Goal: Task Accomplishment & Management: Manage account settings

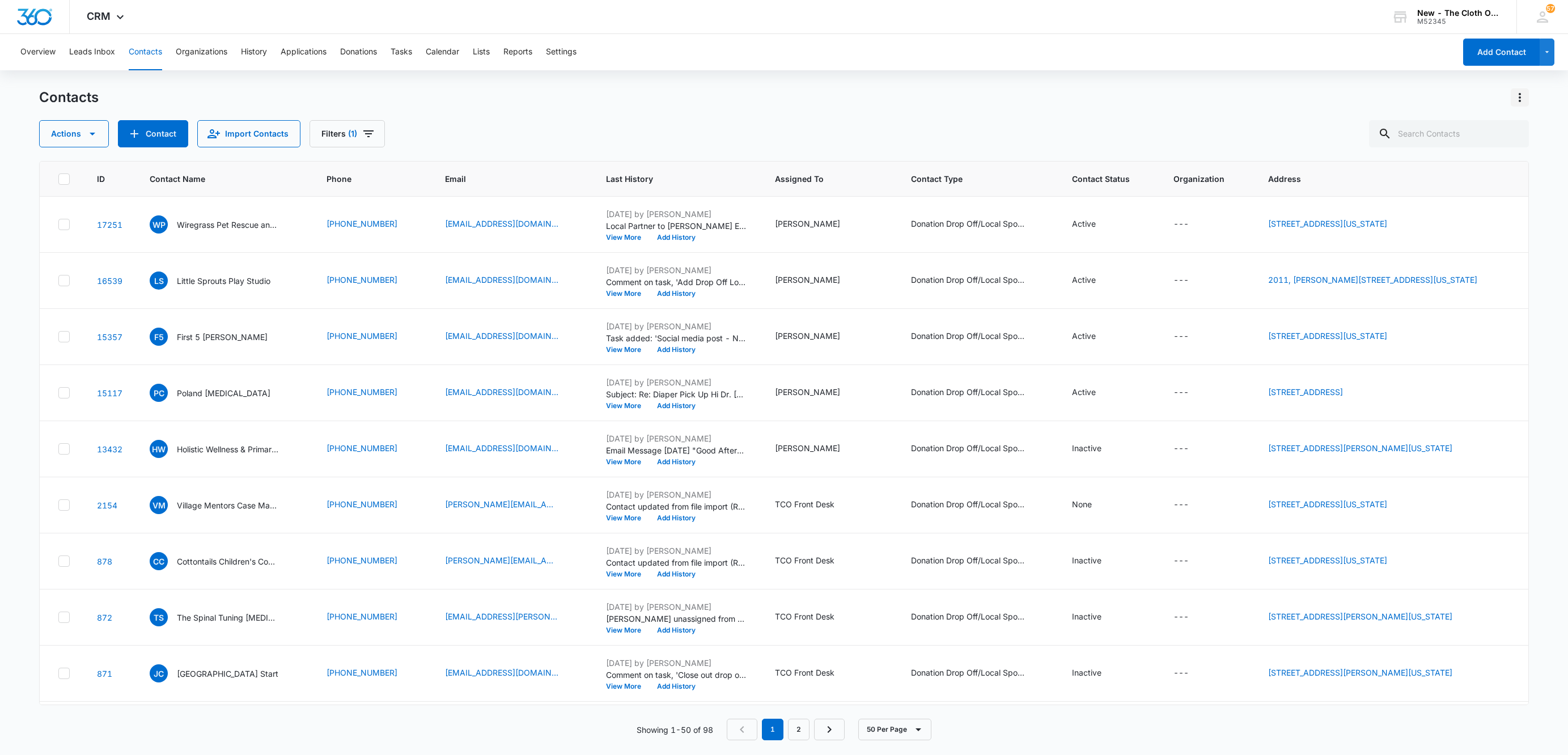
click at [1526, 99] on icon "Actions" at bounding box center [1520, 97] width 14 height 14
click at [1481, 162] on div "Export All Contacts" at bounding box center [1463, 164] width 75 height 8
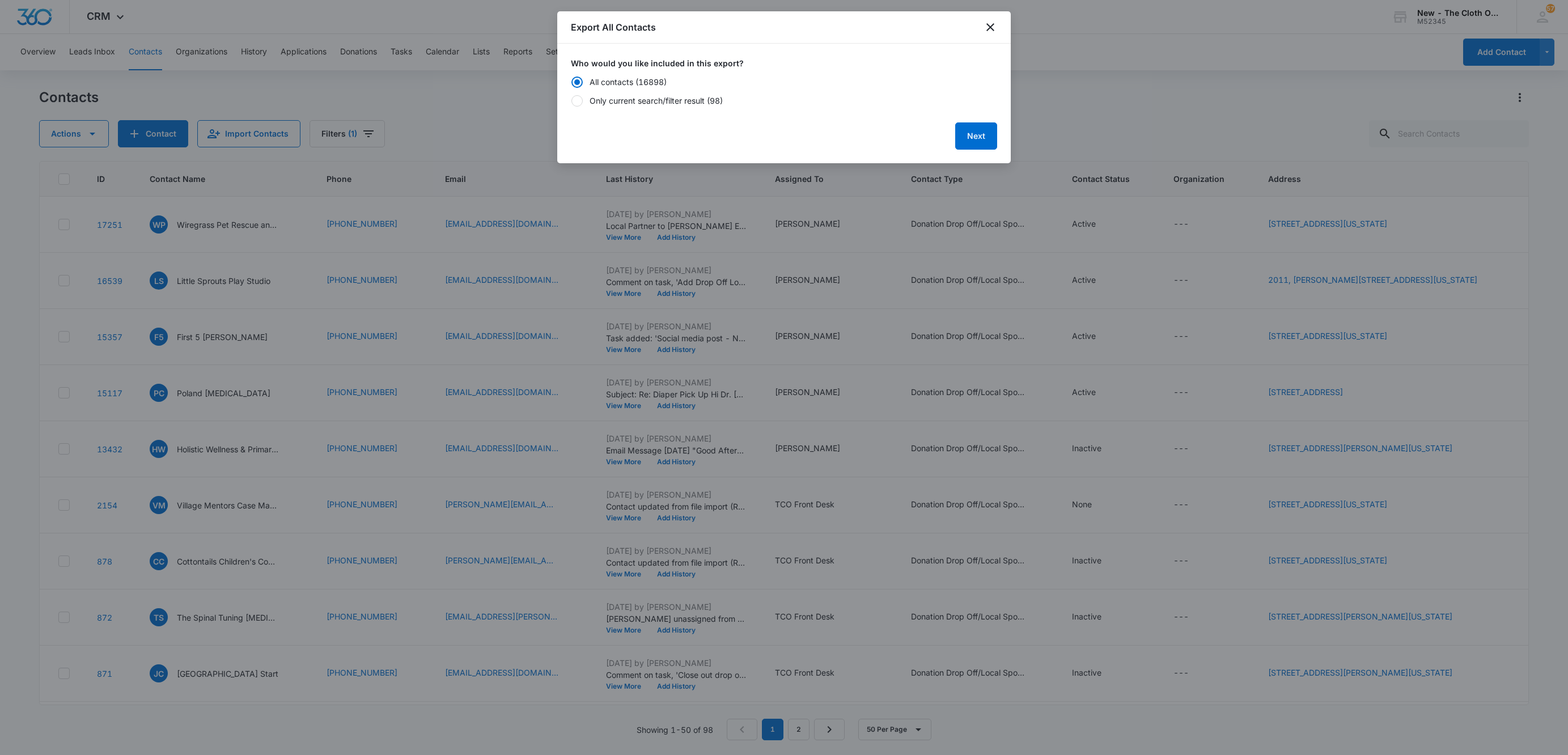
click at [572, 106] on label "Only current search/filter result (98)" at bounding box center [784, 100] width 426 height 12
click at [572, 101] on input "Only current search/filter result (98)" at bounding box center [571, 100] width 1 height 1
radio input "false"
radio input "true"
click at [981, 136] on button "Next" at bounding box center [976, 136] width 42 height 27
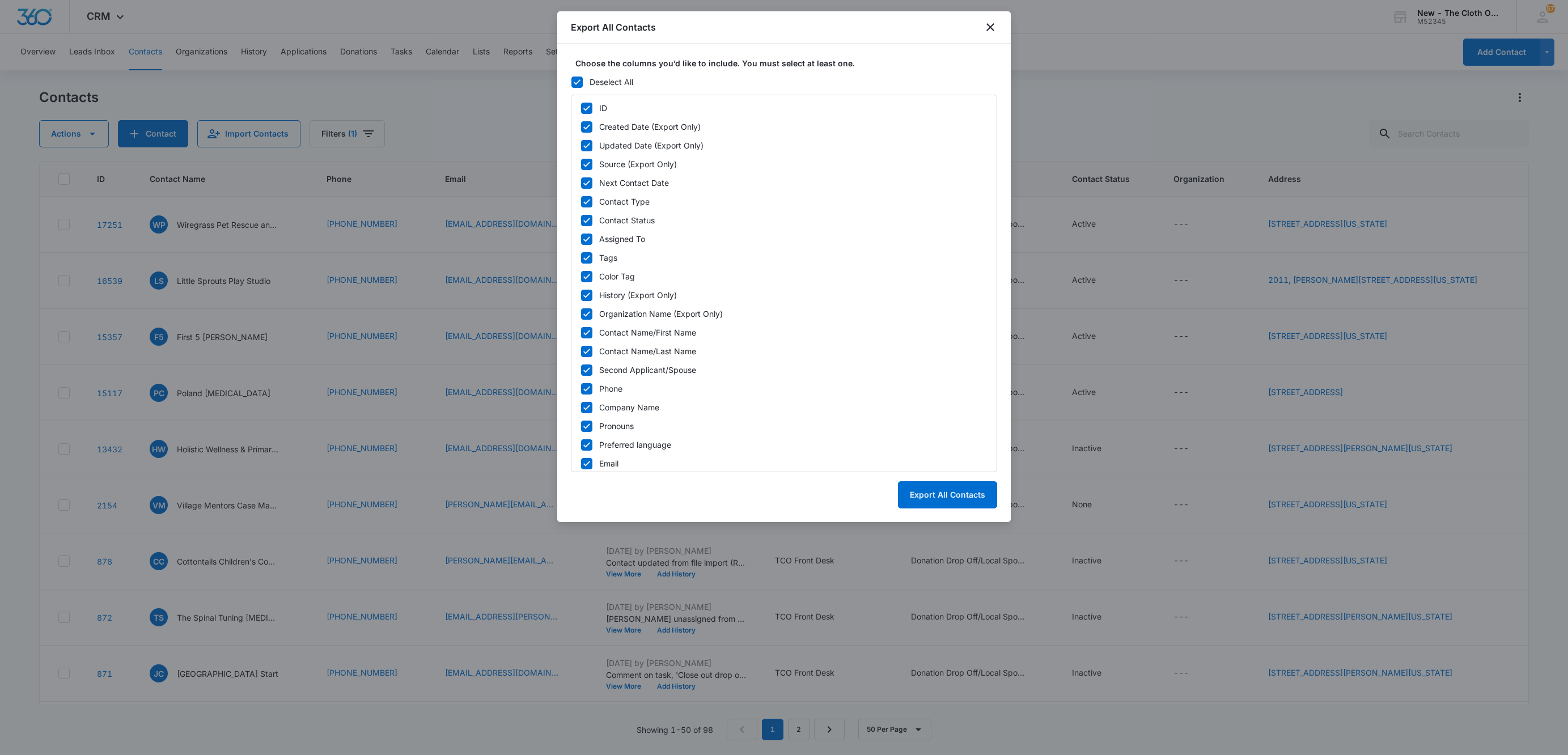
click at [573, 82] on icon at bounding box center [577, 82] width 10 height 10
click at [572, 82] on input "Deselect All" at bounding box center [571, 82] width 1 height 1
checkbox input "false"
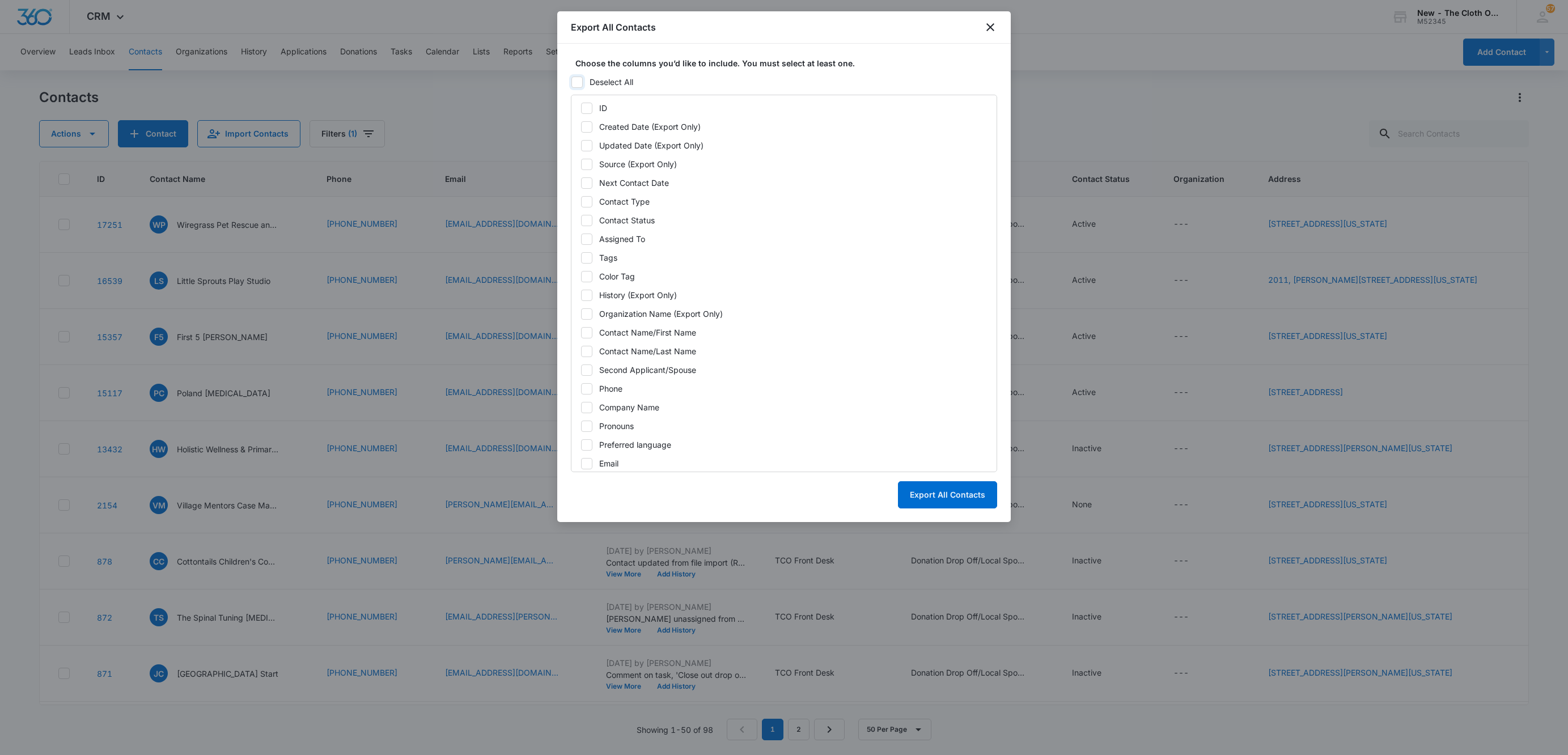
checkbox input "false"
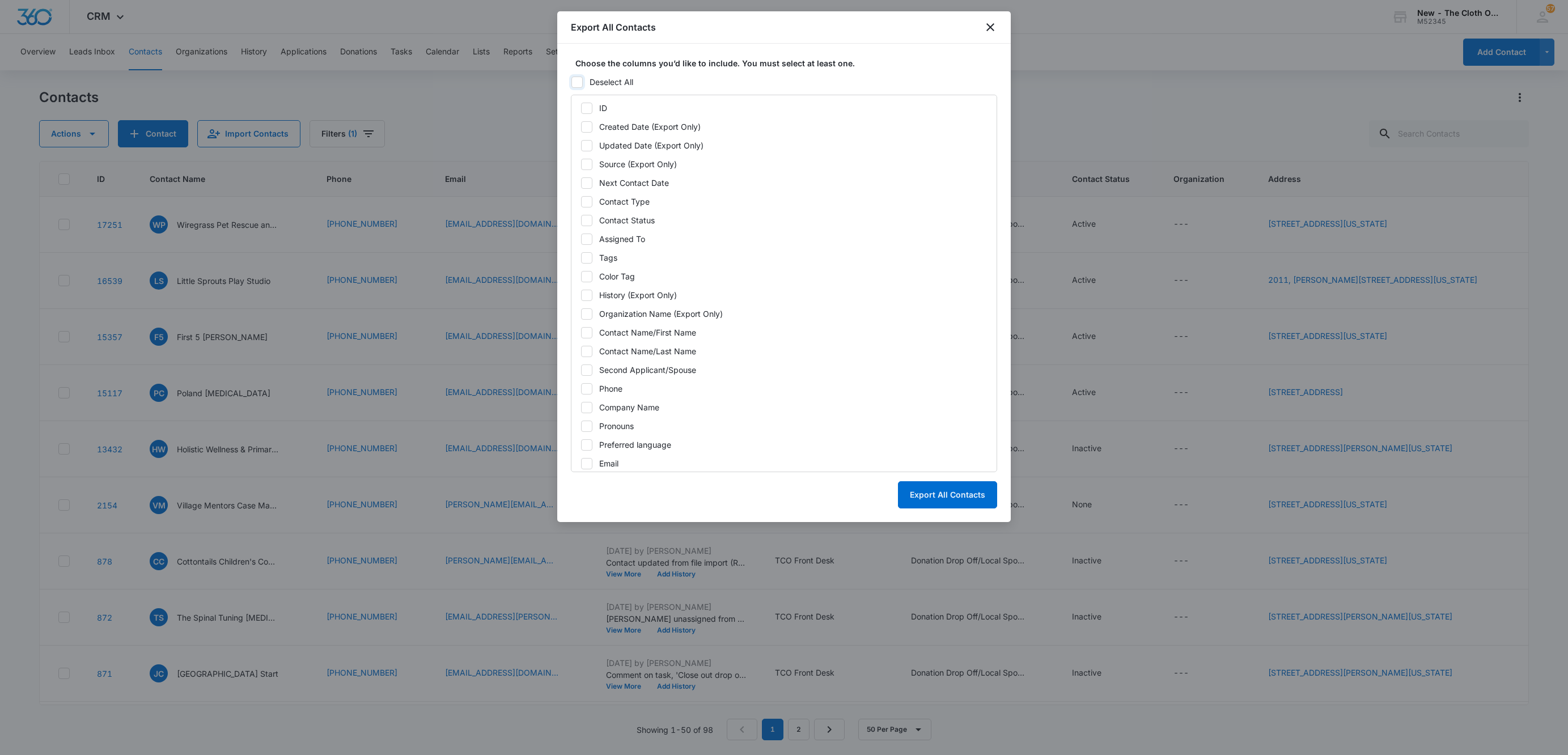
checkbox input "false"
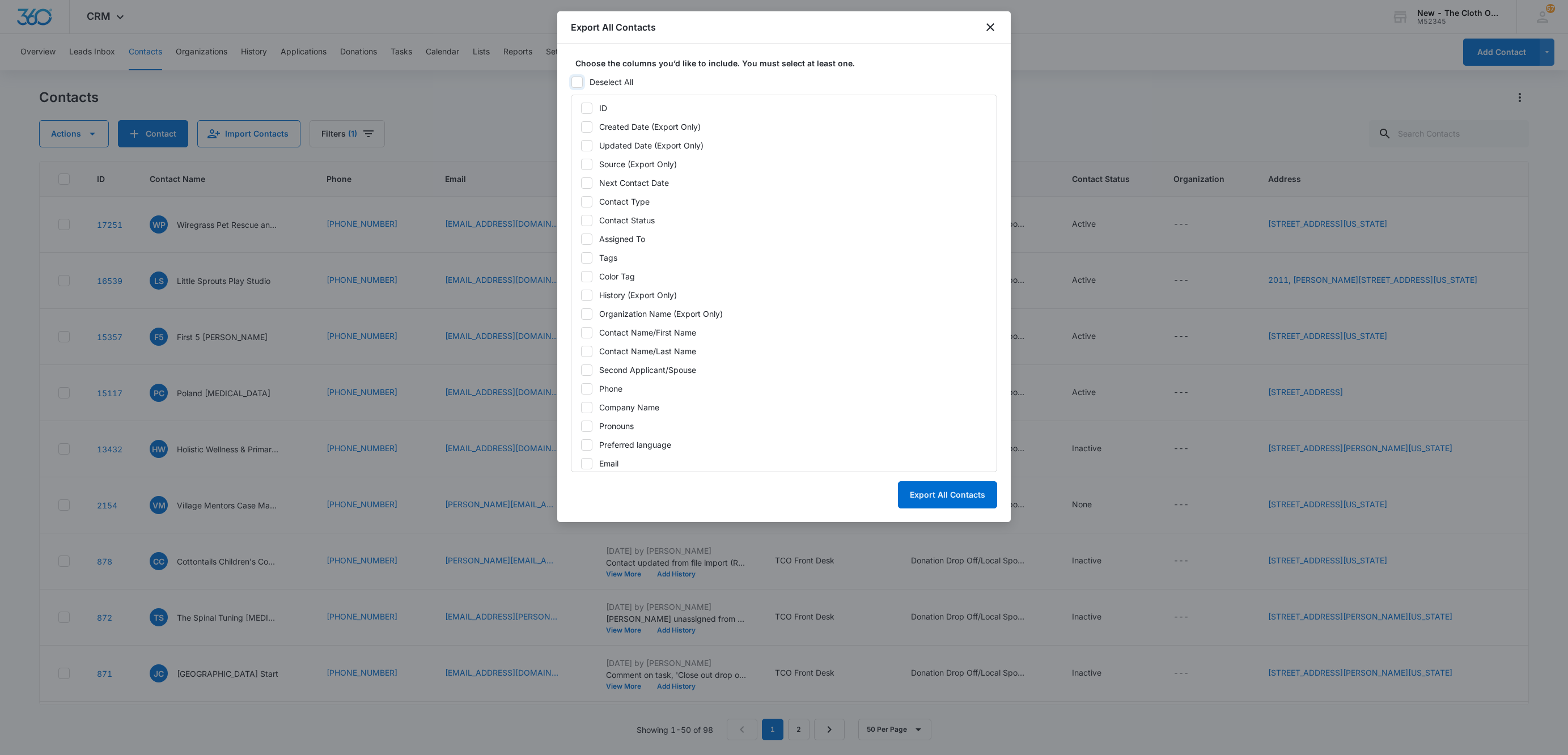
checkbox input "false"
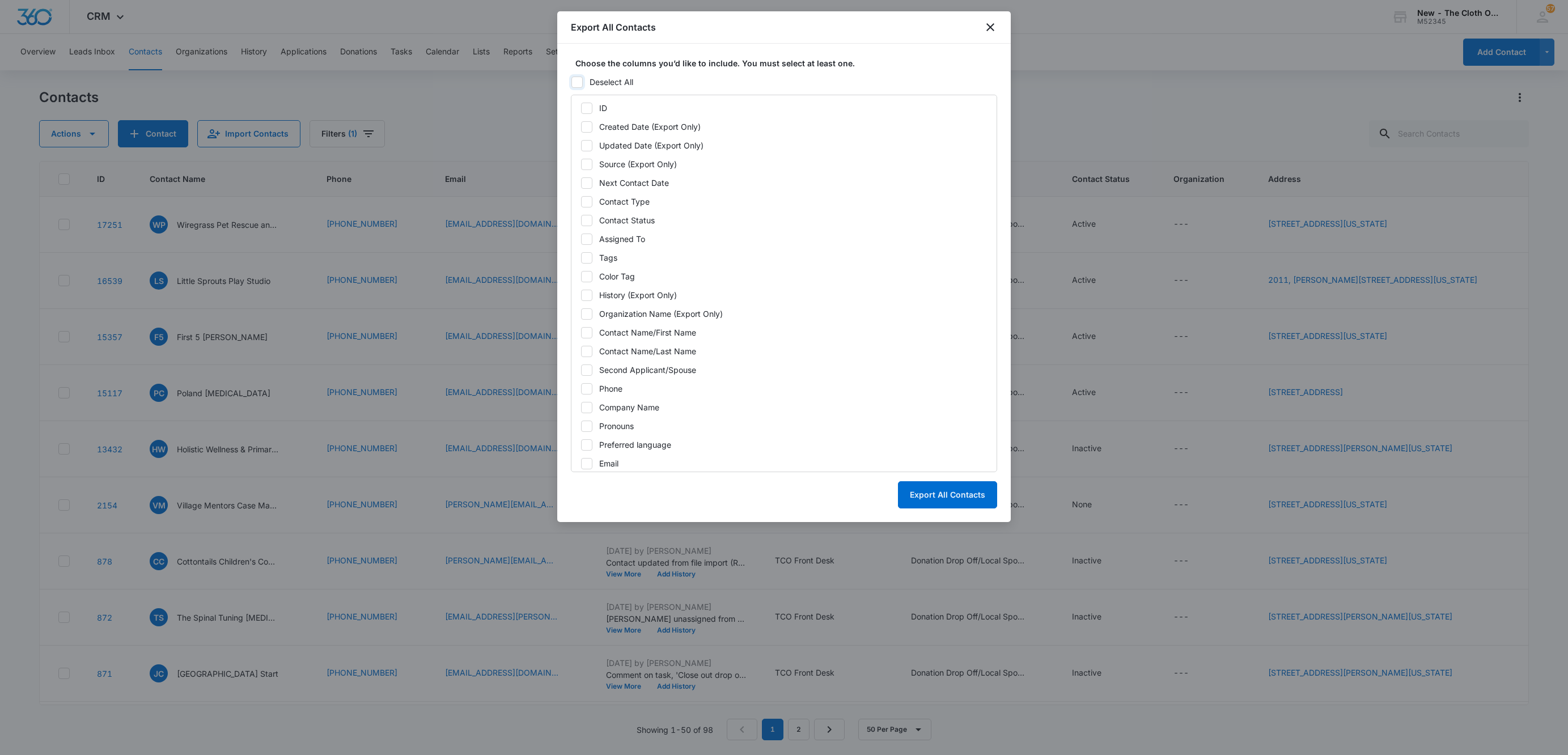
checkbox input "false"
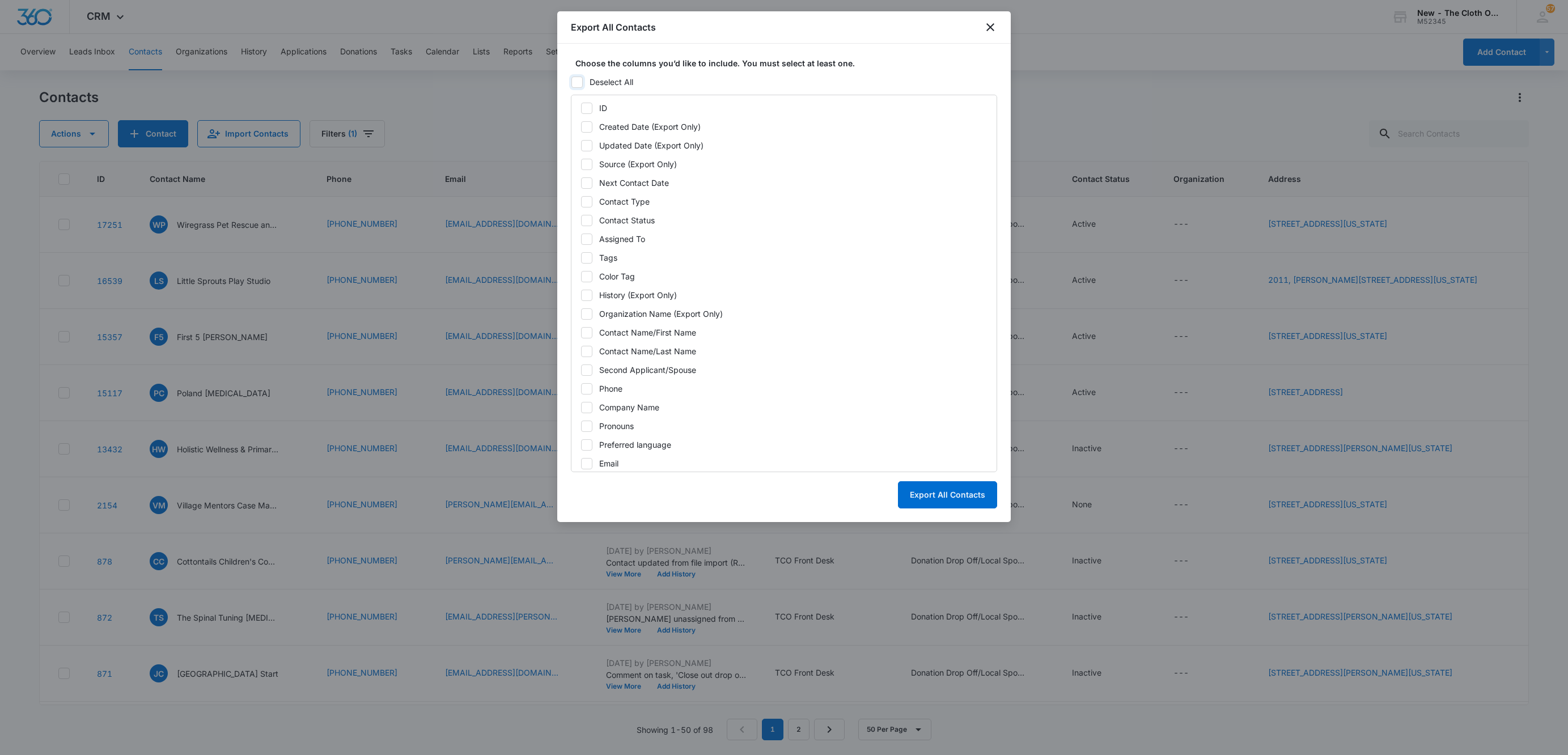
checkbox input "false"
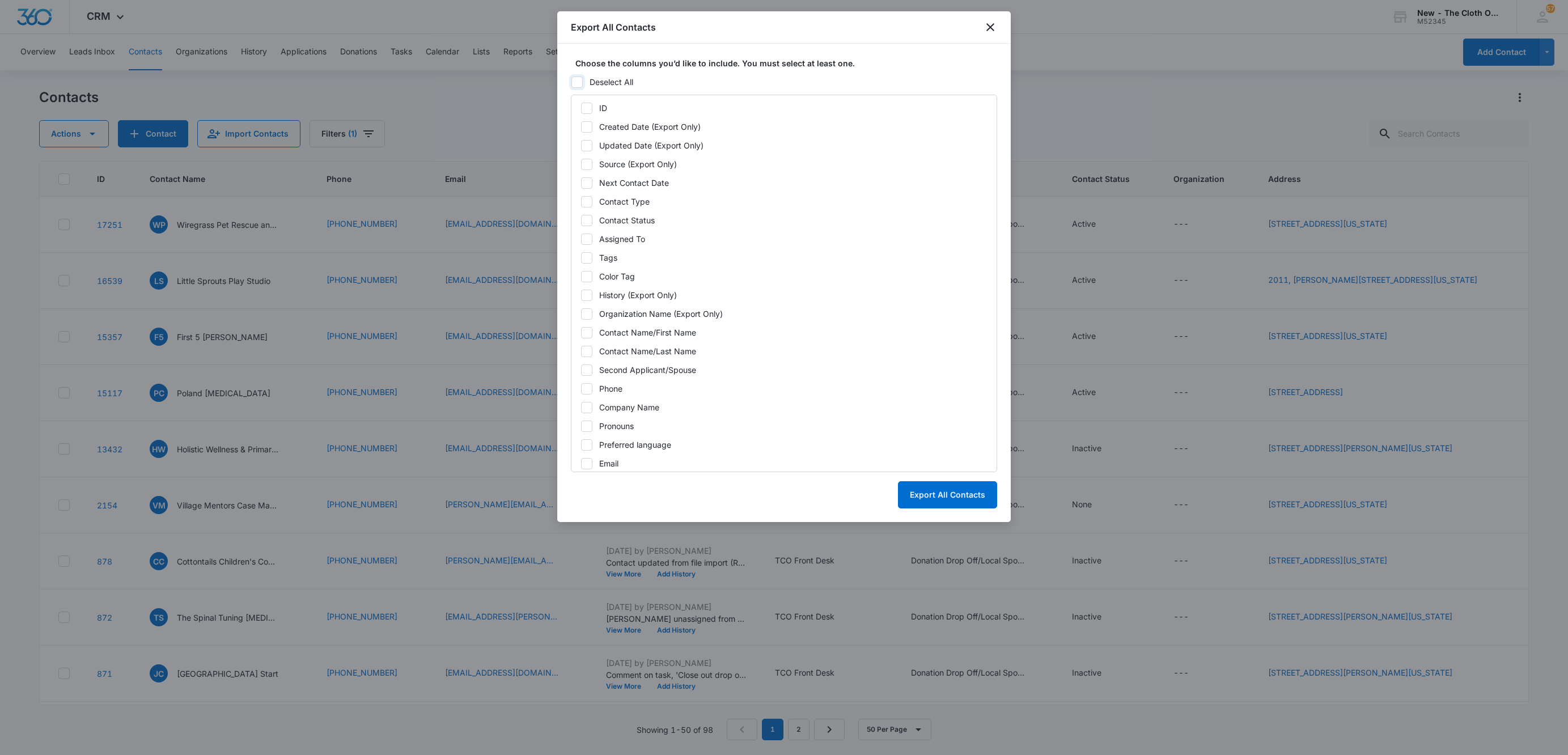
checkbox input "false"
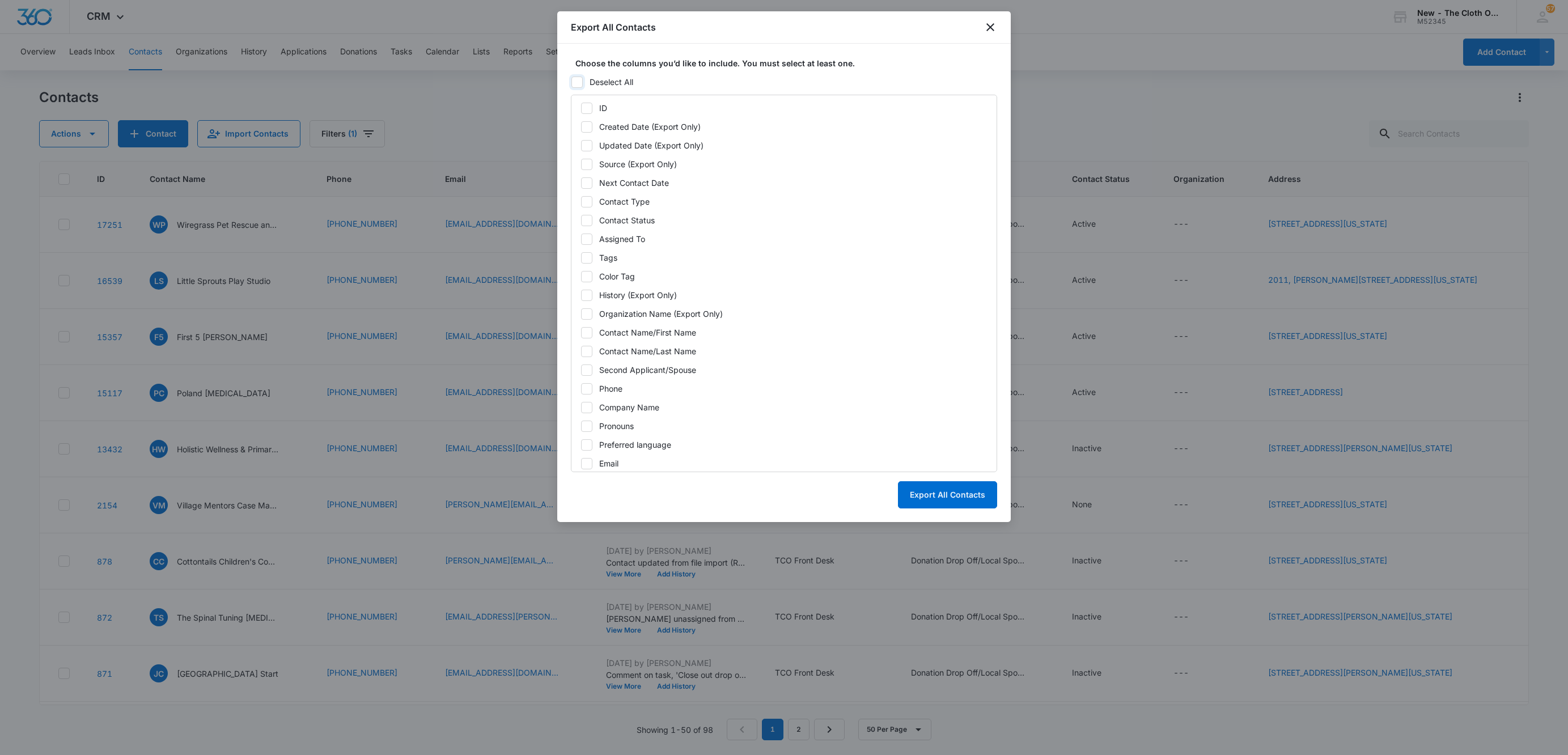
checkbox input "false"
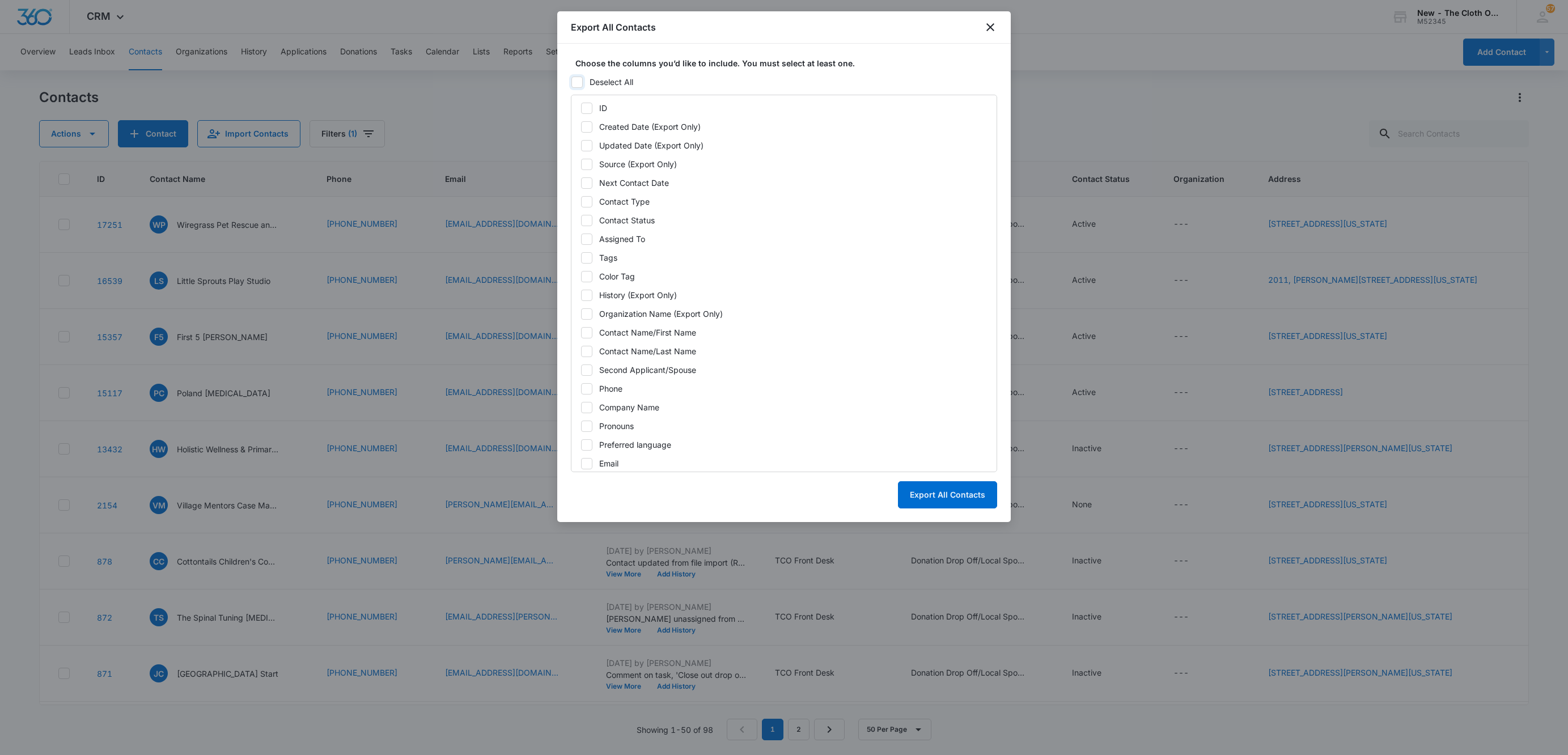
checkbox input "false"
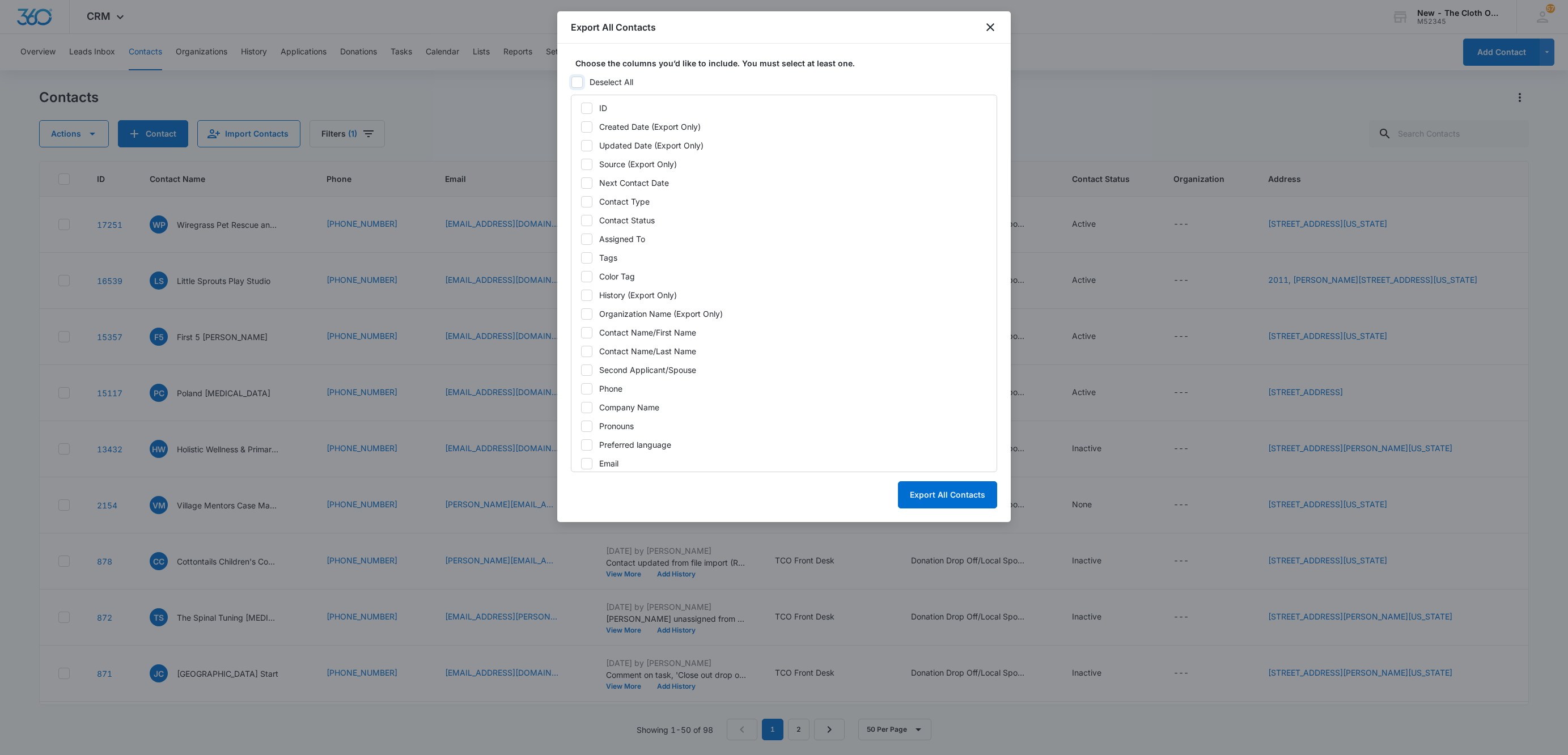
checkbox input "false"
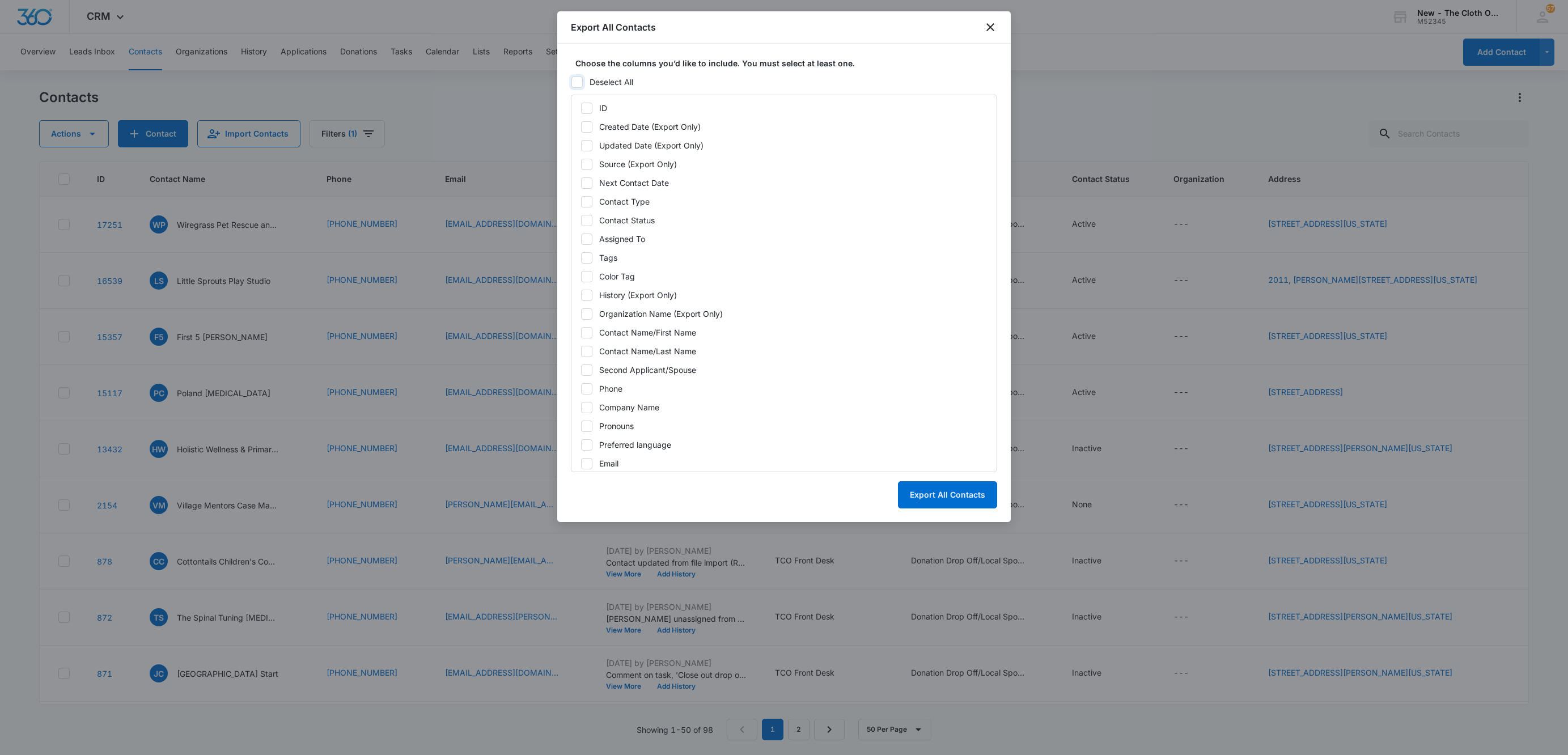
checkbox input "false"
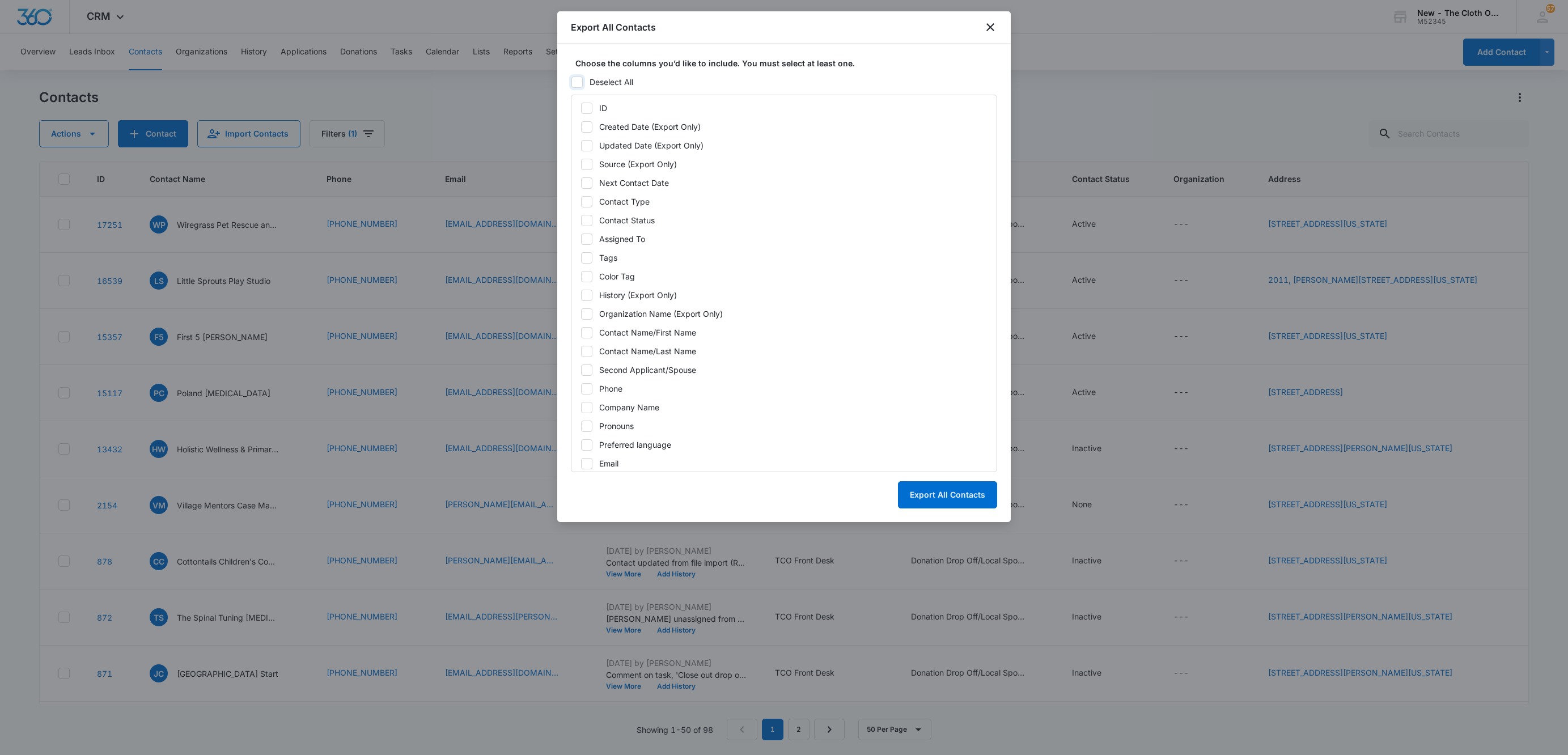
checkbox input "false"
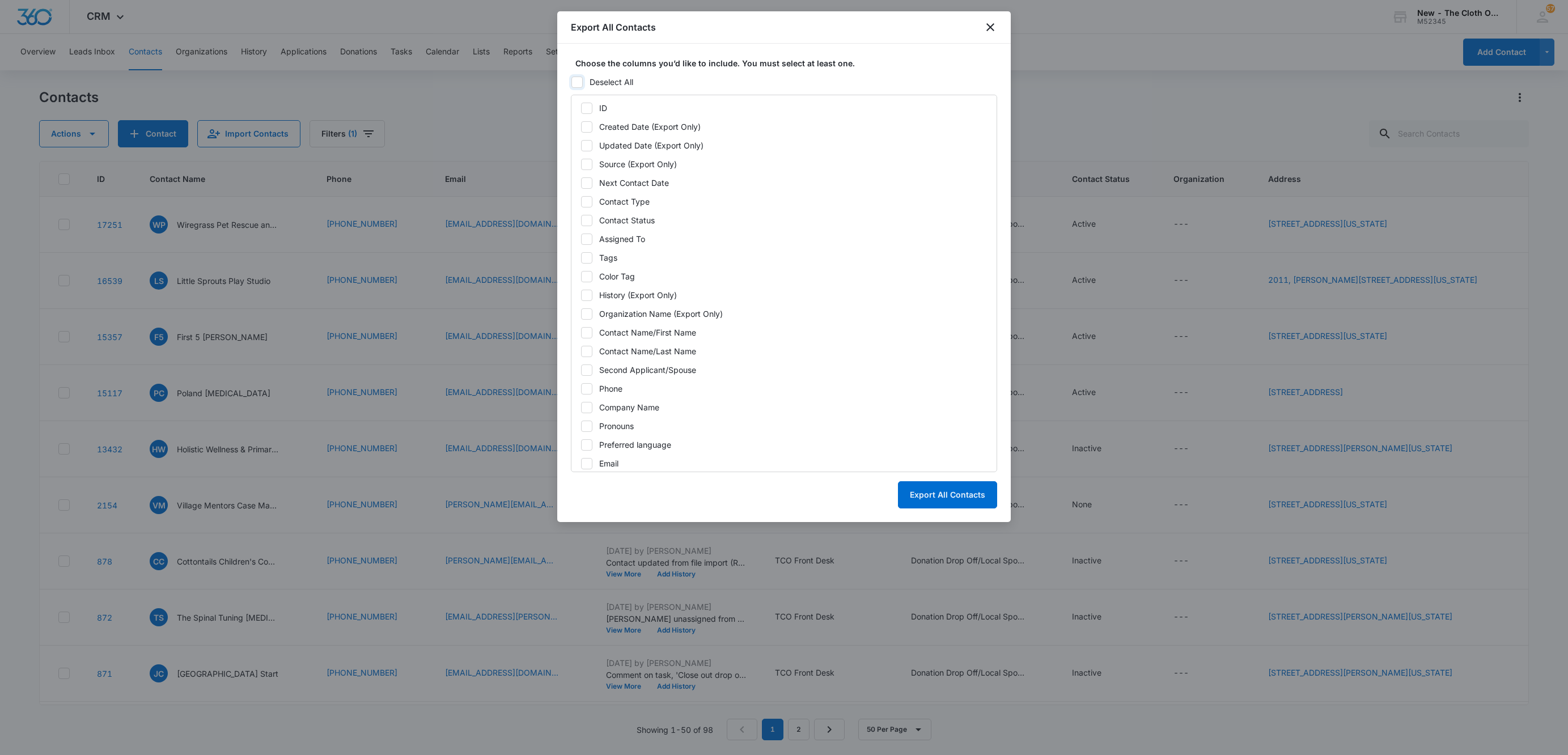
checkbox input "false"
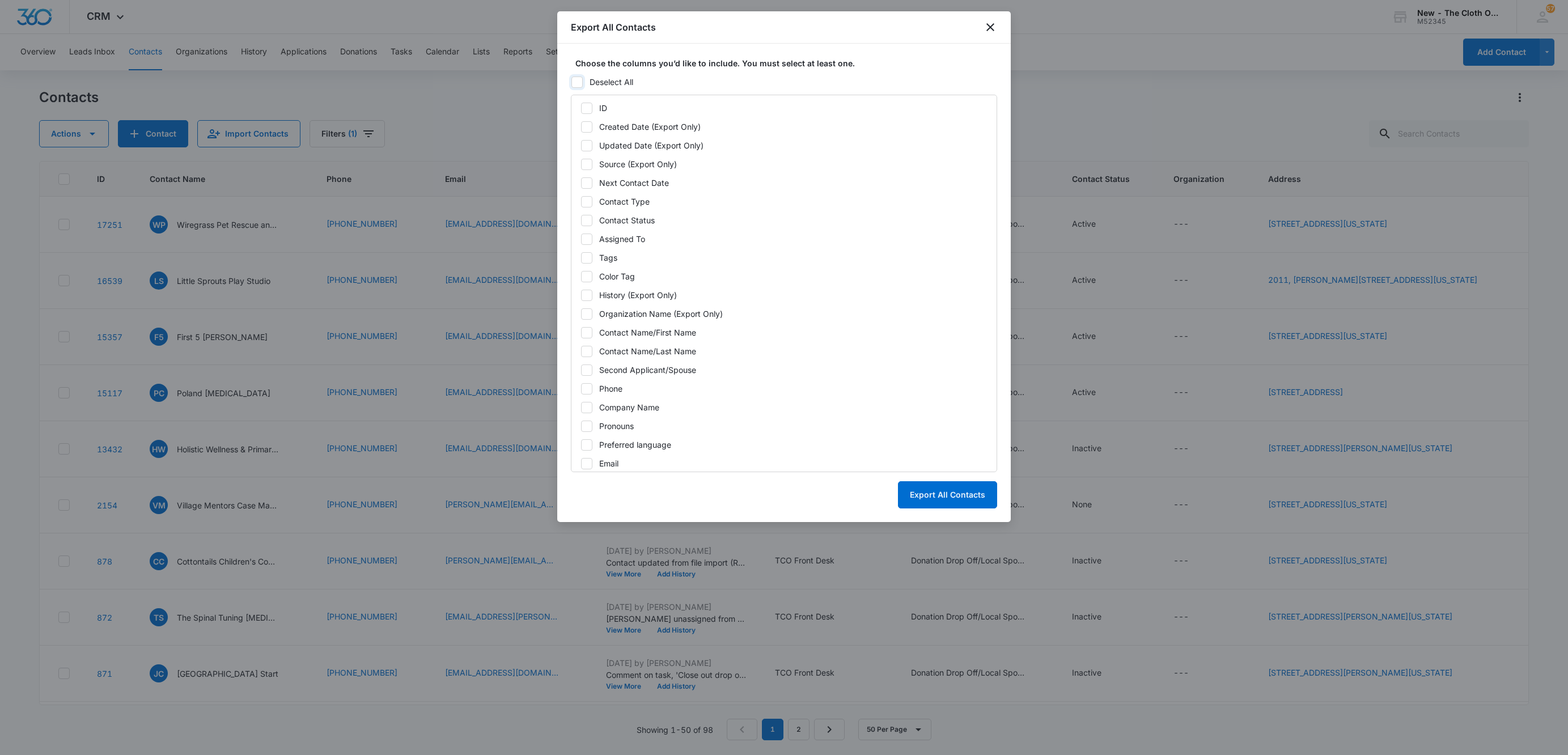
checkbox input "false"
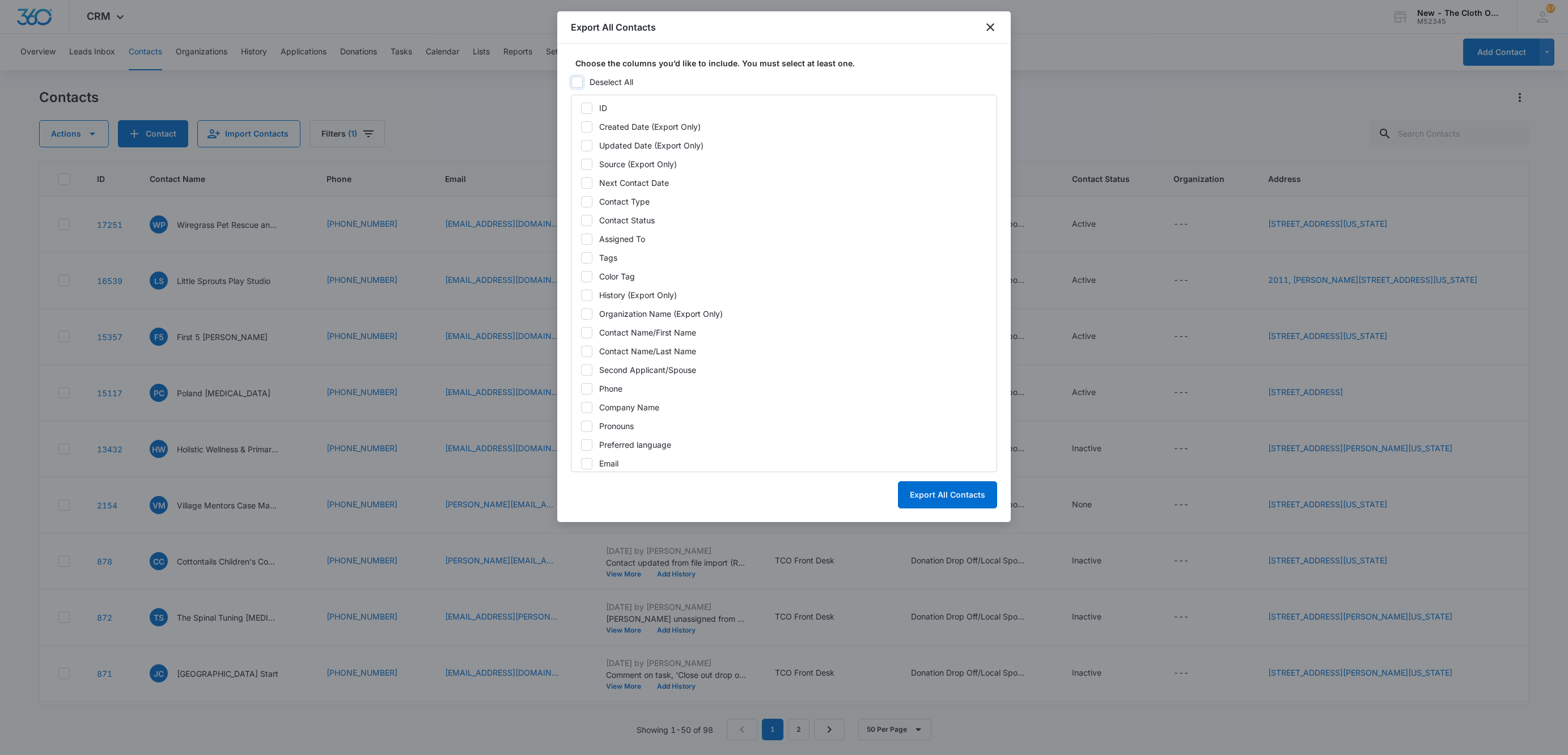
checkbox input "false"
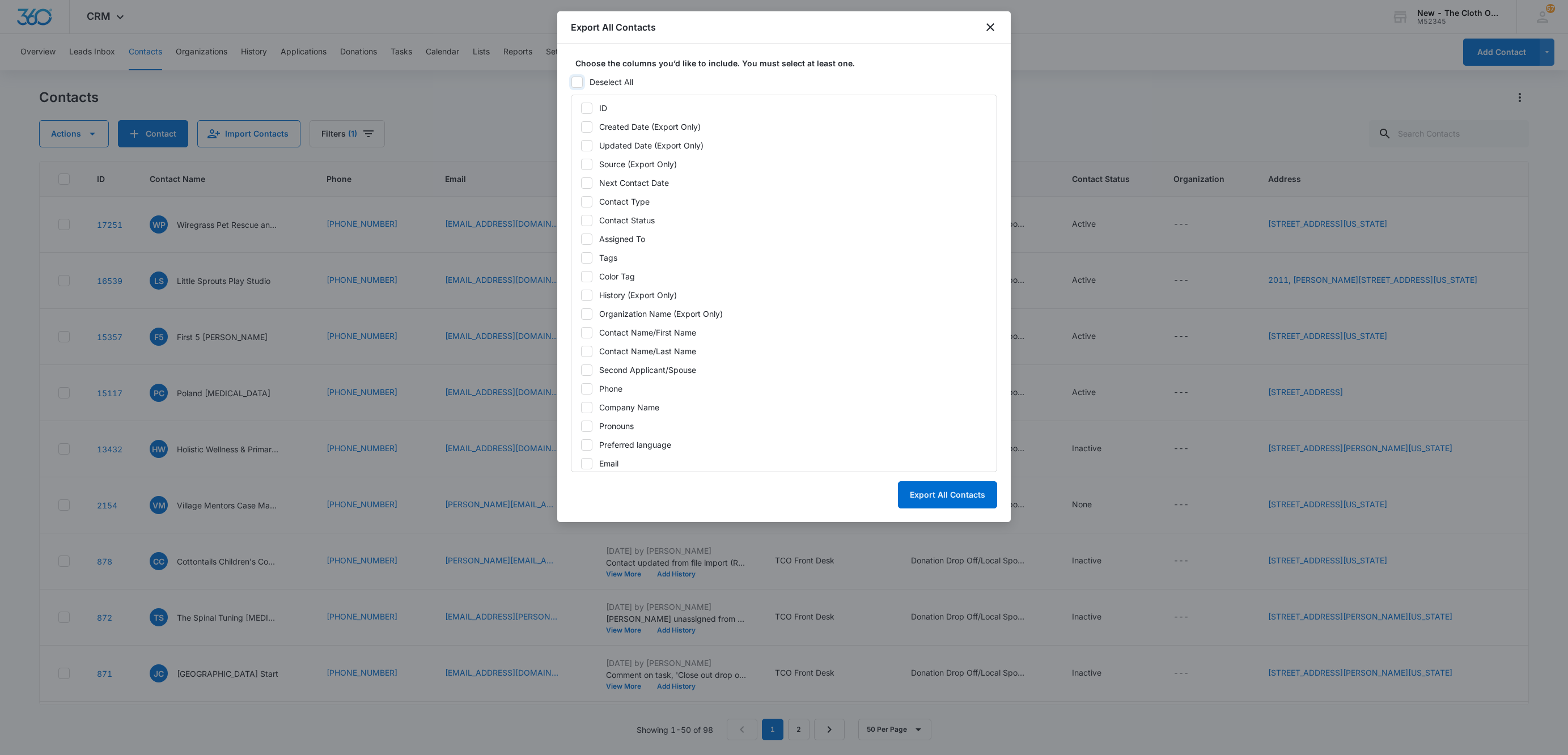
checkbox input "false"
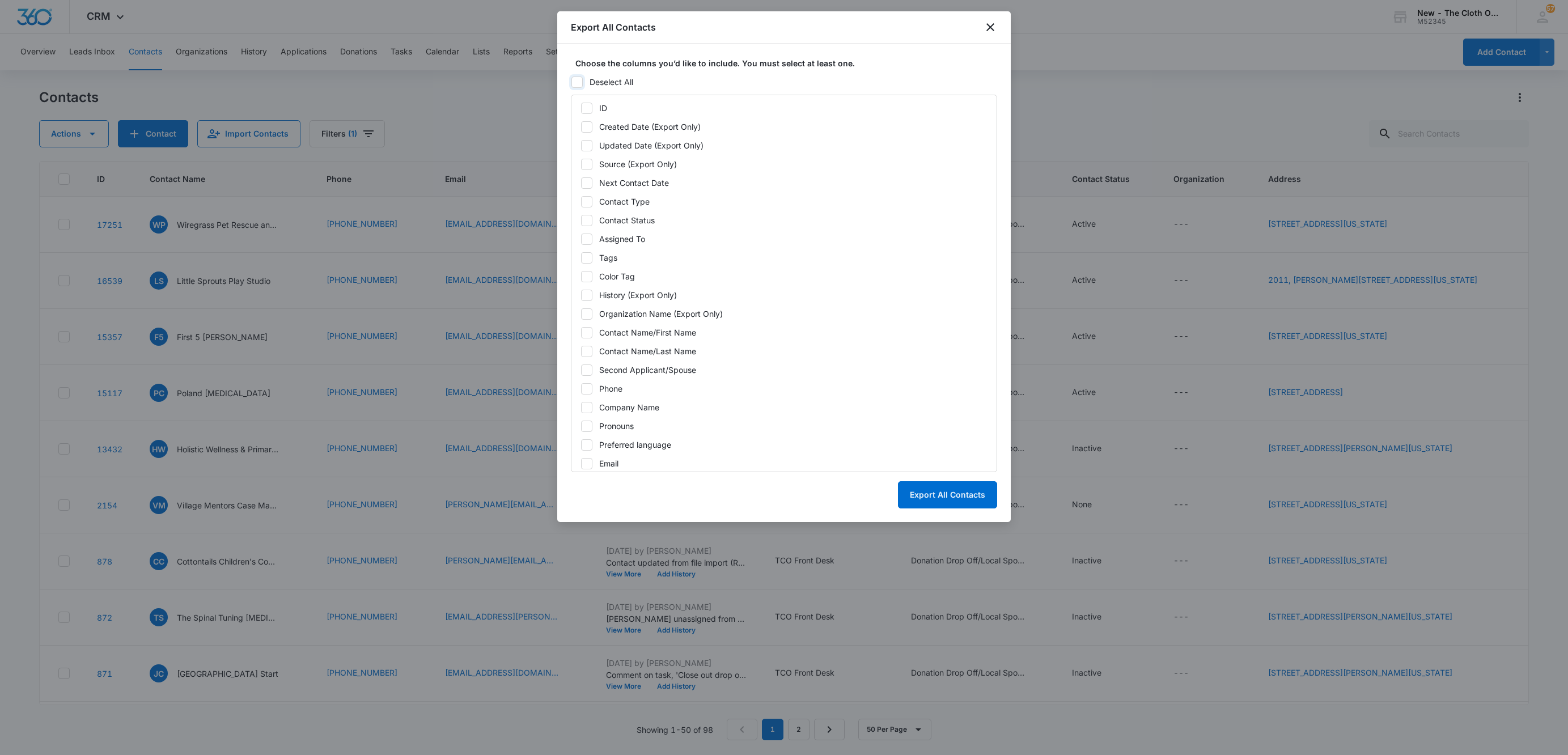
checkbox input "false"
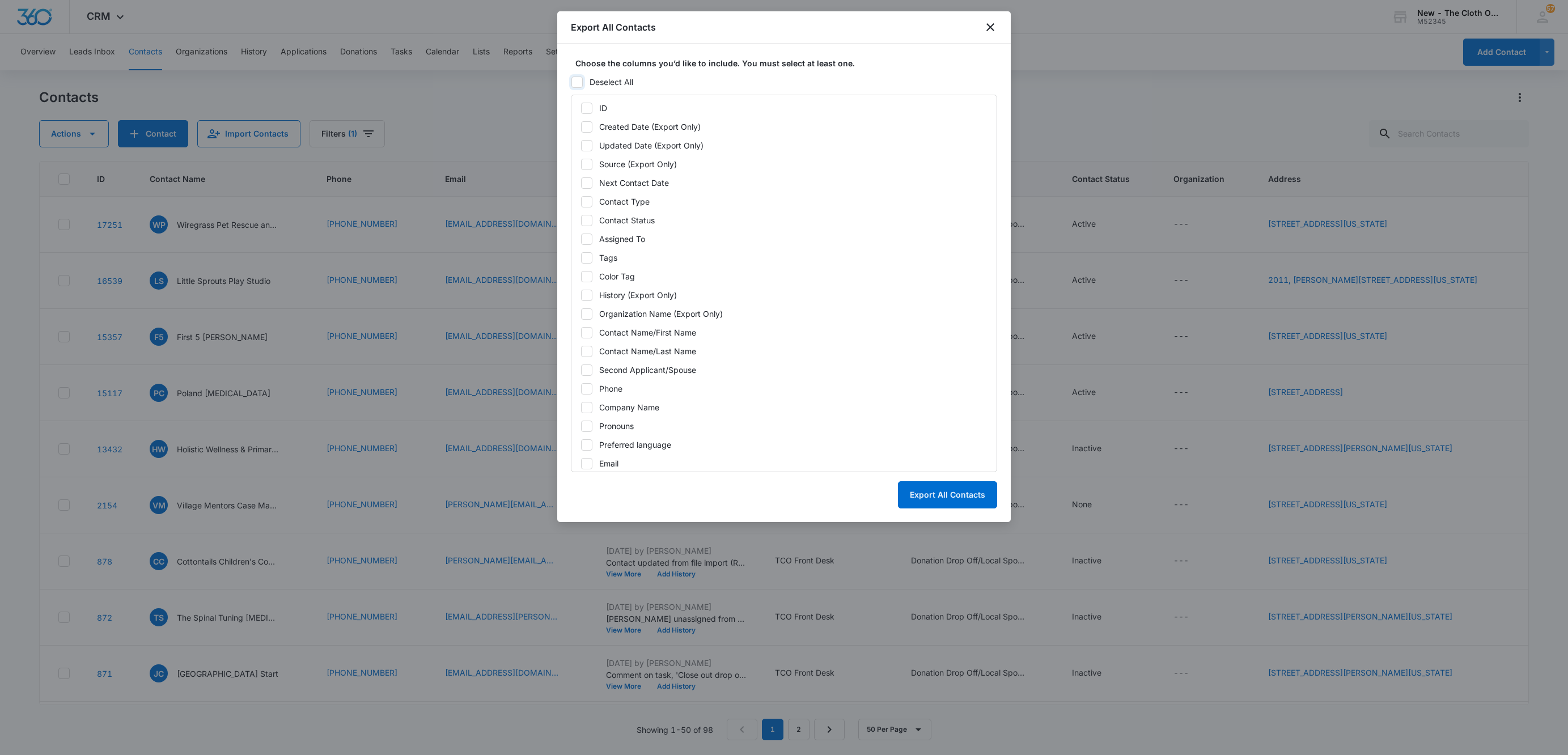
checkbox input "false"
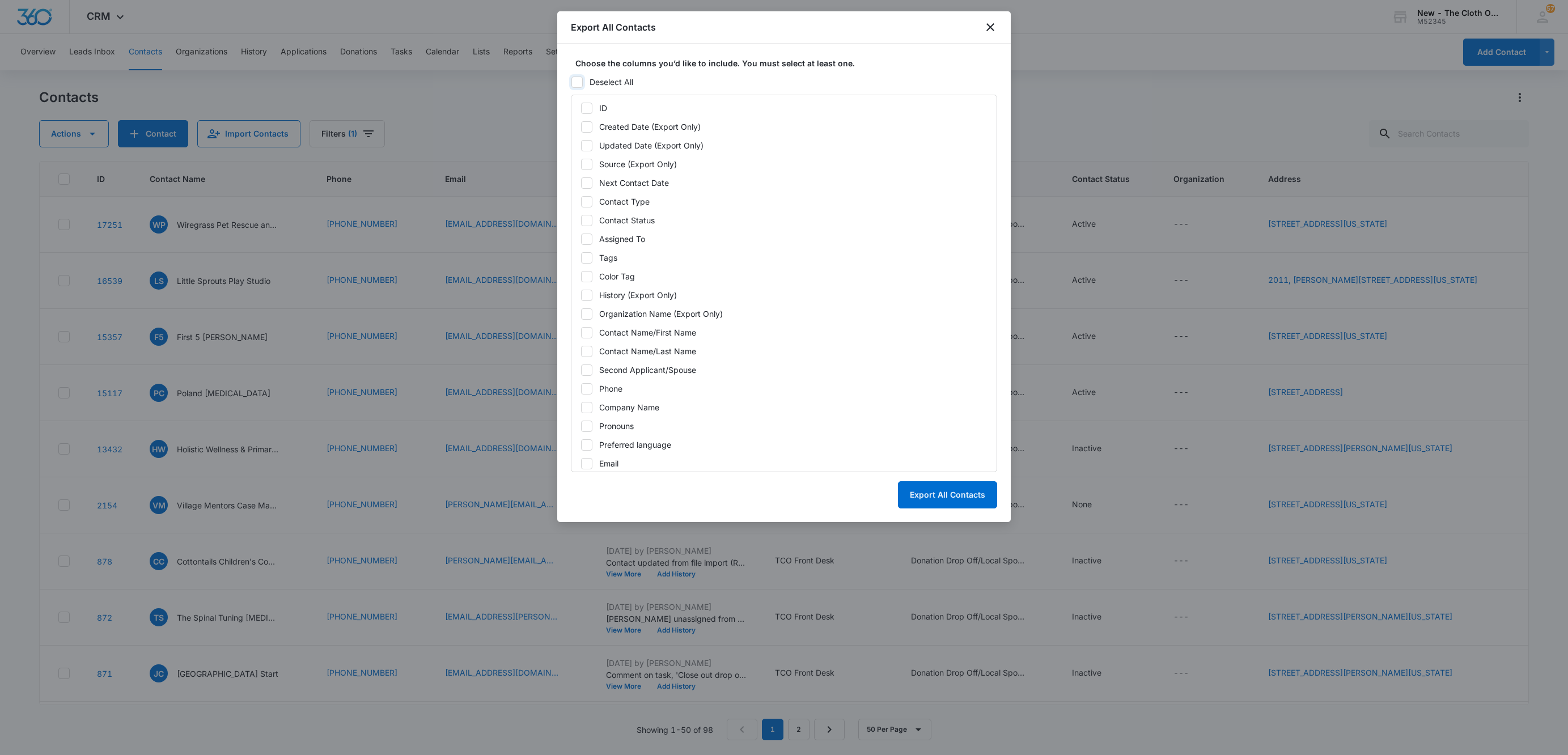
checkbox input "false"
click at [586, 103] on icon at bounding box center [586, 108] width 10 height 10
click at [581, 108] on input "ID" at bounding box center [580, 108] width 1 height 1
checkbox input "true"
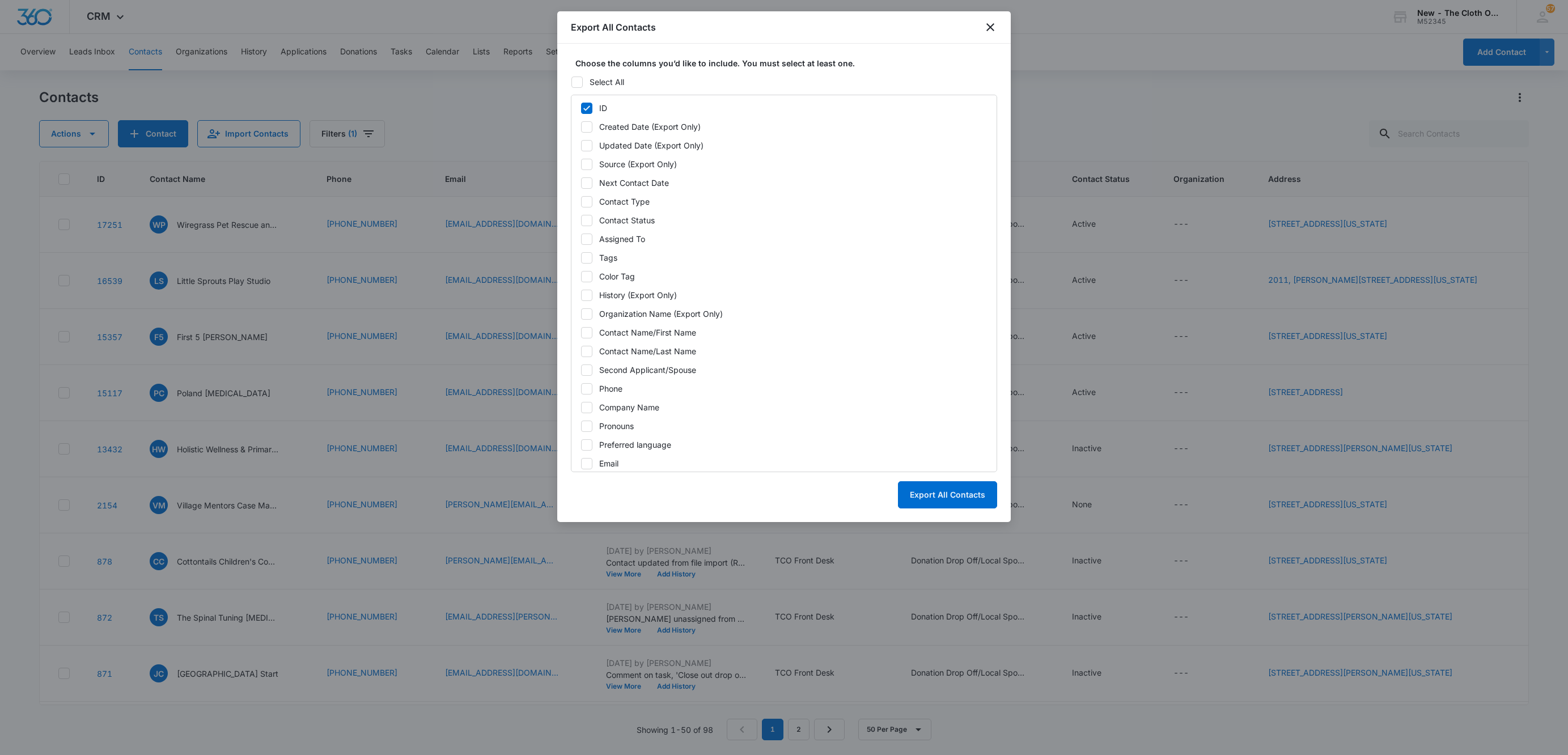
click at [585, 201] on icon at bounding box center [586, 202] width 10 height 10
click at [581, 201] on input "Contact Type" at bounding box center [580, 201] width 1 height 1
checkbox input "true"
click at [586, 224] on icon at bounding box center [586, 220] width 10 height 10
click at [581, 220] on input "Contact Status" at bounding box center [580, 220] width 1 height 1
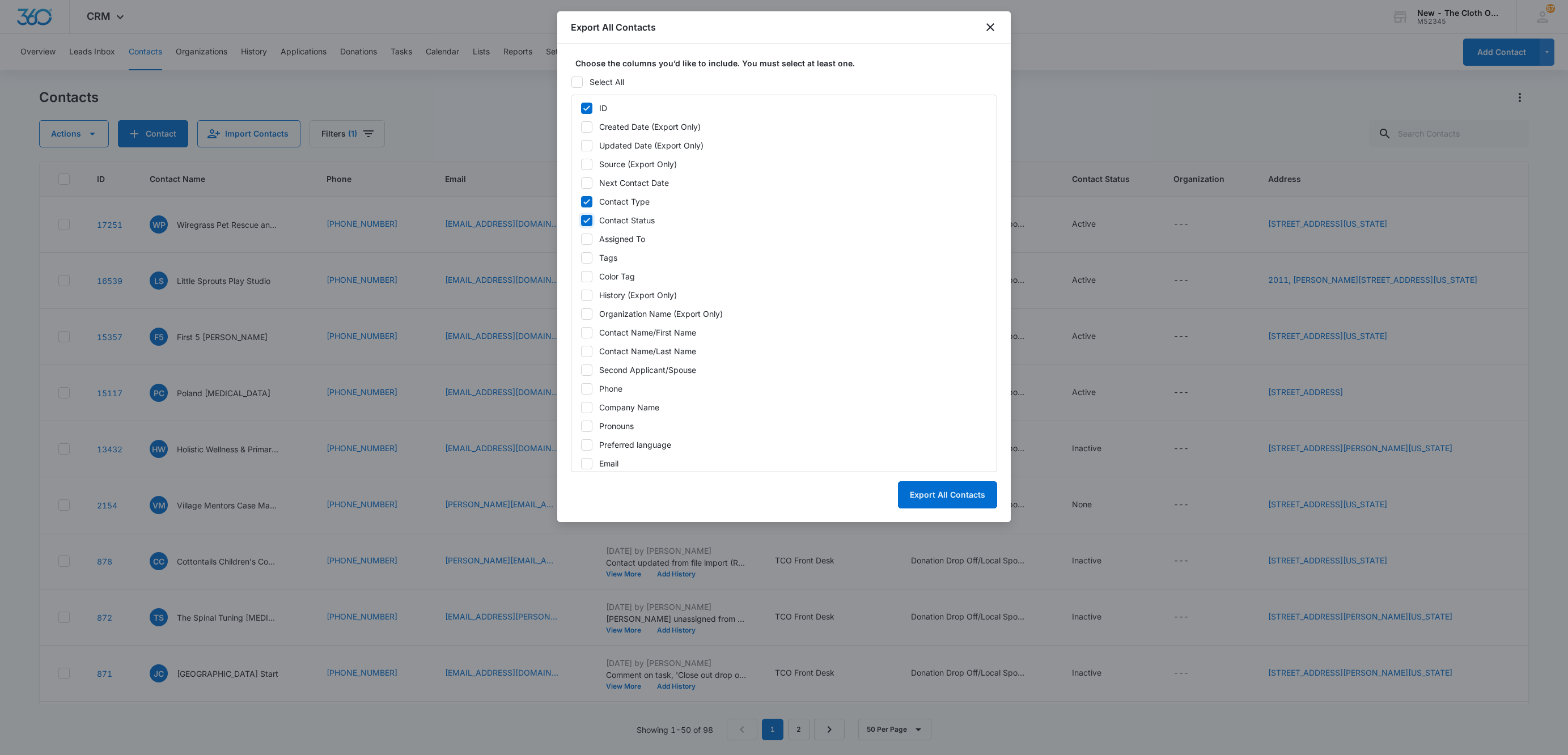
checkbox input "true"
click at [590, 238] on icon at bounding box center [586, 239] width 10 height 10
click at [581, 238] on input "Assigned To" at bounding box center [580, 238] width 1 height 1
checkbox input "true"
click at [585, 334] on icon at bounding box center [586, 333] width 7 height 5
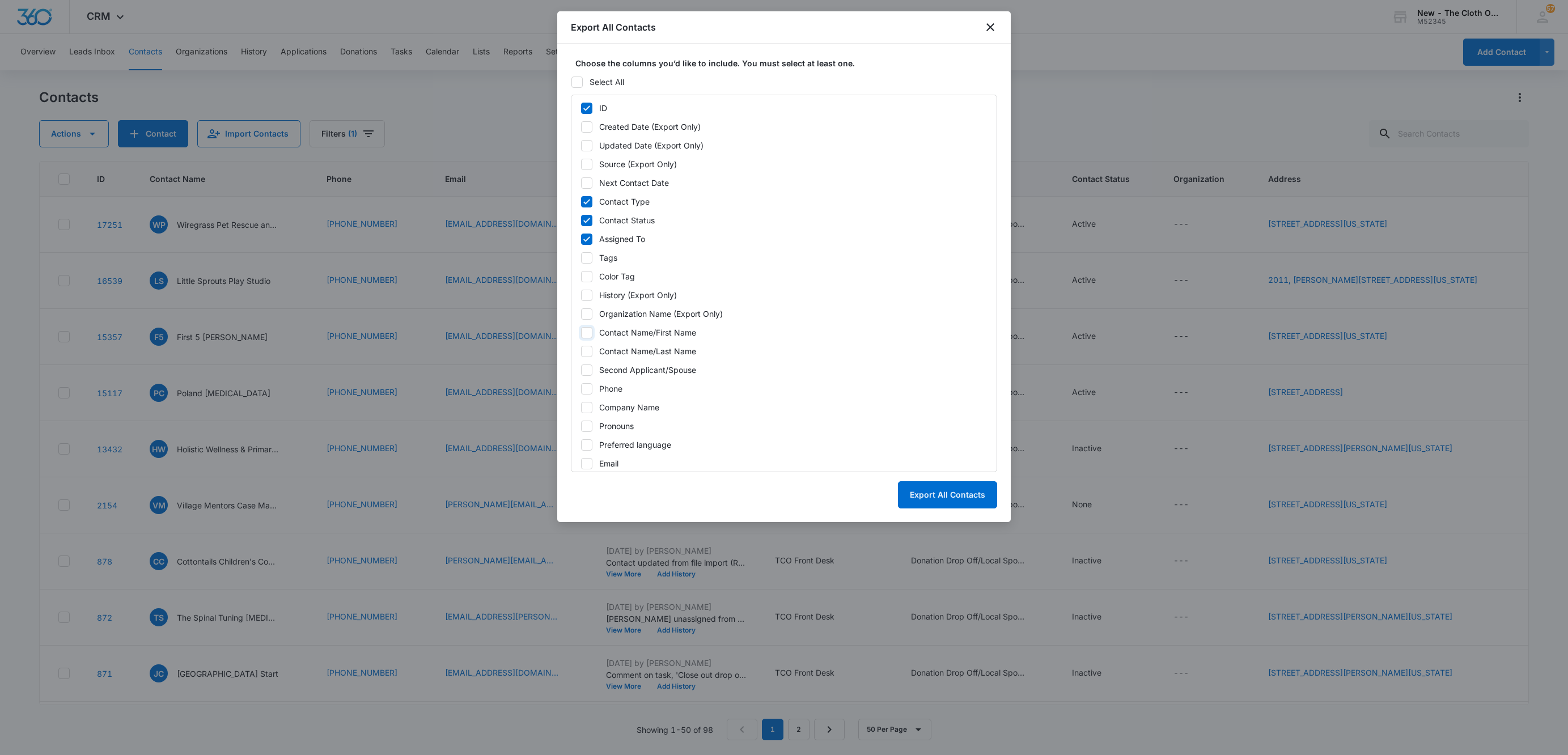
click at [581, 333] on input "Contact Name/First Name" at bounding box center [580, 332] width 1 height 1
checkbox input "true"
click at [585, 349] on icon at bounding box center [586, 351] width 10 height 10
click at [581, 351] on input "Contact Name/Last Name" at bounding box center [580, 351] width 1 height 1
checkbox input "true"
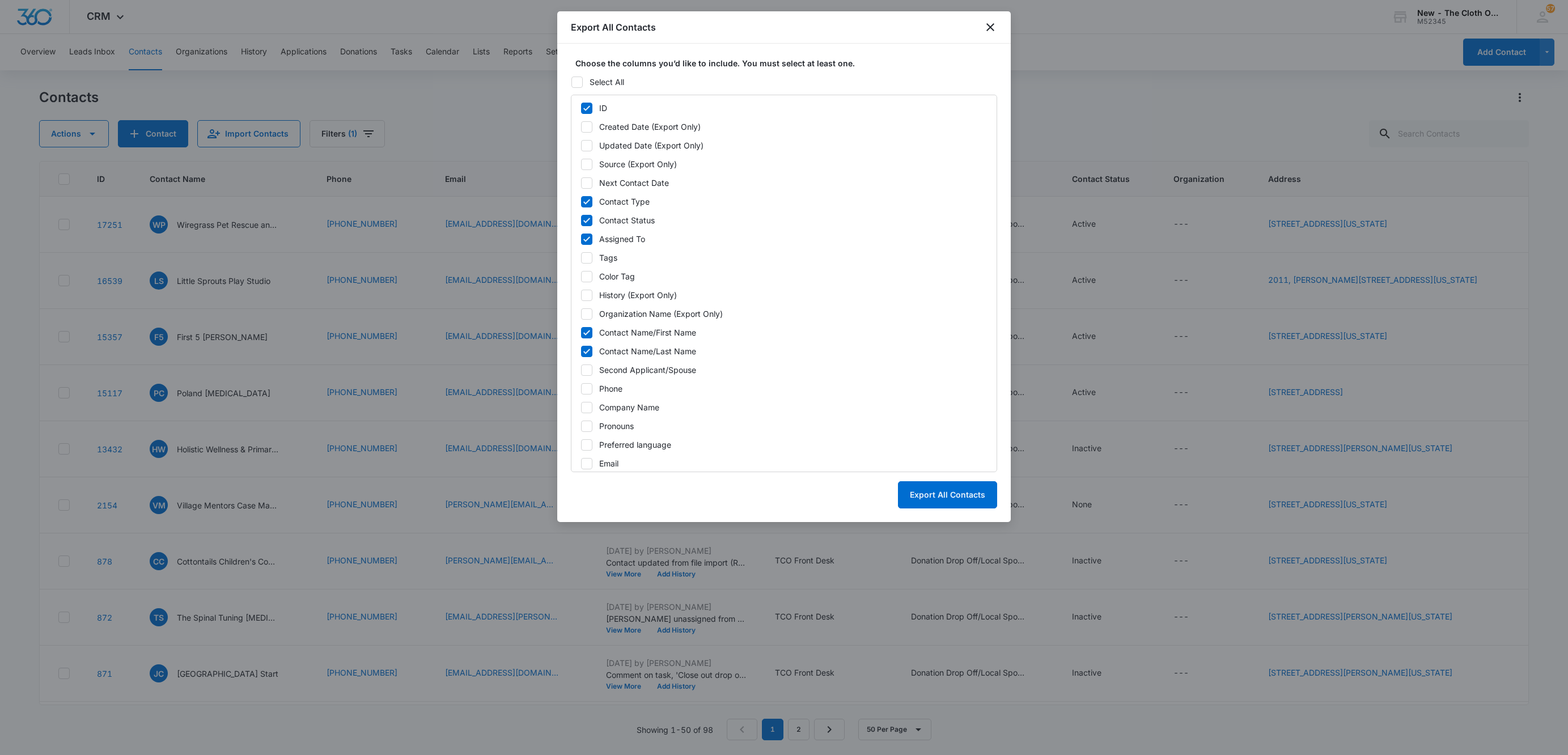
click at [589, 376] on div at bounding box center [586, 370] width 11 height 11
click at [581, 370] on input "Second Applicant/Spouse" at bounding box center [580, 370] width 1 height 1
click at [588, 374] on icon at bounding box center [586, 370] width 10 height 10
click at [581, 370] on input "Second Applicant/Spouse" at bounding box center [580, 370] width 1 height 1
checkbox input "false"
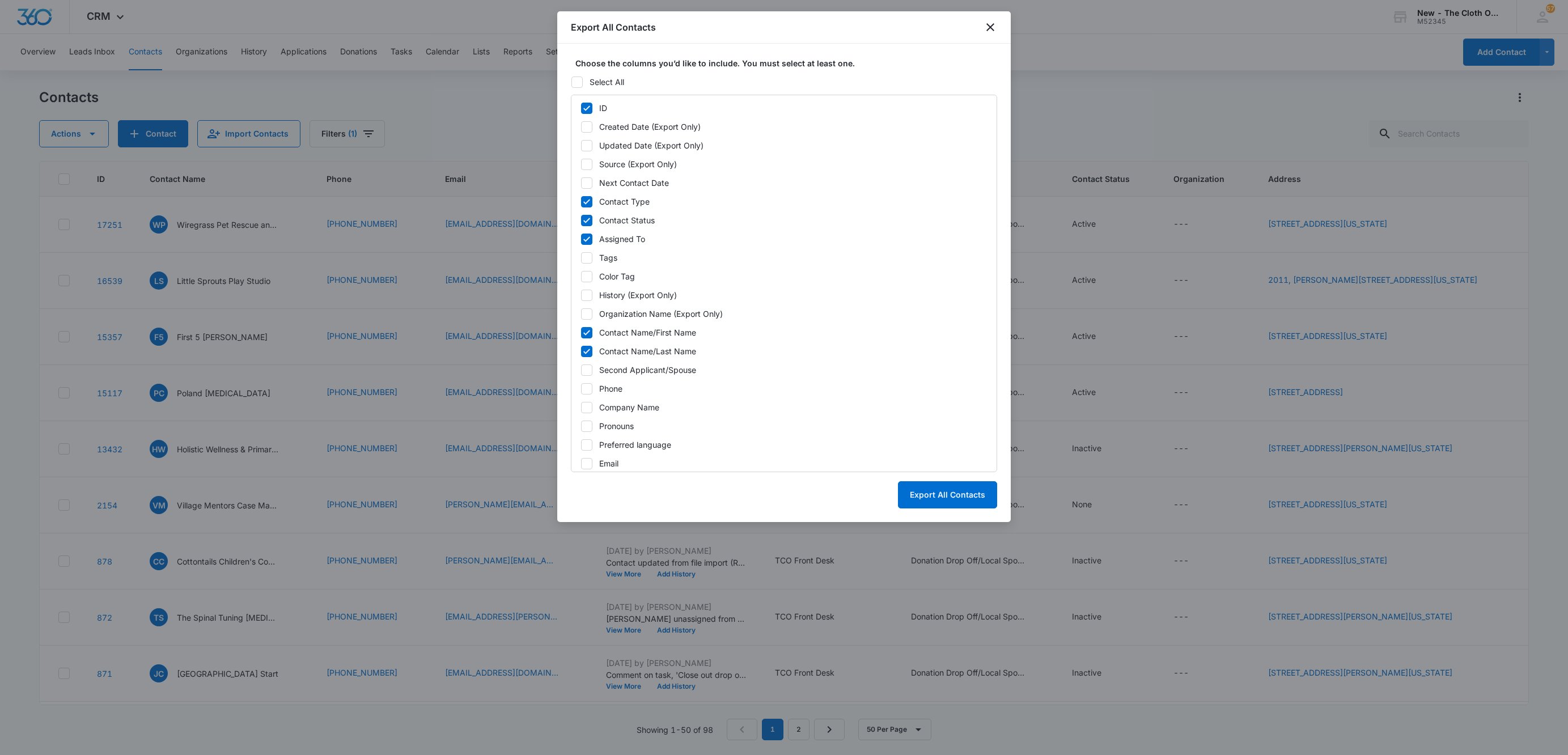
click at [586, 408] on icon at bounding box center [586, 408] width 10 height 10
click at [581, 408] on input "Company Name" at bounding box center [580, 407] width 1 height 1
checkbox input "true"
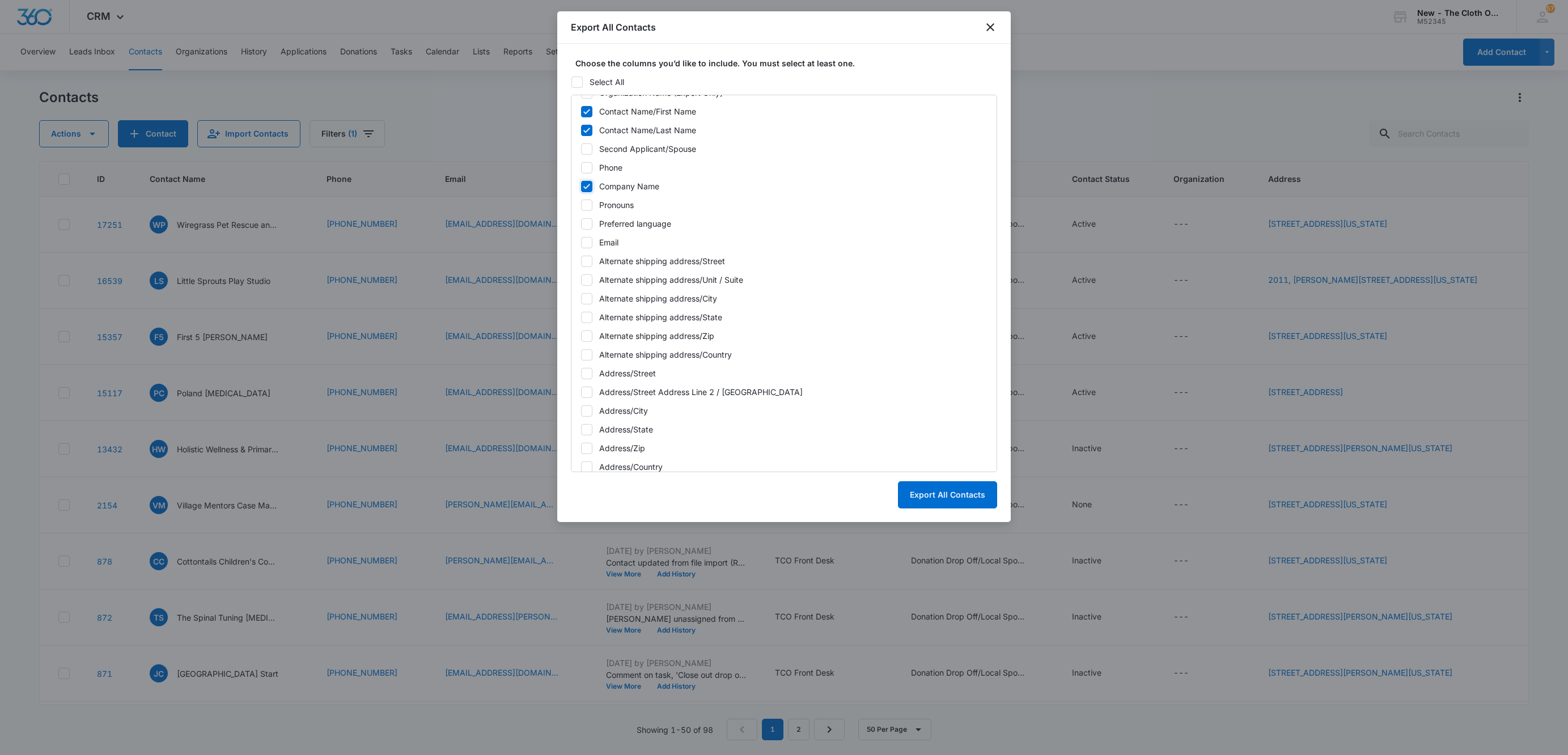
scroll to position [255, 0]
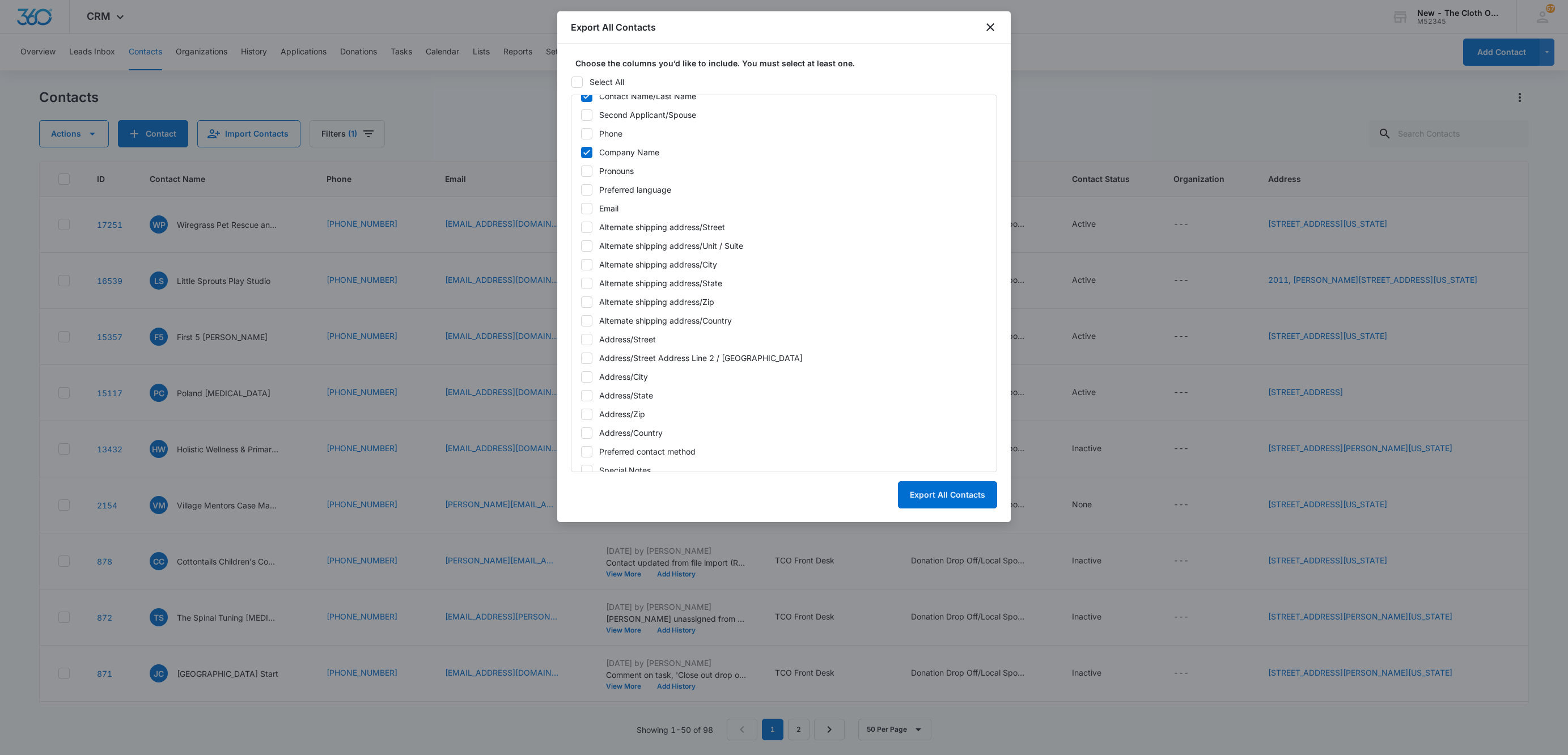
click at [587, 209] on icon at bounding box center [586, 208] width 7 height 5
click at [581, 209] on input "Email" at bounding box center [580, 208] width 1 height 1
checkbox input "true"
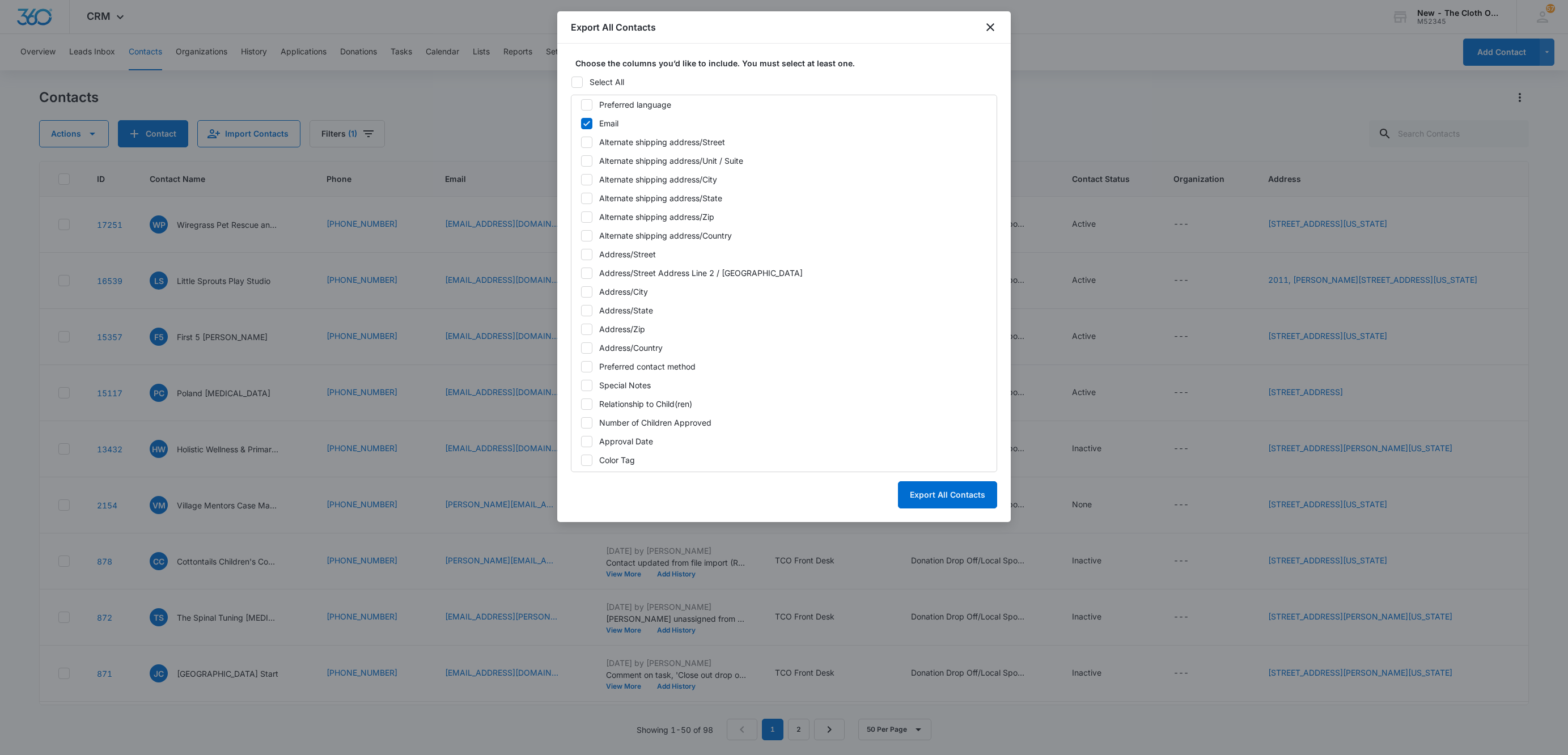
click at [586, 351] on icon at bounding box center [586, 348] width 10 height 10
click at [581, 348] on input "Address/Country" at bounding box center [580, 347] width 1 height 1
checkbox input "true"
click at [584, 341] on div "ID Created Date (Export Only) Updated Date (Export Only) Source (Export Only) N…" at bounding box center [784, 284] width 426 height 378
click at [585, 322] on div "ID Created Date (Export Only) Updated Date (Export Only) Source (Export Only) N…" at bounding box center [784, 284] width 426 height 378
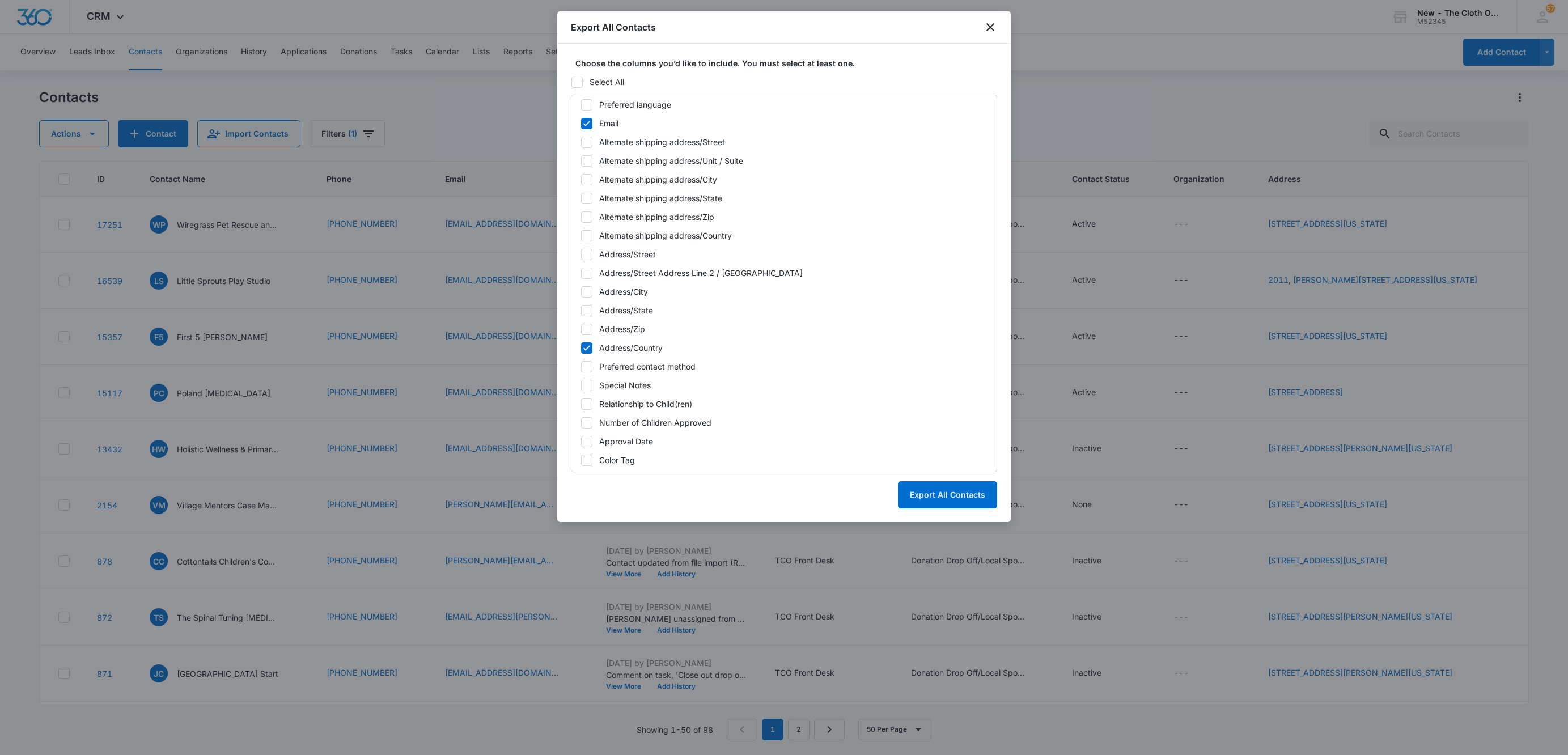
click at [585, 310] on icon at bounding box center [586, 310] width 10 height 10
click at [581, 310] on input "Address/State" at bounding box center [580, 310] width 1 height 1
checkbox input "true"
click at [586, 324] on div at bounding box center [586, 329] width 11 height 11
click at [581, 329] on input "Address/Zip" at bounding box center [580, 329] width 1 height 1
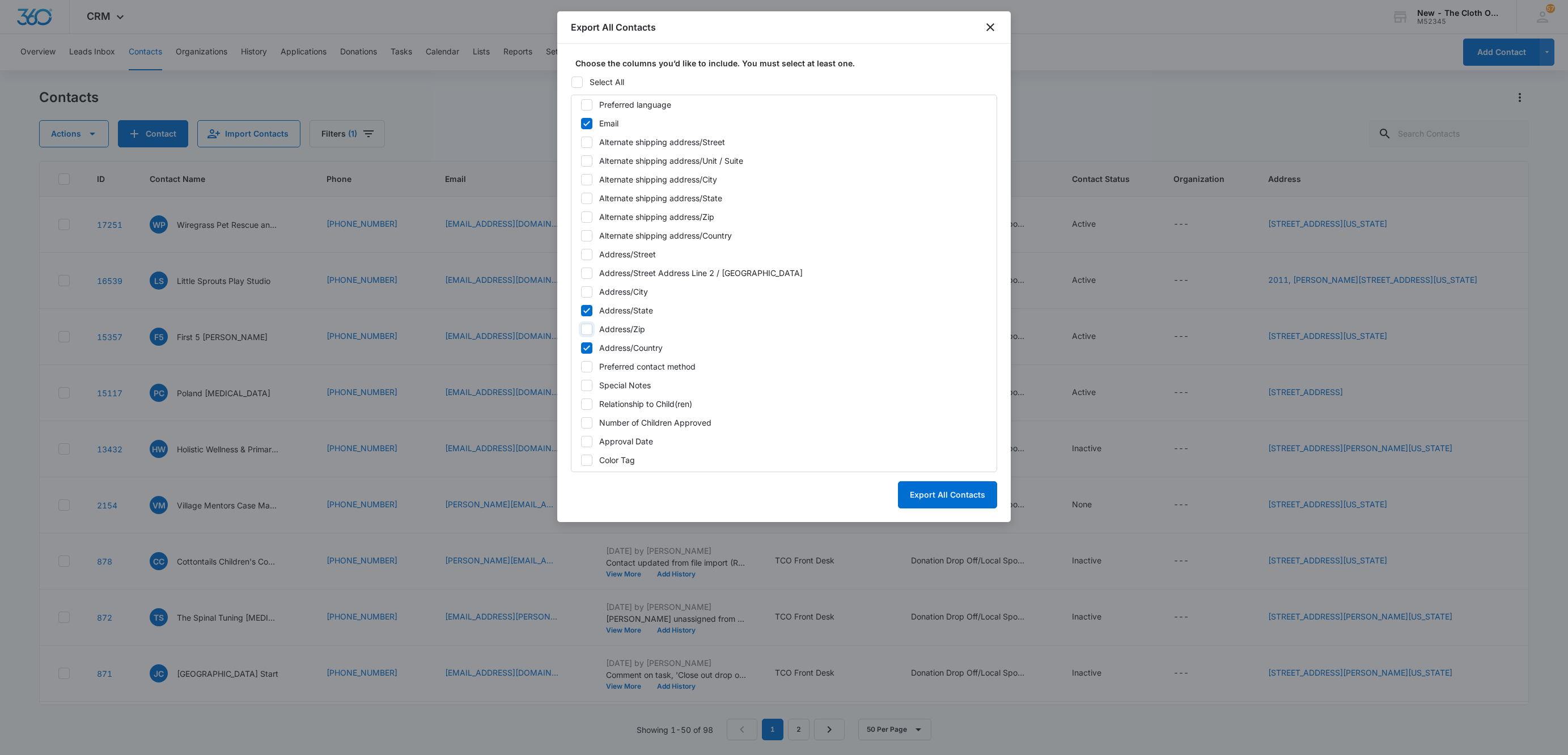
checkbox input "true"
click at [587, 351] on icon at bounding box center [586, 348] width 10 height 10
click at [581, 348] on input "Address/Country" at bounding box center [580, 347] width 1 height 1
checkbox input "false"
click at [586, 298] on div at bounding box center [586, 292] width 11 height 11
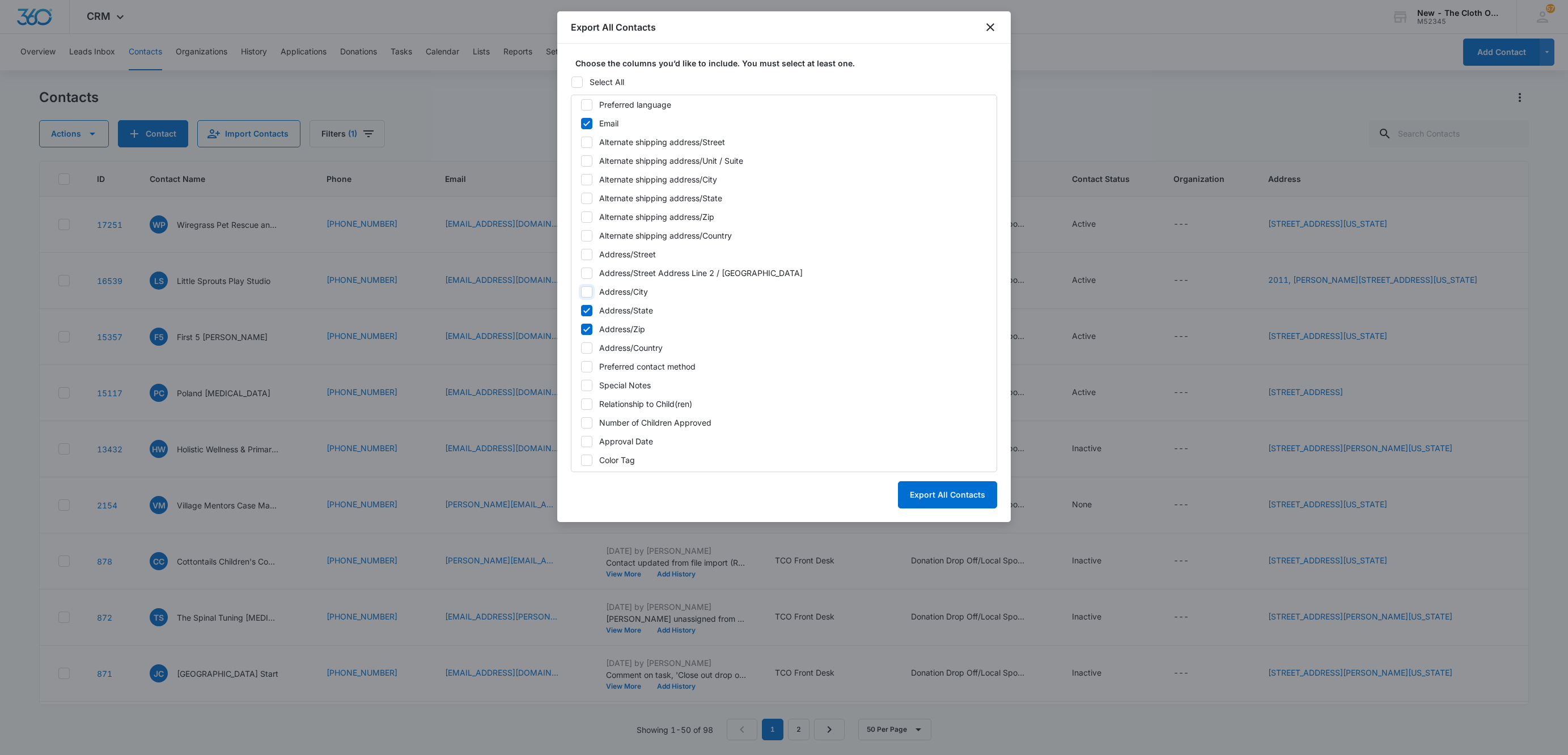
click at [581, 292] on input "Address/City" at bounding box center [580, 291] width 1 height 1
checkbox input "true"
click at [584, 271] on icon at bounding box center [586, 273] width 10 height 10
click at [581, 273] on input "Address/Street Address Line 2 / [GEOGRAPHIC_DATA]" at bounding box center [580, 273] width 1 height 1
checkbox input "true"
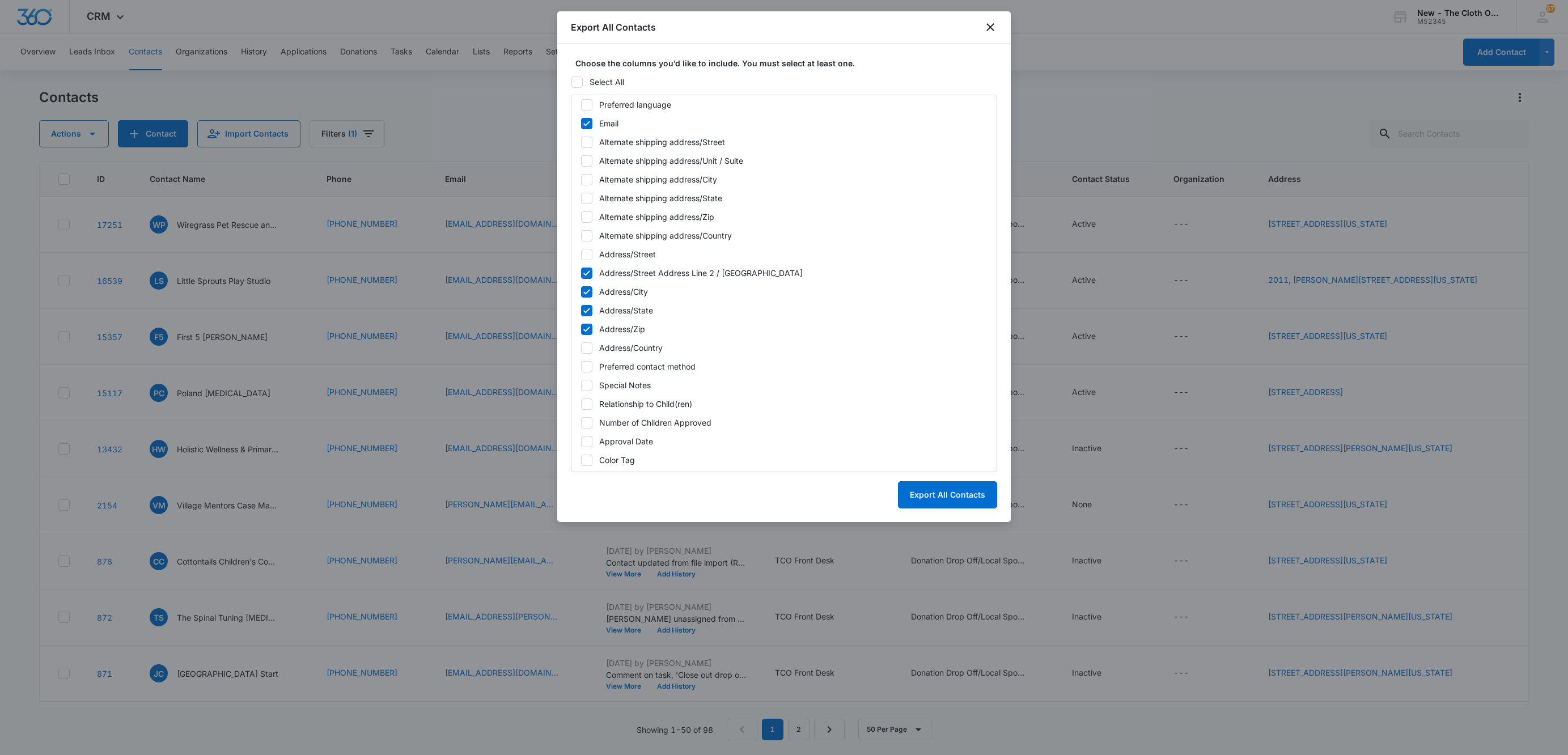
click at [584, 255] on icon at bounding box center [586, 254] width 7 height 5
click at [581, 255] on input "Address/Street" at bounding box center [580, 254] width 1 height 1
checkbox input "true"
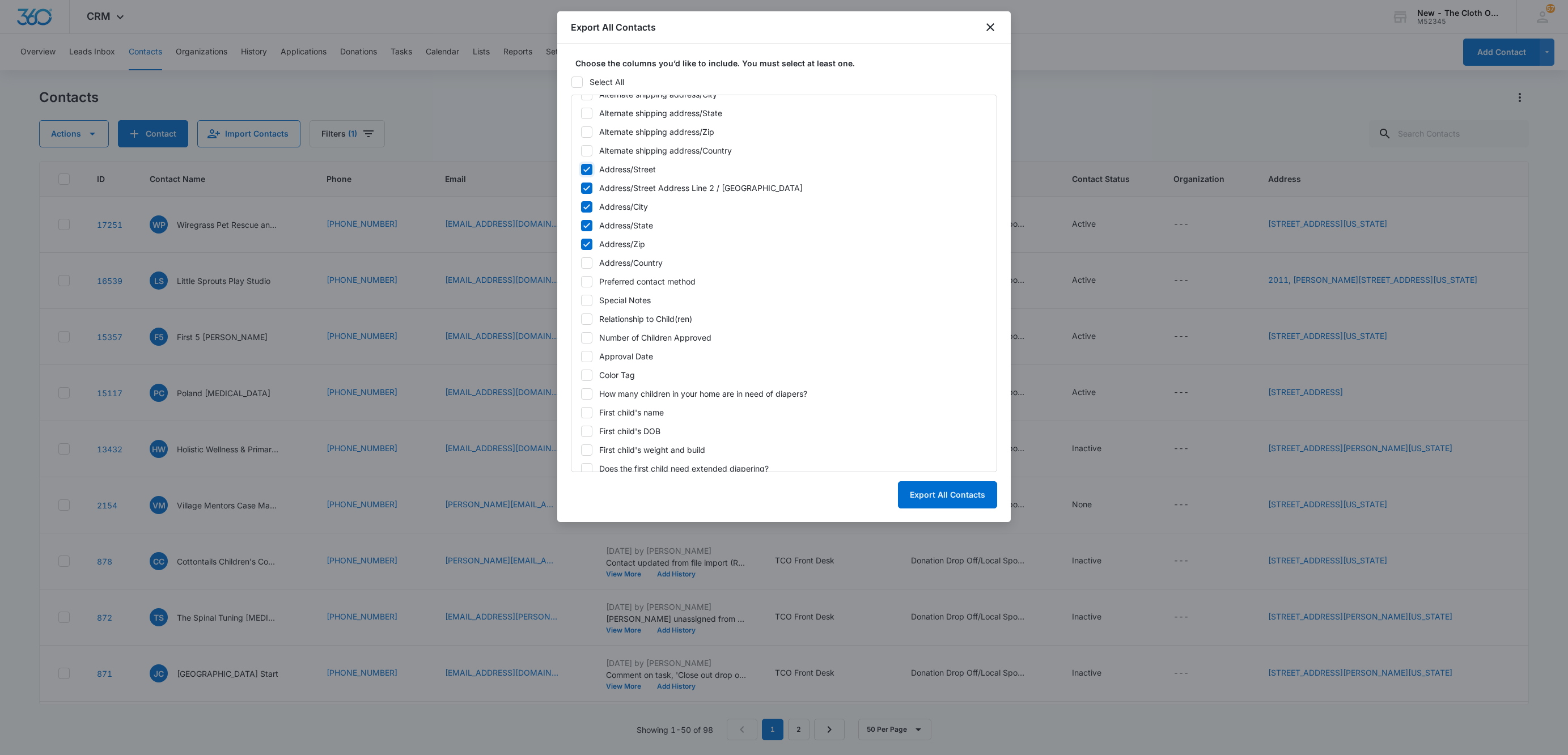
scroll to position [510, 0]
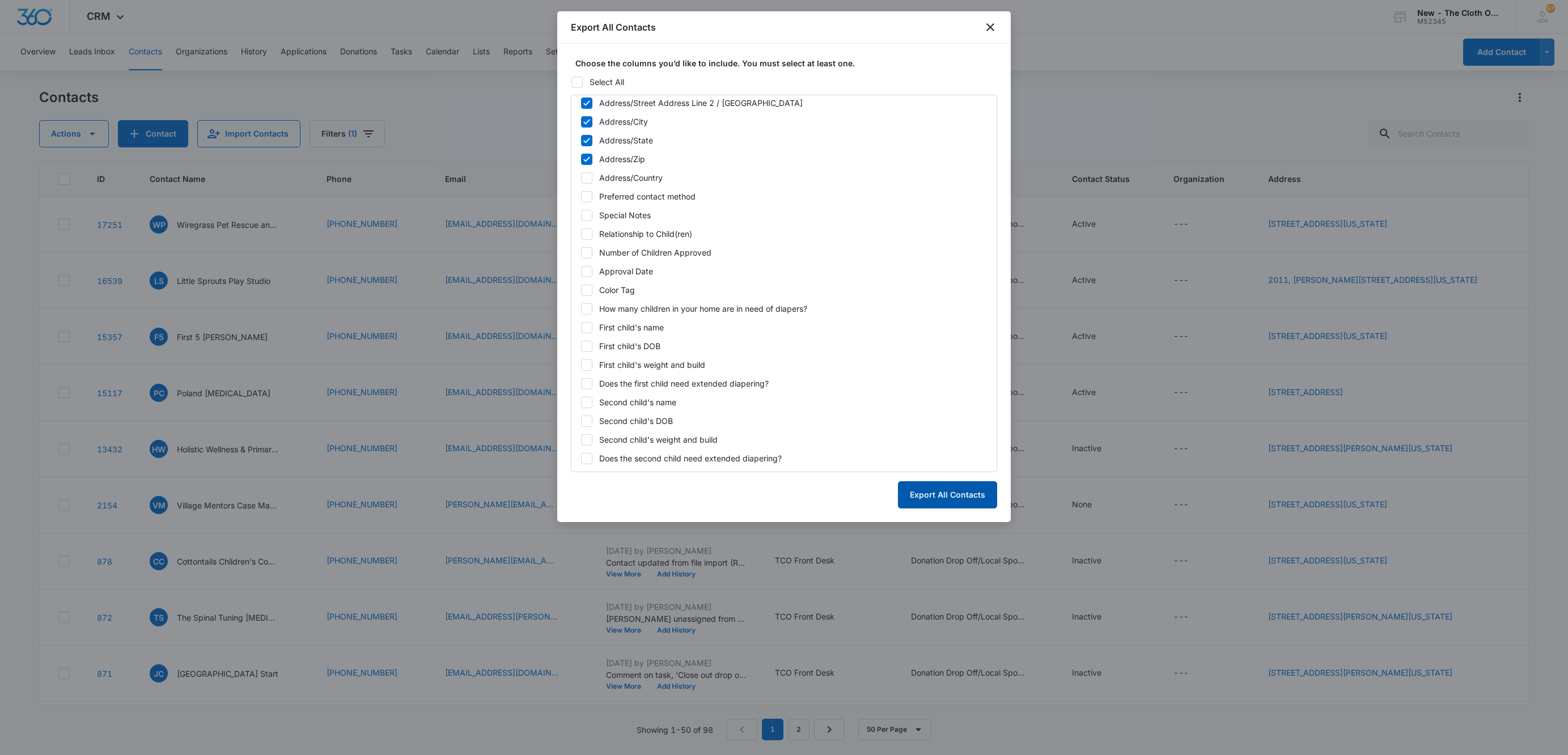
click at [939, 495] on button "Export All Contacts" at bounding box center [947, 495] width 99 height 27
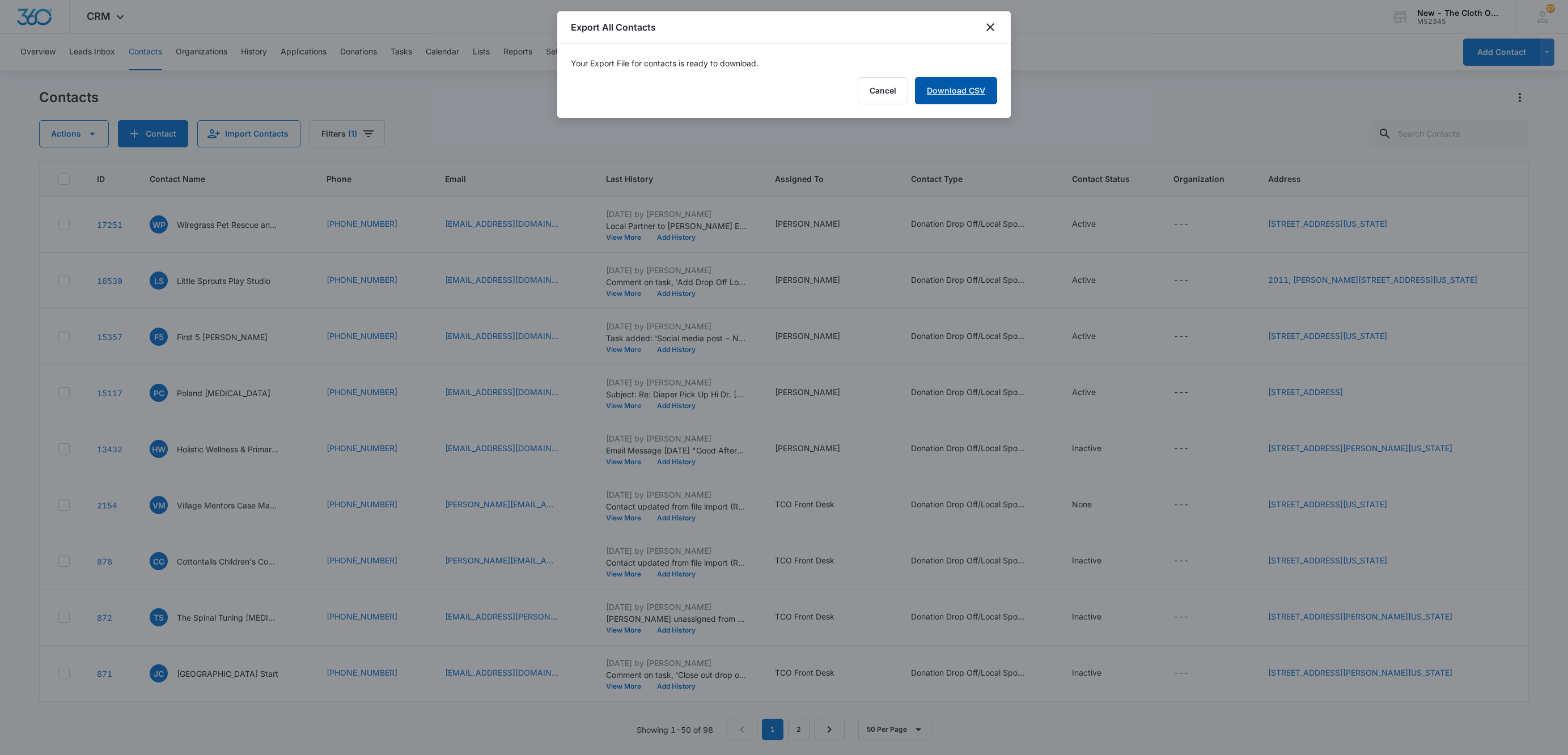
click at [962, 95] on link "Download CSV" at bounding box center [956, 90] width 82 height 27
click at [997, 85] on div "Your download has started. Finish" at bounding box center [784, 81] width 453 height 74
click at [966, 96] on button "Finish" at bounding box center [973, 90] width 48 height 27
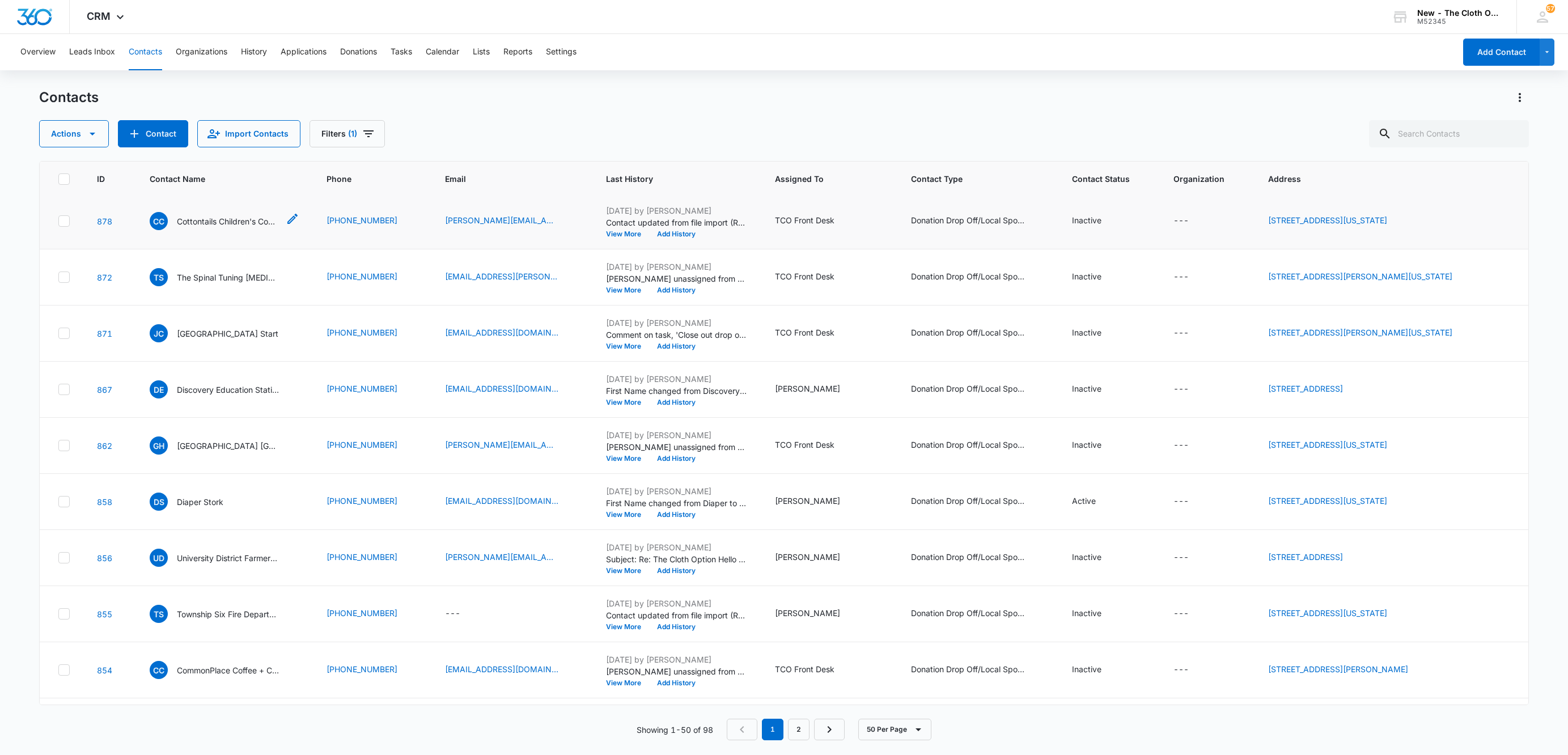
scroll to position [425, 0]
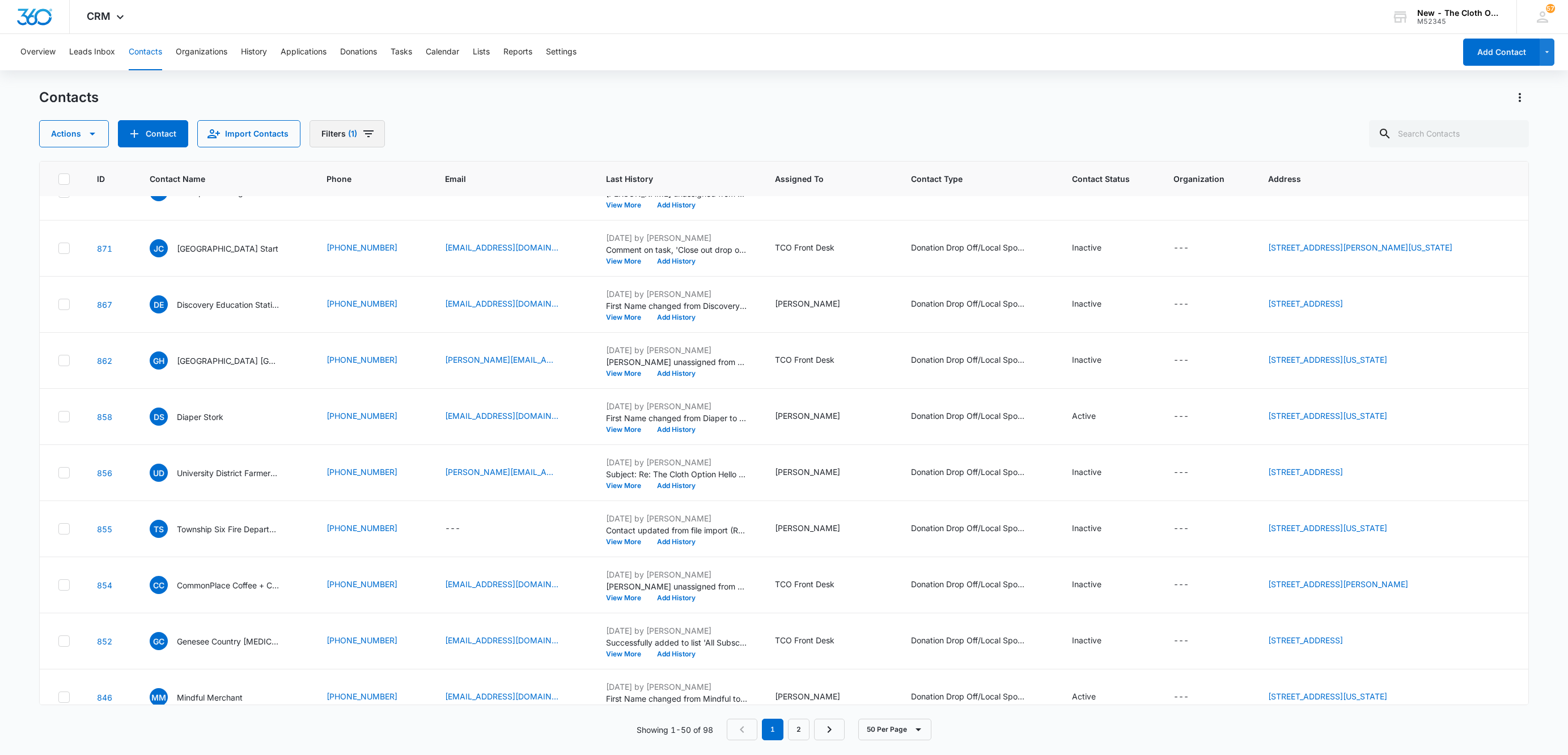
click at [349, 135] on span "(1)" at bounding box center [352, 134] width 9 height 8
click at [443, 204] on icon "Show Sources filters" at bounding box center [445, 205] width 3 height 6
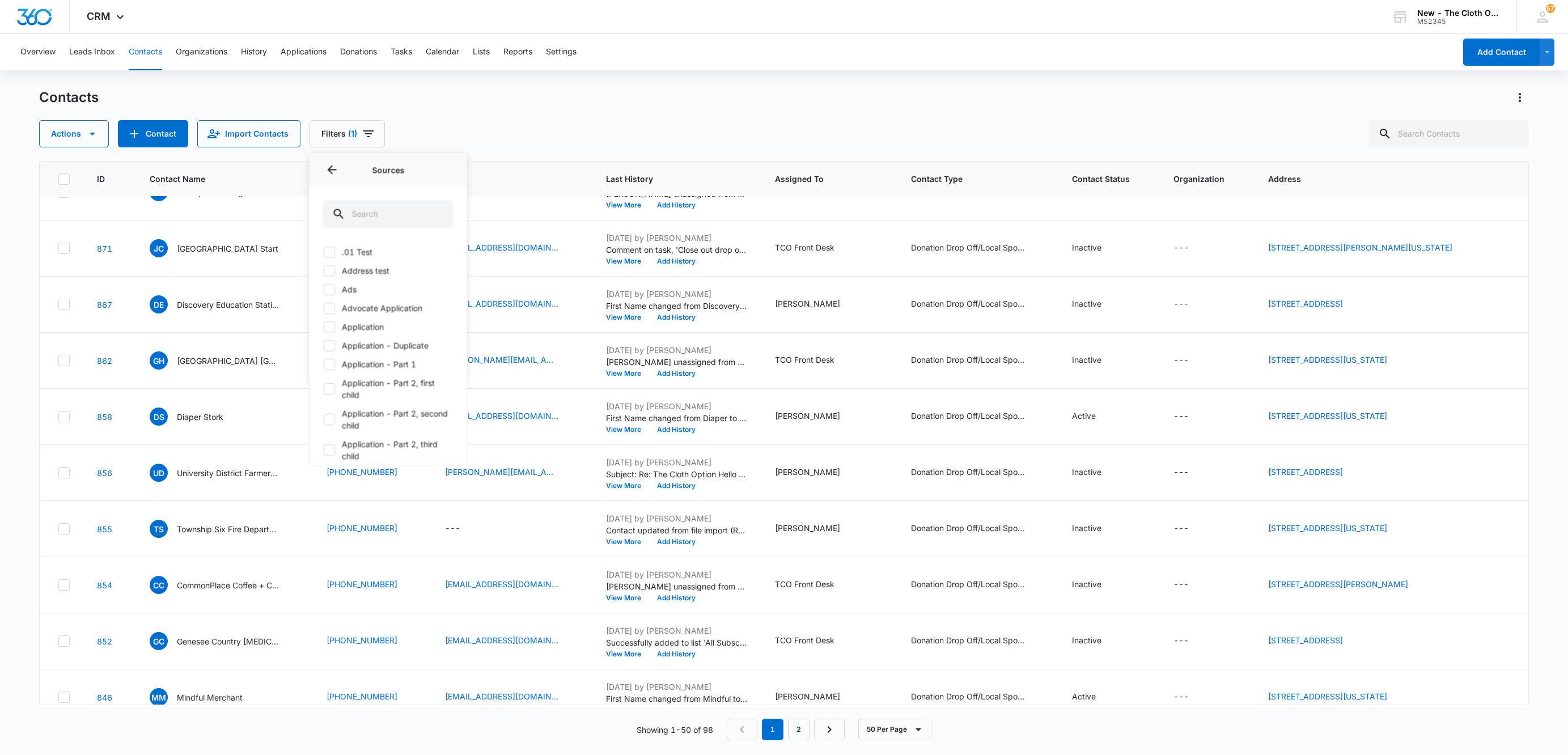
click at [443, 204] on div at bounding box center [437, 214] width 18 height 27
click at [331, 167] on icon "Back" at bounding box center [332, 170] width 9 height 9
click at [448, 235] on icon "Show Status filters" at bounding box center [445, 235] width 14 height 14
click at [364, 287] on label "Active" at bounding box center [388, 289] width 131 height 12
click at [324, 289] on input "Active" at bounding box center [323, 289] width 1 height 1
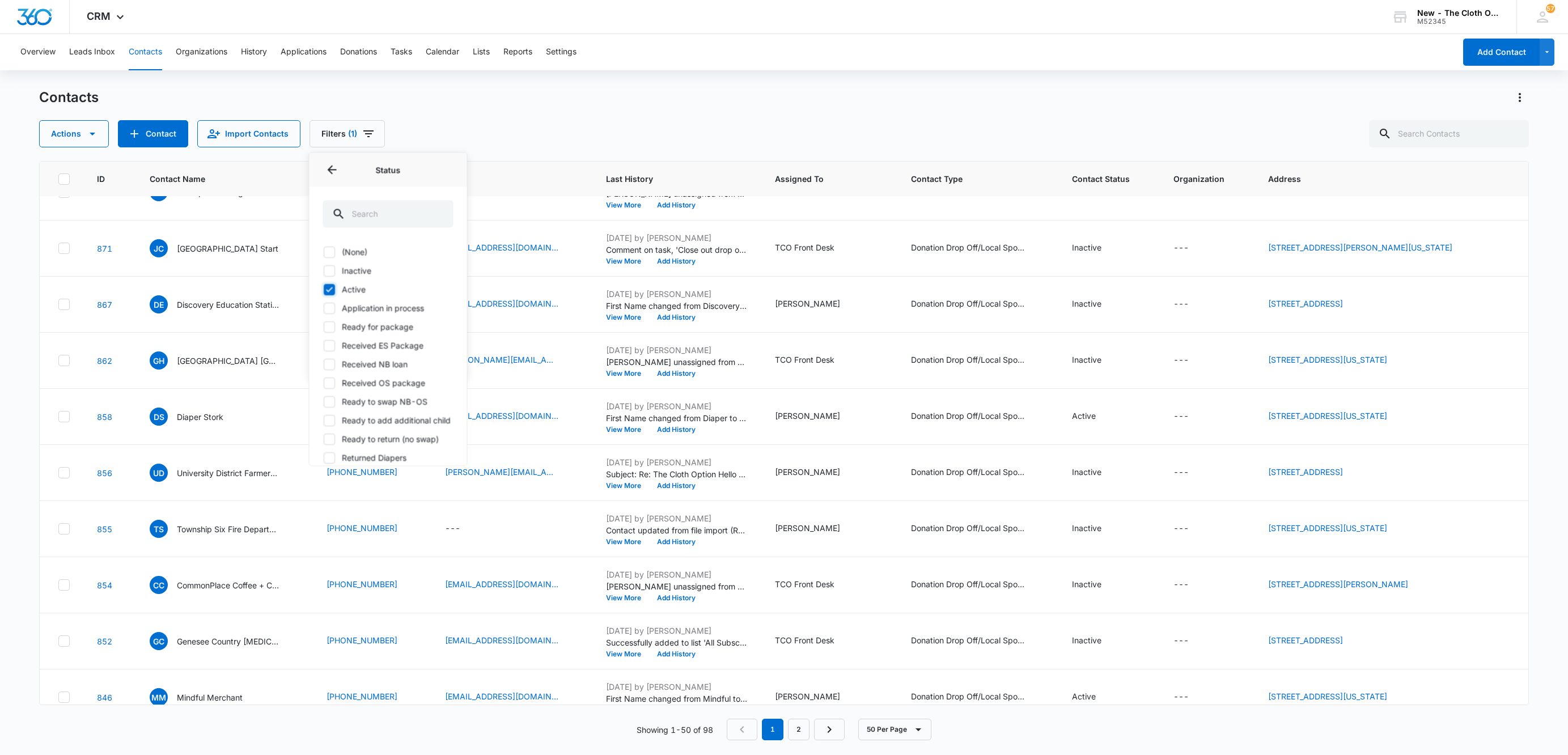
checkbox input "true"
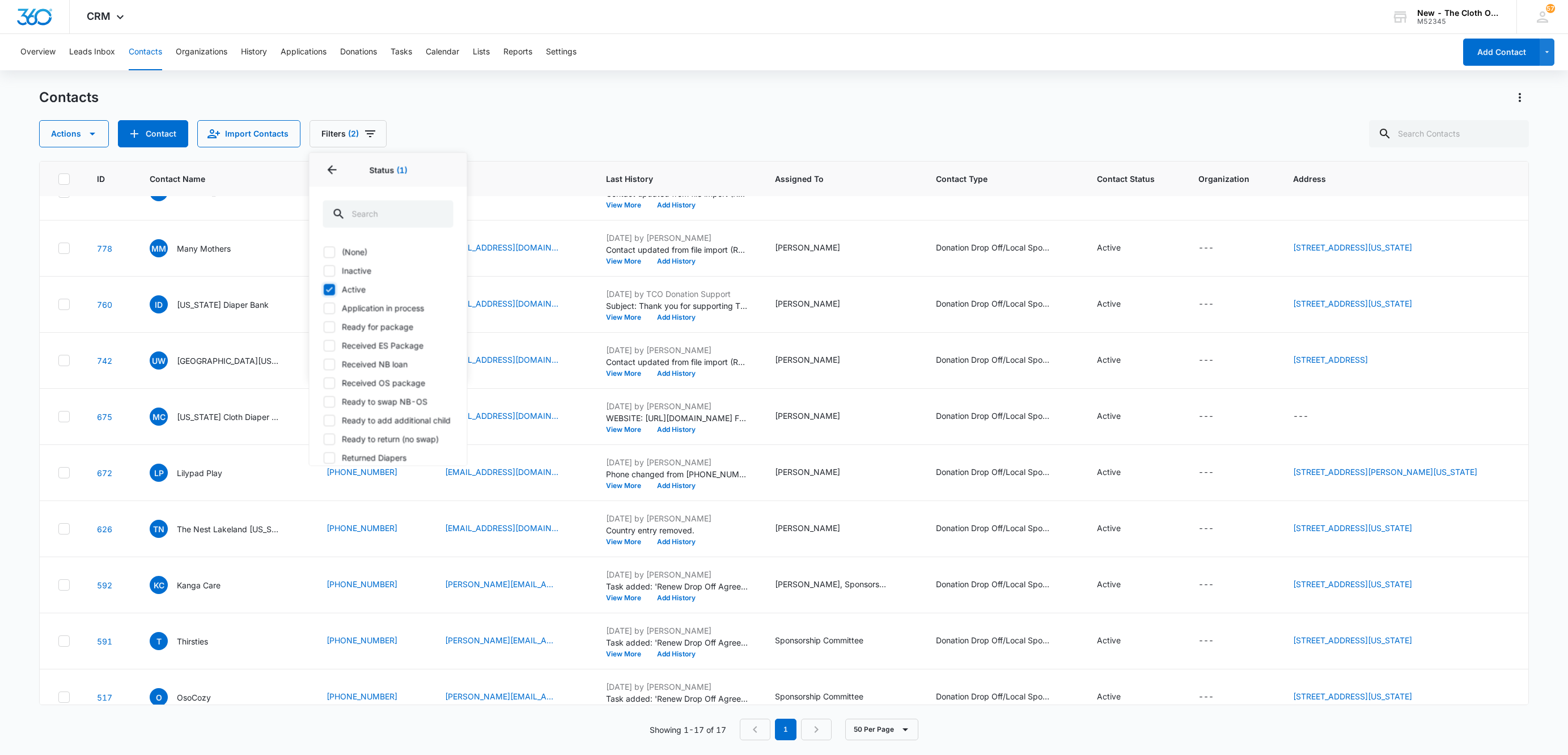
scroll to position [0, 0]
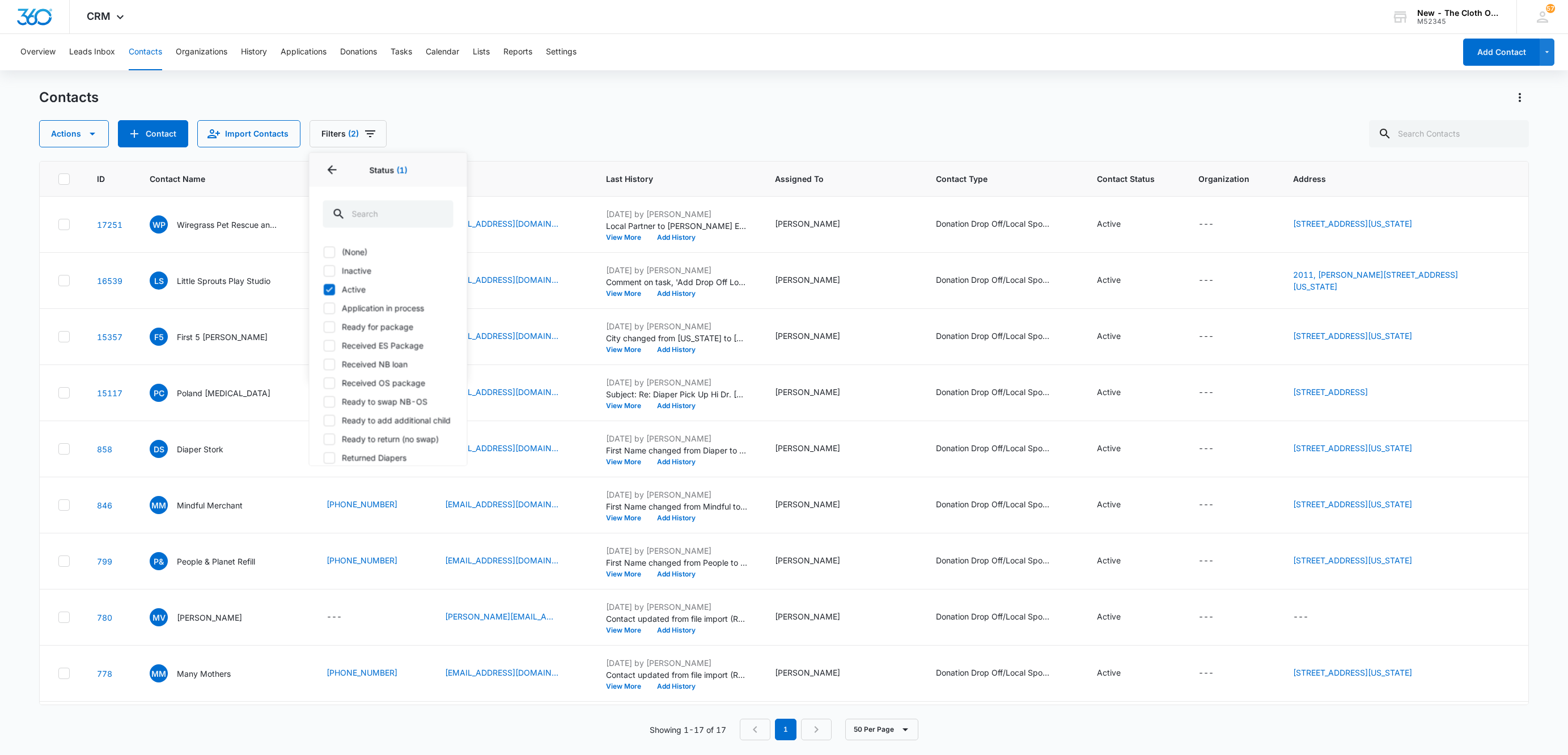
click at [497, 94] on div "Contacts" at bounding box center [783, 97] width 1489 height 18
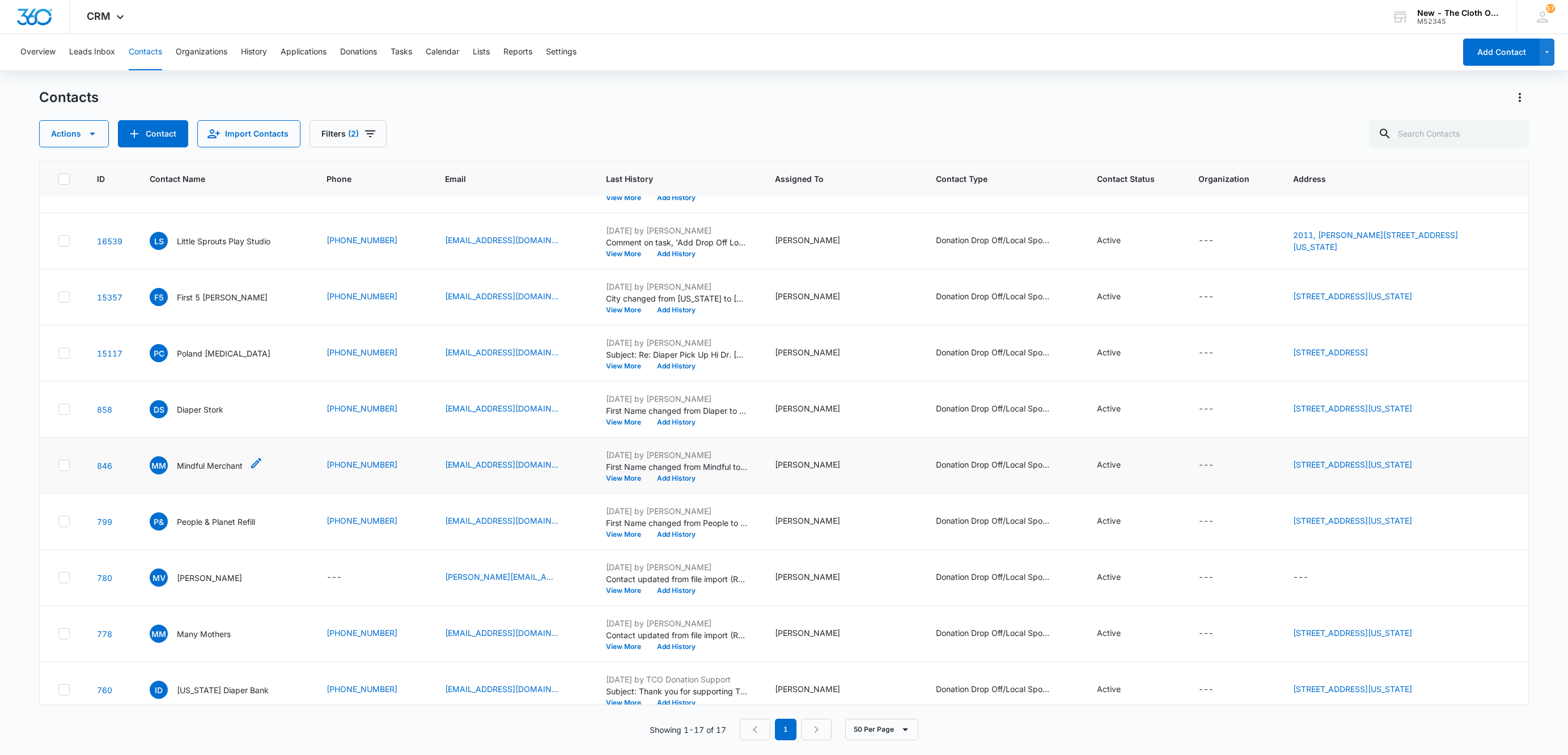
scroll to position [24, 0]
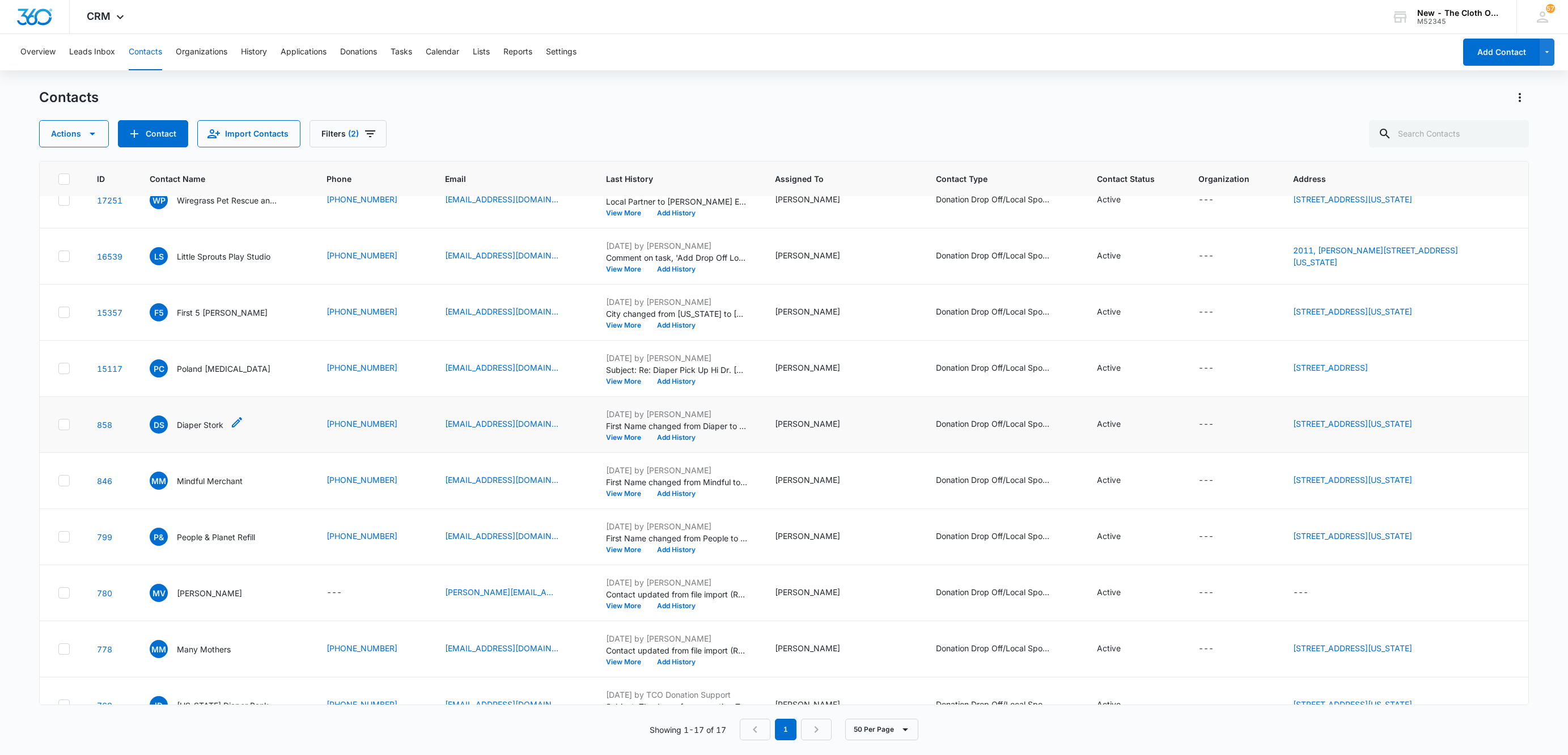
click at [198, 426] on p "Diaper Stork" at bounding box center [200, 424] width 46 height 12
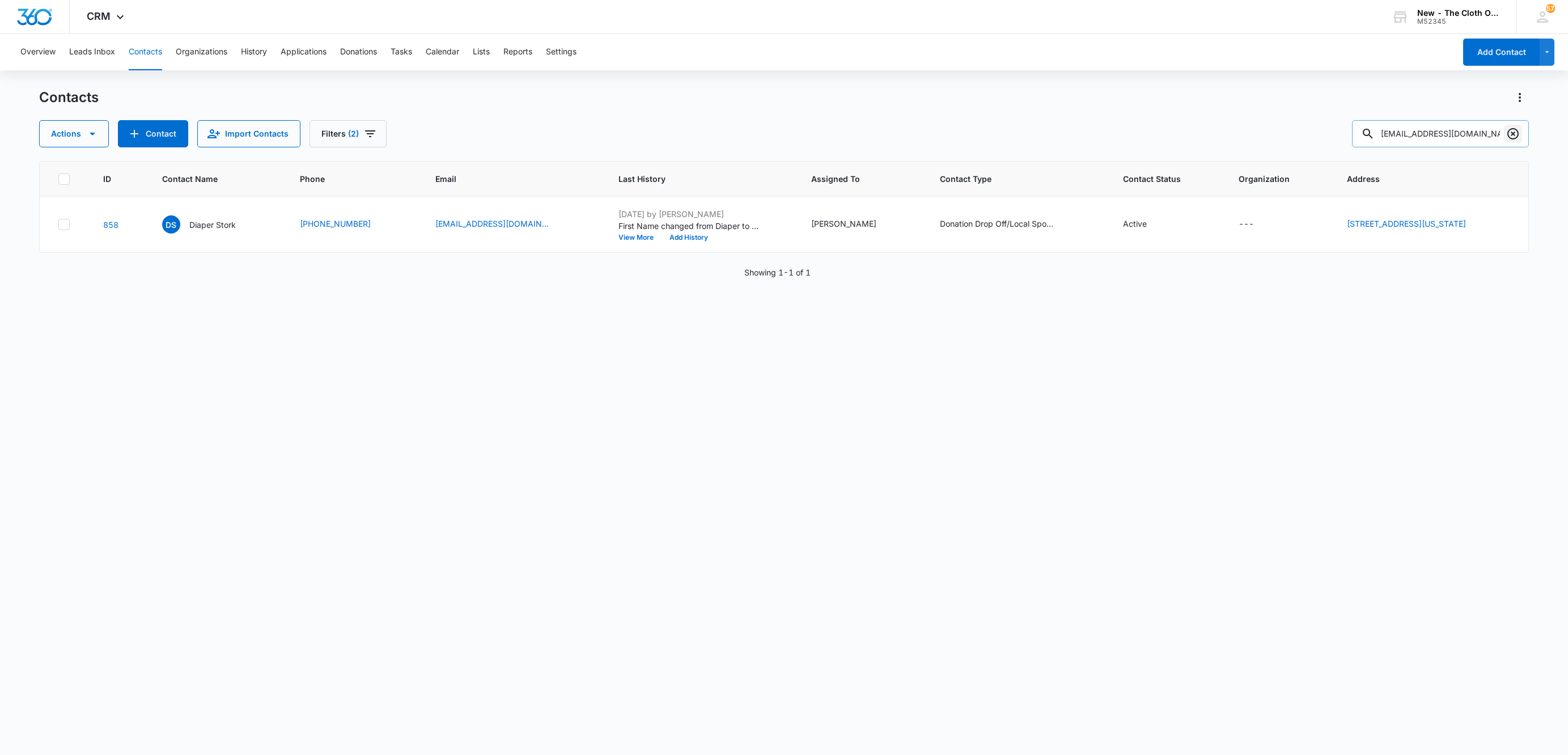
click at [1516, 133] on icon "Clear" at bounding box center [1513, 134] width 14 height 14
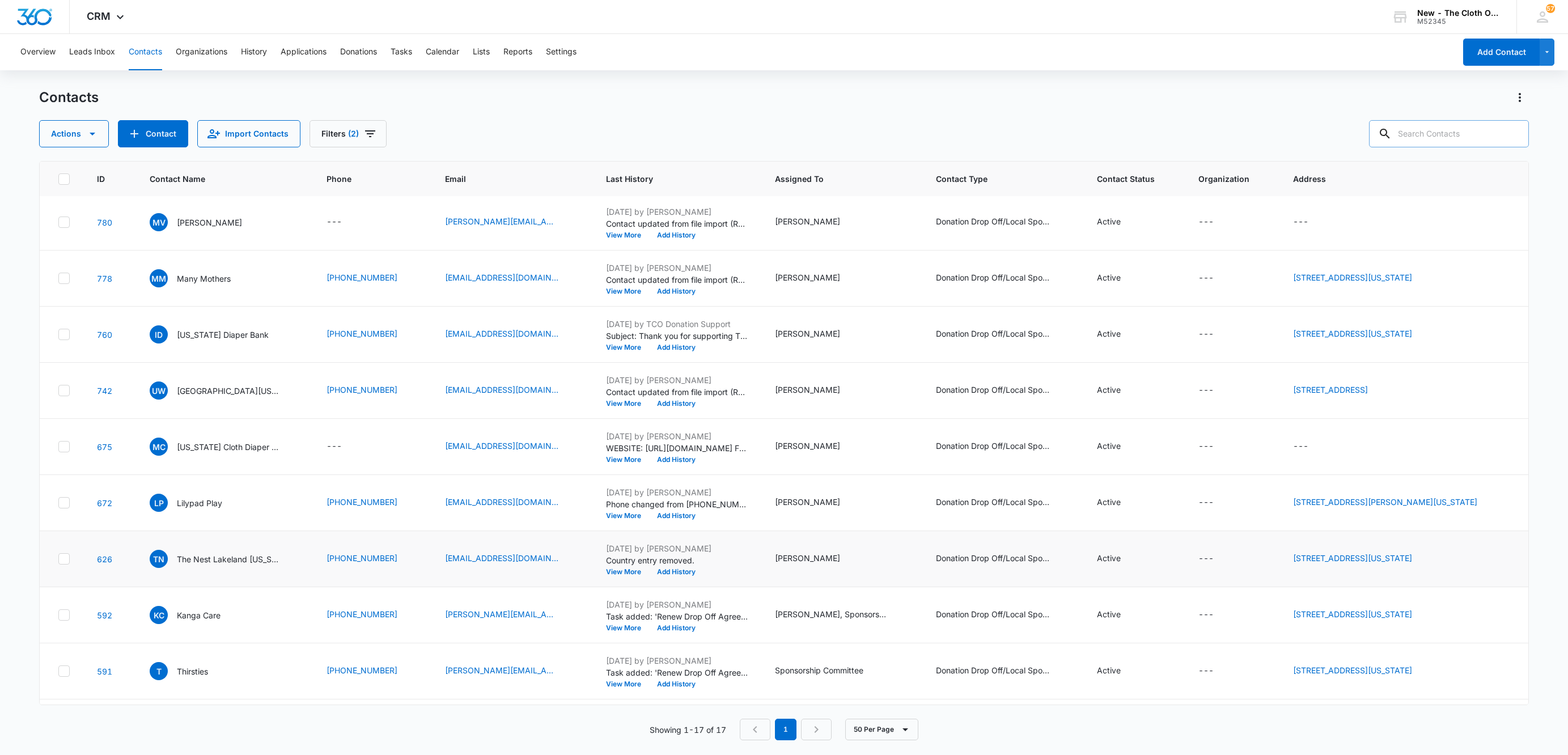
scroll to position [425, 0]
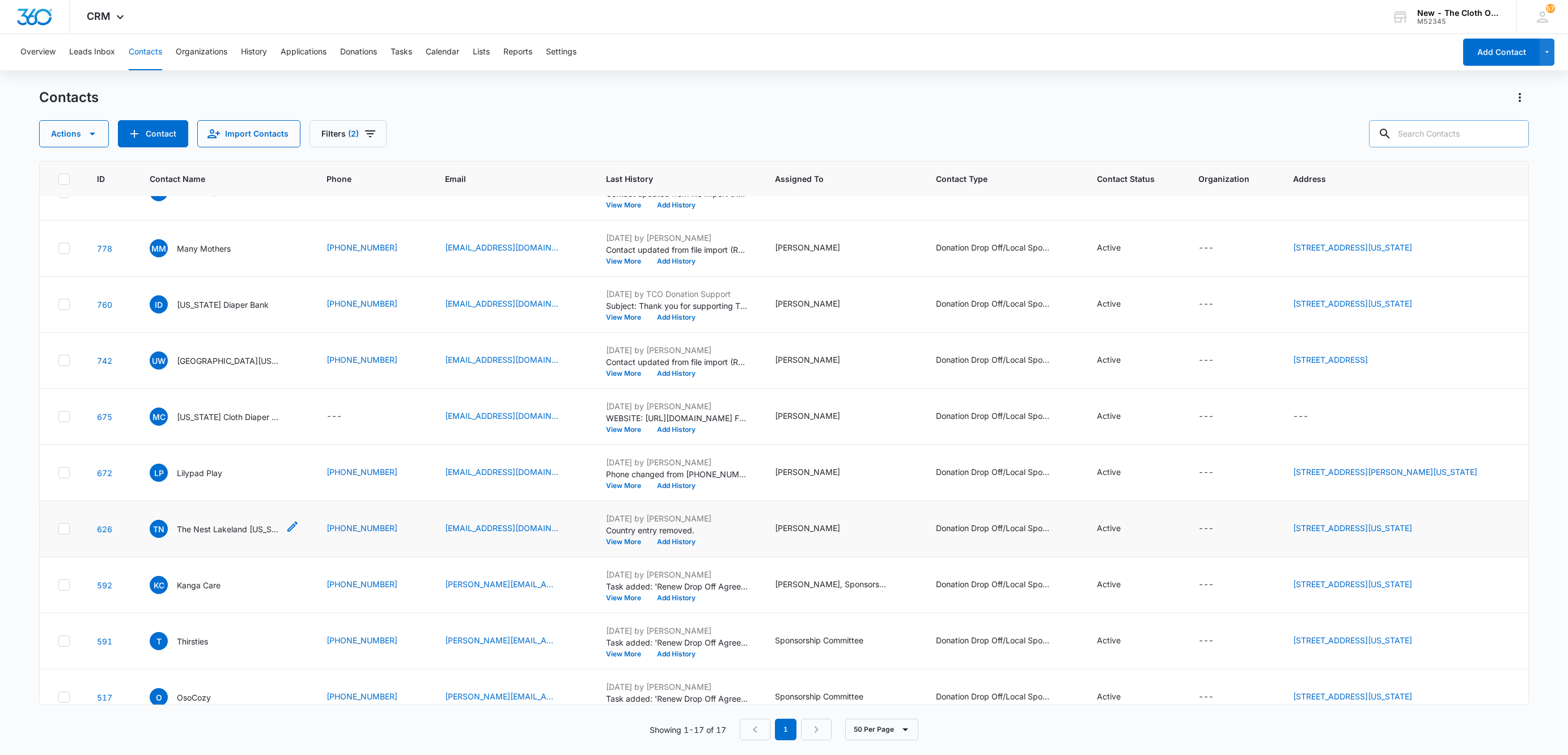
click at [253, 534] on p "The Nest Lakeland [US_STATE]" at bounding box center [228, 529] width 102 height 12
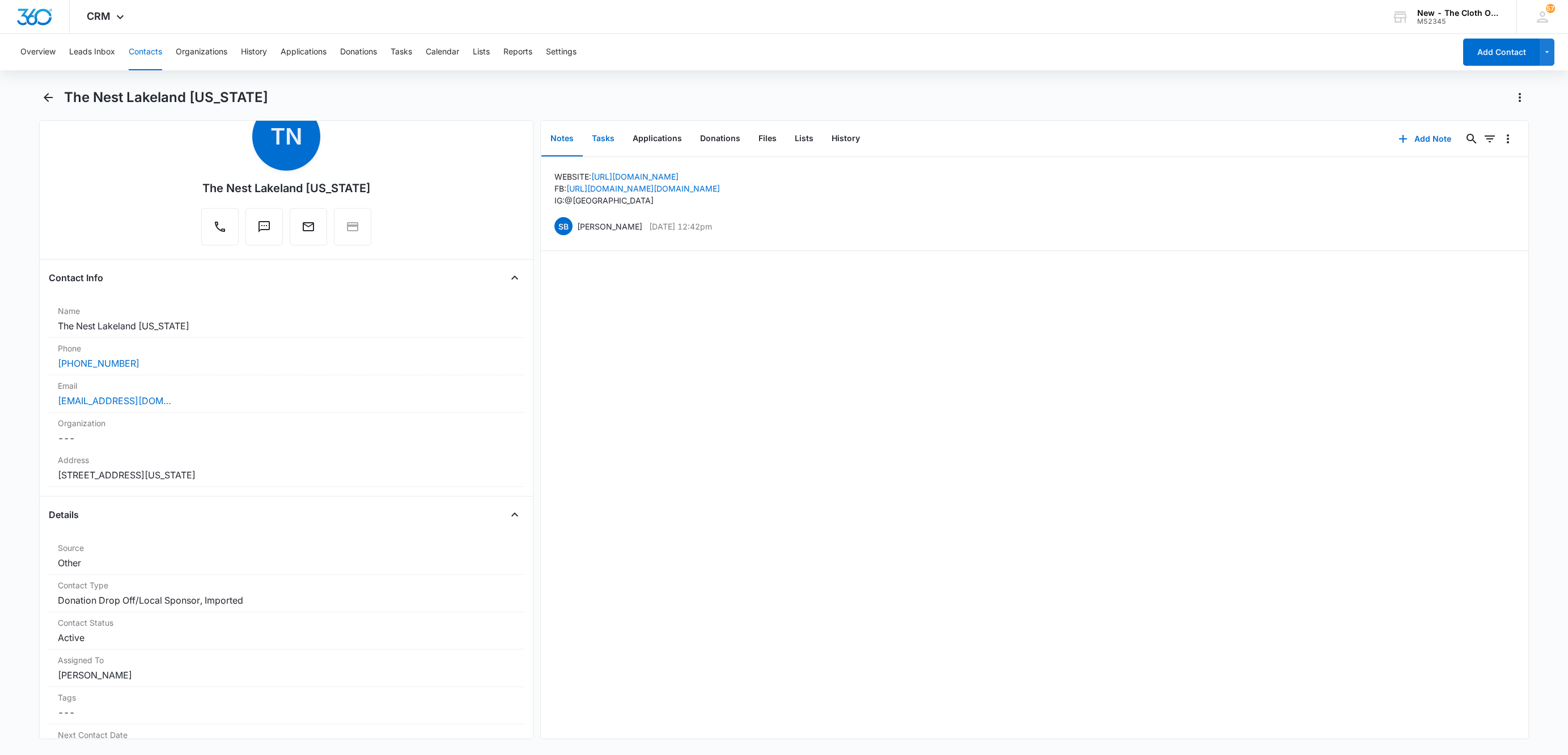
scroll to position [85, 0]
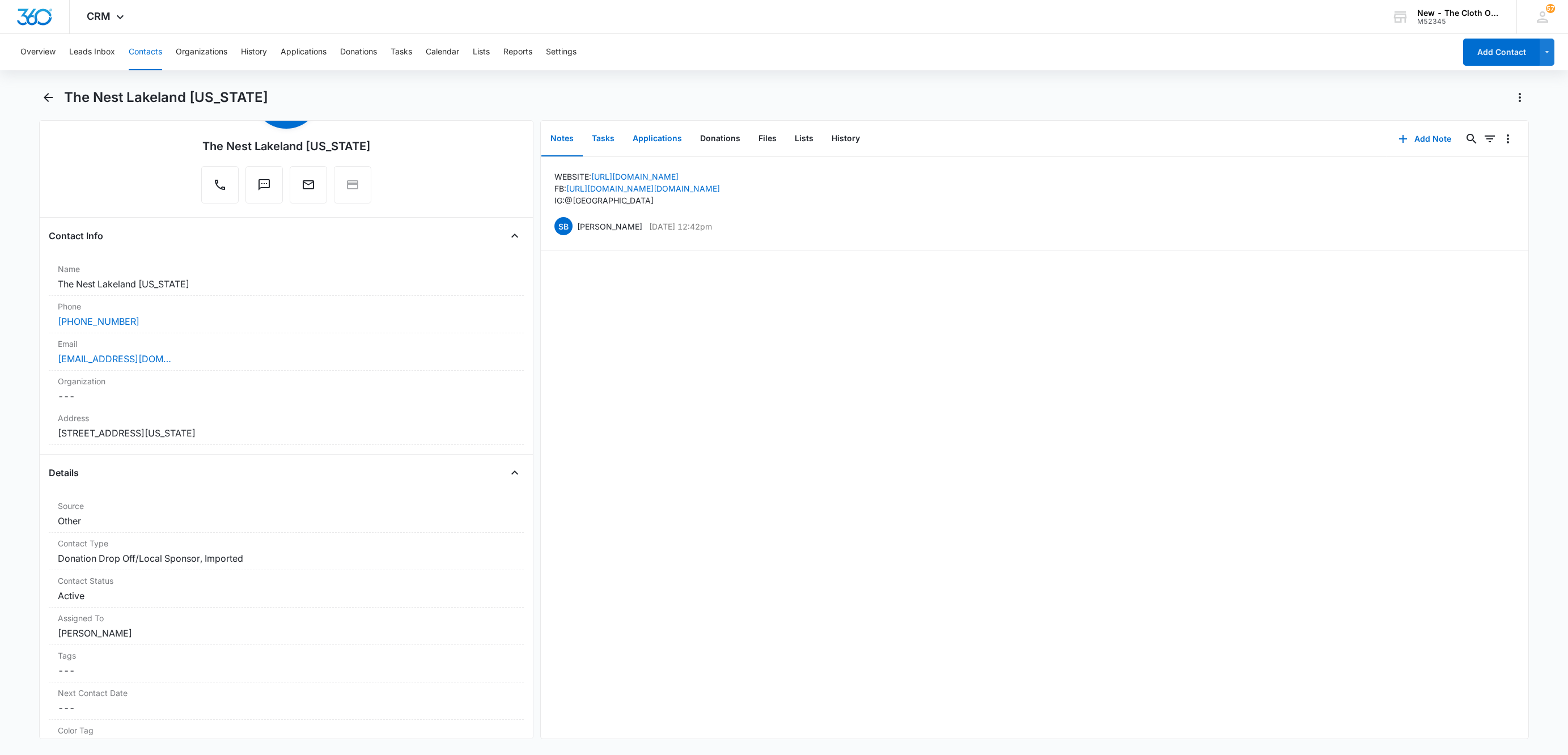
drag, startPoint x: 604, startPoint y: 137, endPoint x: 661, endPoint y: 151, distance: 58.7
click at [604, 137] on button "Tasks" at bounding box center [603, 139] width 41 height 35
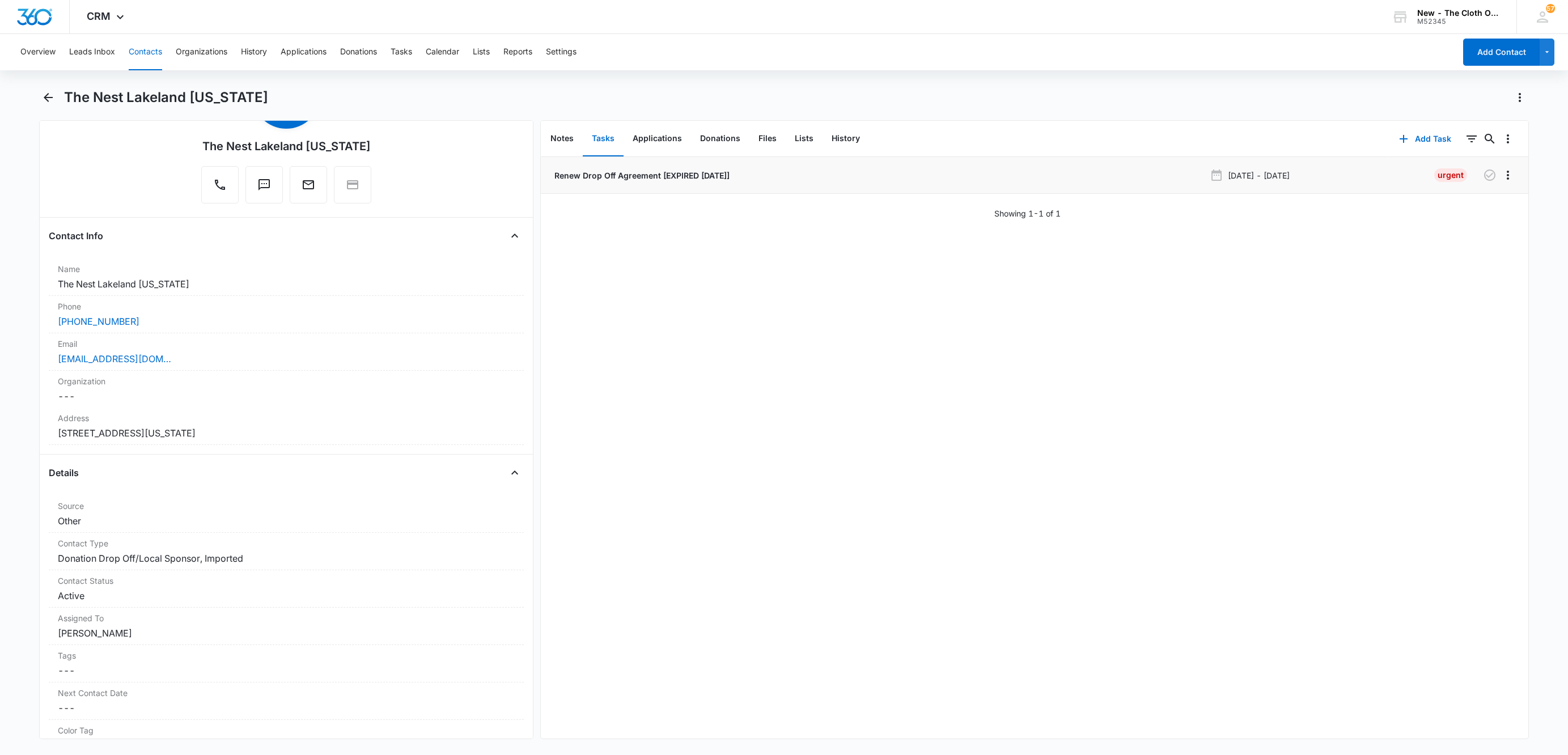
click at [609, 175] on p "Renew Drop Off Agreement [EXPIRED [DATE]]" at bounding box center [641, 175] width 177 height 12
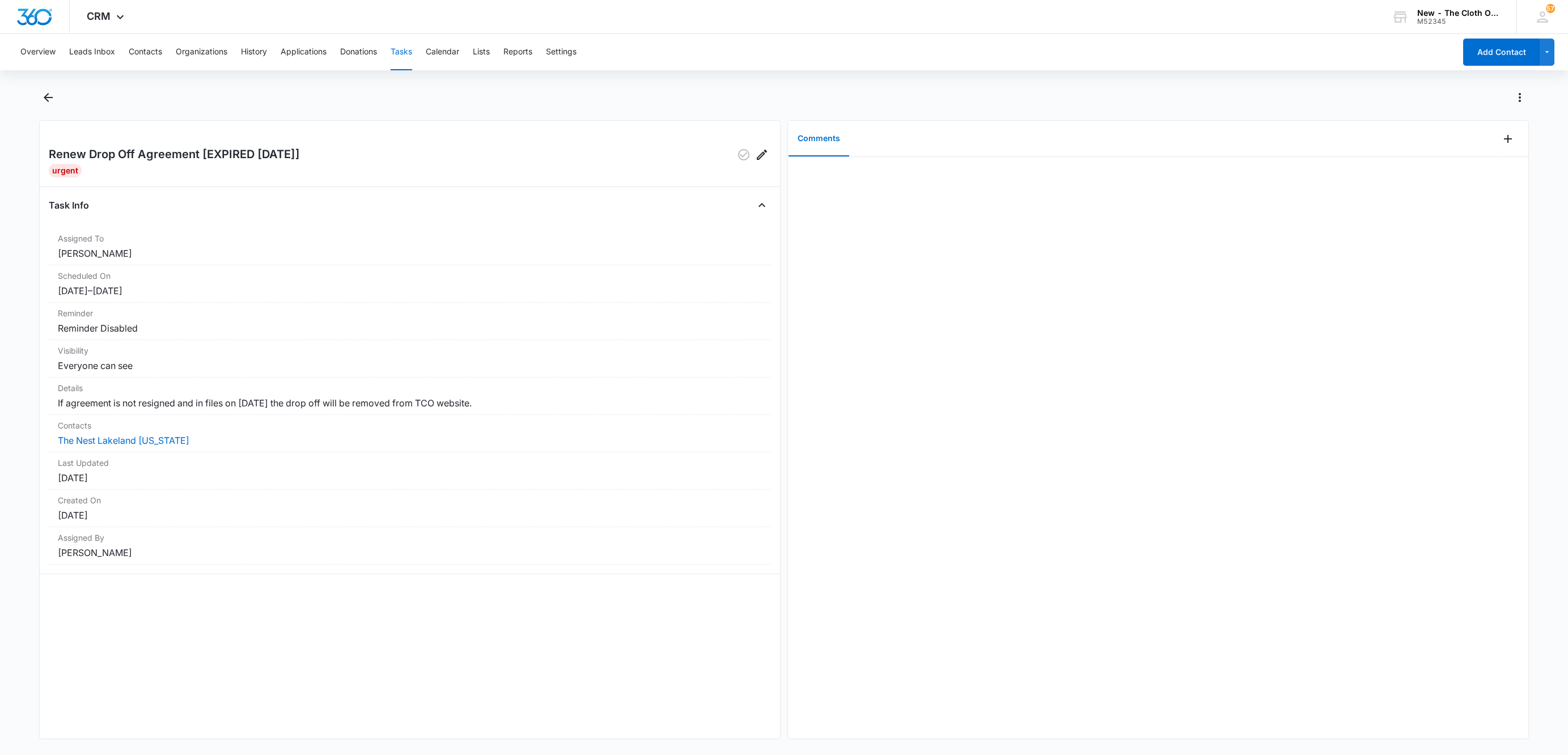
drag, startPoint x: 372, startPoint y: 397, endPoint x: 24, endPoint y: 412, distance: 348.3
click at [24, 412] on main "Renew Drop Off Agreement [EXPIRED [DATE]] Urgent Task Info Assigned To [PERSON_…" at bounding box center [784, 421] width 1568 height 665
copy dd "If agreement is not resigned and in files on [DATE] the drop off will be remove…"
drag, startPoint x: 50, startPoint y: 148, endPoint x: 198, endPoint y: 146, distance: 148.0
click at [198, 146] on h2 "Renew Drop Off Agreement [EXPIRED [DATE]]" at bounding box center [174, 154] width 251 height 18
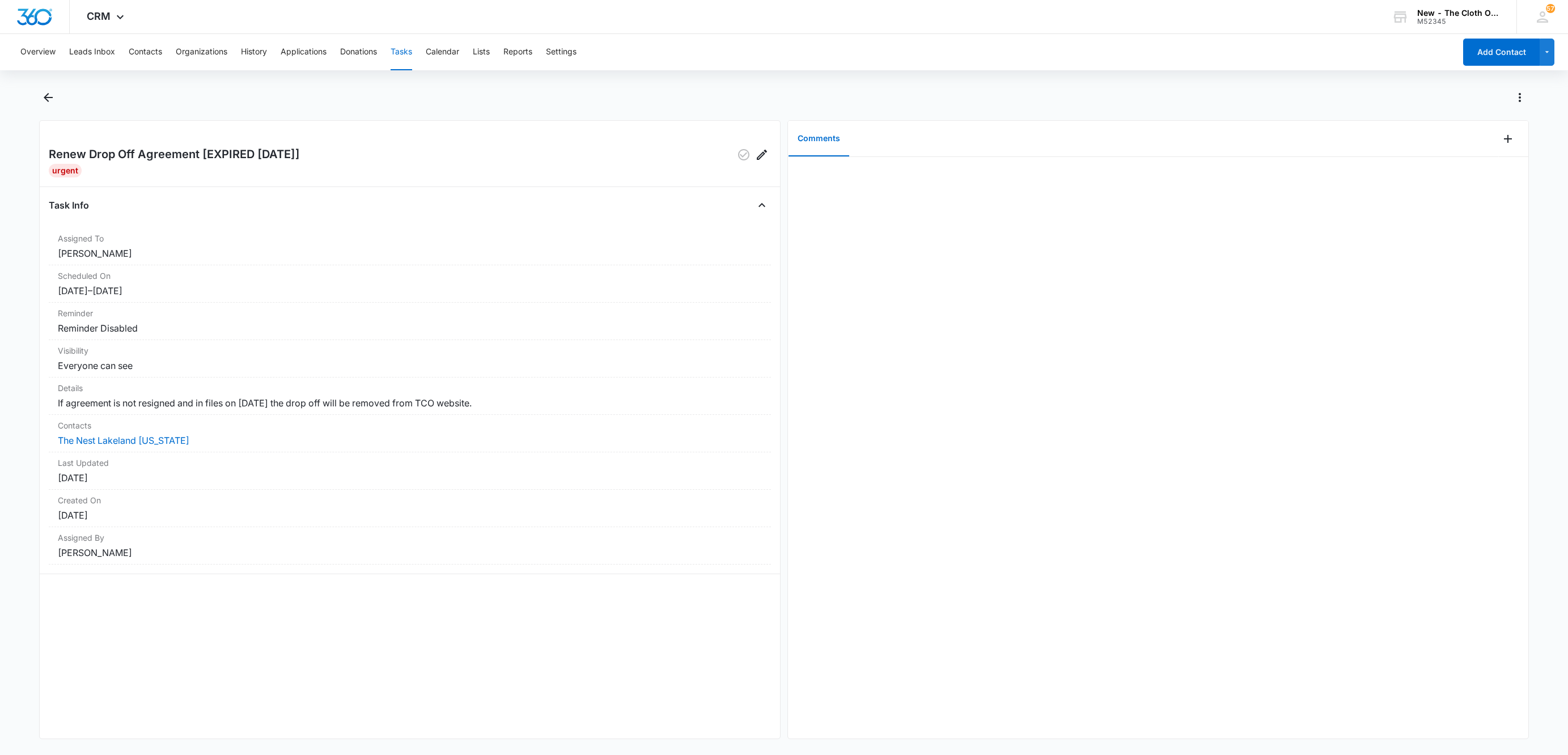
click at [199, 146] on h2 "Renew Drop Off Agreement [EXPIRED [DATE]]" at bounding box center [174, 154] width 251 height 18
drag, startPoint x: 198, startPoint y: 151, endPoint x: 71, endPoint y: 142, distance: 127.3
click at [71, 143] on div "Renew Drop Off Agreement [EXPIRED [DATE]] Urgent Task Info Assigned To [PERSON_…" at bounding box center [409, 430] width 741 height 619
drag, startPoint x: 191, startPoint y: 155, endPoint x: 51, endPoint y: 147, distance: 140.2
click at [51, 147] on h2 "Renew Drop Off Agreement [EXPIRED [DATE]]" at bounding box center [174, 154] width 251 height 18
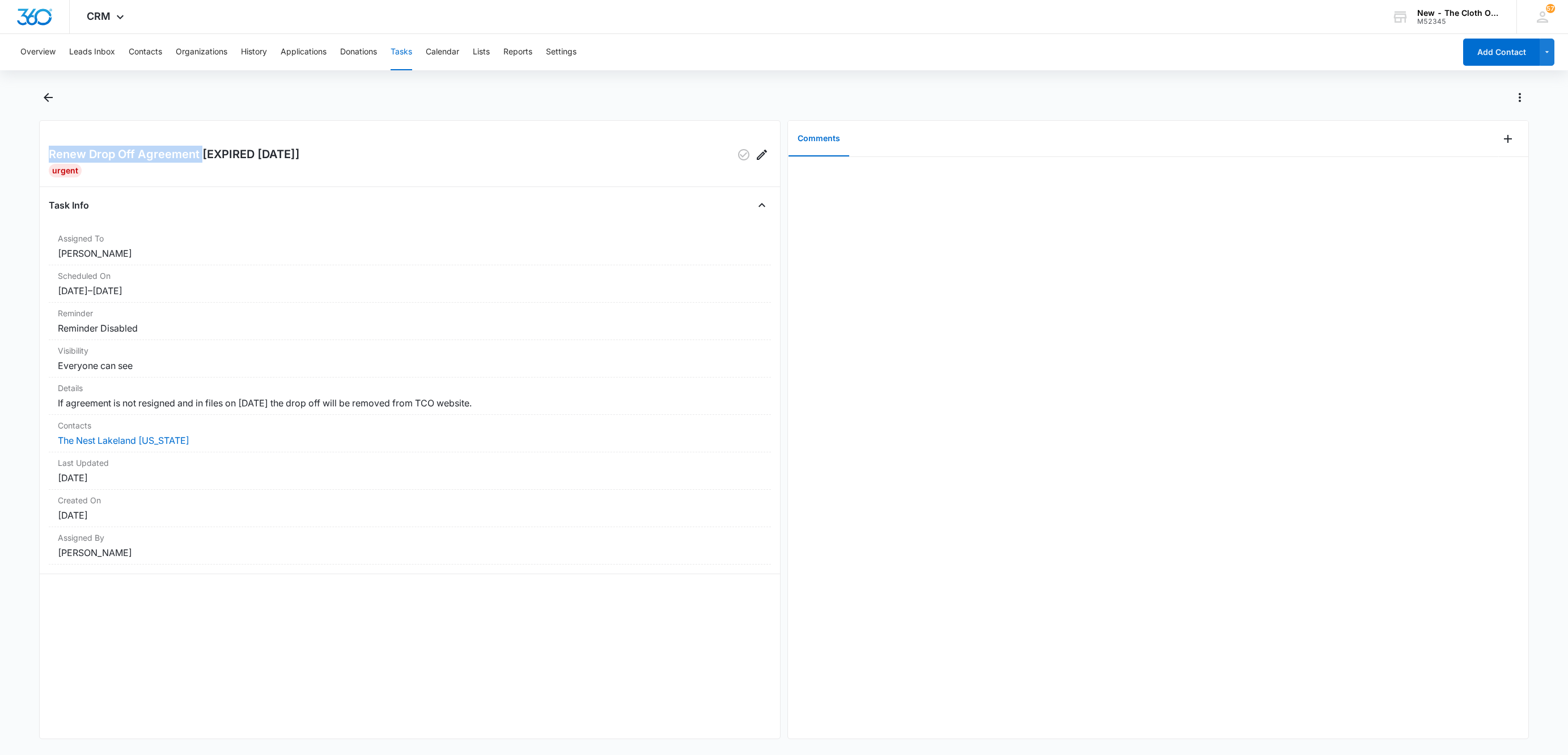
copy h2 "Renew Drop Off Agreement"
click at [344, 393] on dt "Details" at bounding box center [409, 388] width 704 height 12
click at [346, 412] on div "Details If agreement is not resigned and in files on [DATE] the drop off will b…" at bounding box center [410, 396] width 722 height 37
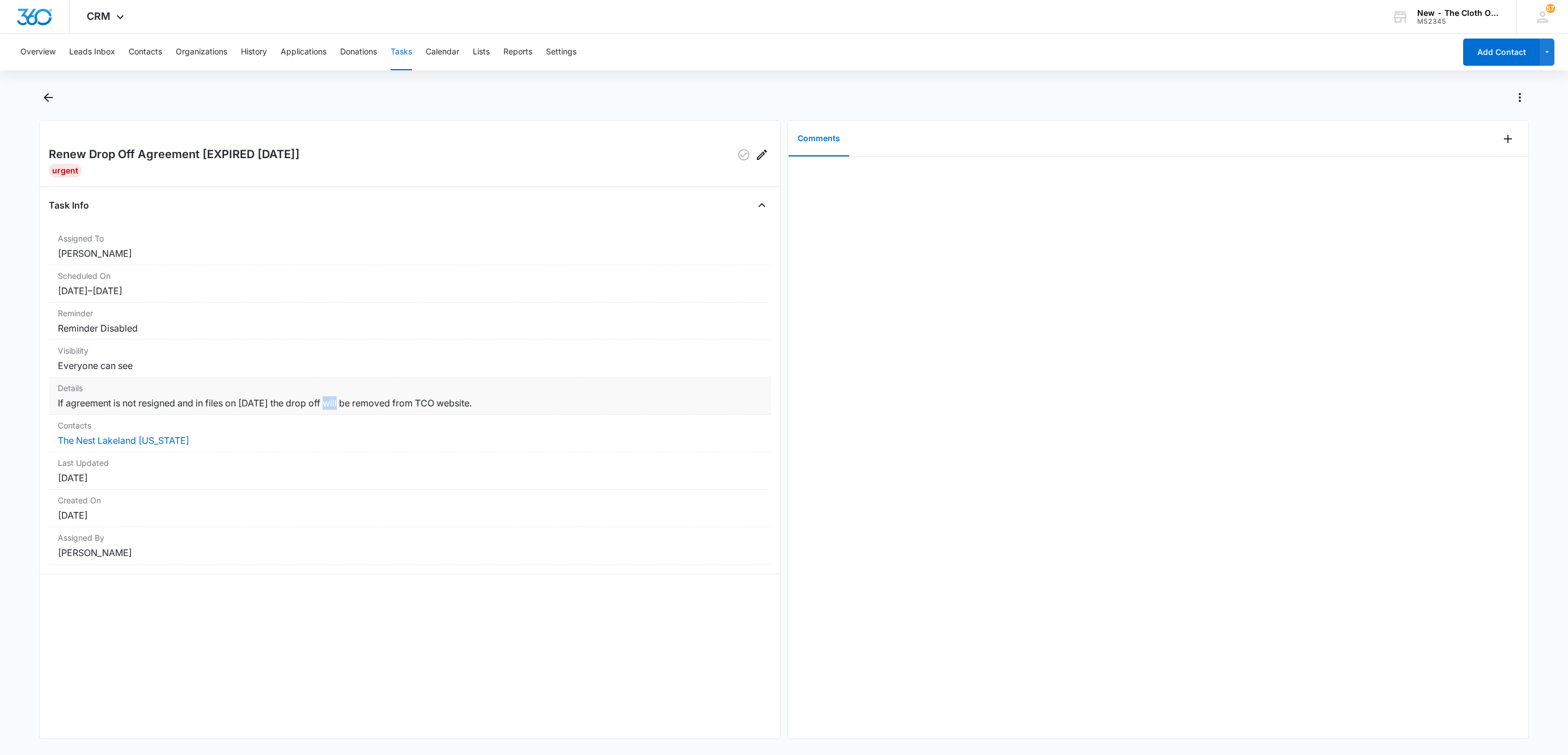
click at [346, 412] on div "Details If agreement is not resigned and in files on [DATE] the drop off will b…" at bounding box center [410, 396] width 722 height 37
copy dd "If agreement is not resigned and in files on [DATE] the drop off will be remove…"
click at [141, 151] on h2 "Renew Drop Off Agreement [EXPIRED [DATE]]" at bounding box center [174, 154] width 251 height 18
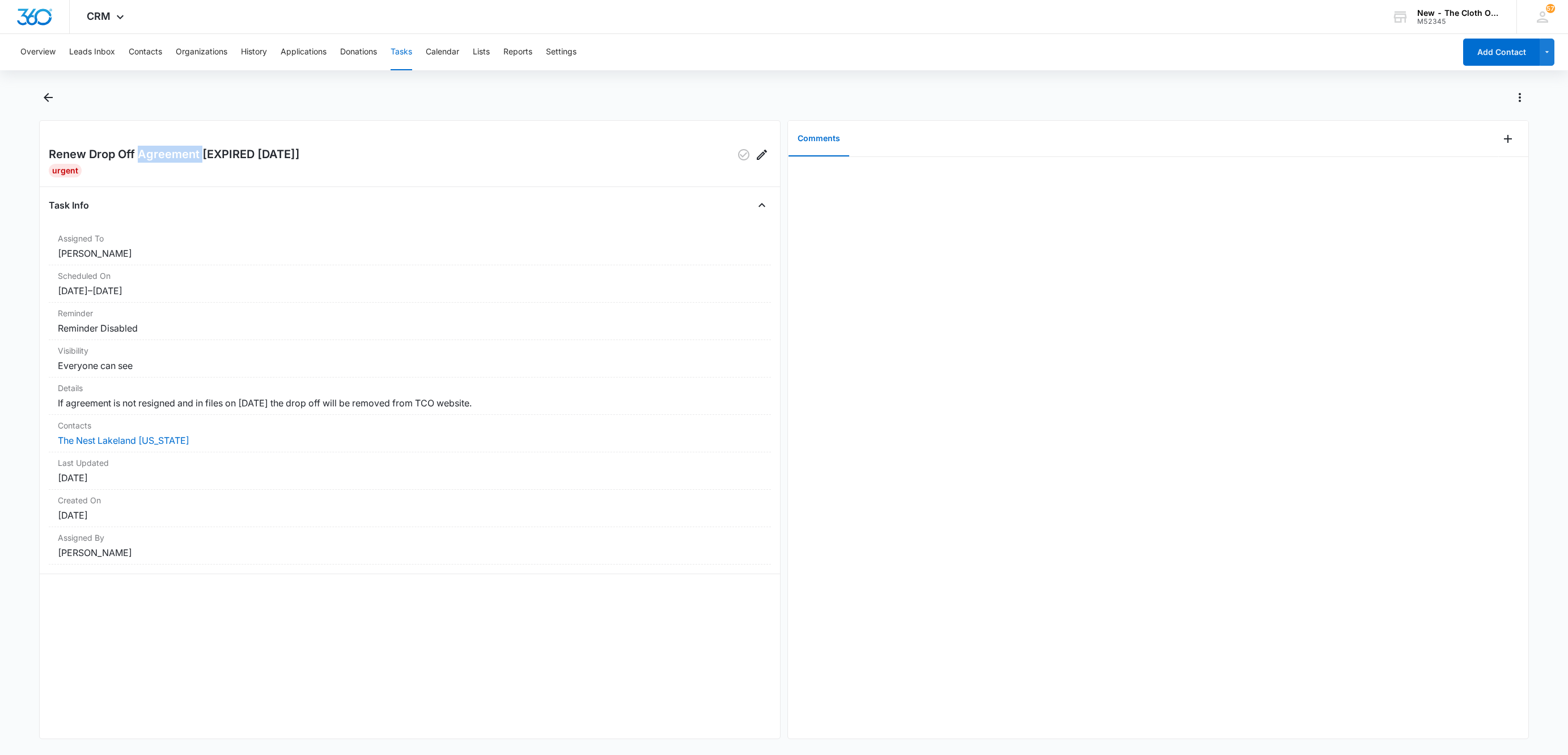
click at [141, 151] on h2 "Renew Drop Off Agreement [EXPIRED [DATE]]" at bounding box center [174, 154] width 251 height 18
copy div "Renew Drop Off Agreement [EXPIRED [DATE]]"
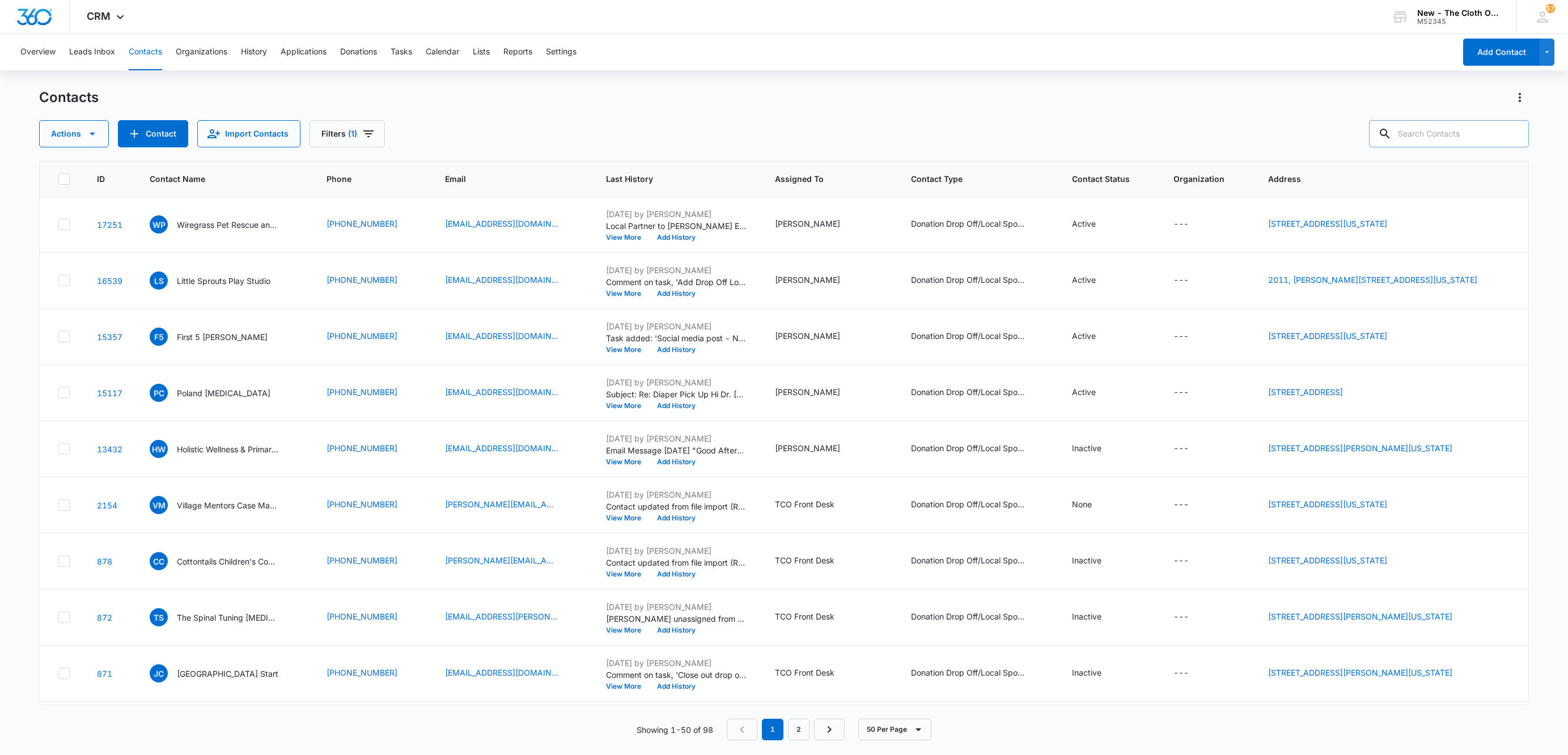
click at [1447, 142] on input "text" at bounding box center [1448, 134] width 160 height 27
paste input "Kanga Care"
type input "Kanga Care"
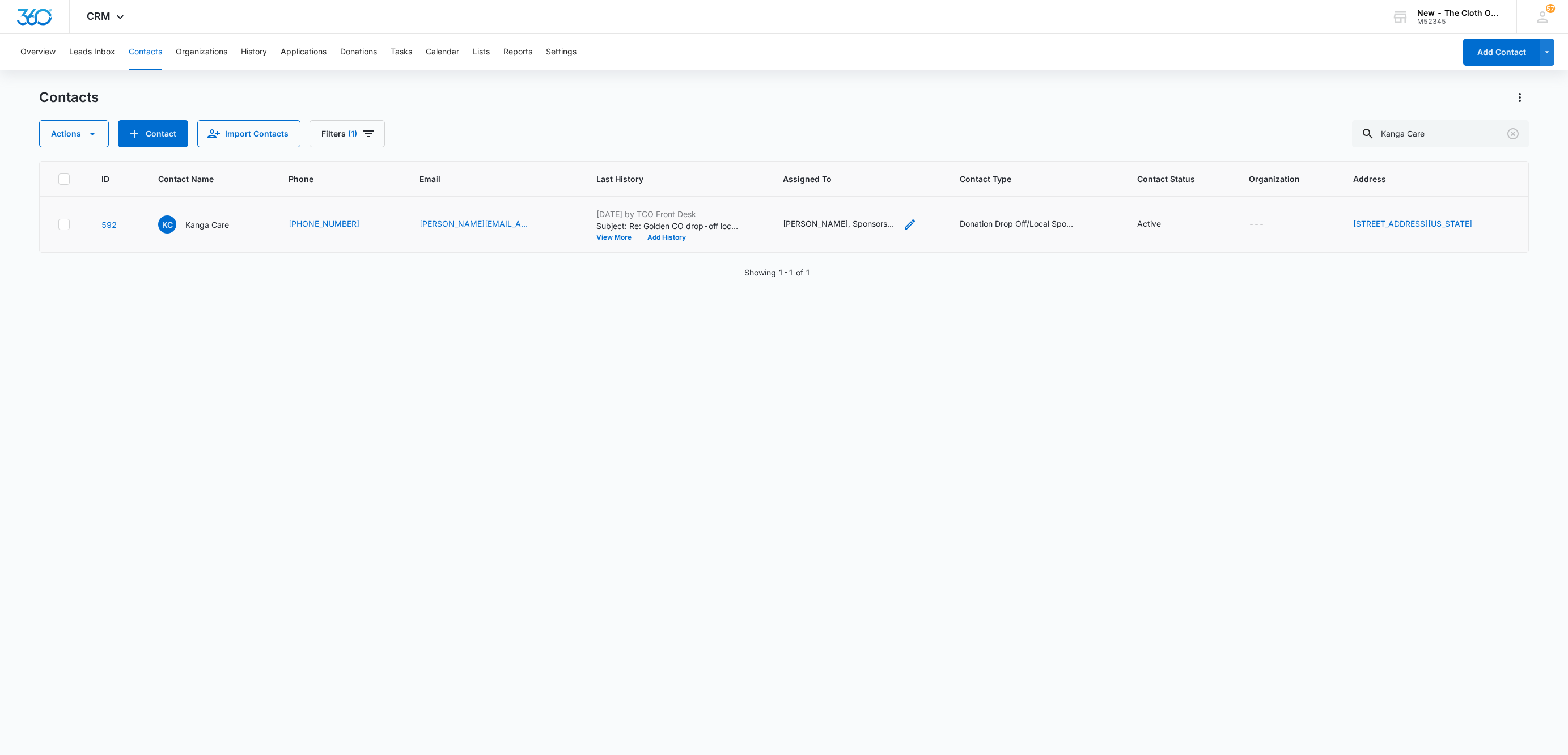
click at [903, 223] on icon "Assigned To - Breauna Adams, Sponsorship Committee - Select to Edit Field" at bounding box center [910, 224] width 14 height 14
click at [798, 159] on icon "Remove Breauna Adams" at bounding box center [795, 162] width 8 height 9
type input "san"
click at [818, 189] on div "[PERSON_NAME]" at bounding box center [804, 192] width 147 height 12
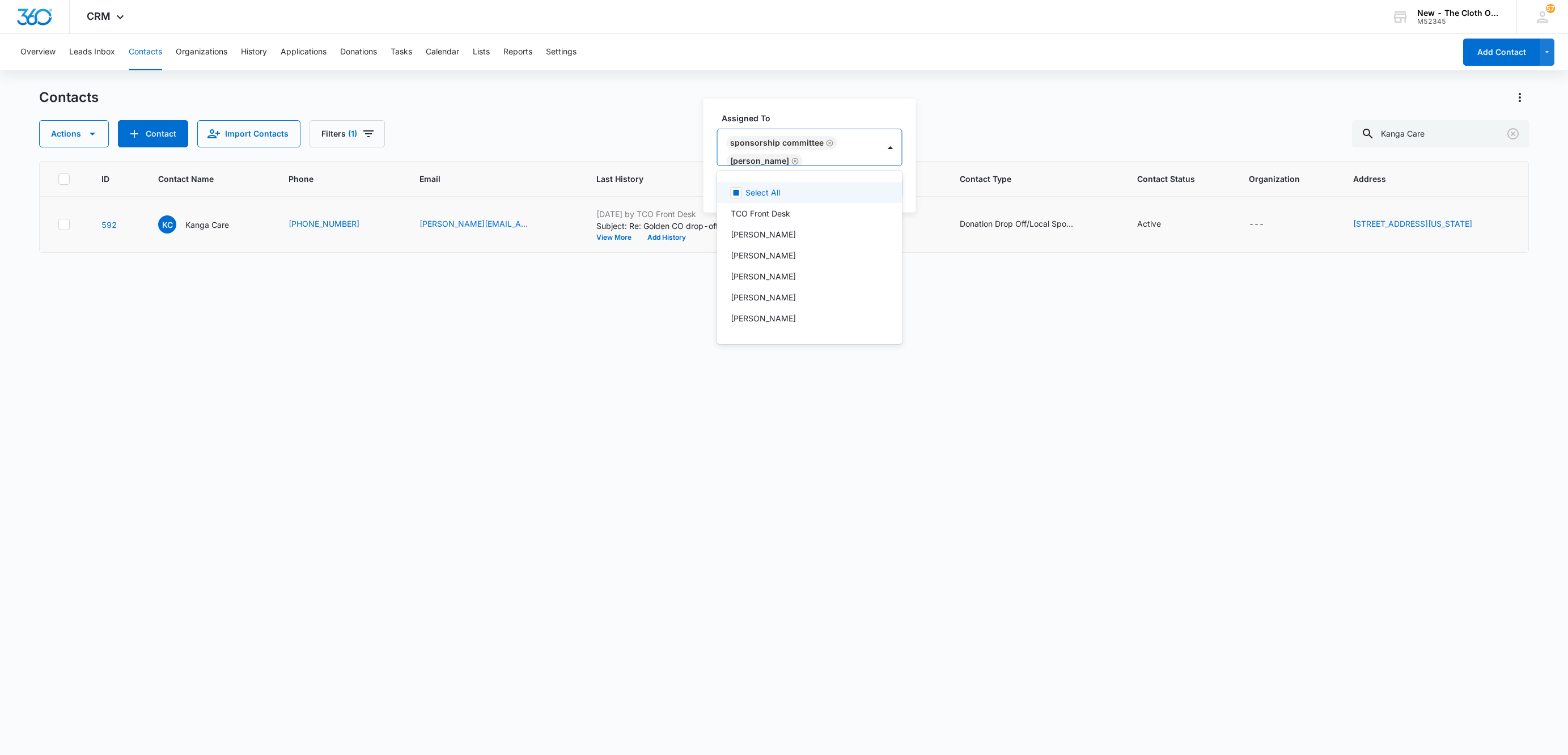
click at [848, 151] on div "Sponsorship Committee Sandra Bildstein" at bounding box center [798, 147] width 162 height 37
click at [878, 181] on button "Save" at bounding box center [886, 188] width 33 height 22
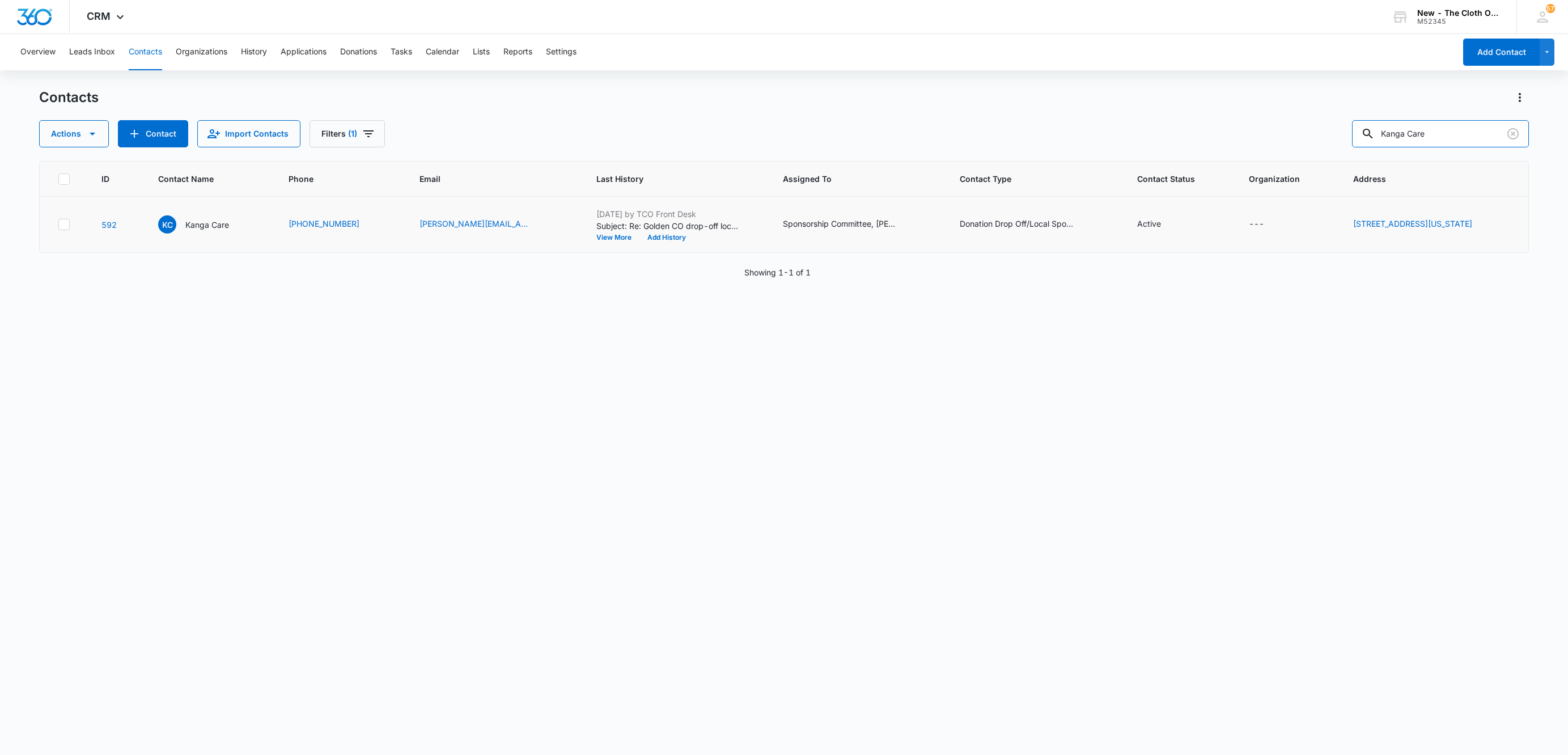
drag, startPoint x: 1454, startPoint y: 131, endPoint x: 1187, endPoint y: 154, distance: 268.0
click at [1188, 155] on div "Contacts Actions Contact Import Contacts Filters (1) Kanga Care ID Contact Name…" at bounding box center [783, 421] width 1489 height 666
paste input "[PERSON_NAME]"
type input "[PERSON_NAME]"
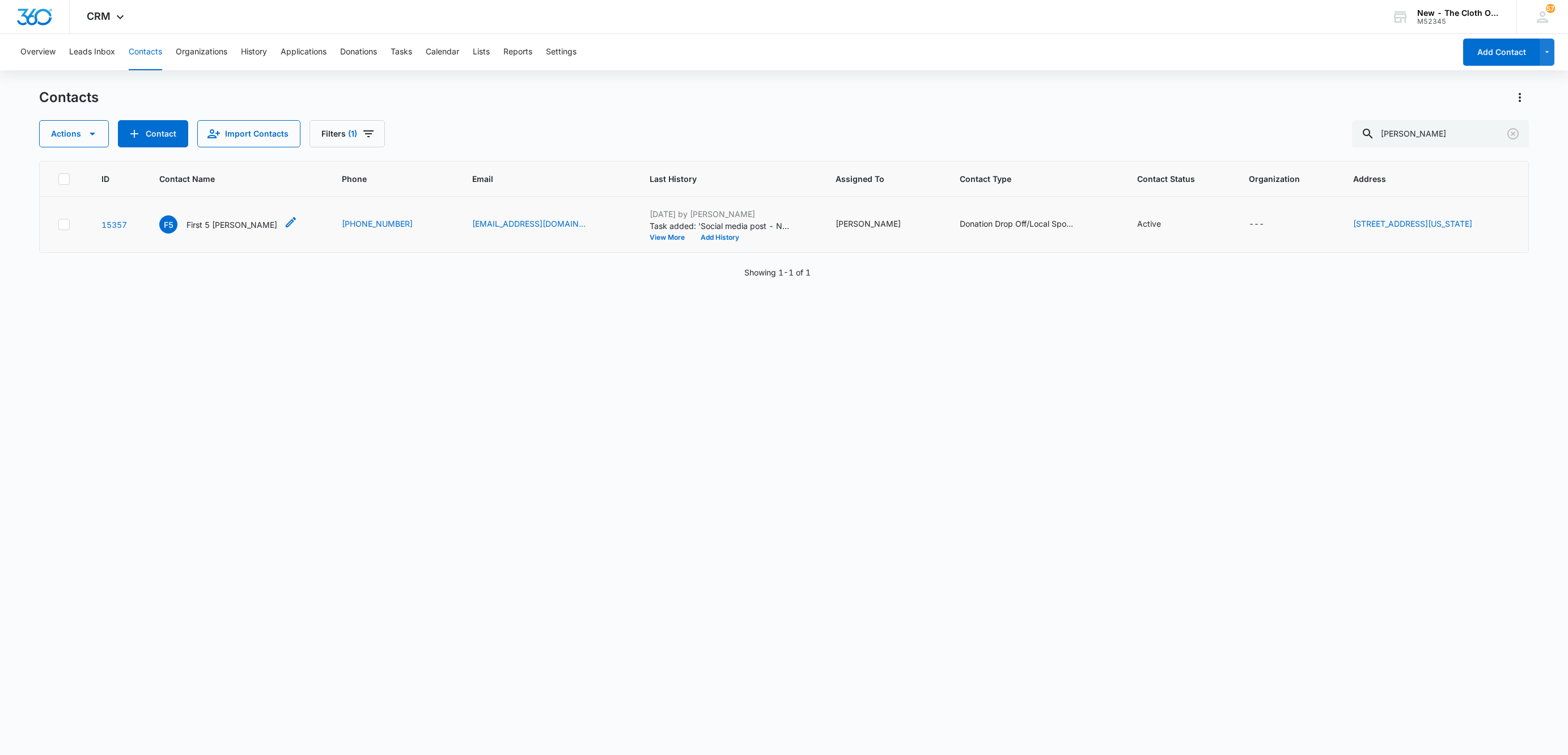
click at [230, 224] on p "First 5 [PERSON_NAME]" at bounding box center [232, 224] width 90 height 12
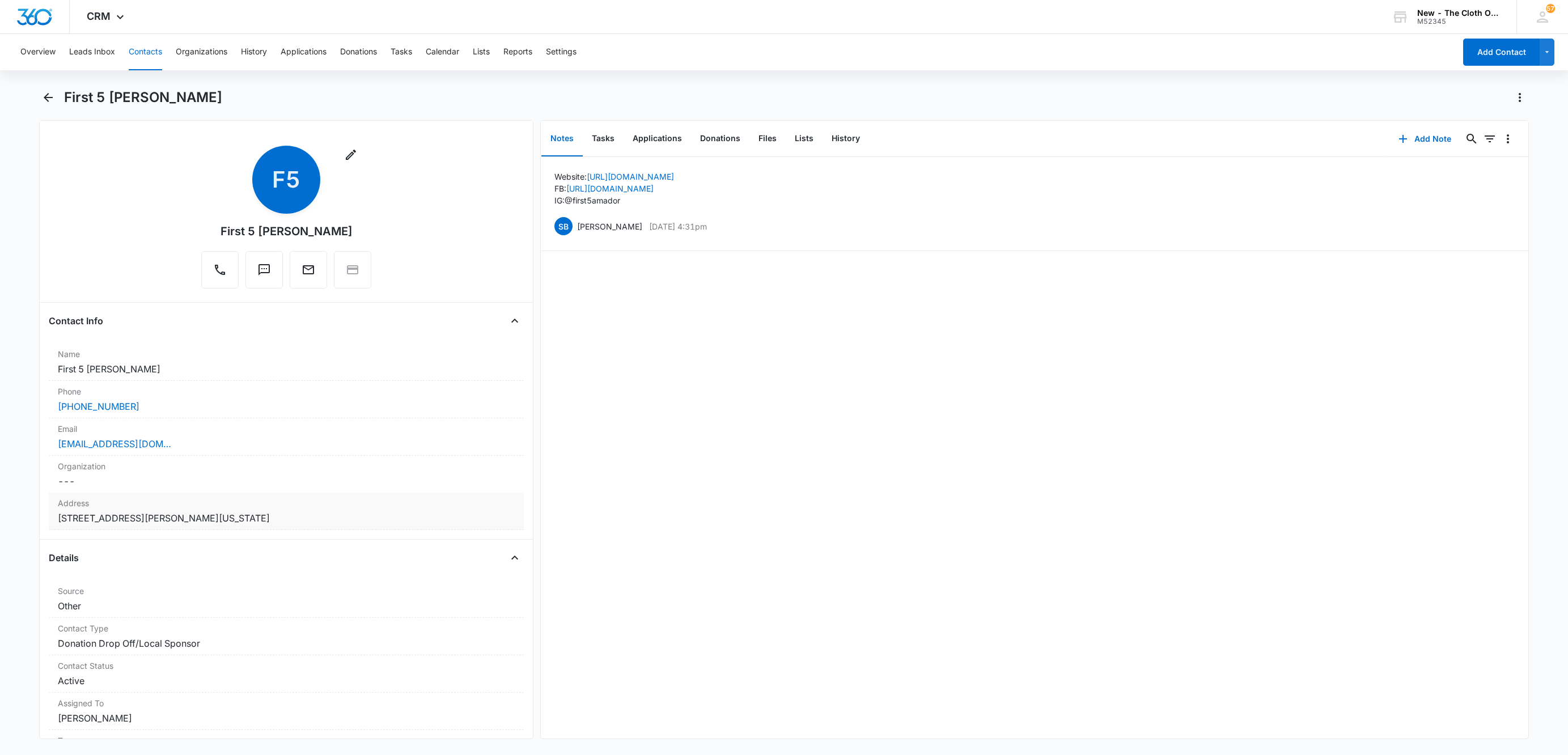
click at [278, 517] on dd "Cancel Save Changes 975 Broadway Jackson California 95642" at bounding box center [286, 518] width 457 height 14
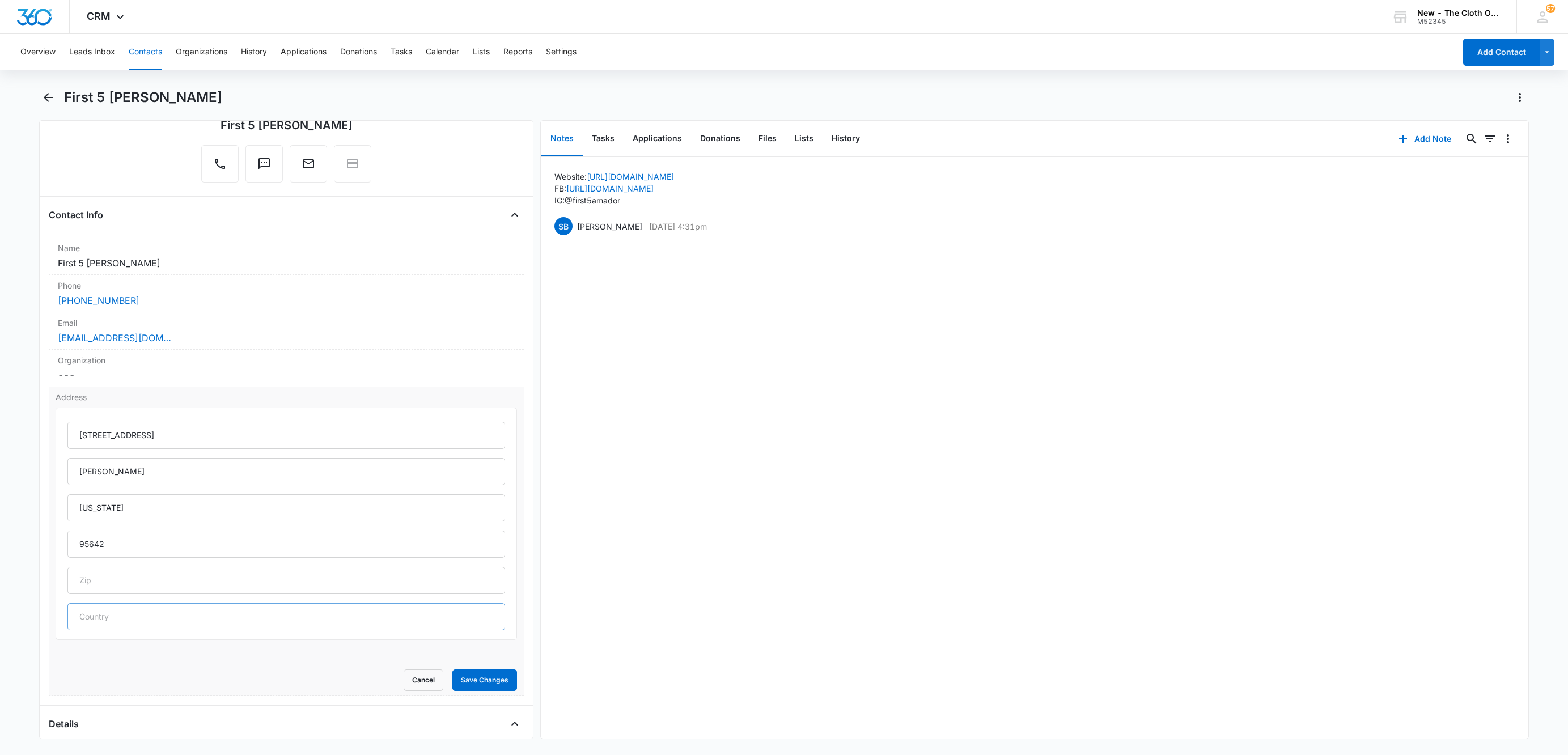
scroll to position [170, 0]
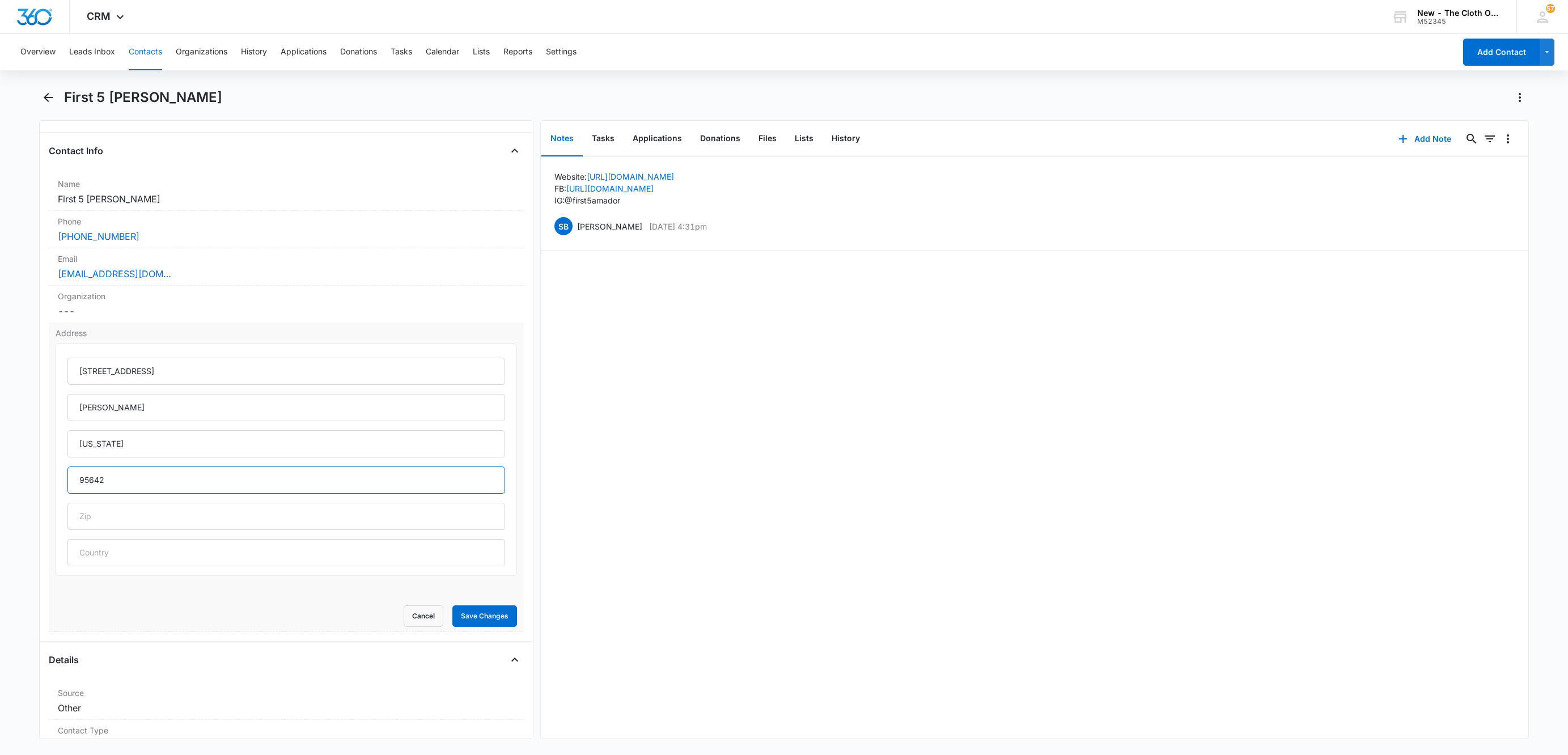
click at [130, 479] on input "95642" at bounding box center [286, 480] width 438 height 27
click at [130, 480] on input "95642" at bounding box center [286, 480] width 438 height 27
click at [117, 494] on input "text" at bounding box center [286, 480] width 438 height 27
click at [114, 516] on input "text" at bounding box center [286, 517] width 438 height 27
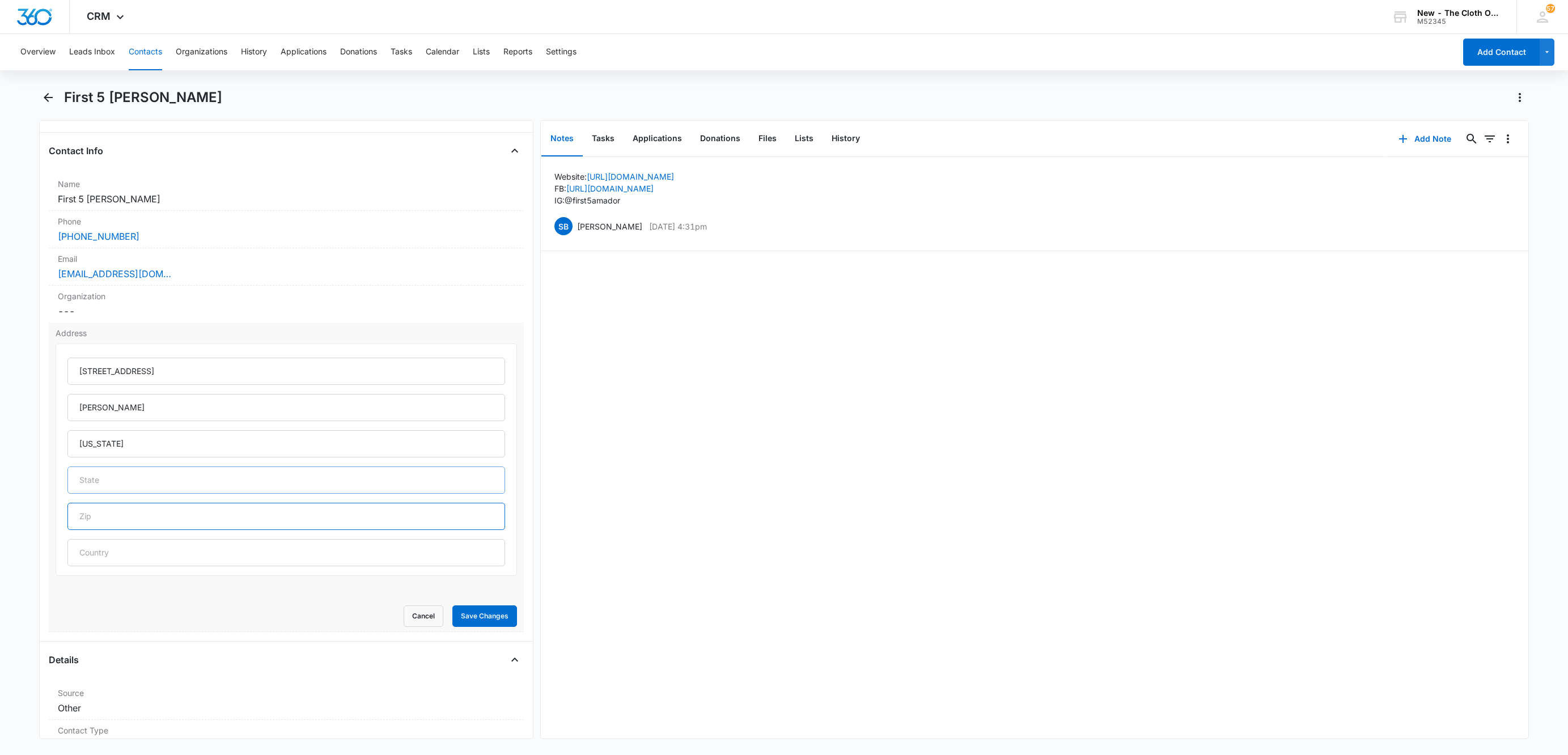
paste input "95642"
type input "95642"
drag, startPoint x: 119, startPoint y: 445, endPoint x: 70, endPoint y: 435, distance: 50.0
click at [70, 435] on input "California" at bounding box center [286, 444] width 438 height 27
click at [108, 492] on input "text" at bounding box center [286, 480] width 438 height 27
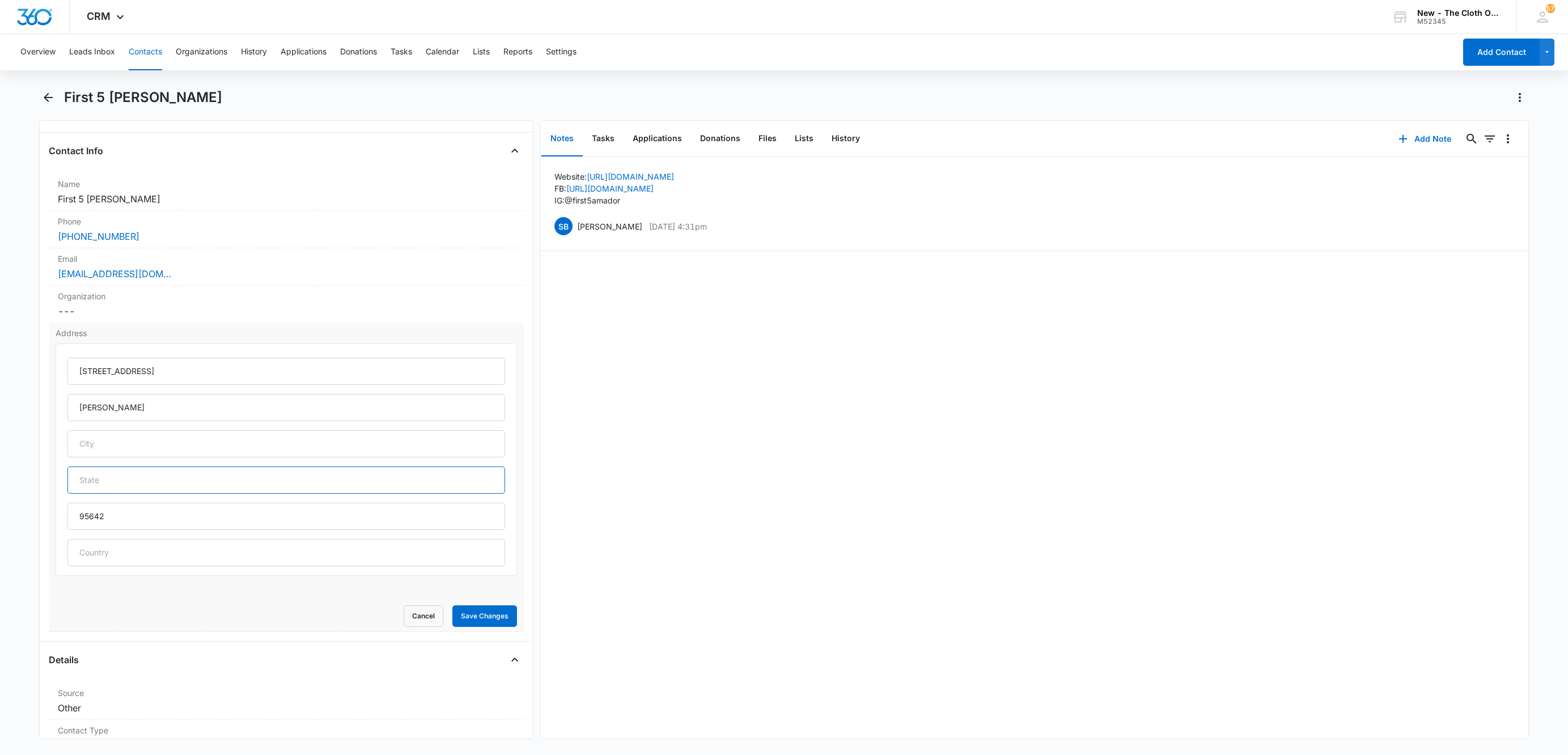
paste input "California"
type input "California"
drag, startPoint x: 126, startPoint y: 408, endPoint x: 55, endPoint y: 410, distance: 71.0
click at [56, 410] on div "975 Broadway Jackson California 95642" at bounding box center [286, 460] width 461 height 232
click at [72, 438] on input "text" at bounding box center [286, 444] width 438 height 27
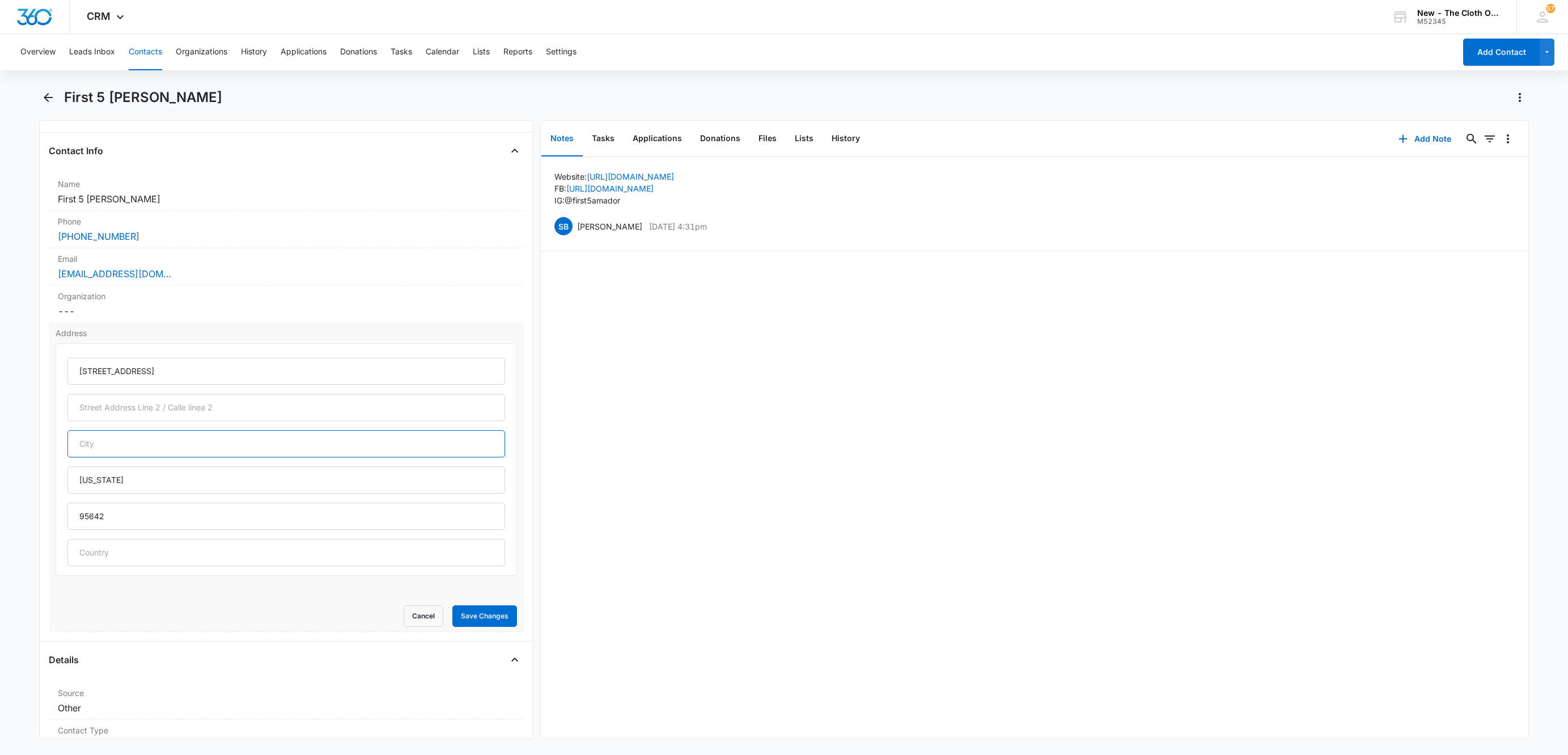
paste input "Jackson"
type input "Jackson"
click at [473, 626] on button "Save Changes" at bounding box center [484, 616] width 64 height 22
click at [144, 50] on button "Contacts" at bounding box center [146, 52] width 33 height 37
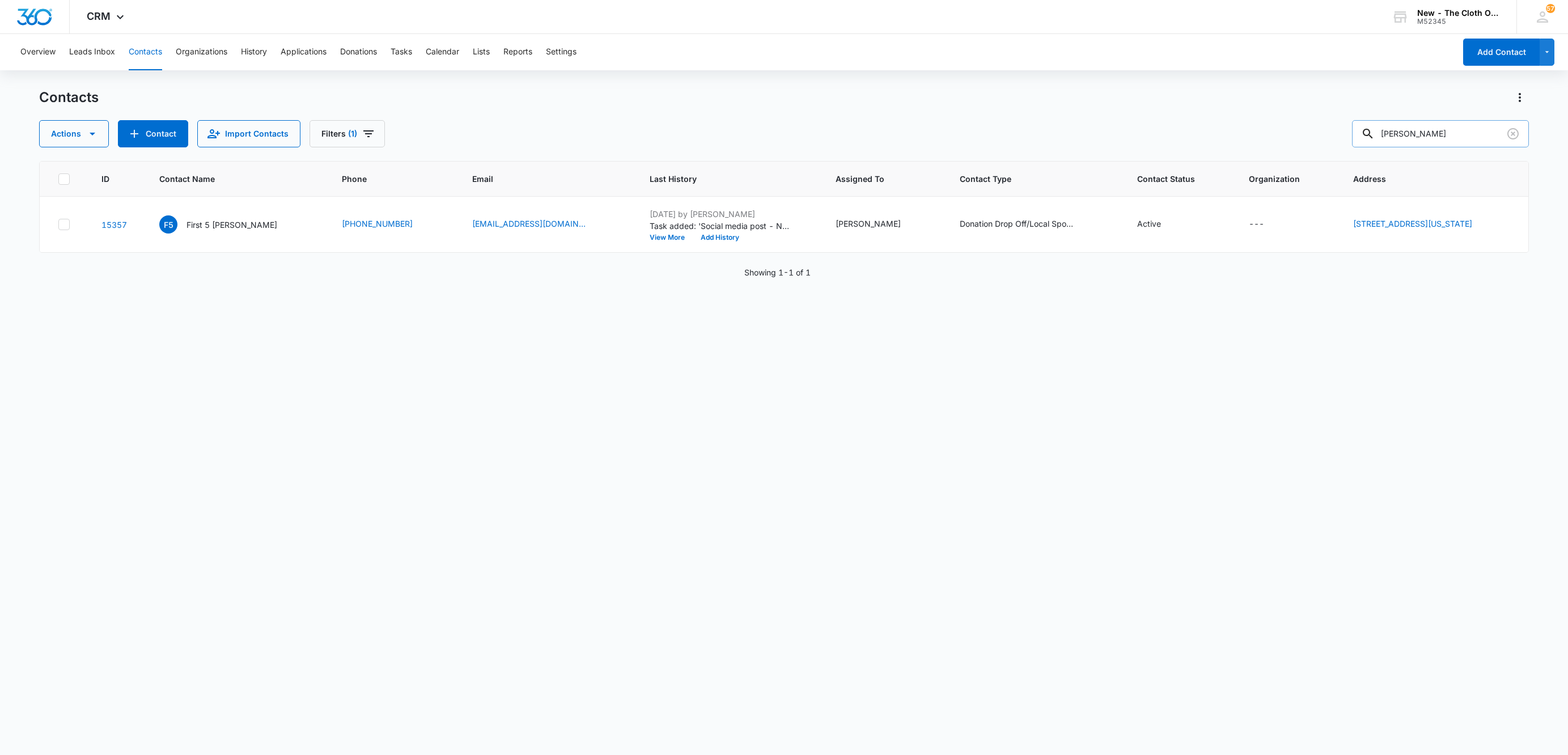
click at [1420, 133] on input "[PERSON_NAME]" at bounding box center [1440, 134] width 177 height 27
paste input "The Nest Lakeland [US_STATE]"
type input "The Nest Lakeland [US_STATE]"
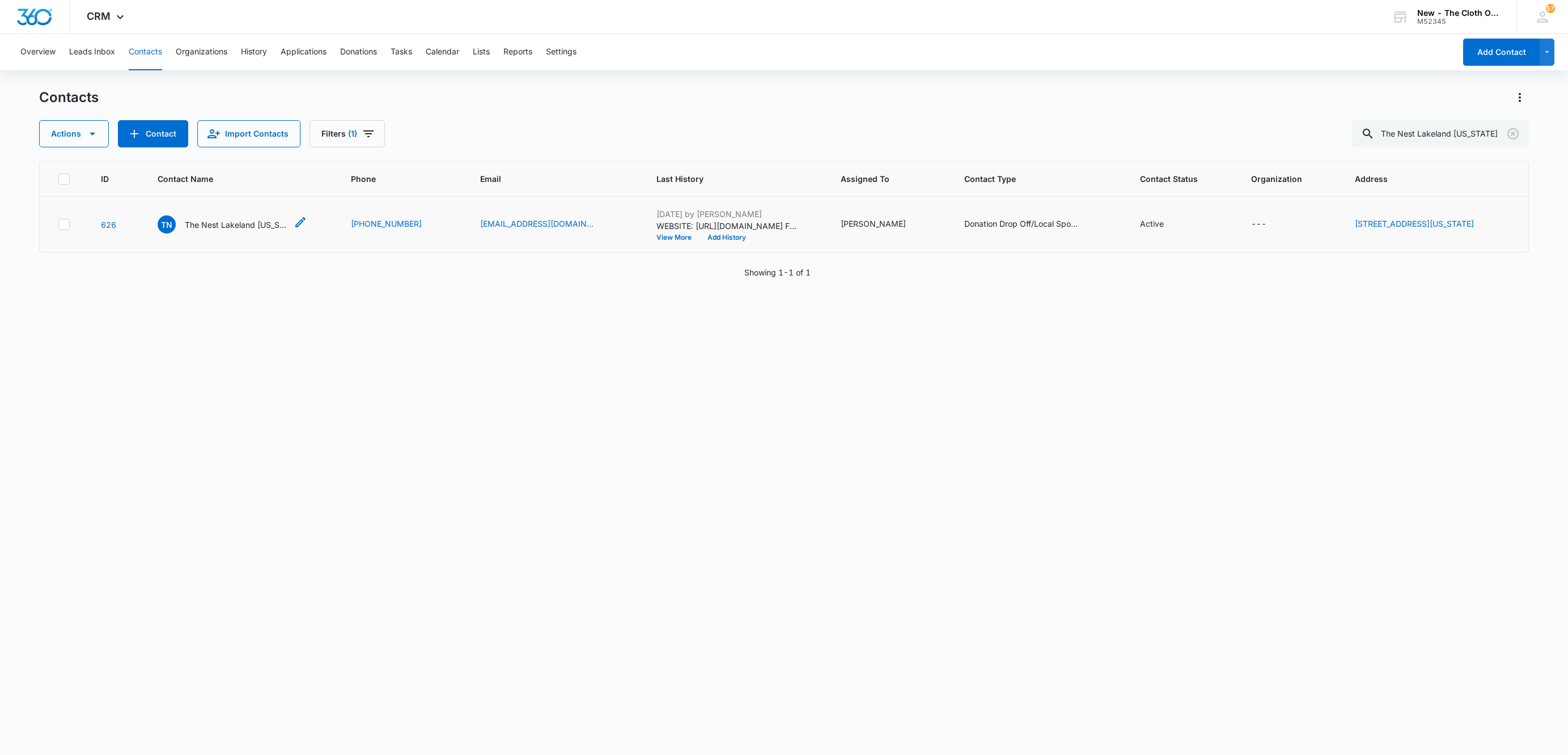
click at [208, 228] on p "The Nest Lakeland [US_STATE]" at bounding box center [235, 224] width 102 height 12
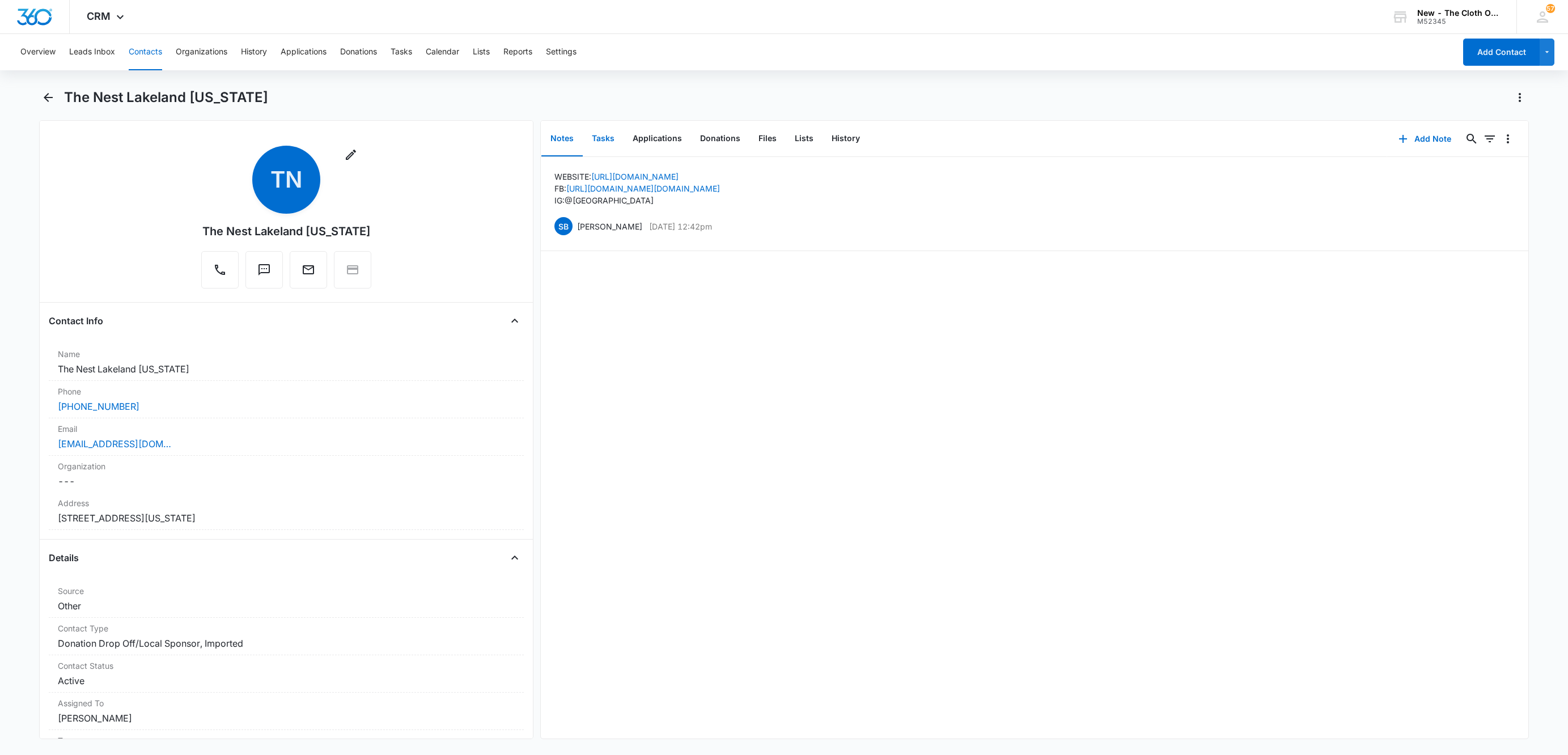
click at [606, 137] on button "Tasks" at bounding box center [603, 139] width 41 height 35
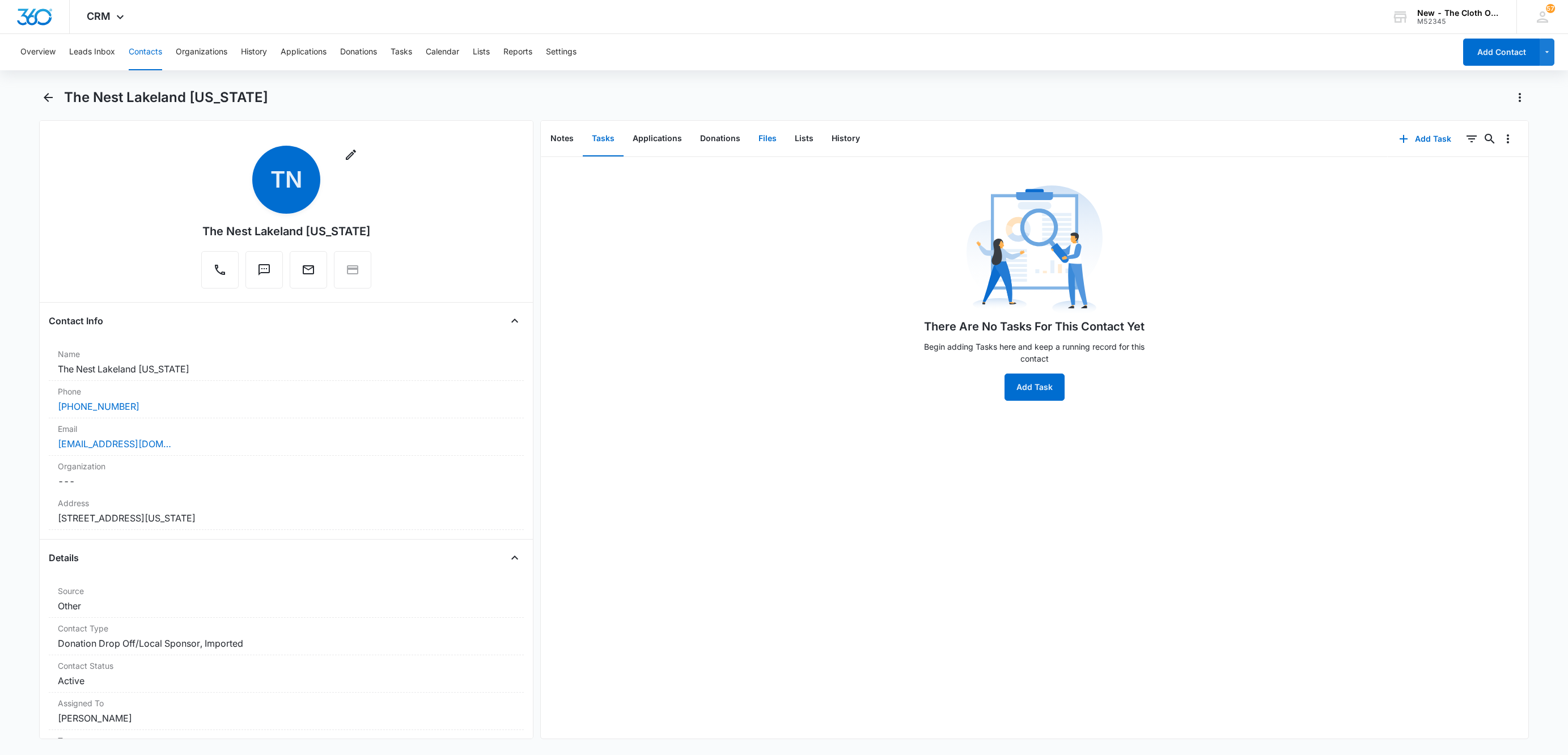
click at [767, 140] on button "Files" at bounding box center [767, 139] width 37 height 35
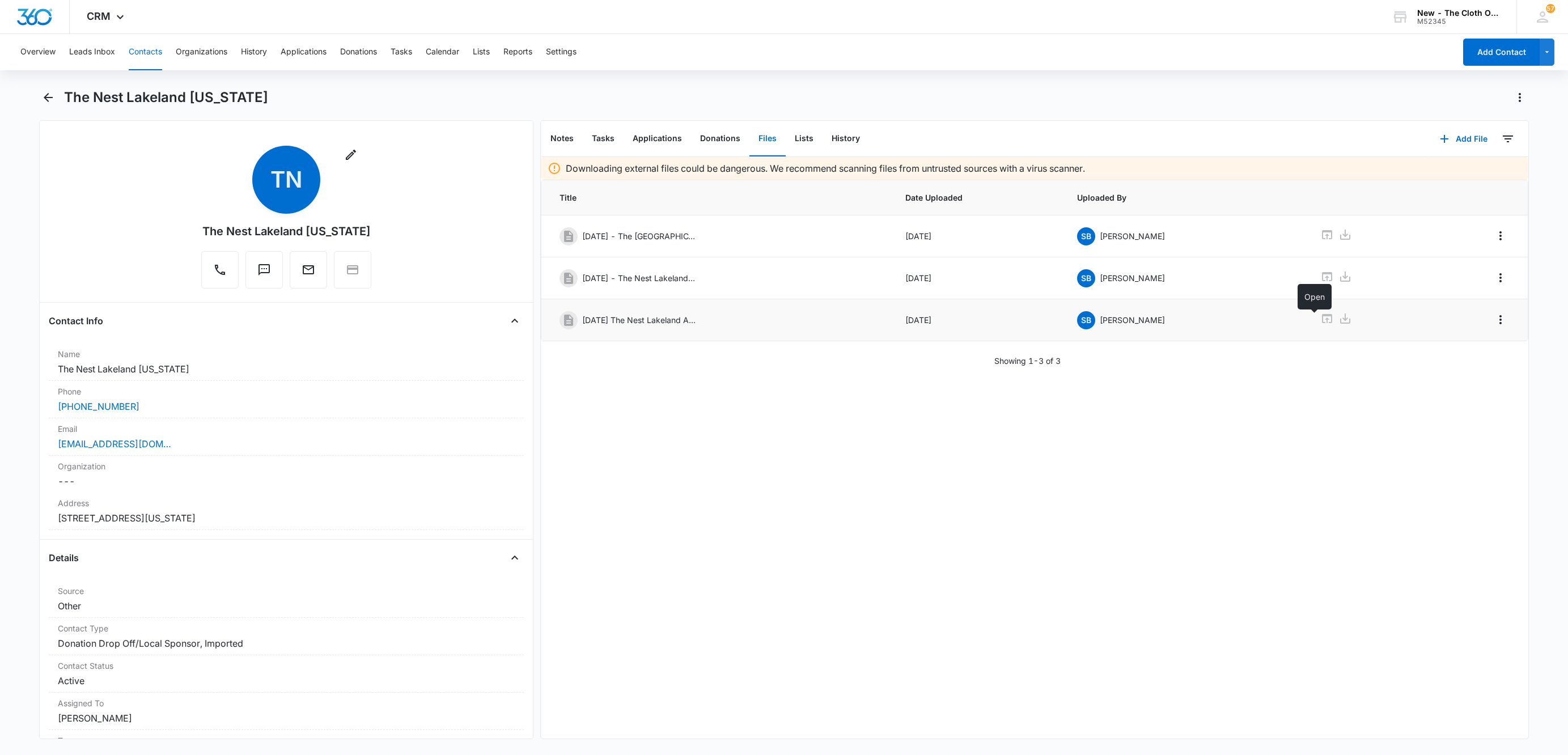
click at [1320, 320] on icon at bounding box center [1327, 318] width 14 height 14
click at [604, 137] on button "Tasks" at bounding box center [603, 139] width 41 height 35
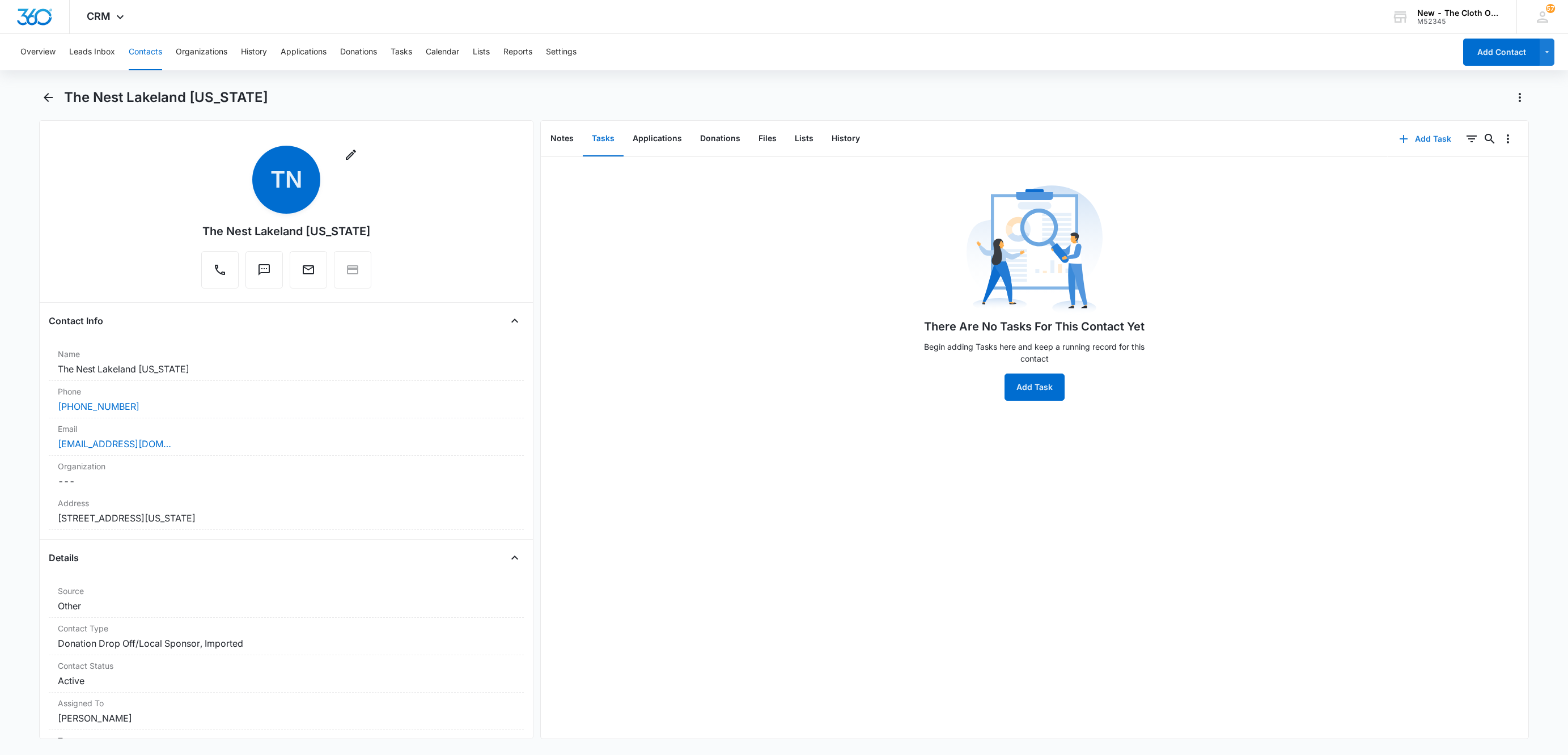
click at [1396, 133] on icon "button" at bounding box center [1403, 139] width 14 height 14
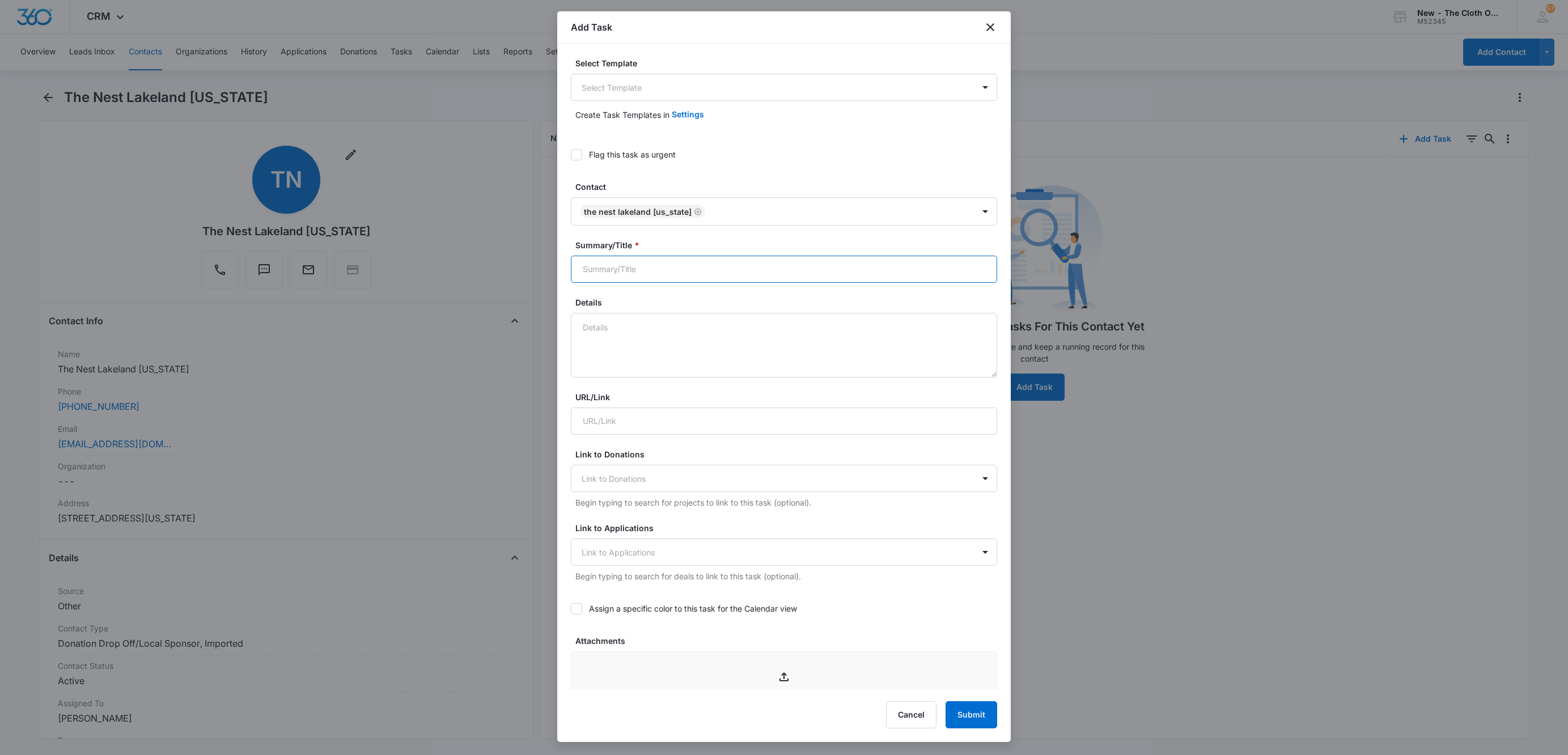
click at [701, 268] on input "Summary/Title *" at bounding box center [784, 269] width 426 height 27
type input "D"
type input "Renew Drop Off Agreement [EXPIRED [DATE]]"
click at [723, 327] on textarea "Details" at bounding box center [784, 345] width 426 height 64
type textarea "If agreement is not resigned and in files on [DATE] the drop off will be remove…"
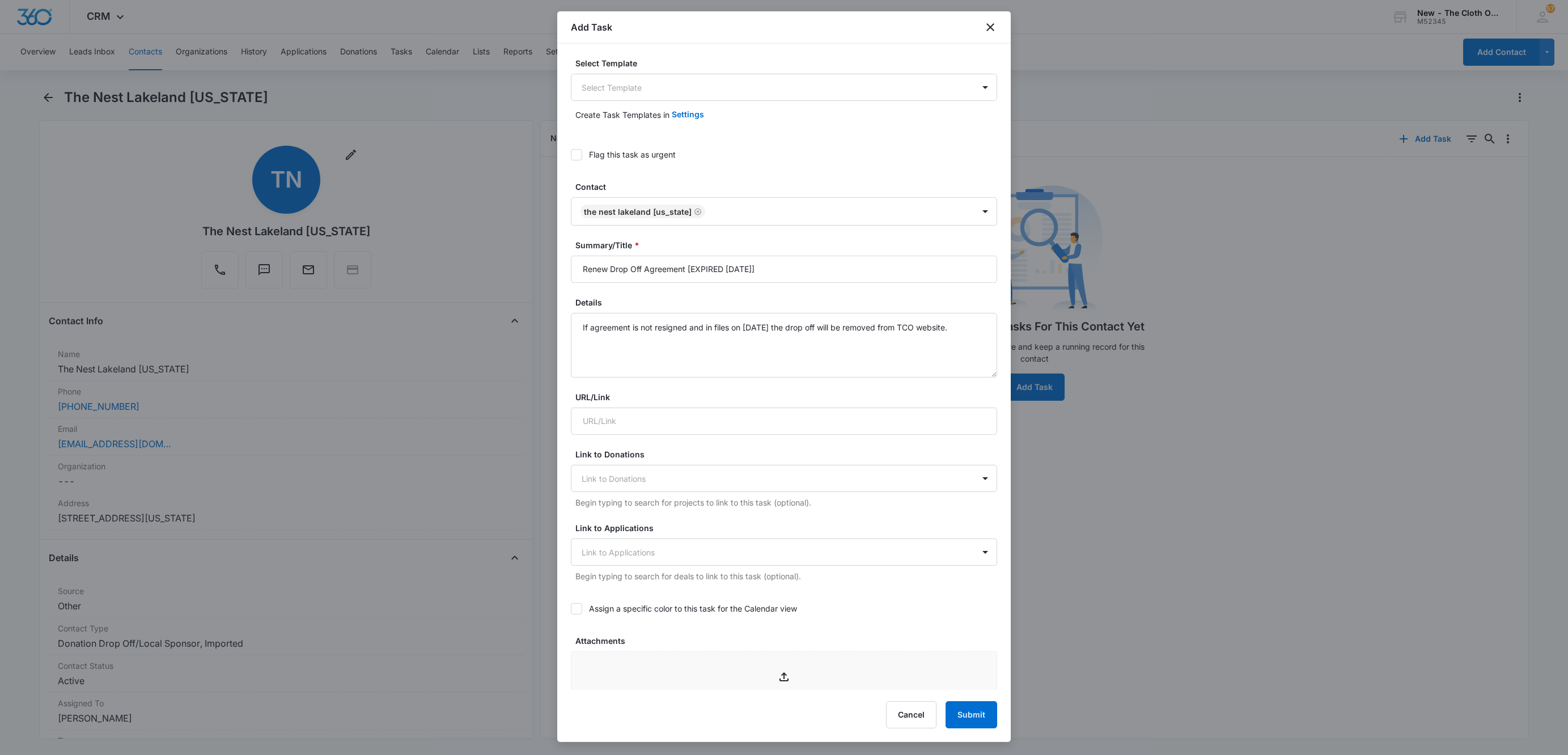
click at [577, 155] on icon at bounding box center [576, 154] width 7 height 5
click at [571, 155] on input "Flag this task as urgent" at bounding box center [571, 155] width 0 height 0
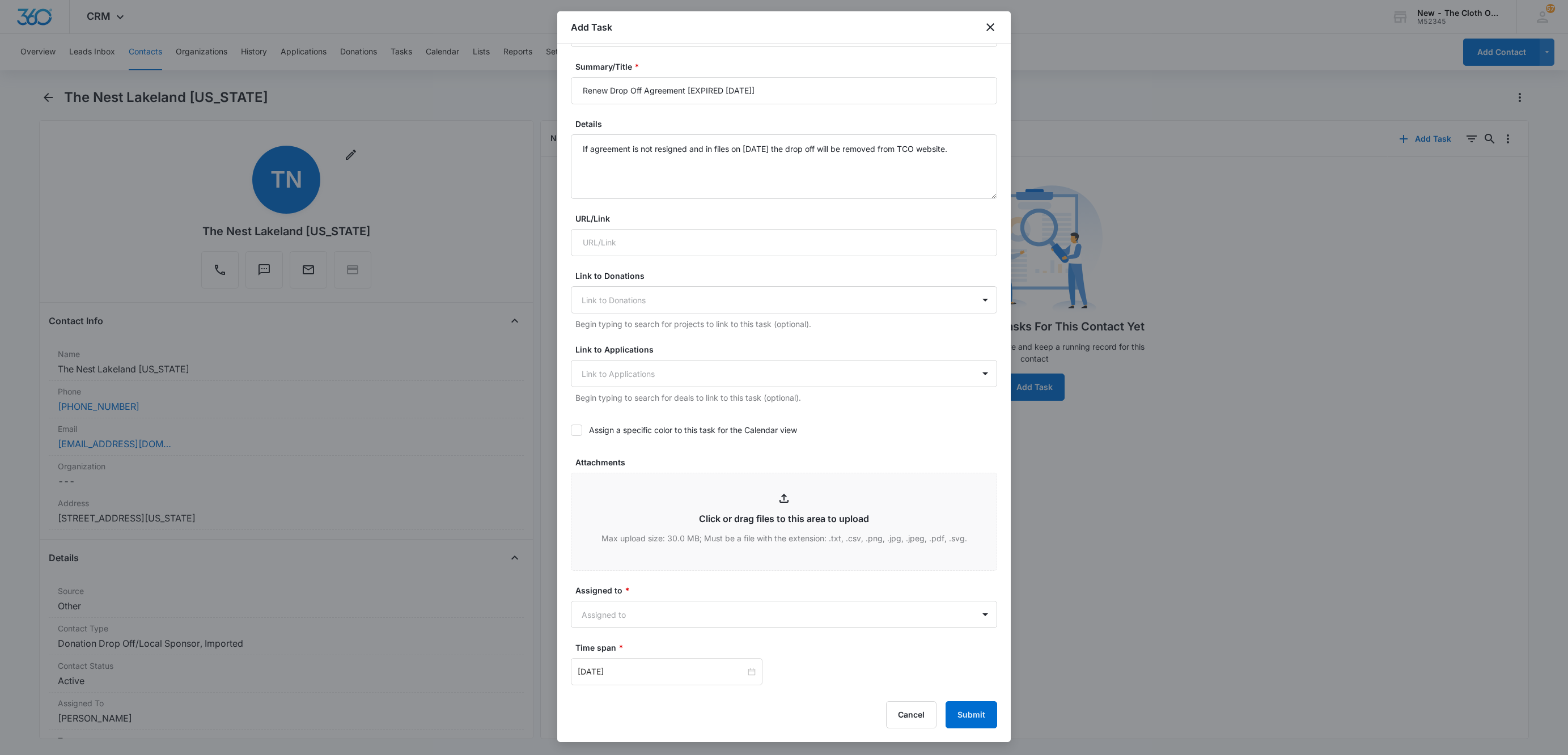
scroll to position [402, 0]
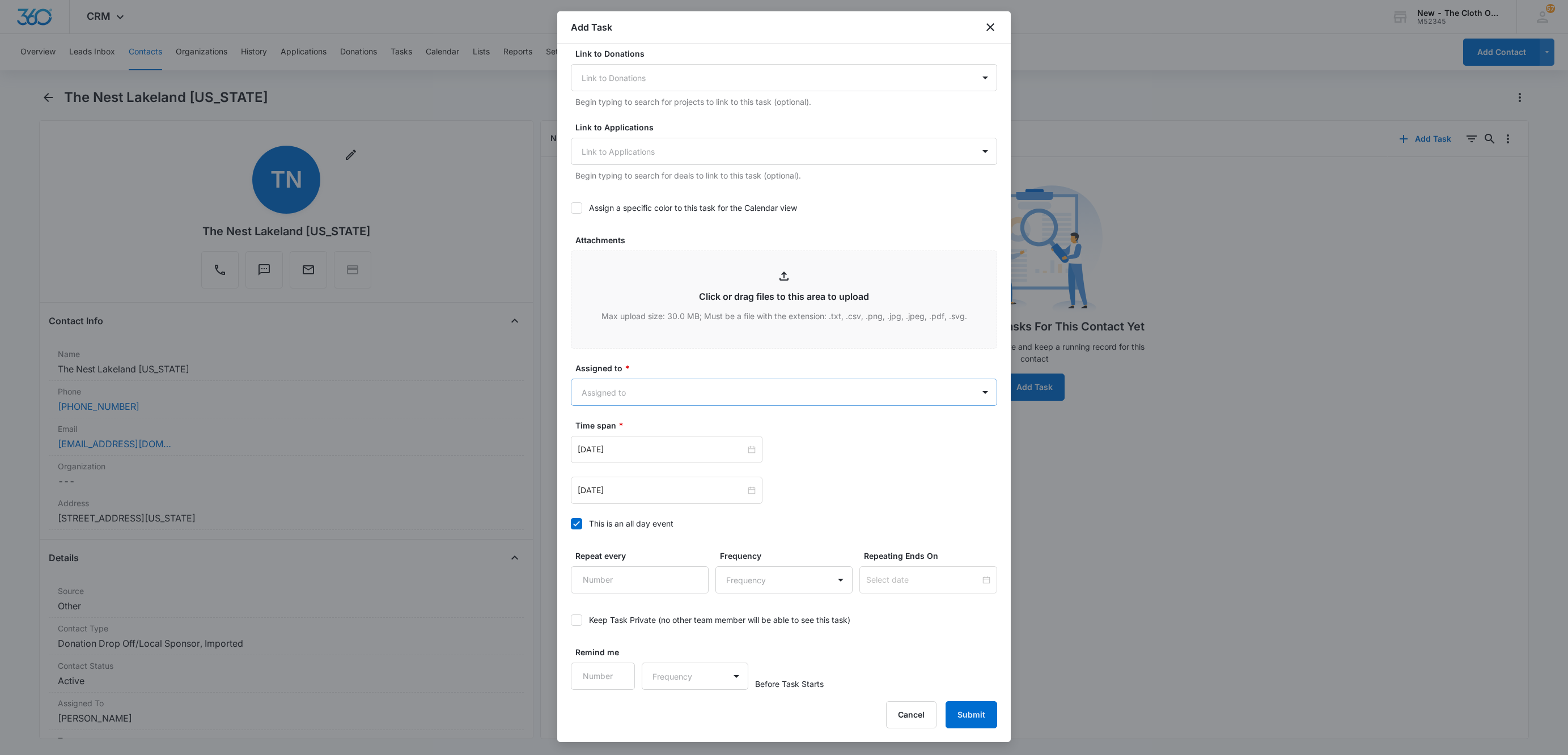
click at [593, 401] on body "CRM Apps Reputation Websites Forms CRM Email Social Shop Payments POS Ads Intel…" at bounding box center [784, 377] width 1568 height 755
type input "chel"
click at [689, 356] on div at bounding box center [784, 377] width 1568 height 755
click at [747, 492] on div at bounding box center [666, 491] width 178 height 12
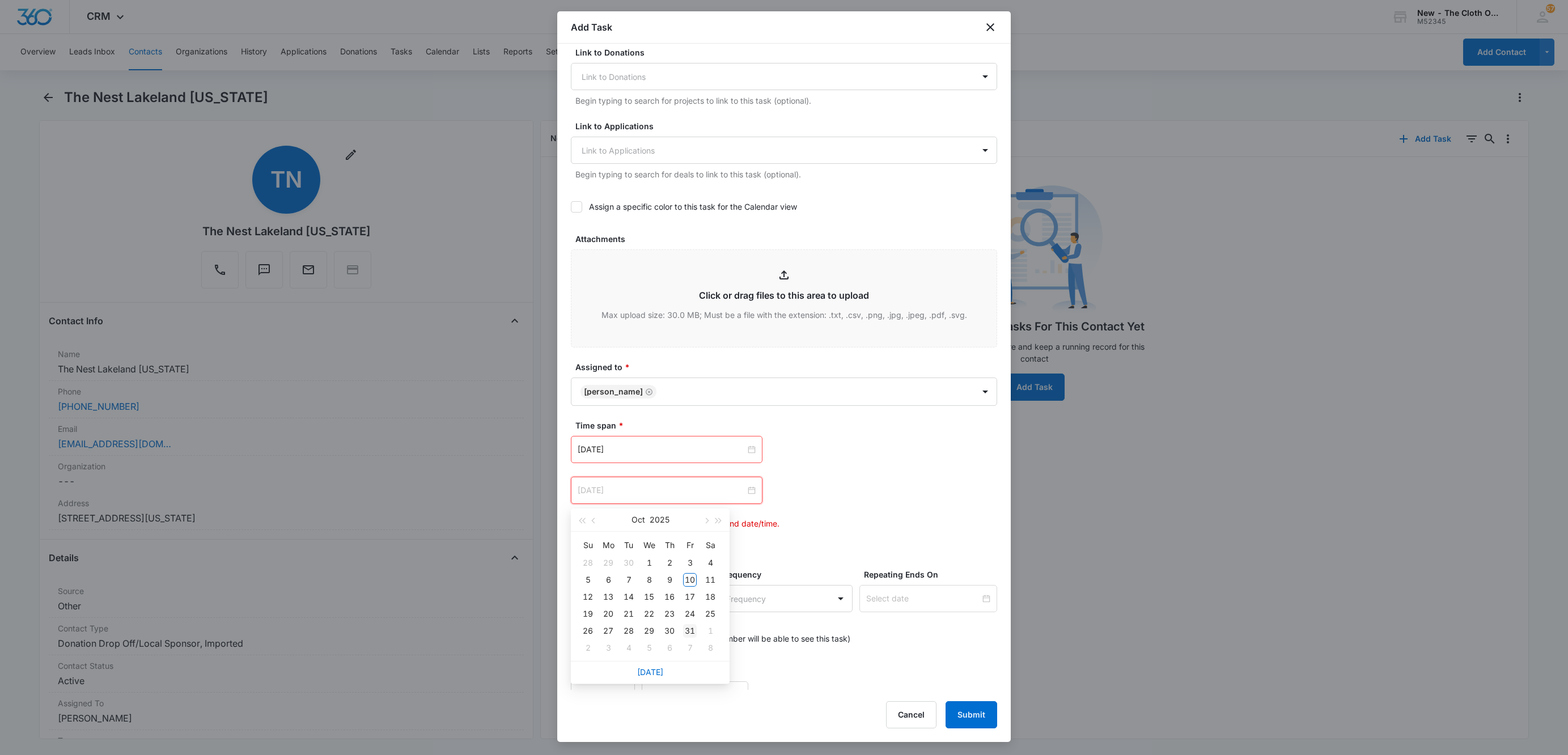
type input "Oct 31, 2025"
click at [687, 633] on div "31" at bounding box center [690, 631] width 14 height 14
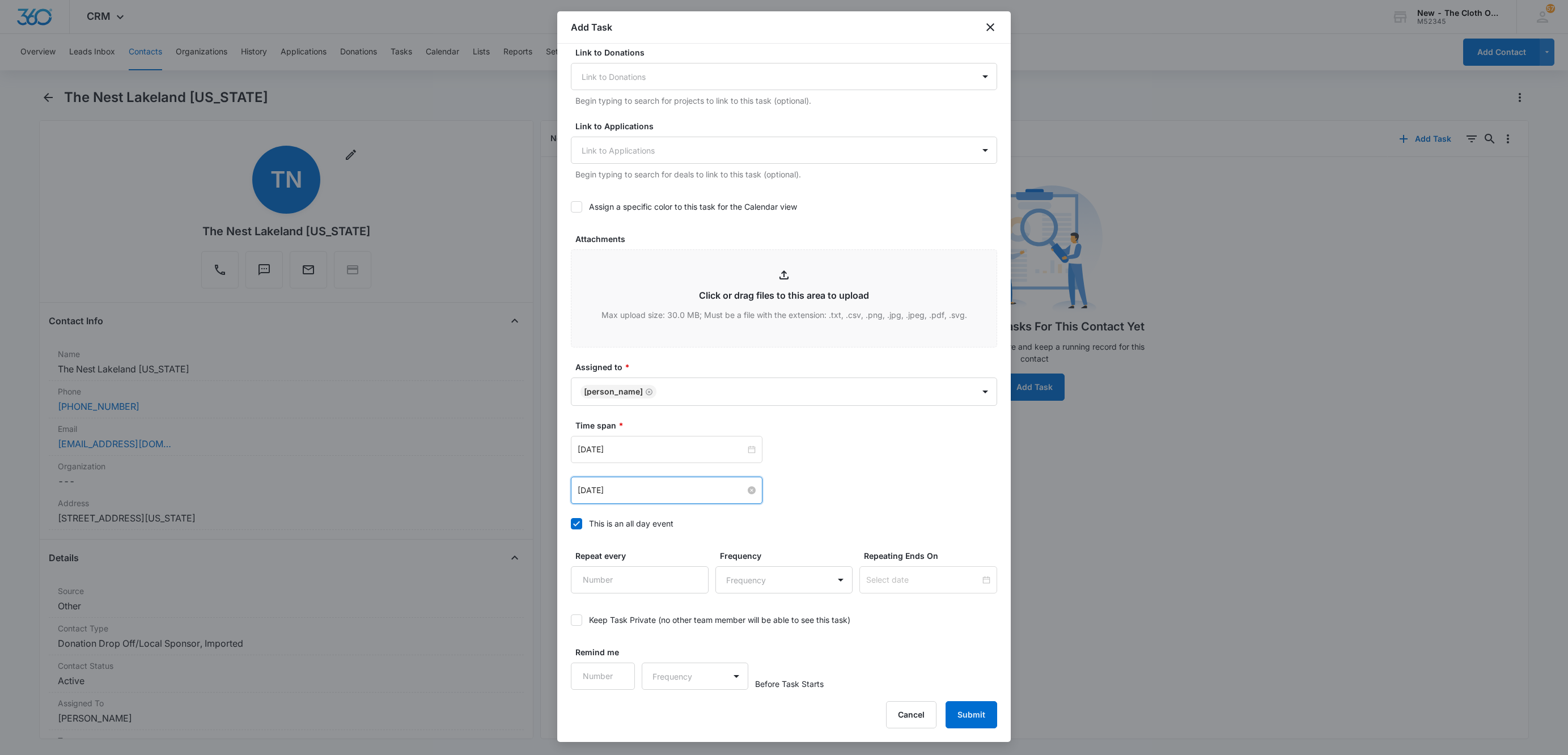
click at [894, 458] on div "Oct 10, 2025" at bounding box center [784, 450] width 426 height 27
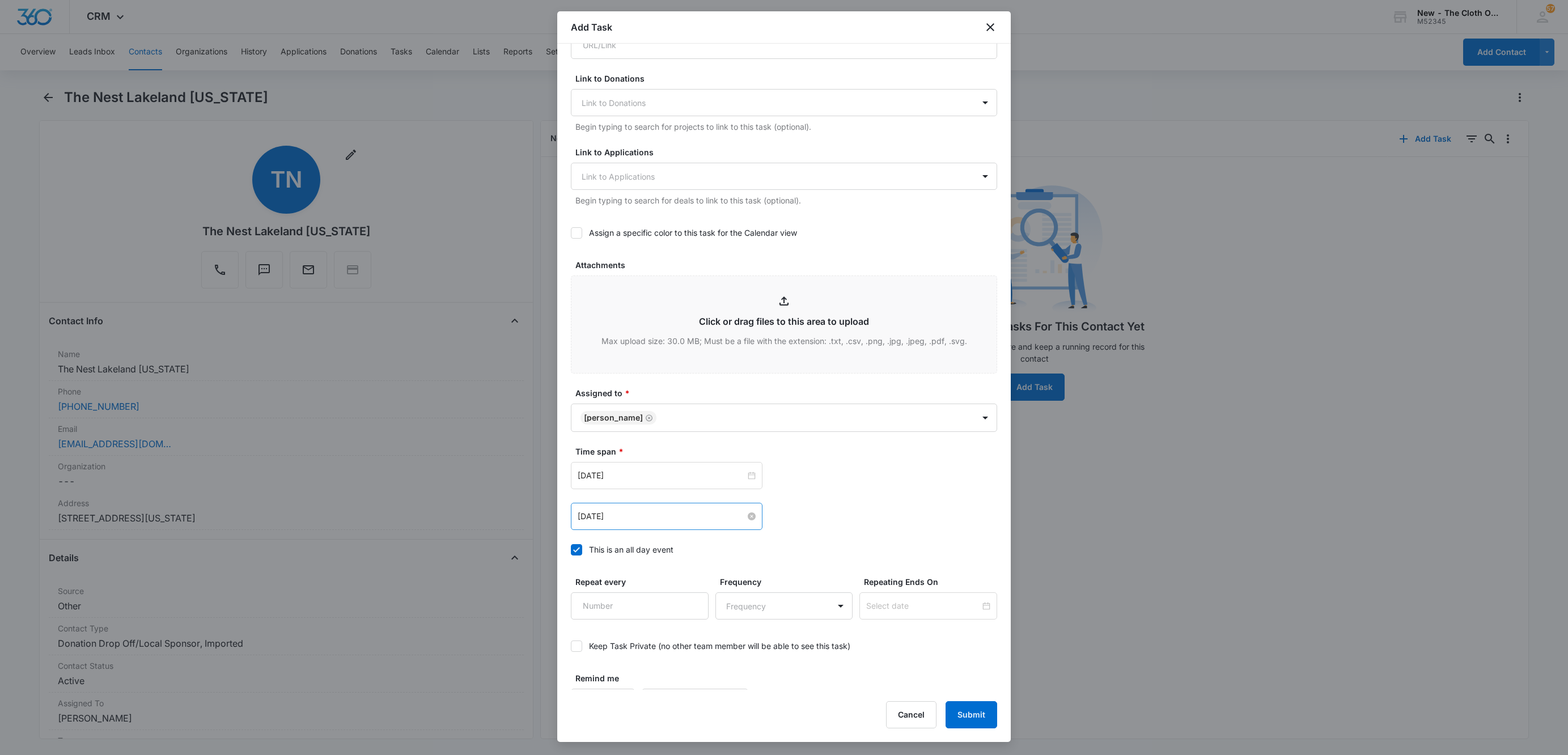
scroll to position [404, 0]
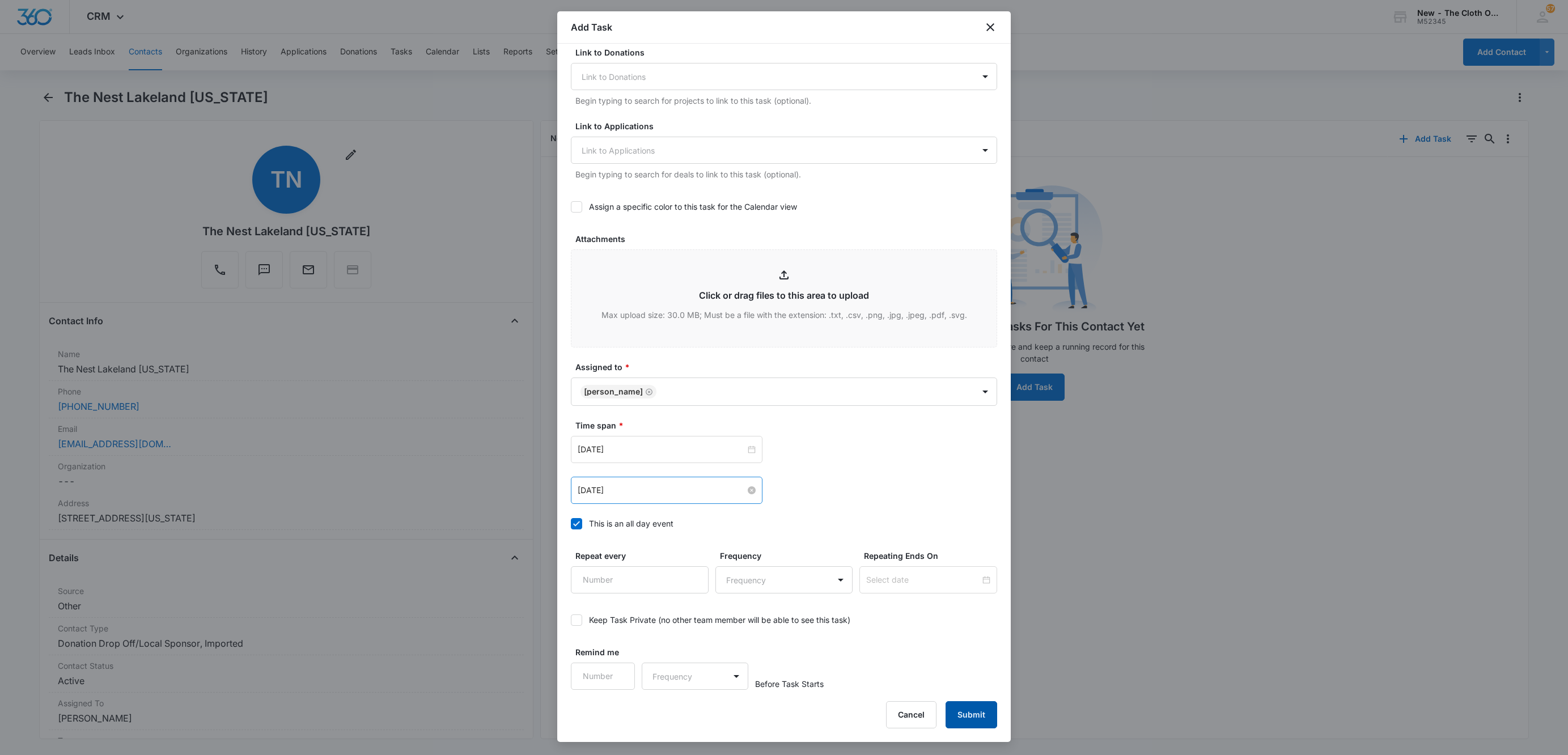
click at [976, 720] on button "Submit" at bounding box center [971, 715] width 51 height 27
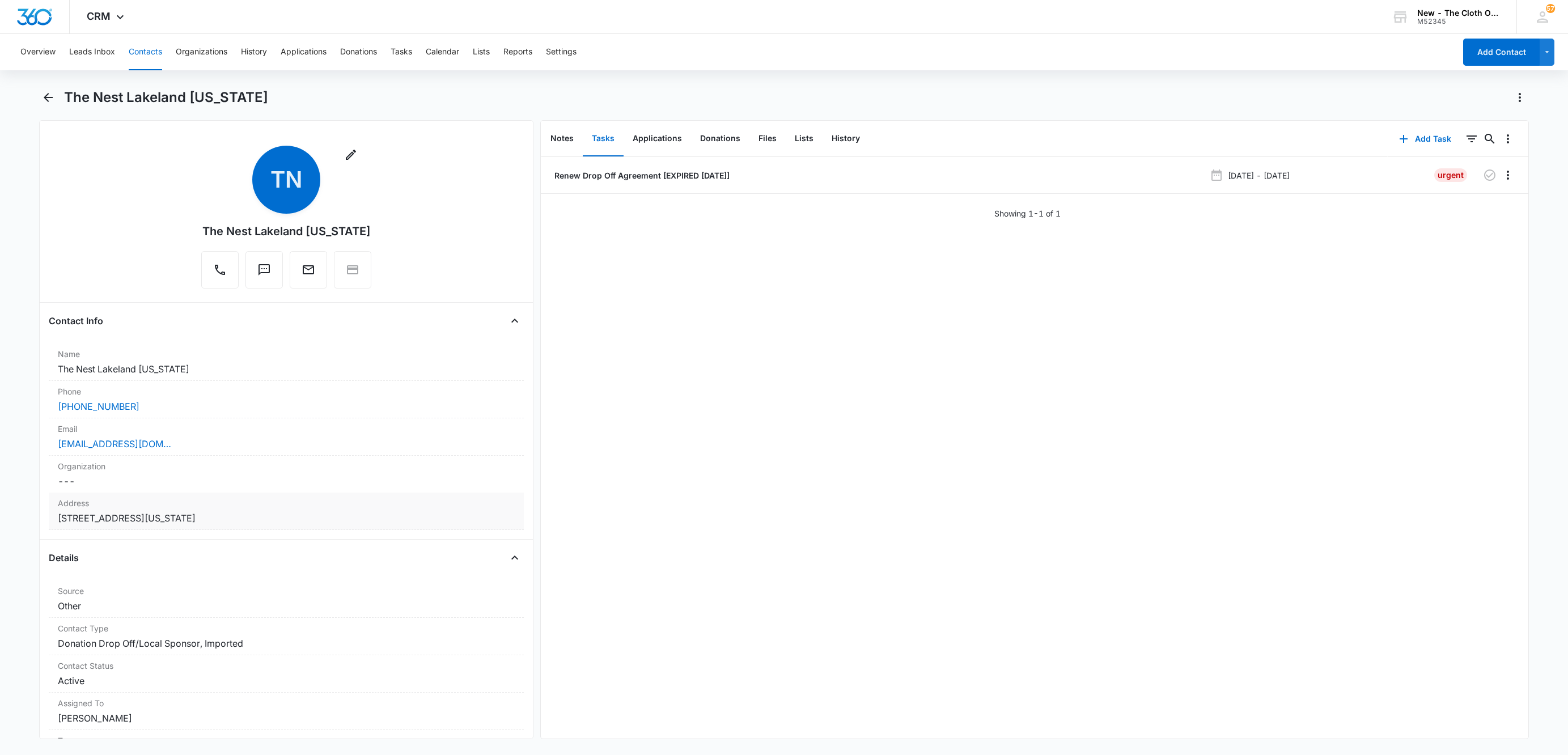
click at [374, 527] on div "Address Cancel Save Changes 3838 Lakeland Hills Blvd Lakeland Florida 33805 Uni…" at bounding box center [286, 511] width 475 height 37
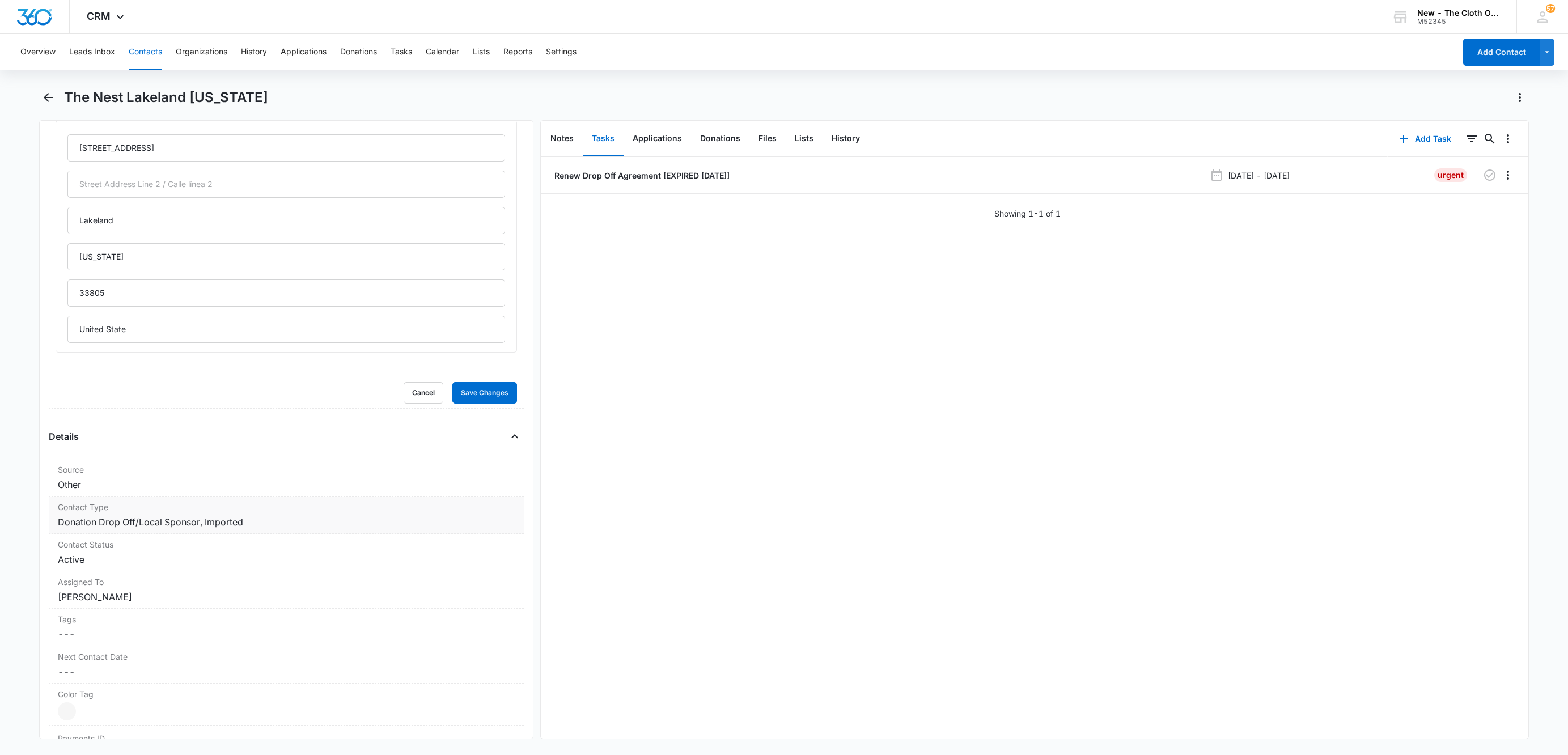
scroll to position [425, 0]
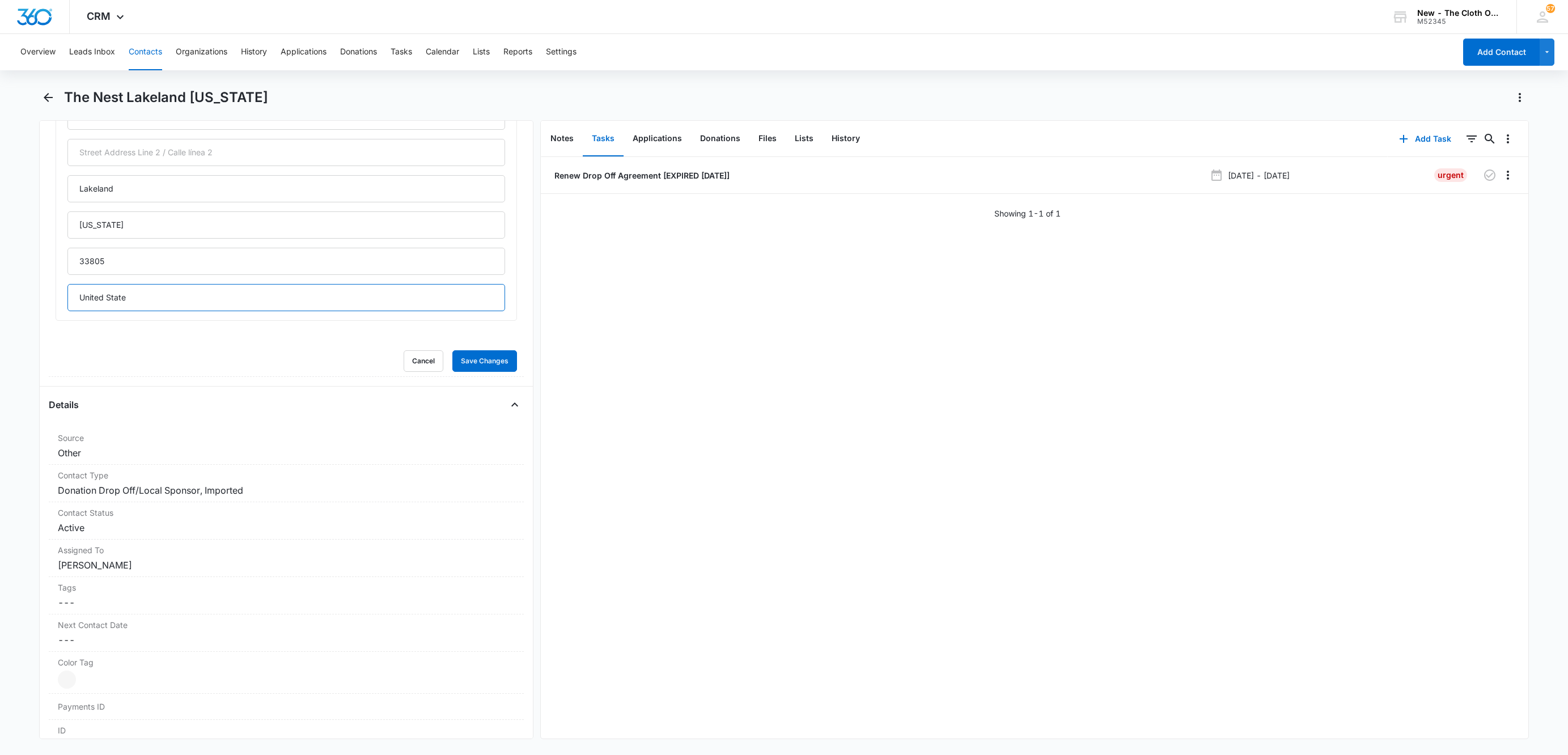
drag, startPoint x: 162, startPoint y: 299, endPoint x: 32, endPoint y: 298, distance: 130.0
click at [32, 298] on main "The Nest Lakeland Florida Remove TN The Nest Lakeland Florida Contact Info Name…" at bounding box center [784, 421] width 1568 height 665
click at [469, 357] on button "Save Changes" at bounding box center [484, 361] width 64 height 22
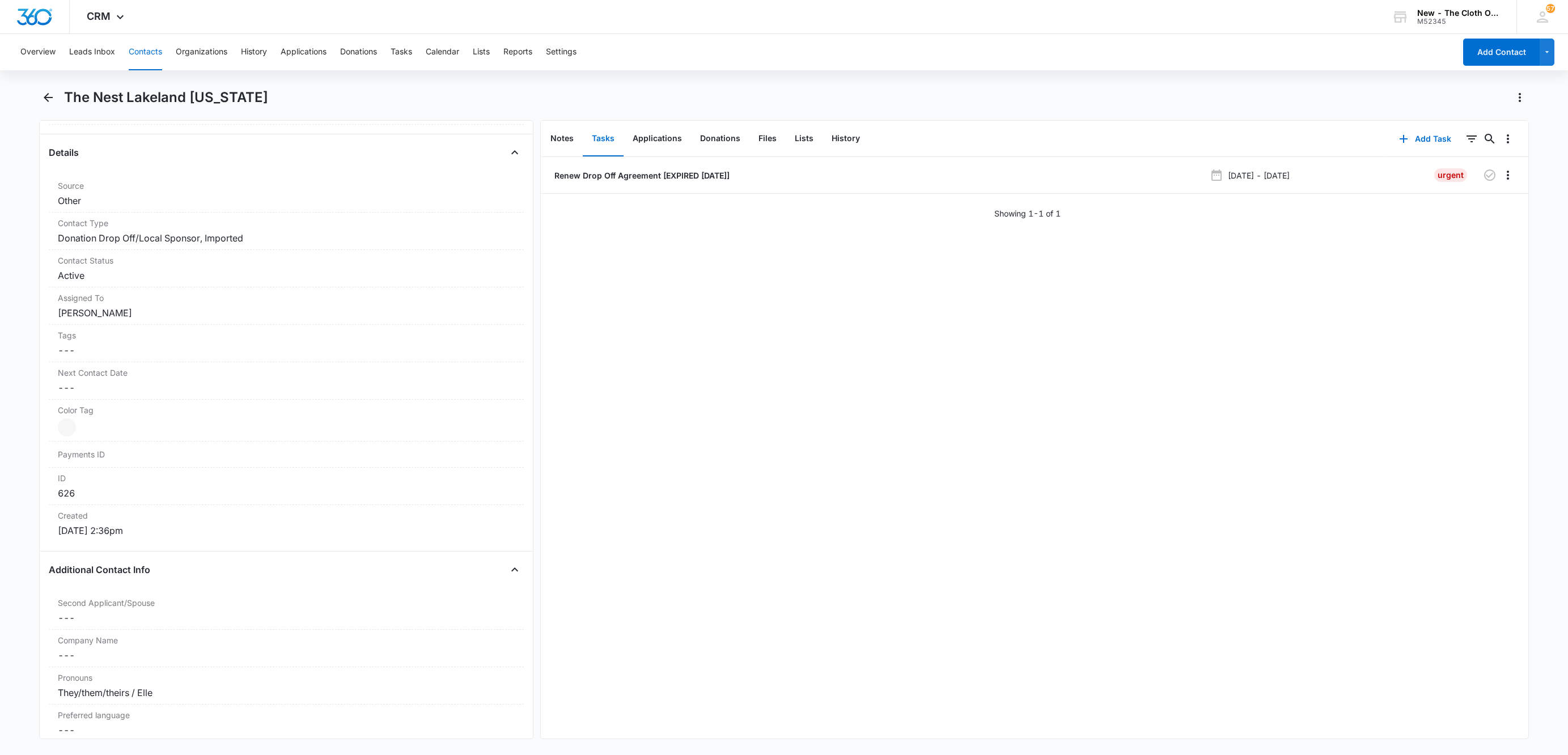
scroll to position [404, 0]
click at [152, 46] on button "Contacts" at bounding box center [146, 52] width 33 height 37
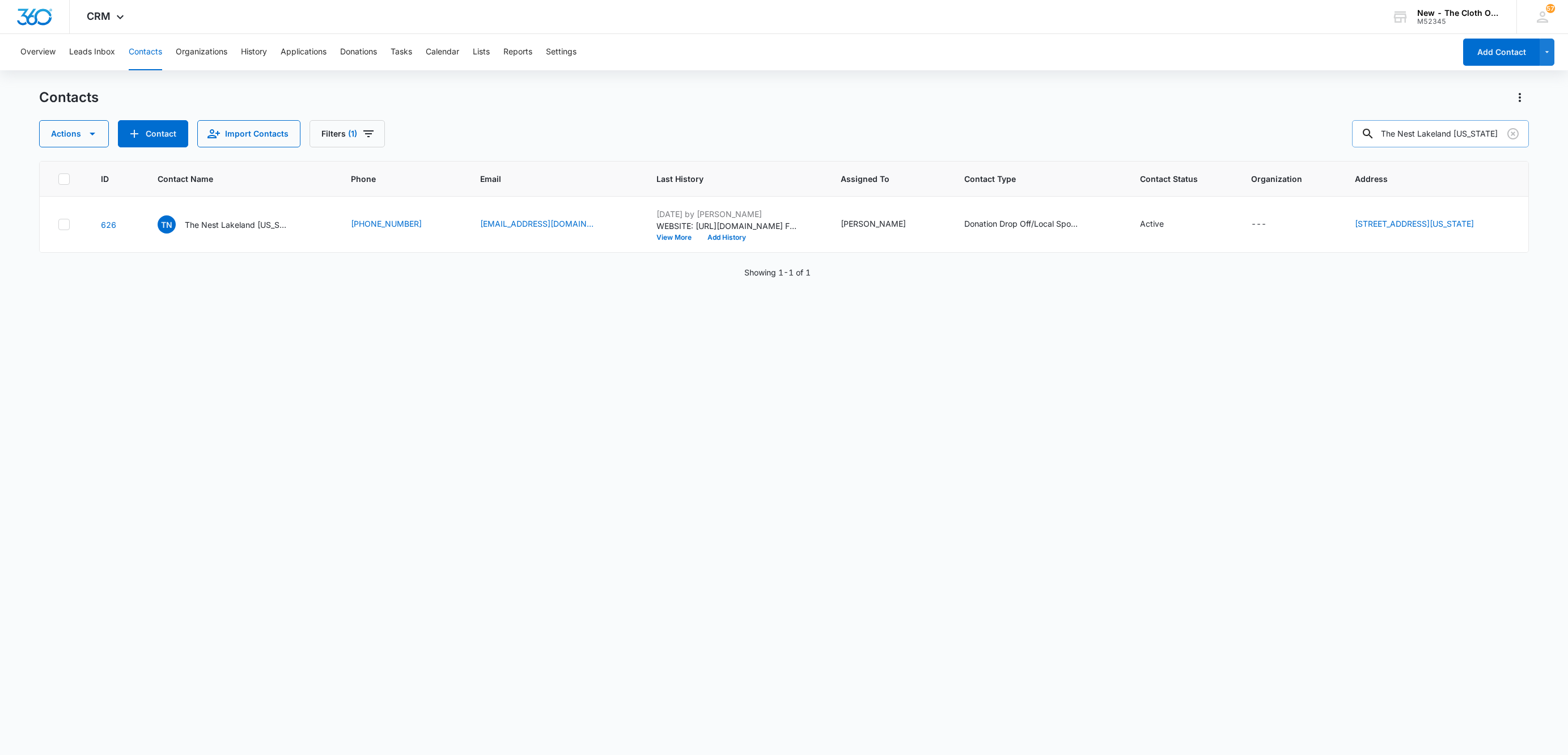
click at [1449, 135] on input "The Nest Lakeland [US_STATE]" at bounding box center [1440, 134] width 177 height 27
click at [1448, 133] on input "The Nest Lakeland [US_STATE]" at bounding box center [1440, 134] width 177 height 27
click at [1448, 133] on input "The Nest Lakeland [US_STATE]" at bounding box center [1440, 134] width 177 height 27
paste input "[PERSON_NAME][EMAIL_ADDRESS][DOMAIN_NAME]"
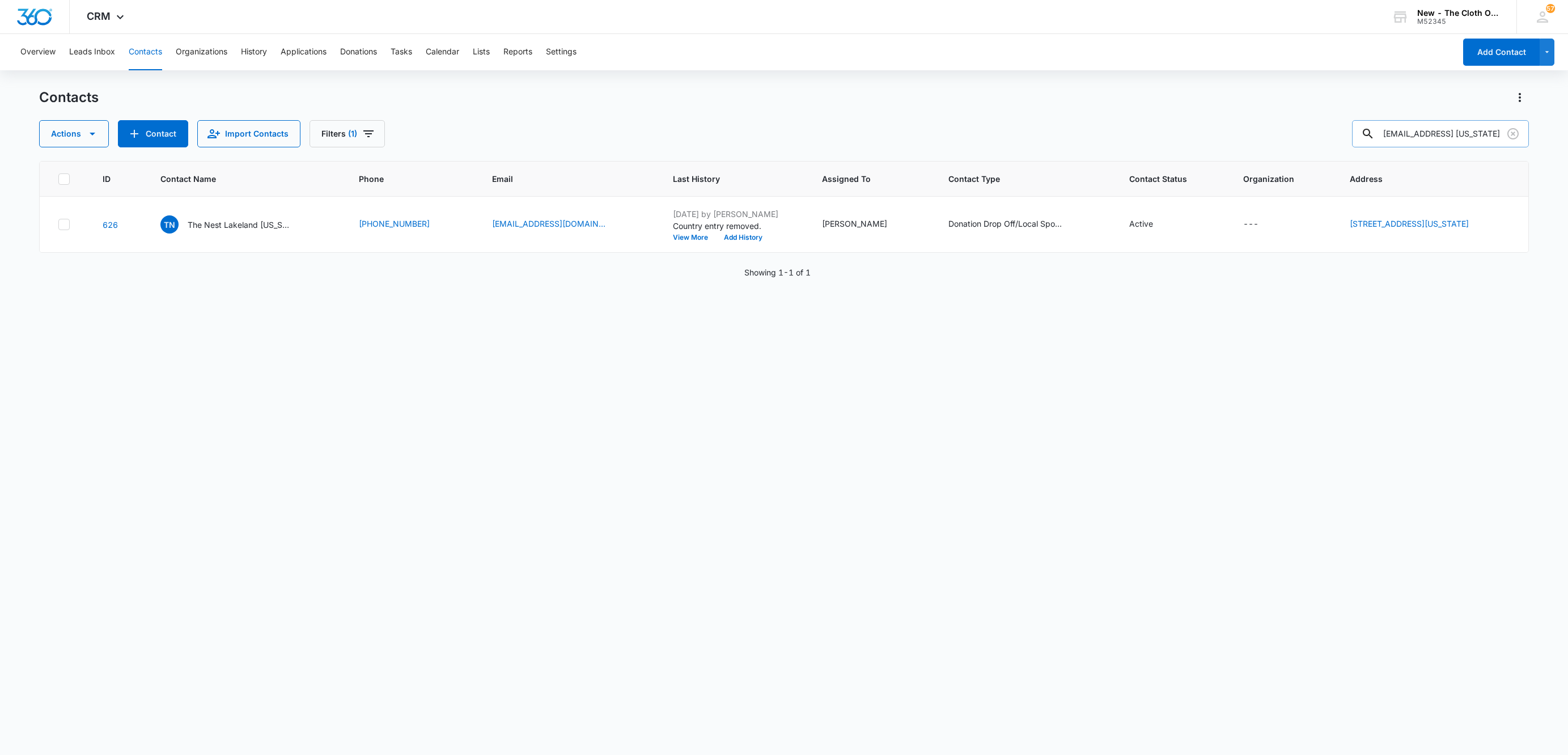
type input "The Nest Lakechad@kangacare.comland Florida"
click at [199, 222] on p "The Nest Lakeland [US_STATE]" at bounding box center [238, 224] width 102 height 12
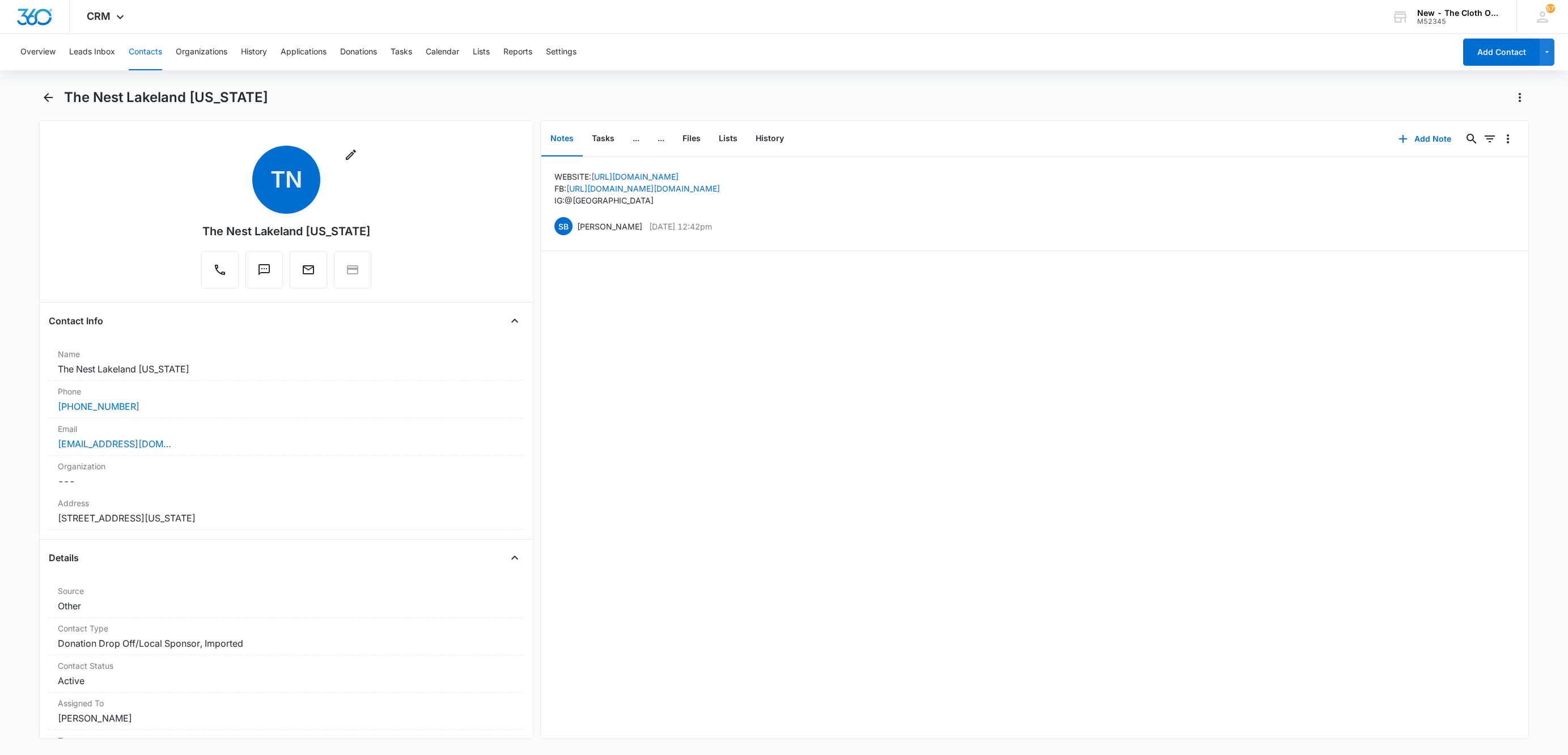
click at [149, 57] on button "Contacts" at bounding box center [146, 52] width 33 height 37
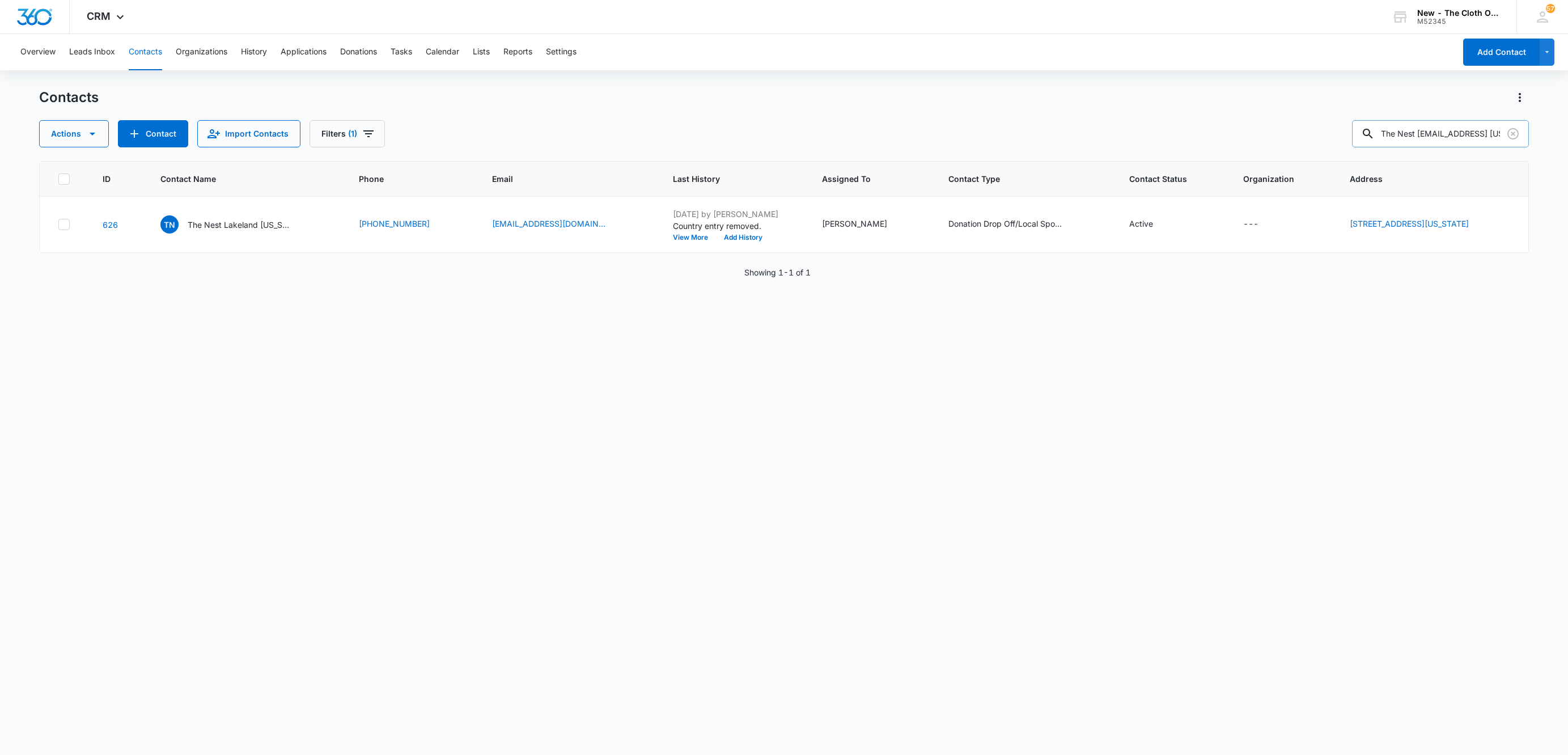
click at [1426, 138] on input "The Nest Lakechad@kangacare.comland Florida" at bounding box center [1440, 134] width 177 height 27
click at [1426, 137] on input "The Nest Lakechad@kangacare.comland Florida" at bounding box center [1440, 134] width 177 height 27
paste input "[PERSON_NAME][EMAIL_ADDRESS][DOMAIN_NAME]"
type input "[PERSON_NAME][EMAIL_ADDRESS][DOMAIN_NAME]"
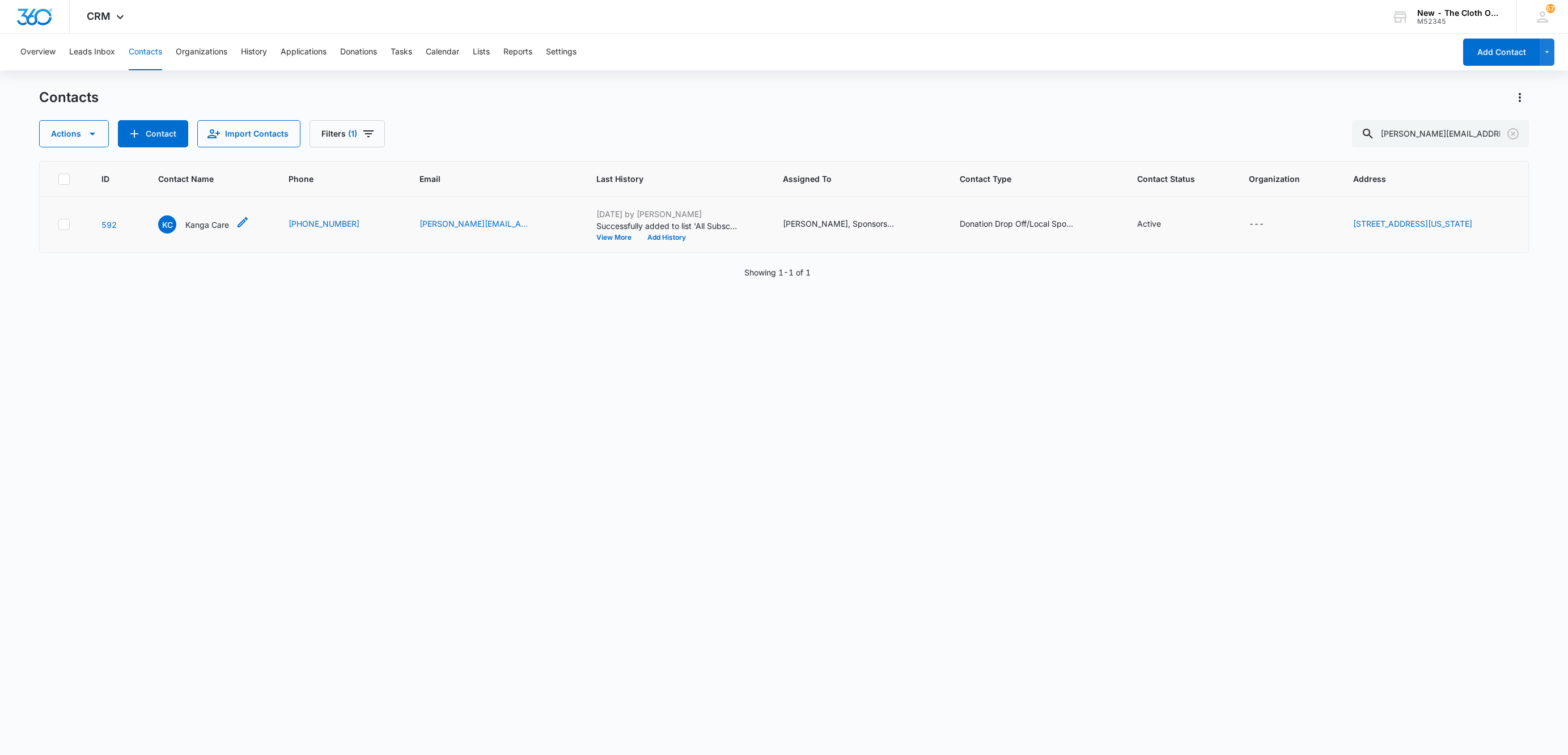
click at [196, 223] on p "Kanga Care" at bounding box center [207, 224] width 43 height 12
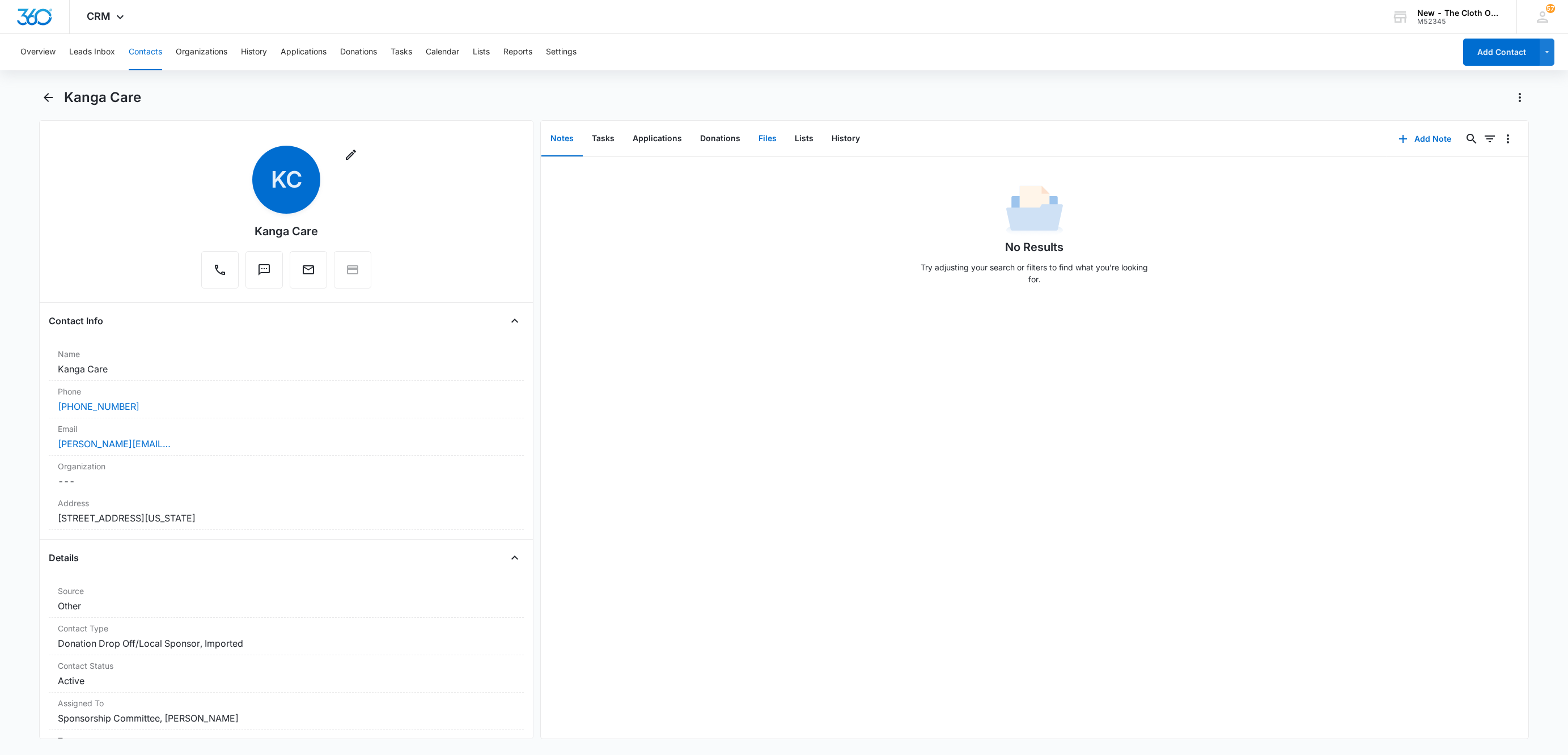
click at [760, 135] on button "Files" at bounding box center [767, 139] width 37 height 35
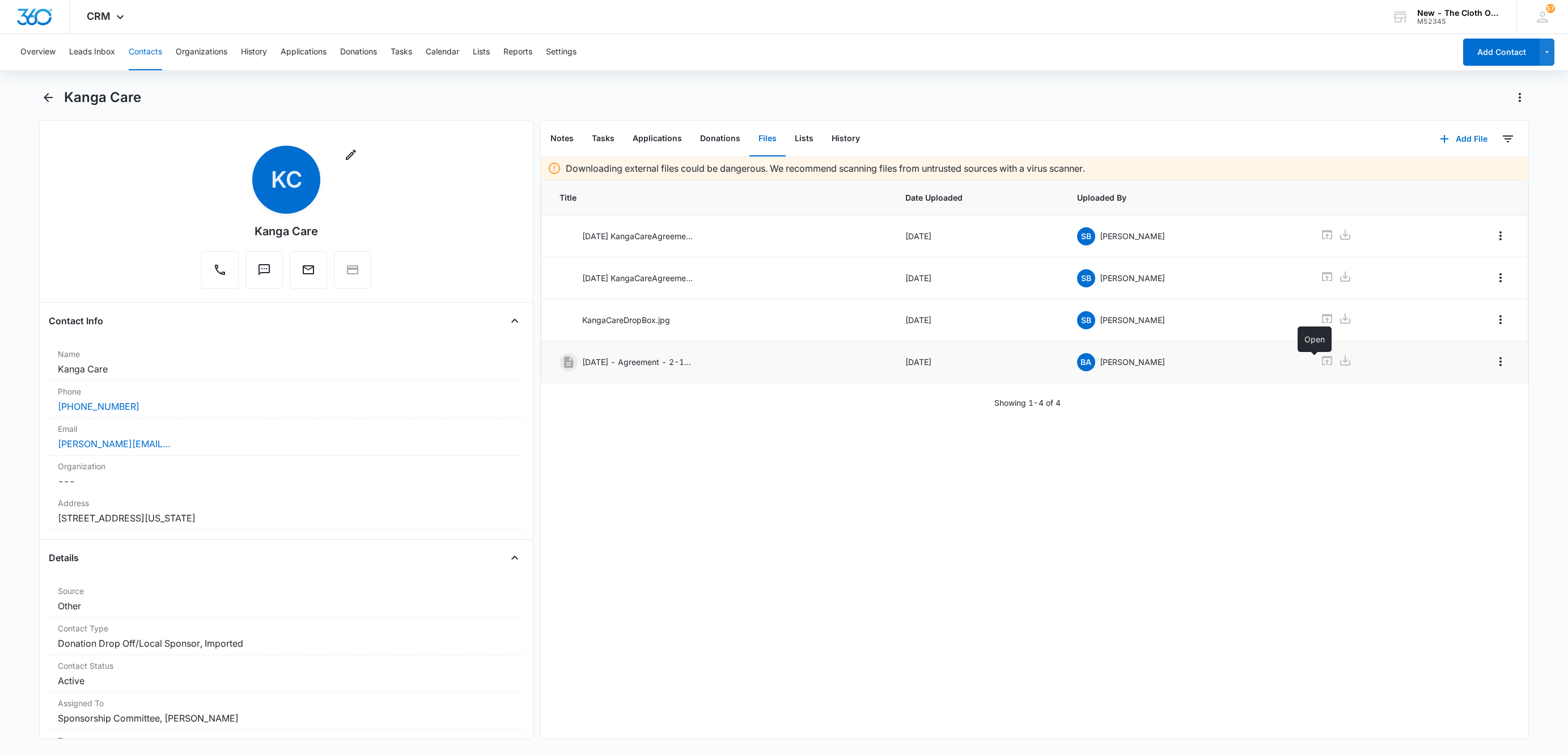
click at [1320, 365] on icon at bounding box center [1327, 360] width 14 height 14
click at [609, 135] on button "Tasks" at bounding box center [603, 139] width 41 height 35
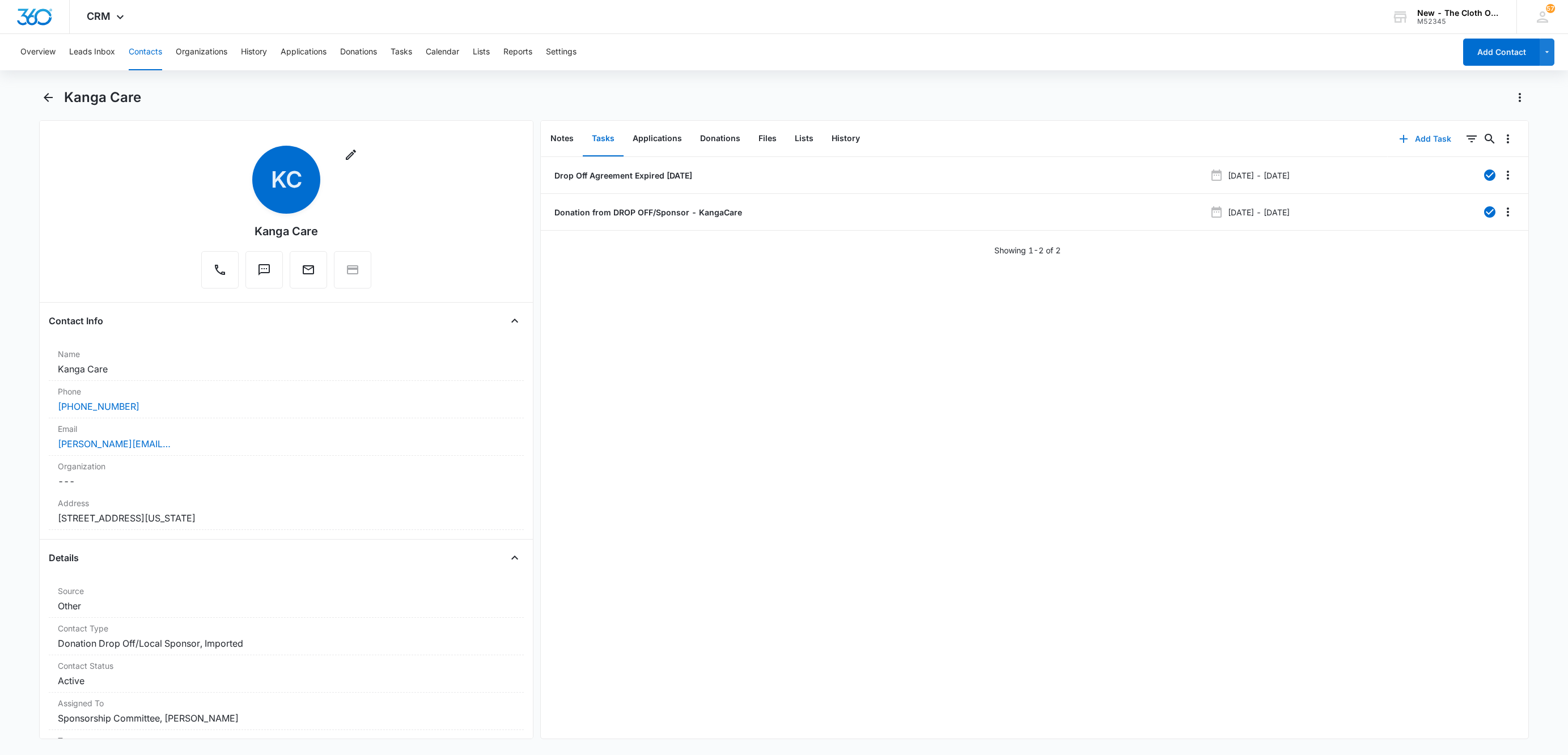
click at [1422, 140] on button "Add Task" at bounding box center [1425, 139] width 75 height 27
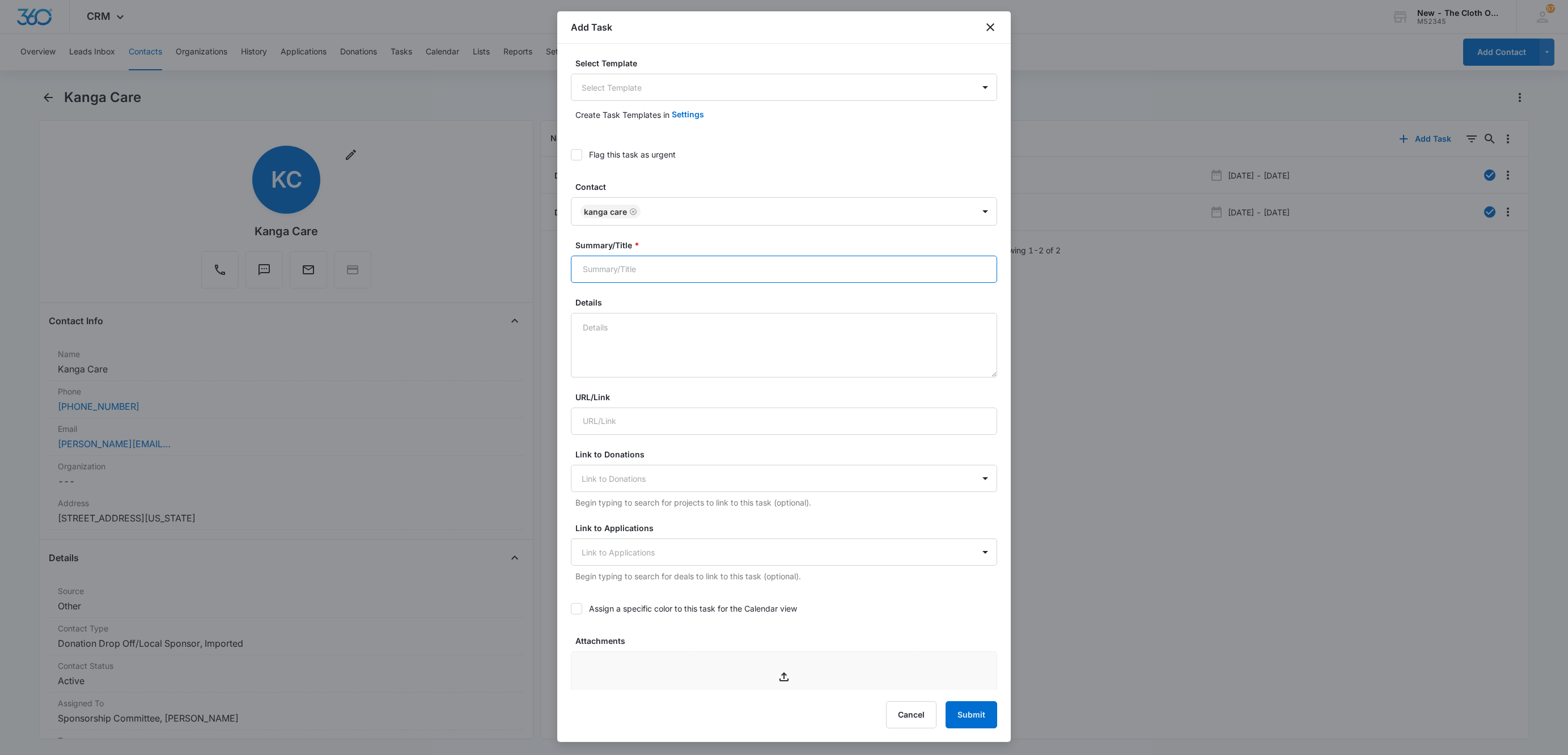
click at [651, 281] on input "Summary/Title *" at bounding box center [784, 269] width 426 height 27
type input "Renew Drop Off Agreement [Expires on 11/12/2025]"
click at [589, 152] on div "Flag this task as urgent" at bounding box center [632, 154] width 87 height 12
click at [571, 155] on input "Flag this task as urgent" at bounding box center [571, 155] width 0 height 0
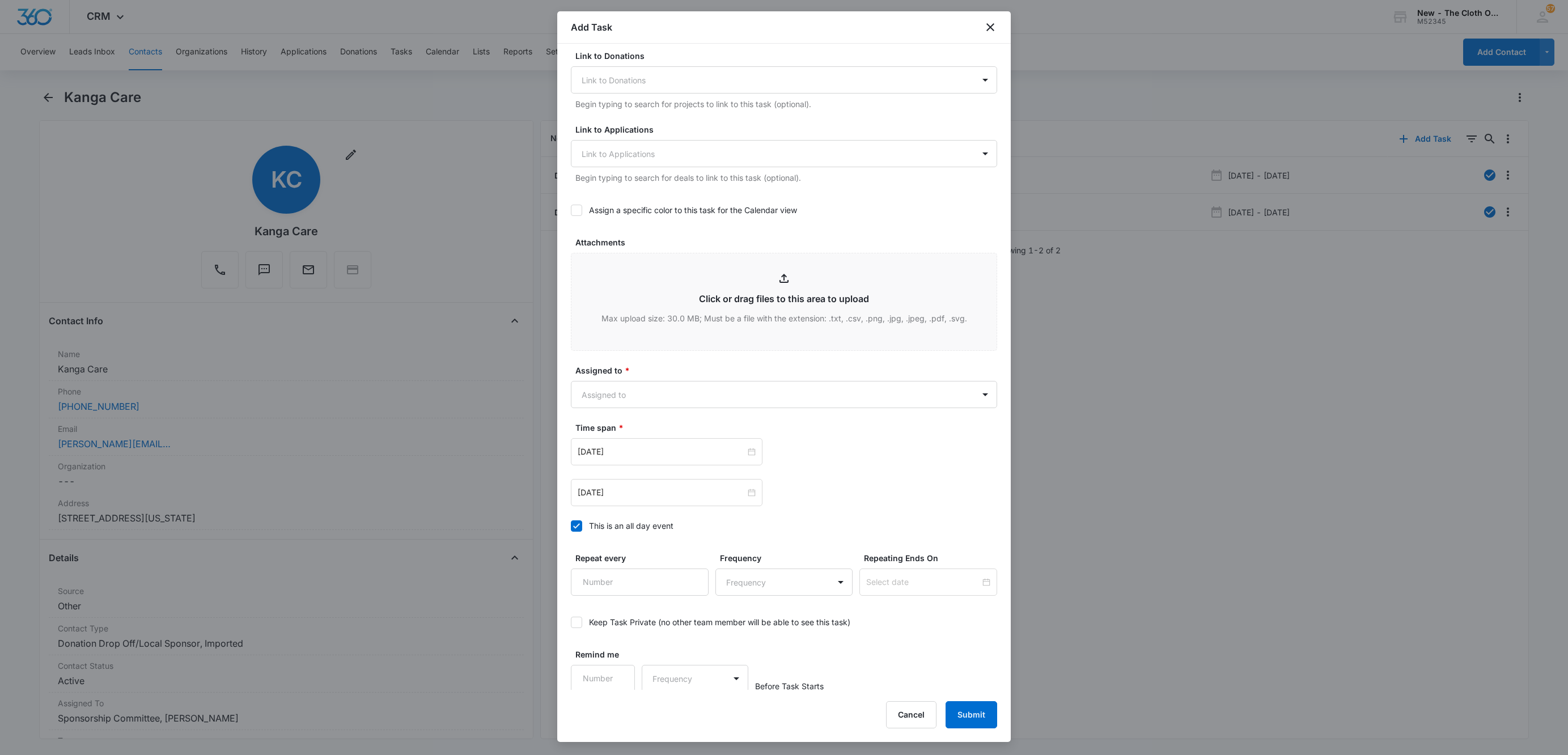
scroll to position [402, 0]
click at [632, 499] on div "Oct 10, 2025" at bounding box center [666, 491] width 191 height 27
click at [704, 519] on button "button" at bounding box center [705, 518] width 12 height 23
type input "Nov 25, 2025"
click at [627, 627] on div "25" at bounding box center [629, 629] width 14 height 14
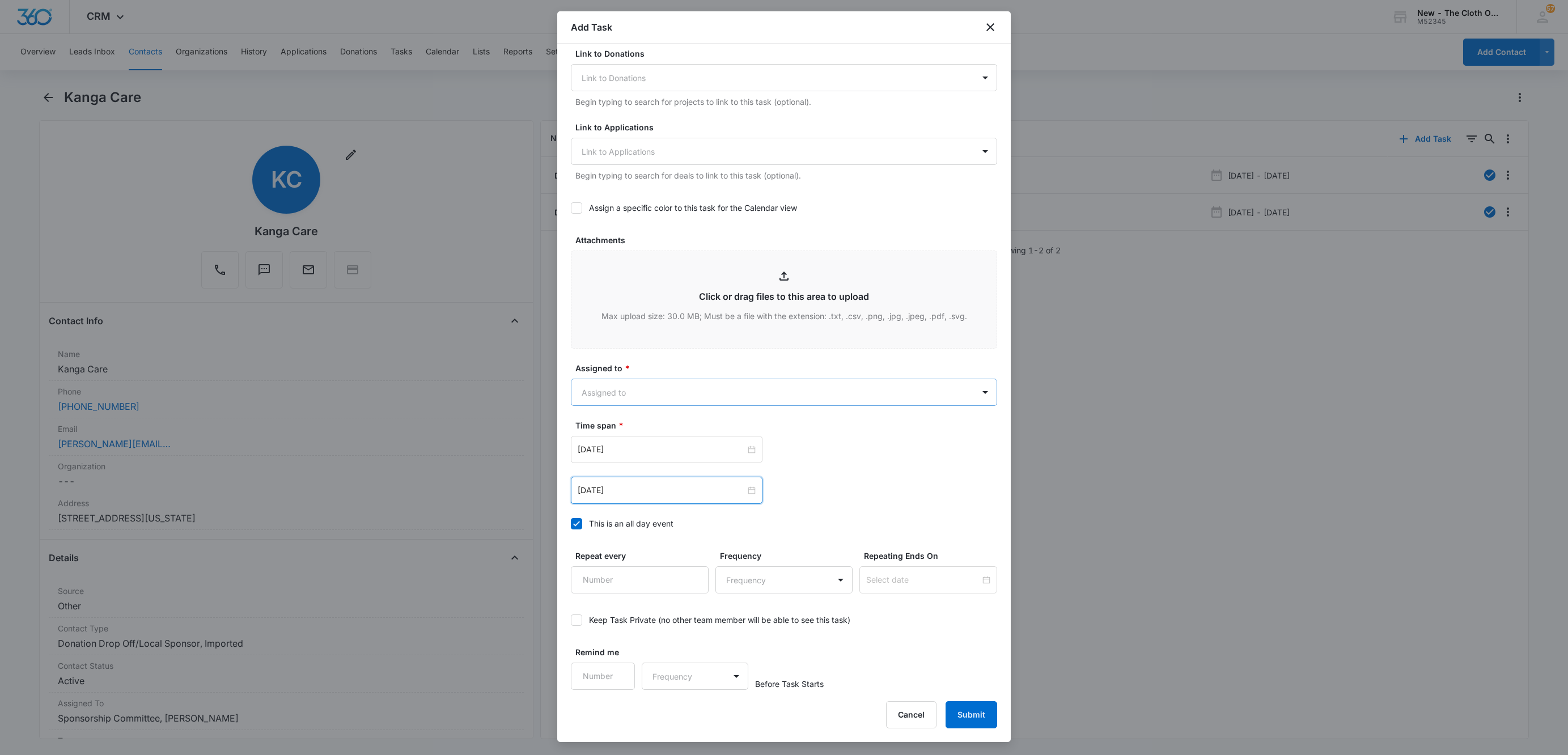
click at [619, 399] on body "CRM Apps Reputation Websites Forms CRM Email Social Shop Payments POS Ads Intel…" at bounding box center [784, 377] width 1568 height 755
type input "sandra"
click at [782, 357] on div at bounding box center [784, 377] width 1568 height 755
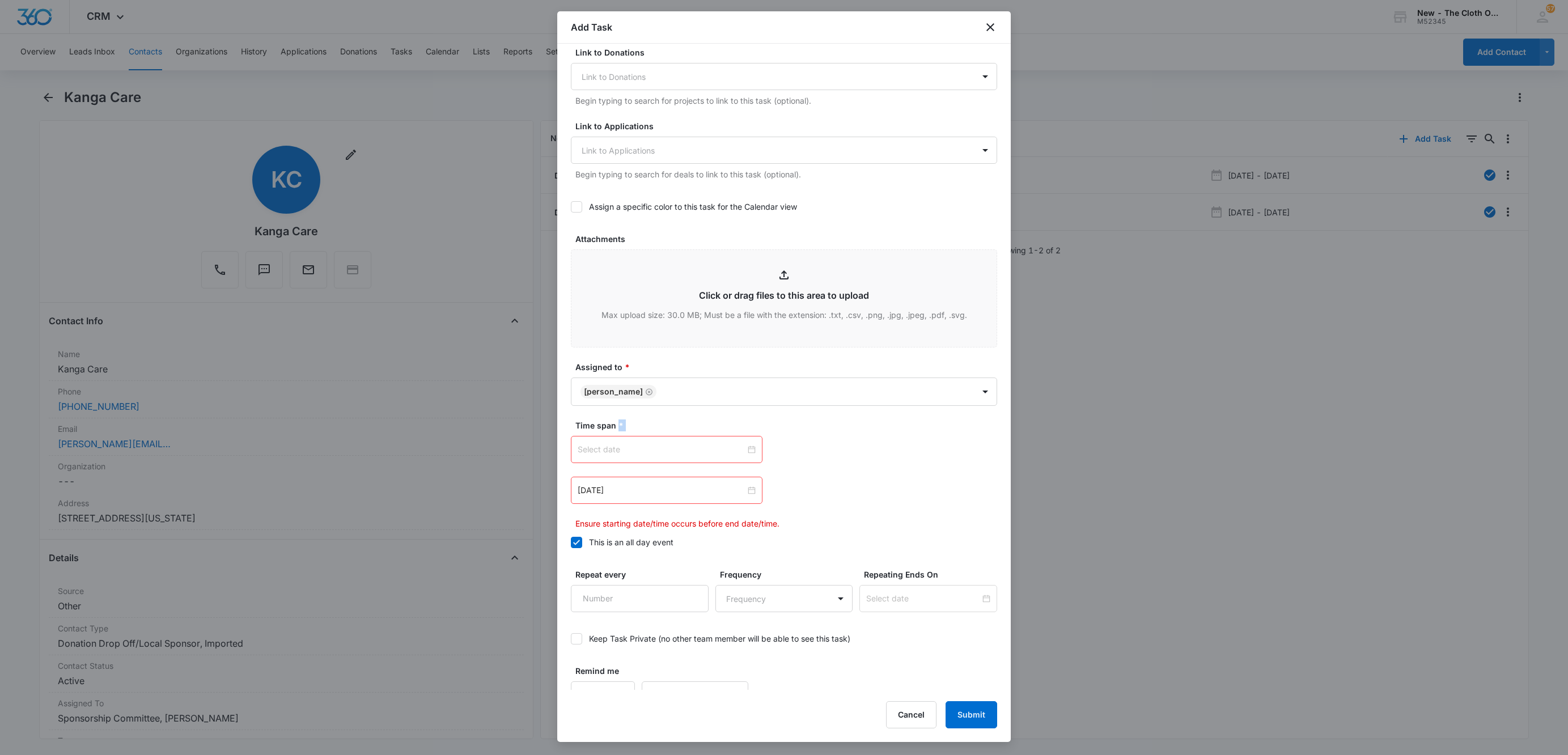
click at [742, 450] on div at bounding box center [666, 450] width 178 height 12
type input "Oct 4, 2025"
click at [706, 474] on button "button" at bounding box center [705, 479] width 12 height 23
type input "Oct 29, 2025"
click at [595, 479] on span "button" at bounding box center [595, 480] width 6 height 6
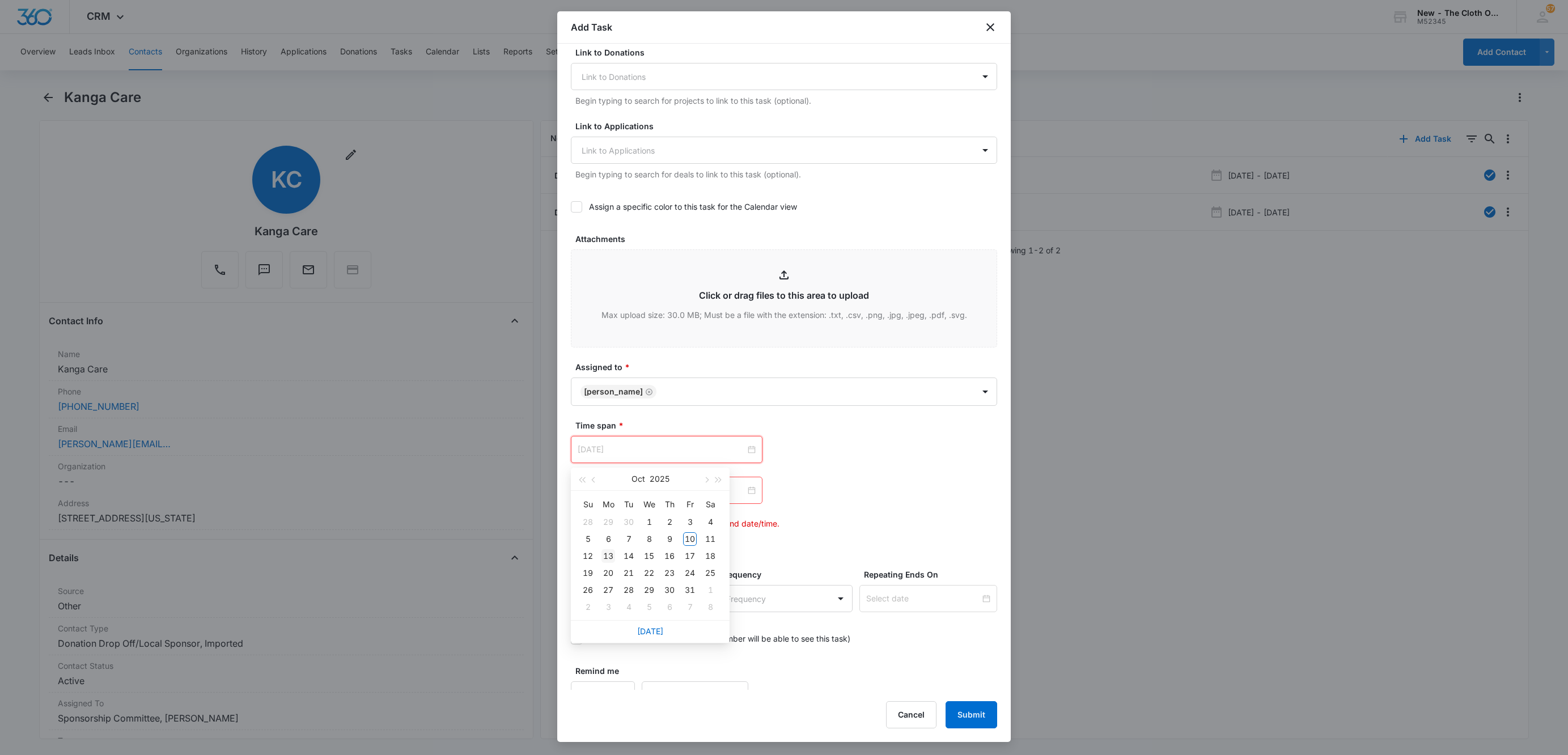
type input "Oct 13, 2025"
click at [606, 555] on div "13" at bounding box center [608, 556] width 14 height 14
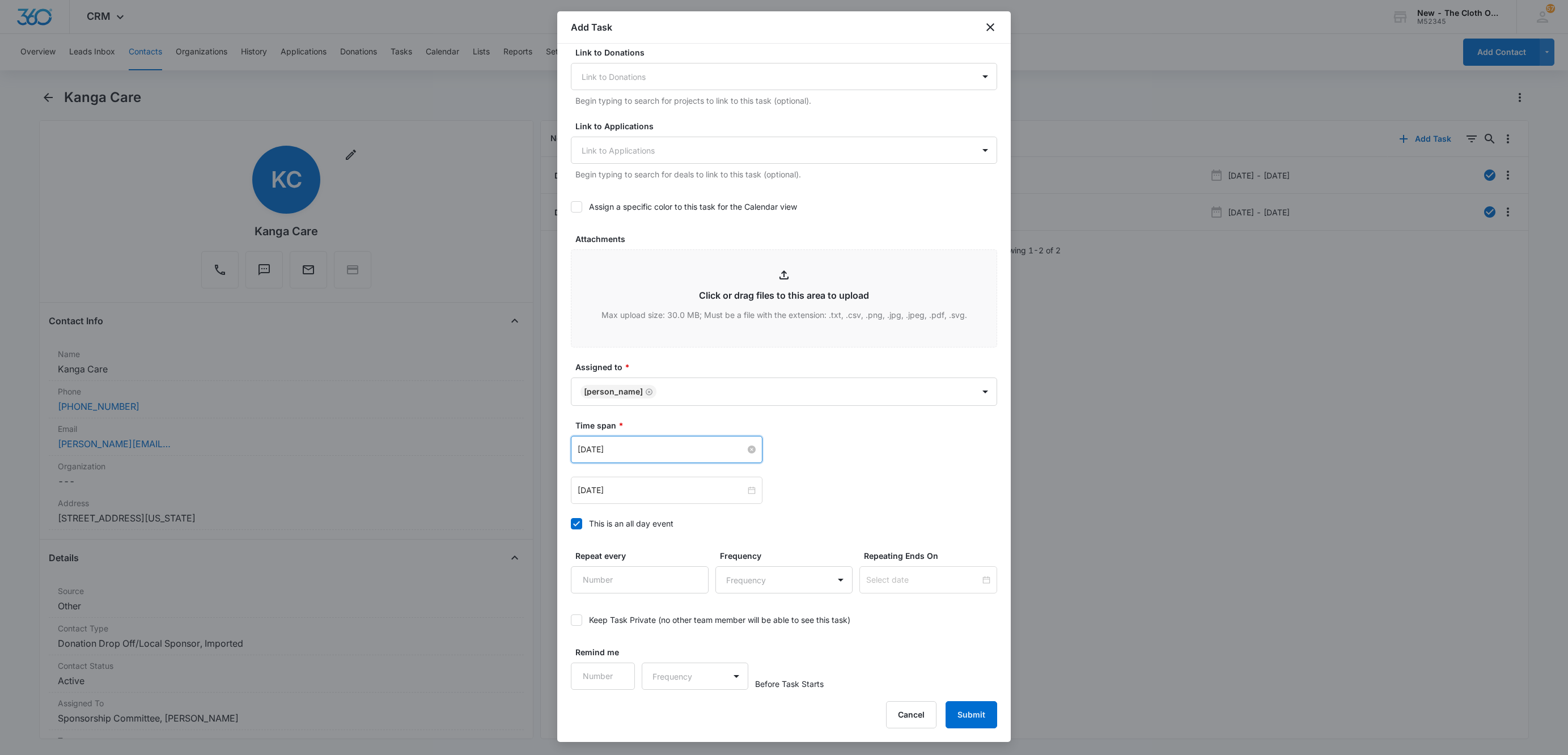
click at [922, 475] on div "Oct 13, 2025 Oct 2025 Su Mo Tu We Th Fr Sa 28 29 30 1 2 3 4 5 6 7 8 9 10 11 12 …" at bounding box center [784, 470] width 426 height 68
click at [983, 722] on button "Submit" at bounding box center [971, 715] width 51 height 27
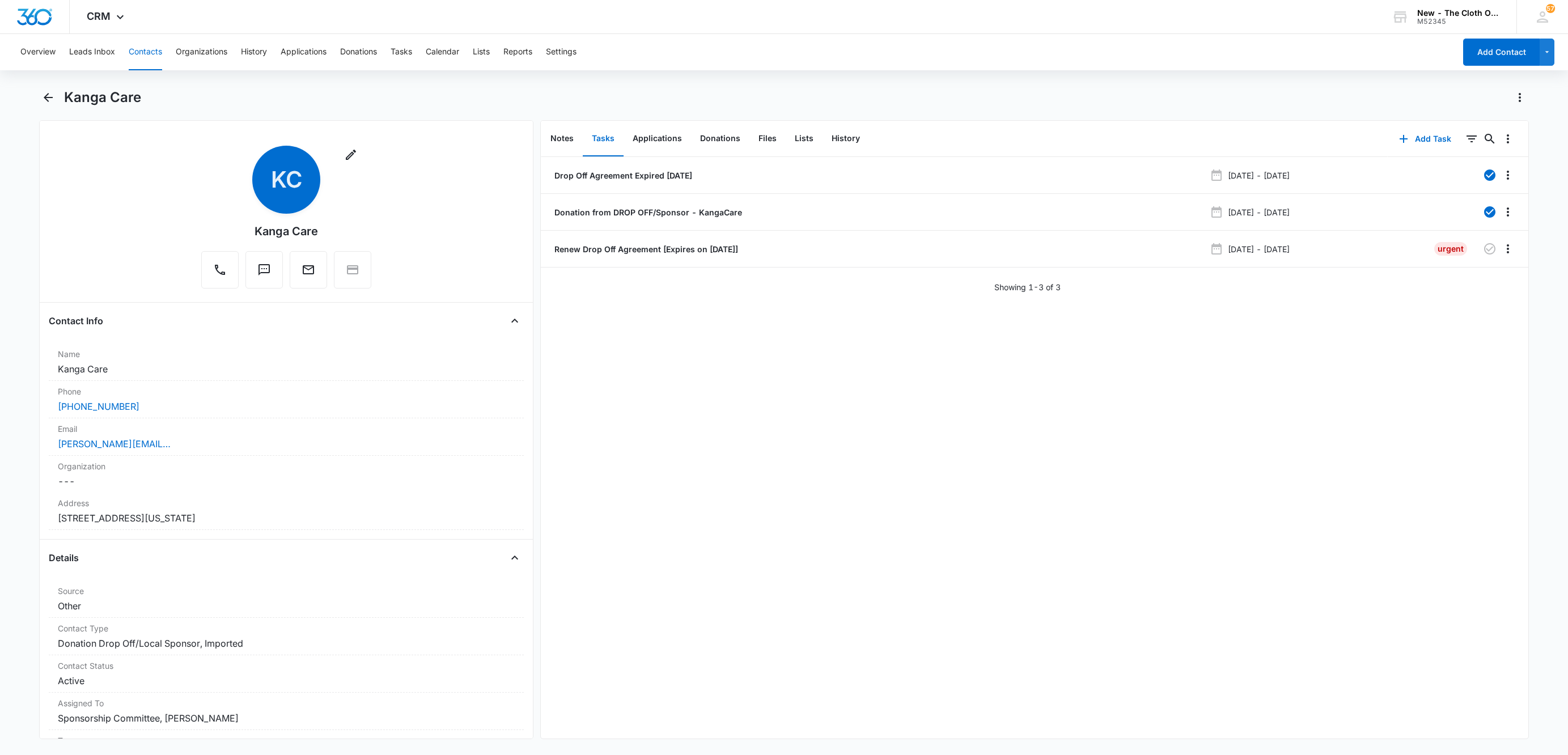
click at [149, 50] on button "Contacts" at bounding box center [146, 52] width 33 height 37
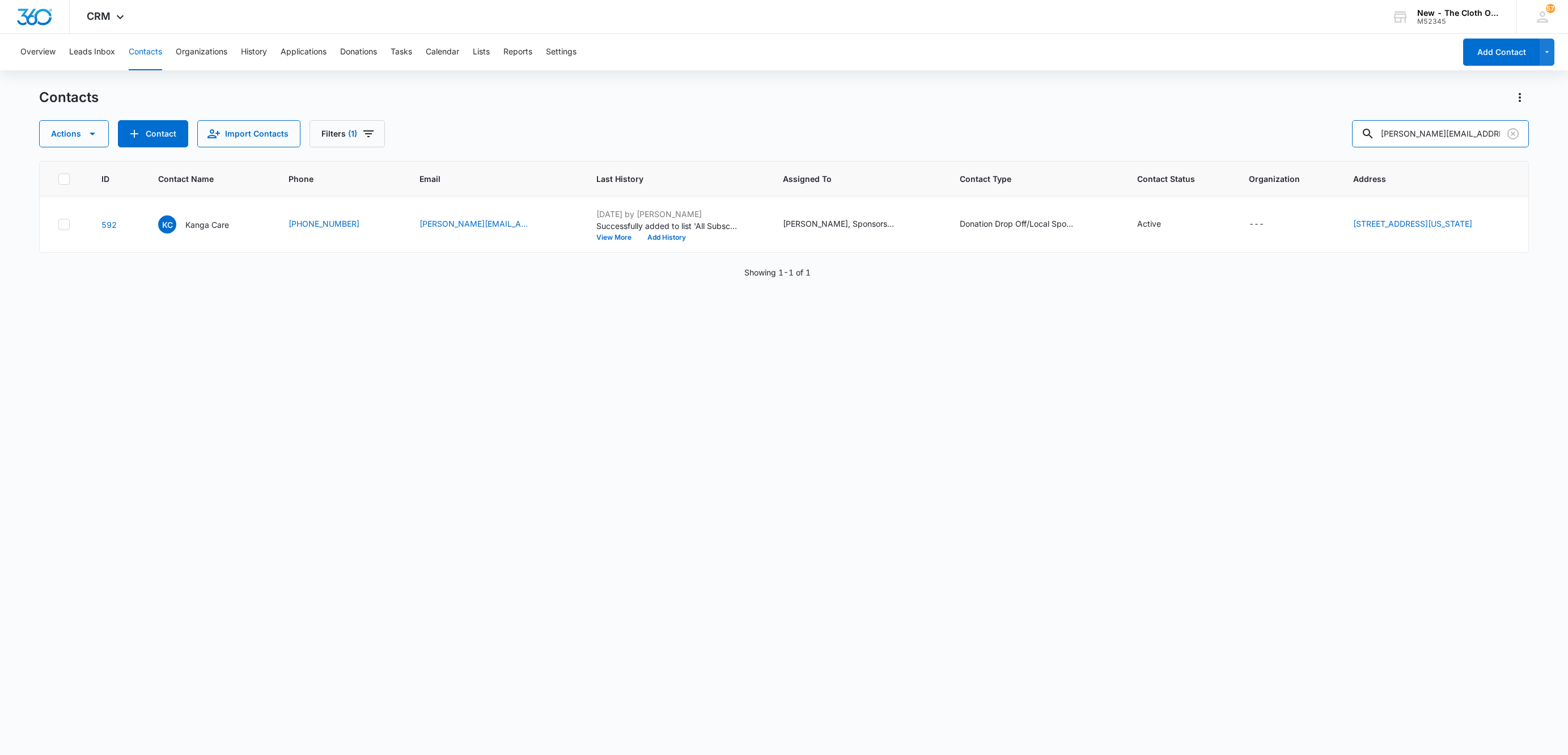
drag, startPoint x: 1486, startPoint y: 131, endPoint x: 1248, endPoint y: 144, distance: 238.4
click at [1250, 144] on div "Actions Contact Import Contacts Filters (1) chad@kangacare.com" at bounding box center [783, 134] width 1489 height 27
paste input "sonya@thirstiesbaby"
type input "[PERSON_NAME][EMAIL_ADDRESS][DOMAIN_NAME]"
click at [196, 226] on p "Thirsties" at bounding box center [204, 224] width 31 height 12
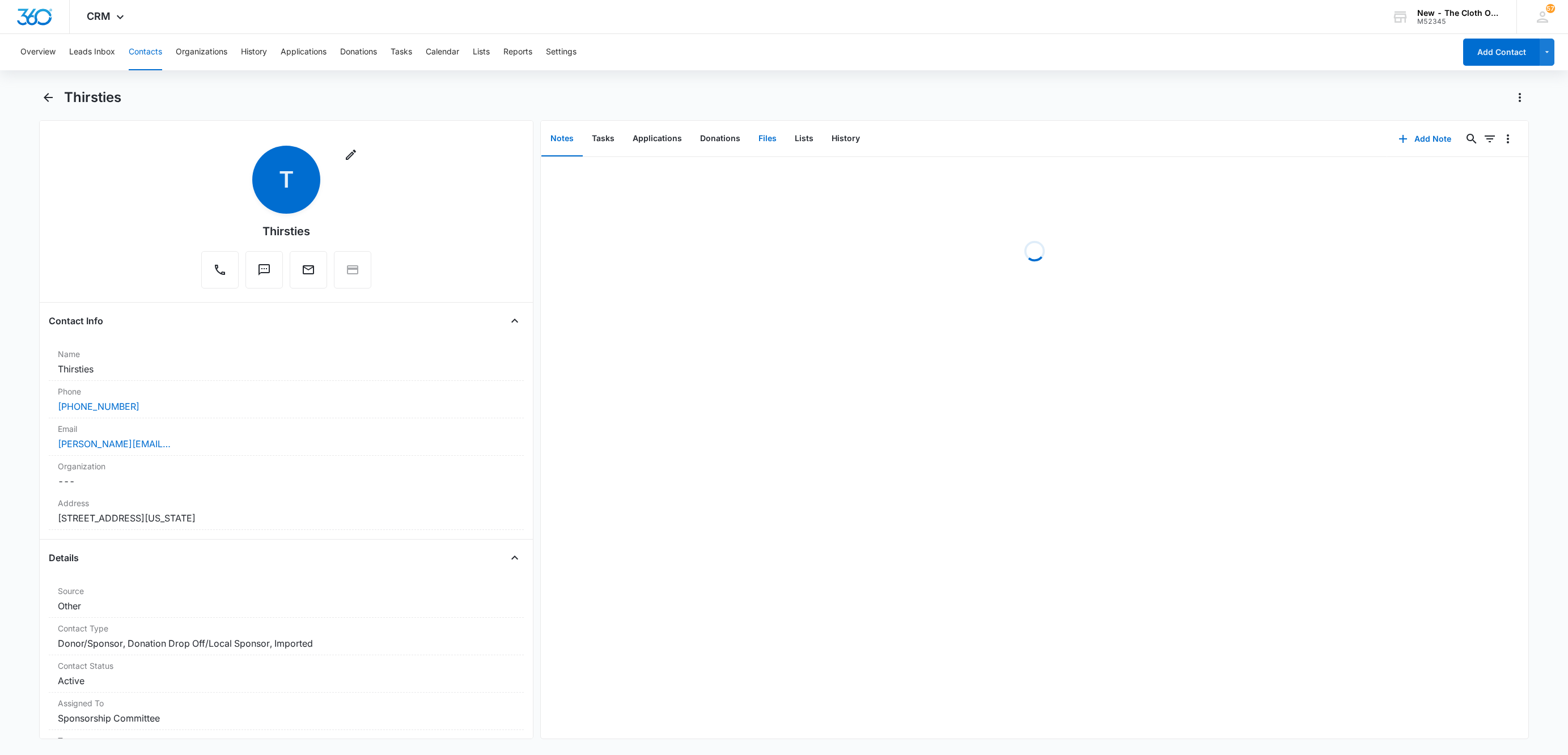
click at [765, 139] on button "Files" at bounding box center [767, 139] width 37 height 35
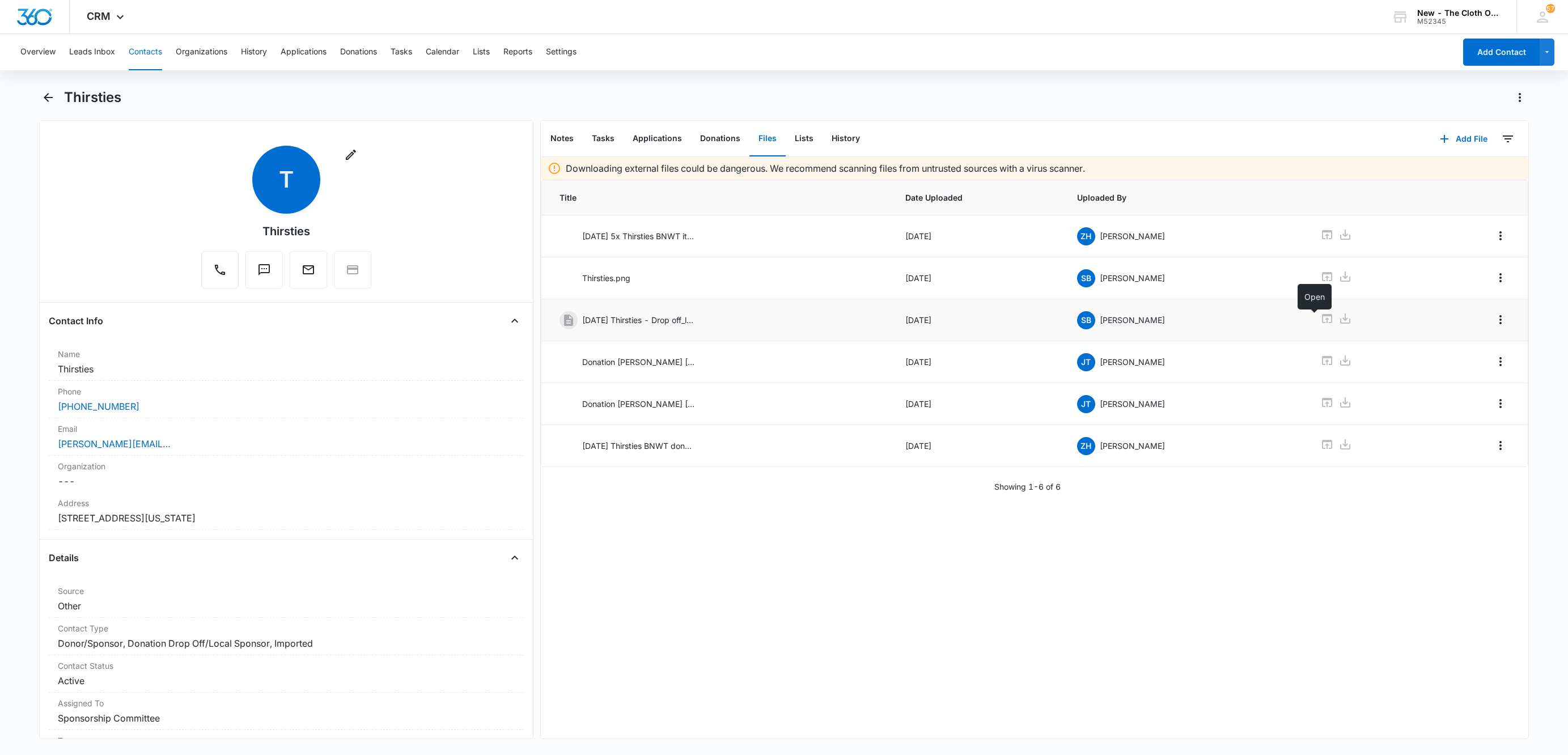
click at [1320, 320] on icon at bounding box center [1327, 318] width 14 height 14
click at [606, 137] on button "Tasks" at bounding box center [603, 139] width 41 height 35
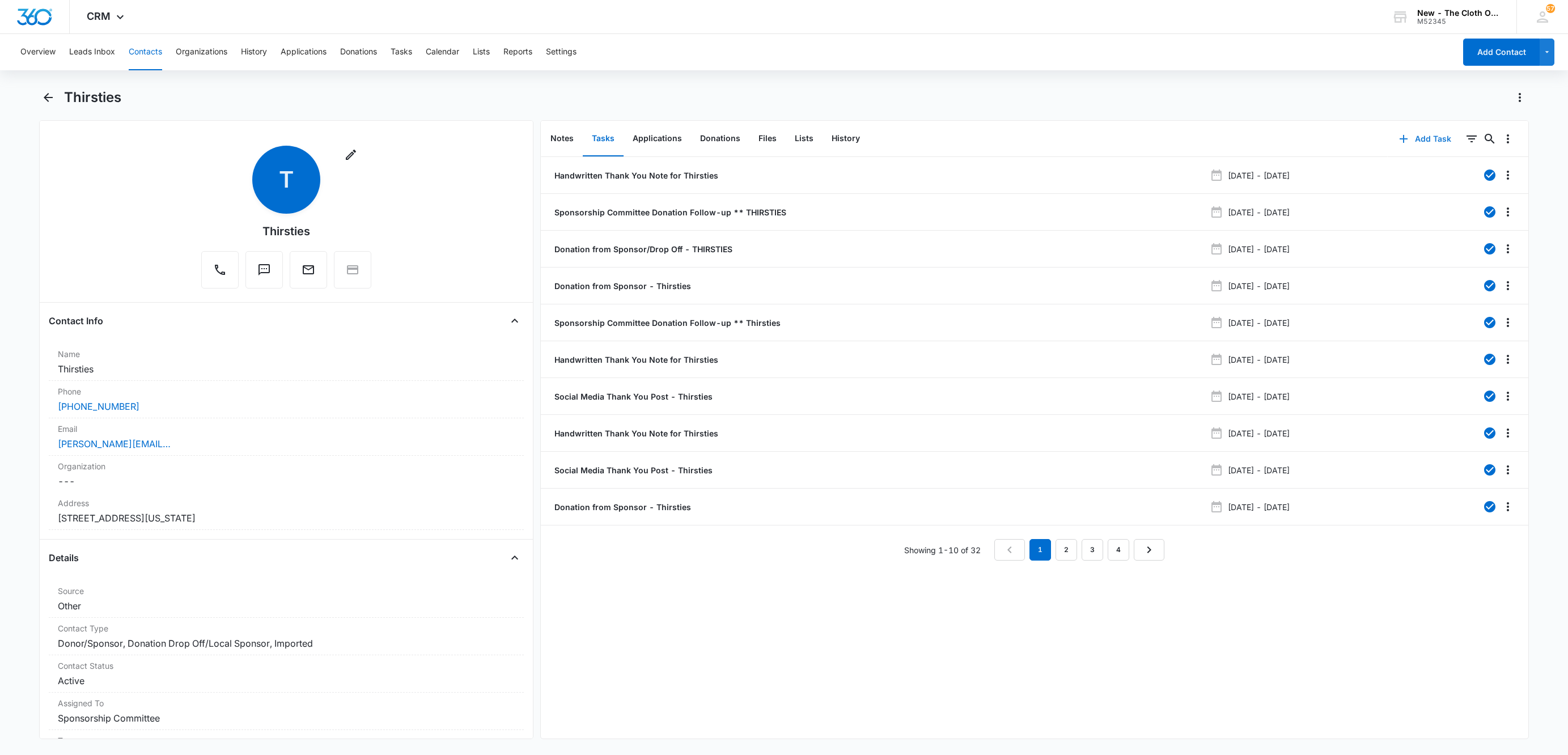
click at [1414, 139] on button "Add Task" at bounding box center [1425, 139] width 75 height 27
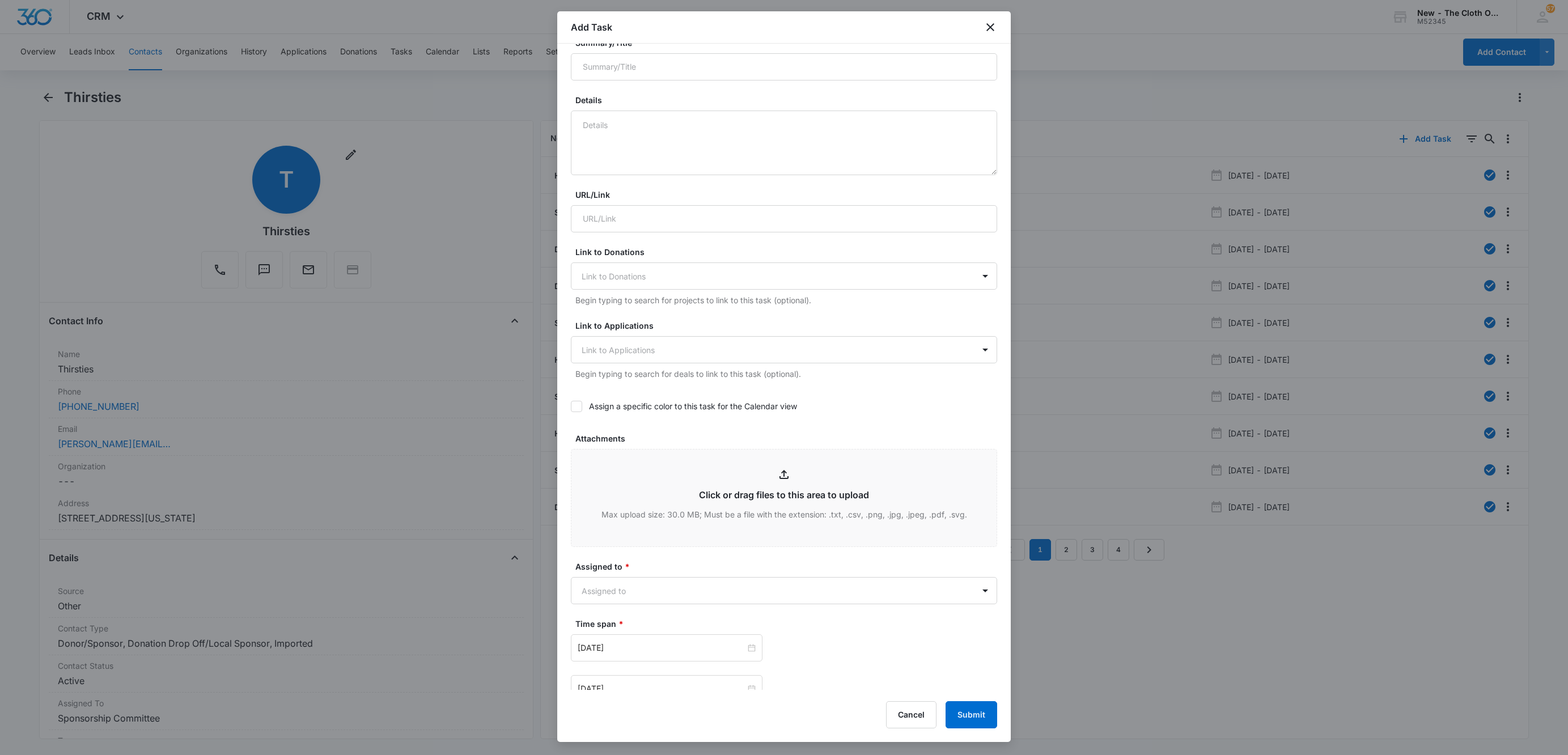
scroll to position [402, 0]
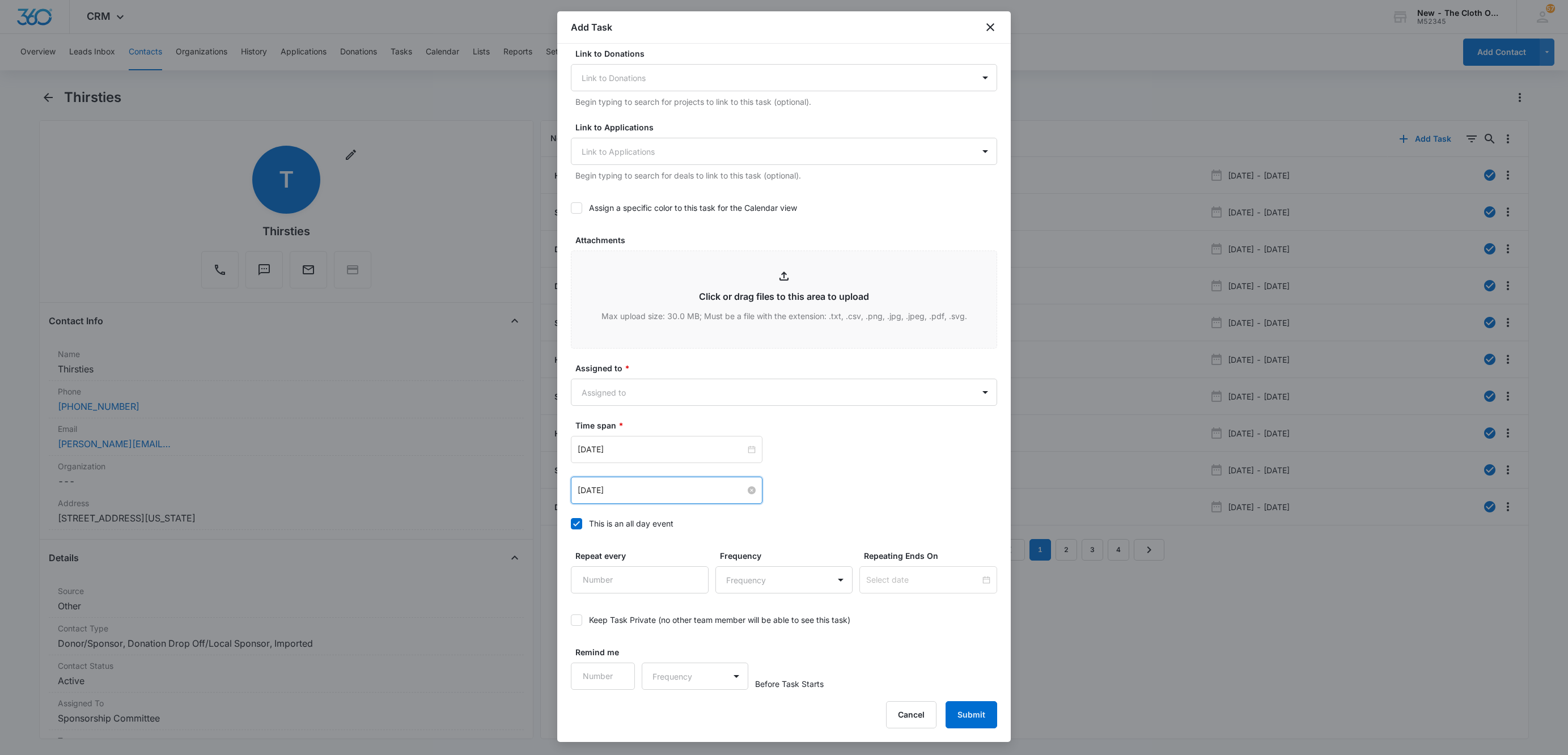
click at [657, 495] on input "Oct 10, 2025" at bounding box center [661, 491] width 168 height 12
type input "Nov 1, 2025"
click at [714, 628] on div "1" at bounding box center [710, 629] width 14 height 14
click at [616, 390] on body "CRM Apps Reputation Websites Forms CRM Email Social Shop Payments POS Ads Intel…" at bounding box center [784, 377] width 1568 height 755
type input "sand"
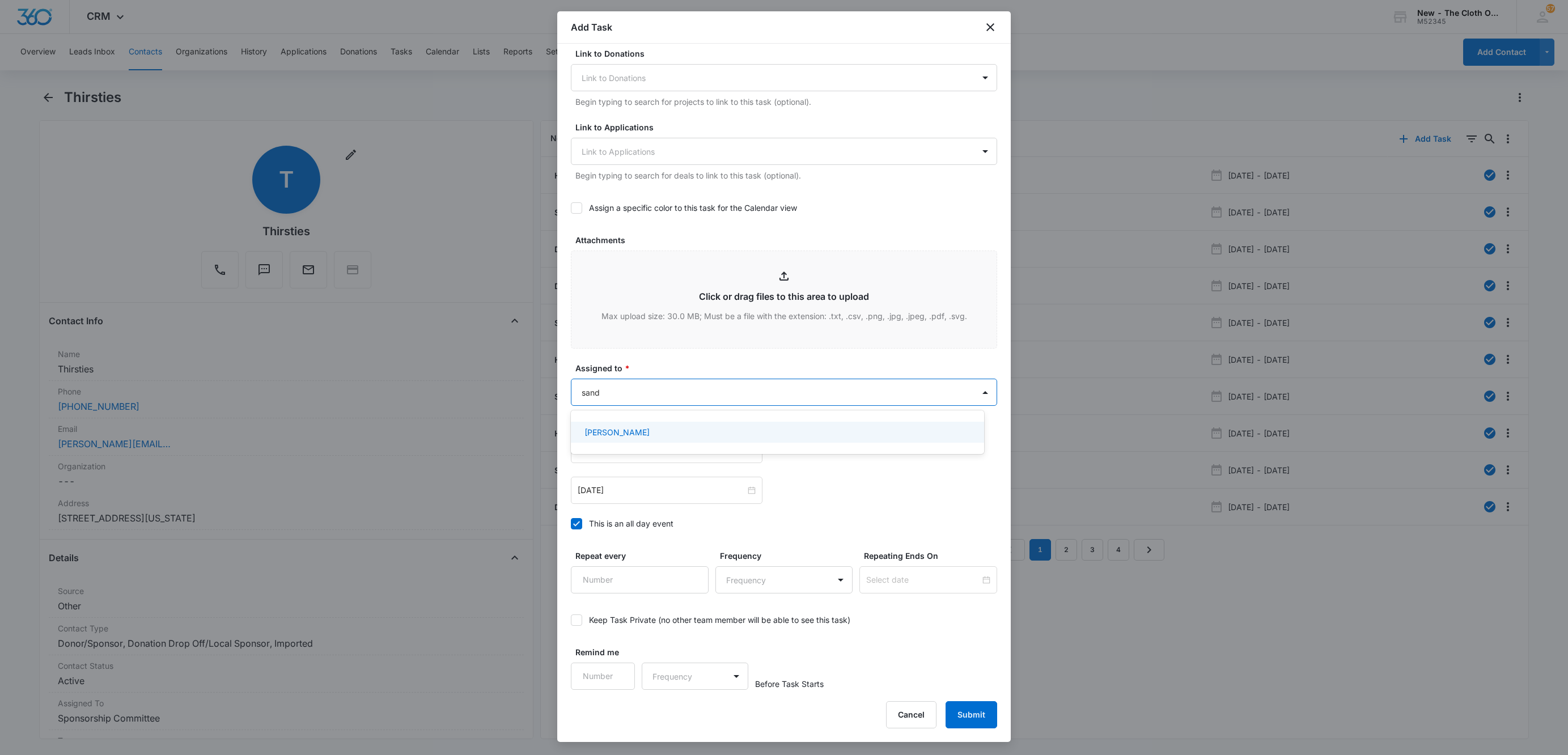
click at [601, 421] on div "[PERSON_NAME]" at bounding box center [777, 432] width 413 height 25
click at [650, 427] on div "[PERSON_NAME]" at bounding box center [777, 432] width 384 height 12
click at [676, 371] on div at bounding box center [784, 377] width 1568 height 755
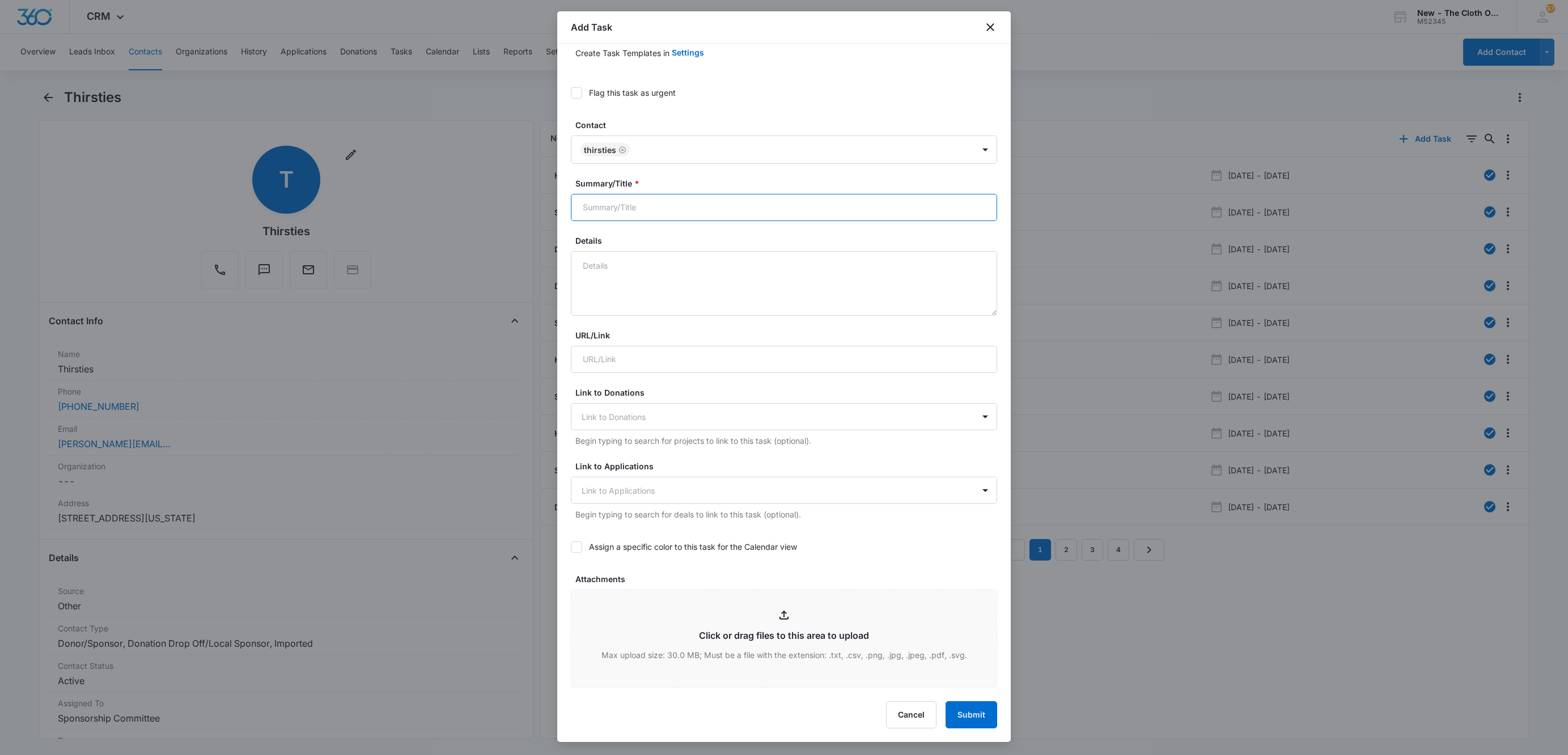
click at [655, 203] on input "Summary/Title *" at bounding box center [784, 207] width 426 height 27
type input "Renew Drop Off Agreement [Expires on 11/01/2025]"
click at [664, 232] on form "Select Template Select Template Create Task Templates in Settings Flag this tas…" at bounding box center [784, 513] width 426 height 1034
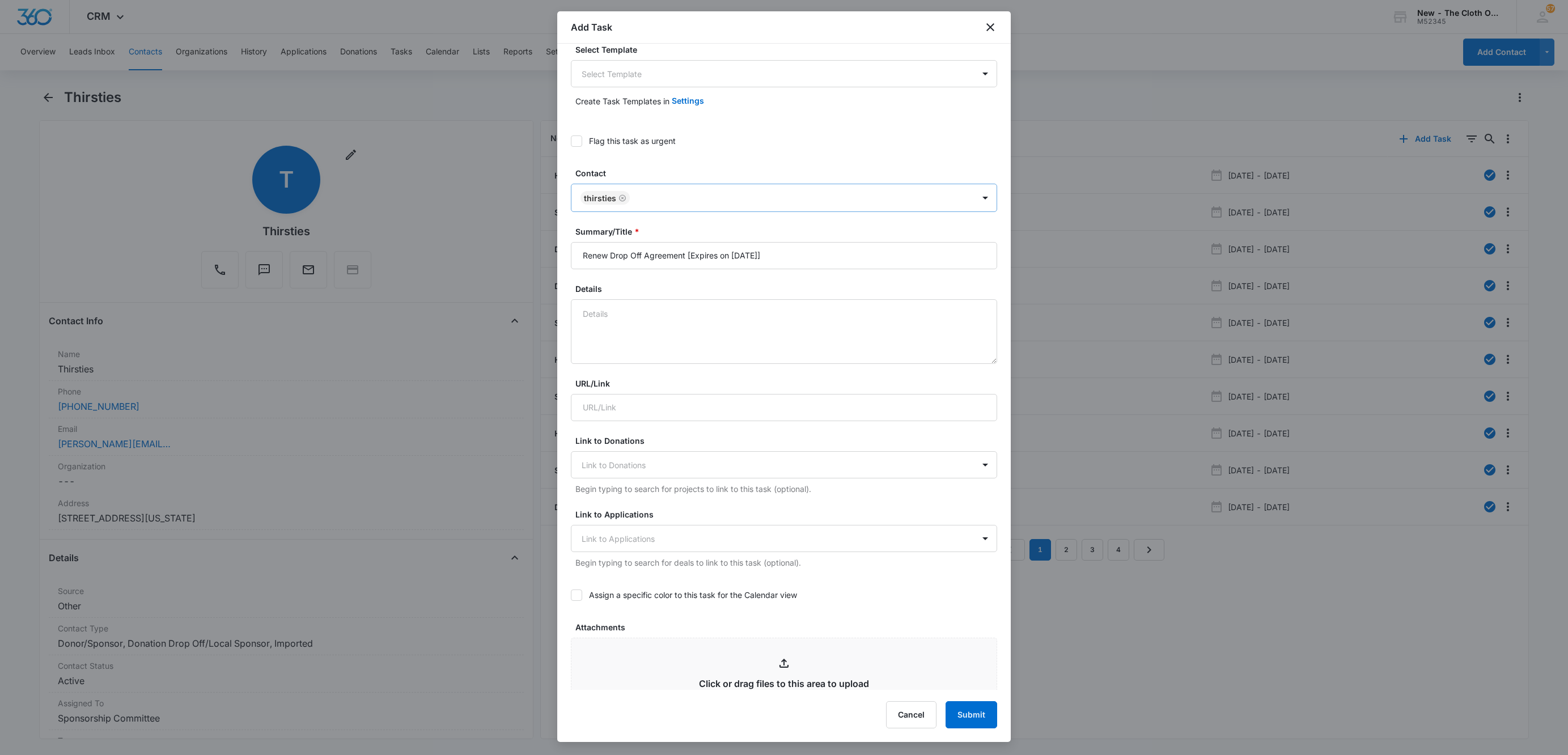
scroll to position [0, 0]
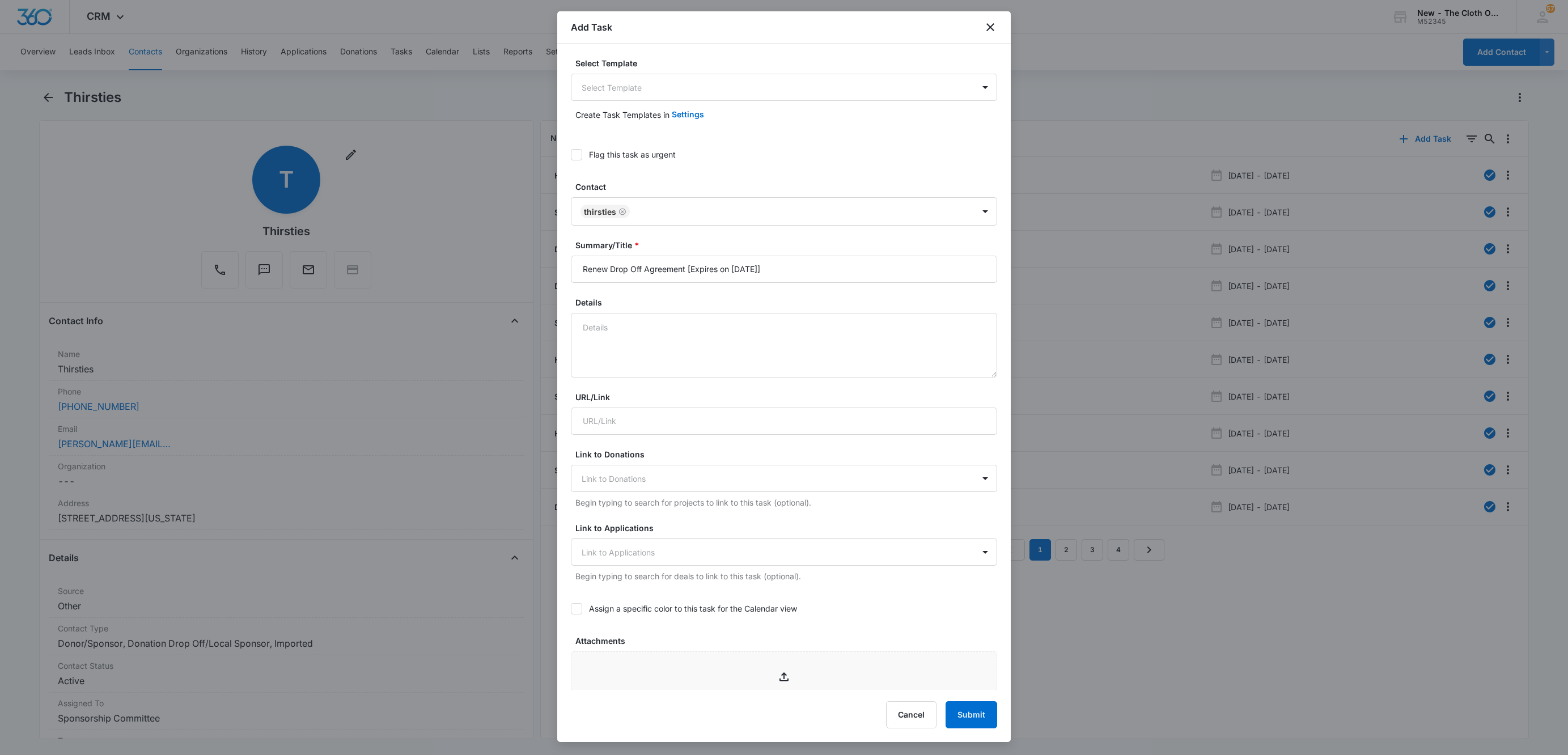
drag, startPoint x: 598, startPoint y: 153, endPoint x: 756, endPoint y: 286, distance: 206.5
click at [599, 153] on div "Flag this task as urgent" at bounding box center [632, 154] width 87 height 12
click at [566, 155] on div "Select Template Select Template Create Task Templates in Settings Flag this tas…" at bounding box center [784, 366] width 453 height 646
click at [575, 153] on icon at bounding box center [577, 155] width 10 height 10
click at [571, 155] on input "Flag this task as urgent" at bounding box center [571, 155] width 0 height 0
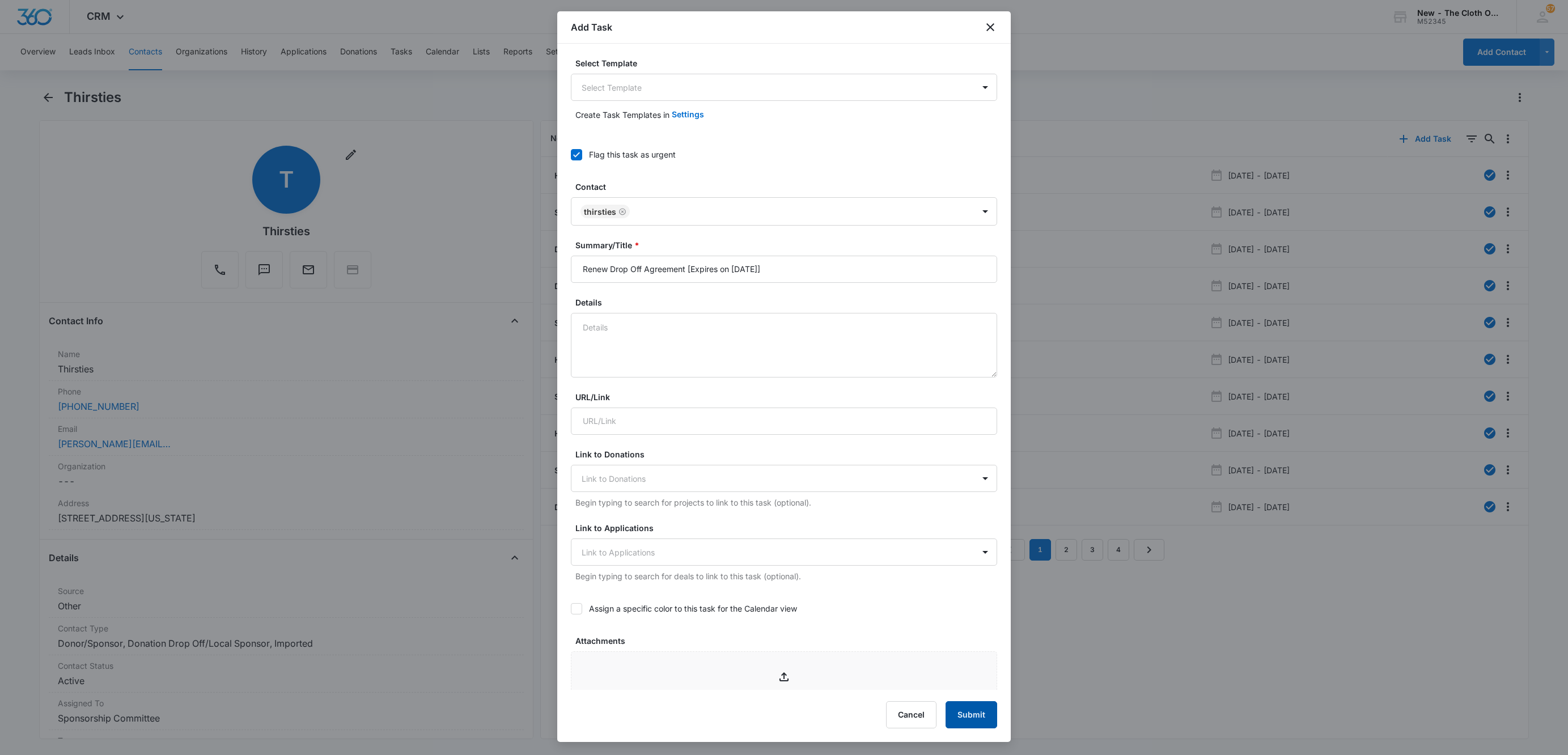
click at [988, 702] on button "Submit" at bounding box center [971, 715] width 51 height 27
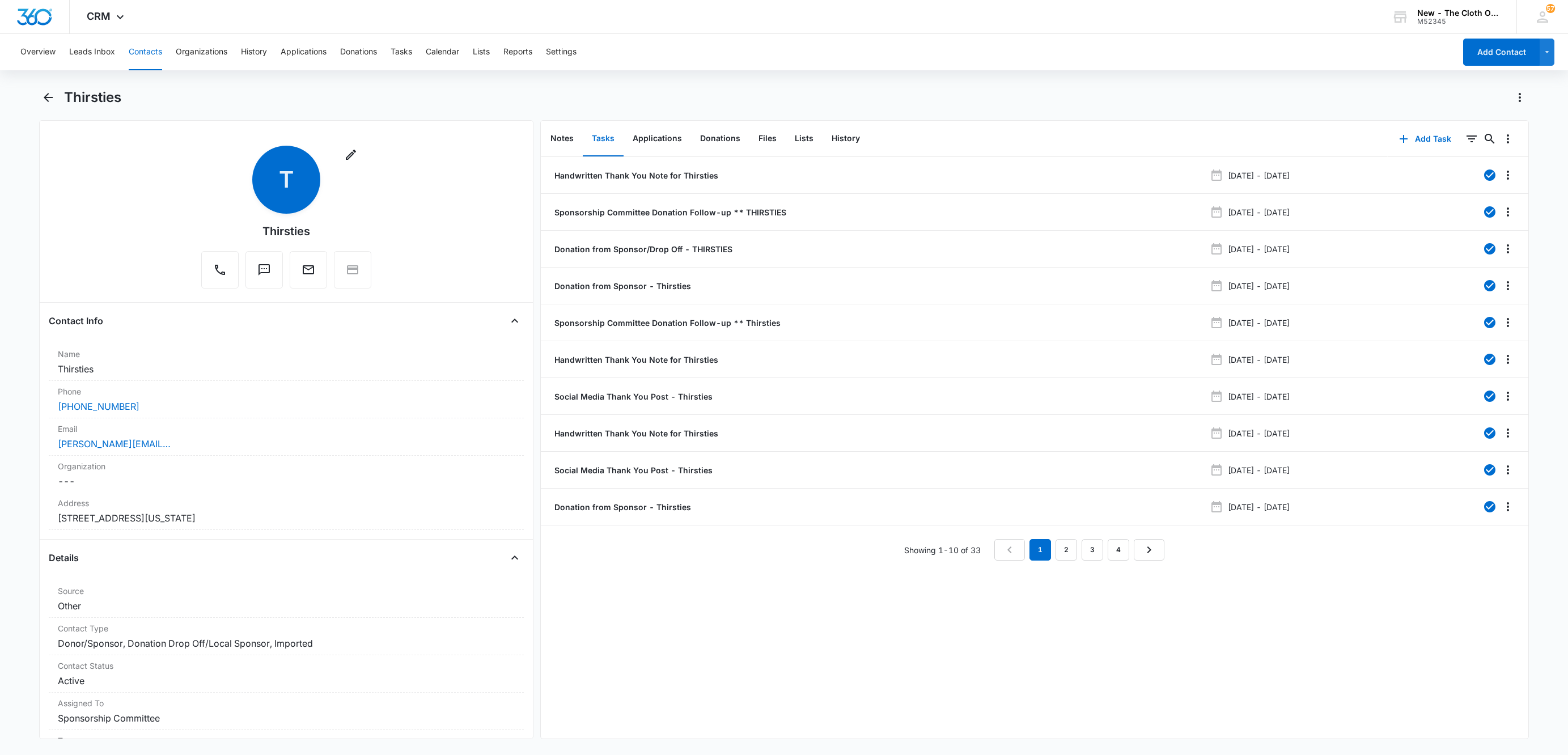
click at [137, 62] on button "Contacts" at bounding box center [146, 52] width 33 height 37
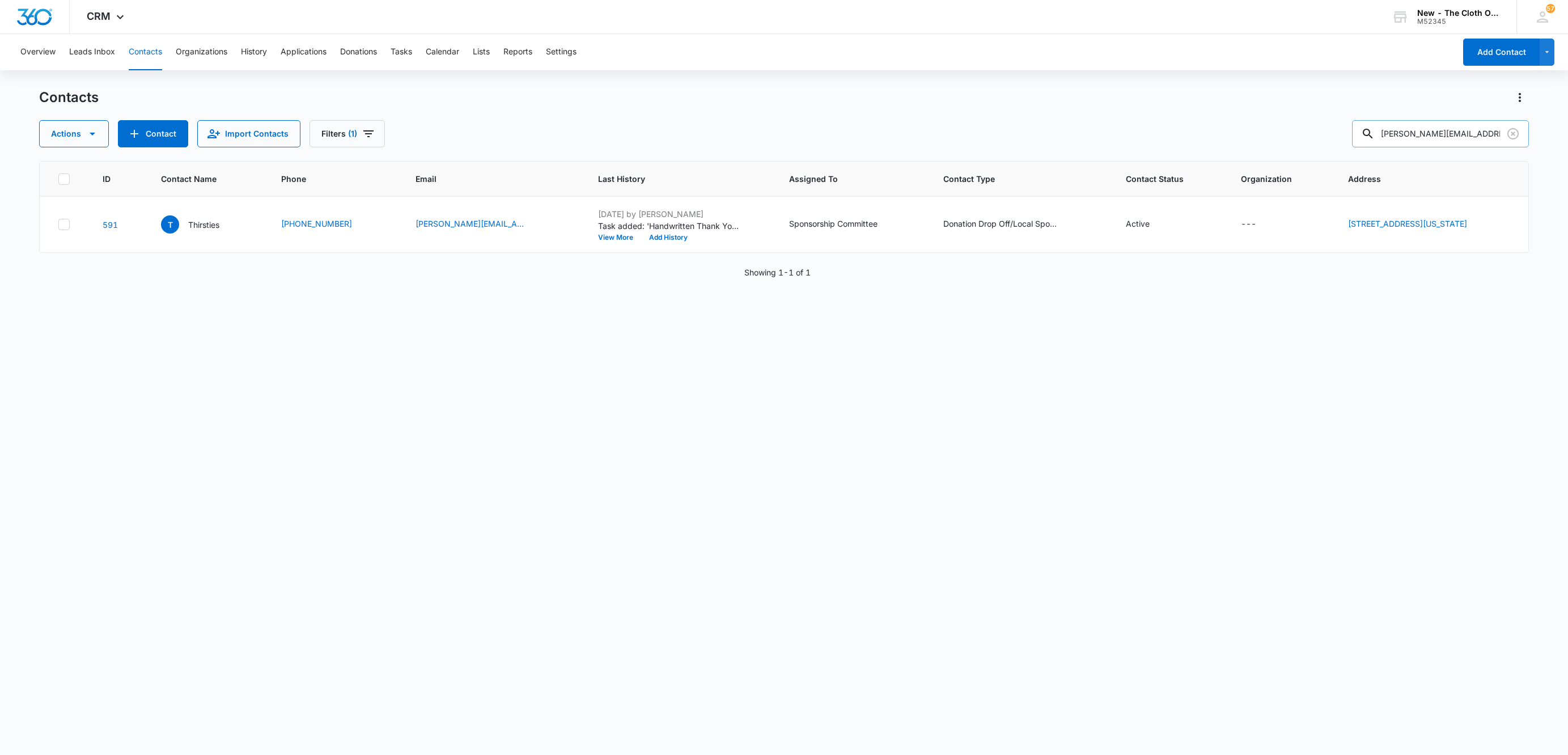
click at [1420, 133] on input "[PERSON_NAME][EMAIL_ADDRESS][DOMAIN_NAME]" at bounding box center [1440, 134] width 177 height 27
paste input "84070"
type input "84070"
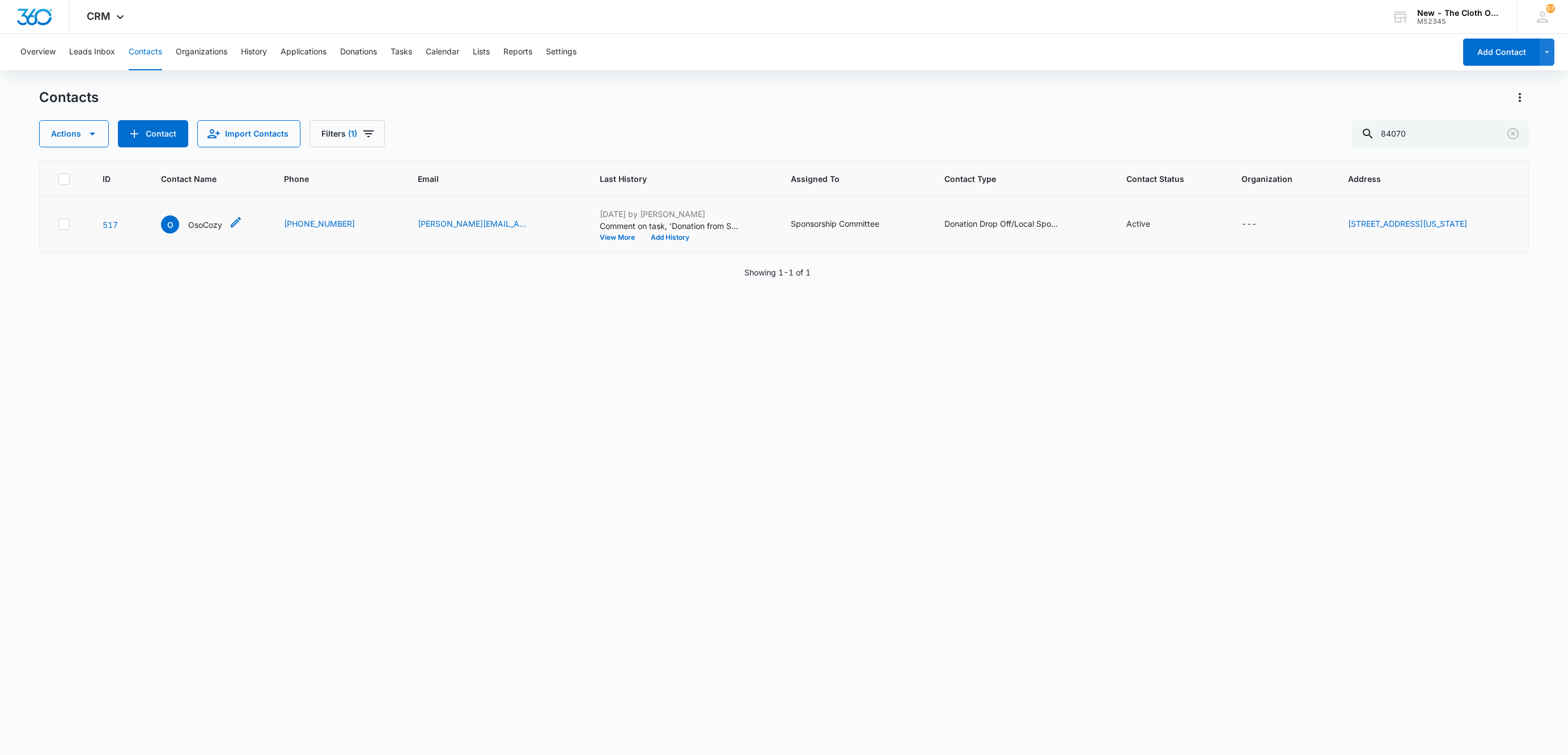
click at [206, 224] on p "OsoCozy" at bounding box center [205, 224] width 34 height 12
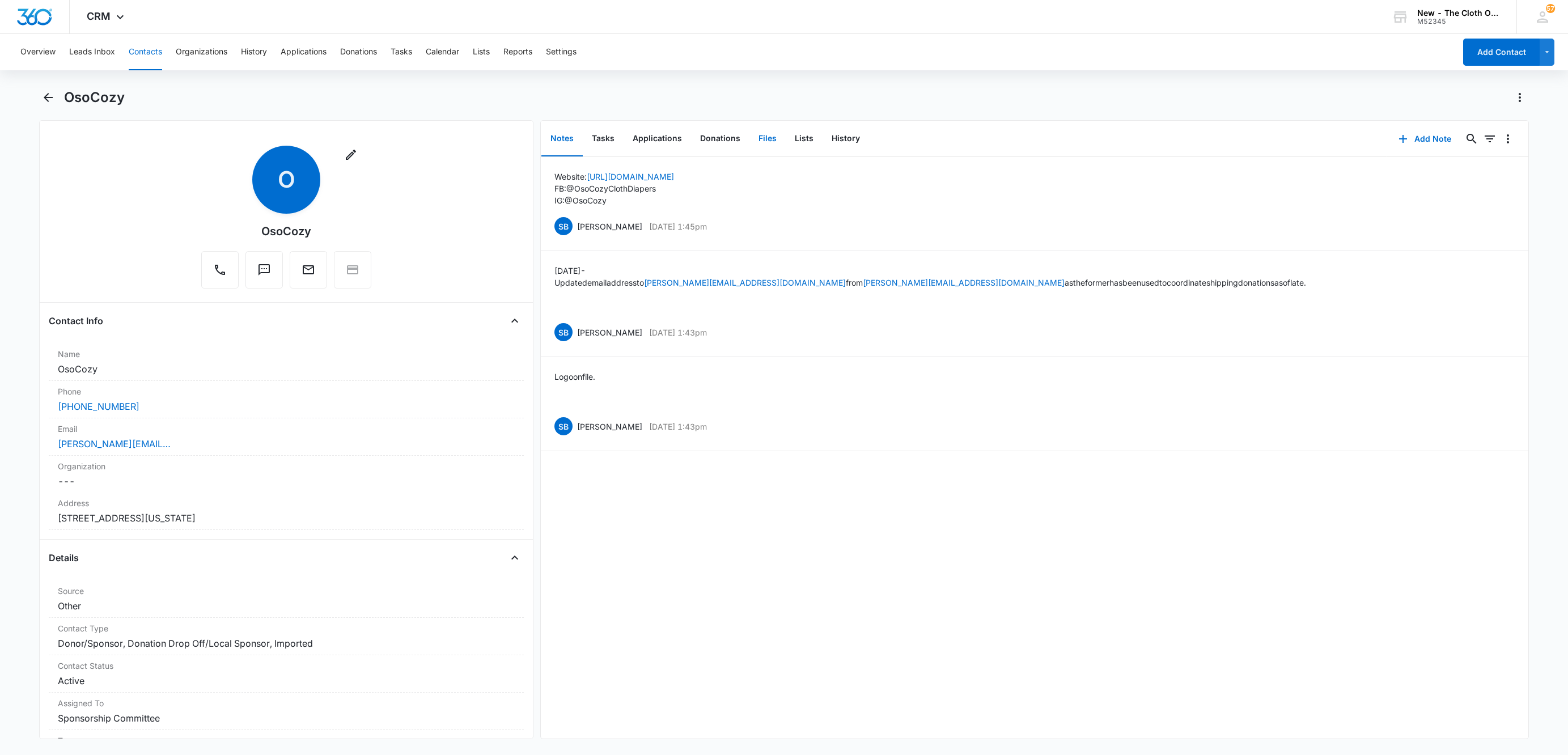
click at [767, 135] on button "Files" at bounding box center [767, 139] width 37 height 35
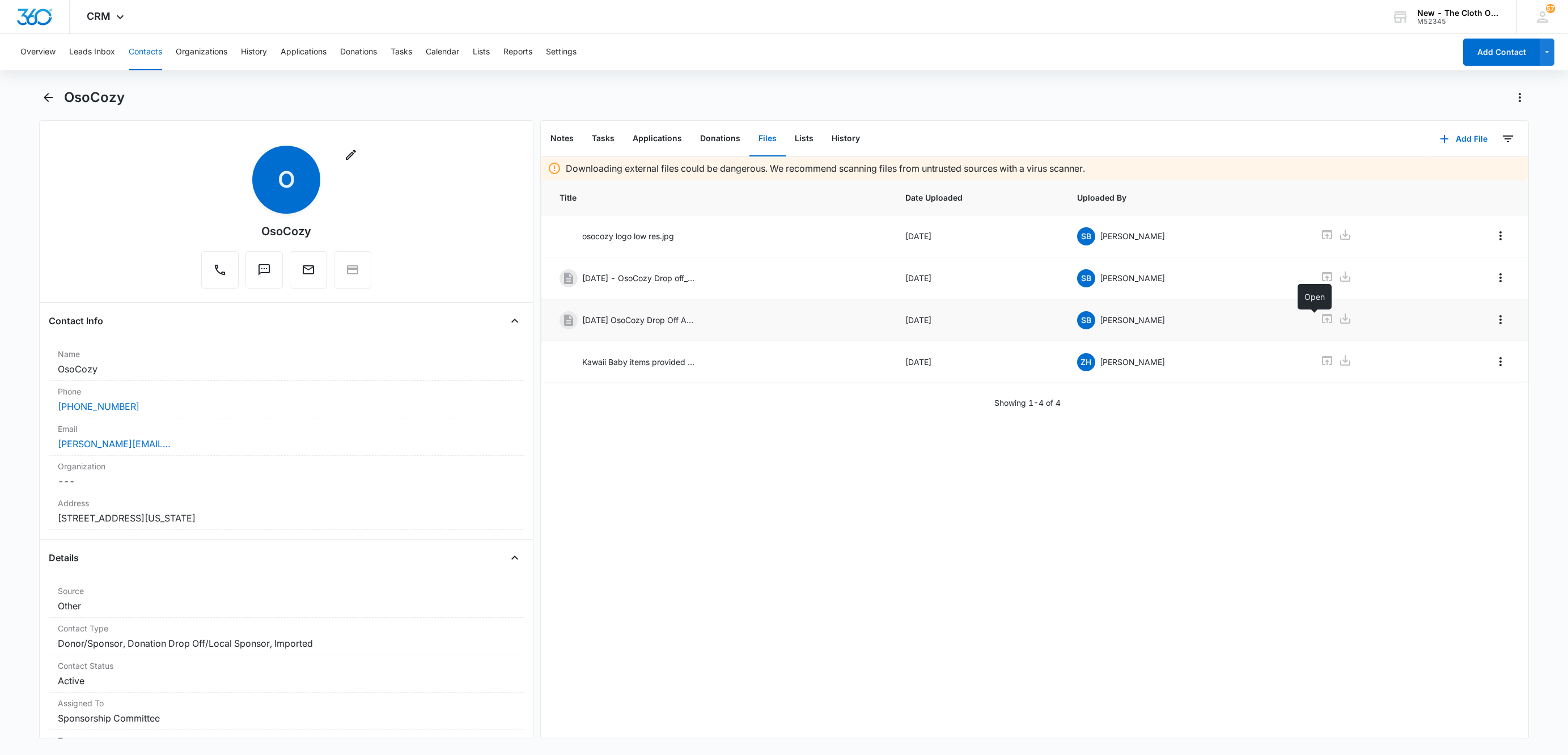
click at [1320, 325] on icon at bounding box center [1327, 318] width 14 height 14
click at [602, 141] on button "Tasks" at bounding box center [603, 139] width 41 height 35
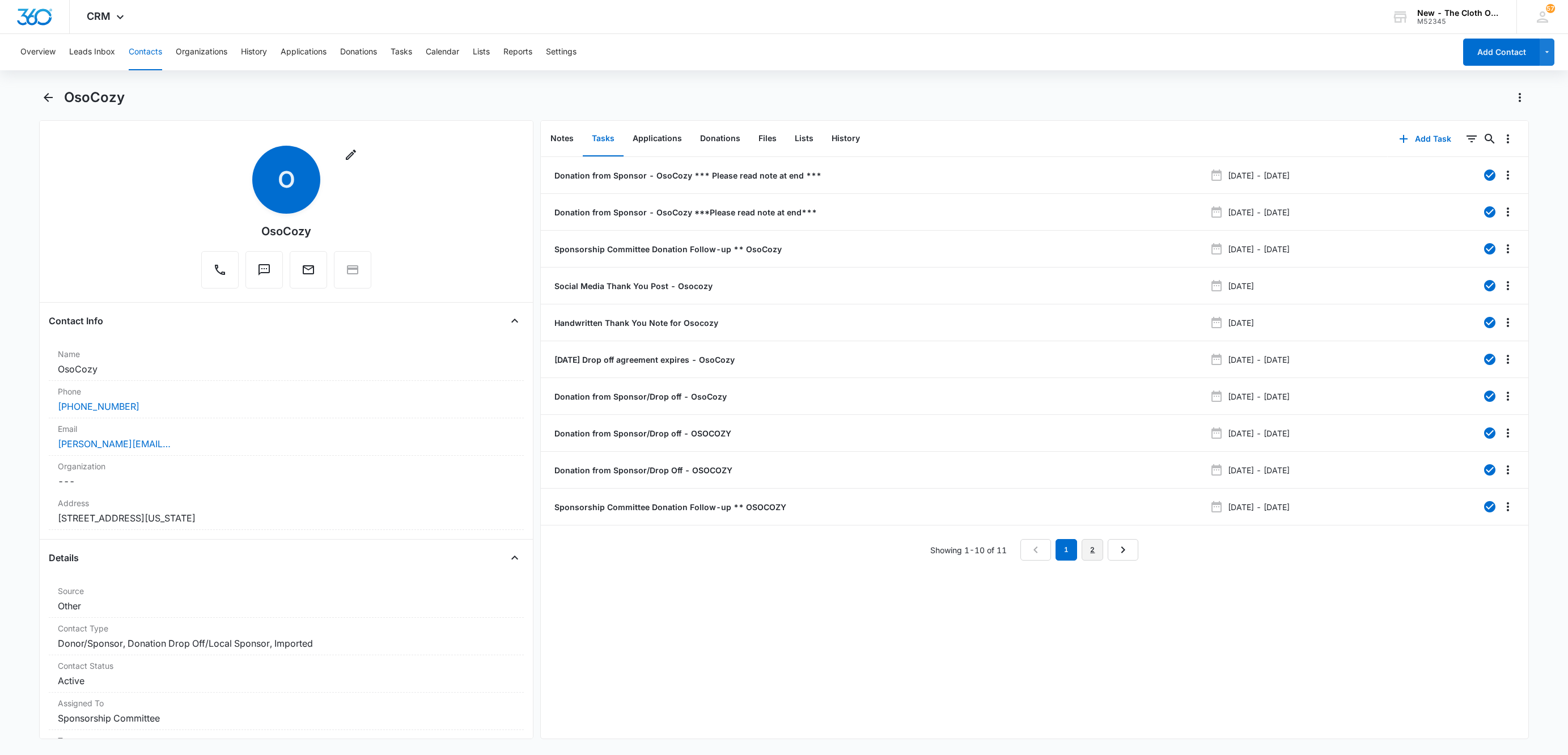
click at [1085, 541] on link "2" at bounding box center [1092, 549] width 22 height 22
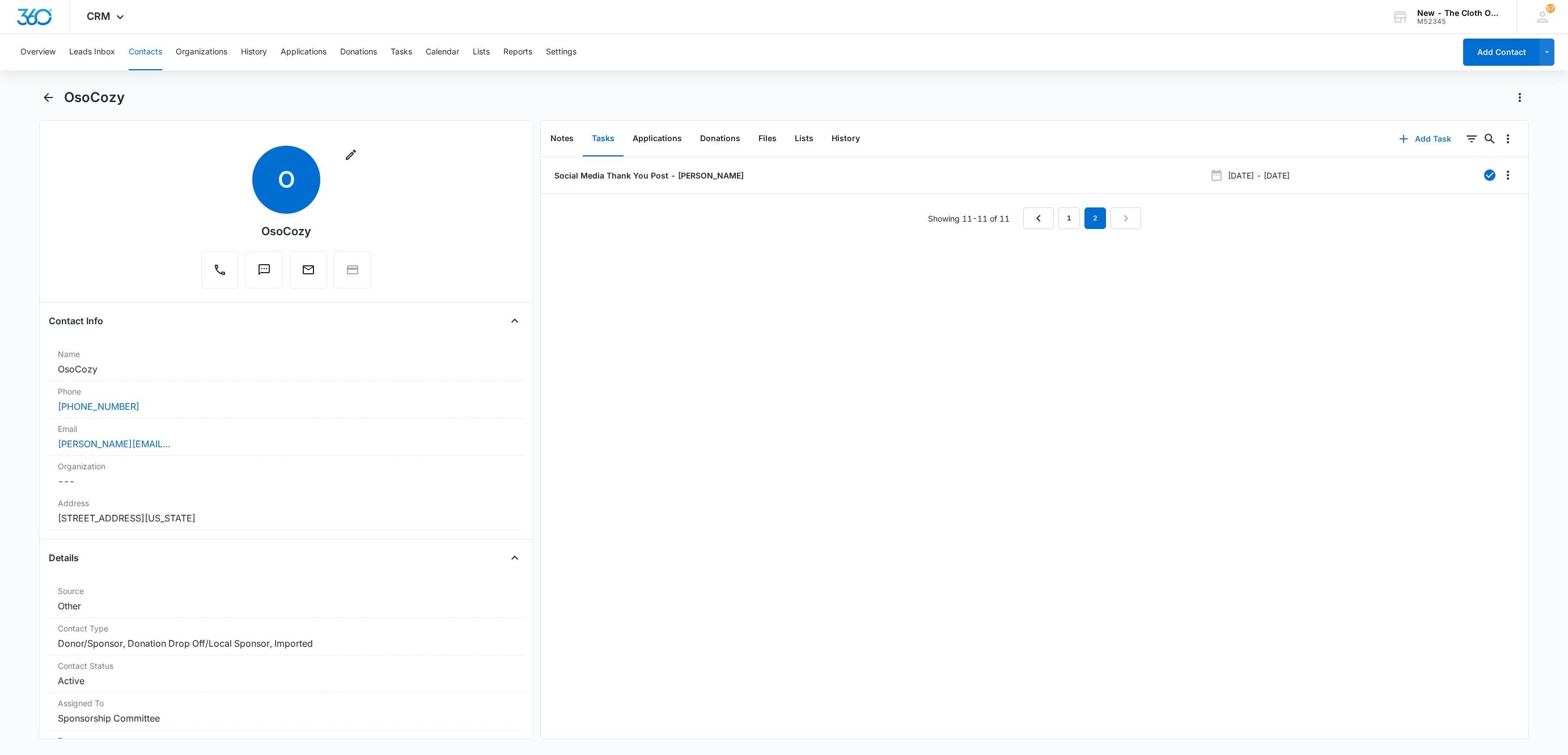
click at [1409, 142] on button "Add Task" at bounding box center [1425, 139] width 75 height 27
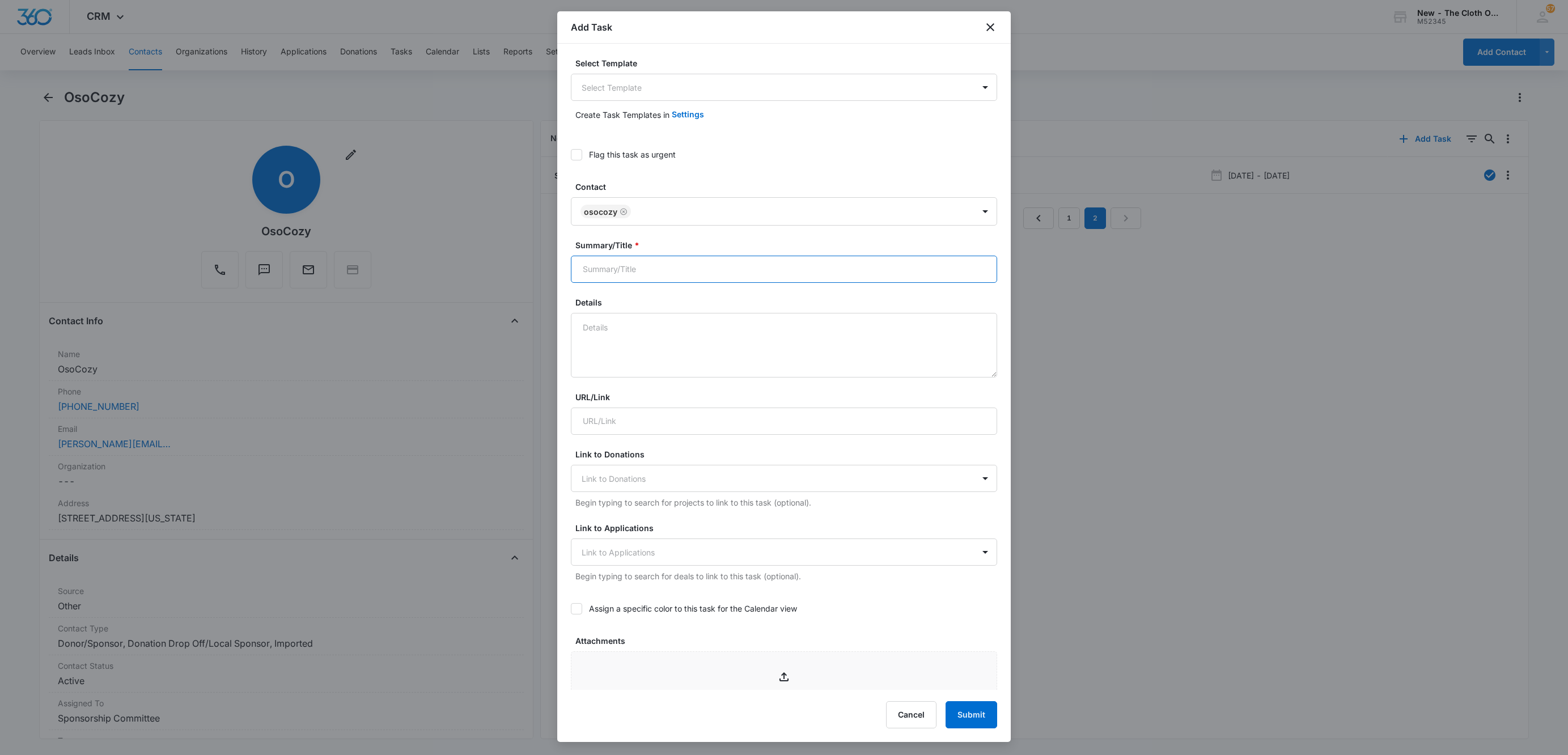
click at [619, 260] on input "Summary/Title *" at bounding box center [784, 269] width 426 height 27
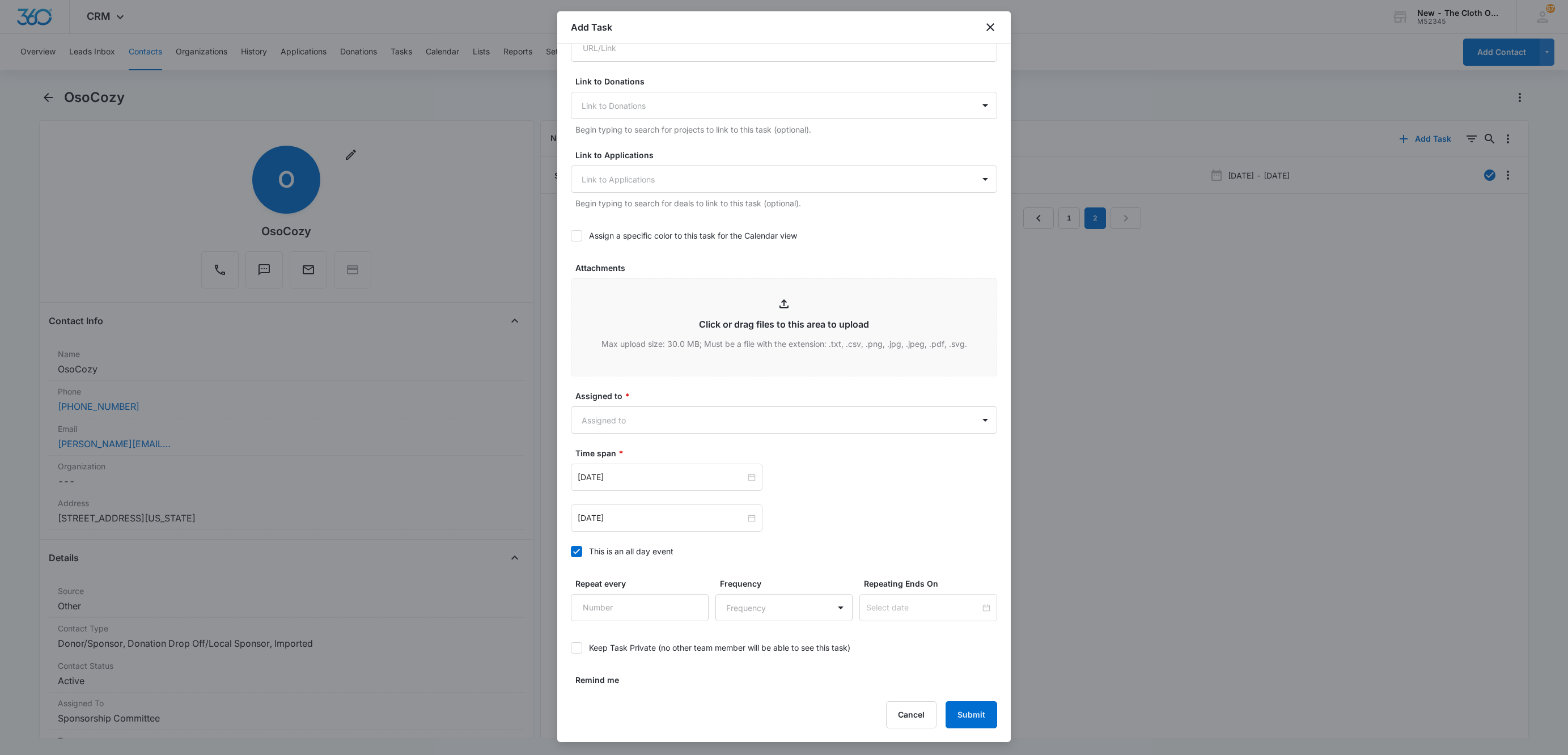
scroll to position [402, 0]
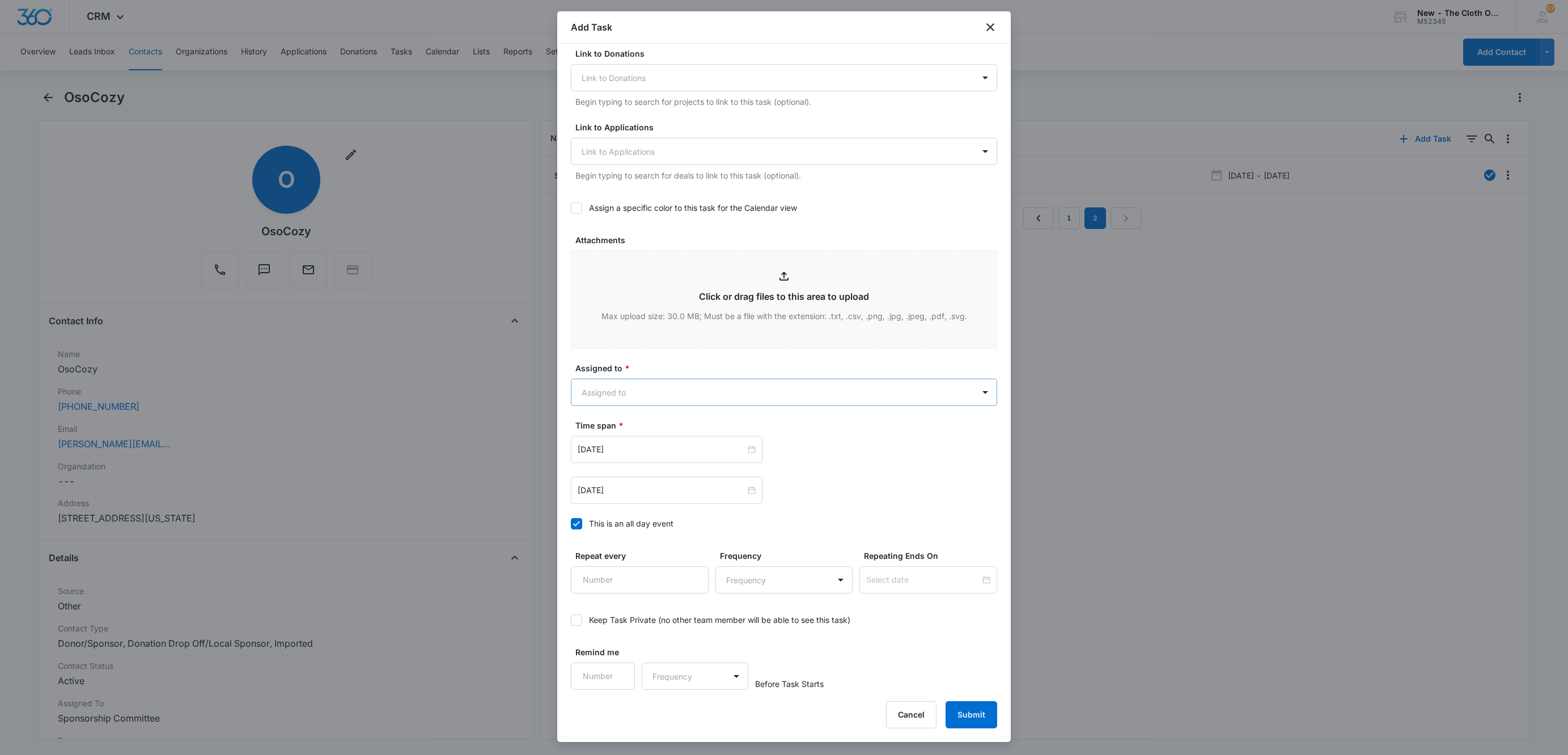
type input "Renew Drop Off Agreement [Expires on 11/19/2025]"
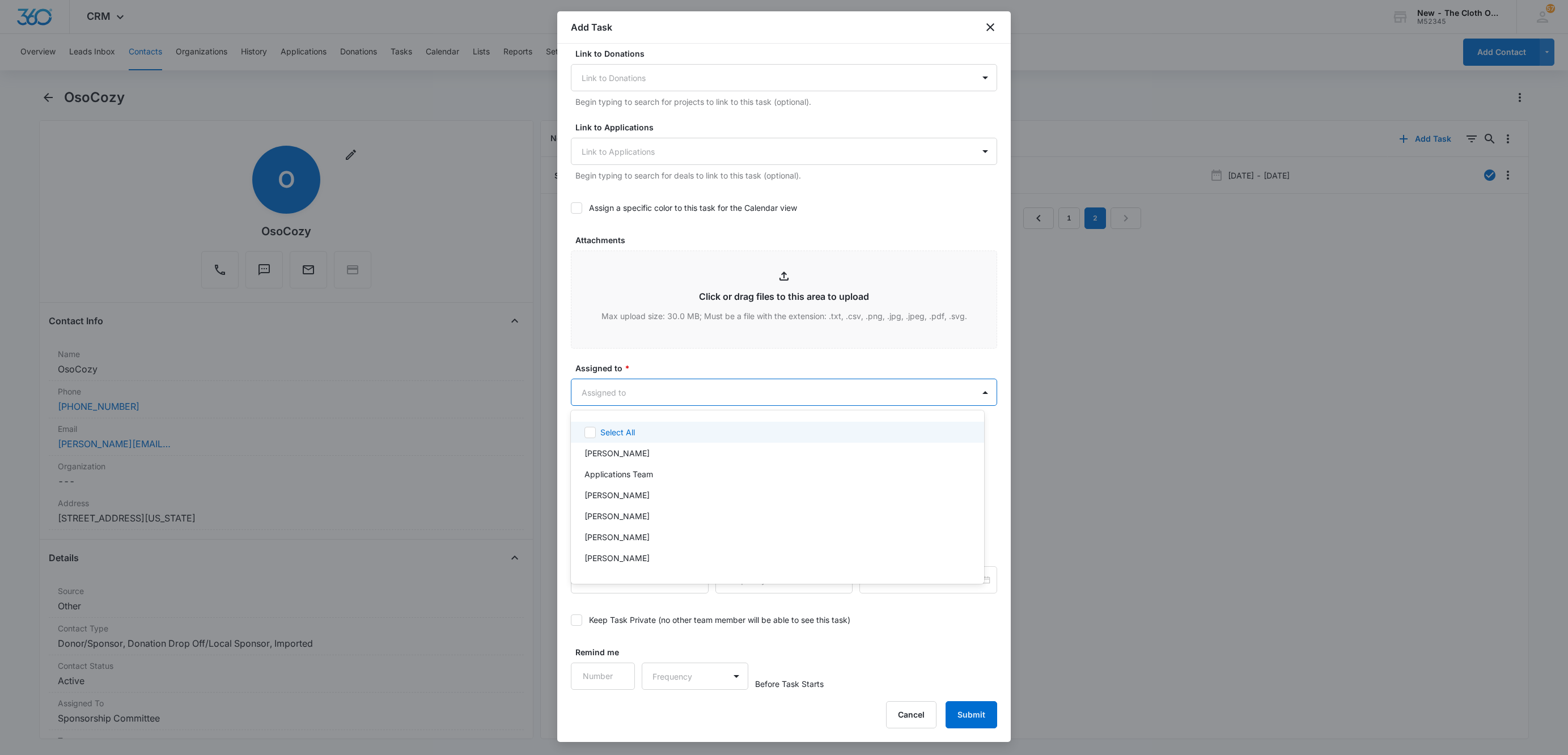
click at [638, 386] on body "CRM Apps Reputation Websites Forms CRM Email Social Shop Payments POS Ads Intel…" at bounding box center [784, 377] width 1568 height 755
type input "sa"
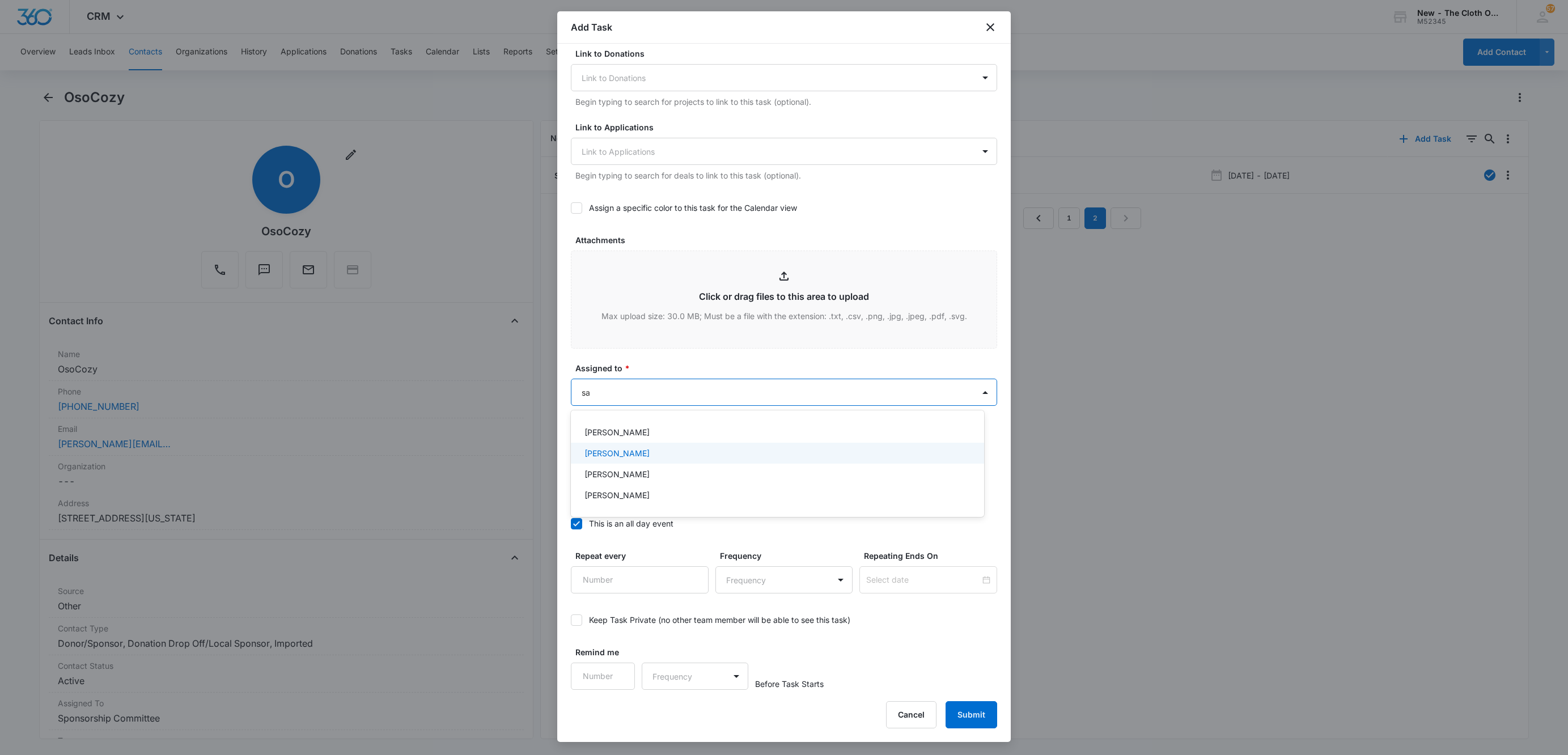
click at [614, 452] on p "[PERSON_NAME]" at bounding box center [617, 453] width 65 height 12
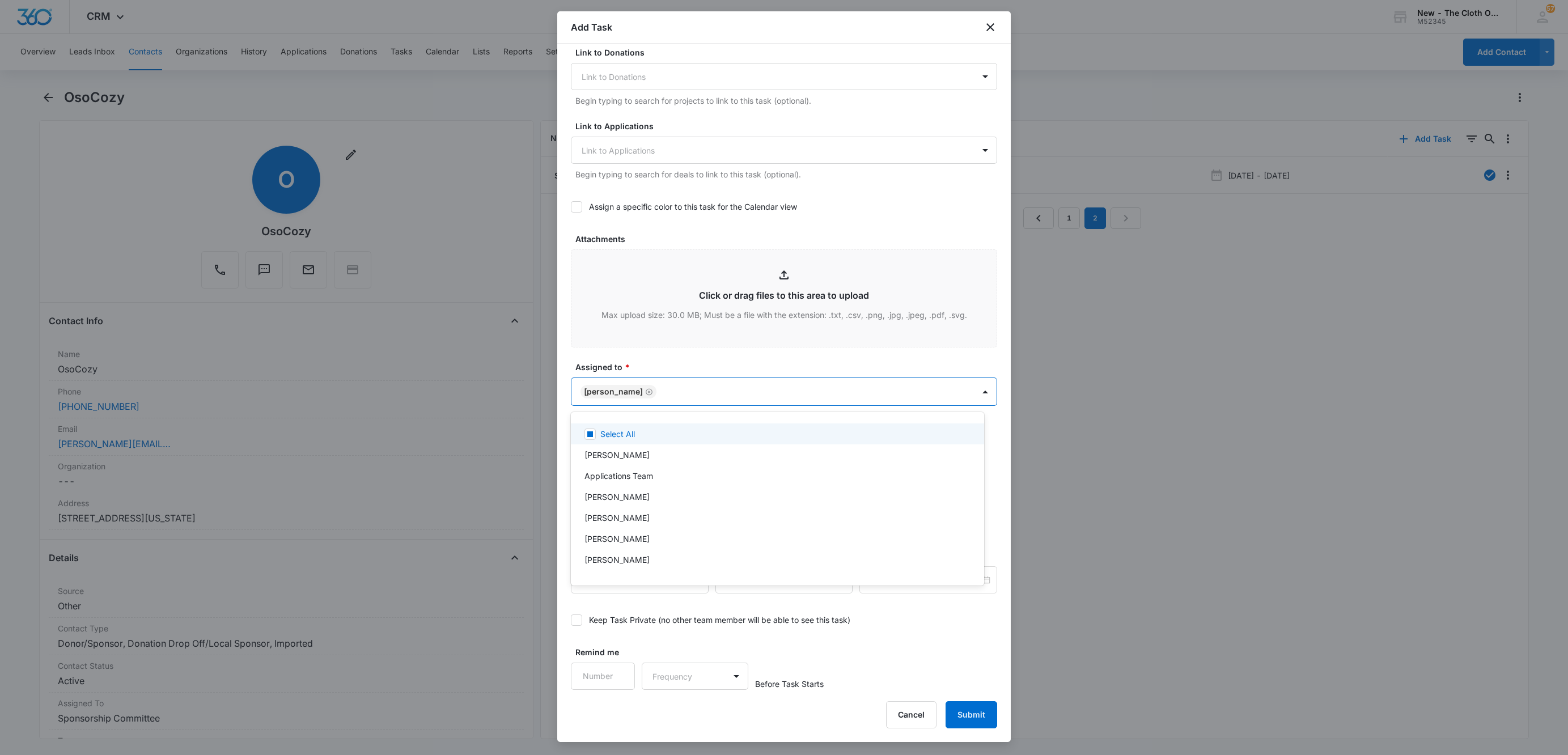
click at [664, 373] on div at bounding box center [784, 377] width 1568 height 755
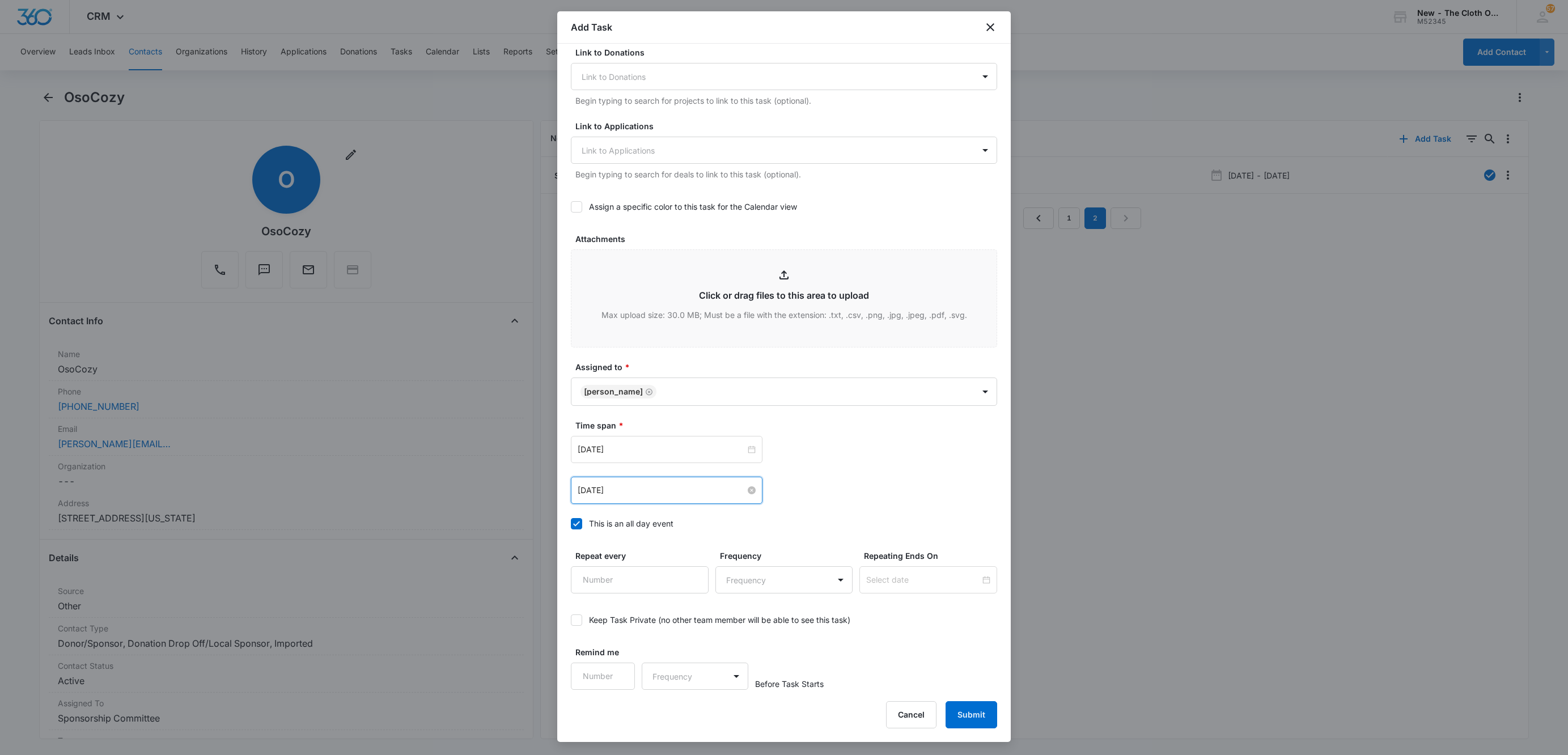
click at [656, 495] on input "Oct 10, 2025" at bounding box center [661, 491] width 168 height 12
click at [704, 521] on button "button" at bounding box center [705, 520] width 12 height 23
type input "Nov 19, 2025"
click at [652, 614] on div "19" at bounding box center [649, 614] width 14 height 14
click at [921, 459] on div "Oct 10, 2025" at bounding box center [784, 450] width 426 height 27
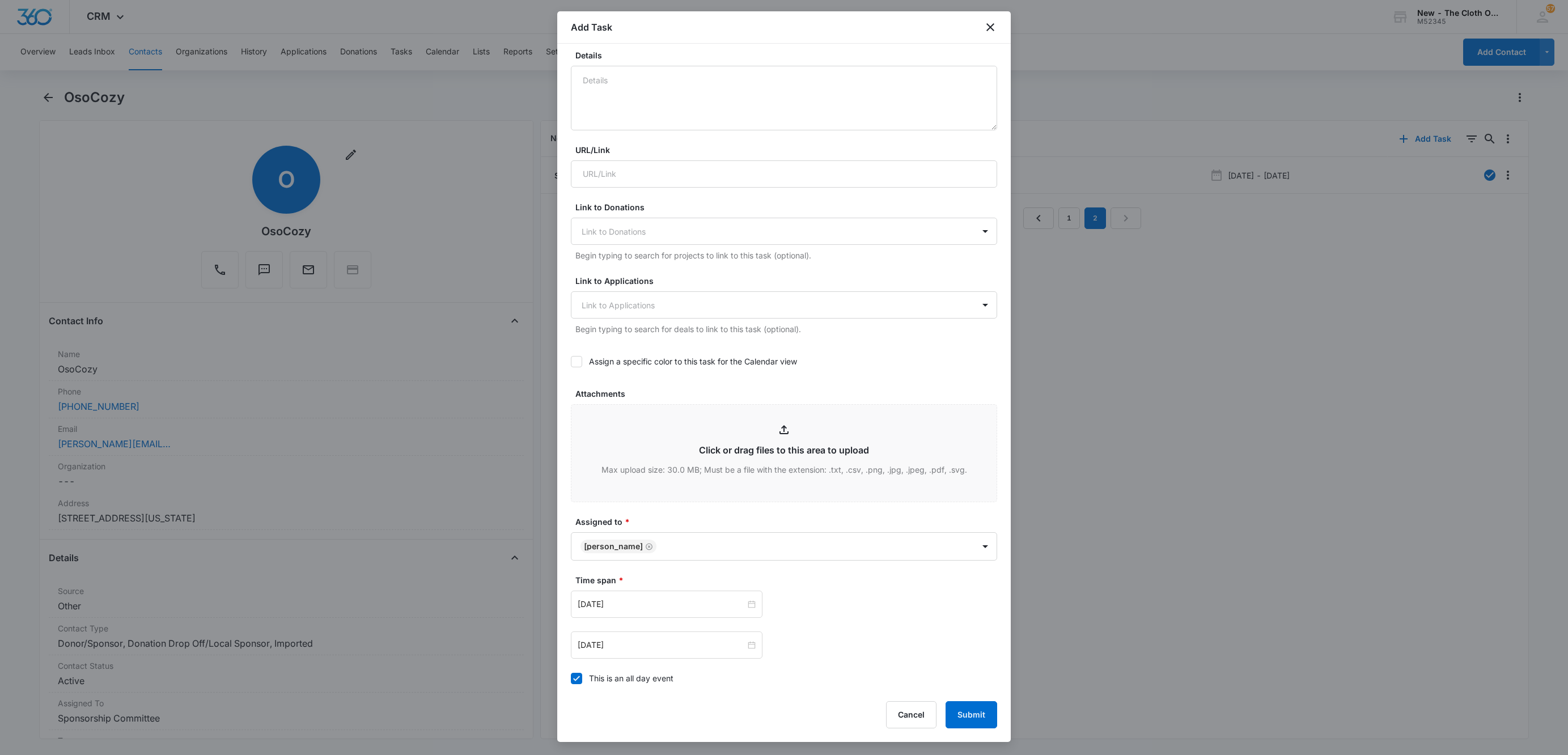
scroll to position [0, 0]
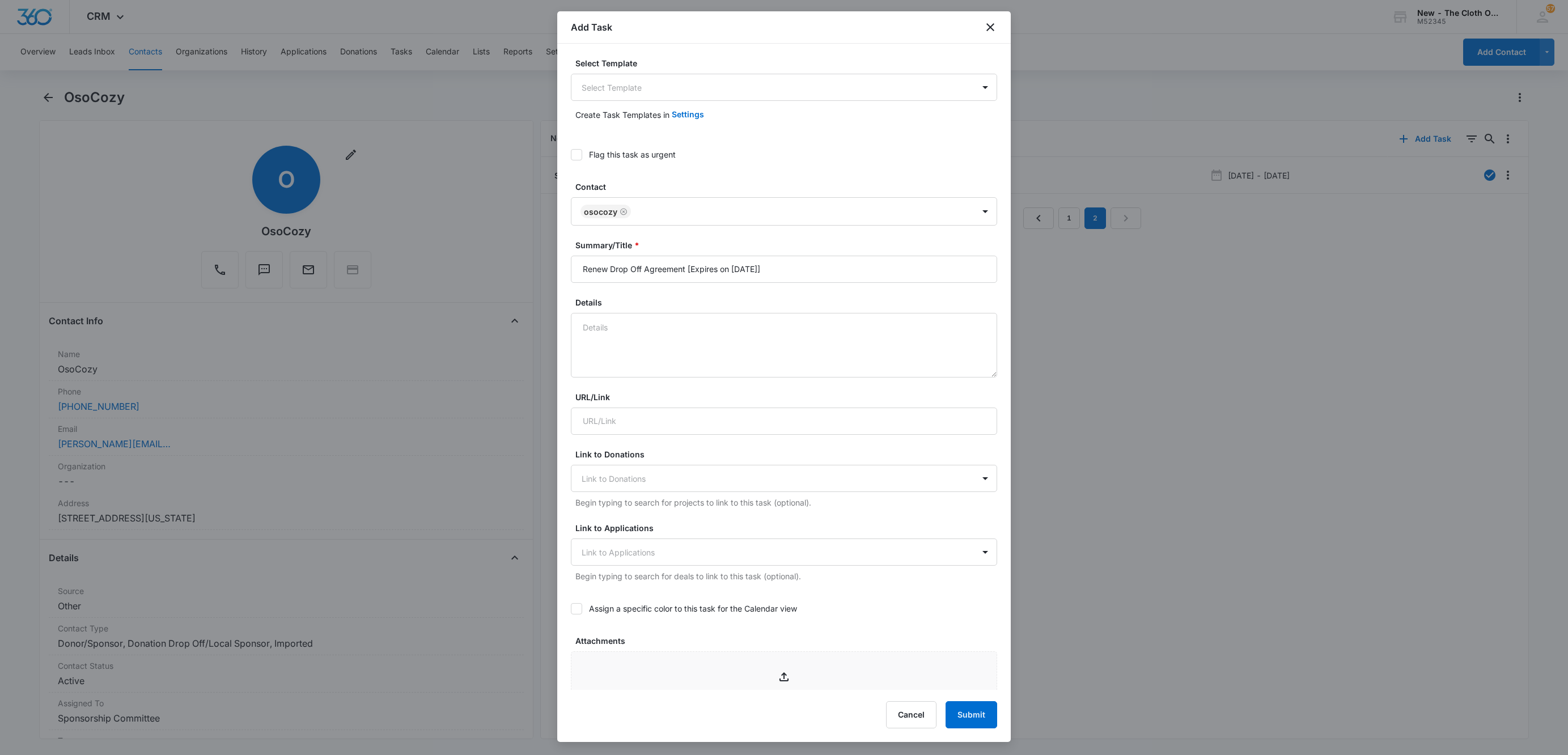
click at [570, 149] on div "Select Template Select Template Create Task Templates in Settings Flag this tas…" at bounding box center [784, 366] width 453 height 646
click at [586, 158] on label "Flag this task as urgent" at bounding box center [784, 154] width 426 height 12
click at [571, 155] on input "Flag this task as urgent" at bounding box center [571, 155] width 0 height 0
click at [980, 705] on button "Submit" at bounding box center [971, 715] width 51 height 27
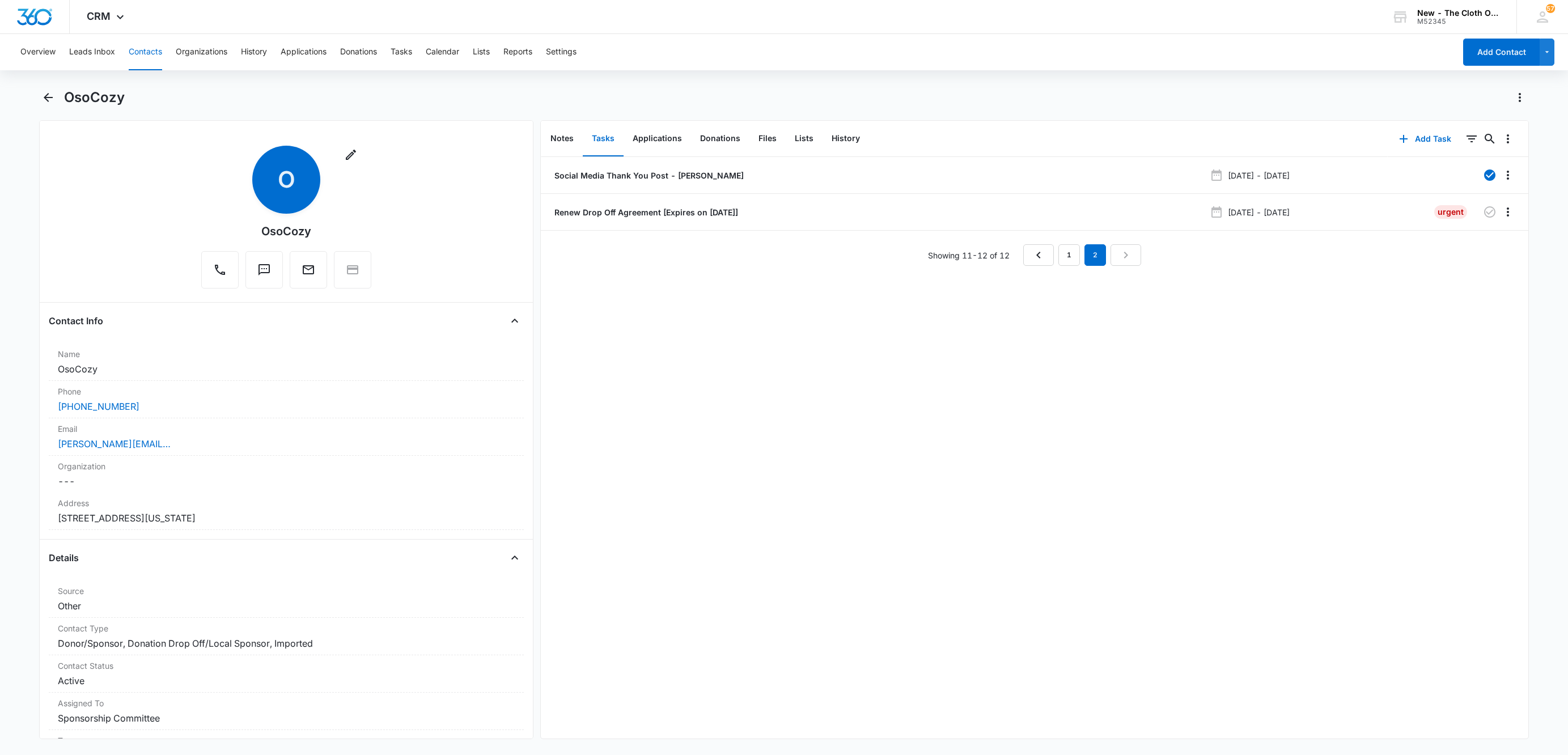
drag, startPoint x: 140, startPoint y: 48, endPoint x: 172, endPoint y: 55, distance: 32.8
click at [140, 48] on button "Contacts" at bounding box center [146, 52] width 33 height 37
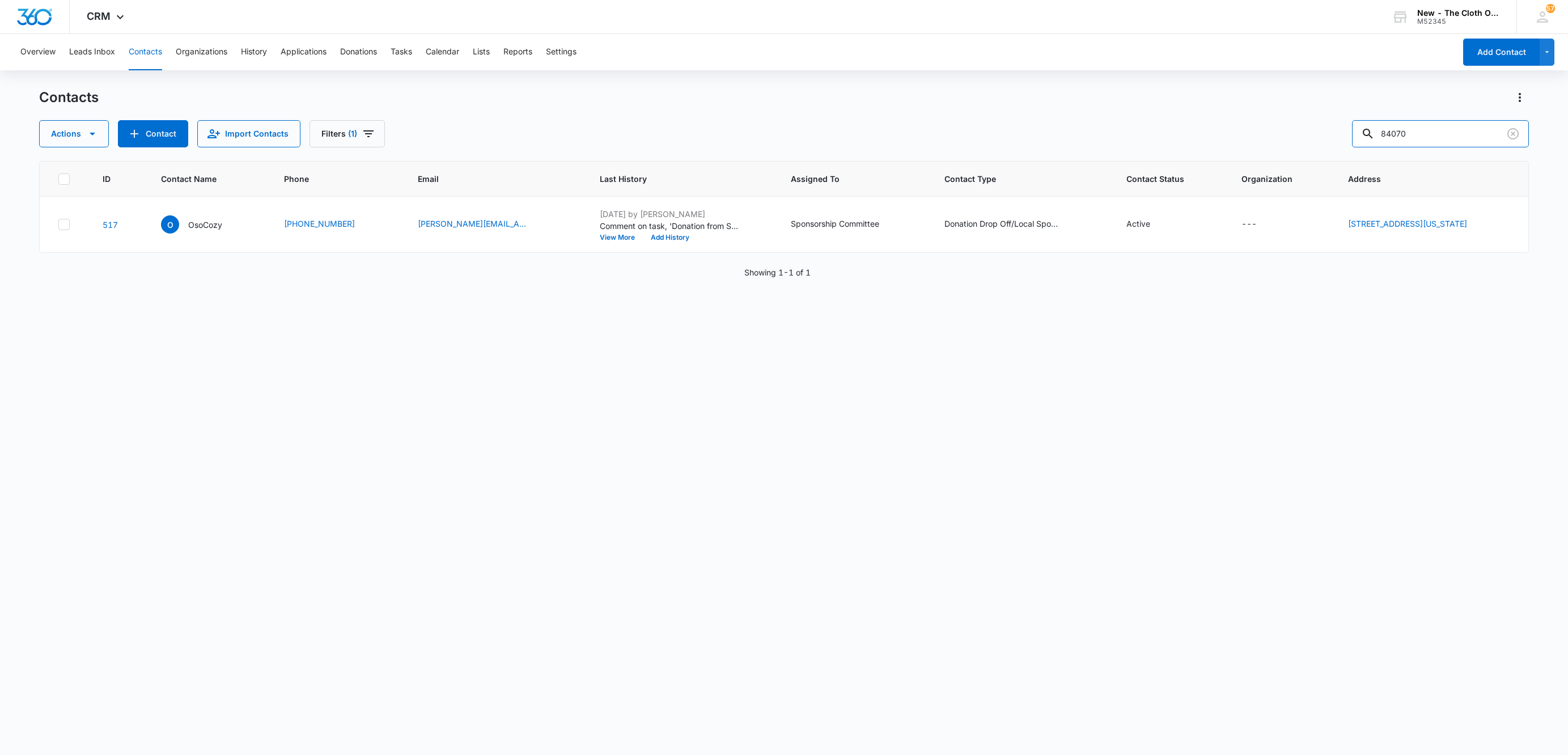
drag, startPoint x: 1308, startPoint y: 117, endPoint x: 1161, endPoint y: 152, distance: 151.1
click at [1170, 141] on div "Actions Contact Import Contacts Filters (1) 84070" at bounding box center [783, 134] width 1489 height 27
paste input "[EMAIL_ADDRESS][DOMAIN_NAME]"
type input "[EMAIL_ADDRESS][DOMAIN_NAME]"
click at [217, 221] on p "Diaper Stork" at bounding box center [212, 224] width 46 height 12
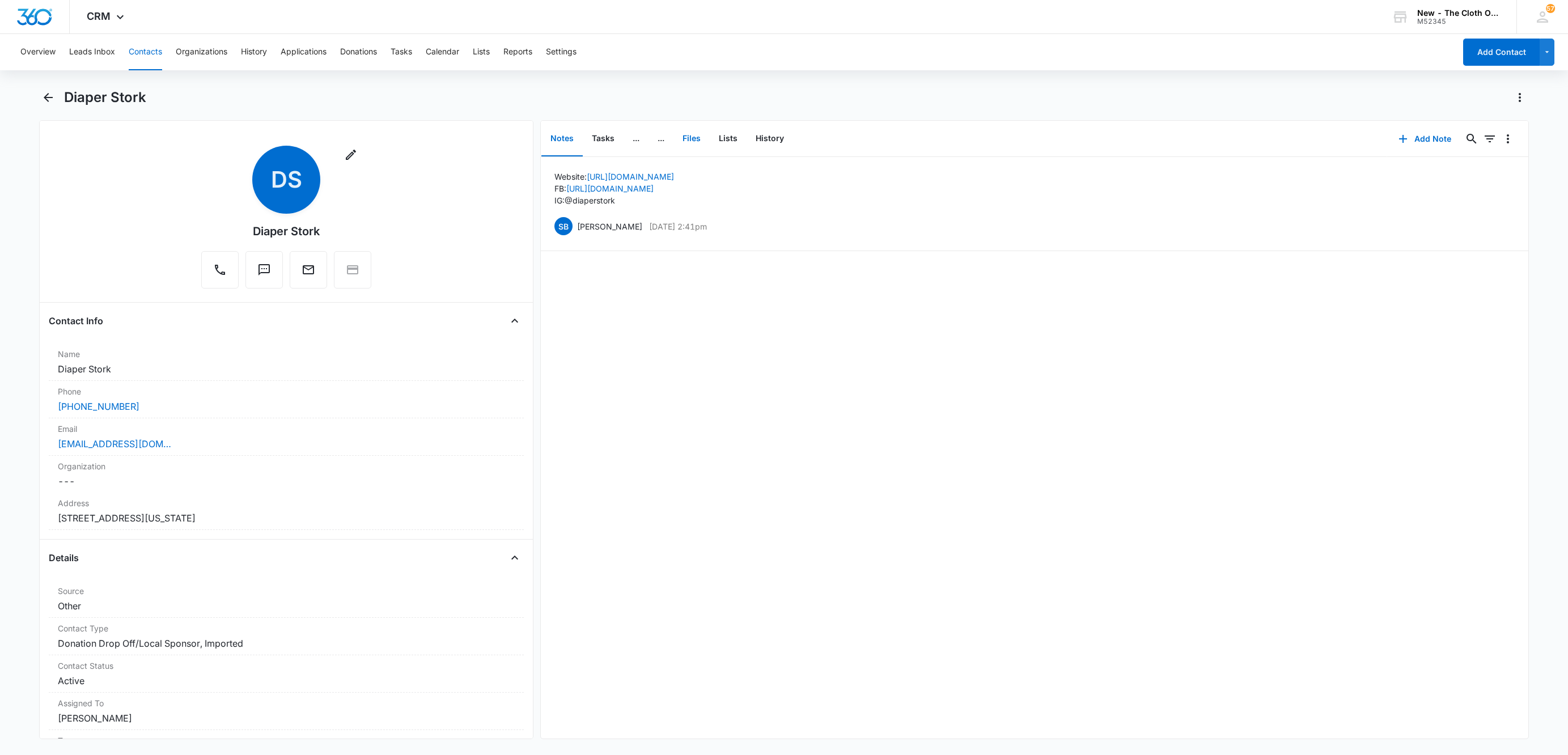
click at [696, 141] on button "Files" at bounding box center [691, 139] width 37 height 35
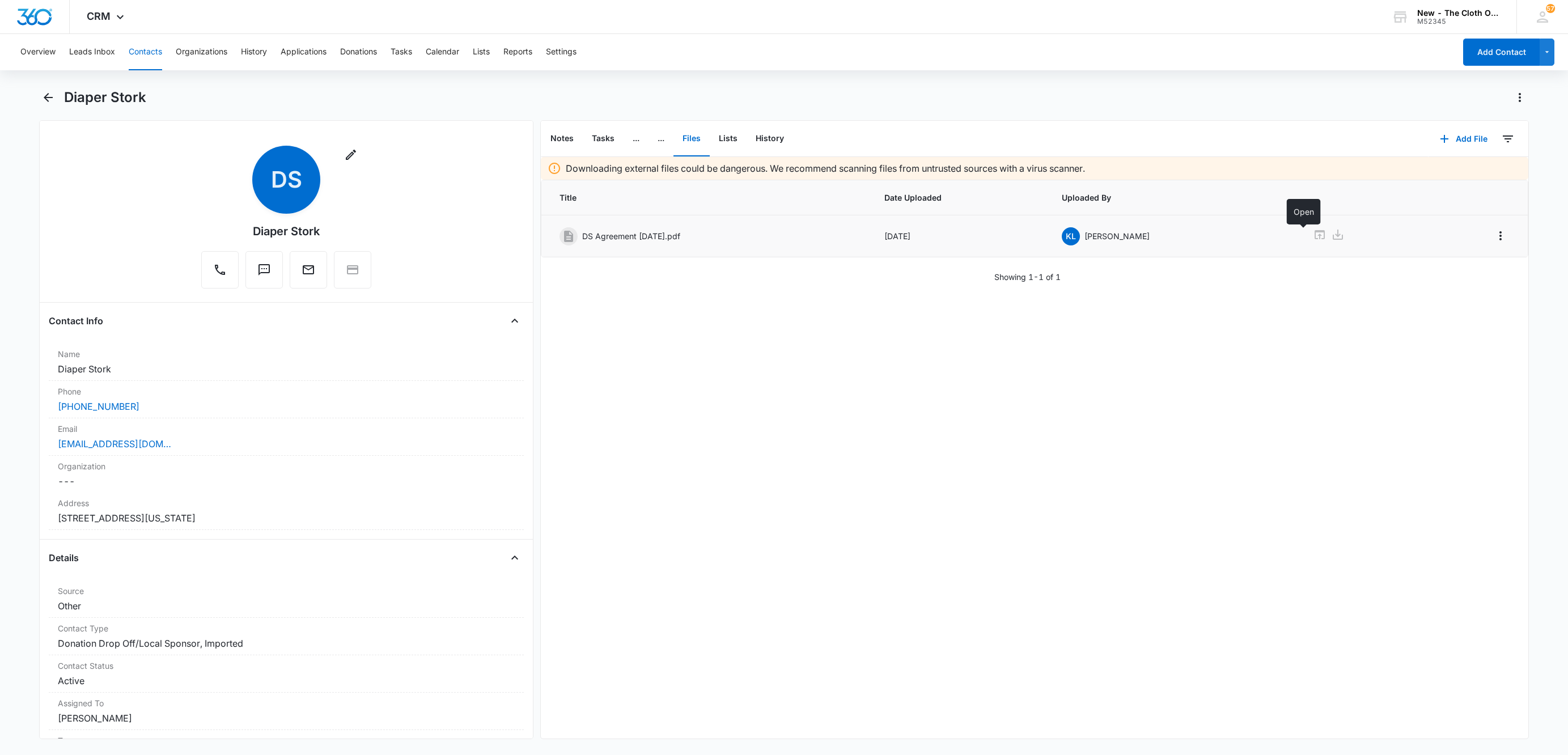
click at [1315, 235] on icon at bounding box center [1320, 235] width 10 height 9
click at [609, 131] on button "Tasks" at bounding box center [603, 139] width 41 height 35
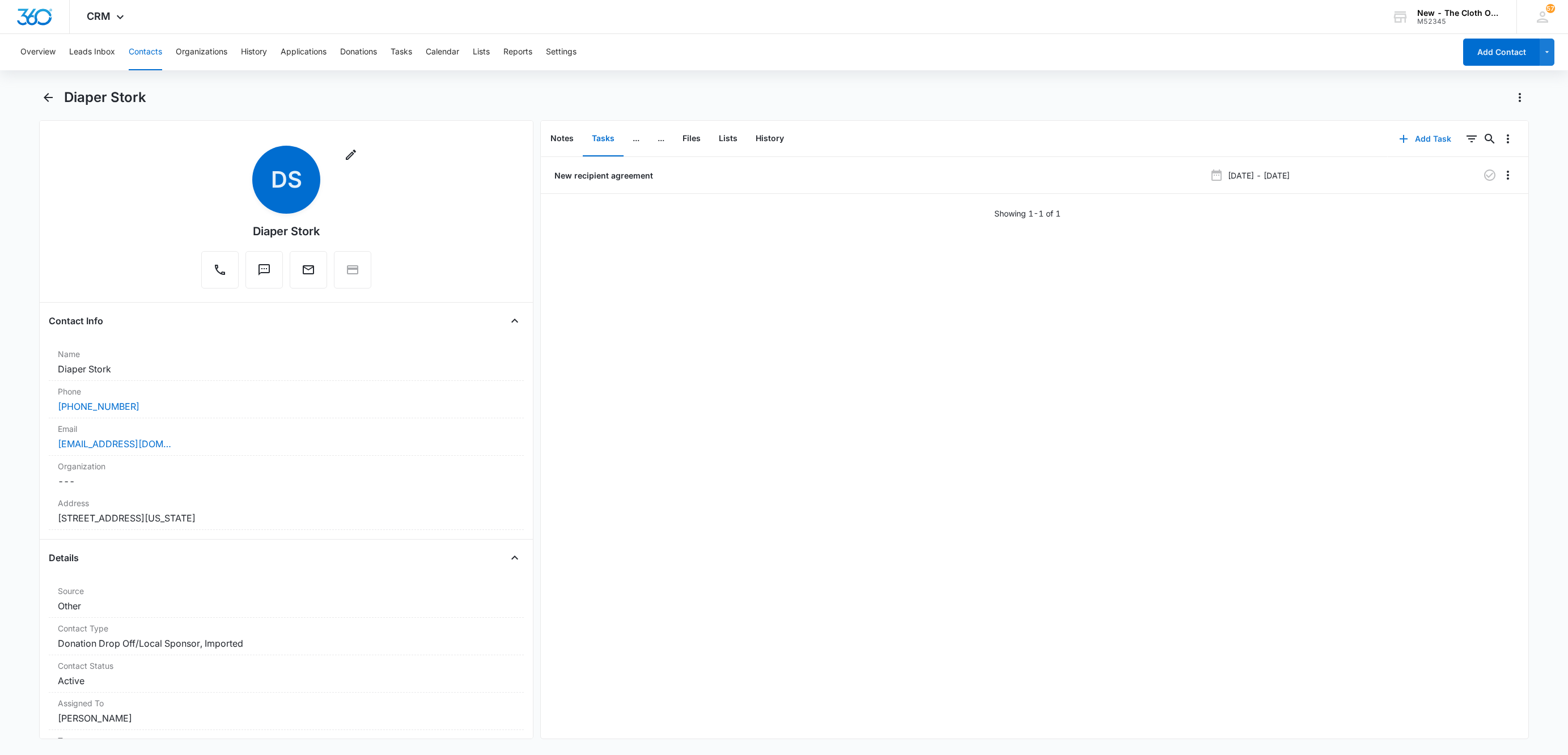
click at [1396, 136] on icon "button" at bounding box center [1403, 139] width 14 height 14
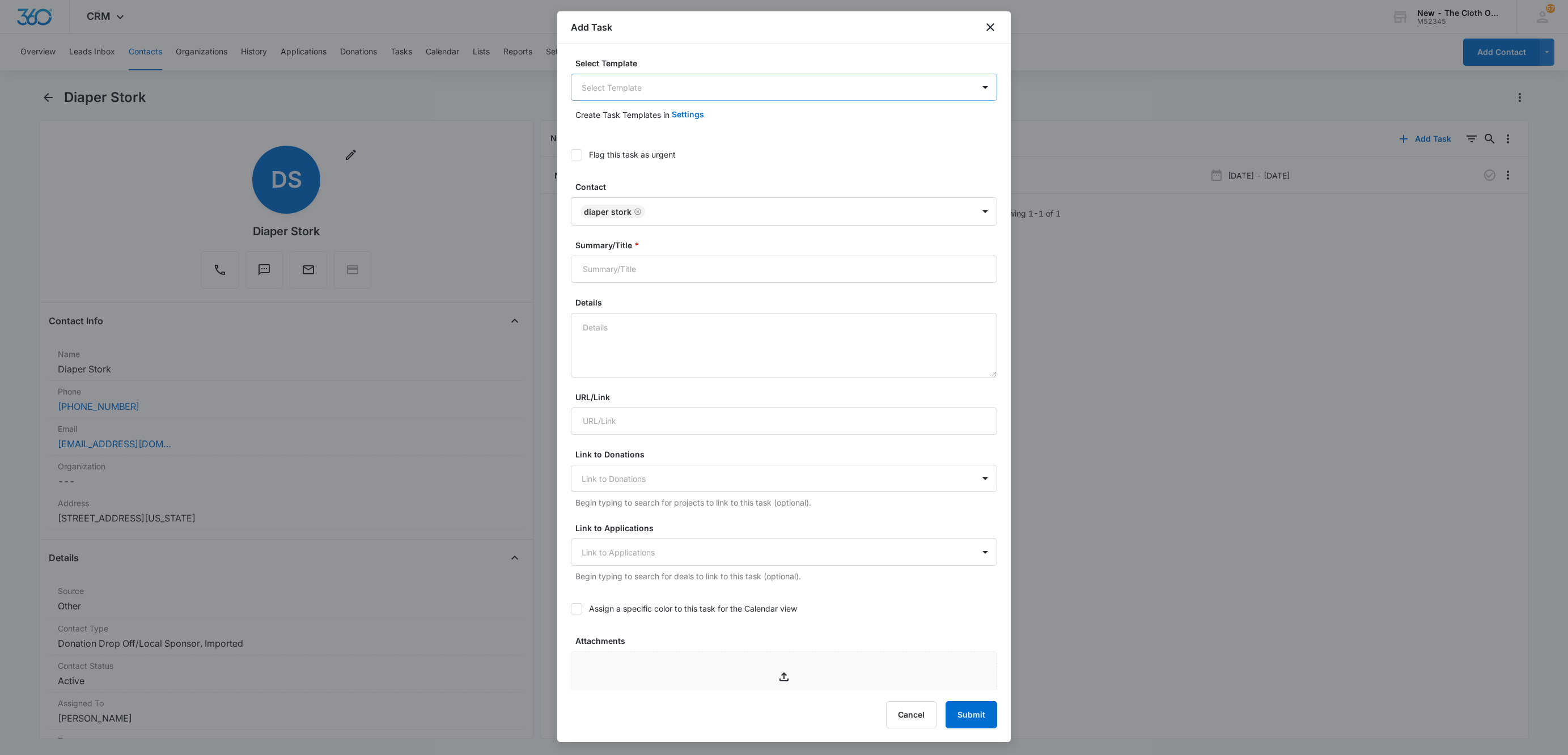
click at [667, 90] on body "CRM Apps Reputation Websites Forms CRM Email Social Shop Payments POS Ads Intel…" at bounding box center [784, 377] width 1568 height 755
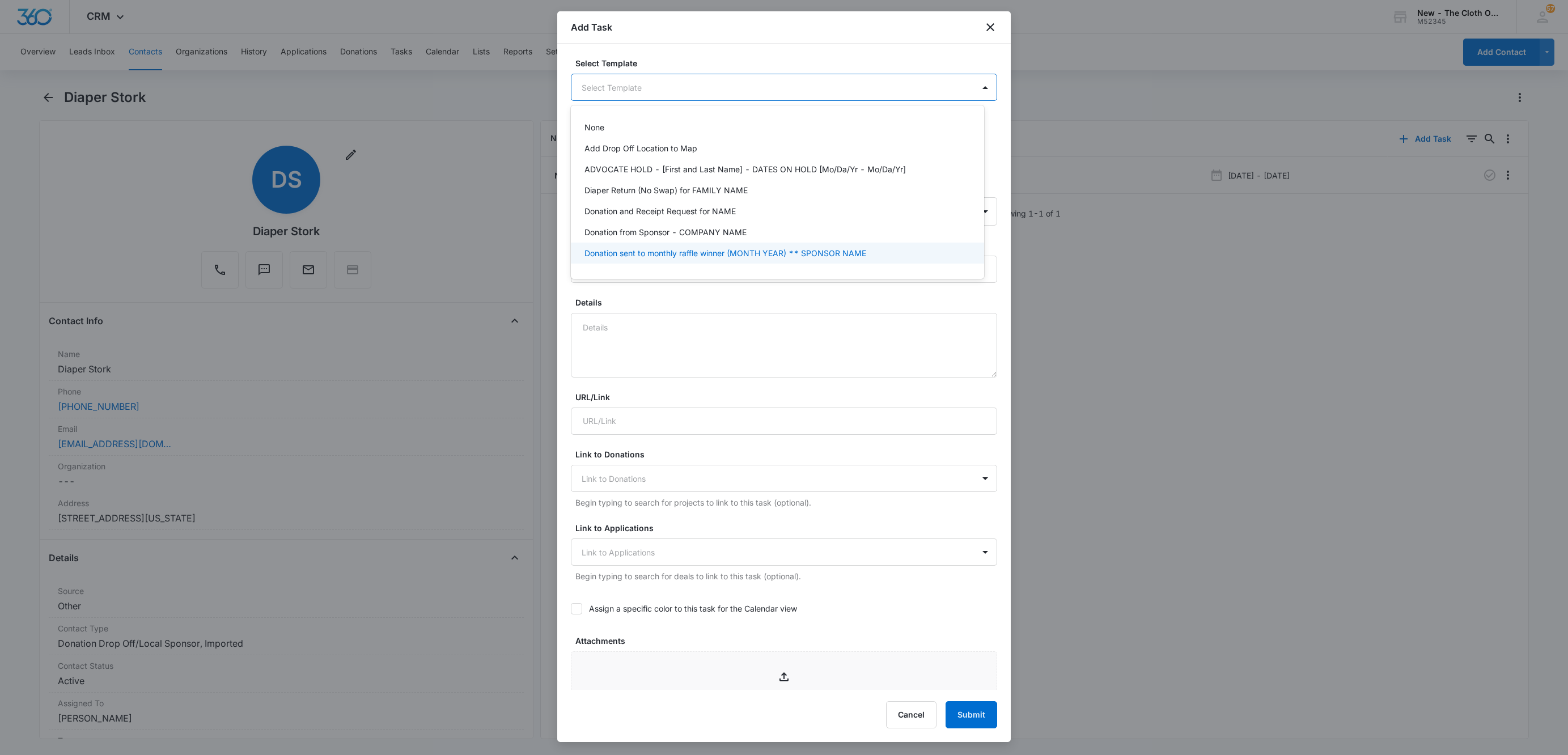
click at [755, 300] on div at bounding box center [784, 377] width 1568 height 755
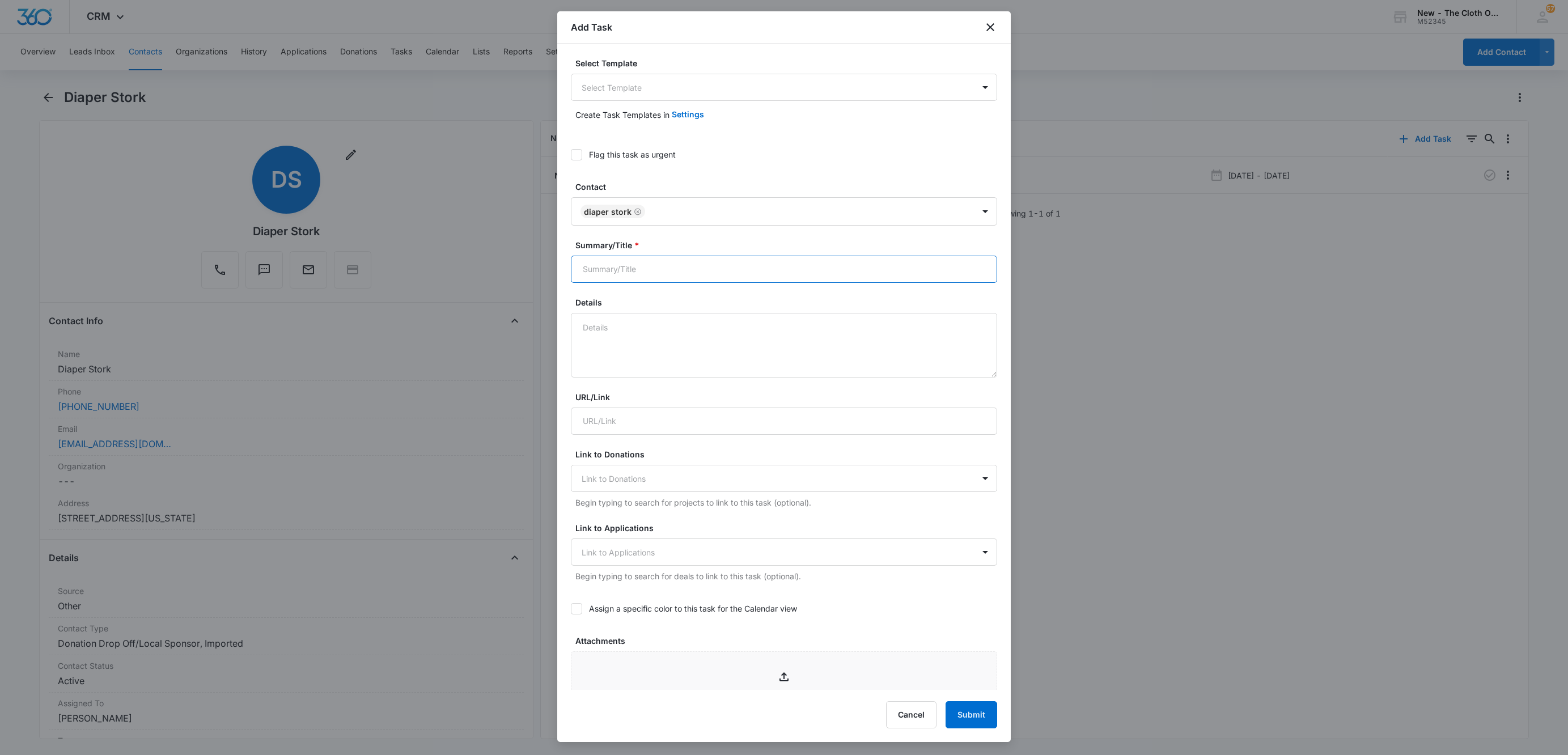
click at [655, 269] on input "Summary/Title *" at bounding box center [784, 269] width 426 height 27
drag, startPoint x: 756, startPoint y: 271, endPoint x: 746, endPoint y: 276, distance: 11.2
click at [756, 271] on input "Renew Drop Off Agreement [EXPIRED ON" at bounding box center [784, 269] width 426 height 27
type input "Renew Drop Off Agreement [EXPIRED ON 04/29/2025]"
click at [602, 152] on div "Flag this task as urgent" at bounding box center [632, 154] width 87 height 12
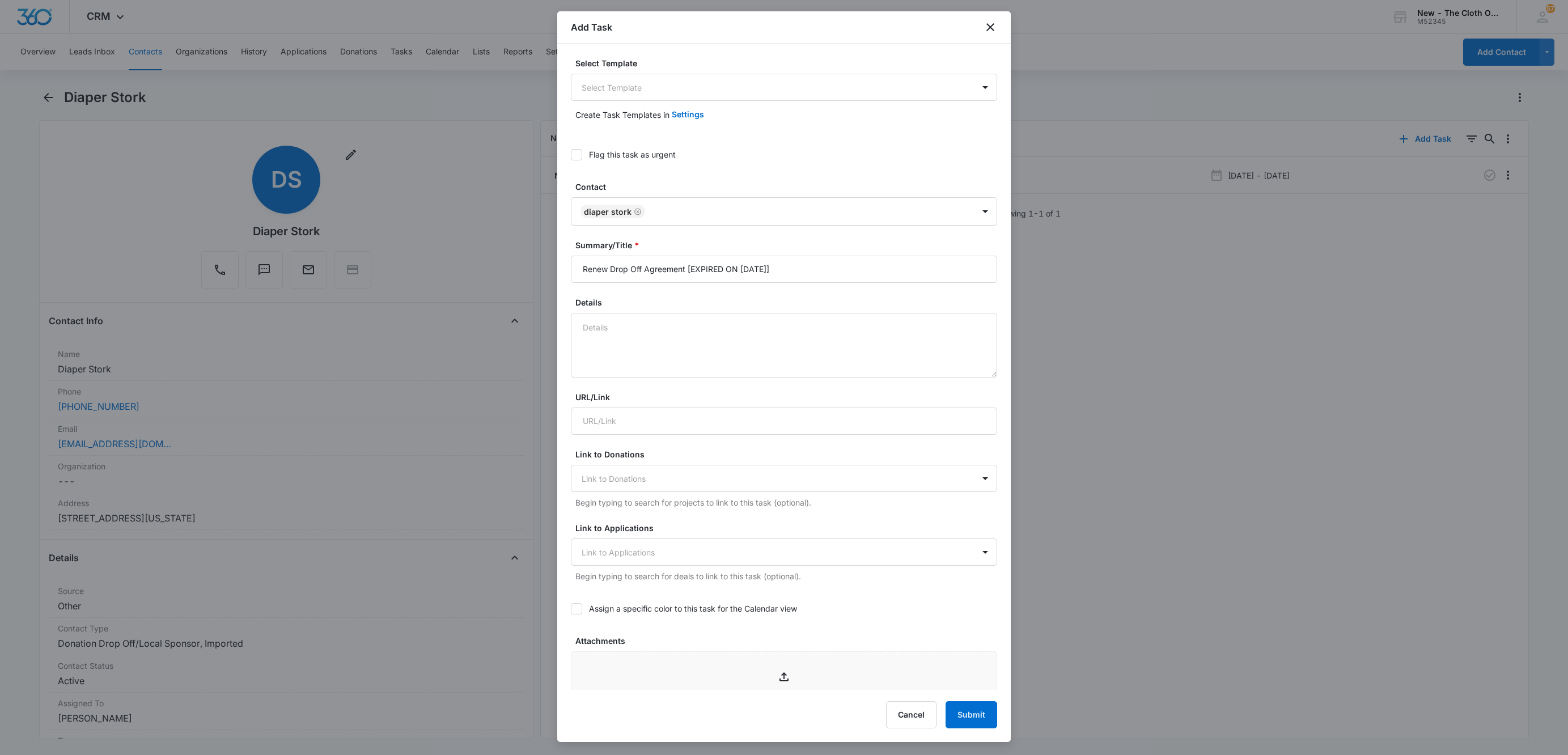
click at [571, 155] on input "Flag this task as urgent" at bounding box center [571, 155] width 0 height 0
click at [664, 339] on textarea "Details" at bounding box center [784, 345] width 426 height 64
click at [747, 358] on textarea "Details" at bounding box center [784, 345] width 426 height 64
paste textarea "If agreement is not resigned and in files on [DATE] the drop off will be remove…"
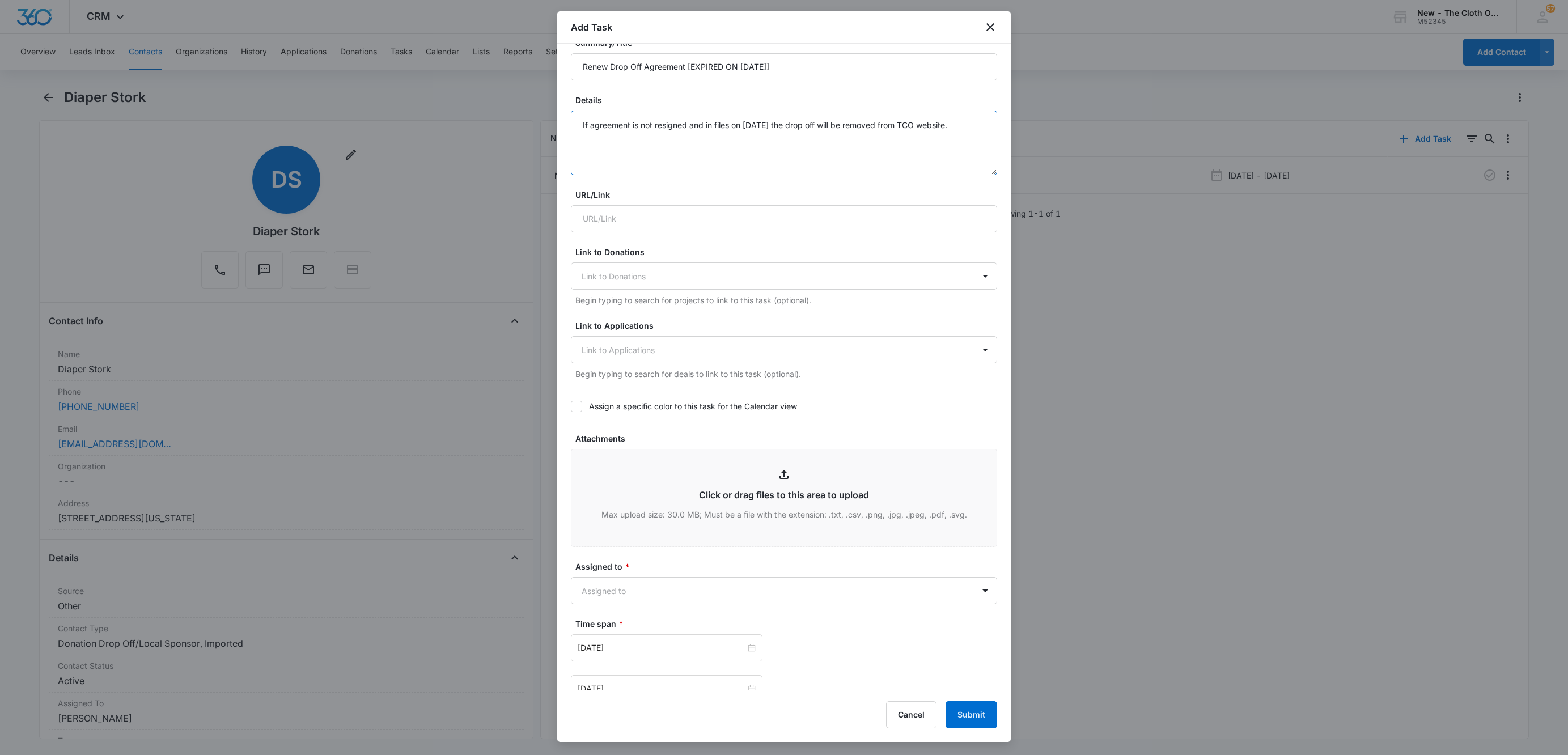
scroll to position [402, 0]
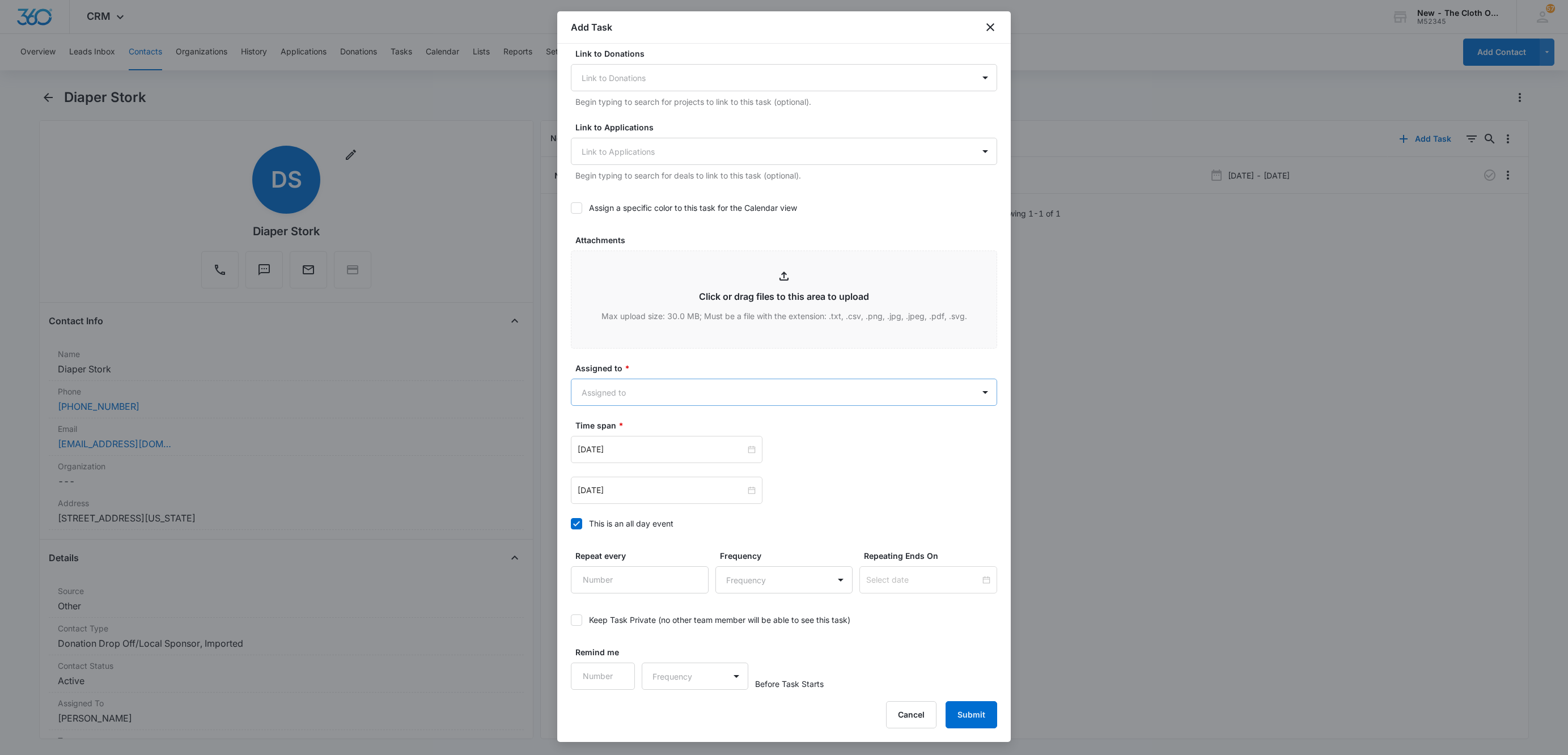
type textarea "If agreement is not resigned and in files on [DATE] the drop off will be remove…"
click at [603, 396] on body "CRM Apps Reputation Websites Forms CRM Email Social Shop Payments POS Ads Intel…" at bounding box center [784, 377] width 1568 height 755
type input "KATI"
click at [653, 367] on div at bounding box center [784, 377] width 1568 height 755
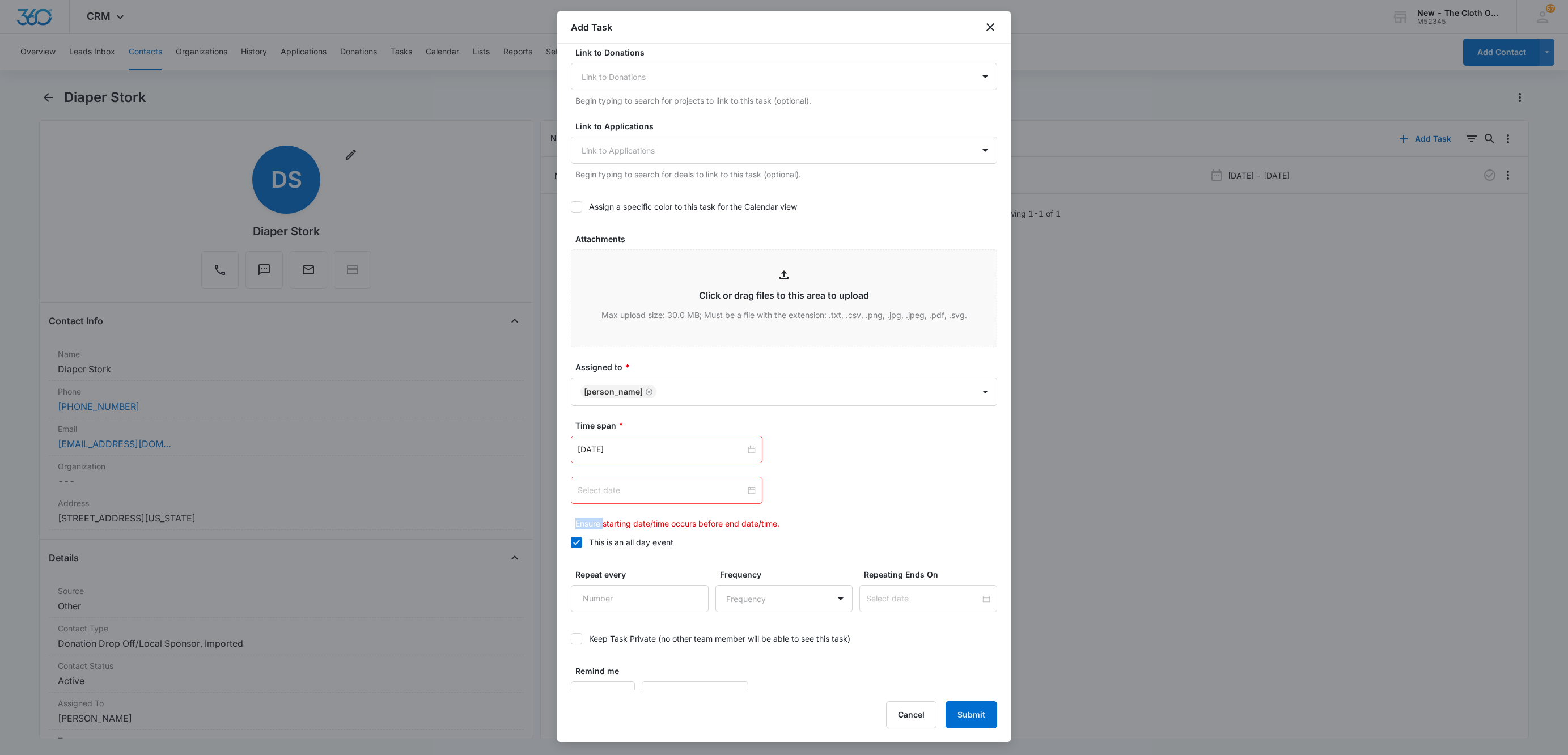
click at [743, 494] on div at bounding box center [666, 491] width 178 height 12
type input "Oct 31, 2025"
click at [689, 626] on div "31" at bounding box center [690, 631] width 14 height 14
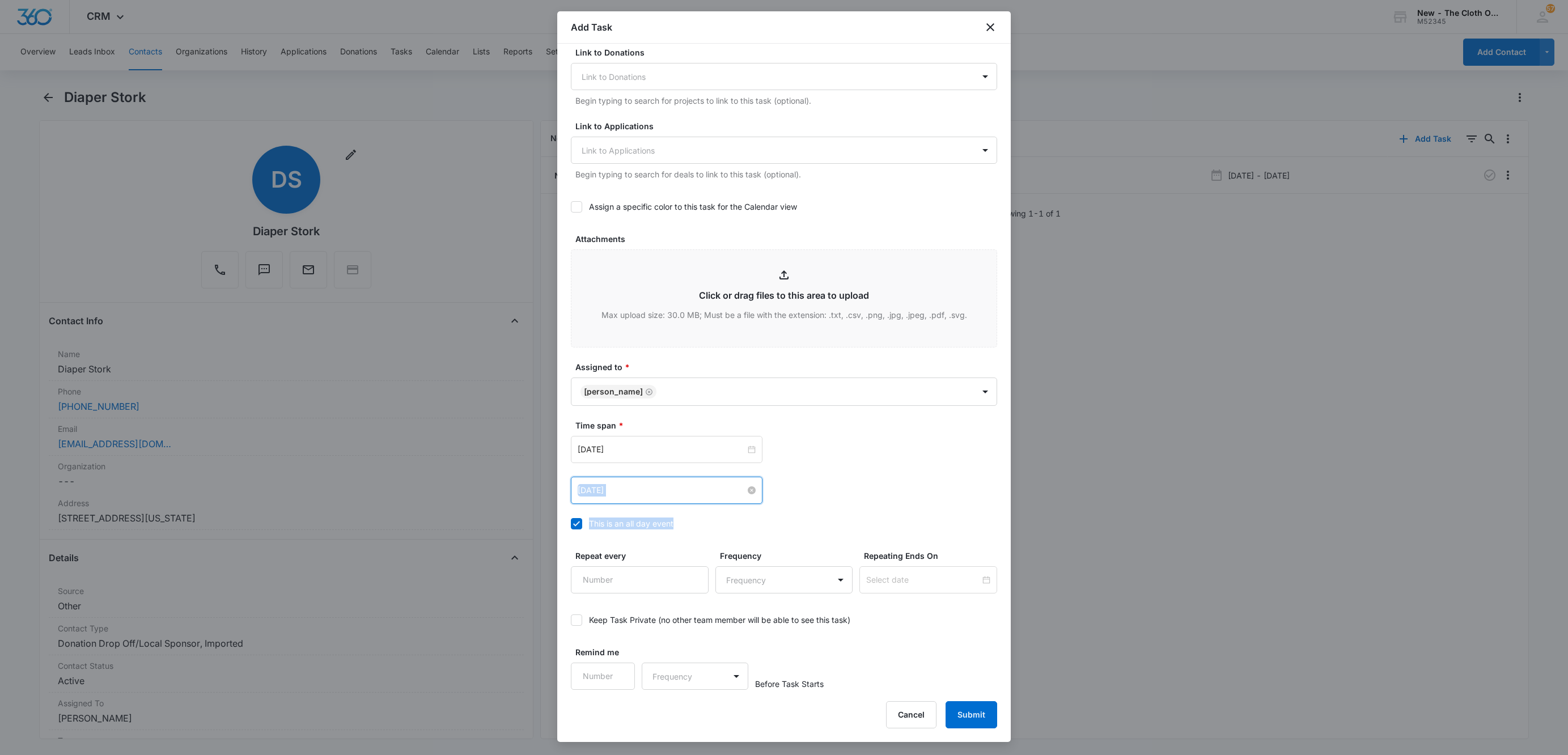
click at [832, 505] on div "Time span * Oct 10, 2025 Oct 31, 2025 Oct 2025 Su Mo Tu We Th Fr Sa 28 29 30 1 …" at bounding box center [784, 478] width 426 height 117
click at [972, 706] on button "Submit" at bounding box center [971, 715] width 51 height 27
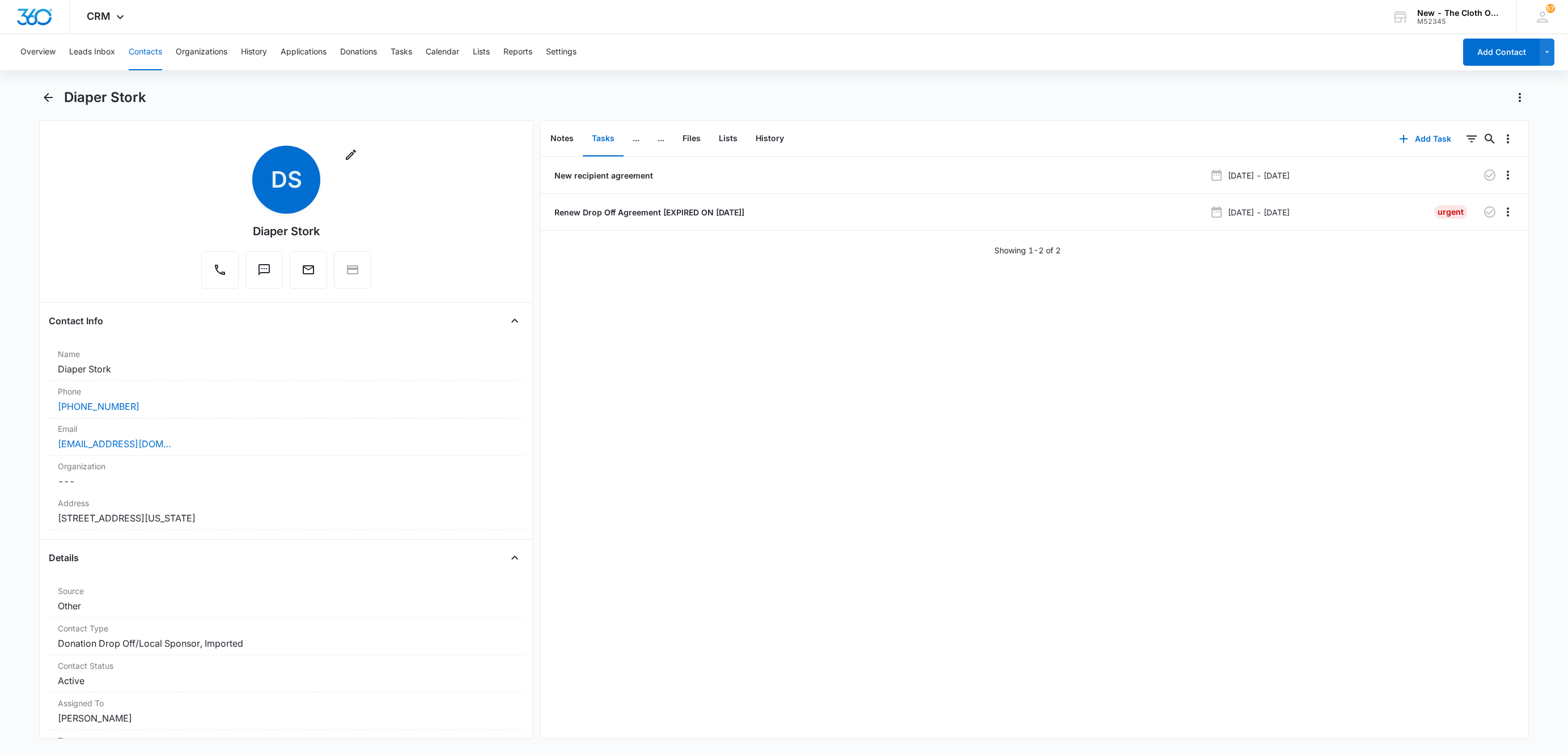
click at [137, 46] on button "Contacts" at bounding box center [146, 52] width 33 height 37
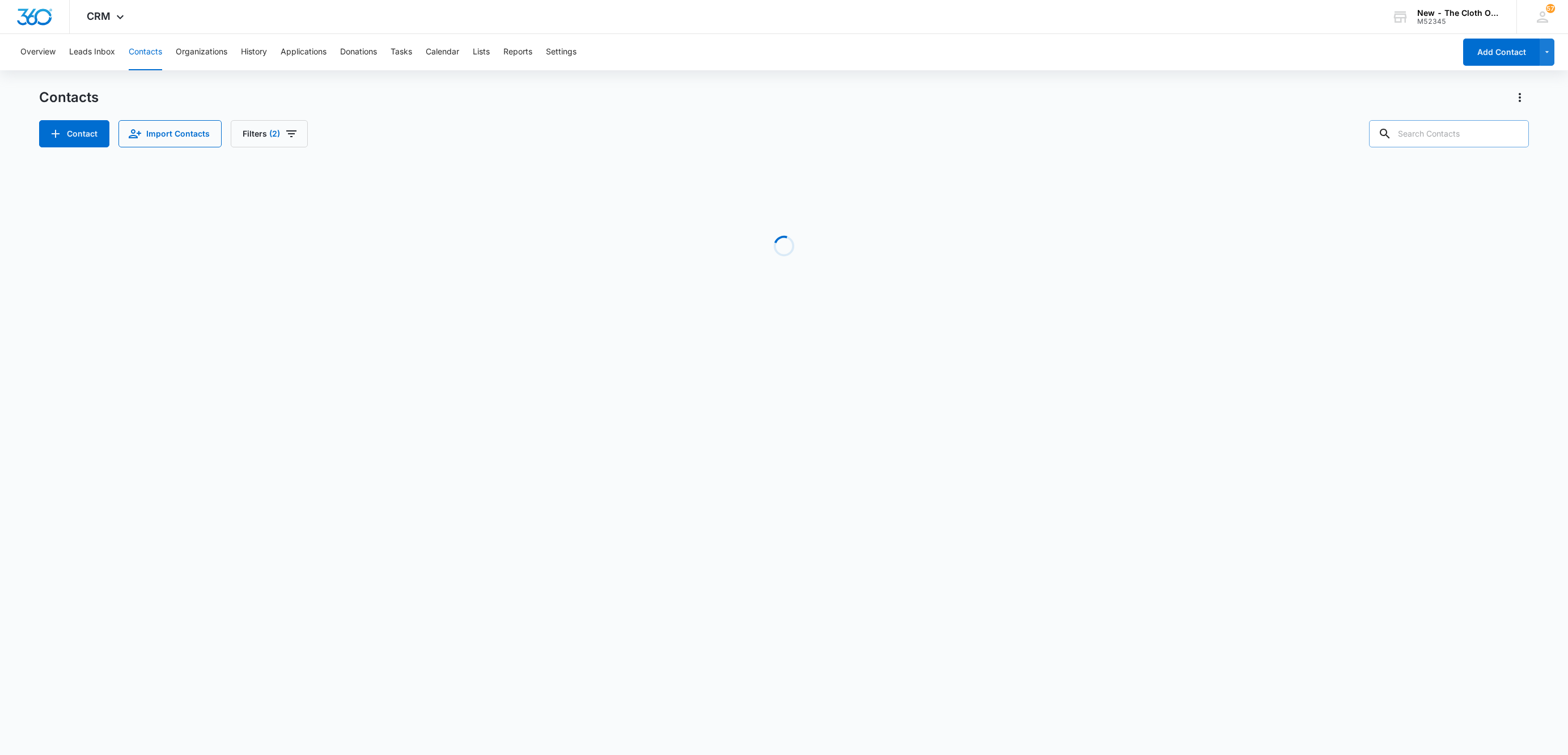
click at [1437, 138] on input "text" at bounding box center [1448, 134] width 160 height 27
paste input "Mindful Merchant"
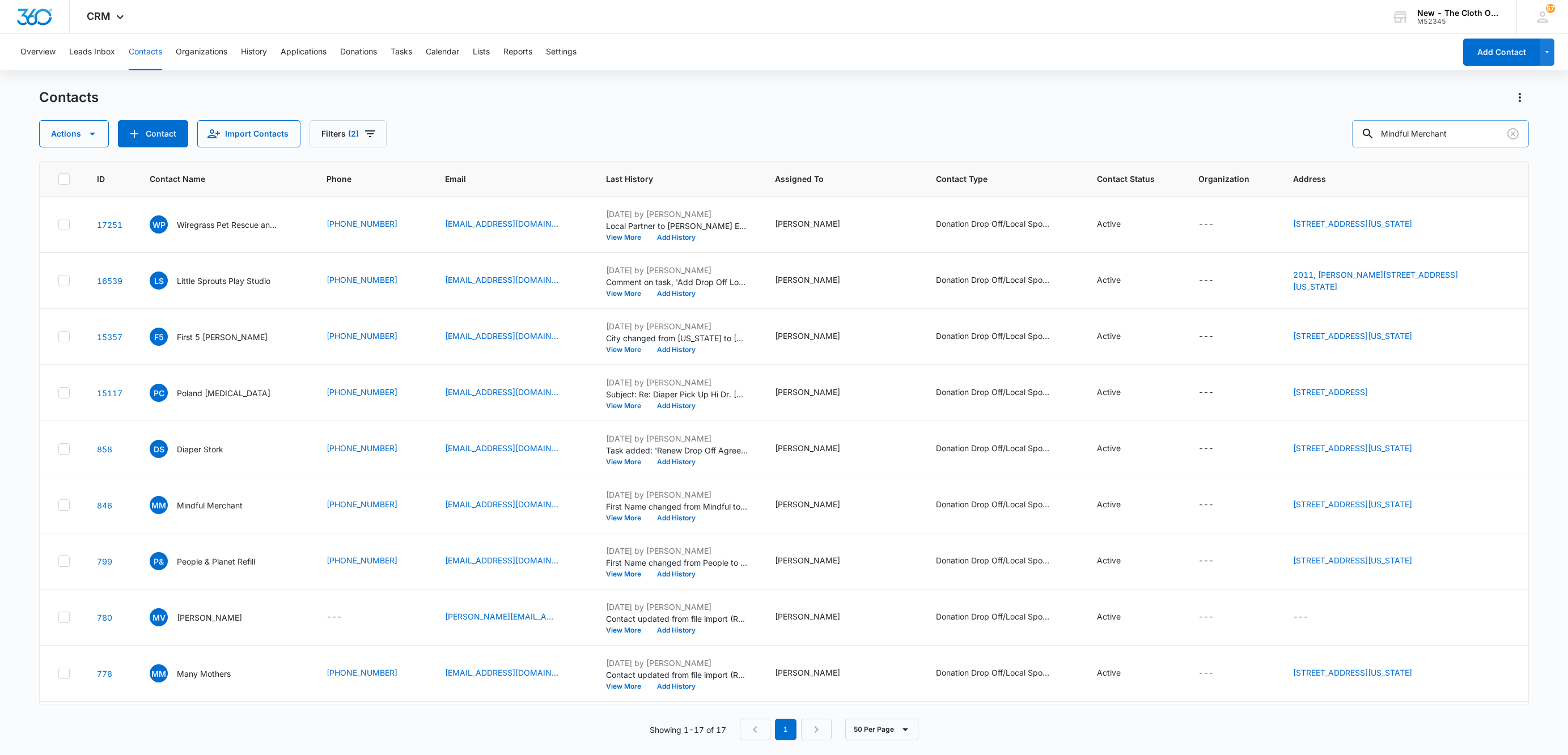
type input "Mindful Merchant"
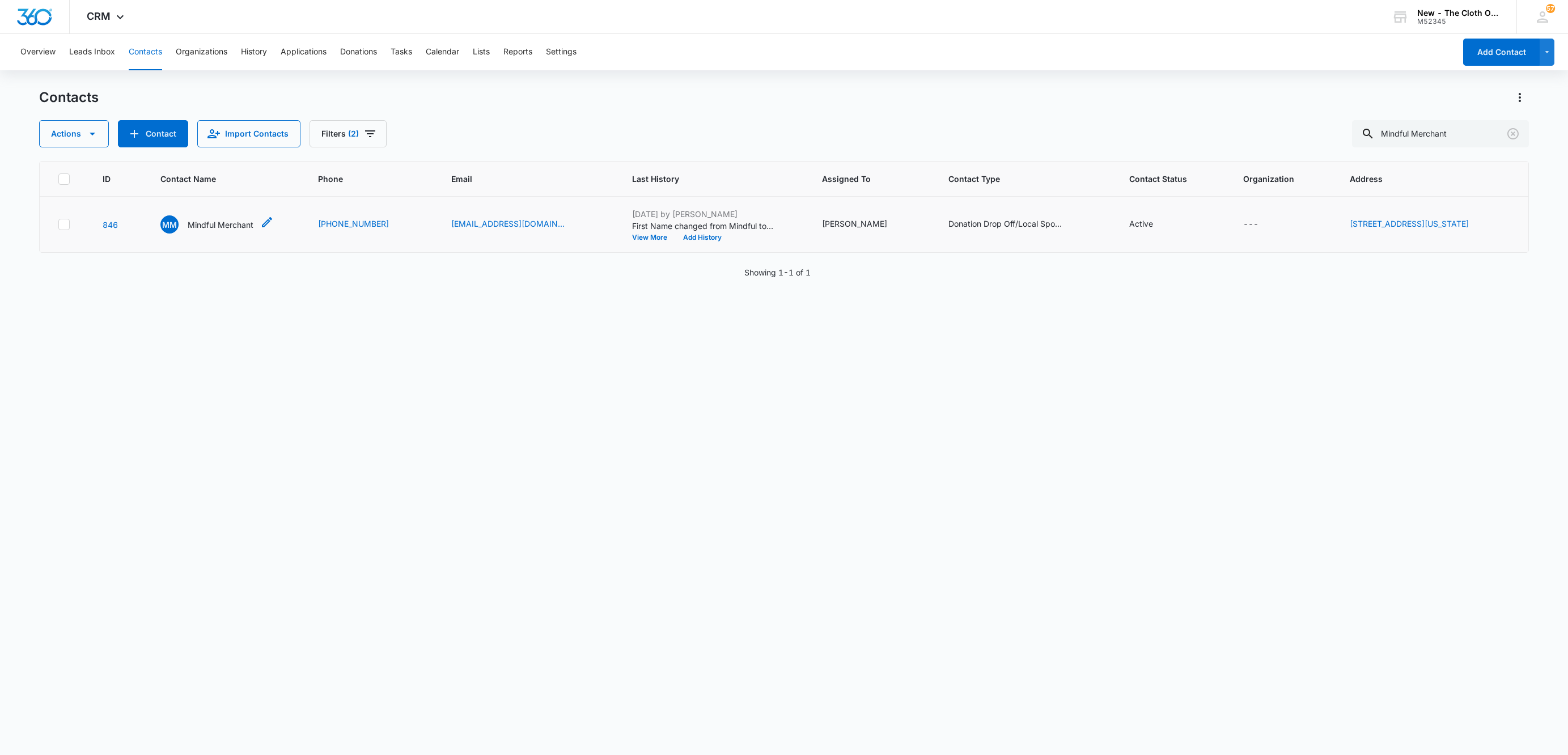
click at [206, 219] on p "Mindful Merchant" at bounding box center [220, 224] width 66 height 12
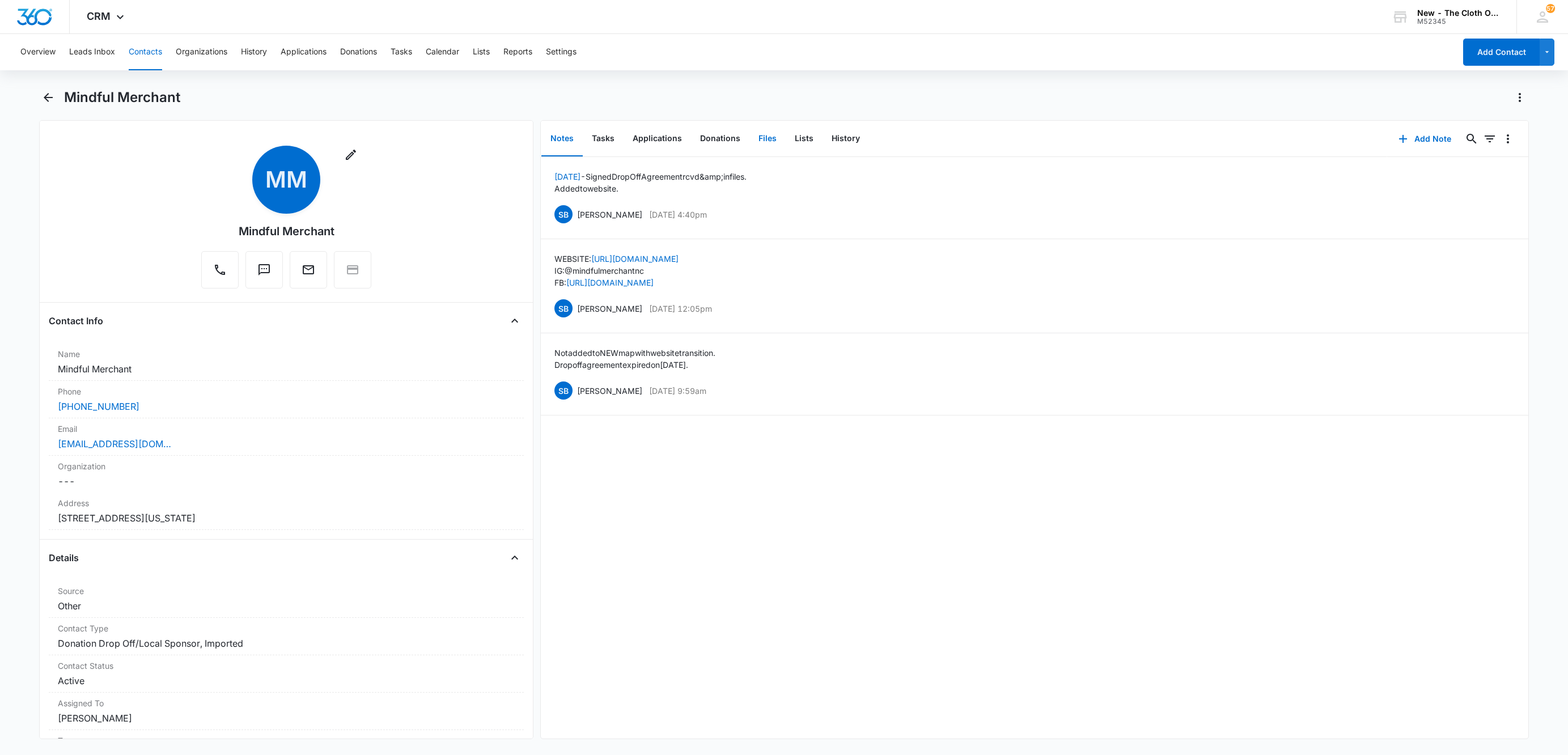
click at [760, 141] on button "Files" at bounding box center [767, 139] width 37 height 35
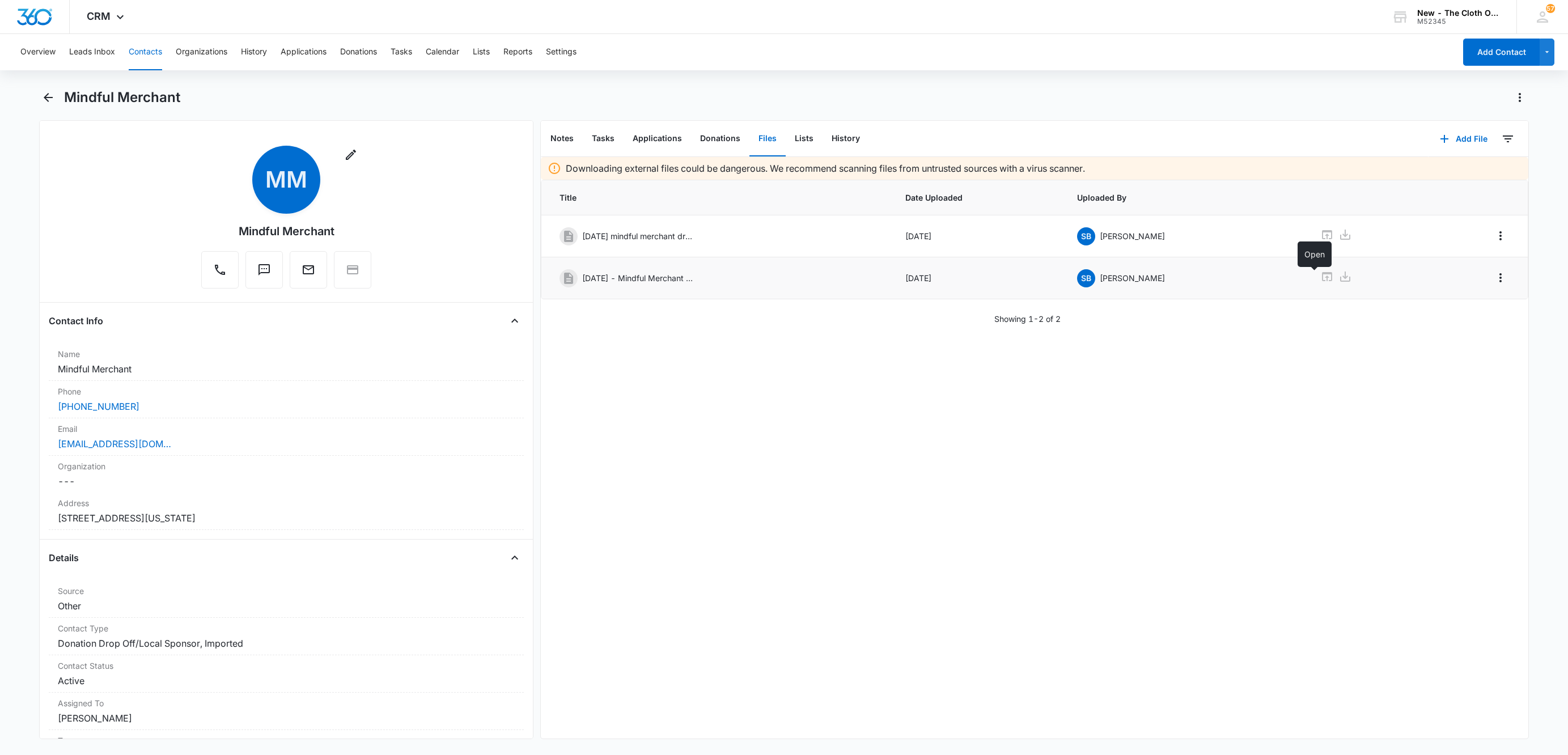
click at [1320, 277] on icon at bounding box center [1327, 277] width 14 height 14
click at [600, 138] on button "Tasks" at bounding box center [603, 139] width 41 height 35
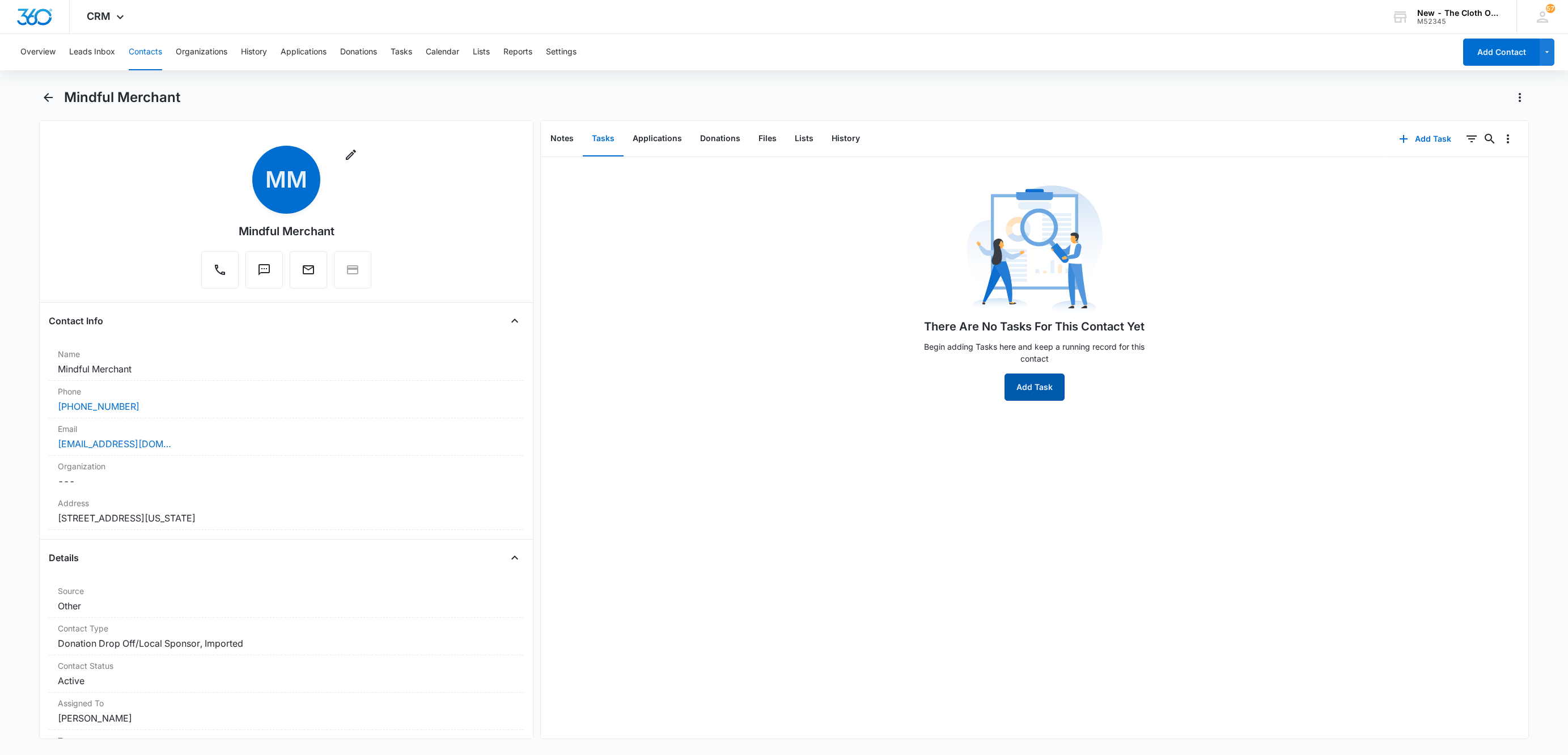
click at [1014, 399] on button "Add Task" at bounding box center [1034, 387] width 60 height 27
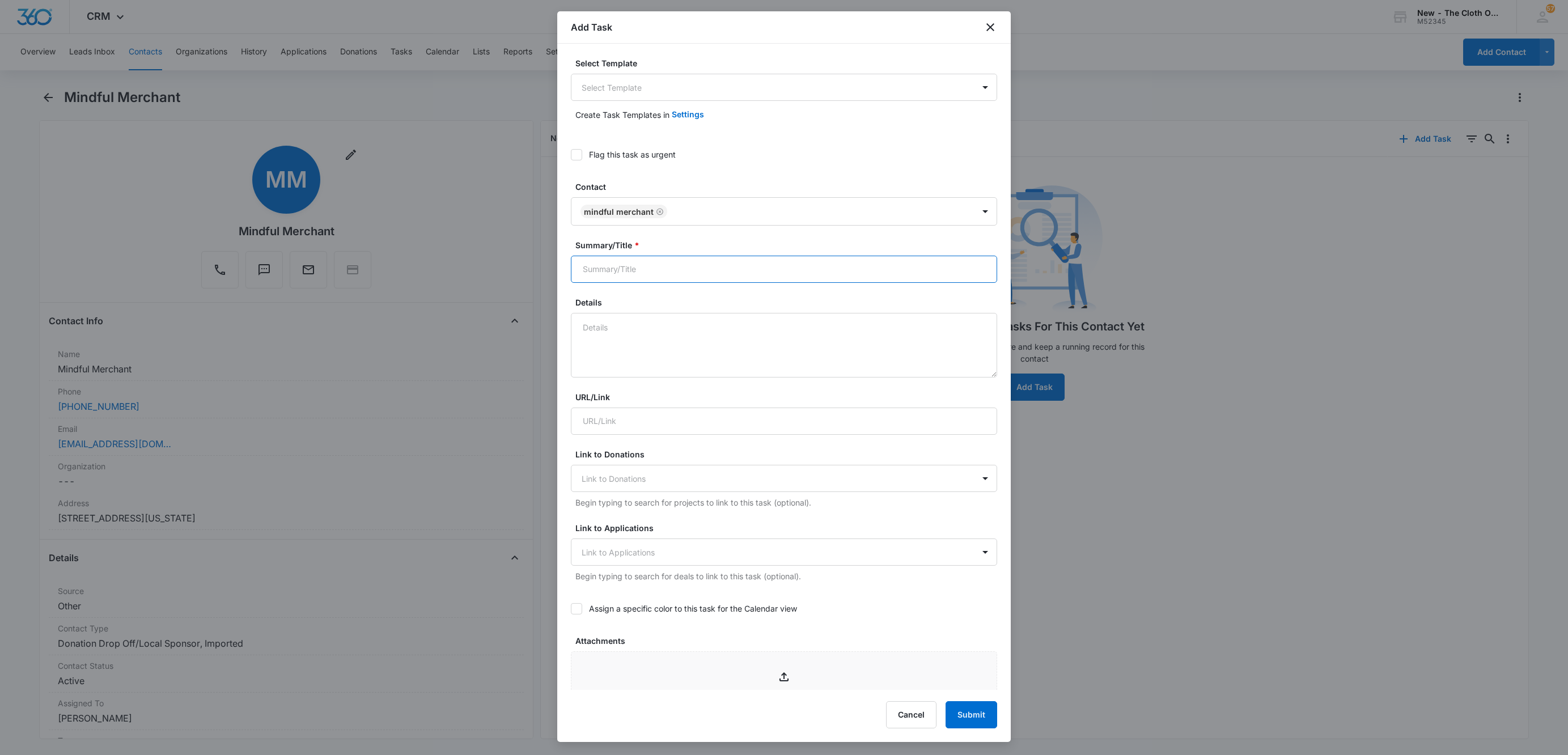
click at [619, 262] on input "Summary/Title *" at bounding box center [784, 269] width 426 height 27
click at [575, 281] on input "[EXPIRED ON 09/20/2025]" at bounding box center [784, 269] width 426 height 27
paste input "Renew Drop Off Agreement"
type input "Renew Drop Off Agreement [EXPIRED ON 09/20/2025]"
click at [597, 340] on textarea "Details" at bounding box center [784, 345] width 426 height 64
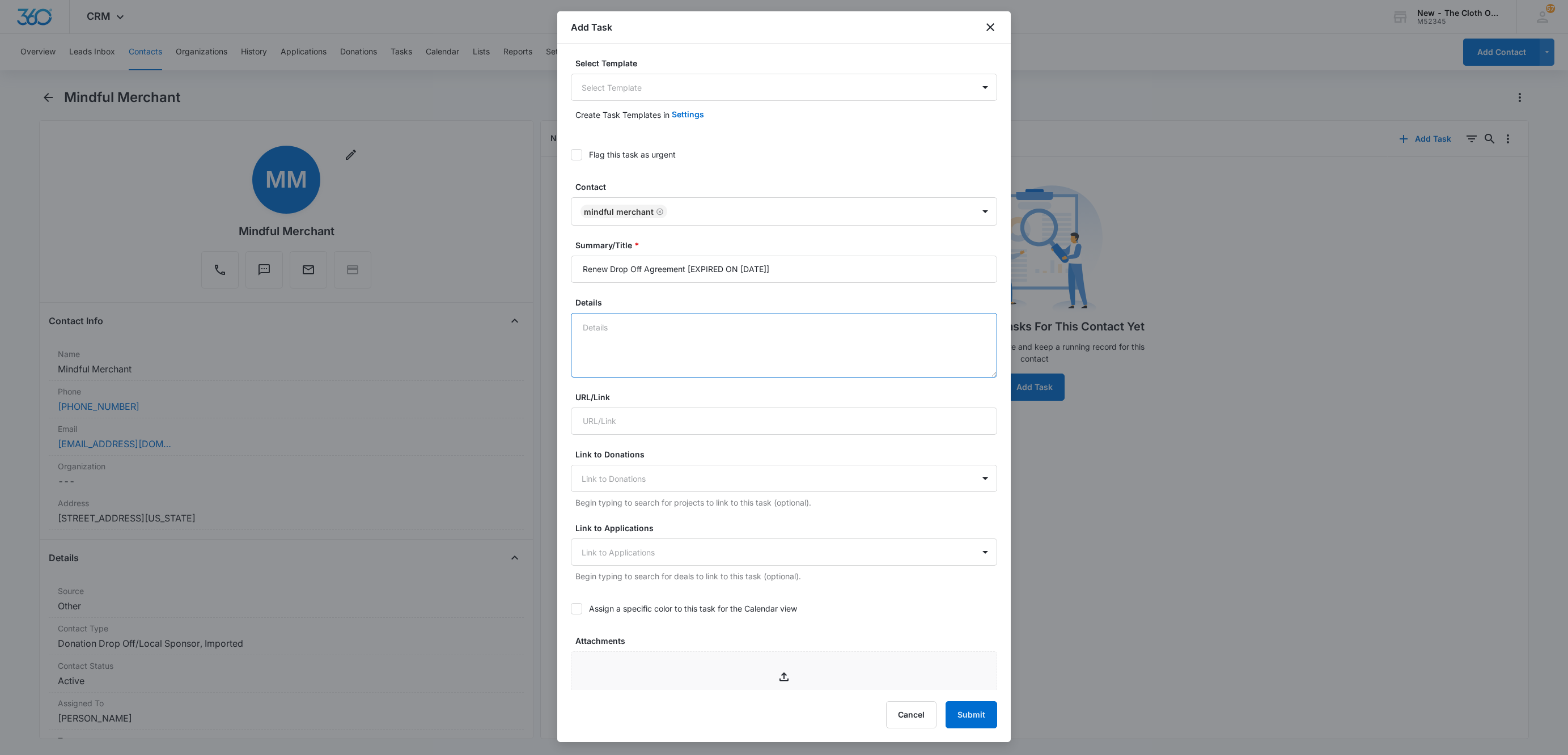
click at [643, 351] on textarea "Details" at bounding box center [784, 345] width 426 height 64
paste textarea "If agreement is not resigned and in files on [DATE] the drop off will be remove…"
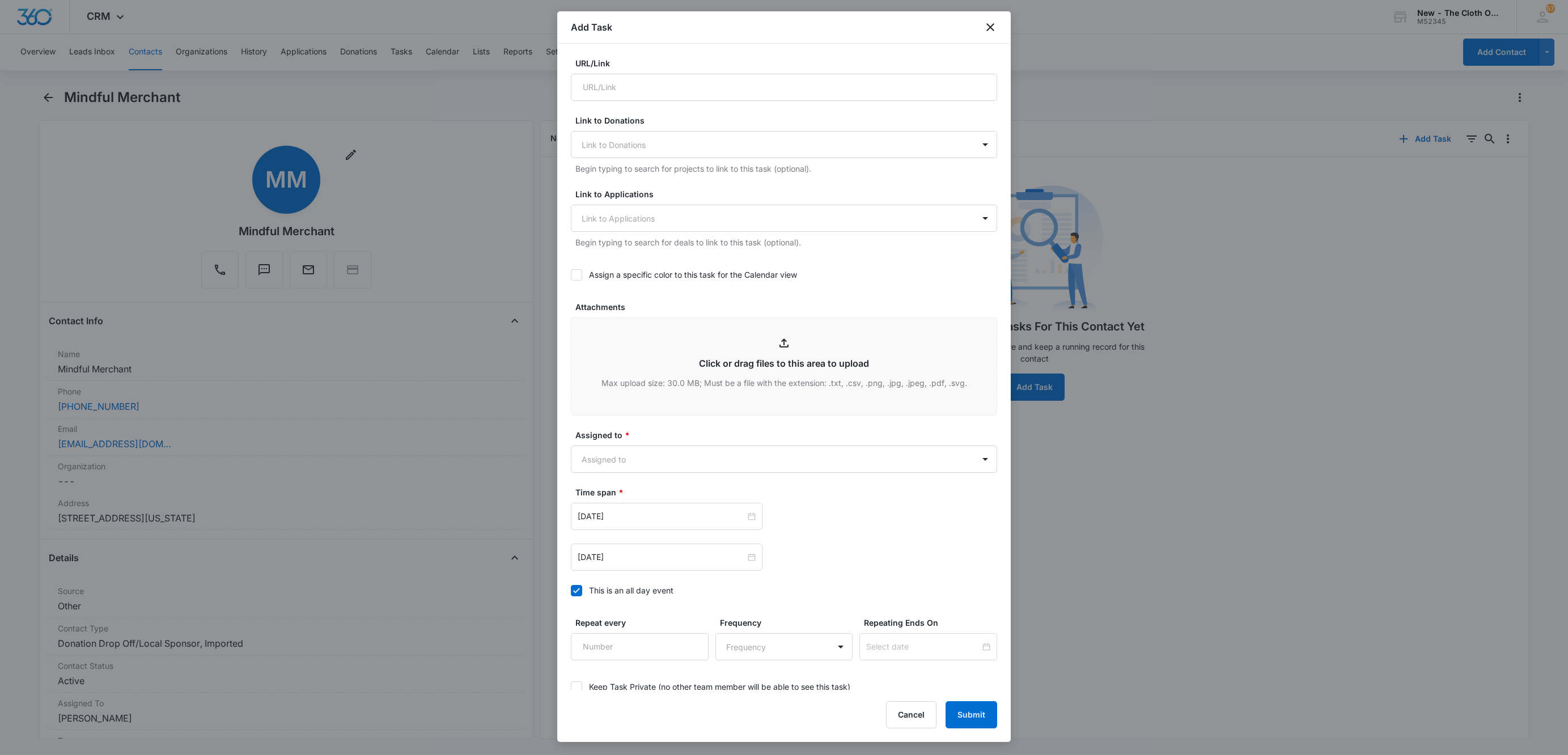
scroll to position [402, 0]
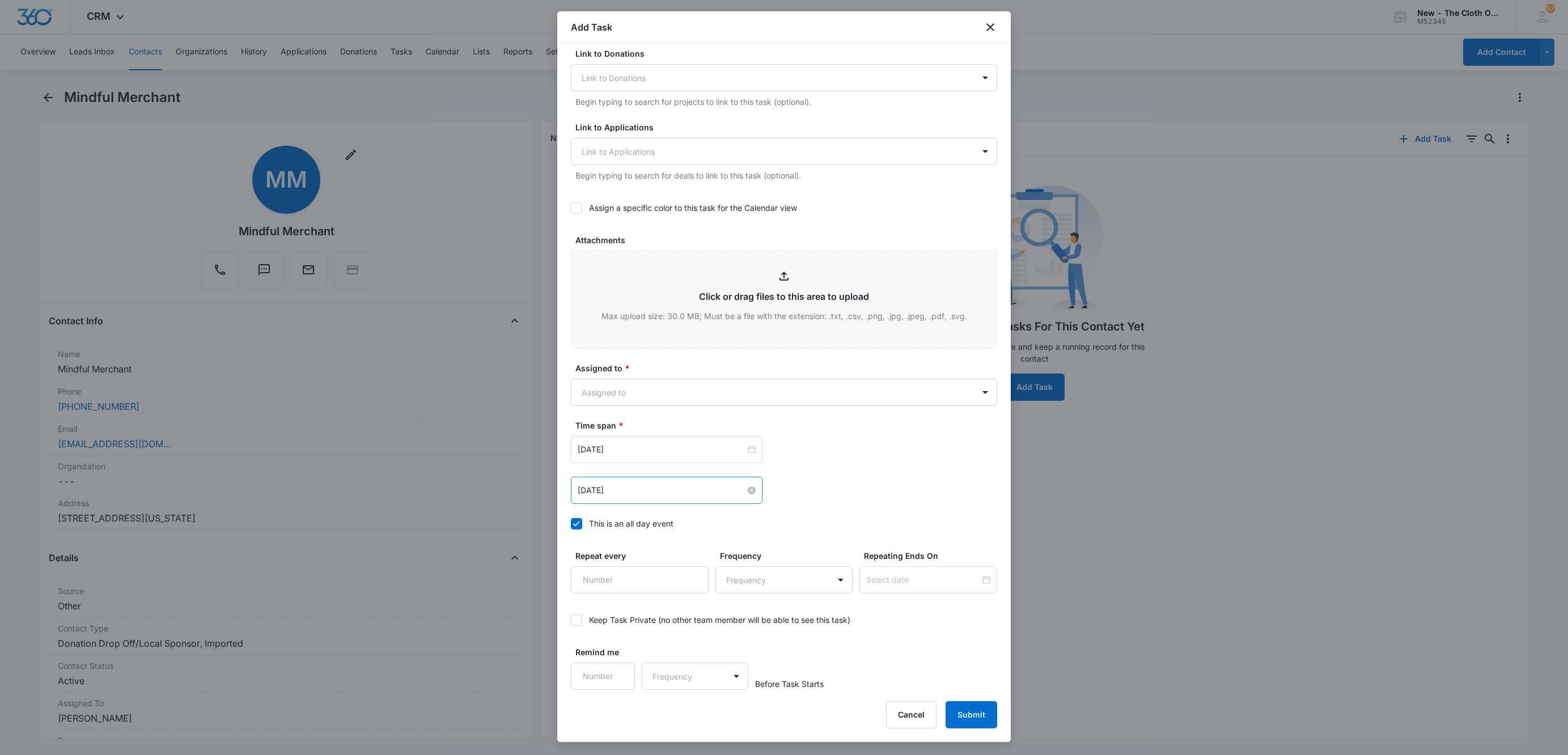
type textarea "If agreement is not resigned and in files on [DATE] the drop off will be remove…"
click at [655, 492] on input "Oct 10, 2025" at bounding box center [661, 491] width 168 height 12
type input "Oct 31, 2025"
click at [689, 623] on div "31" at bounding box center [690, 629] width 14 height 14
click at [647, 399] on body "CRM Apps Reputation Websites Forms CRM Email Social Shop Payments POS Ads Intel…" at bounding box center [784, 377] width 1568 height 755
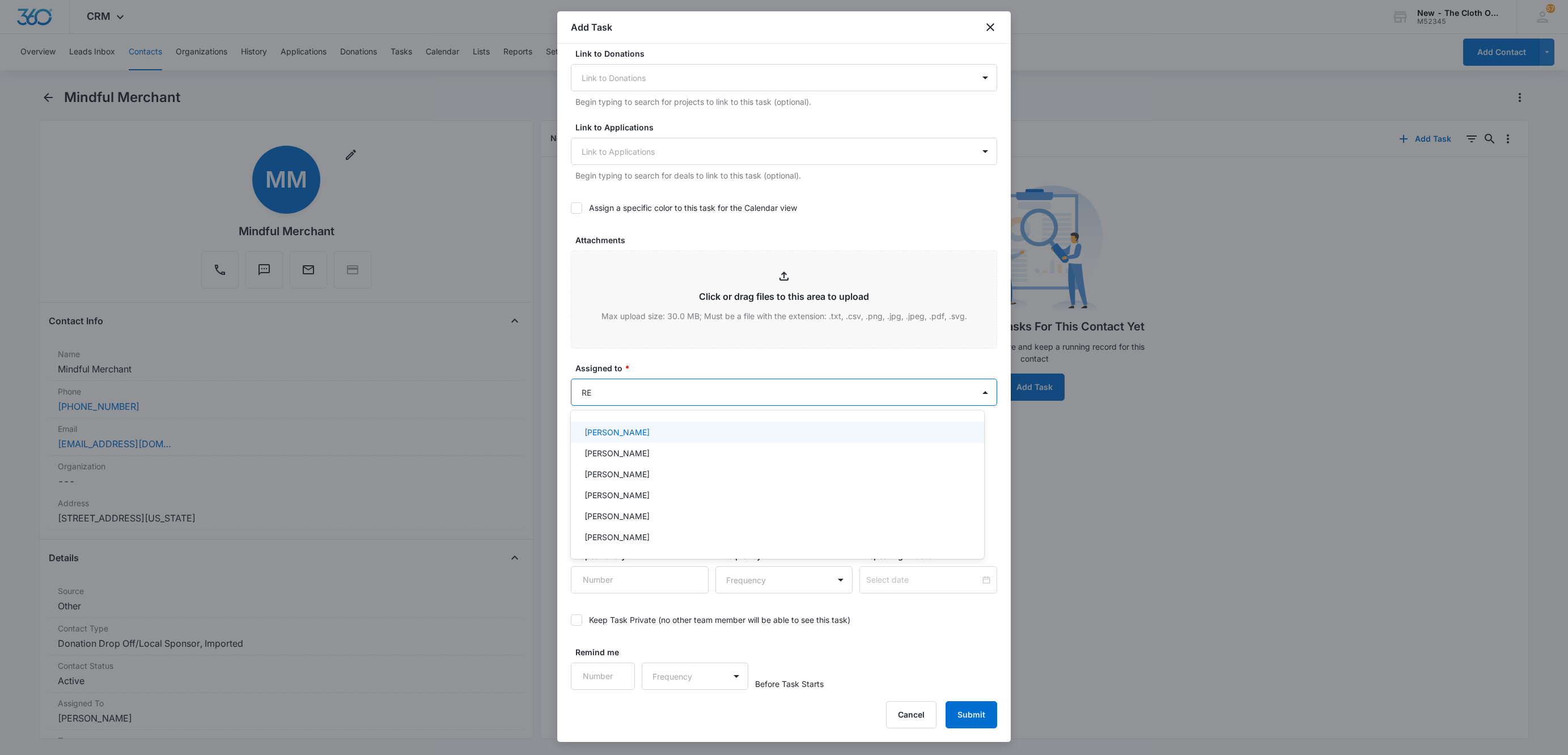
type input "REB"
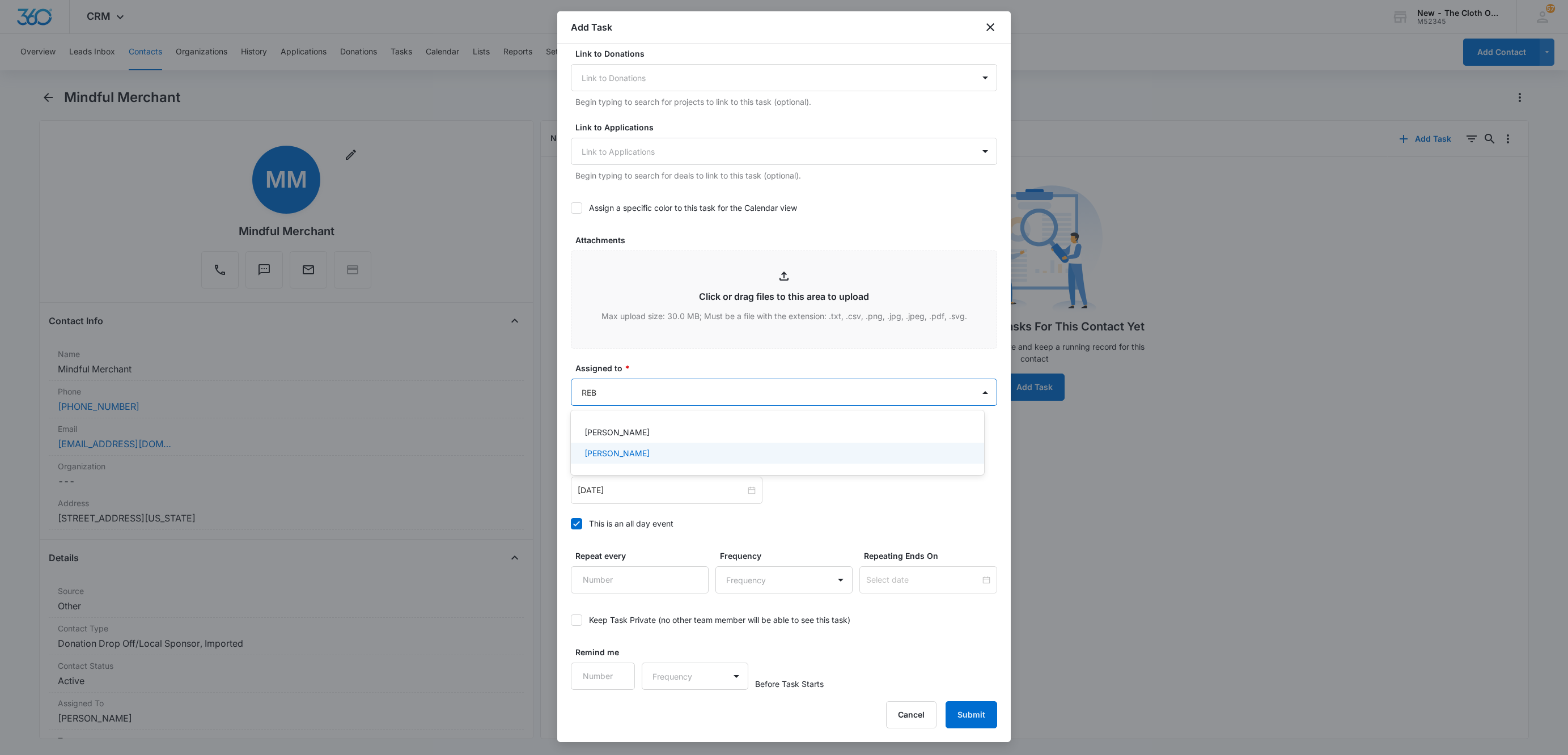
click at [626, 448] on p "[PERSON_NAME]" at bounding box center [617, 453] width 65 height 12
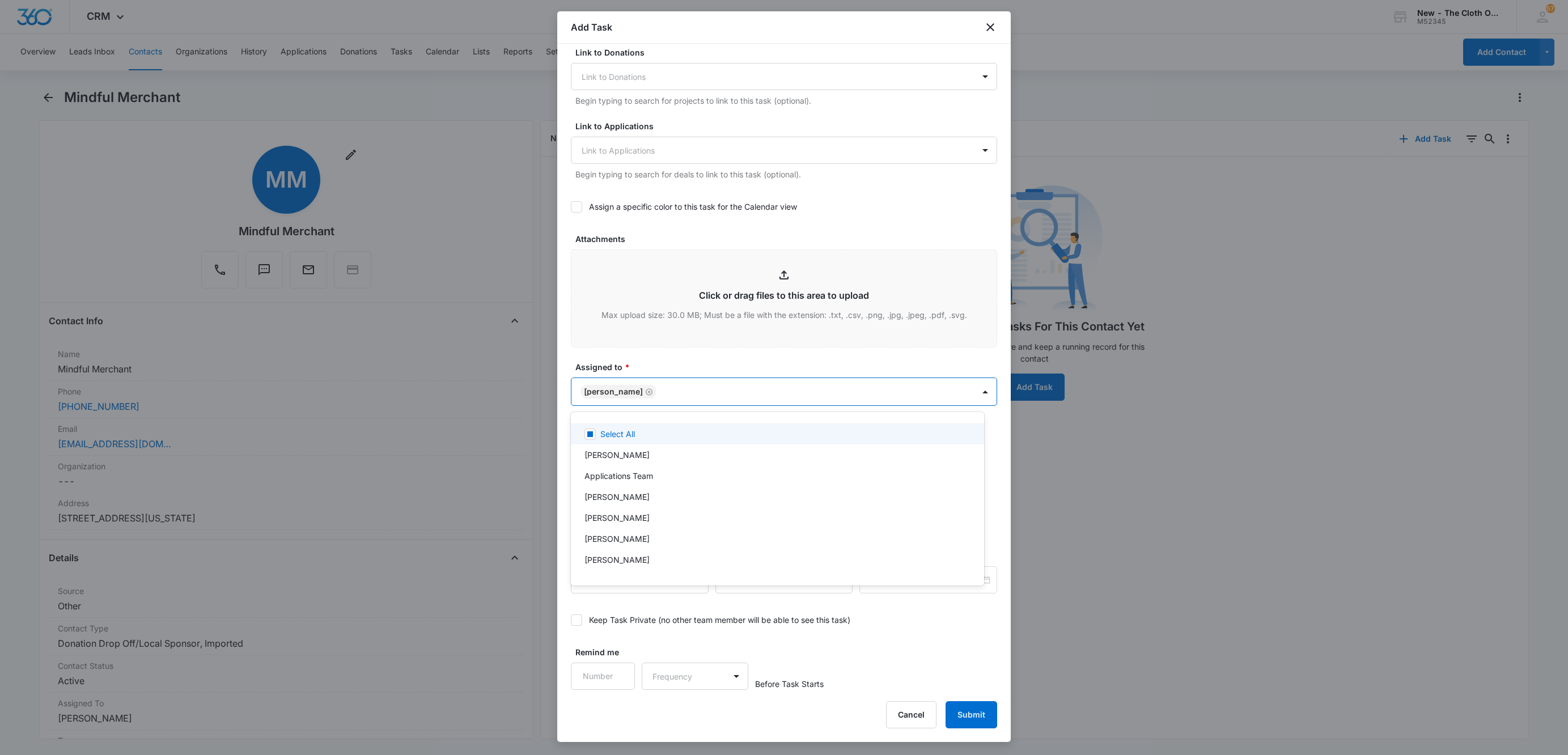
click at [676, 365] on div at bounding box center [784, 377] width 1568 height 755
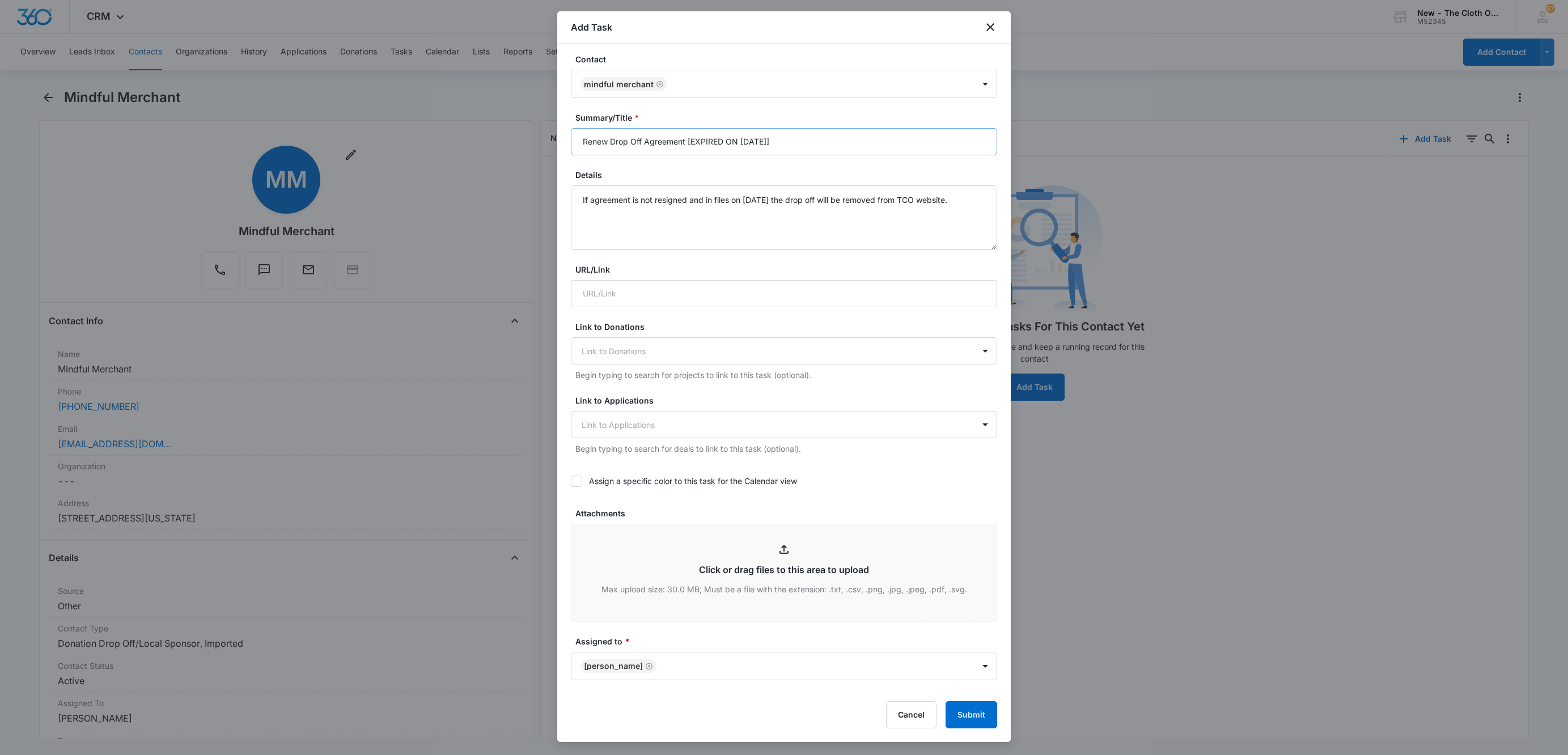
scroll to position [0, 0]
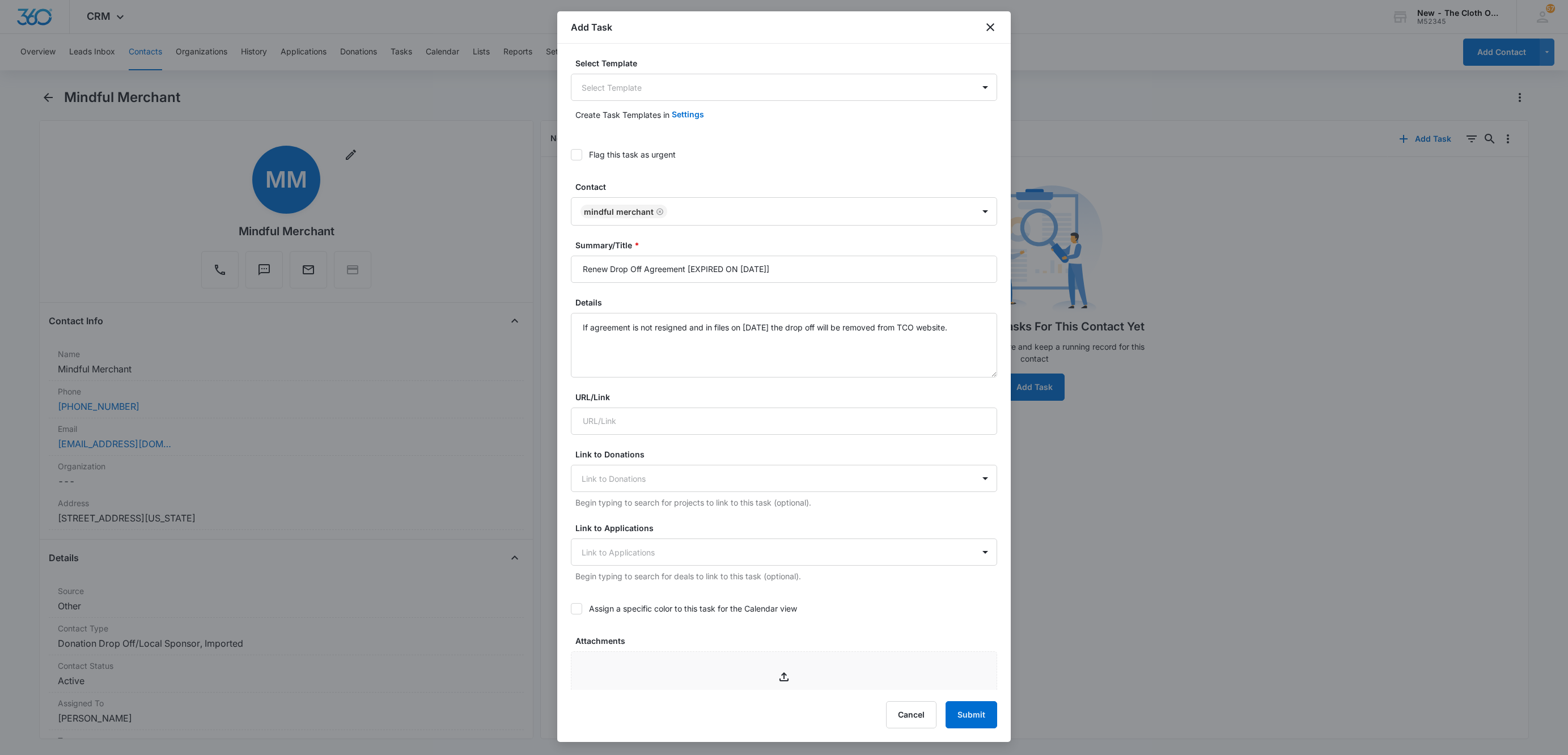
click at [573, 137] on form "Select Template Select Template Create Task Templates in Settings Flag this tas…" at bounding box center [784, 574] width 426 height 1034
click at [577, 158] on icon at bounding box center [577, 155] width 10 height 10
click at [571, 155] on input "Flag this task as urgent" at bounding box center [571, 155] width 0 height 0
click at [994, 722] on button "Submit" at bounding box center [971, 715] width 51 height 27
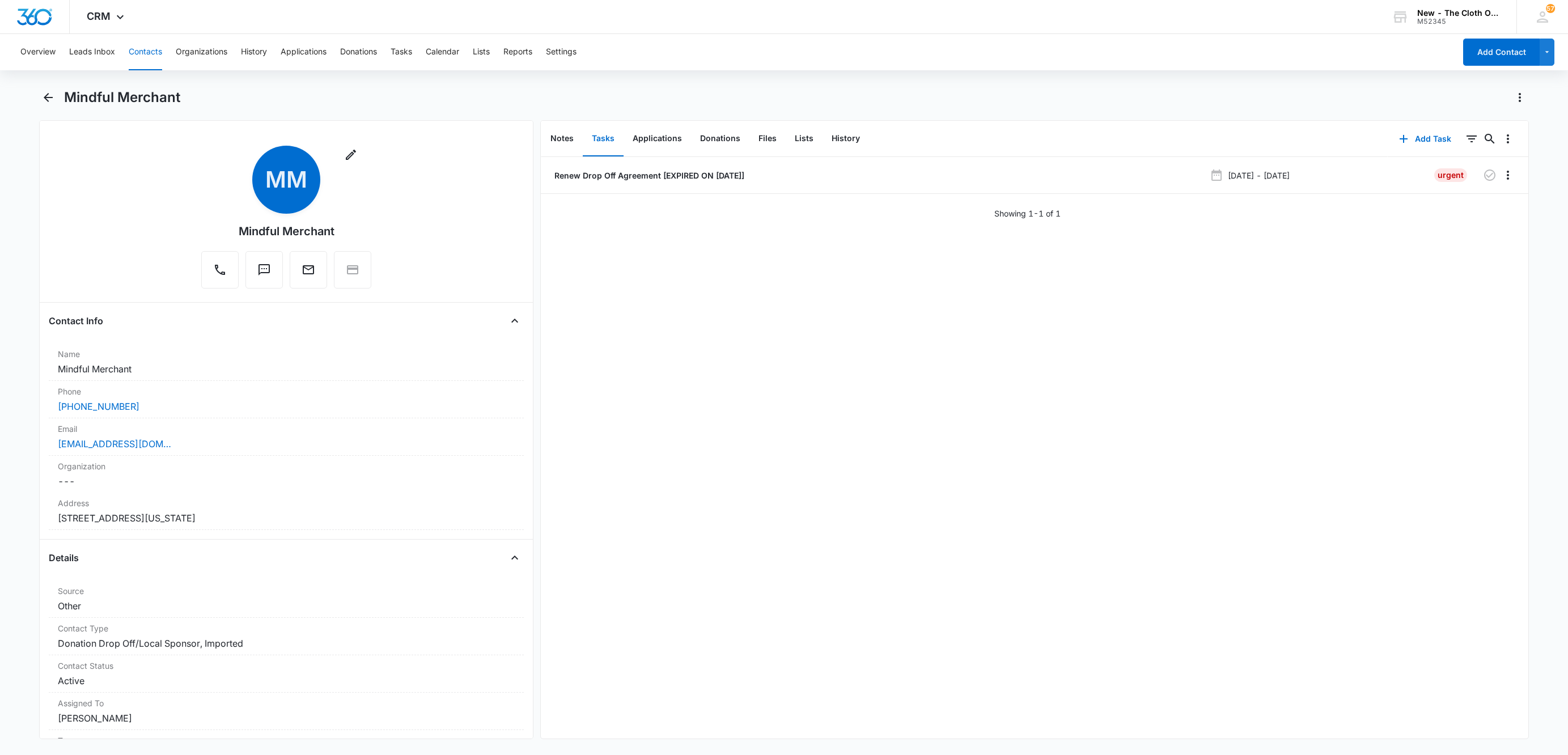
click at [138, 53] on button "Contacts" at bounding box center [146, 52] width 33 height 37
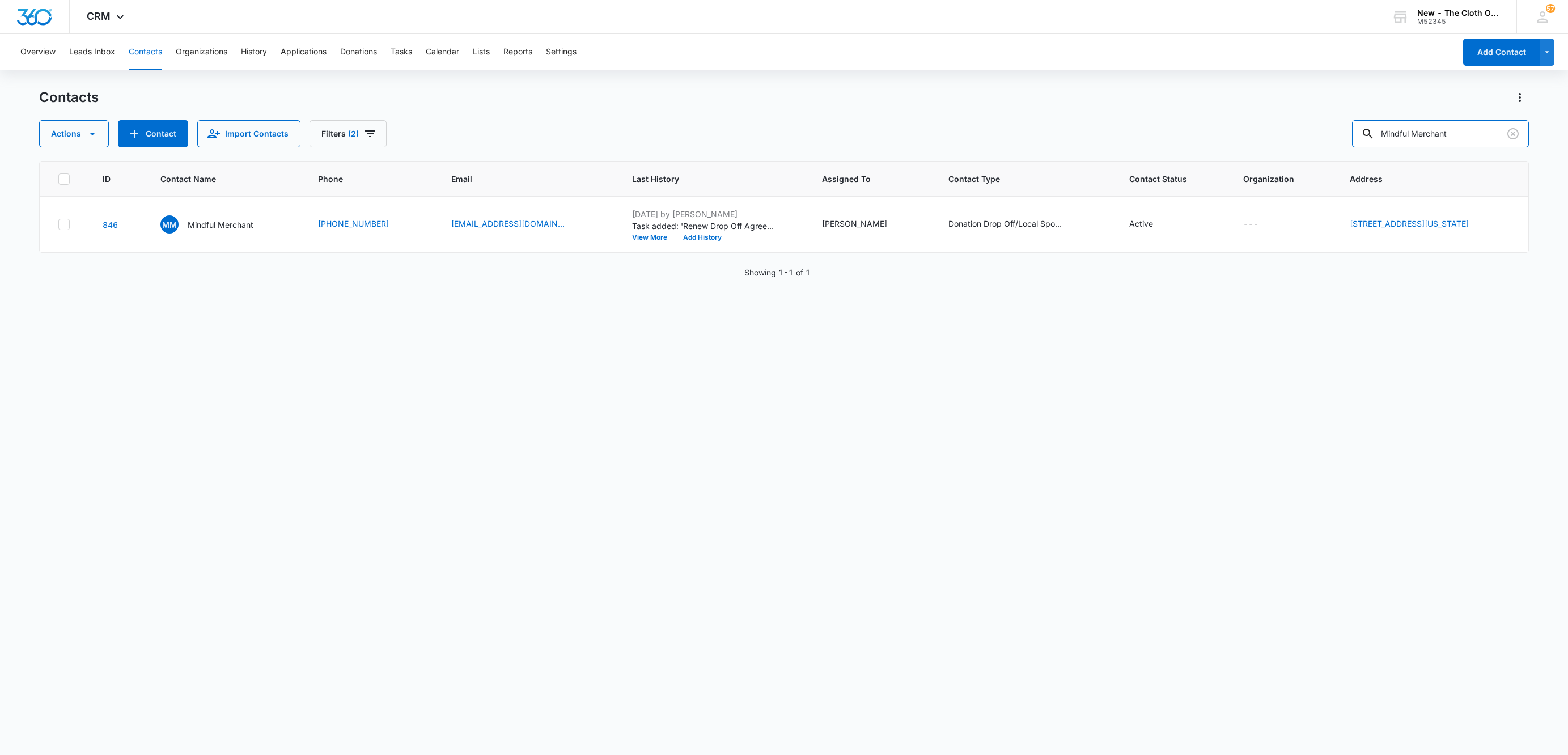
drag, startPoint x: 1473, startPoint y: 131, endPoint x: 1191, endPoint y: 145, distance: 282.3
click at [1195, 144] on div "Actions Contact Import Contacts Filters (2) Mindful Merchant" at bounding box center [783, 134] width 1489 height 27
paste input "[EMAIL_ADDRESS][DOMAIN_NAME]"
type input "[EMAIL_ADDRESS][DOMAIN_NAME]"
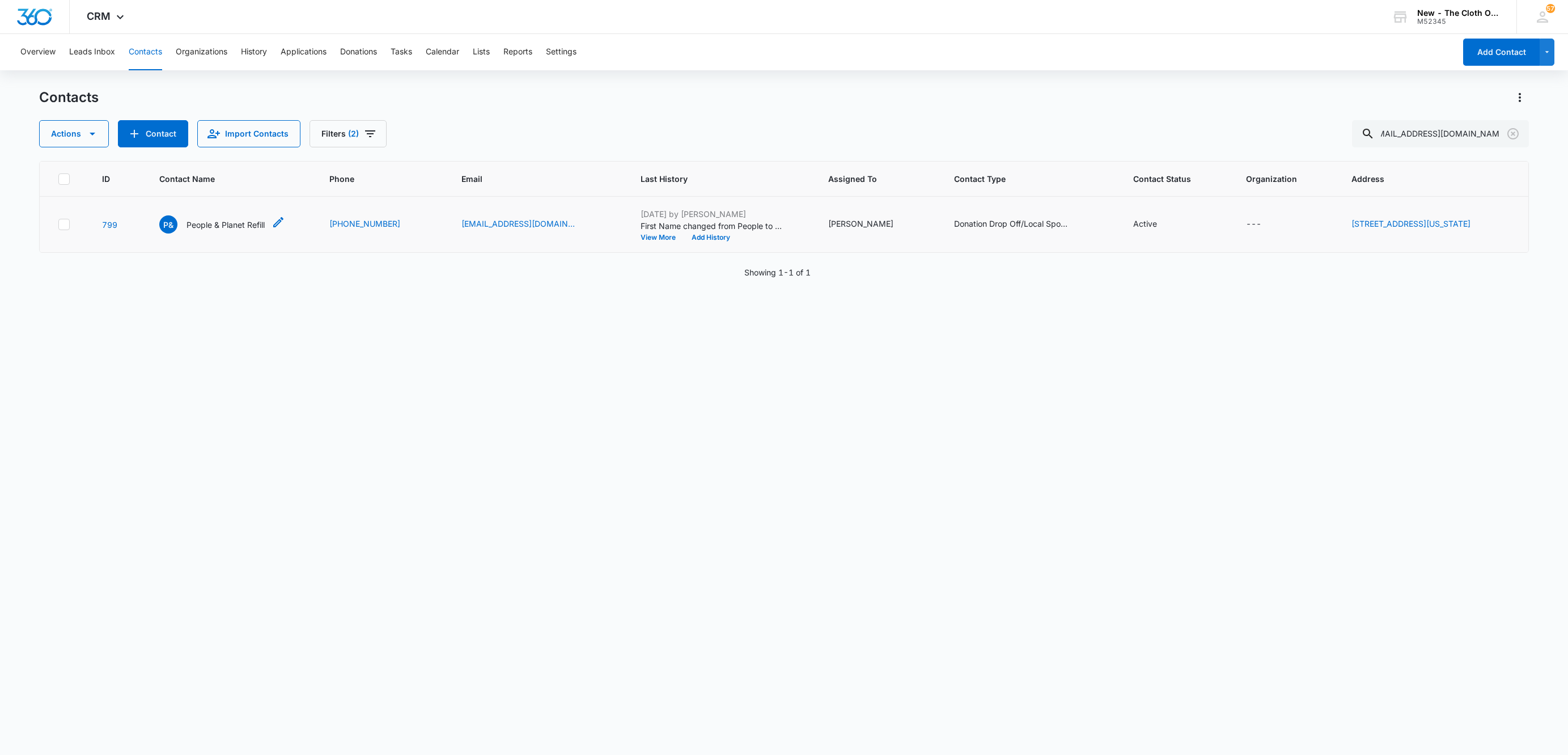
click at [245, 229] on p "People & Planet Refill" at bounding box center [225, 224] width 78 height 12
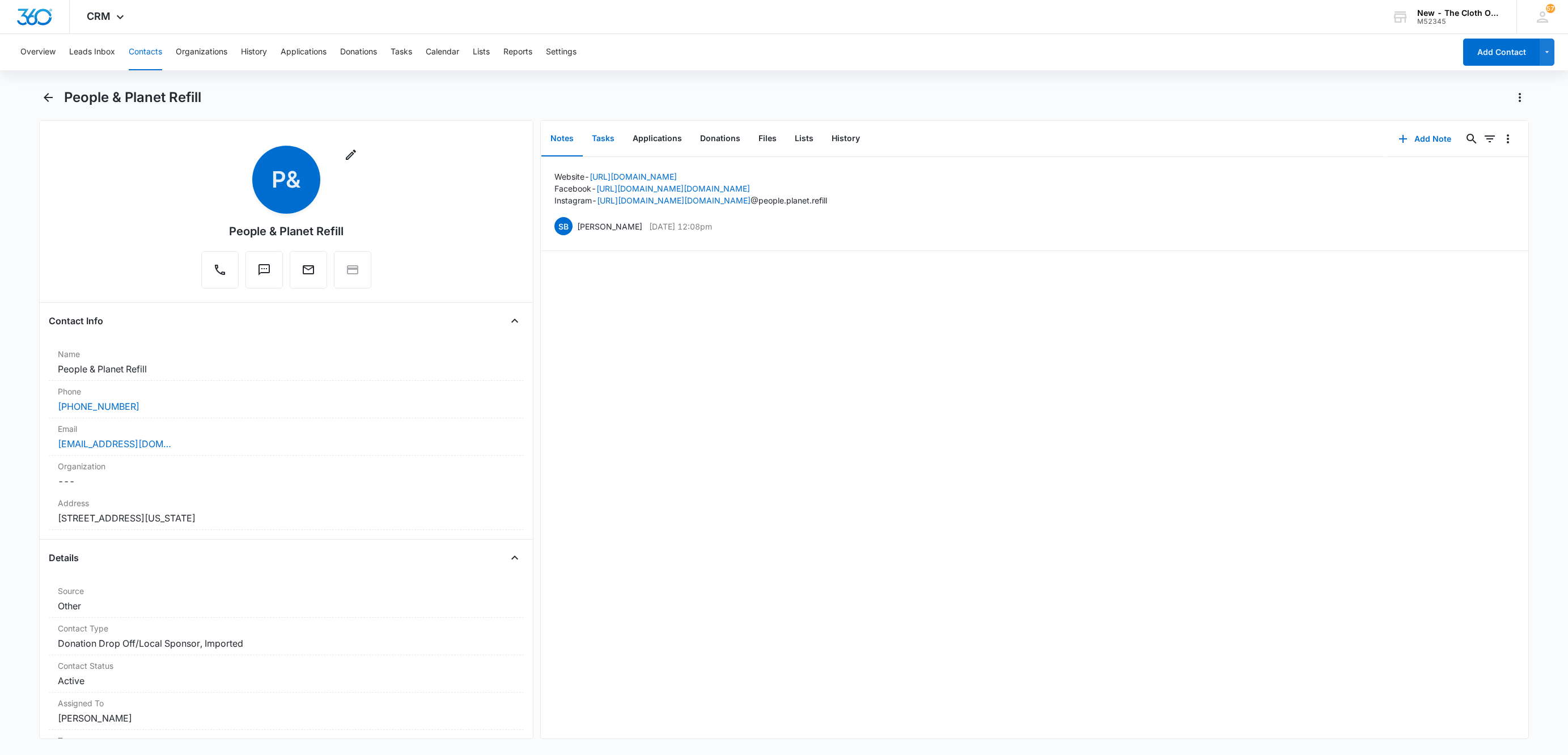
click at [600, 133] on button "Tasks" at bounding box center [603, 139] width 41 height 35
click at [764, 134] on button "Files" at bounding box center [767, 139] width 37 height 35
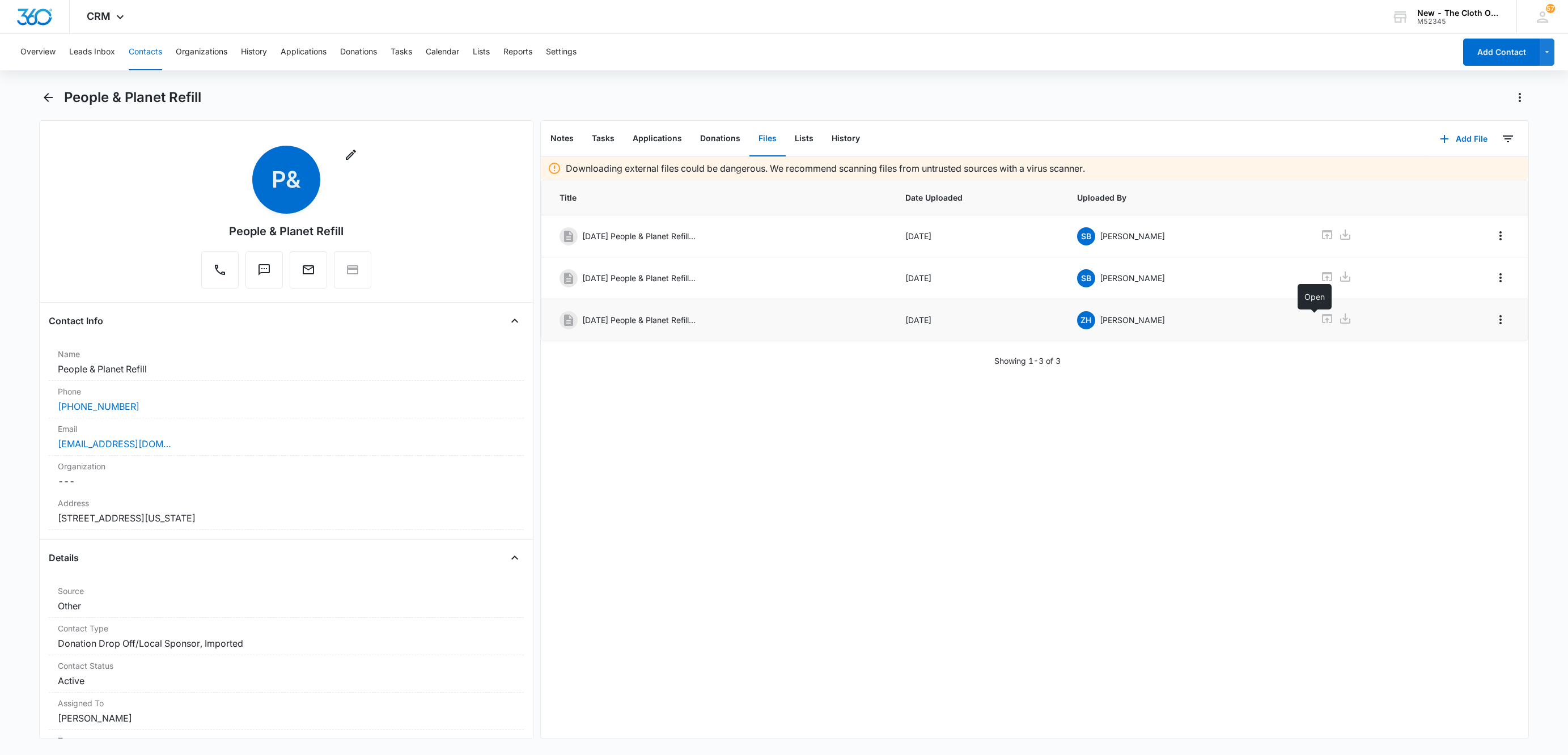
click at [1320, 325] on icon at bounding box center [1327, 318] width 14 height 14
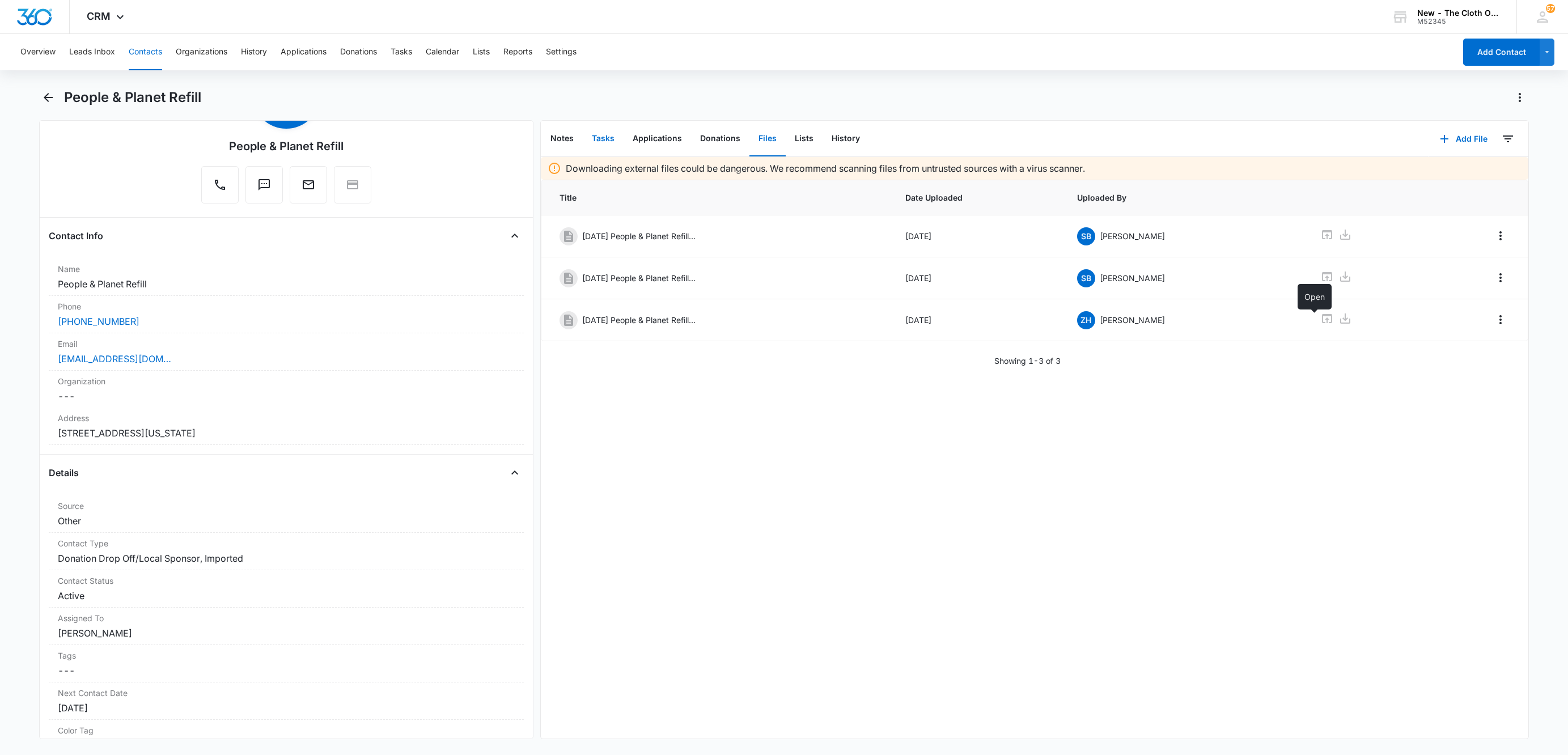
click at [596, 140] on button "Tasks" at bounding box center [603, 139] width 41 height 35
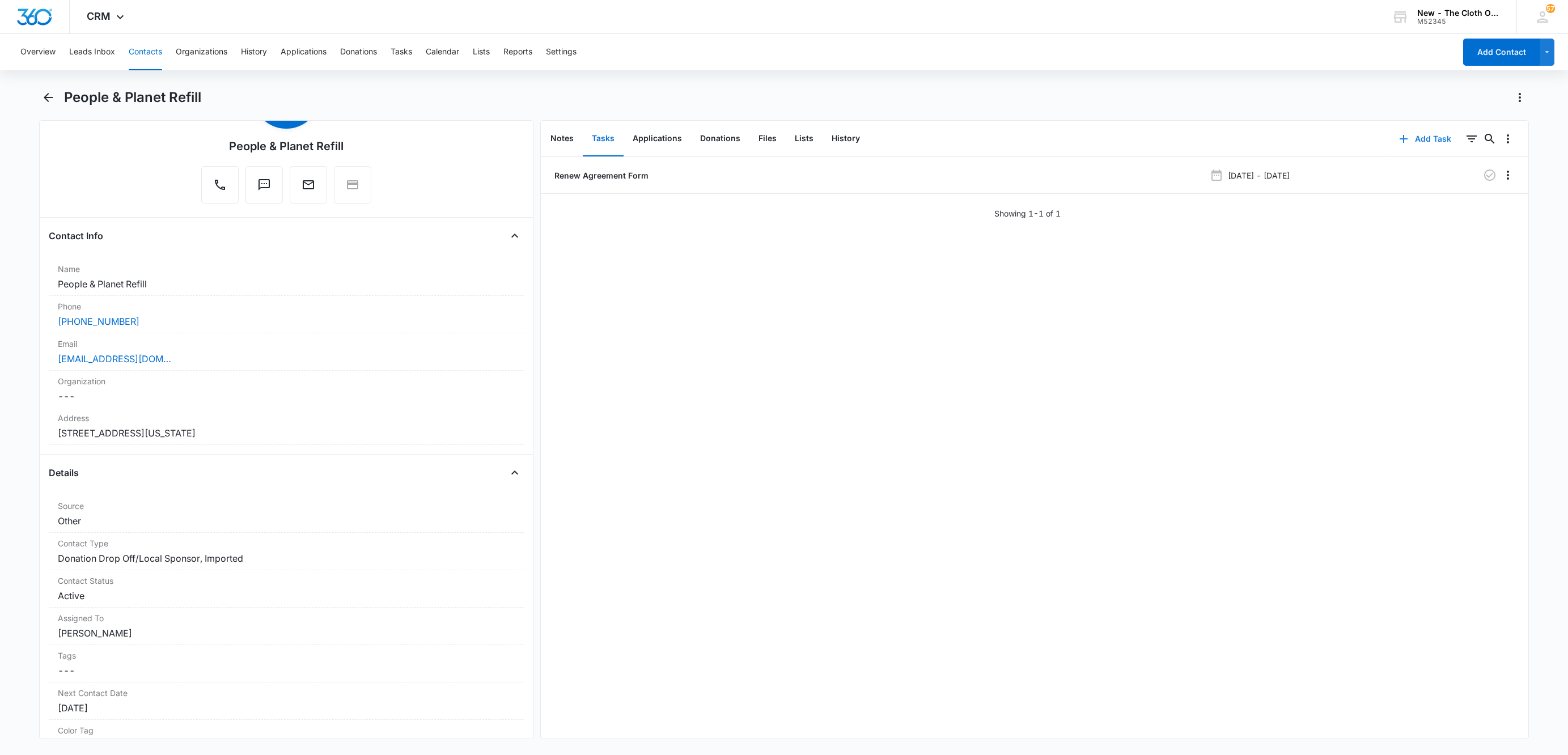
click at [1423, 140] on button "Add Task" at bounding box center [1425, 139] width 75 height 27
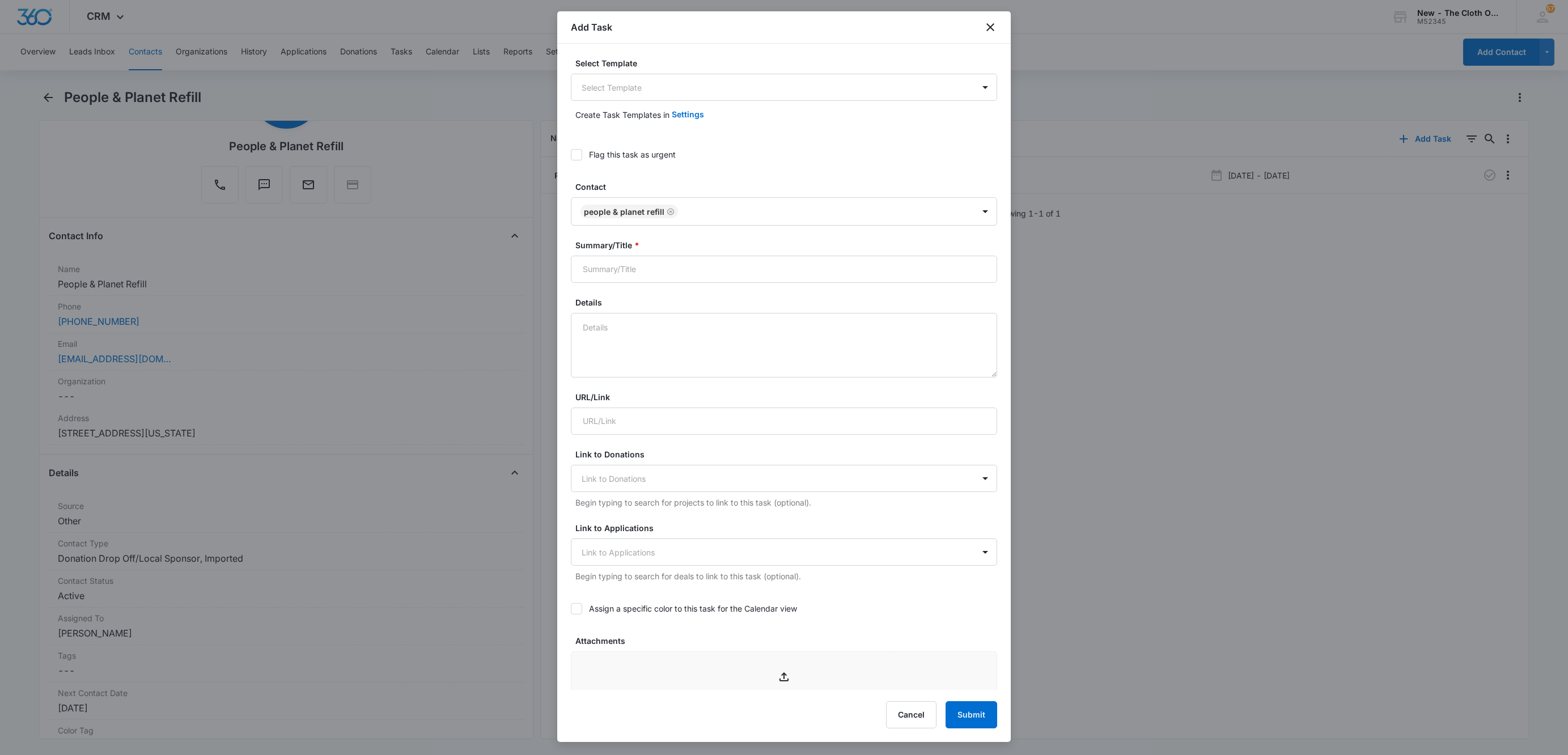
click at [579, 152] on icon at bounding box center [577, 155] width 10 height 10
click at [571, 155] on input "Flag this task as urgent" at bounding box center [571, 155] width 0 height 0
click at [856, 358] on textarea "Details" at bounding box center [784, 345] width 426 height 64
paste textarea "If agreement is not resigned and in files on [DATE] the drop off will be remove…"
type textarea "If agreement is not resigned and in files on [DATE] the drop off will be remove…"
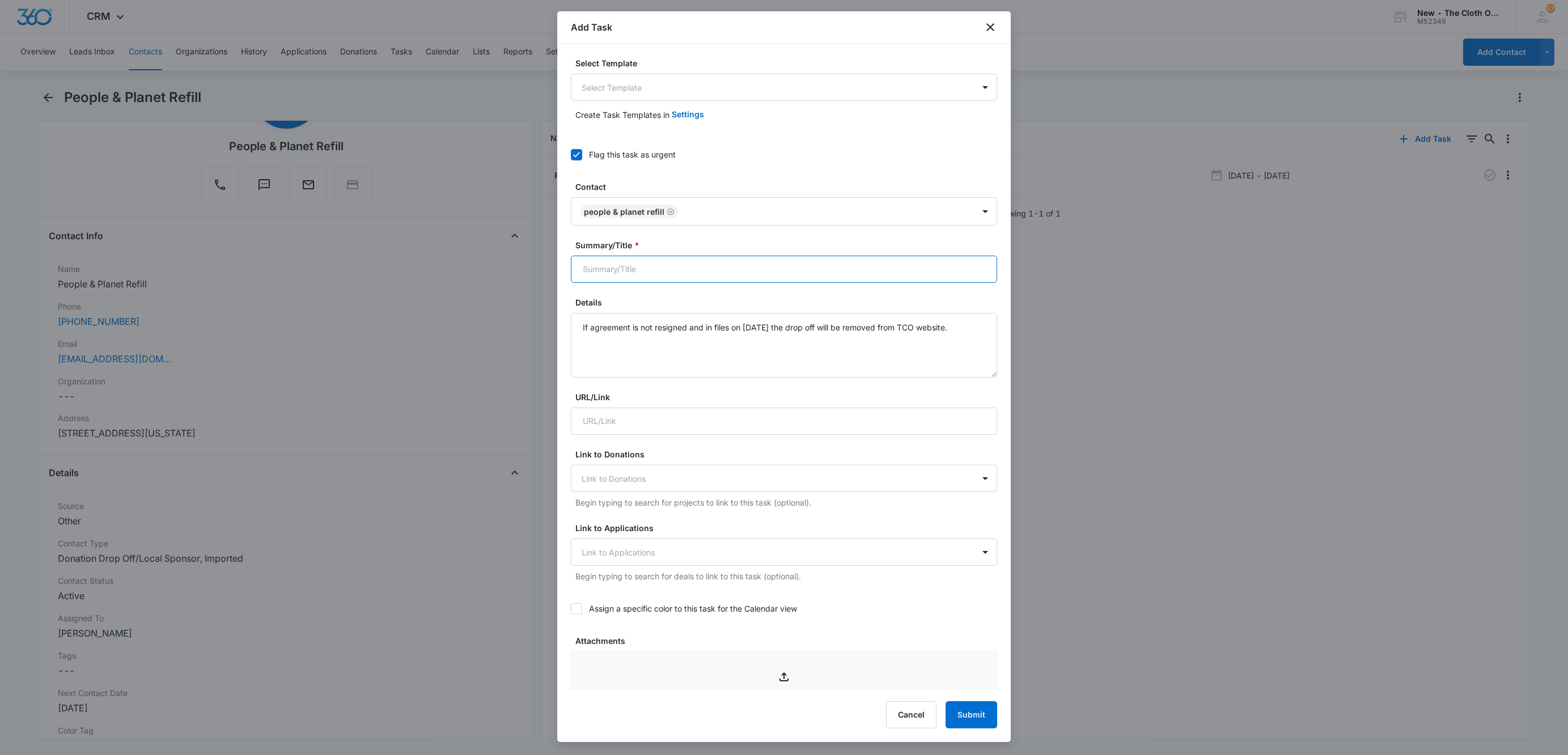
click at [699, 276] on input "Summary/Title *" at bounding box center [784, 269] width 426 height 27
type input "["
click at [637, 286] on form "Select Template Select Template Create Task Templates in Settings Flag this tas…" at bounding box center [784, 574] width 426 height 1034
click at [635, 273] on input "Summary/Title *" at bounding box center [784, 269] width 426 height 27
paste input "Renew Drop Off Agreement [EXPIRED [DATE]]"
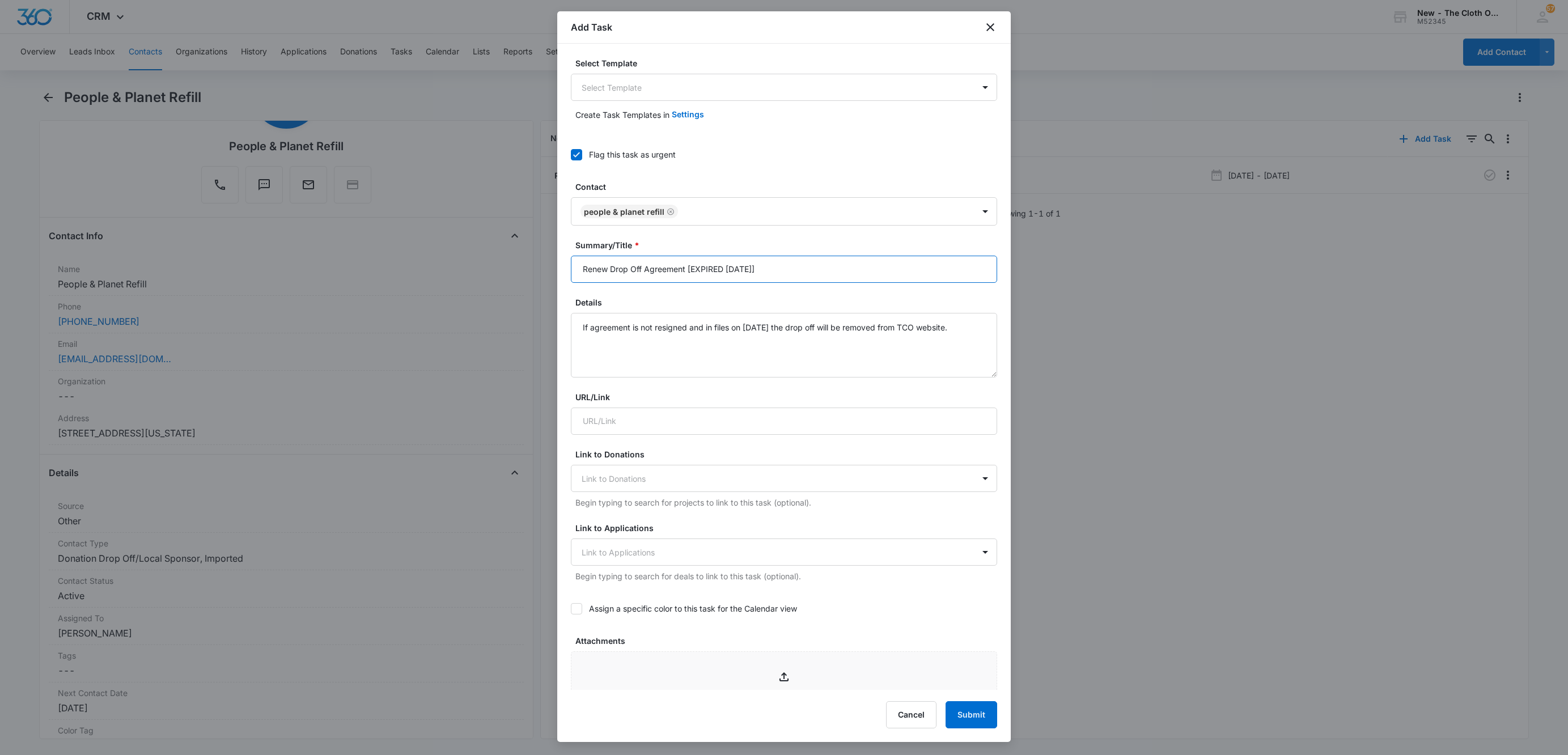
drag, startPoint x: 726, startPoint y: 264, endPoint x: 746, endPoint y: 265, distance: 20.0
click at [746, 265] on input "Renew Drop Off Agreement [EXPIRED [DATE]]" at bounding box center [784, 269] width 426 height 27
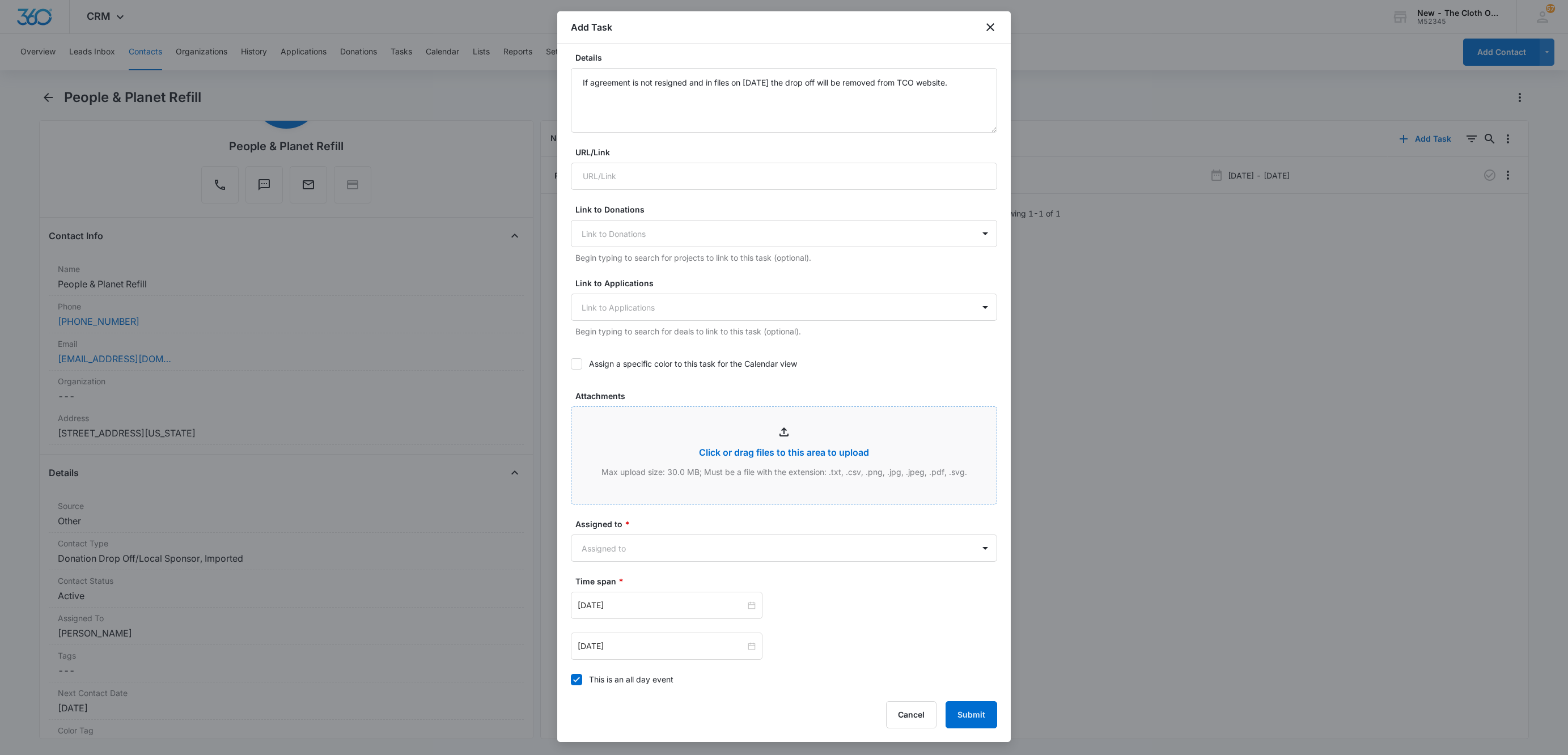
scroll to position [255, 0]
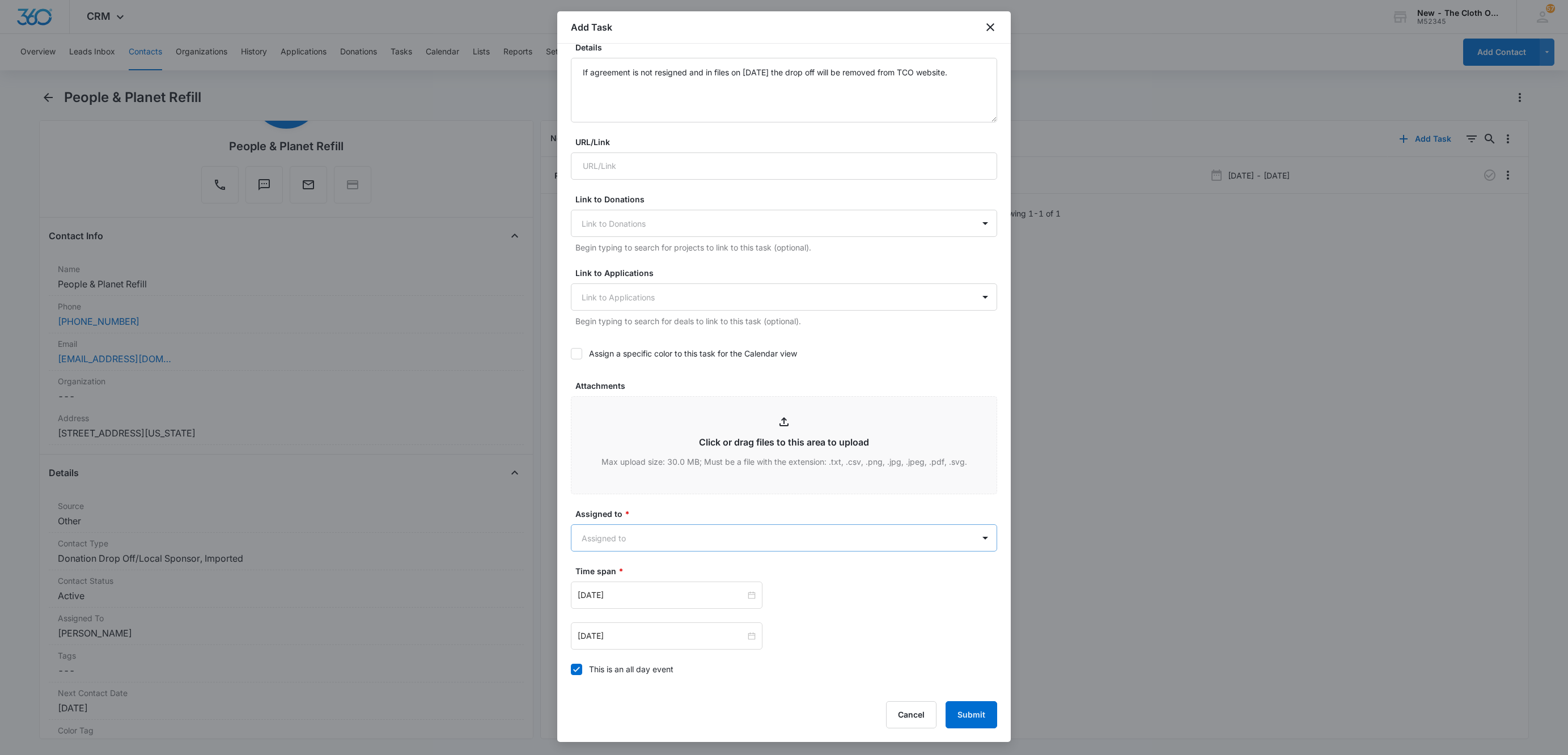
type input "Renew Drop Off Agreement [EXPIRED 08/08/2025]"
click at [595, 544] on body "CRM Apps Reputation Websites Forms CRM Email Social Shop Payments POS Ads Intel…" at bounding box center [784, 377] width 1568 height 755
type input "ZOE"
click at [677, 508] on div at bounding box center [784, 377] width 1568 height 755
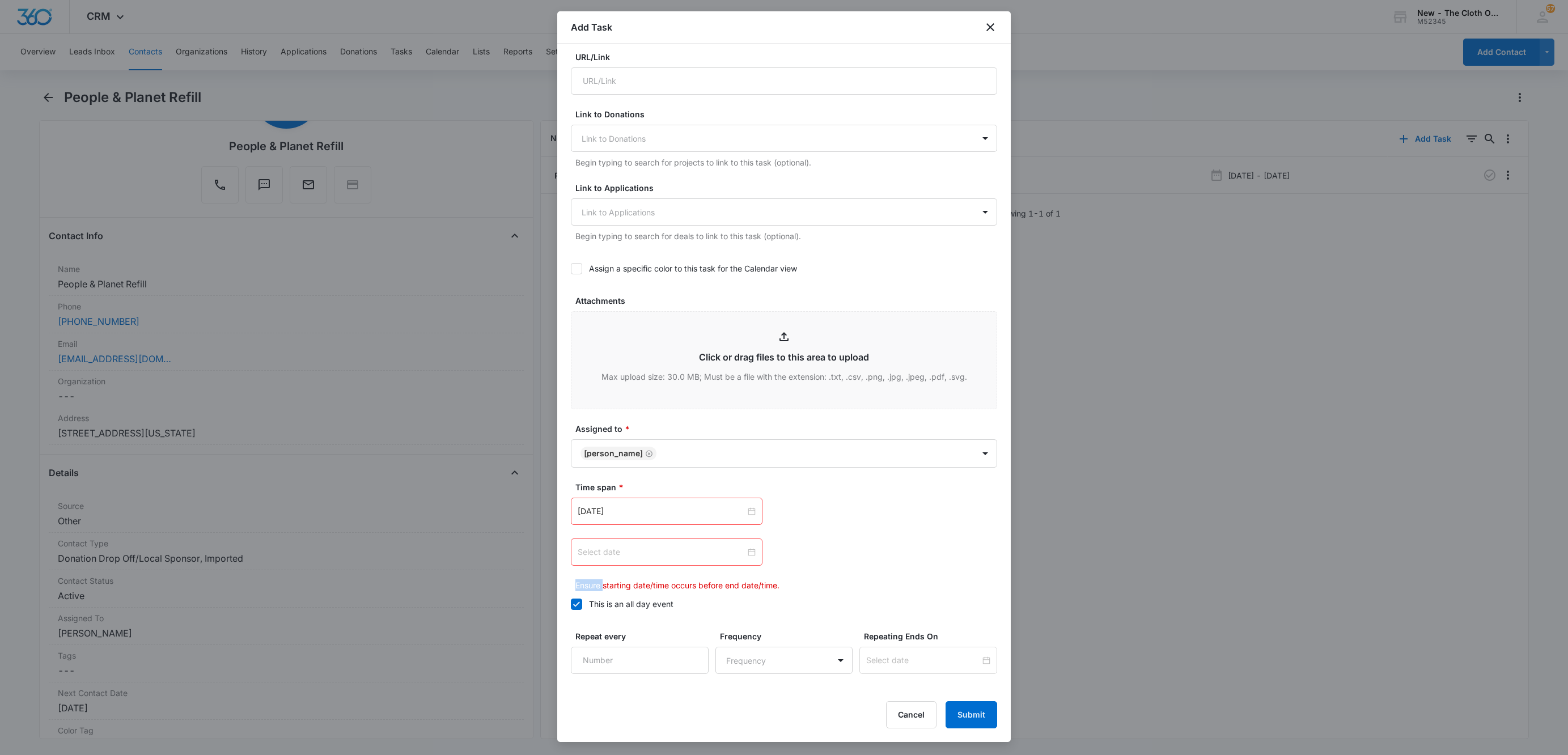
click at [742, 554] on div at bounding box center [666, 552] width 178 height 12
type input "Oct 31, 2025"
click at [684, 487] on div "31" at bounding box center [690, 485] width 14 height 14
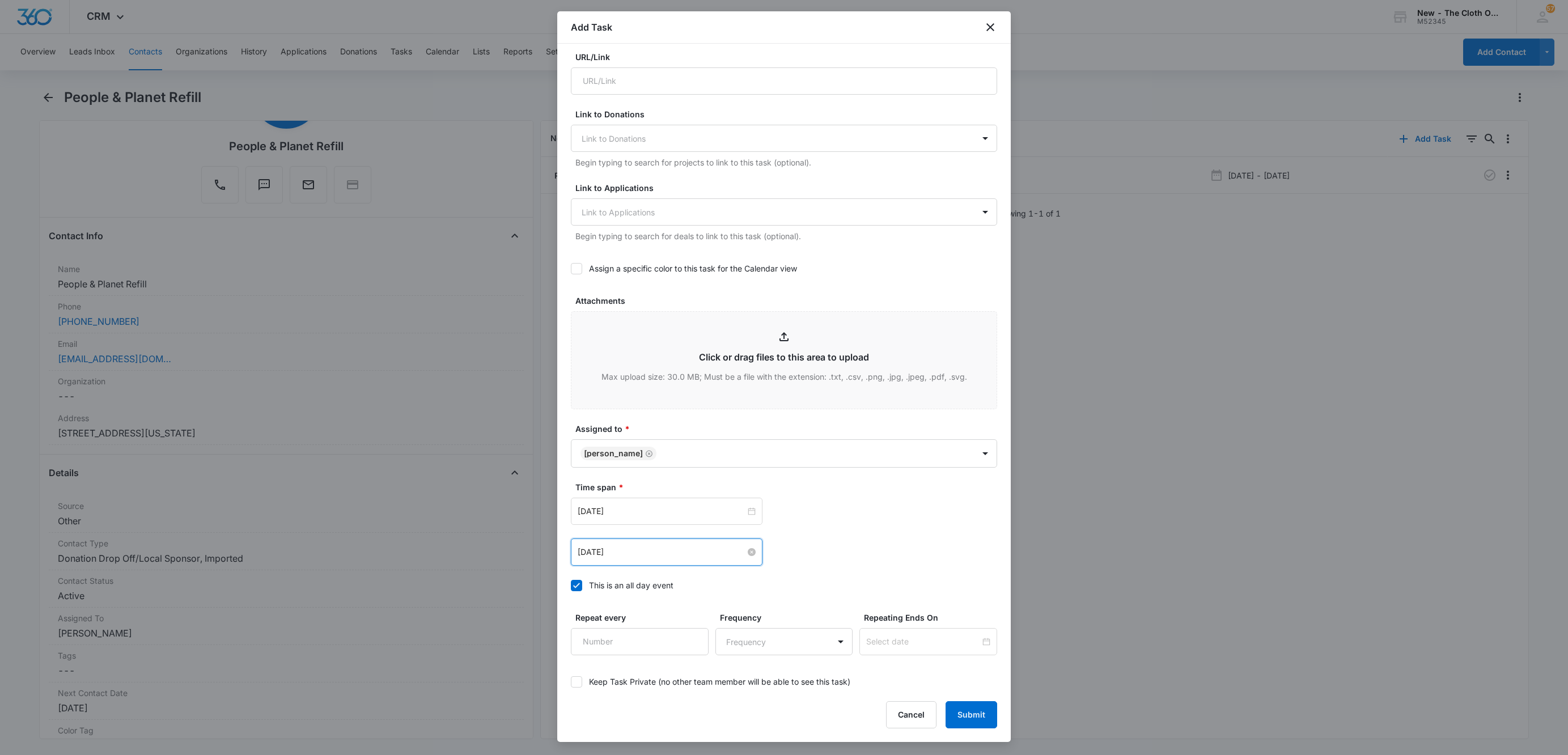
click at [944, 535] on div "Oct 10, 2025 Oct 31, 2025 Oct 2025 Su Mo Tu We Th Fr Sa 28 29 30 1 2 3 4 5 6 7 …" at bounding box center [784, 532] width 426 height 68
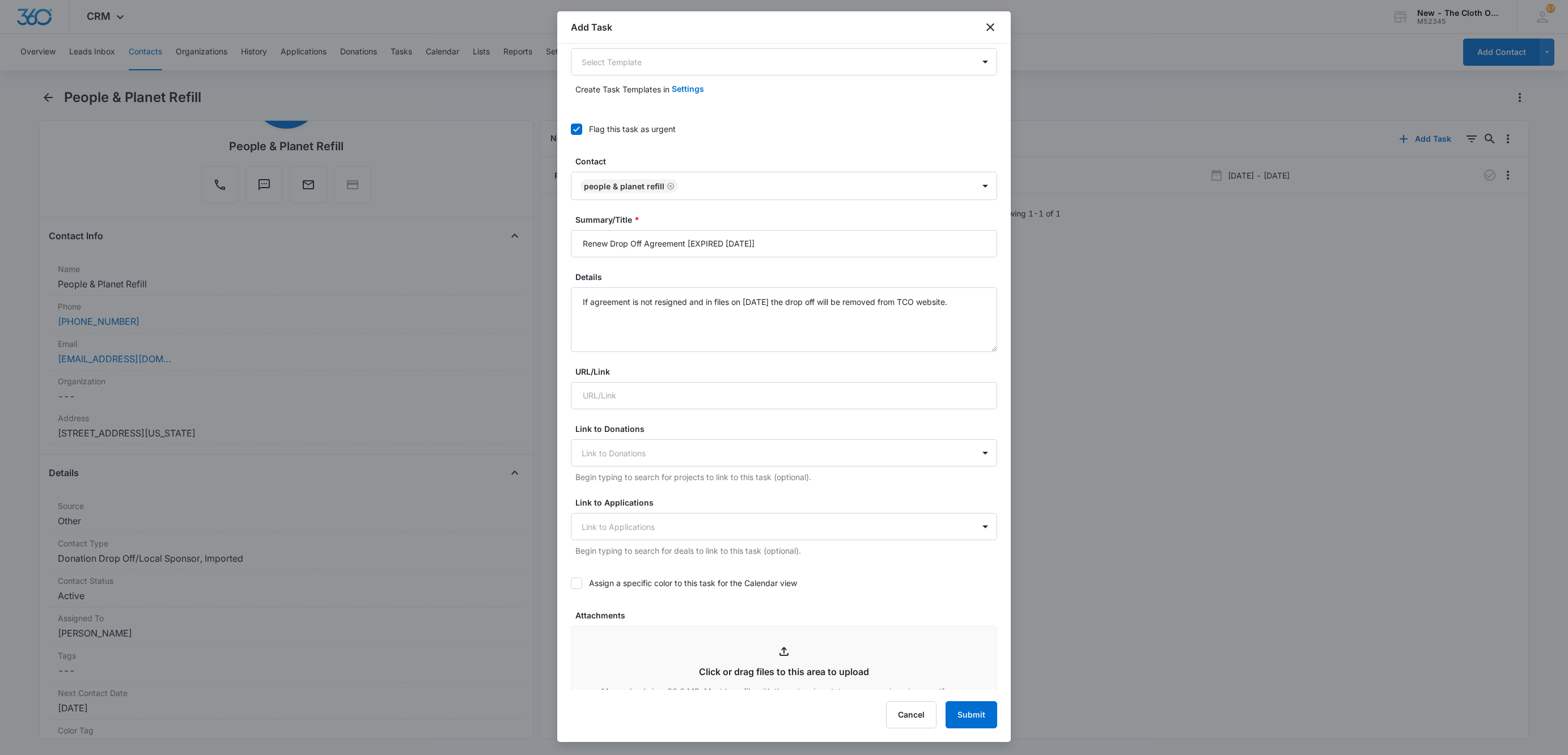
scroll to position [0, 0]
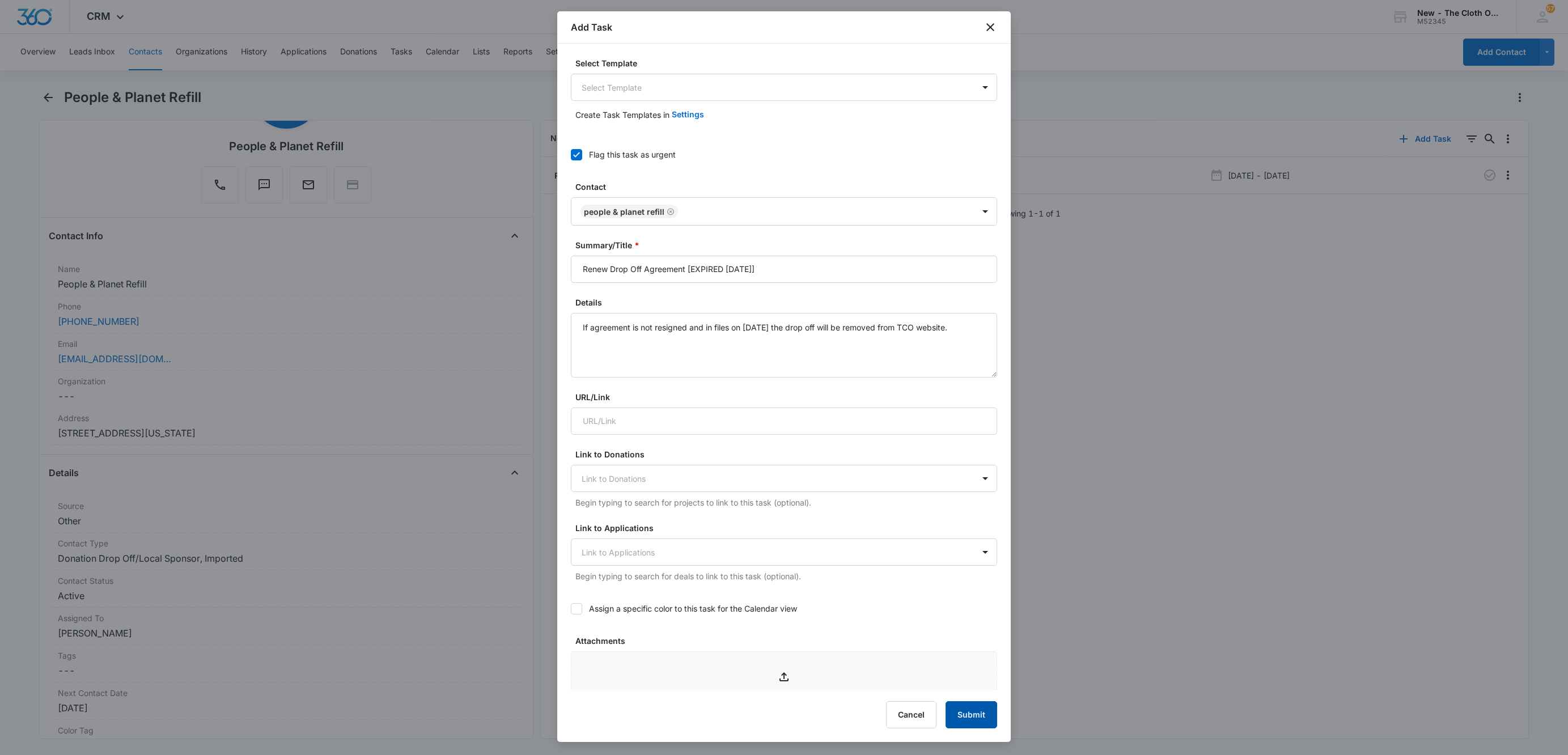
click at [969, 712] on button "Submit" at bounding box center [971, 715] width 51 height 27
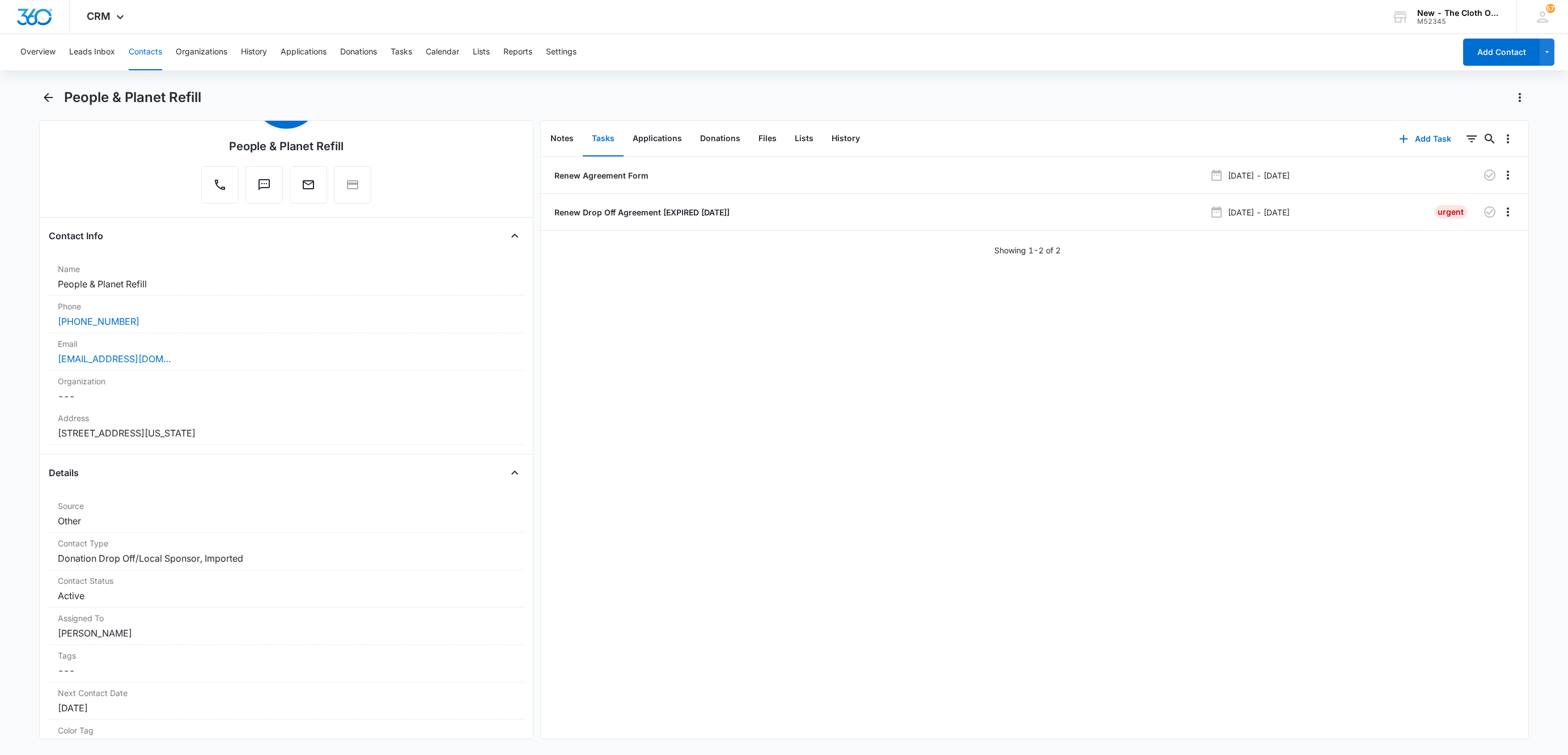
click at [147, 50] on button "Contacts" at bounding box center [146, 52] width 33 height 37
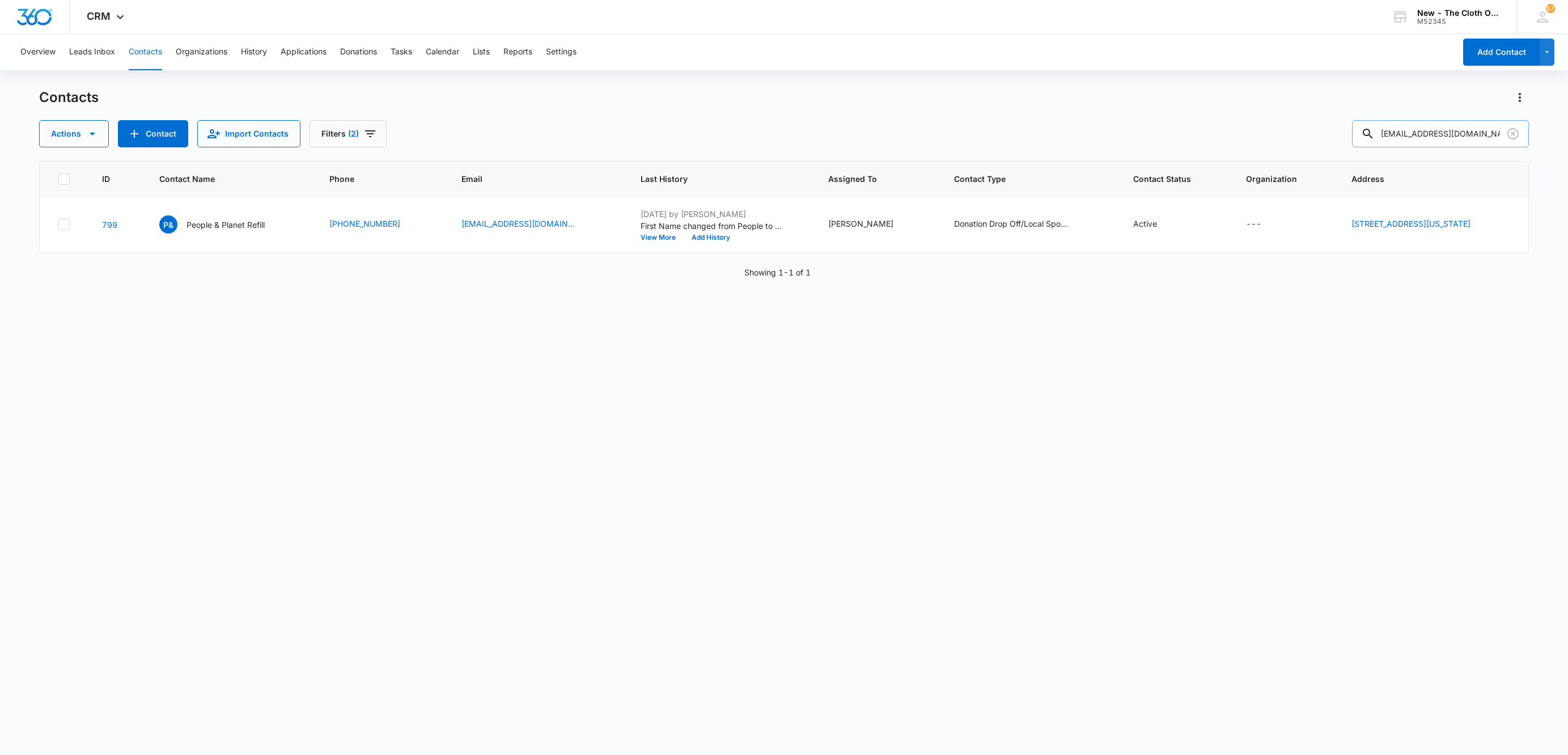
drag, startPoint x: 1440, startPoint y: 144, endPoint x: 1435, endPoint y: 137, distance: 8.6
click at [1440, 144] on input "[EMAIL_ADDRESS][DOMAIN_NAME]" at bounding box center [1440, 134] width 177 height 27
click at [1435, 137] on input "[EMAIL_ADDRESS][DOMAIN_NAME]" at bounding box center [1440, 134] width 177 height 27
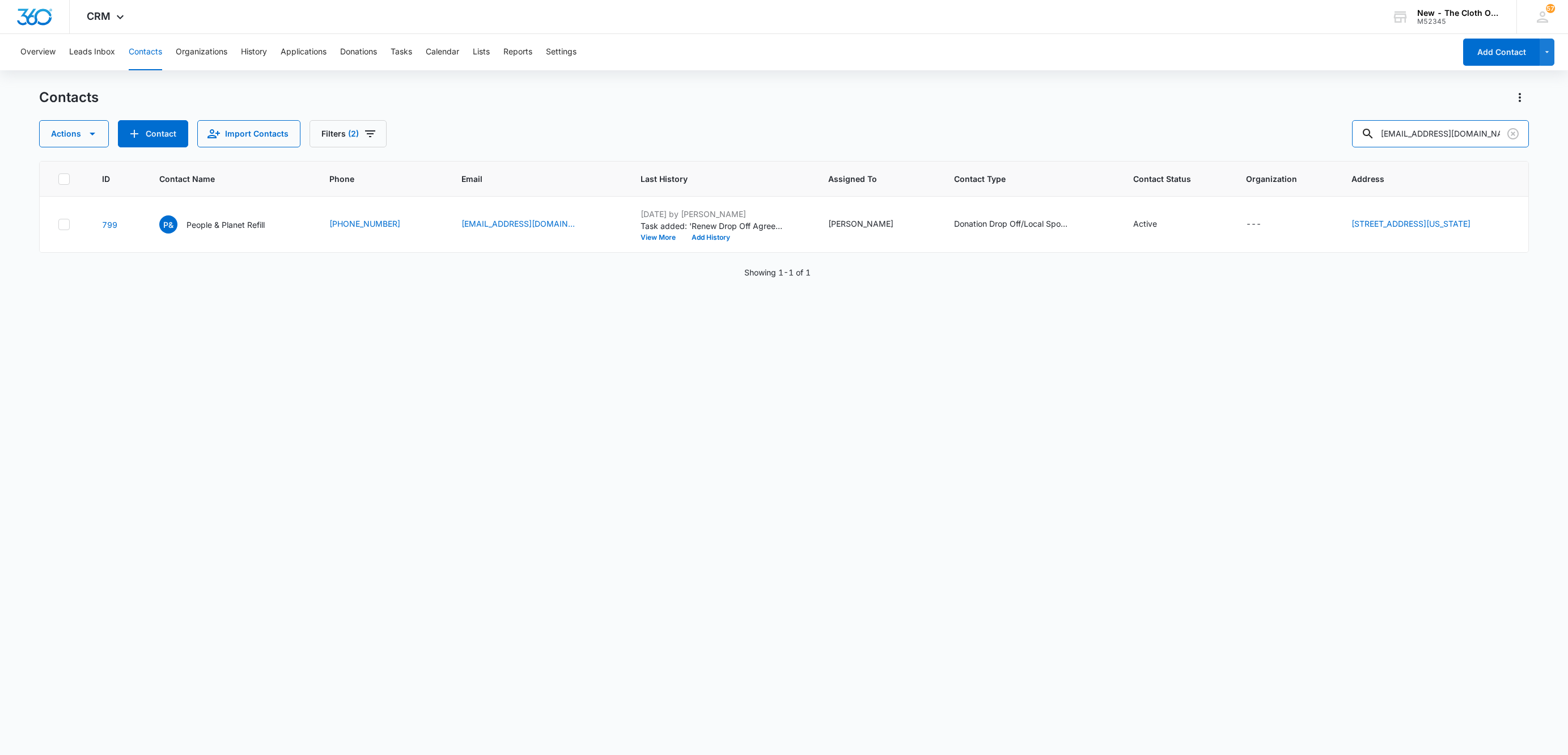
paste input "46268"
type input "46268"
click at [198, 220] on p "[US_STATE] Diaper Bank" at bounding box center [231, 224] width 92 height 12
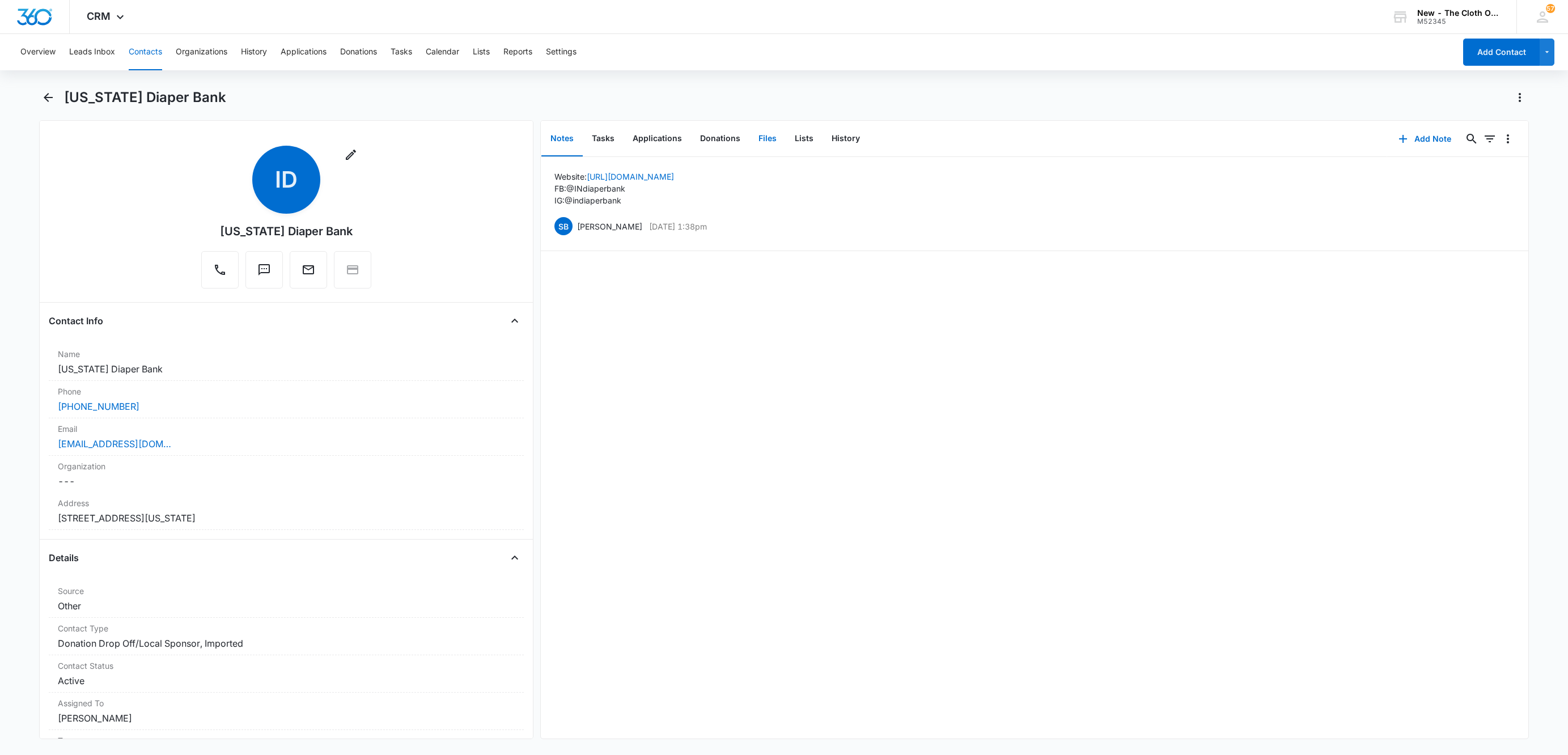
click at [760, 135] on button "Files" at bounding box center [767, 139] width 37 height 35
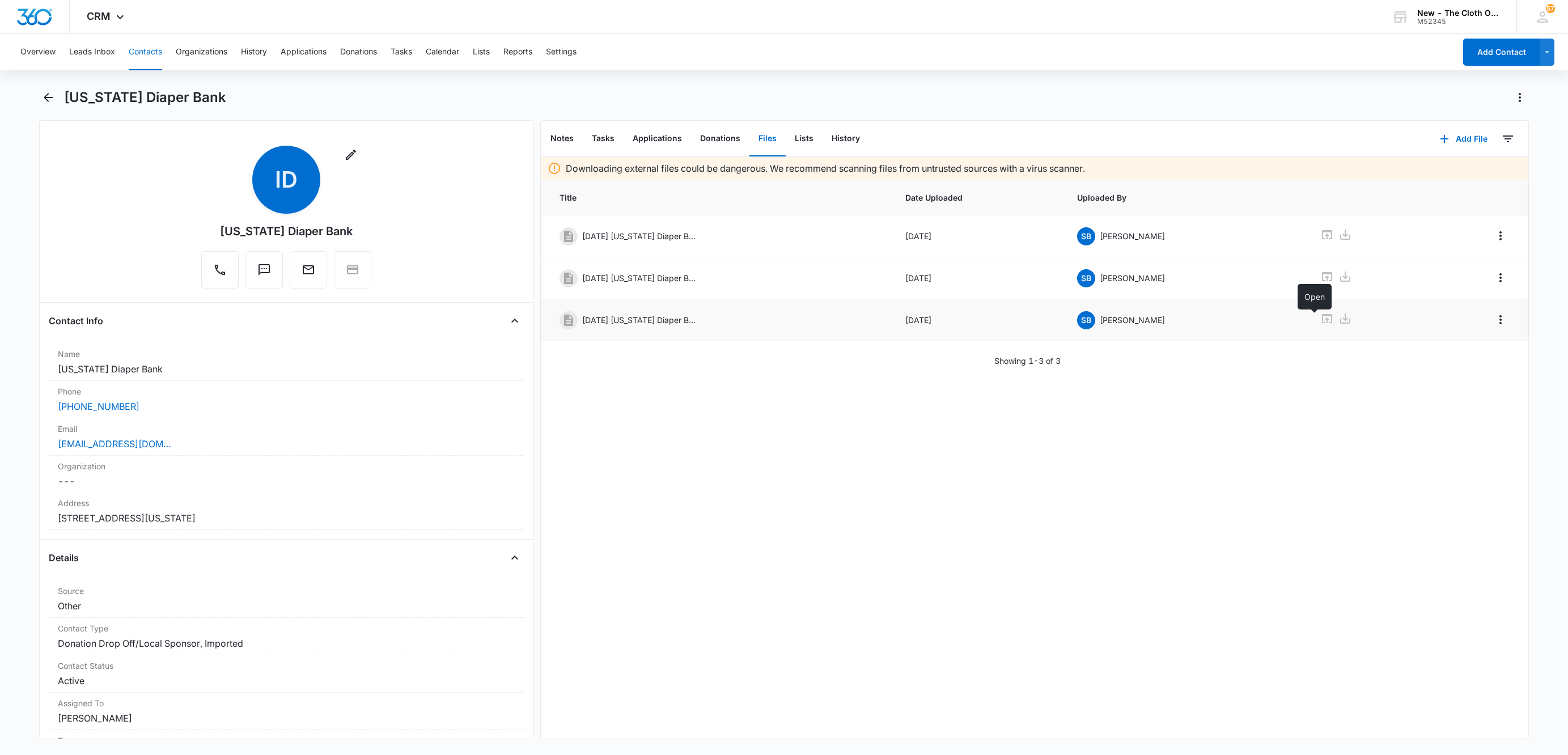
click at [1320, 325] on icon at bounding box center [1327, 318] width 14 height 14
click at [609, 138] on button "Tasks" at bounding box center [603, 139] width 41 height 35
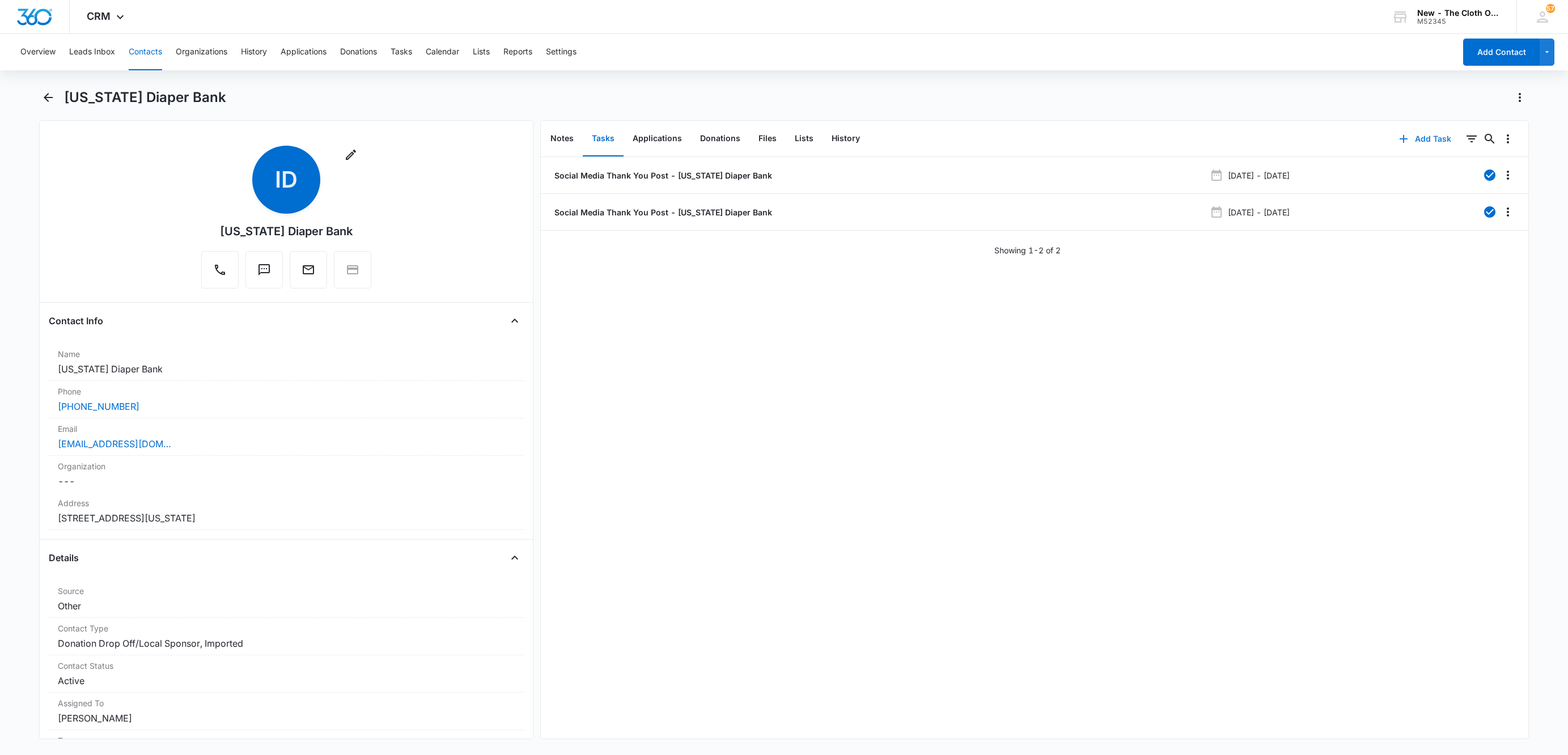
click at [1422, 135] on button "Add Task" at bounding box center [1425, 139] width 75 height 27
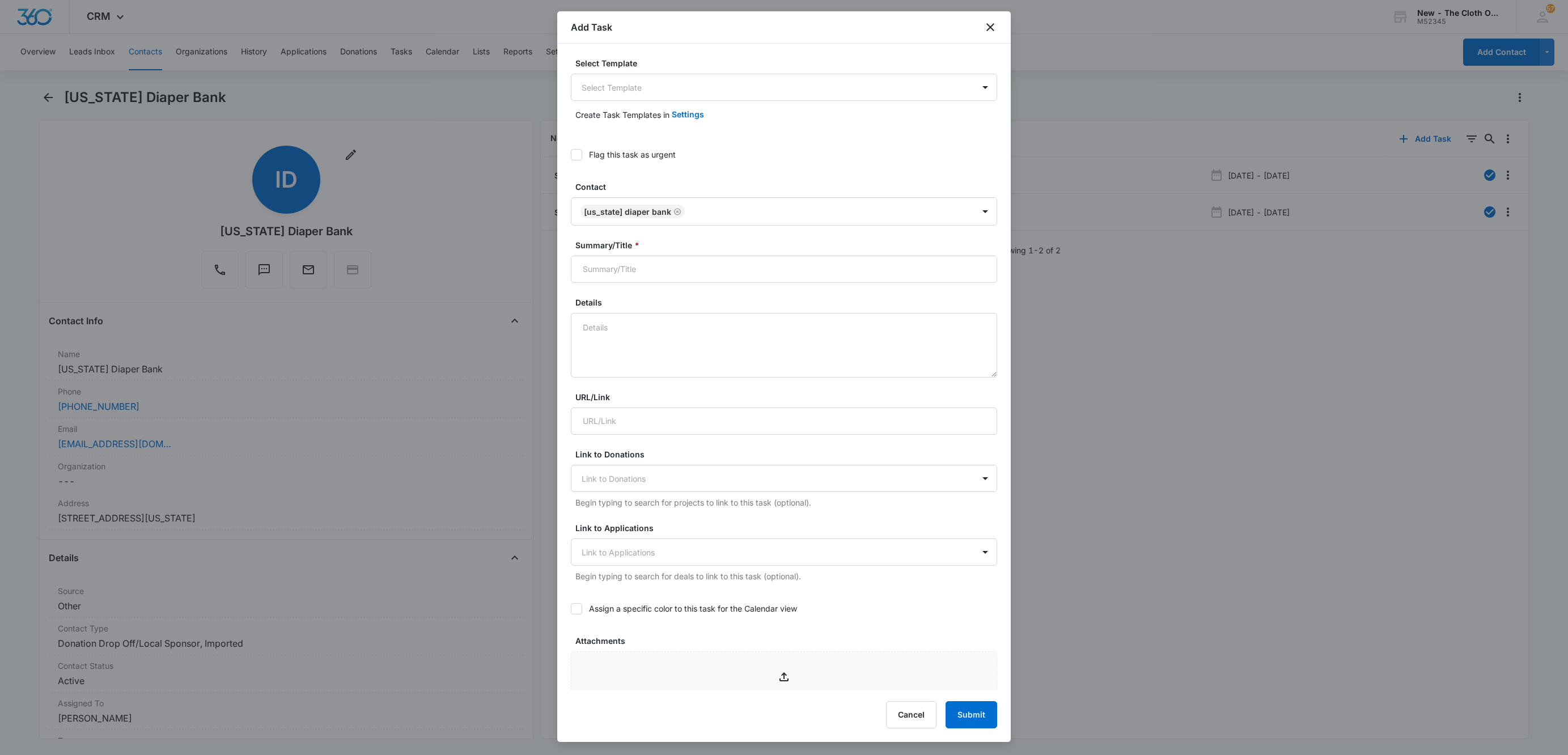
click at [665, 255] on div "Summary/Title *" at bounding box center [784, 261] width 426 height 43
click at [664, 271] on input "Summary/Title *" at bounding box center [784, 269] width 426 height 27
type input "l"
type input "Renew Agreement for Local Partnership [EXPIRED 04/01/2025]"
click at [584, 151] on label "Flag this task as urgent" at bounding box center [784, 154] width 426 height 12
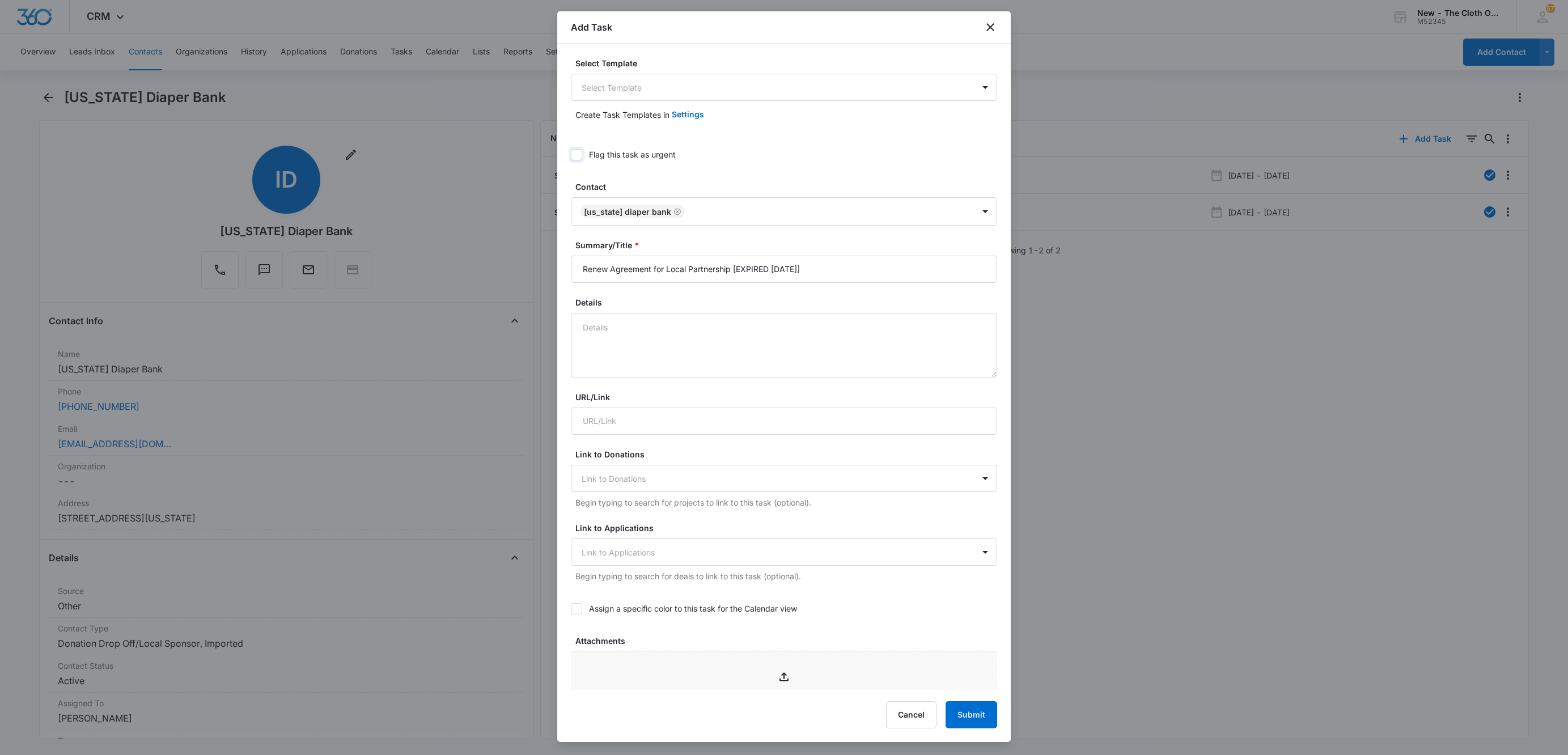
click at [571, 155] on input "Flag this task as urgent" at bounding box center [571, 155] width 0 height 0
click at [687, 367] on textarea "Details" at bounding box center [784, 345] width 426 height 64
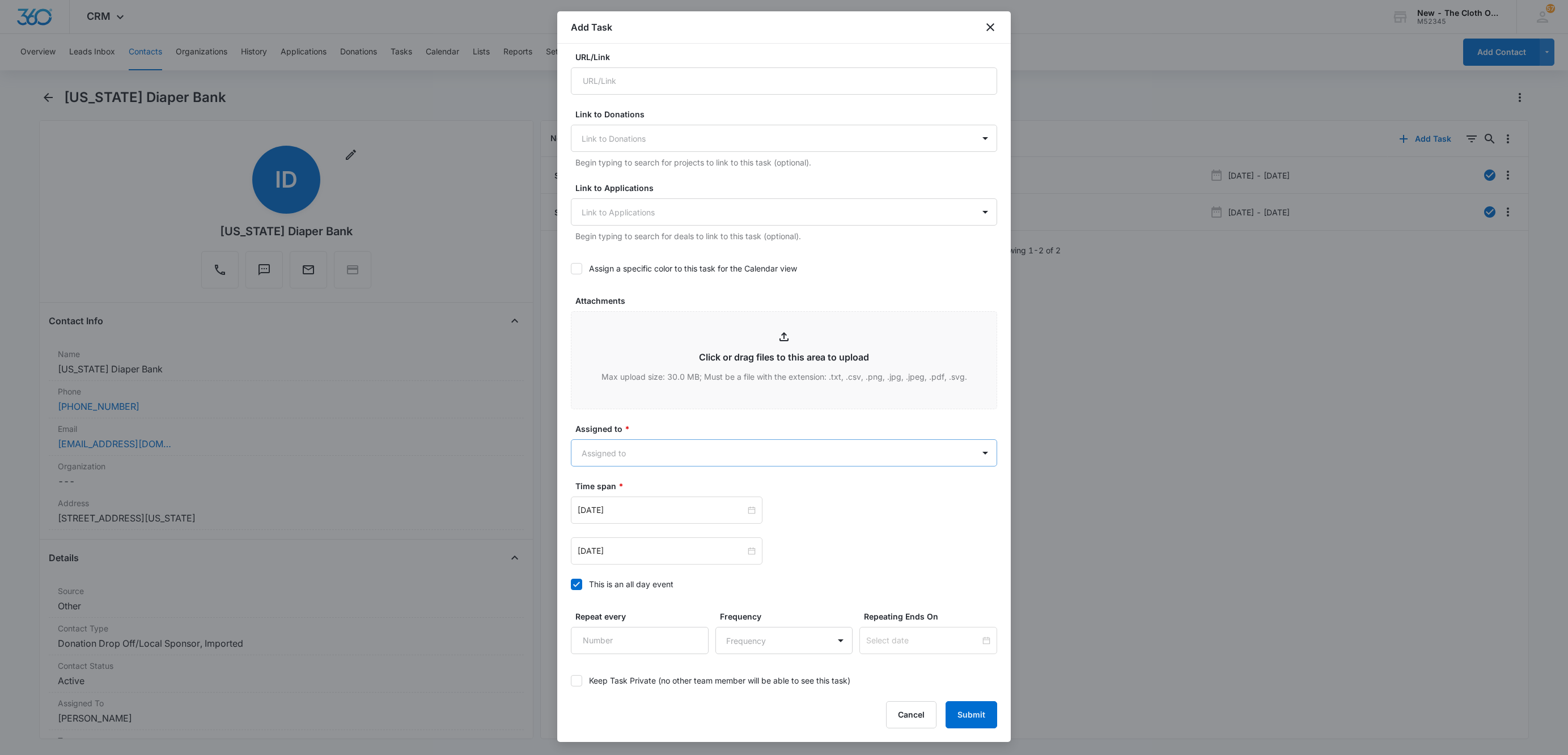
scroll to position [402, 0]
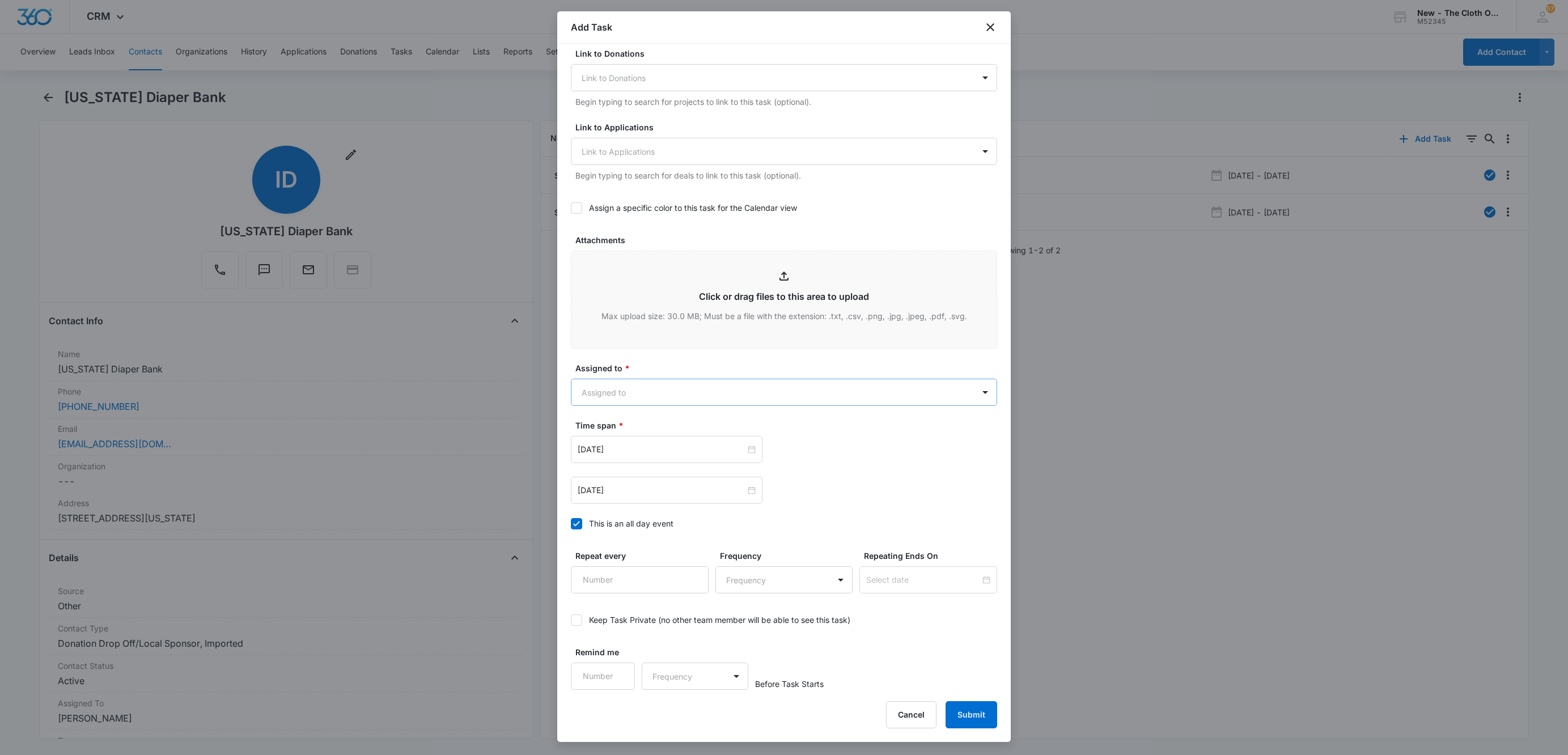
click at [672, 397] on body "CRM Apps Reputation Websites Forms CRM Email Social Shop Payments POS Ads Intel…" at bounding box center [784, 377] width 1568 height 755
type input "CAR"
click at [632, 429] on p "[PERSON_NAME]" at bounding box center [617, 432] width 65 height 12
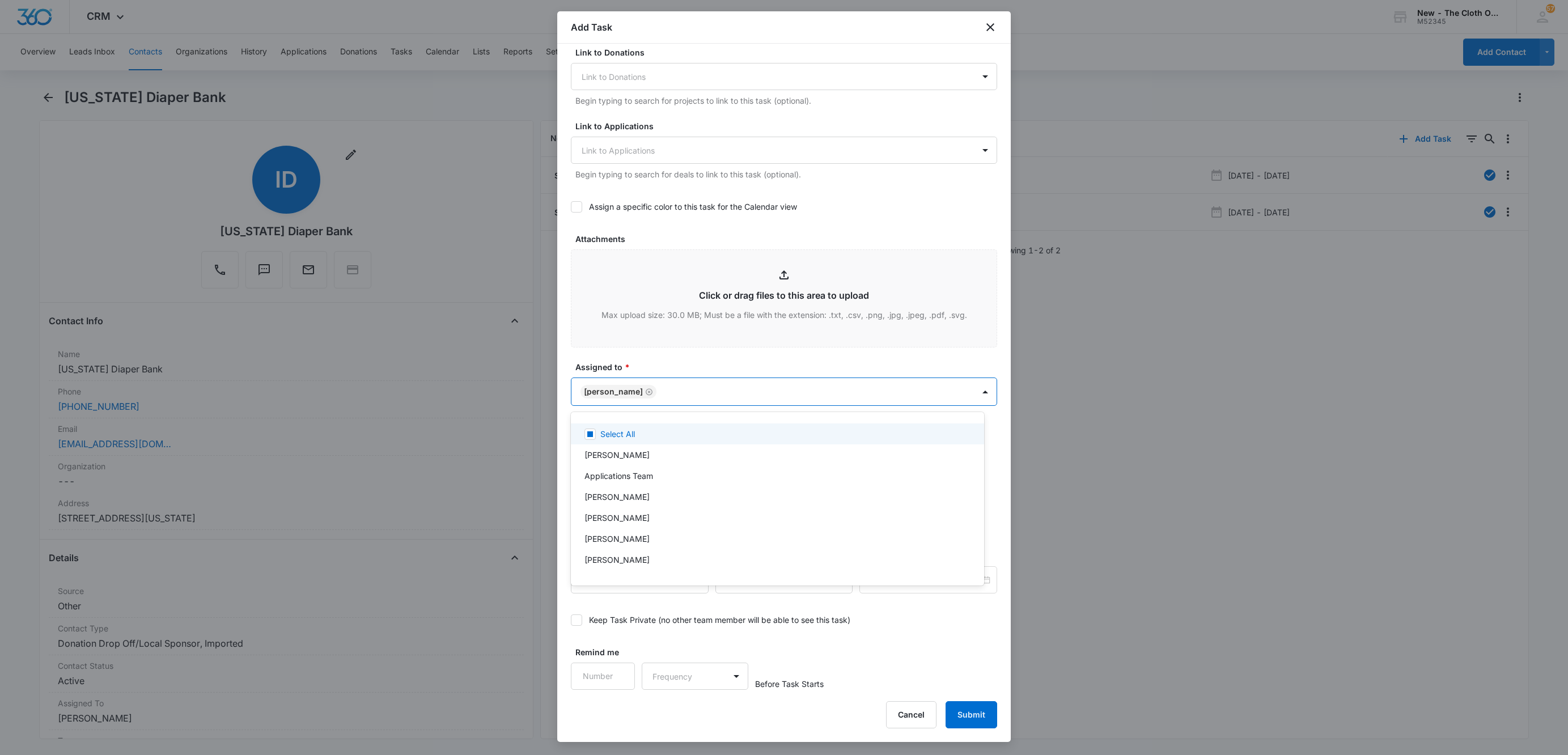
click at [662, 362] on div at bounding box center [784, 377] width 1568 height 755
click at [673, 447] on input "Oct 10, 2025" at bounding box center [661, 450] width 168 height 12
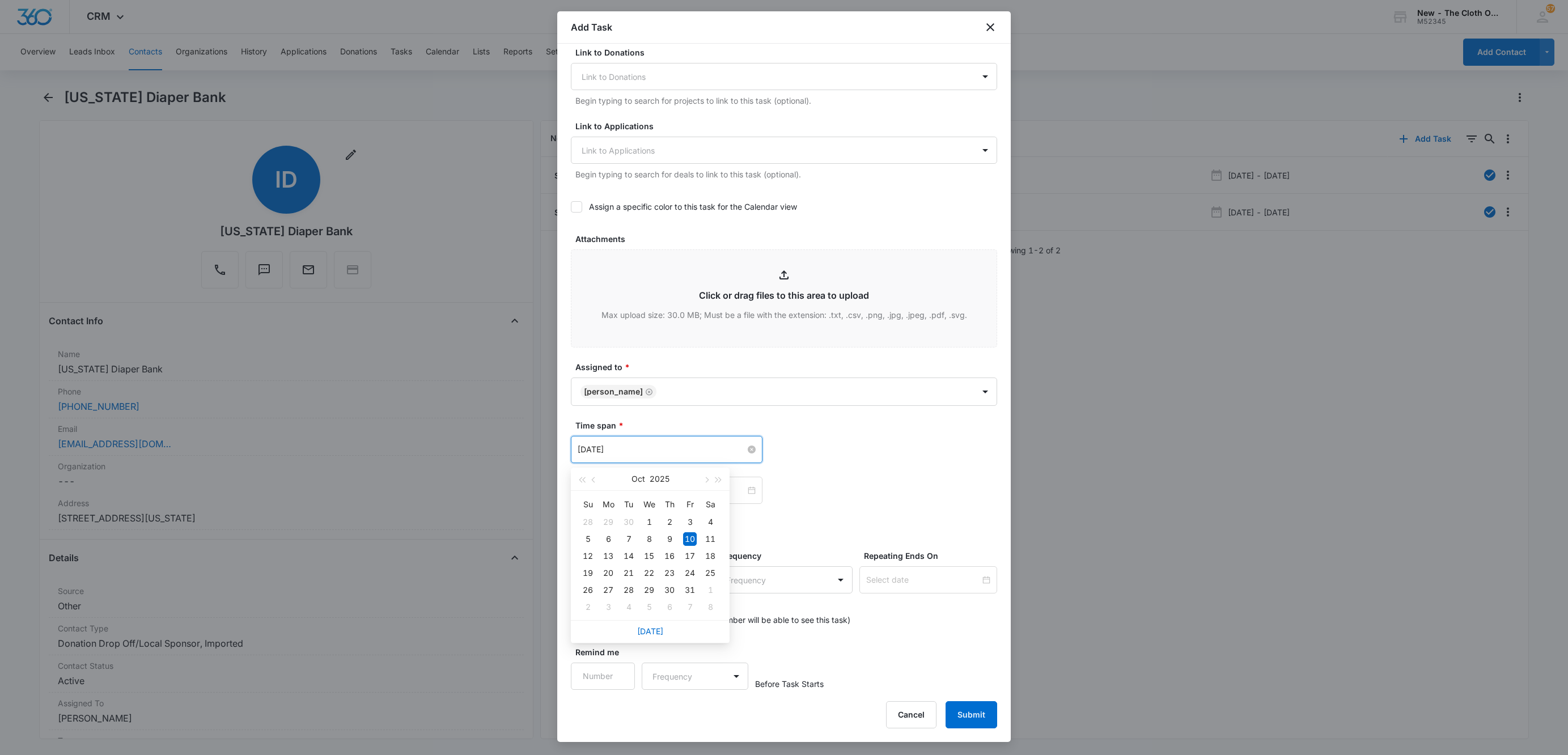
click at [673, 446] on input "Oct 10, 2025" at bounding box center [661, 450] width 168 height 12
click at [857, 502] on div "Oct 10, 2025" at bounding box center [784, 491] width 426 height 27
click at [716, 495] on input "Oct 10, 2025" at bounding box center [661, 491] width 168 height 12
type input "Oct 31, 2025"
click at [687, 630] on div "31" at bounding box center [690, 631] width 14 height 14
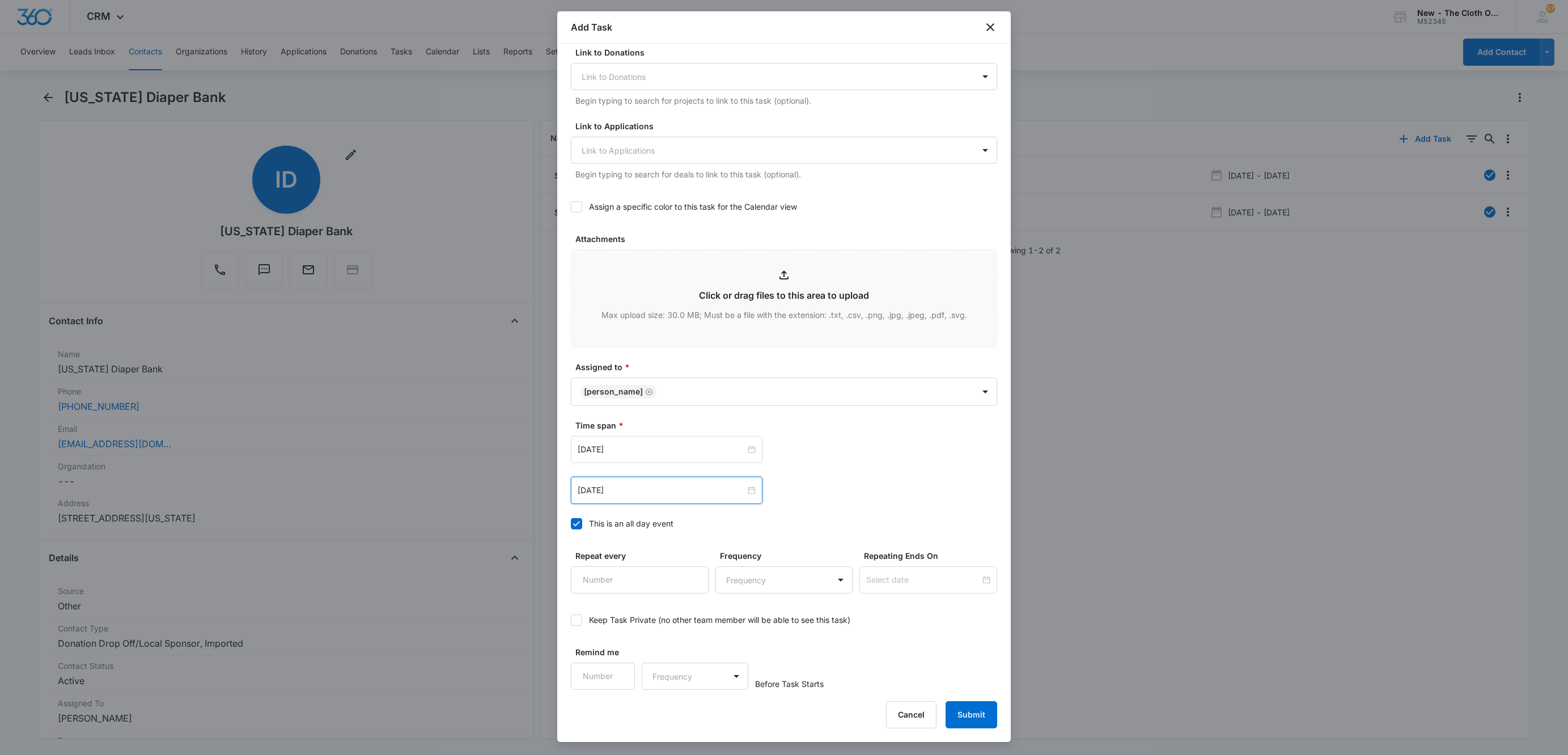
click at [896, 497] on div "Oct 31, 2025 Oct 2025 Su Mo Tu We Th Fr Sa 28 29 30 1 2 3 4 5 6 7 8 9 10 11 12 …" at bounding box center [784, 491] width 426 height 27
click at [981, 712] on button "Submit" at bounding box center [971, 715] width 51 height 27
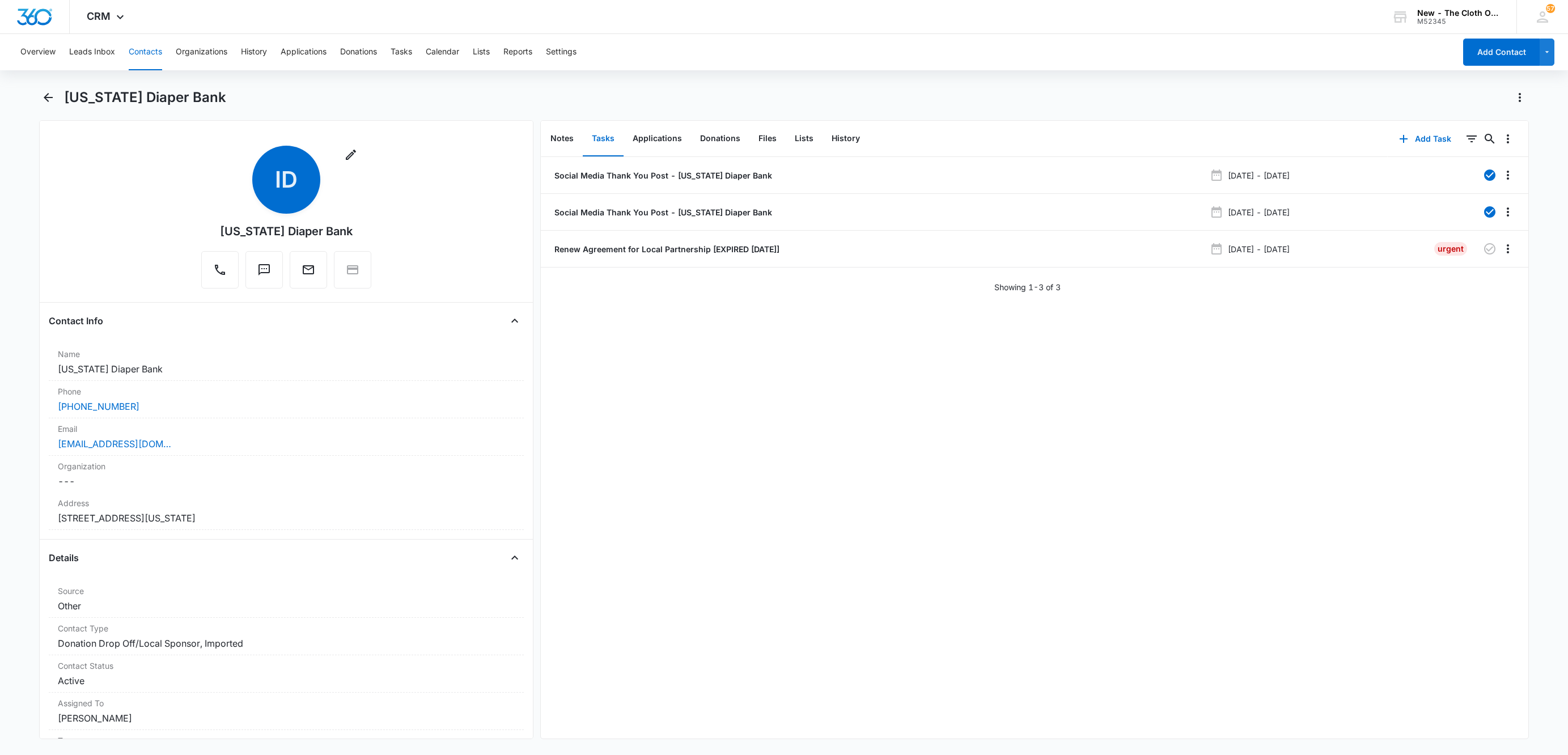
click at [150, 50] on button "Contacts" at bounding box center [146, 52] width 33 height 37
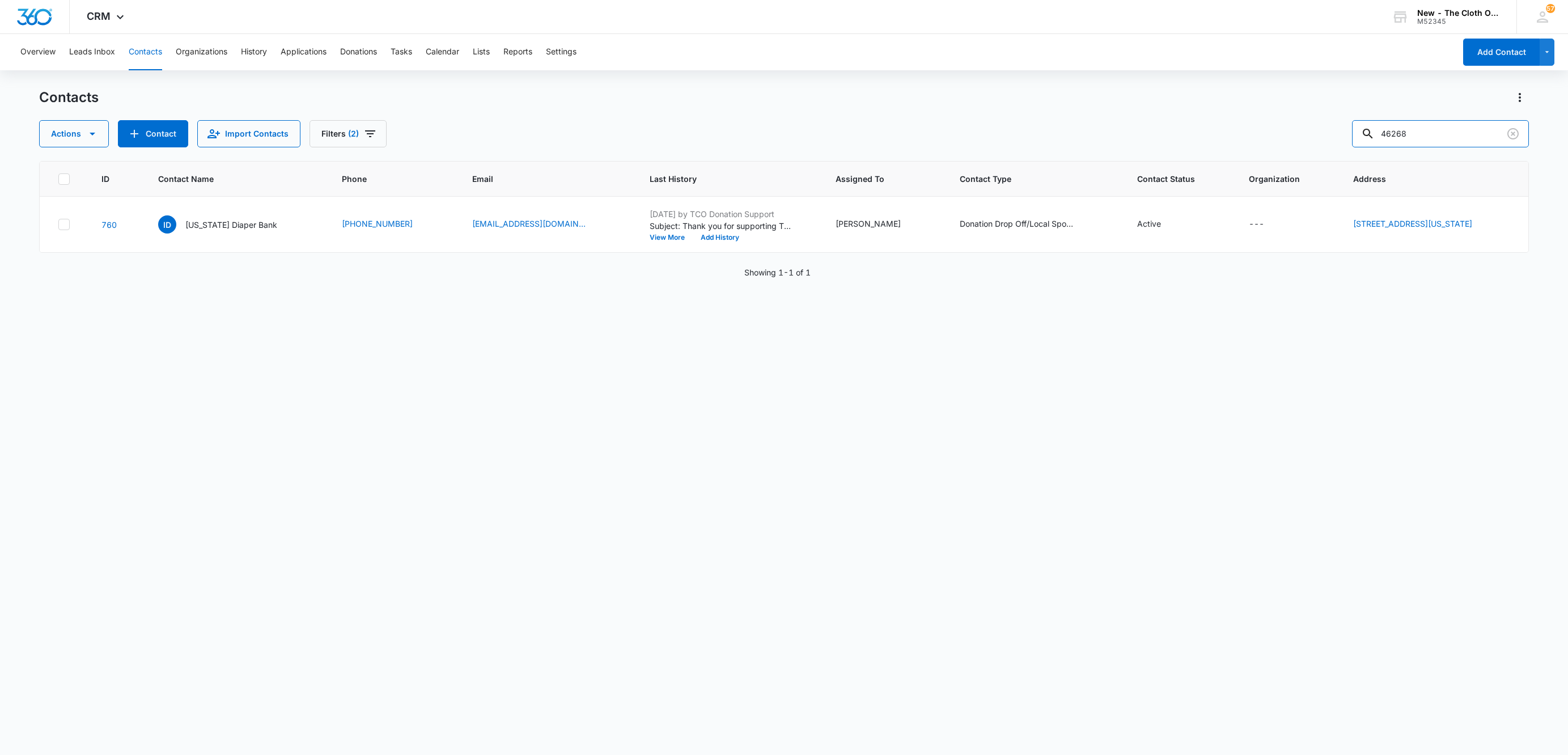
drag, startPoint x: 1446, startPoint y: 128, endPoint x: 1100, endPoint y: 147, distance: 346.5
click at [1114, 143] on div "Actions Contact Import Contacts Filters (2) 46268" at bounding box center [783, 134] width 1489 height 27
paste input "319"
type input "46319"
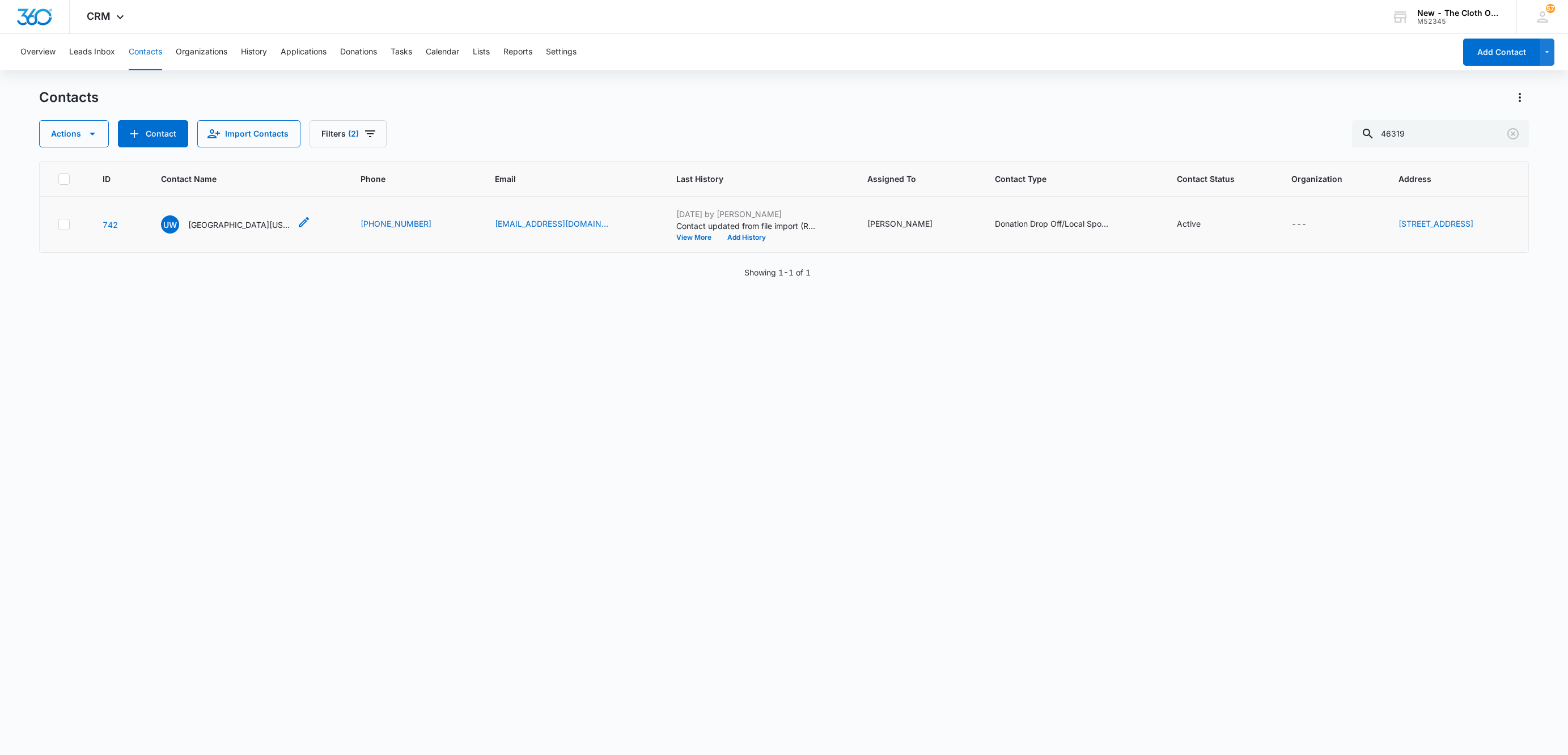
click at [206, 225] on p "[GEOGRAPHIC_DATA][US_STATE]" at bounding box center [239, 224] width 102 height 12
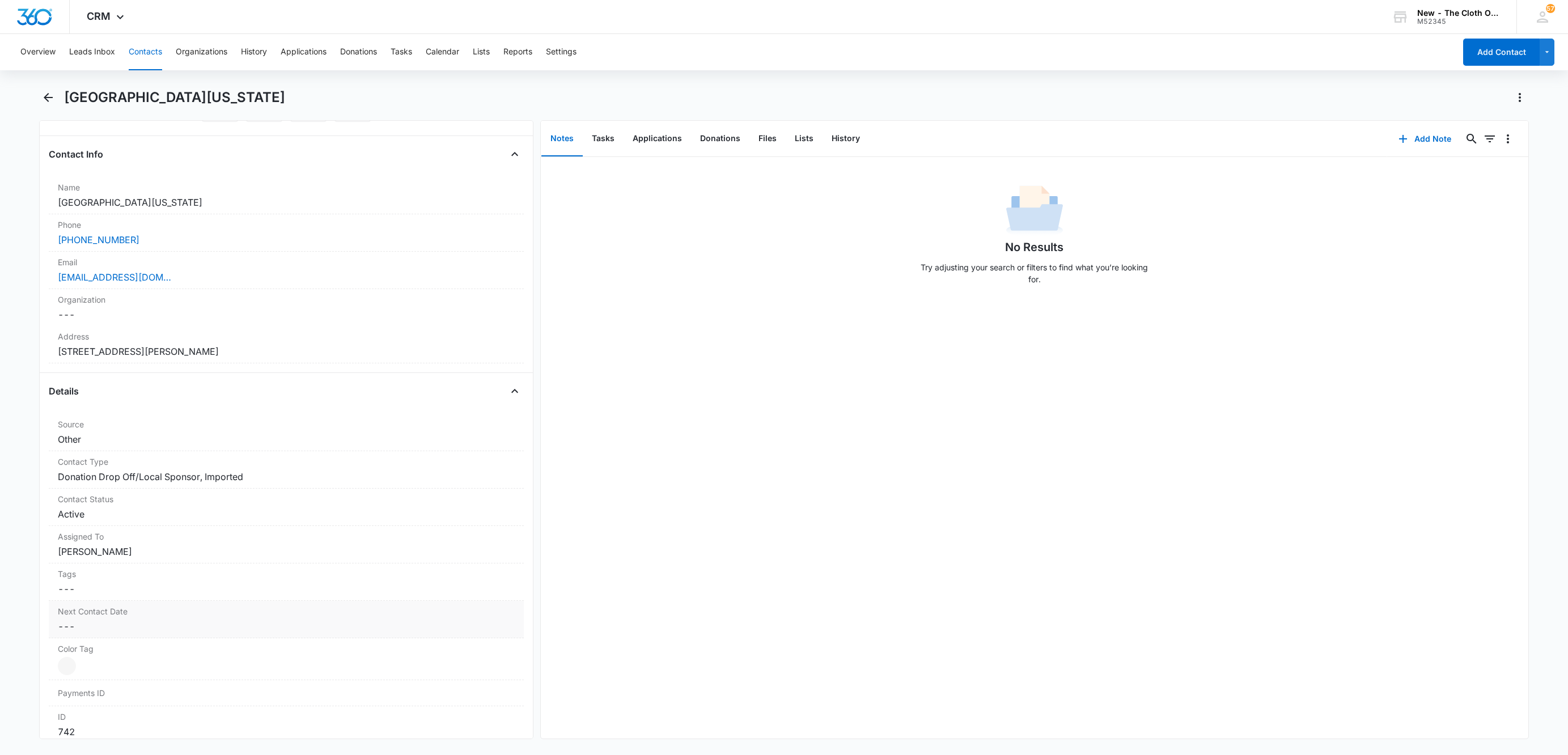
scroll to position [170, 0]
click at [98, 517] on dd "Cancel Save Changes Active" at bounding box center [286, 511] width 457 height 14
click at [97, 524] on icon "Remove Active" at bounding box center [98, 521] width 8 height 9
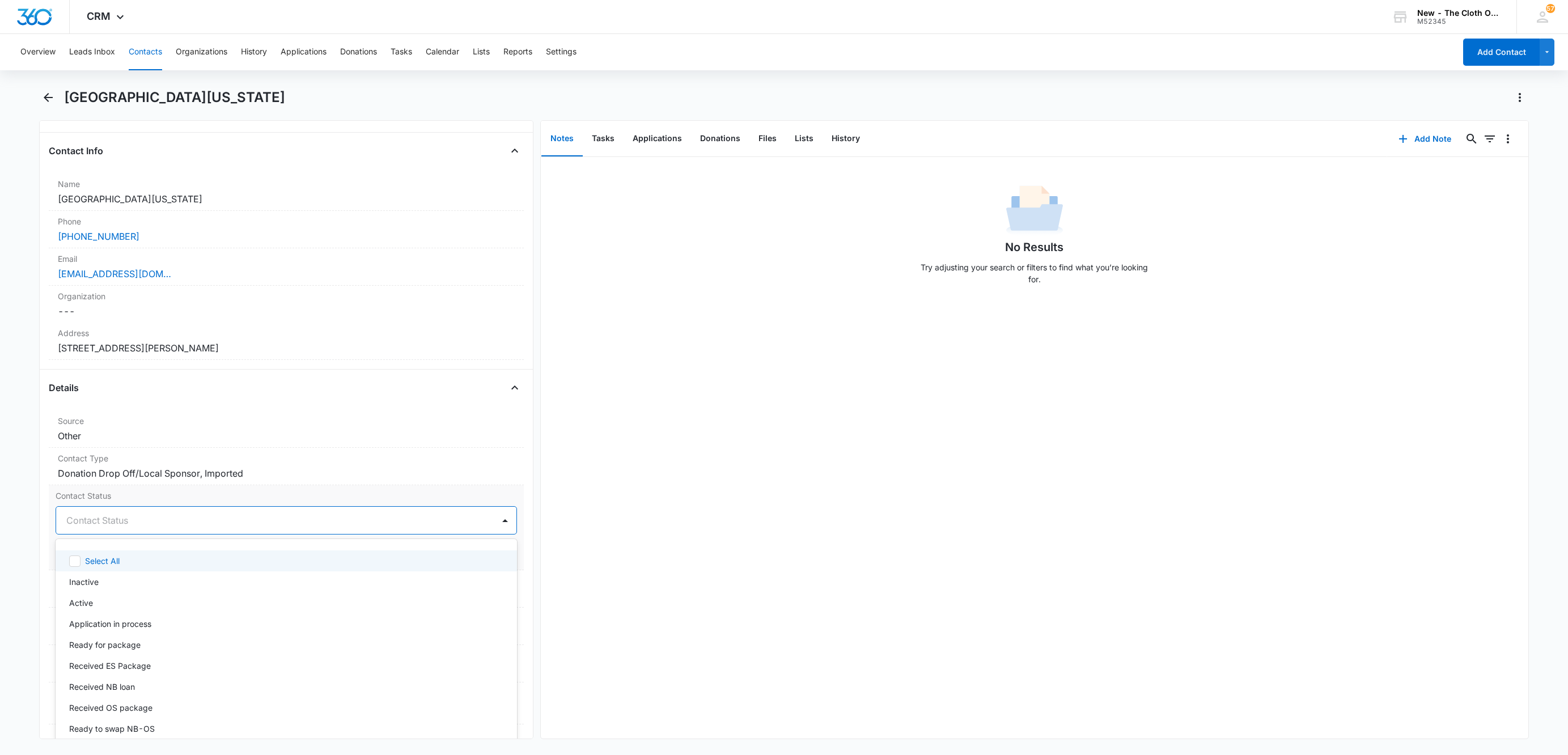
click at [97, 524] on div at bounding box center [272, 520] width 412 height 16
click at [95, 587] on p "Inactive" at bounding box center [84, 582] width 30 height 12
click at [359, 531] on div "Inactive" at bounding box center [275, 520] width 438 height 27
click at [489, 554] on button "Save Changes" at bounding box center [484, 554] width 64 height 22
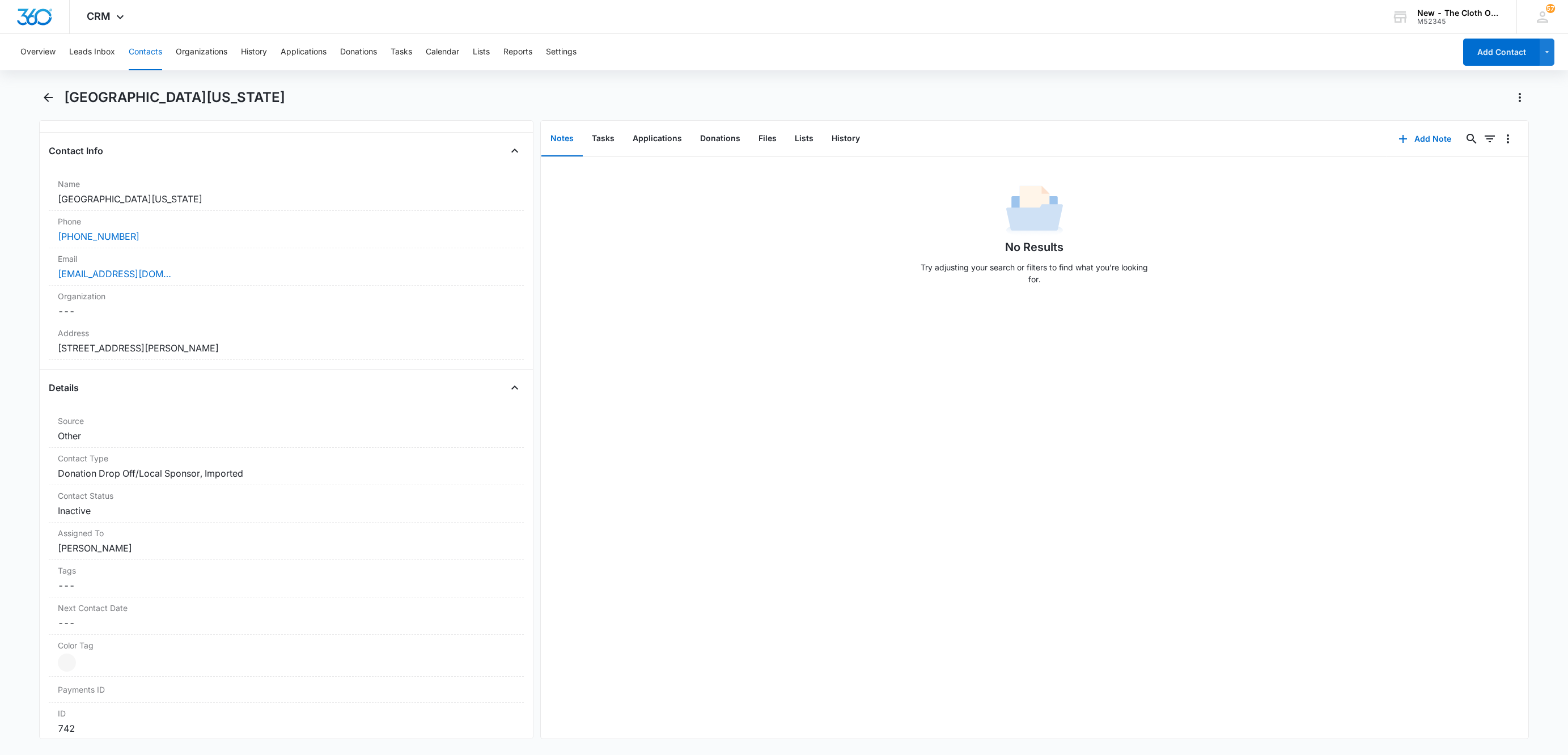
click at [134, 53] on button "Contacts" at bounding box center [146, 52] width 33 height 37
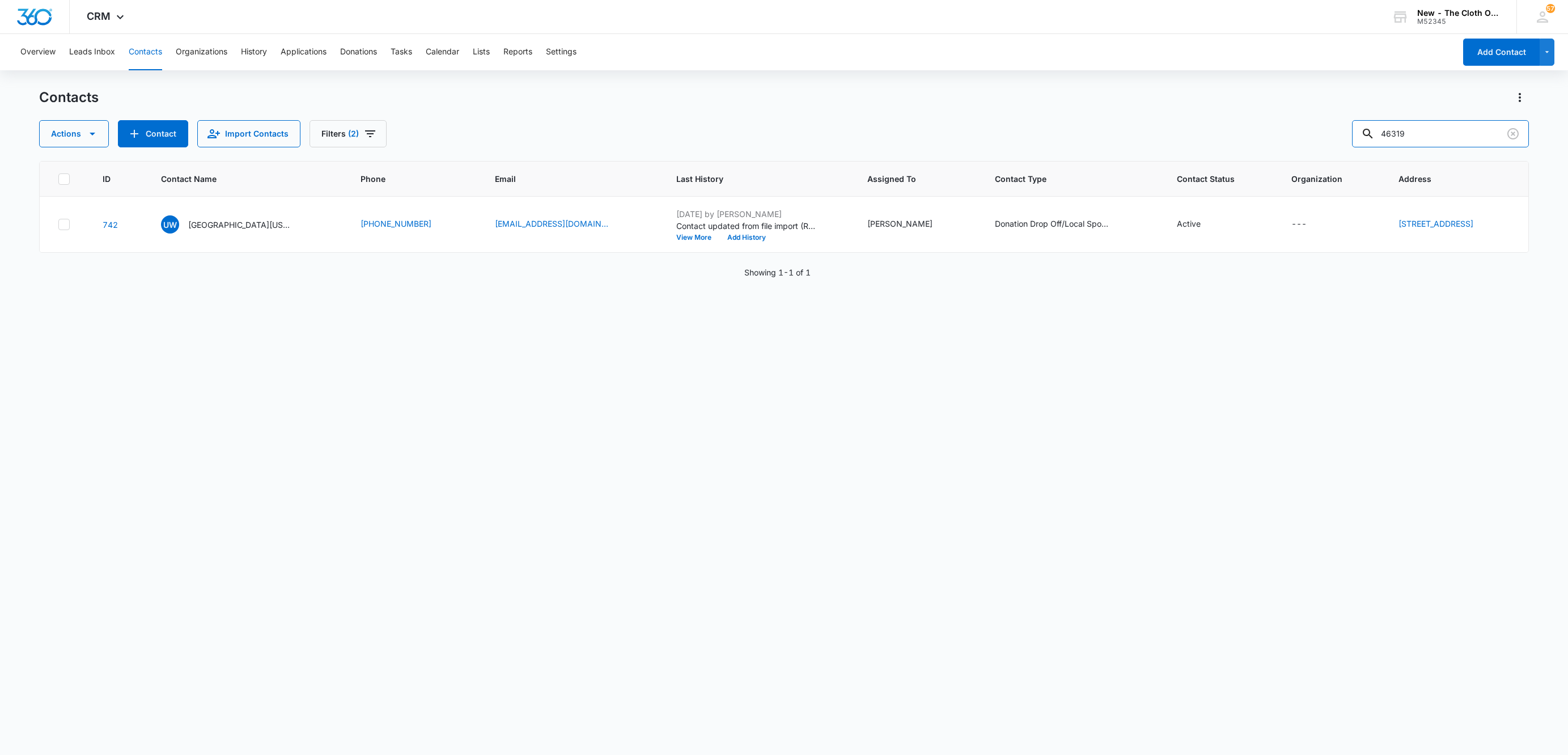
drag, startPoint x: 1440, startPoint y: 144, endPoint x: 1237, endPoint y: 172, distance: 204.9
click at [1309, 160] on div "Contacts Actions Contact Import Contacts Filters (2) 46319 ID Contact Name Phon…" at bounding box center [783, 421] width 1489 height 666
paste input "506"
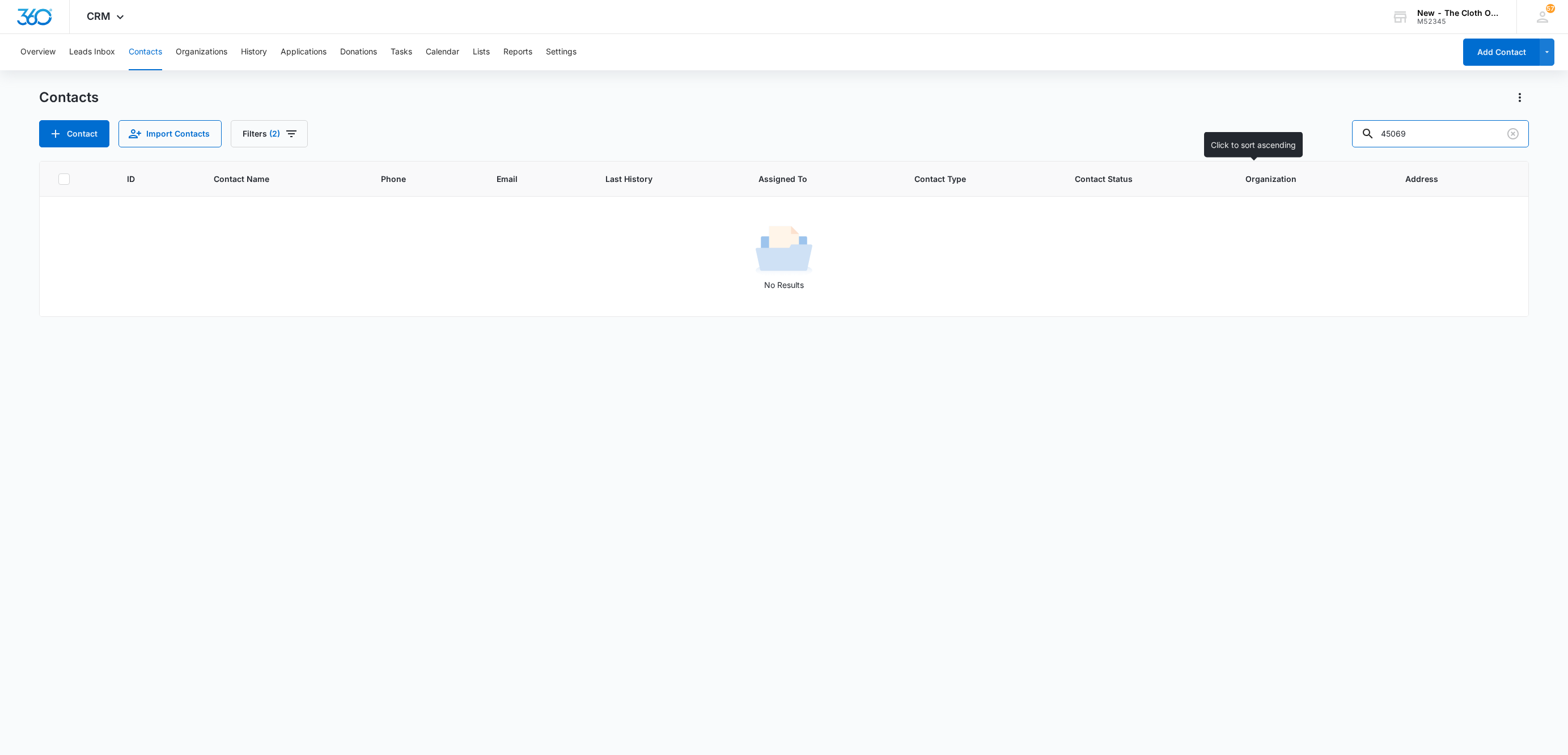
type input "45069"
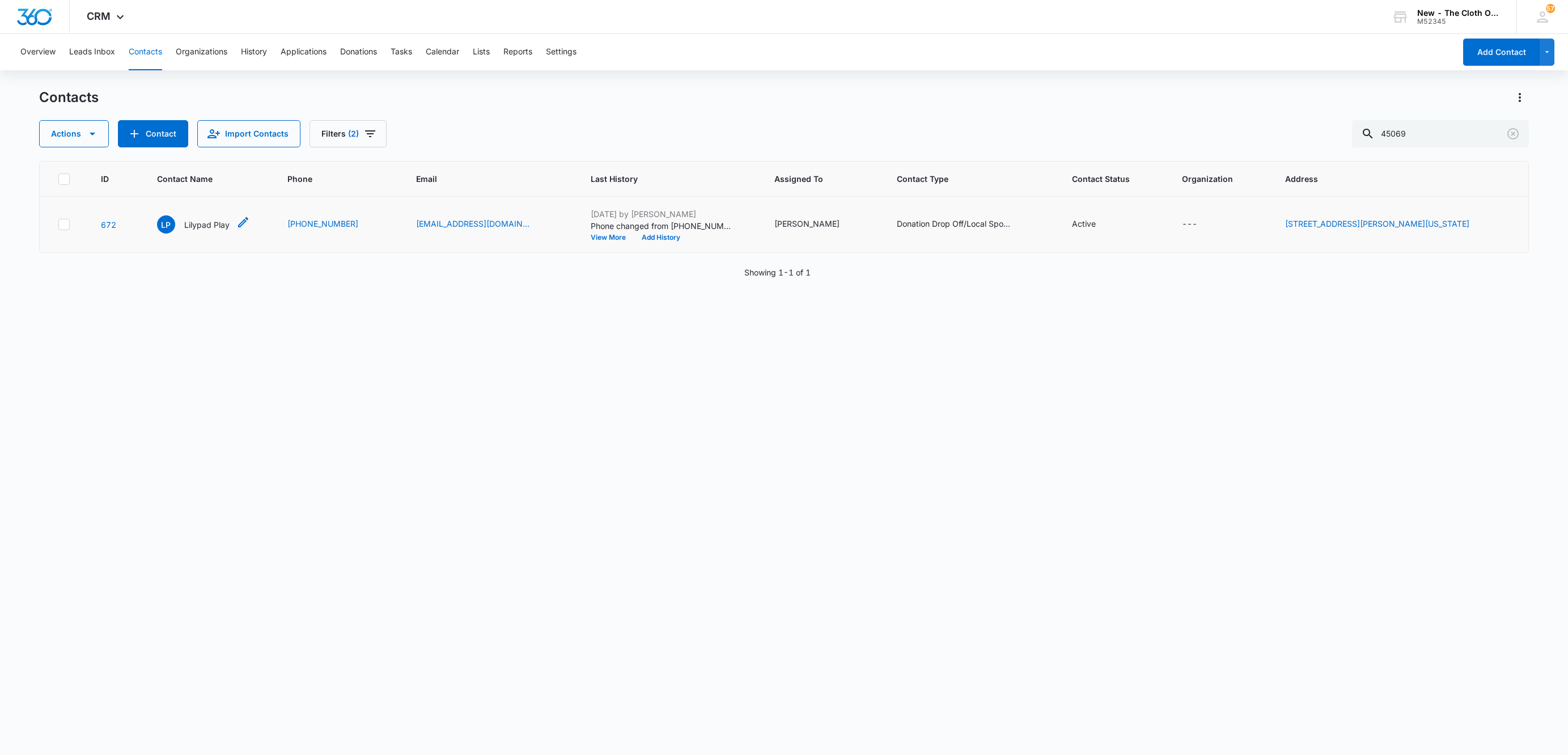
click at [211, 223] on p "Lilypad Play" at bounding box center [206, 224] width 45 height 12
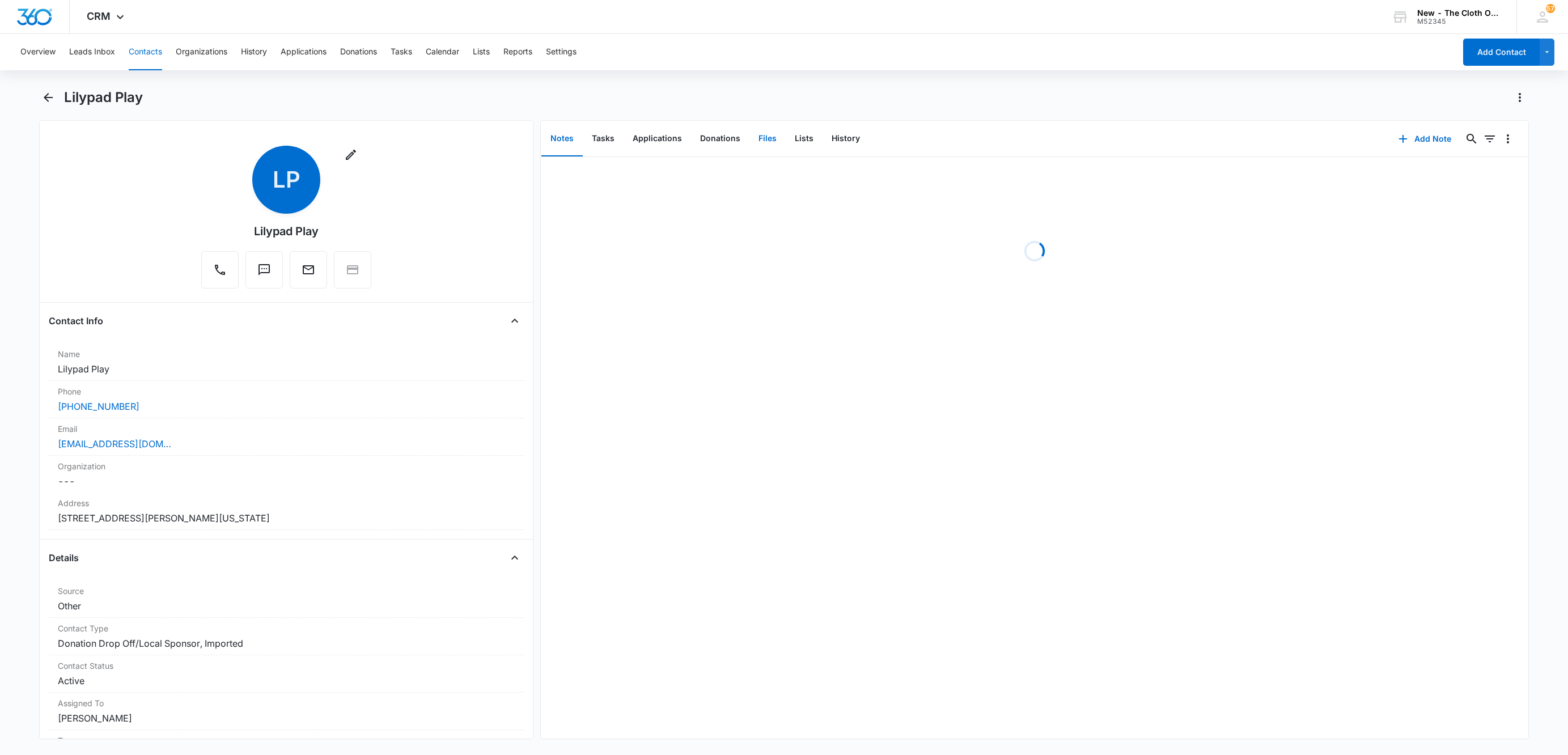
click at [764, 138] on button "Files" at bounding box center [767, 139] width 37 height 35
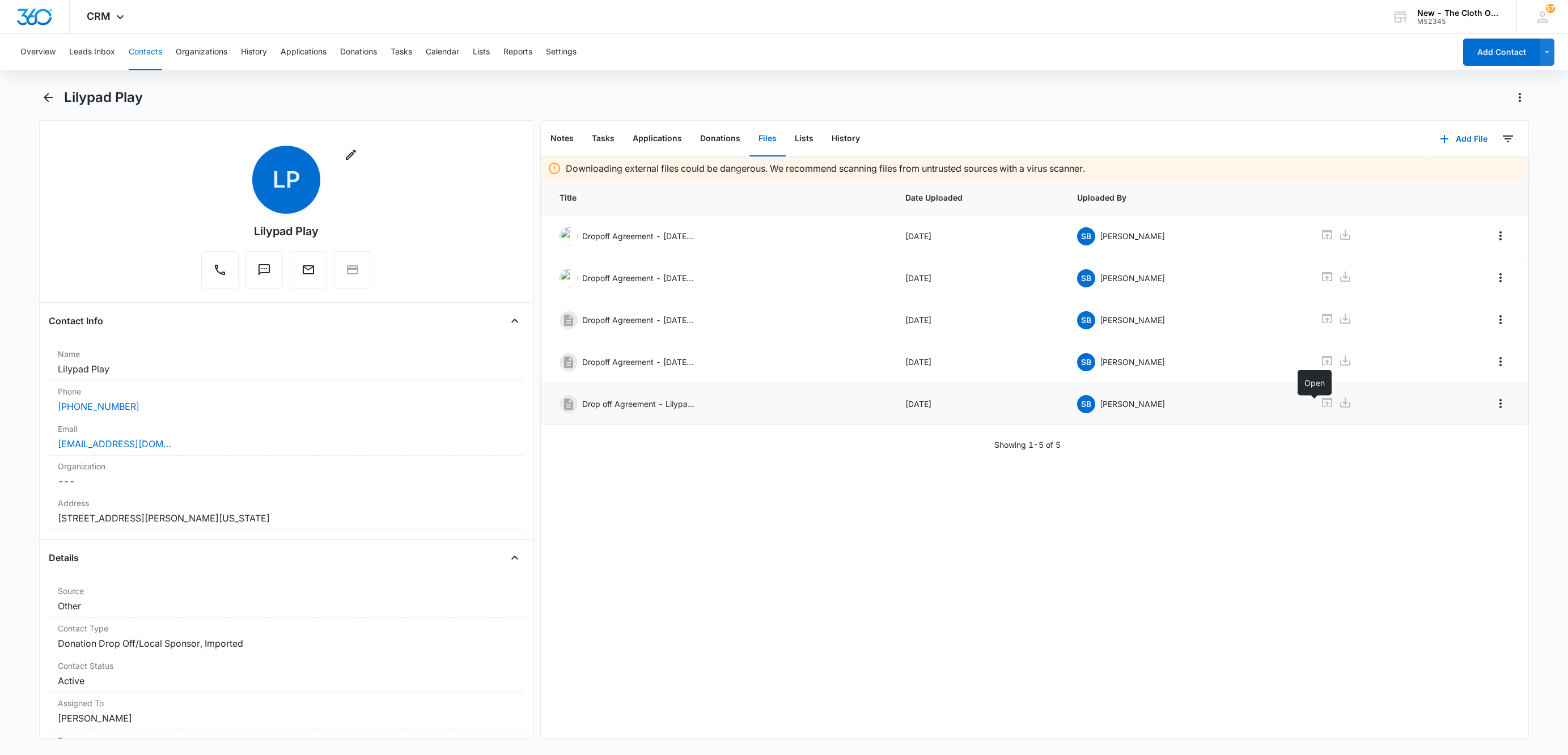
click at [1322, 404] on icon at bounding box center [1327, 403] width 10 height 9
click at [150, 51] on button "Contacts" at bounding box center [146, 52] width 33 height 37
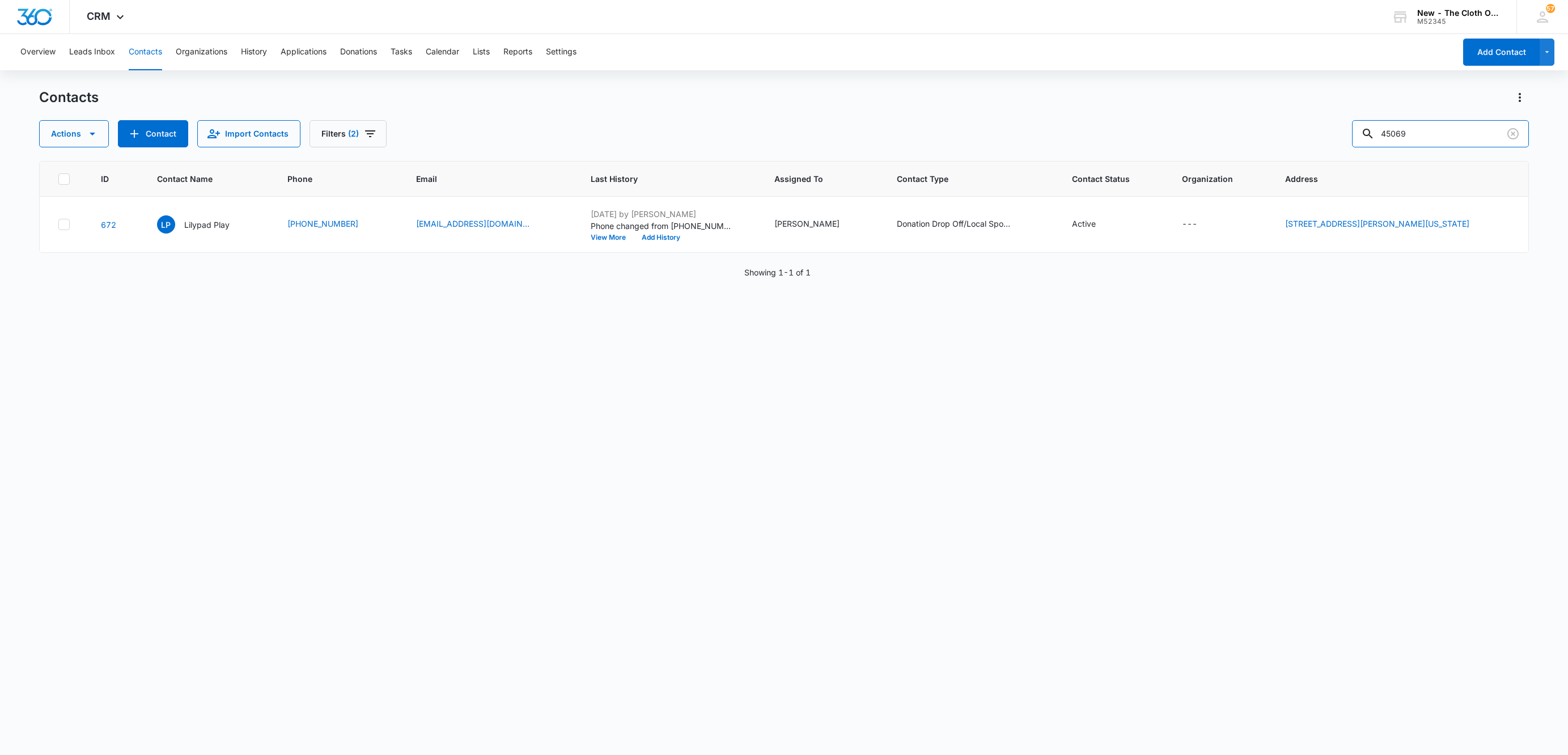
drag, startPoint x: 1442, startPoint y: 141, endPoint x: 1282, endPoint y: 160, distance: 161.1
click at [1282, 160] on div "Contacts Actions Contact Import Contacts Filters (2) 45069 ID Contact Name Phon…" at bounding box center [783, 421] width 1489 height 666
paste input "54401"
type input "54401"
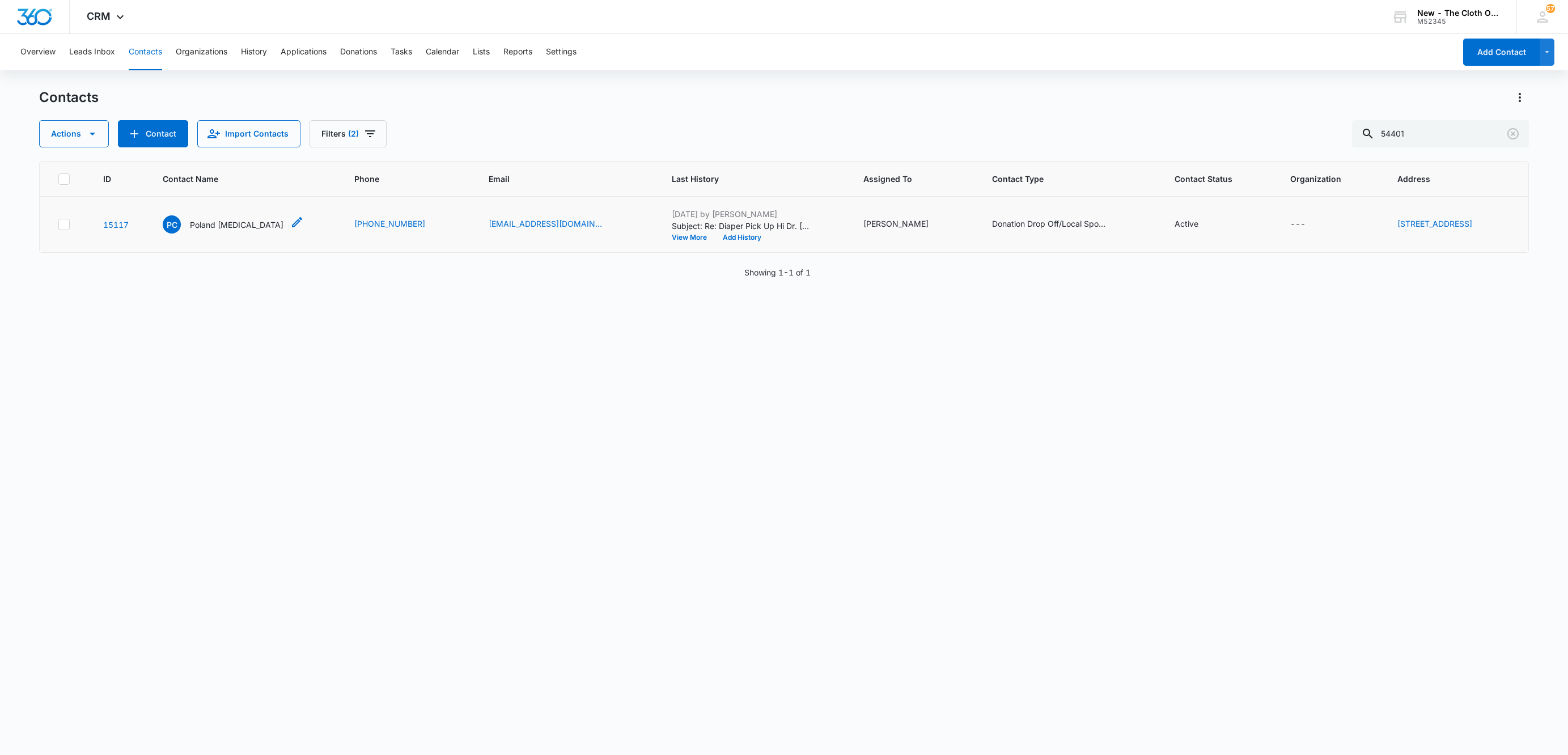
click at [217, 221] on p "Poland [MEDICAL_DATA]" at bounding box center [237, 224] width 94 height 12
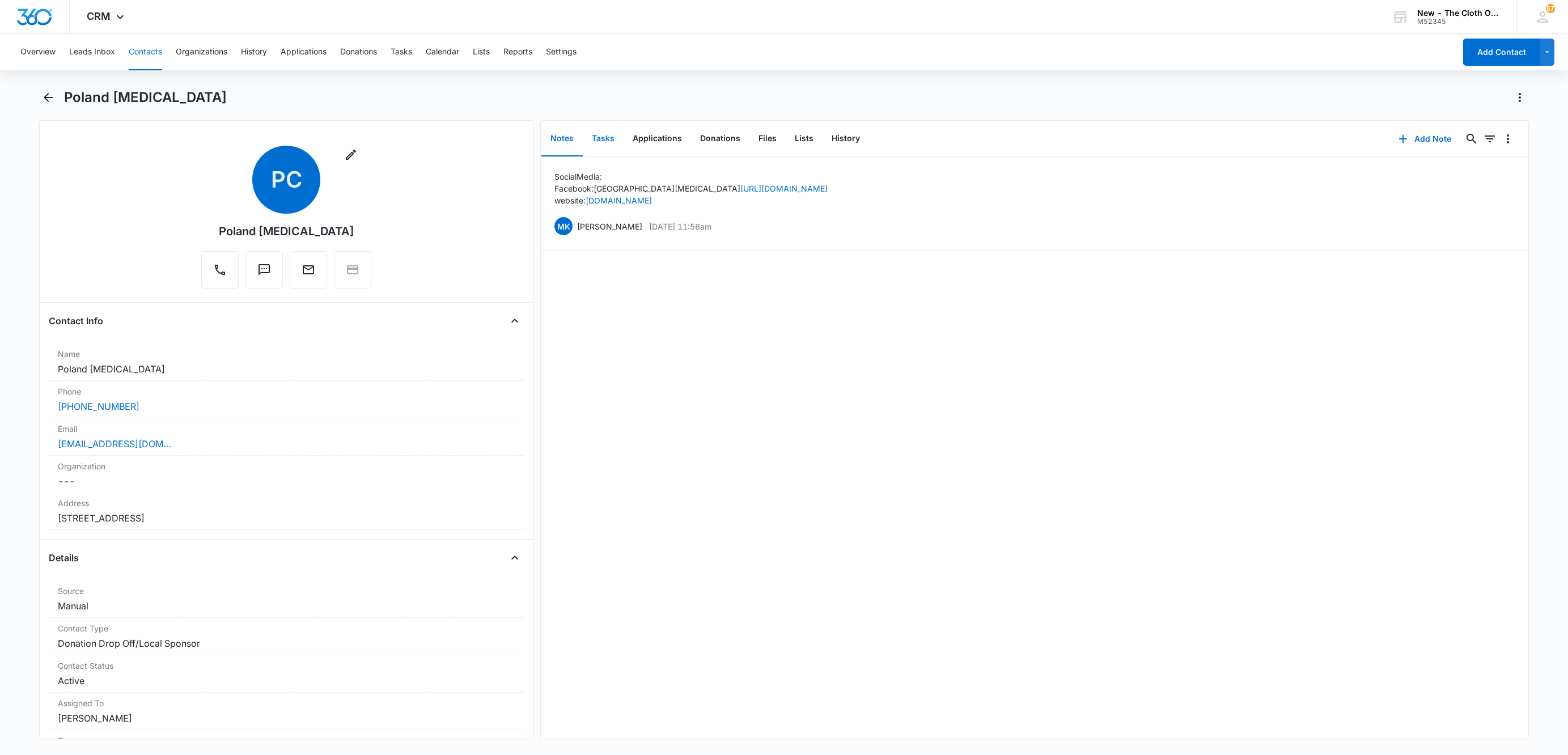
click at [608, 143] on button "Tasks" at bounding box center [603, 139] width 41 height 35
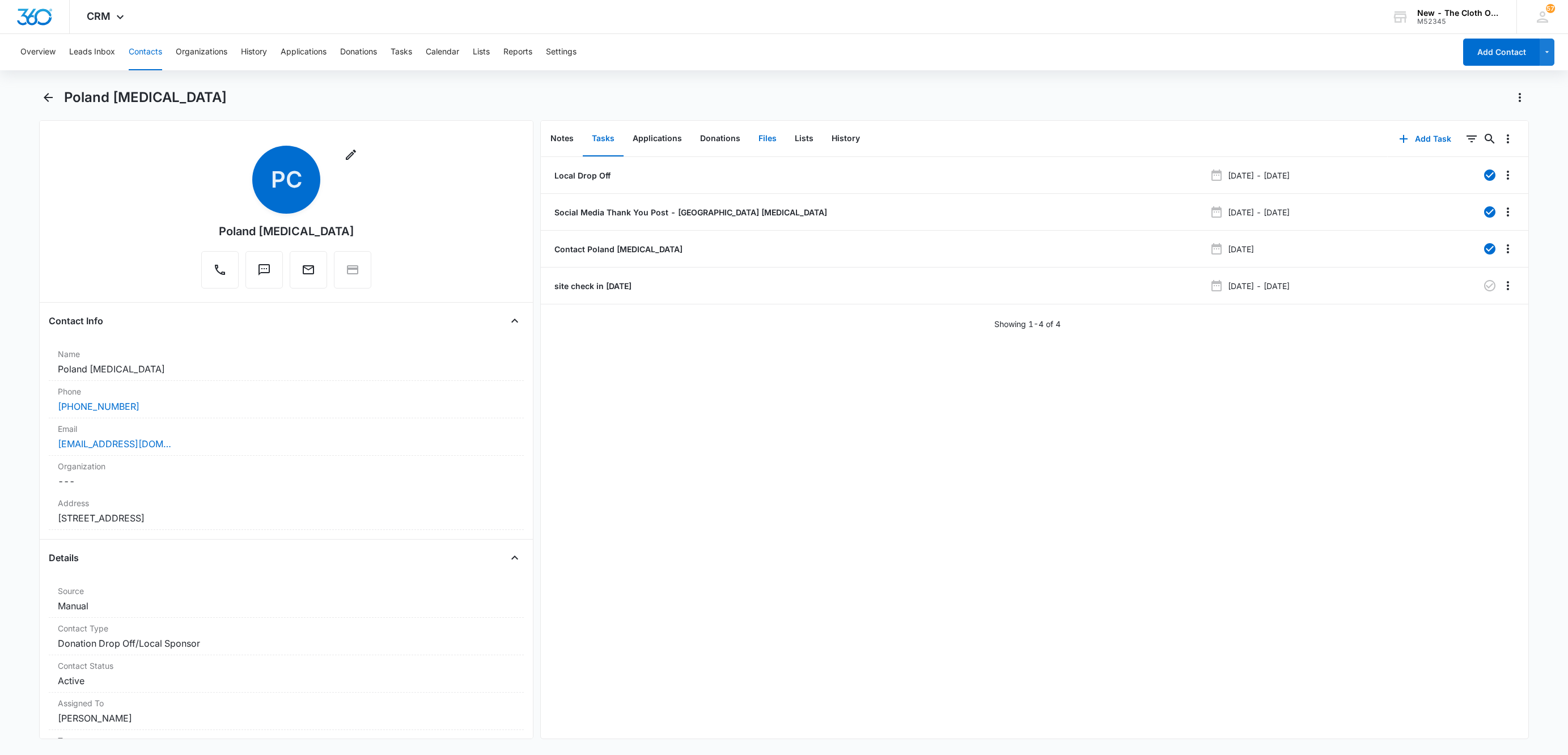
click at [760, 137] on button "Files" at bounding box center [767, 139] width 37 height 35
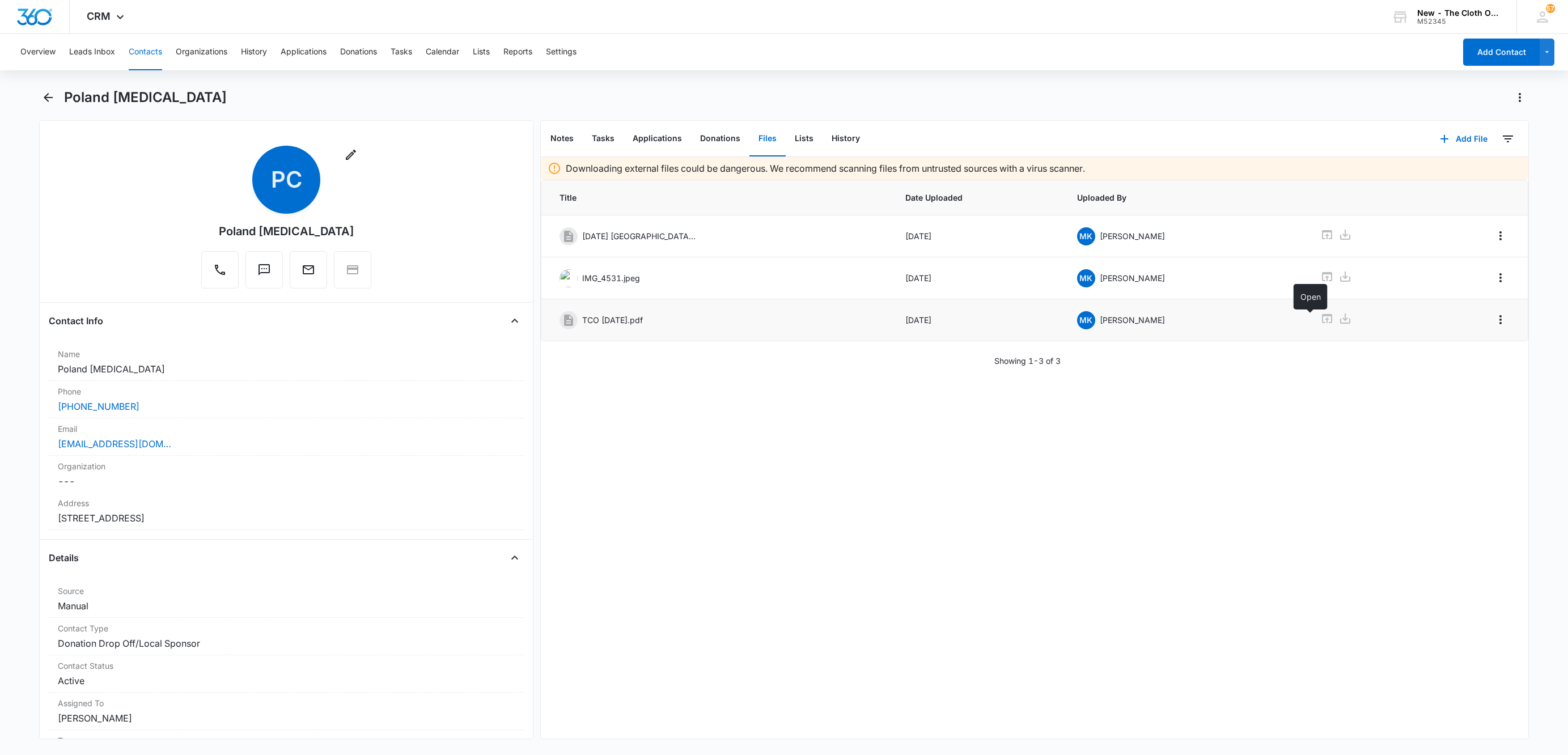
click at [1320, 325] on icon at bounding box center [1327, 318] width 14 height 14
click at [1322, 237] on icon at bounding box center [1327, 235] width 10 height 9
click at [147, 55] on button "Contacts" at bounding box center [146, 52] width 33 height 37
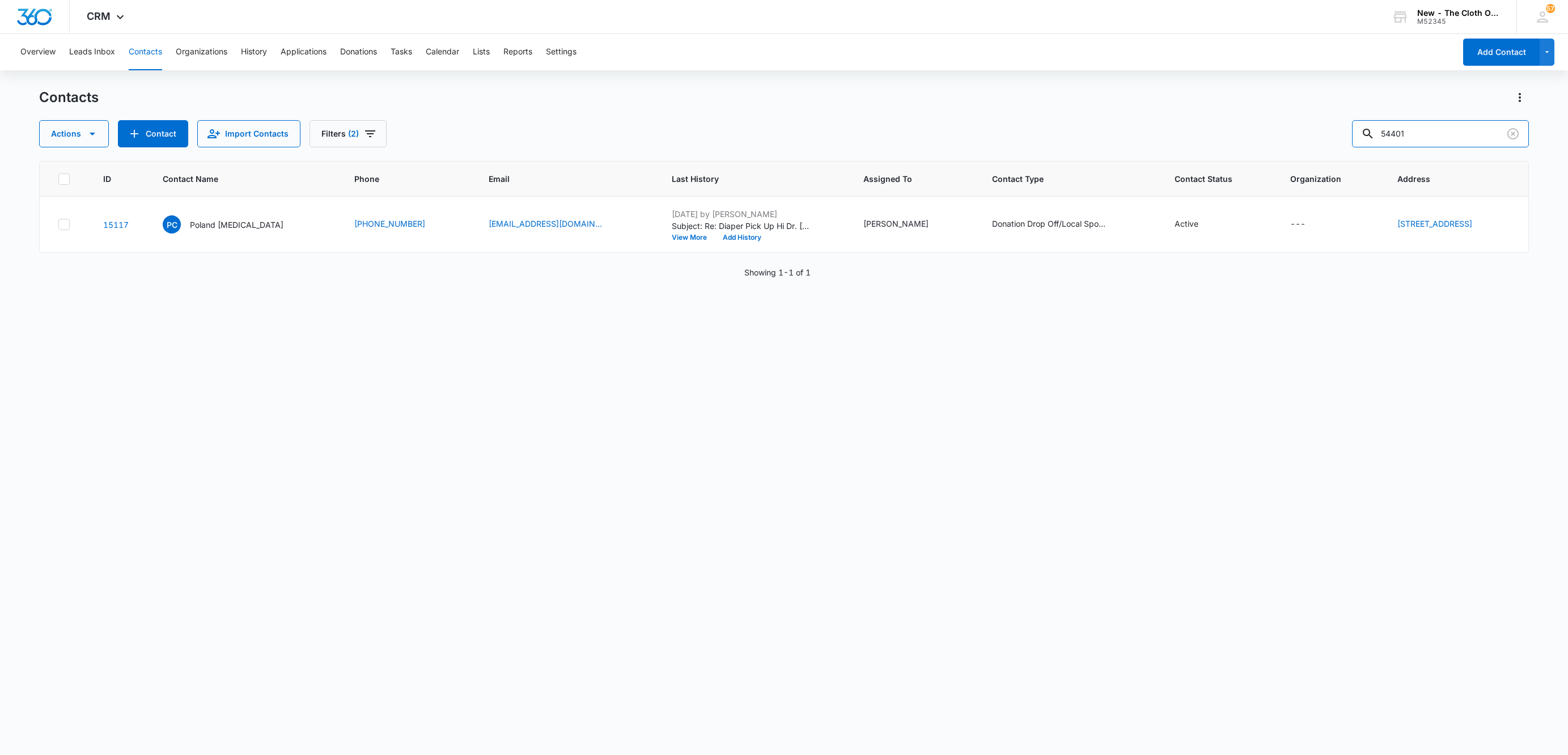
drag, startPoint x: 1380, startPoint y: 140, endPoint x: 1174, endPoint y: 152, distance: 206.3
click at [1182, 149] on div "Contacts Actions Contact Import Contacts Filters (2) 54401 ID Contact Name Phon…" at bounding box center [783, 421] width 1489 height 666
paste input "95642"
type input "95642"
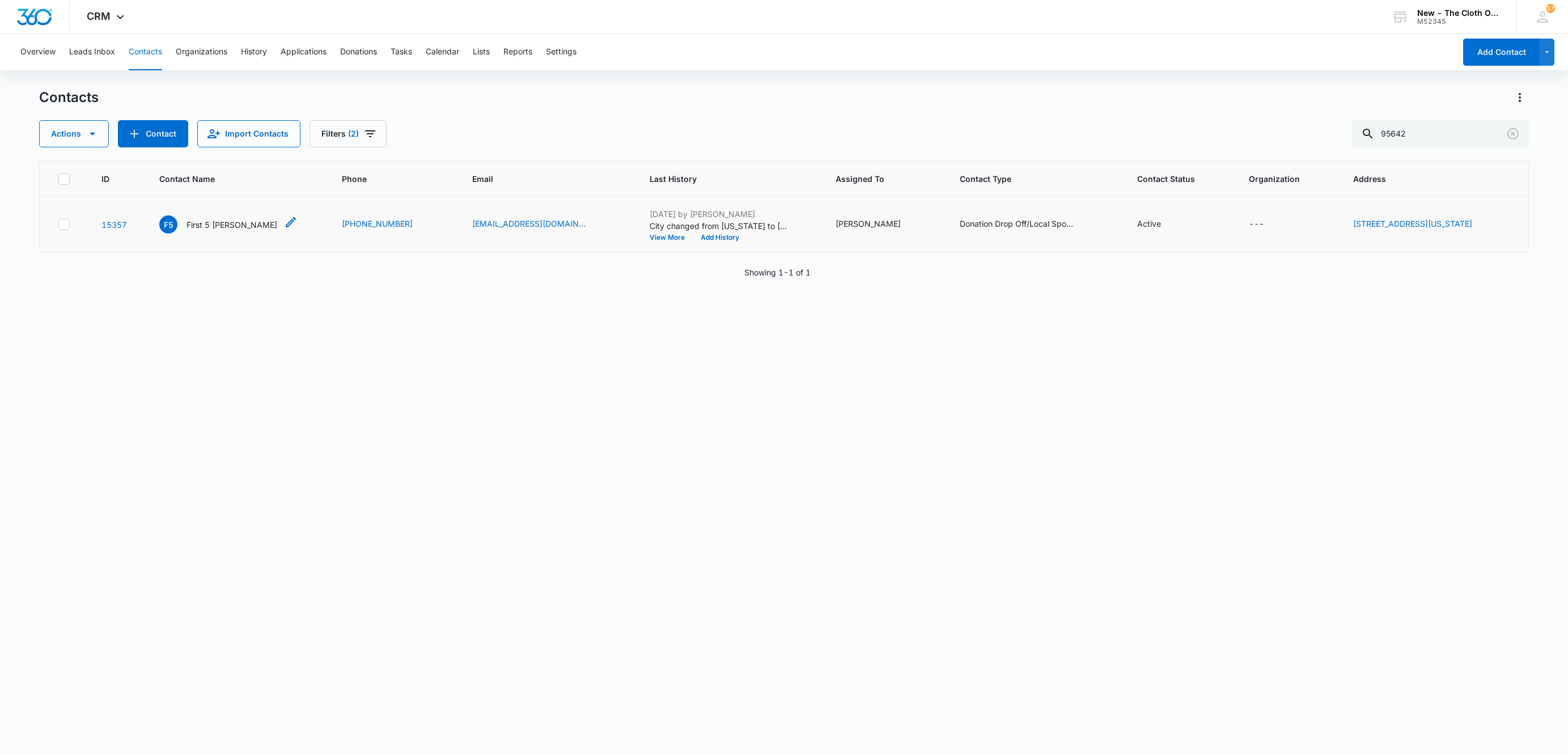
click at [199, 224] on p "First 5 [PERSON_NAME]" at bounding box center [232, 224] width 90 height 12
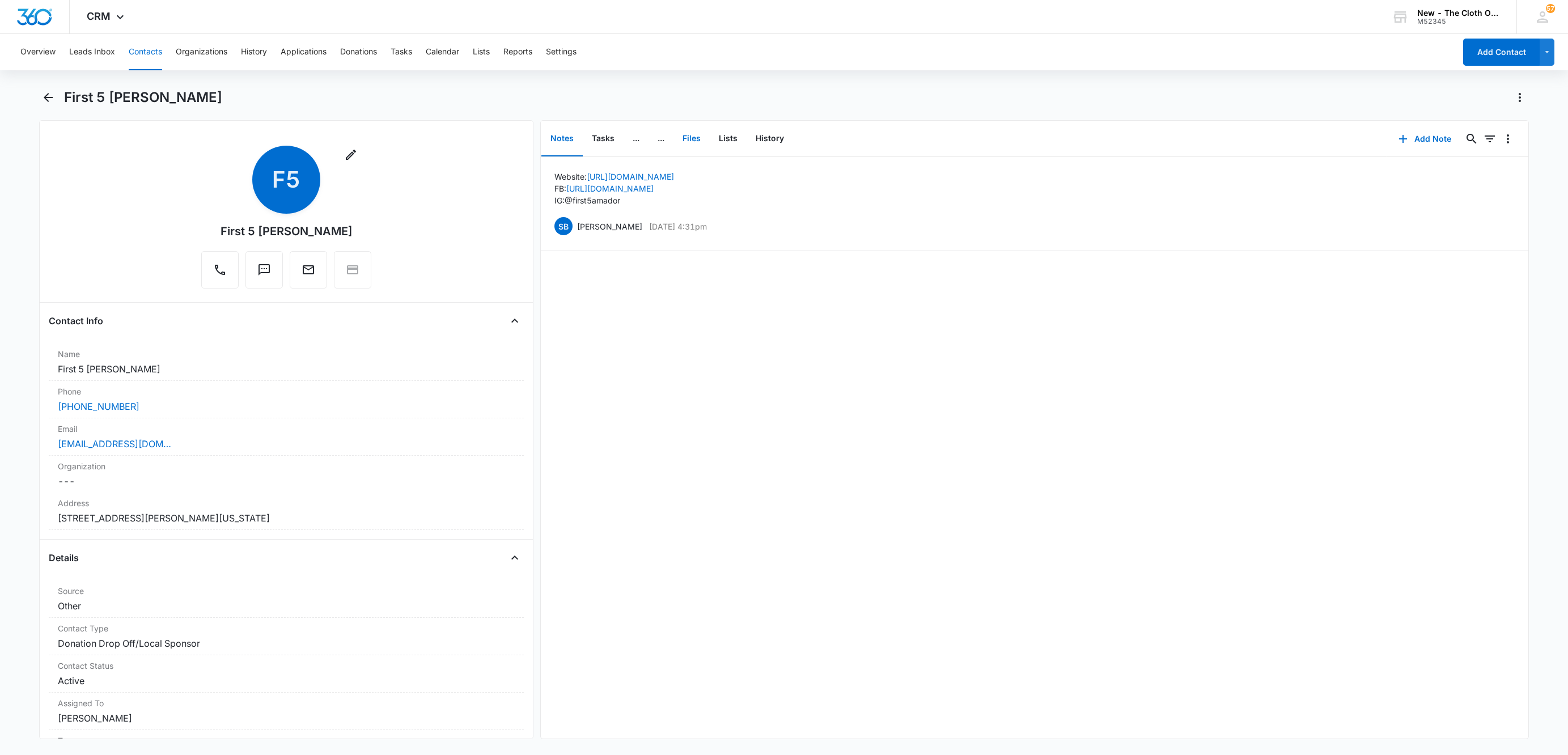
click at [697, 131] on button "Files" at bounding box center [691, 139] width 37 height 35
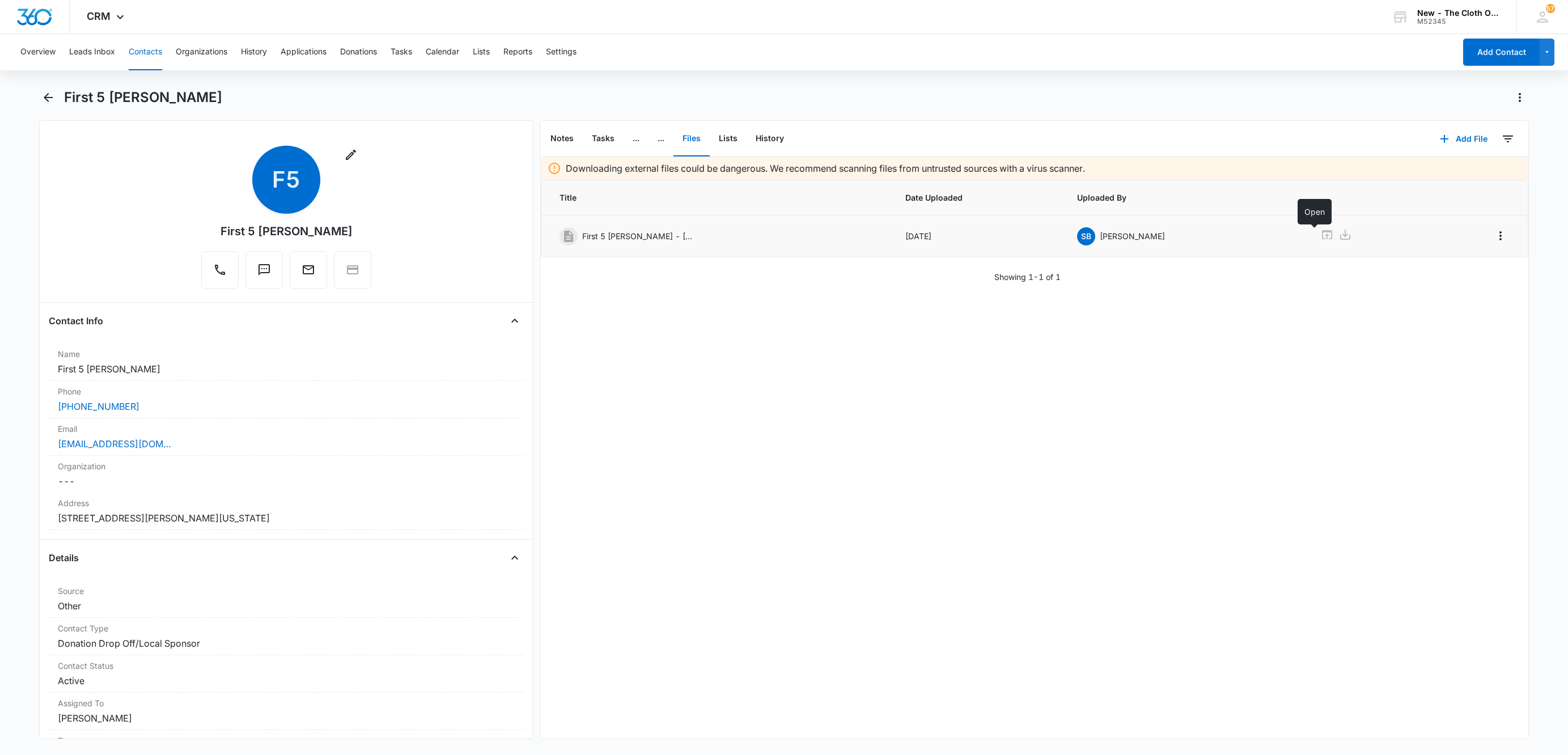
click at [1322, 239] on icon at bounding box center [1327, 235] width 10 height 9
click at [598, 139] on button "Tasks" at bounding box center [603, 139] width 41 height 35
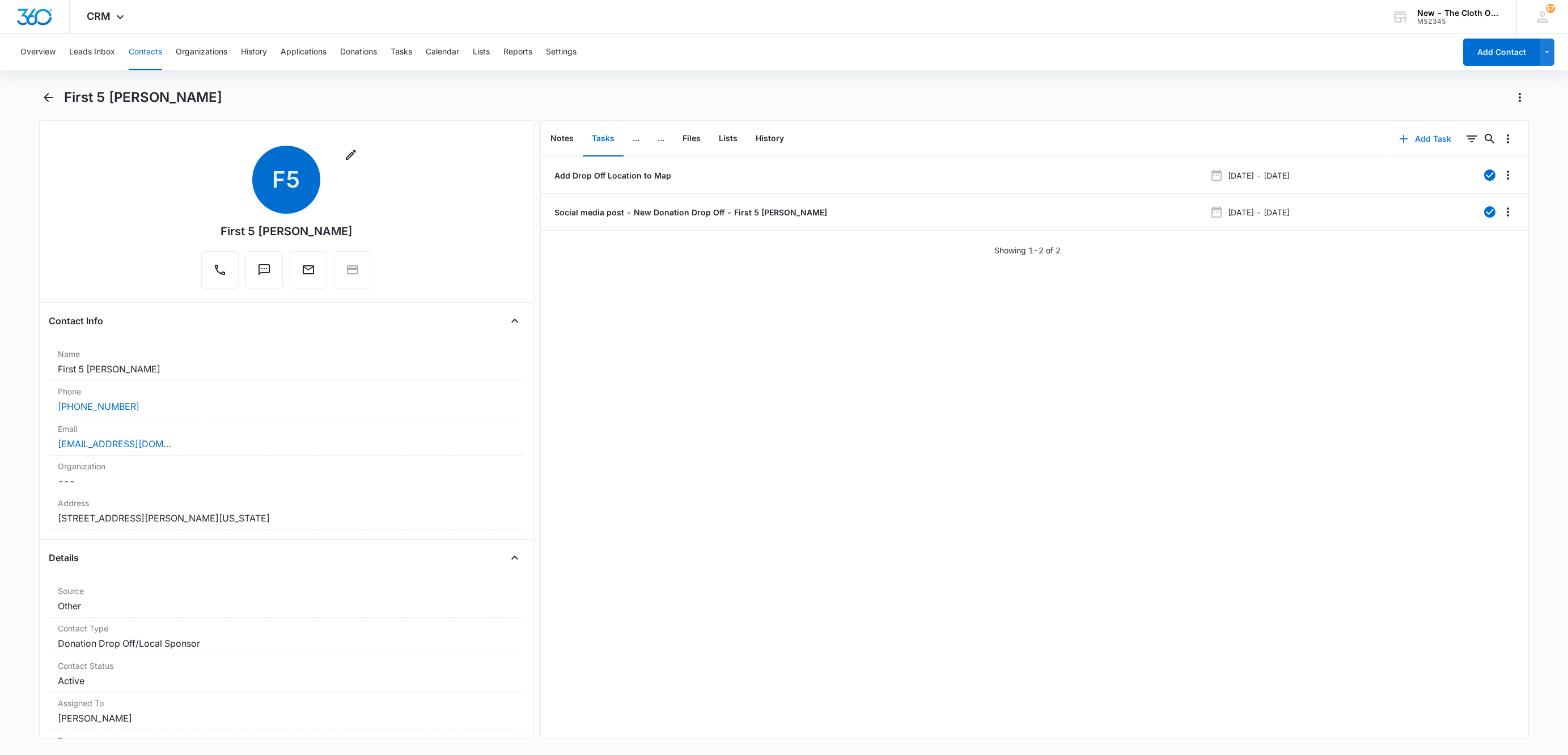
click at [1413, 136] on button "Add Task" at bounding box center [1425, 139] width 75 height 27
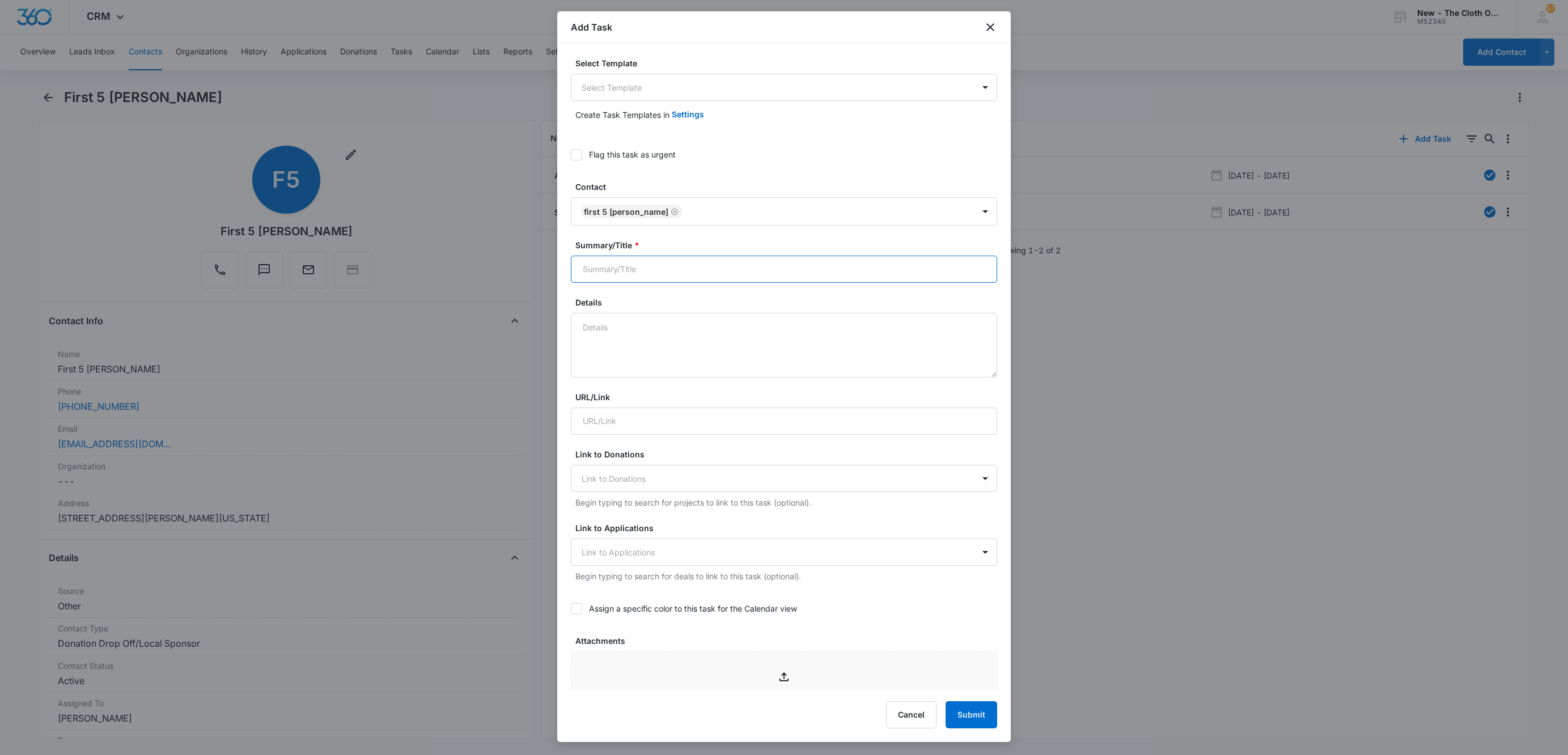
click at [612, 272] on input "Summary/Title *" at bounding box center [784, 269] width 426 height 27
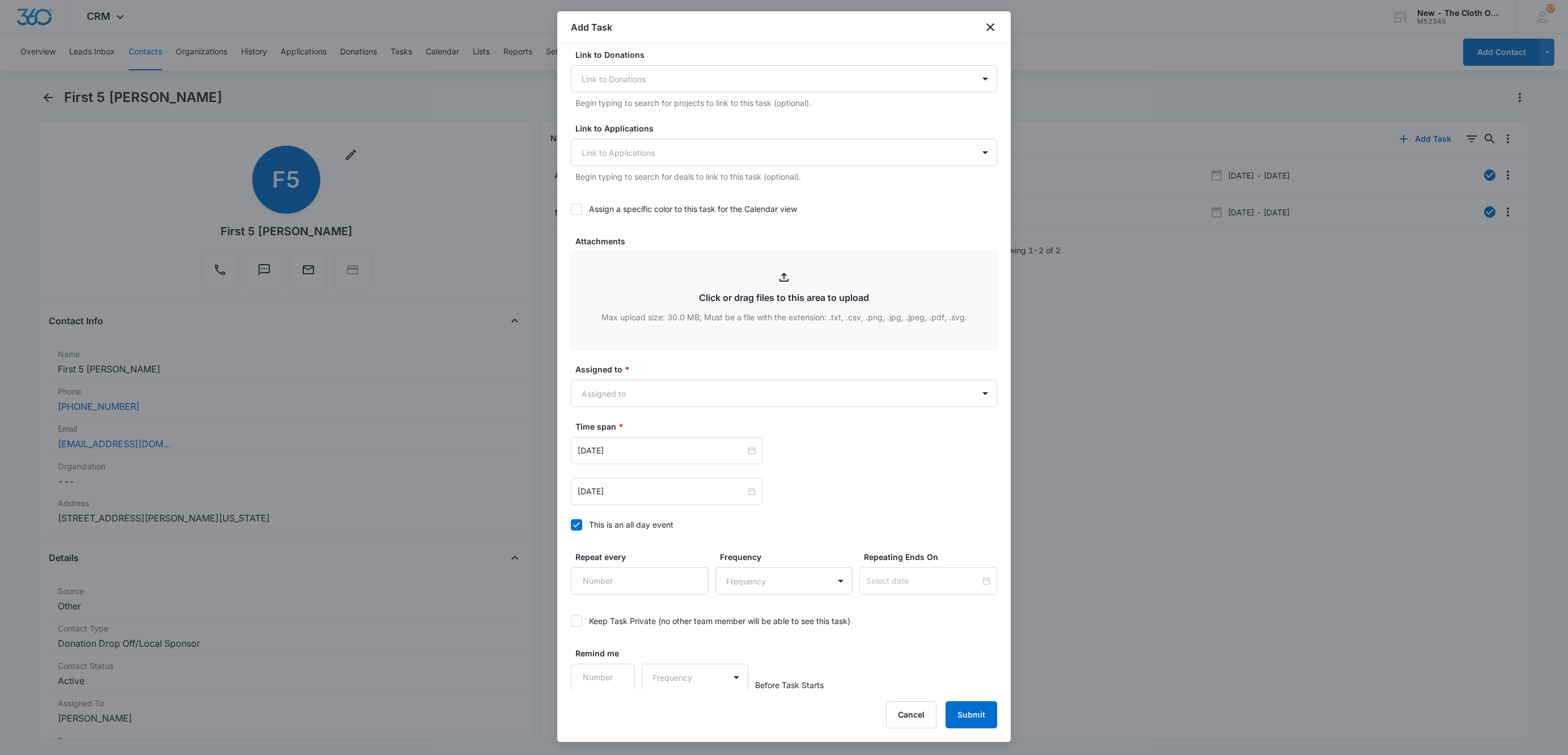
scroll to position [402, 0]
type input "Renew Drop Off Agreement {Expires on 12/02/2025]"
click at [633, 374] on label "Assigned to *" at bounding box center [788, 368] width 426 height 12
click at [632, 388] on body "CRM Apps Reputation Websites Forms CRM Email Social Shop Payments POS Ads Intel…" at bounding box center [784, 377] width 1568 height 755
type input "chey"
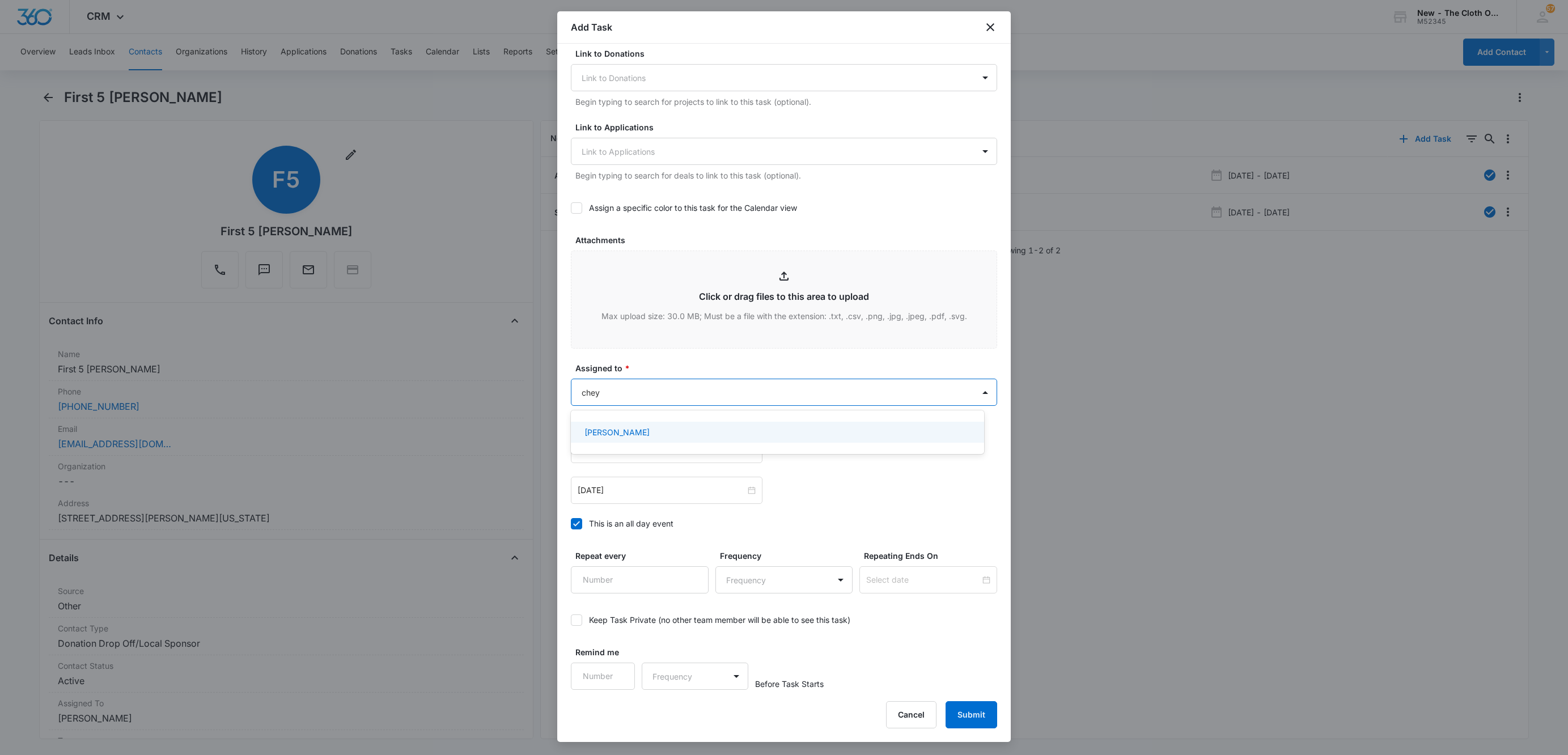
click at [634, 429] on p "[PERSON_NAME]" at bounding box center [617, 432] width 65 height 12
click at [692, 362] on div at bounding box center [784, 377] width 1568 height 755
click at [706, 494] on input "Oct 10, 2025" at bounding box center [661, 491] width 168 height 12
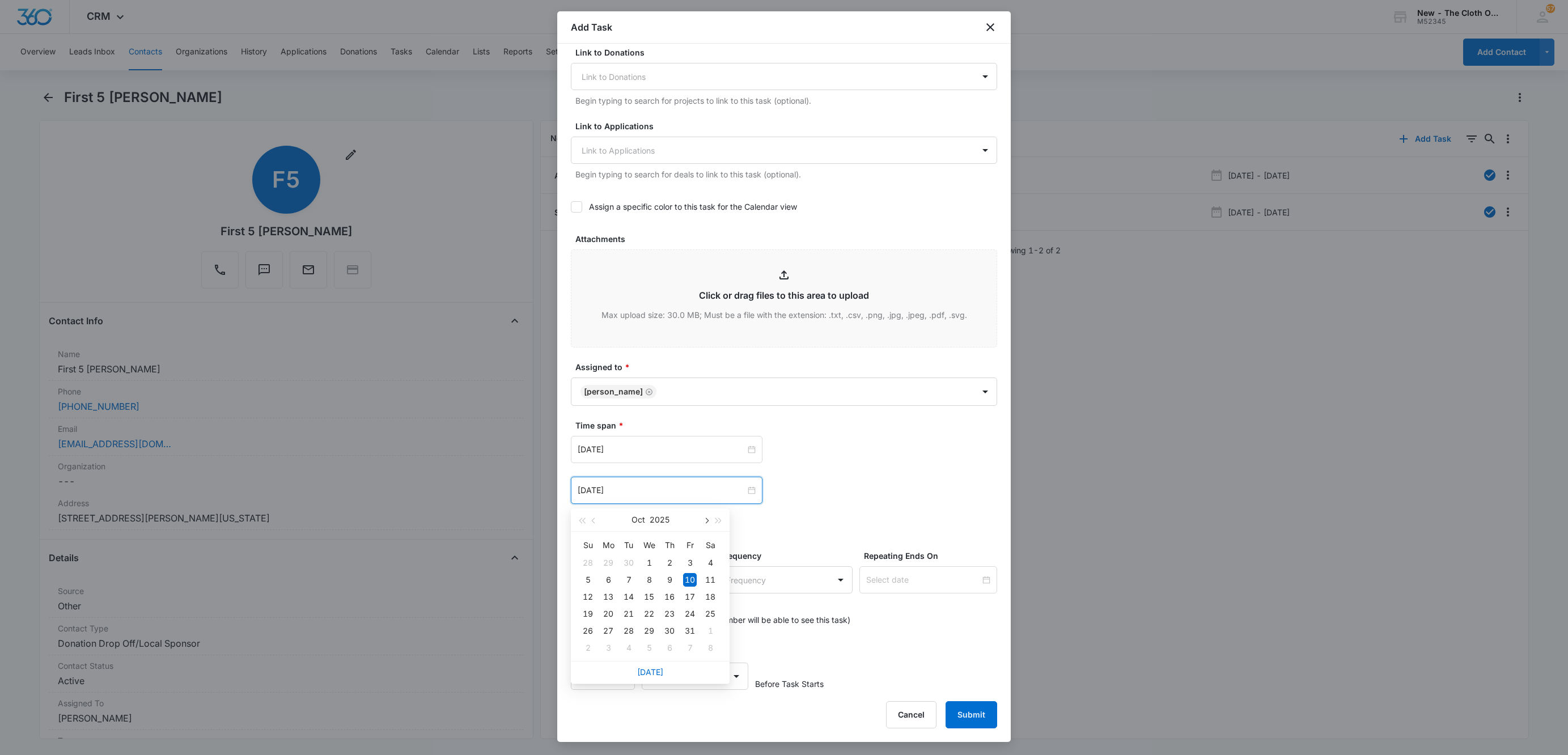
click at [706, 518] on span "button" at bounding box center [705, 521] width 6 height 6
type input "Dec 2, 2025"
click at [626, 646] on div "2" at bounding box center [629, 648] width 14 height 14
click at [647, 439] on div "Oct 10, 2025" at bounding box center [666, 450] width 191 height 27
type input "Nov 1, 2025"
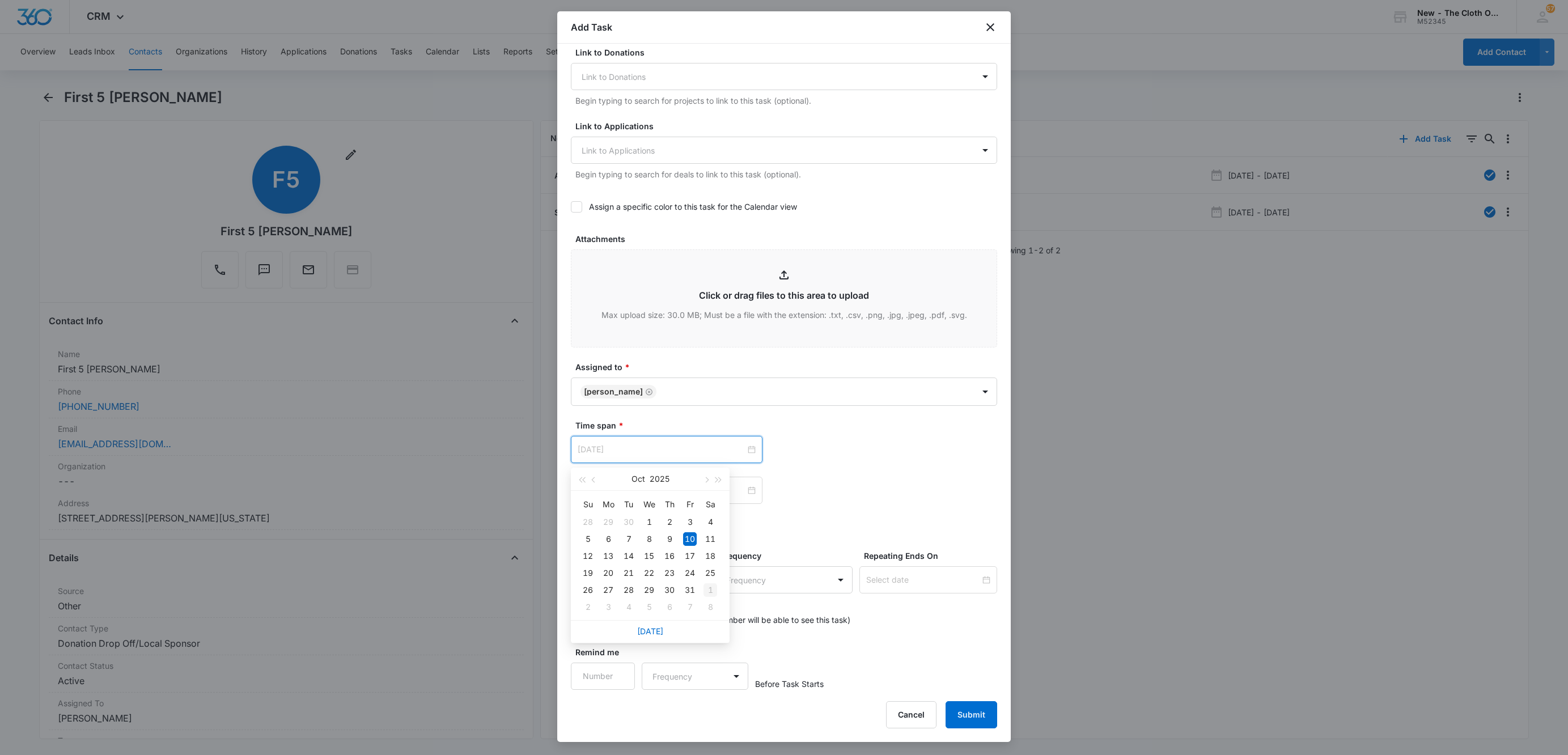
click at [708, 590] on div "1" at bounding box center [710, 590] width 14 height 14
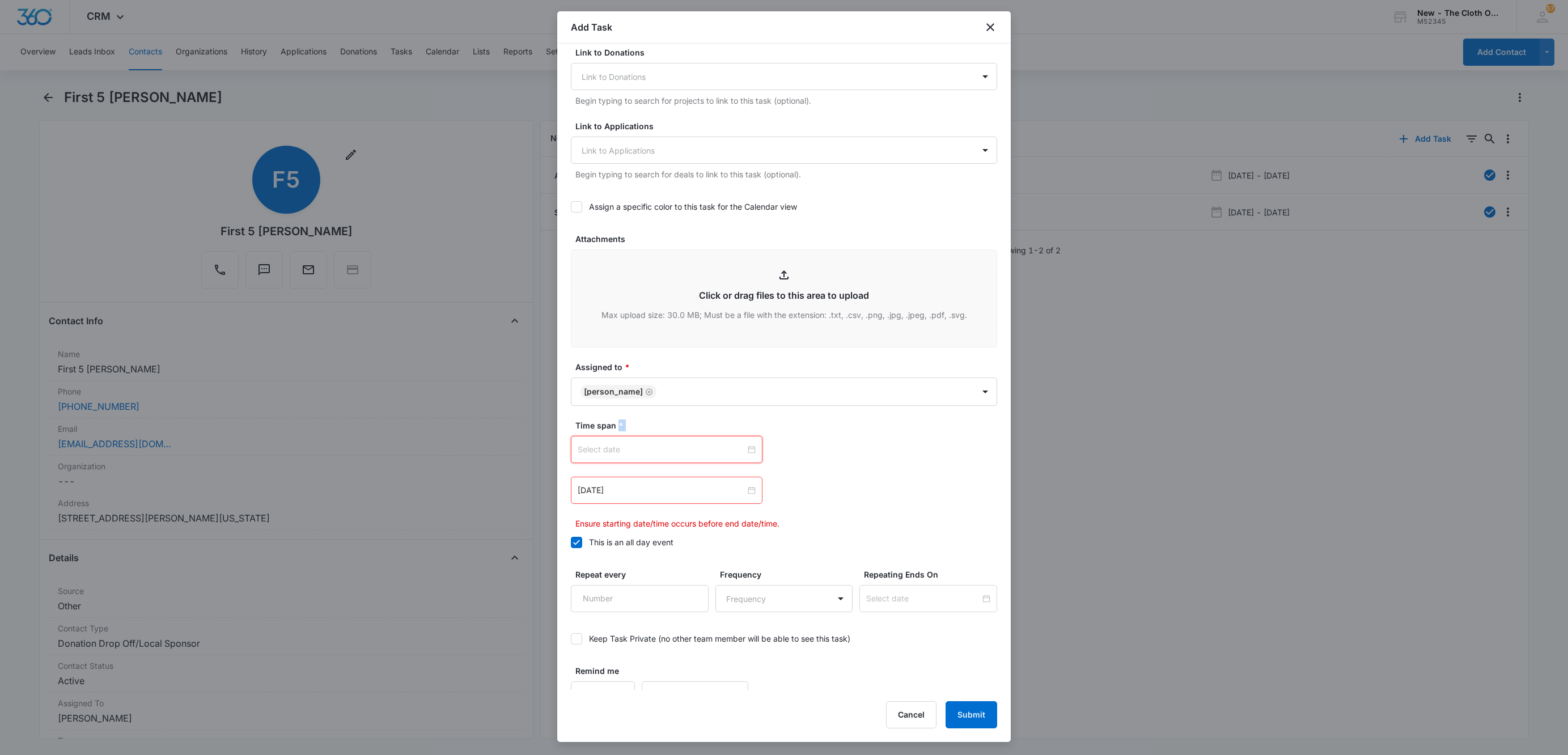
click at [744, 450] on div at bounding box center [666, 450] width 178 height 12
type input "Nov 1, 2025"
type input "Nov 15, 2025"
click at [714, 558] on div "15" at bounding box center [710, 556] width 14 height 14
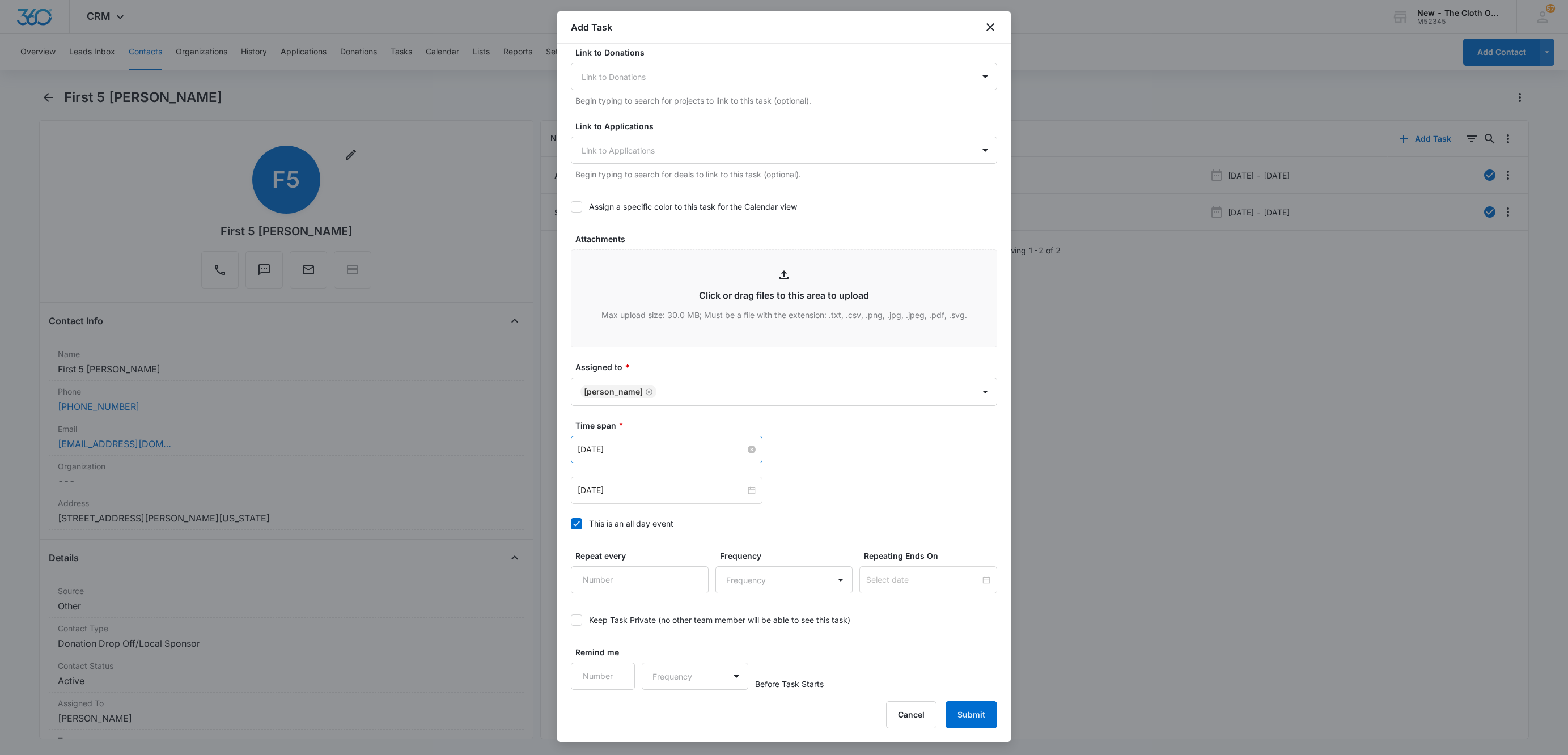
click at [912, 491] on div "Dec 2, 2025 Dec 2025 Su Mo Tu We Th Fr Sa 30 1 2 3 4 5 6 7 8 9 10 11 12 13 14 1…" at bounding box center [784, 491] width 426 height 27
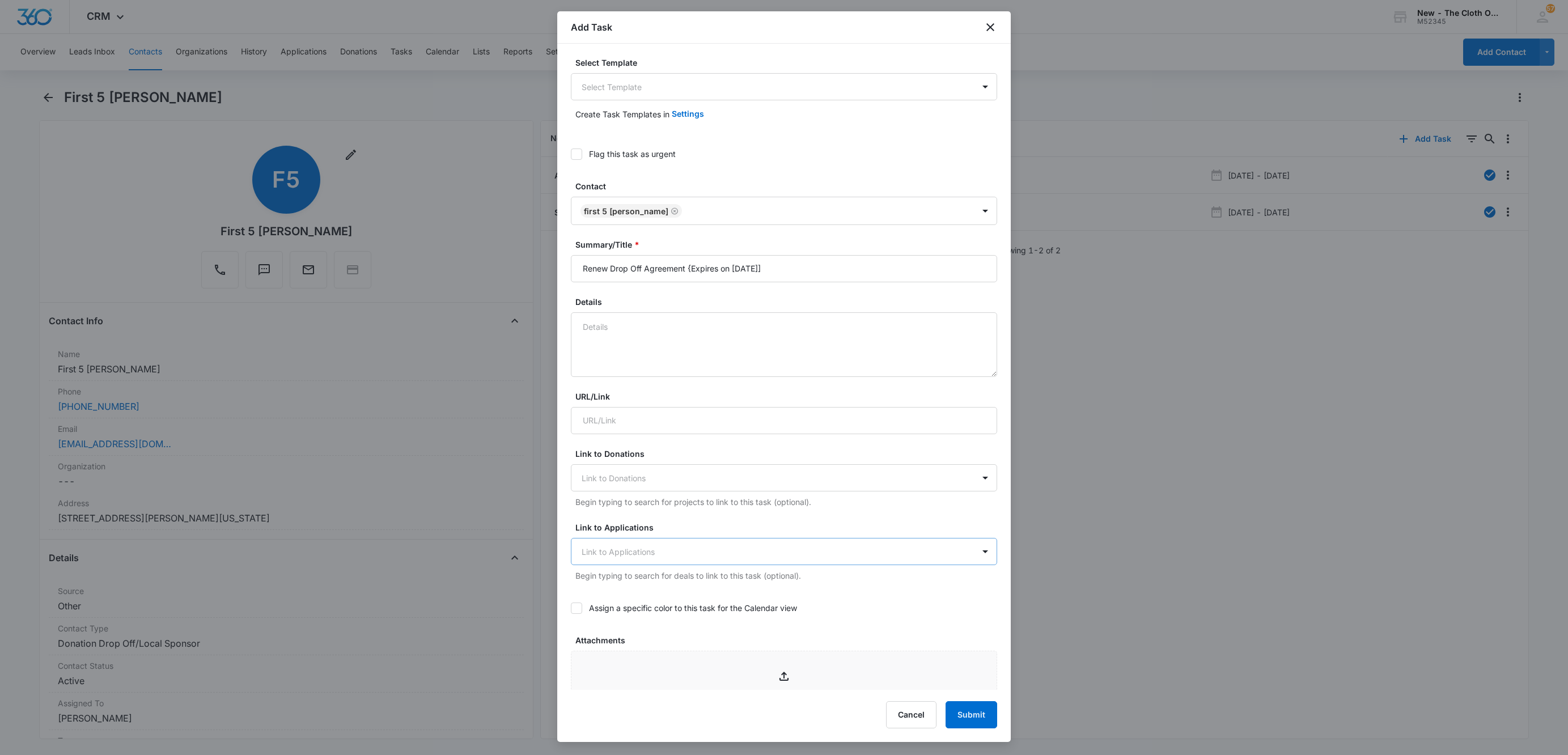
scroll to position [0, 0]
click at [958, 708] on button "Submit" at bounding box center [971, 715] width 51 height 27
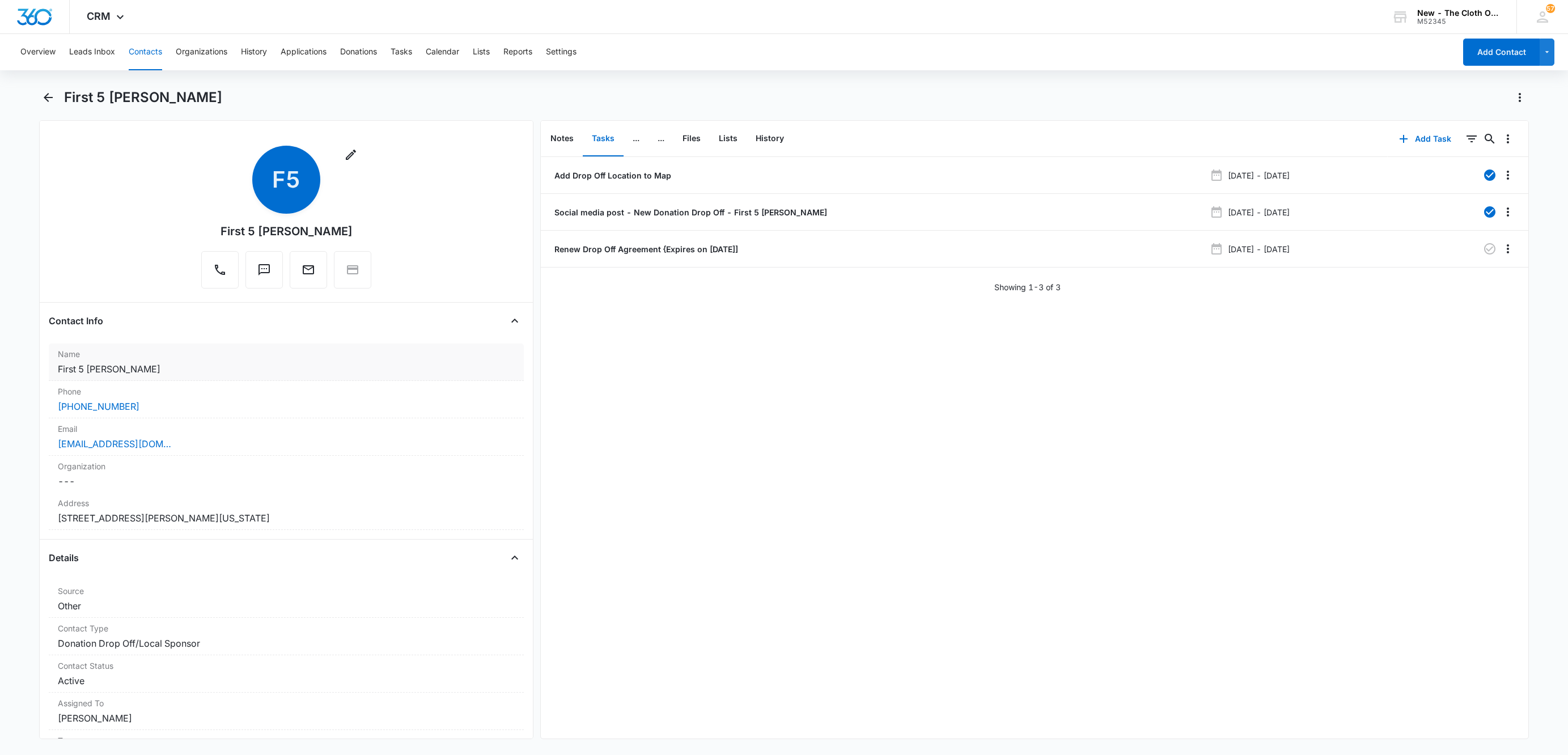
click at [160, 371] on dd "Cancel Save Changes First 5 Amador" at bounding box center [286, 369] width 457 height 14
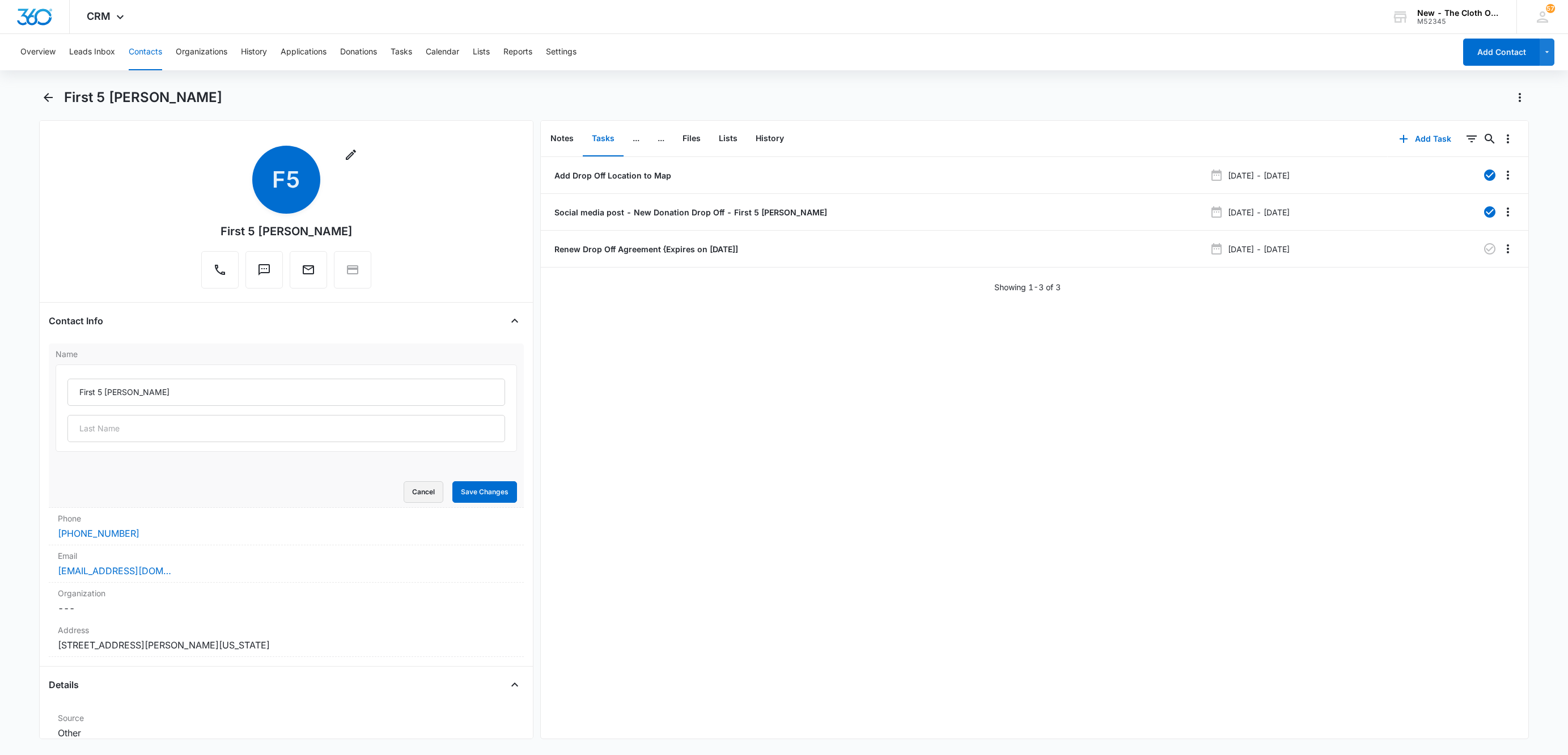
click at [404, 497] on button "Cancel" at bounding box center [424, 492] width 40 height 22
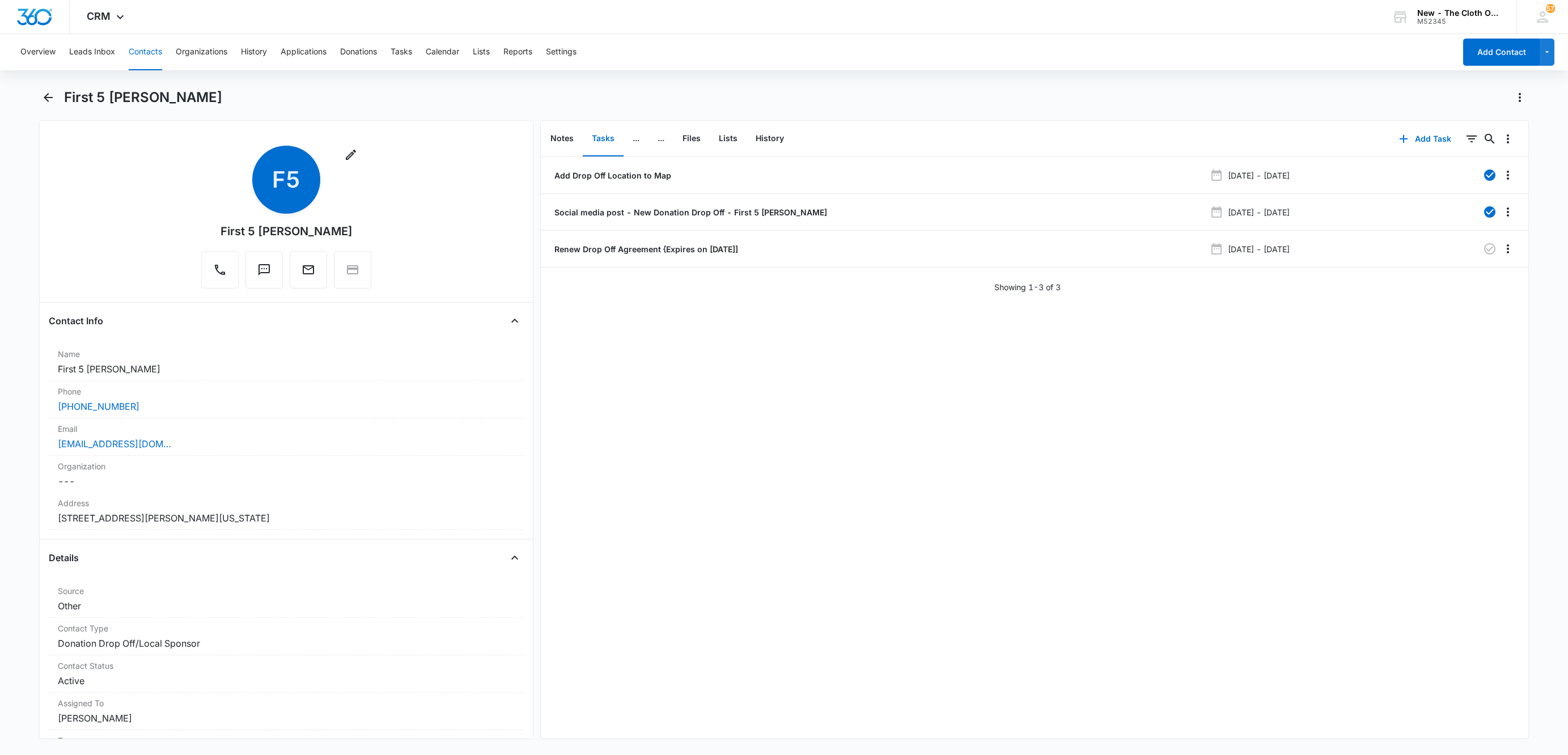
scroll to position [85, 0]
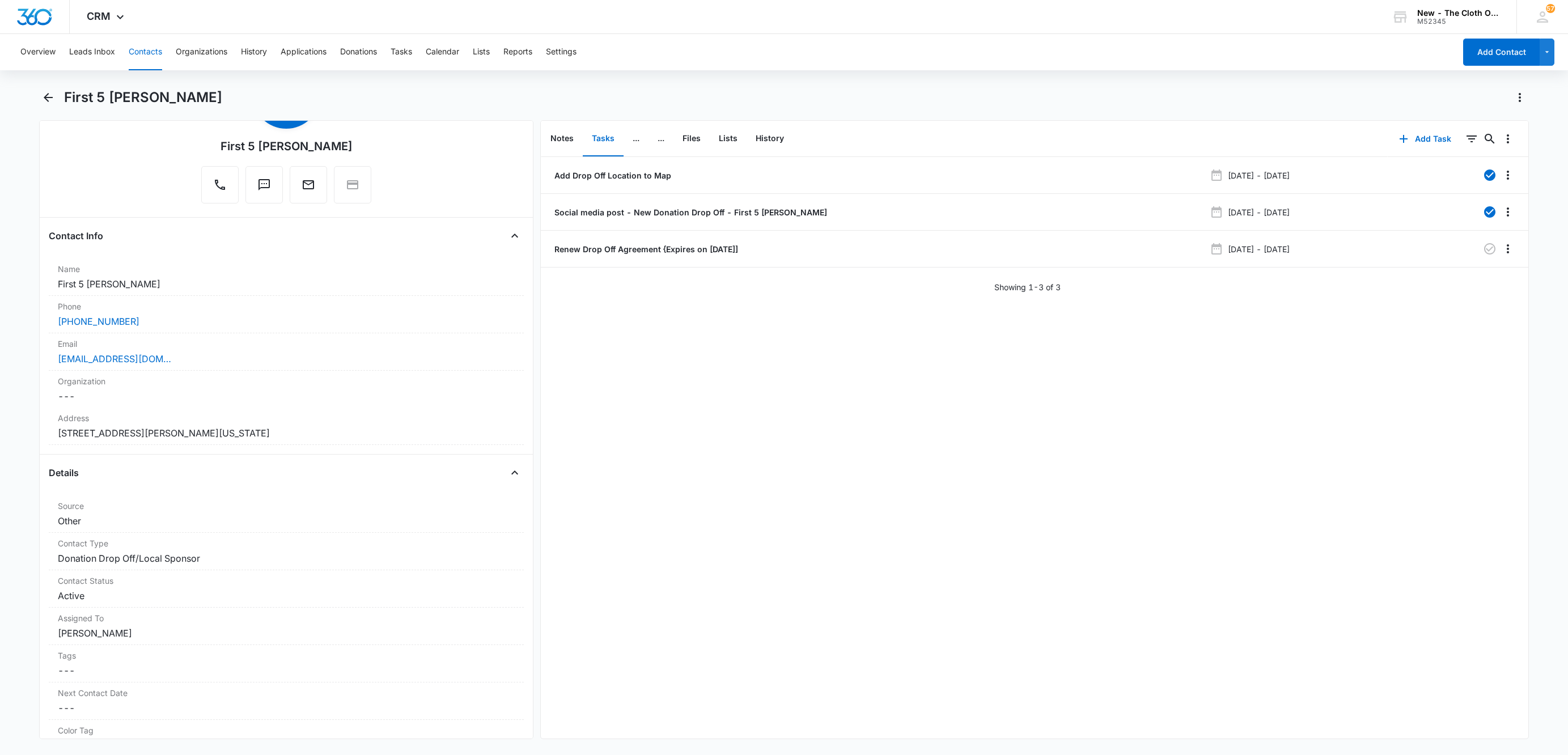
drag, startPoint x: 150, startPoint y: 53, endPoint x: 188, endPoint y: 63, distance: 39.3
click at [149, 53] on button "Contacts" at bounding box center [146, 52] width 33 height 37
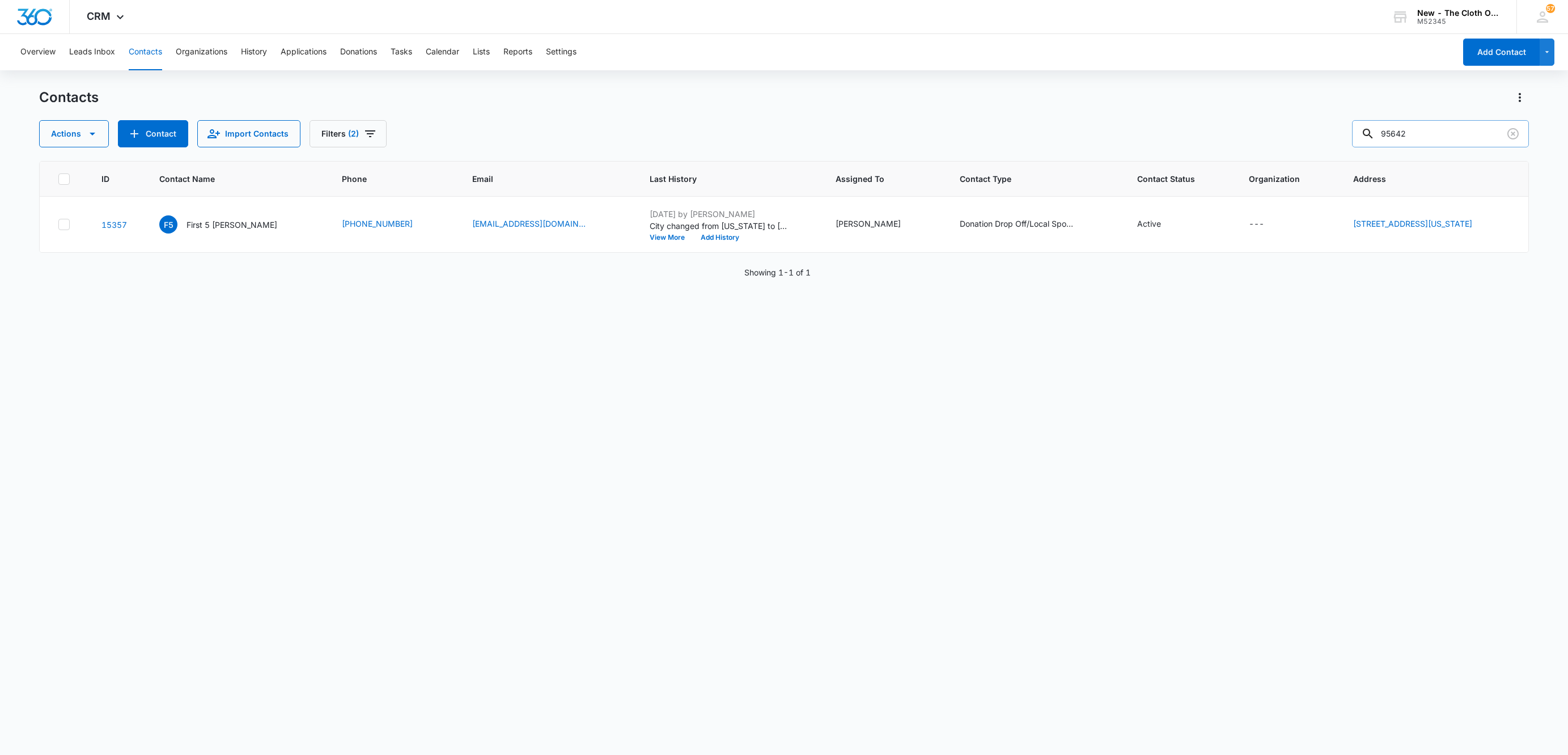
click at [1434, 124] on input "95642" at bounding box center [1440, 134] width 177 height 27
paste input "4736"
type input "47362"
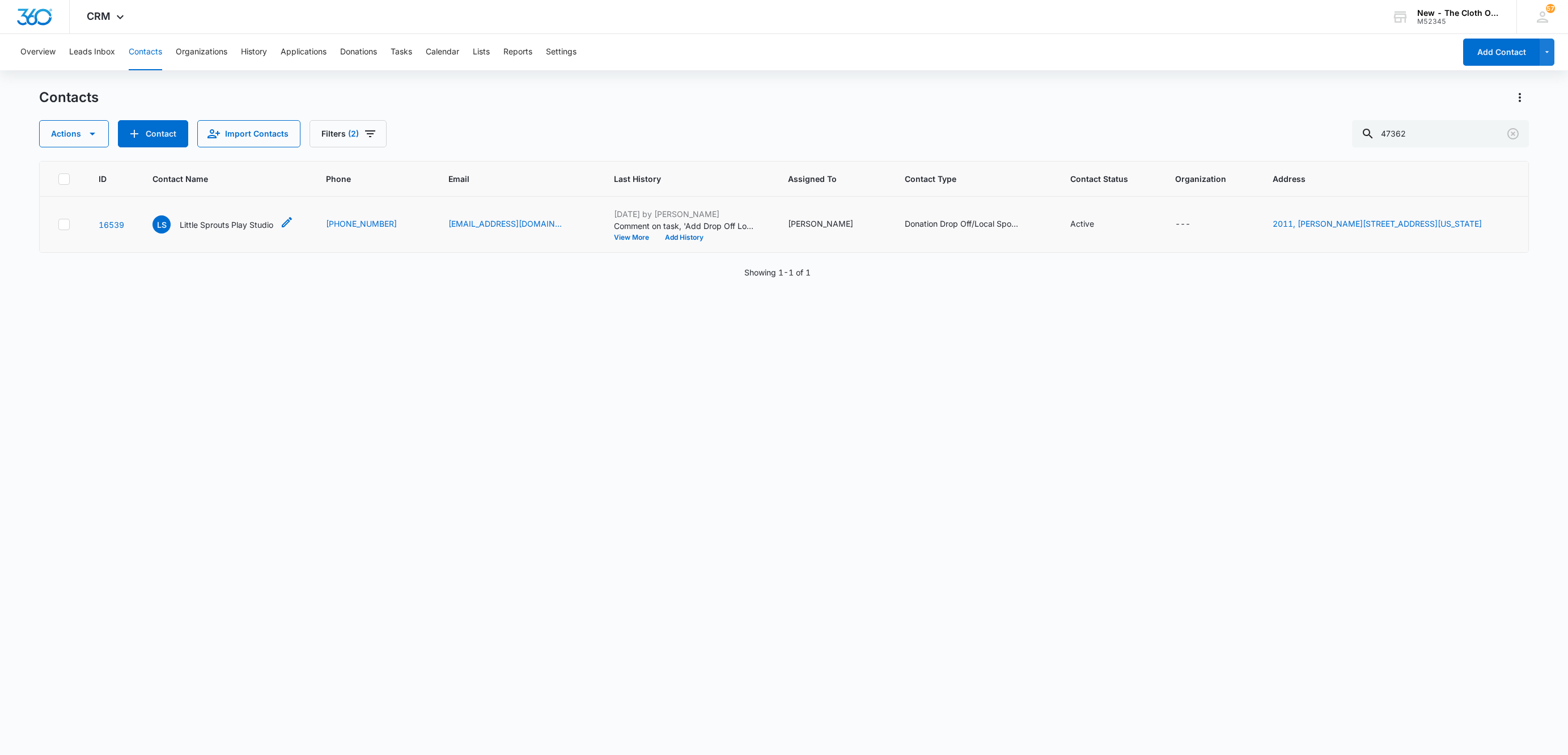
click at [233, 219] on p "Little Sprouts Play Studio" at bounding box center [226, 224] width 94 height 12
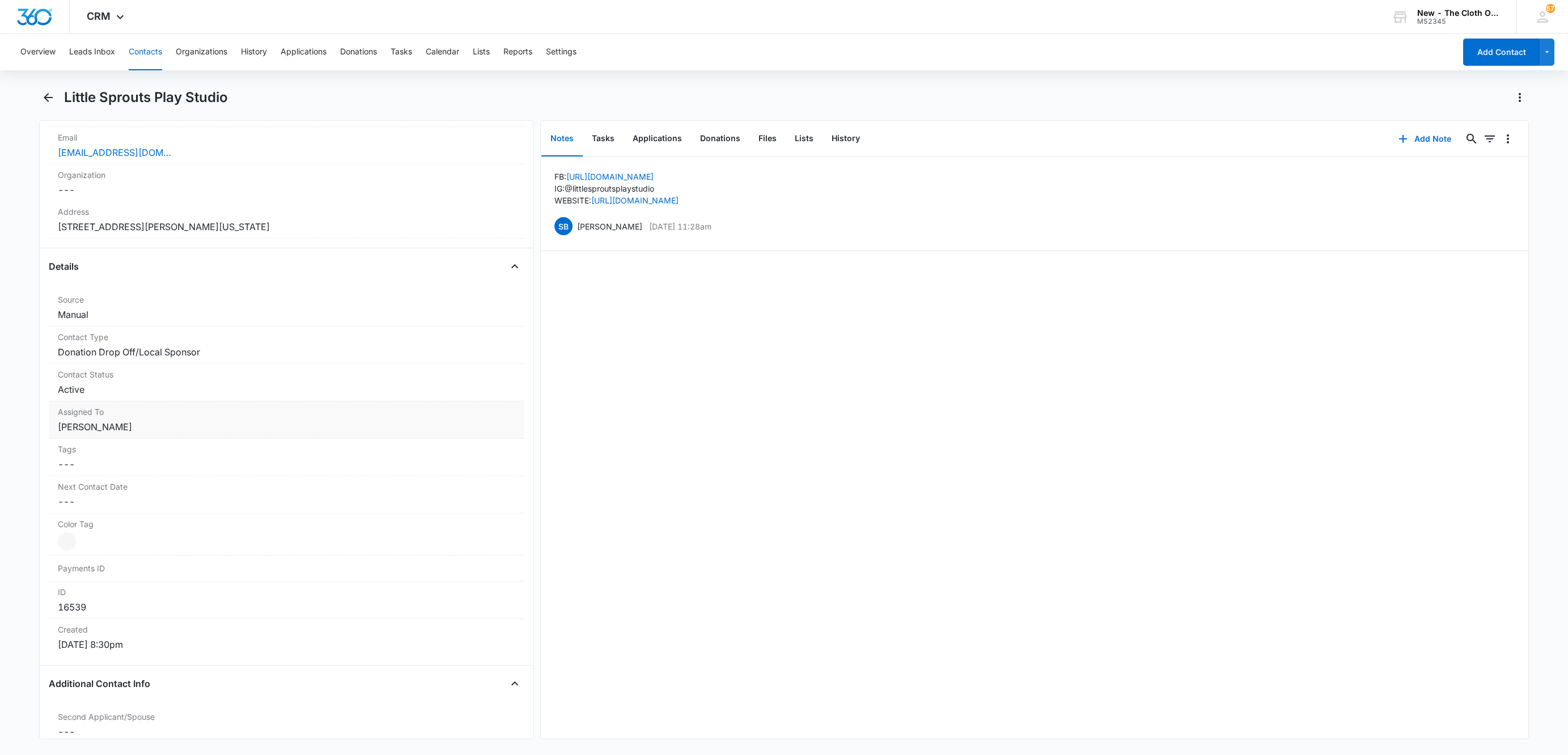
scroll to position [340, 0]
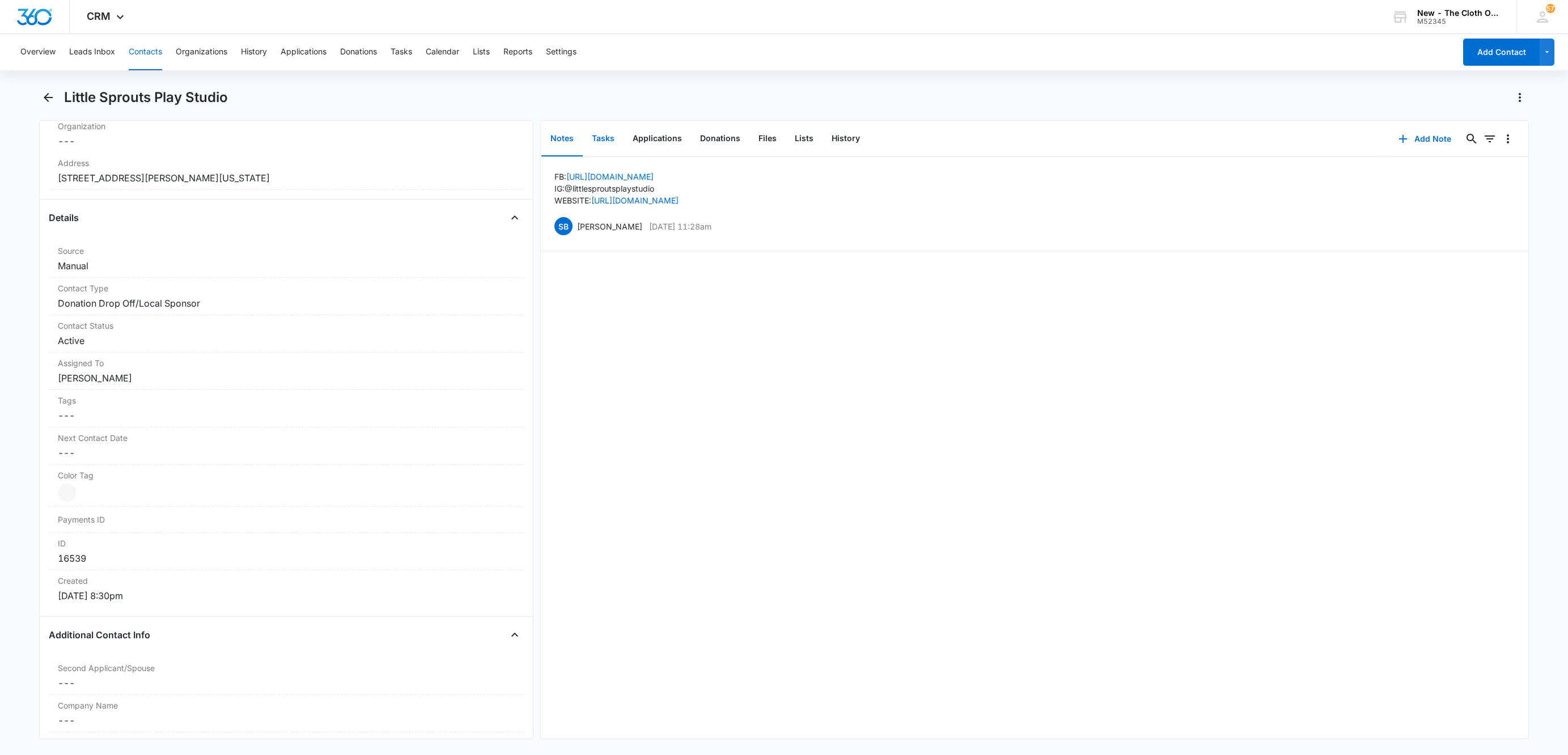
click at [597, 147] on button "Tasks" at bounding box center [603, 139] width 41 height 35
click at [606, 172] on p "Add Drop Off Location to Map" at bounding box center [612, 175] width 119 height 12
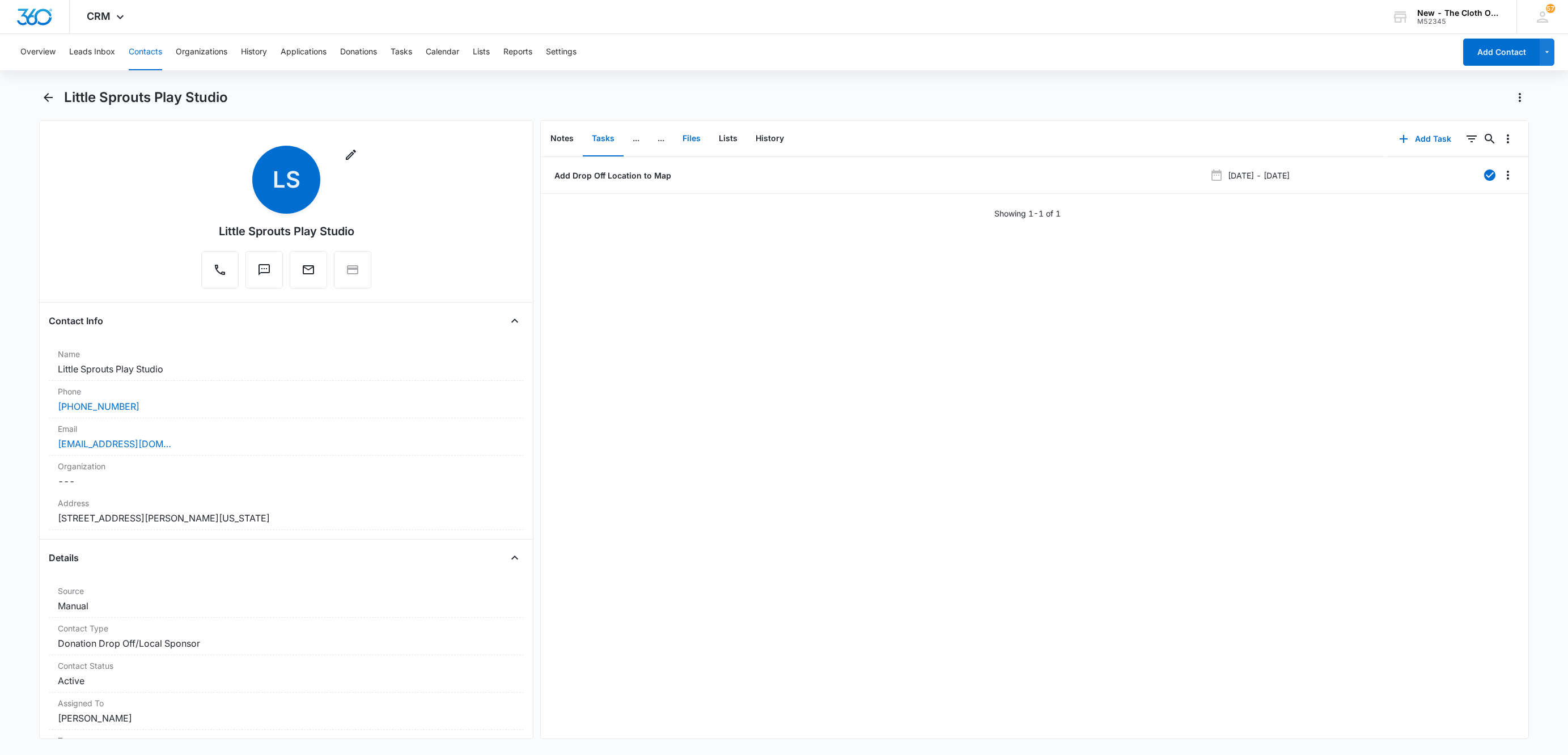
click at [697, 143] on button "Files" at bounding box center [691, 139] width 37 height 35
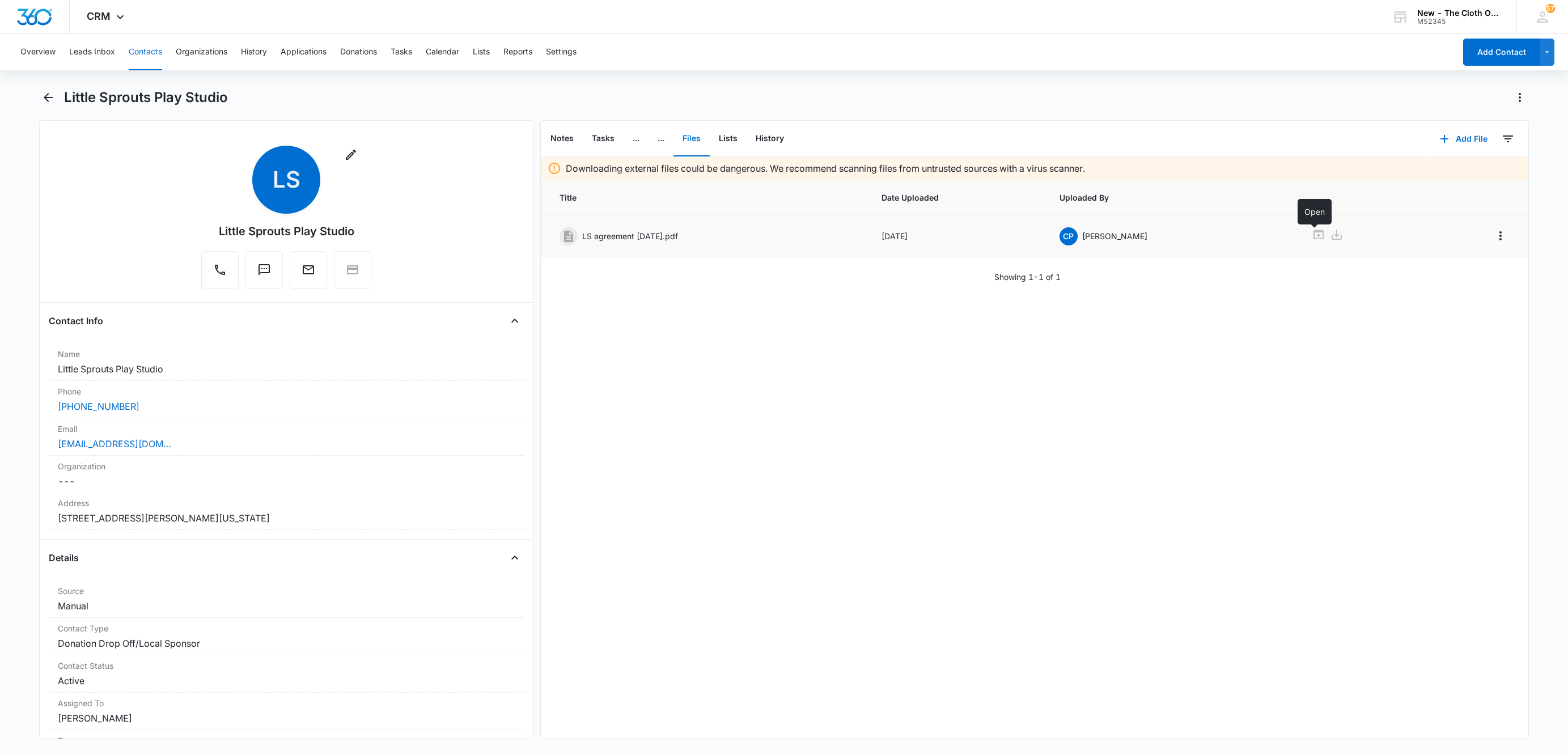
click at [1313, 237] on icon at bounding box center [1318, 235] width 14 height 14
click at [404, 46] on button "Tasks" at bounding box center [401, 52] width 22 height 37
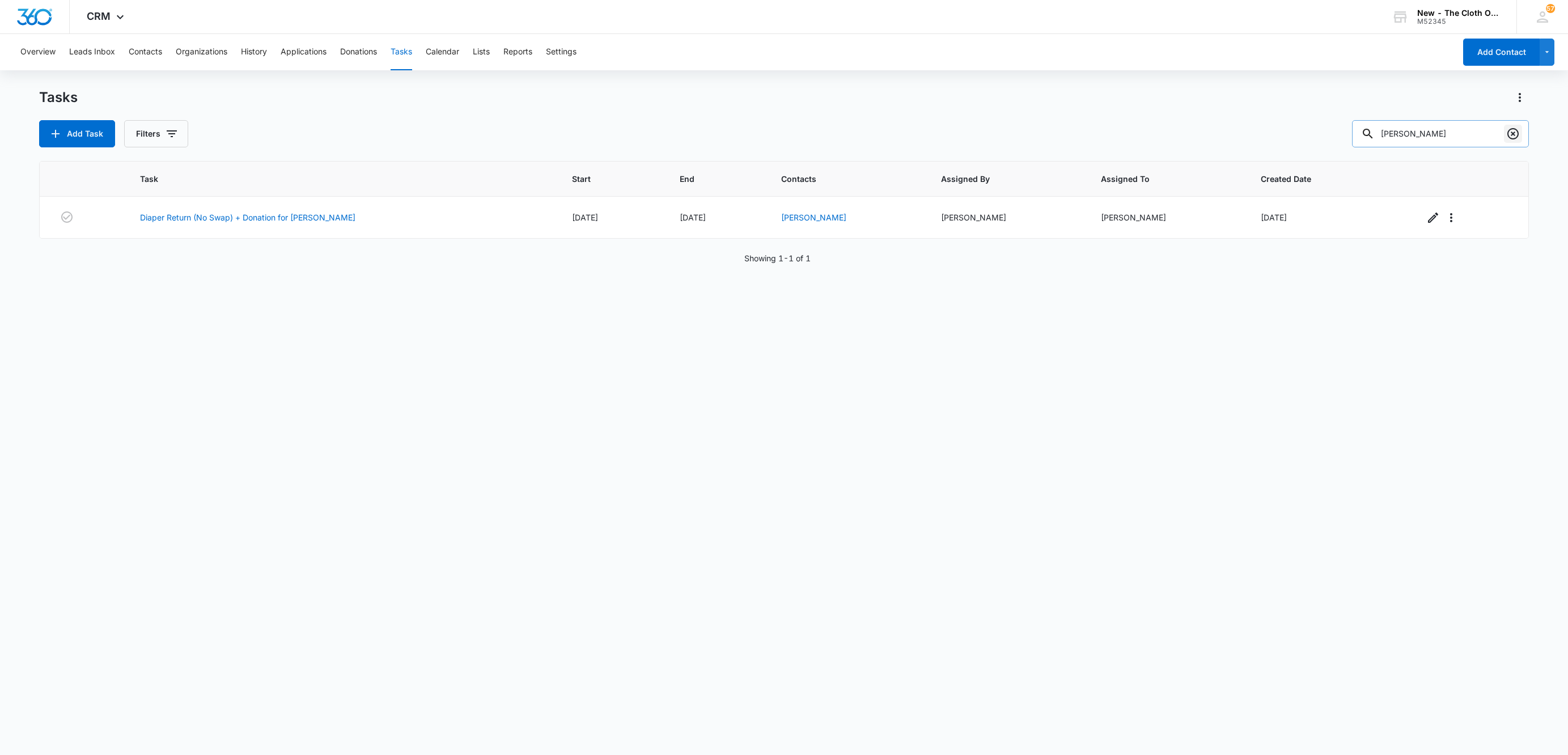
click at [1509, 131] on icon "Clear" at bounding box center [1513, 134] width 11 height 11
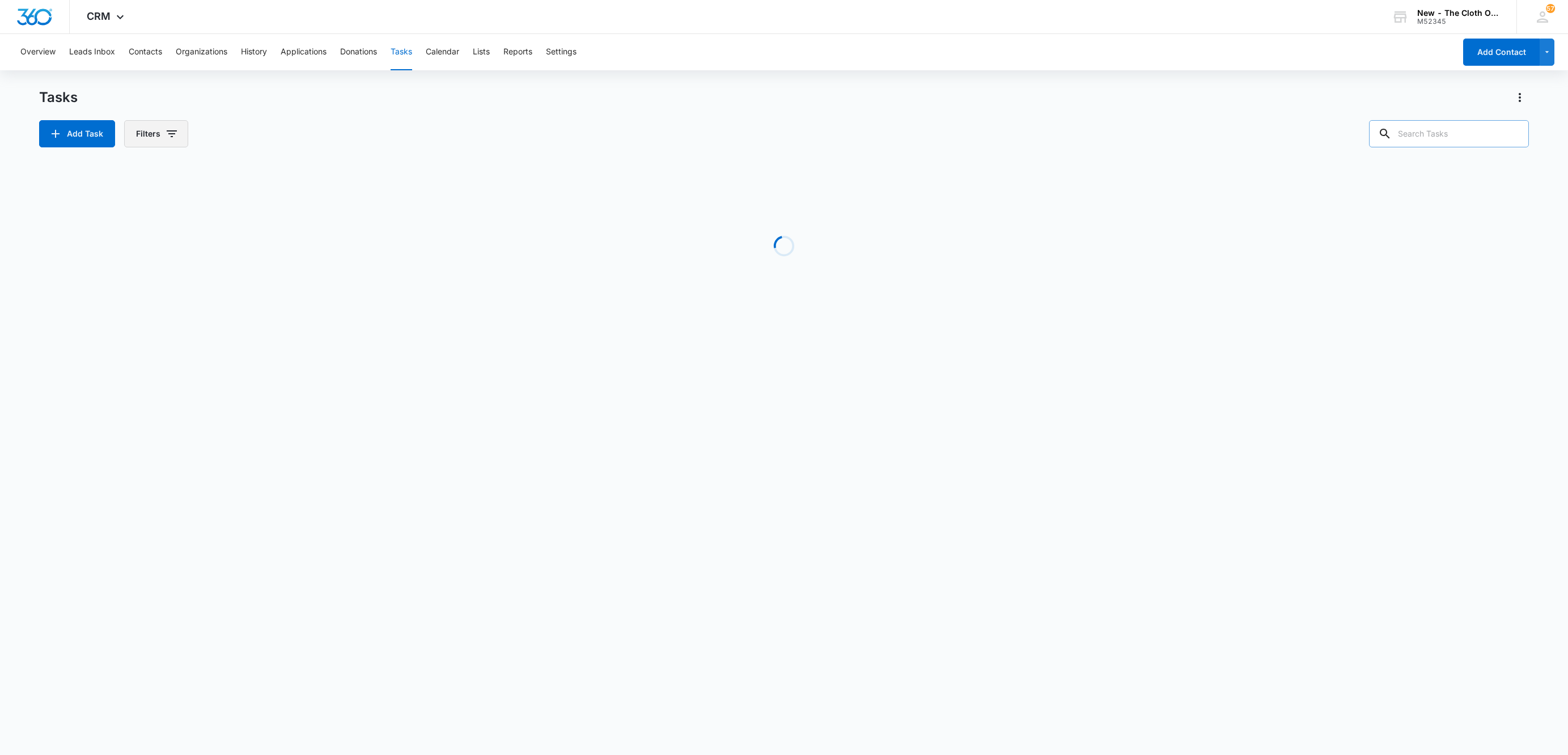
click at [169, 137] on icon "button" at bounding box center [172, 134] width 14 height 14
click at [256, 325] on button "Clear All" at bounding box center [203, 315] width 131 height 22
click at [256, 201] on icon "Show Assigned To filters" at bounding box center [259, 205] width 14 height 14
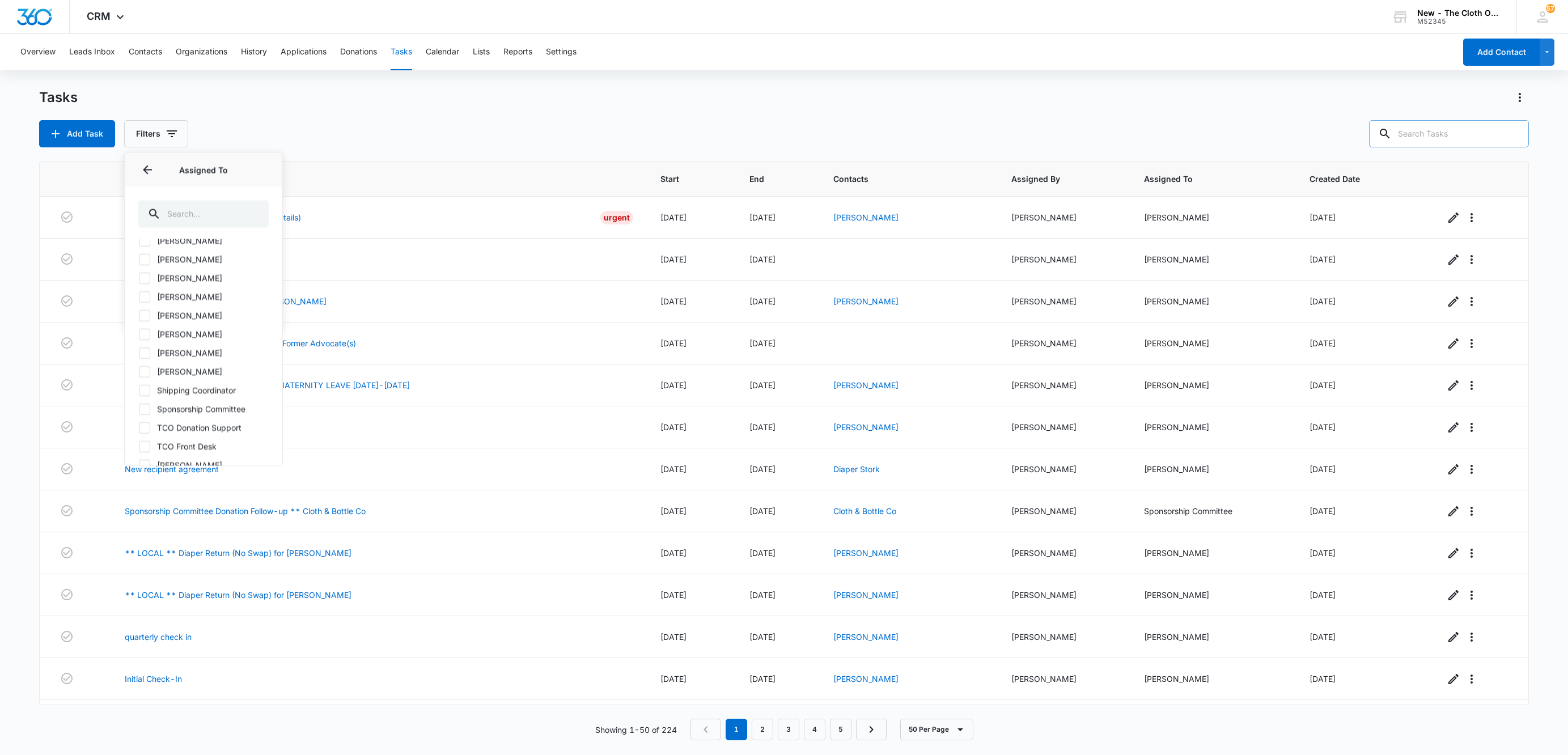
scroll to position [673, 0]
click at [147, 363] on icon at bounding box center [144, 365] width 10 height 10
click at [139, 365] on input "Shipping Coordinator" at bounding box center [138, 365] width 1 height 1
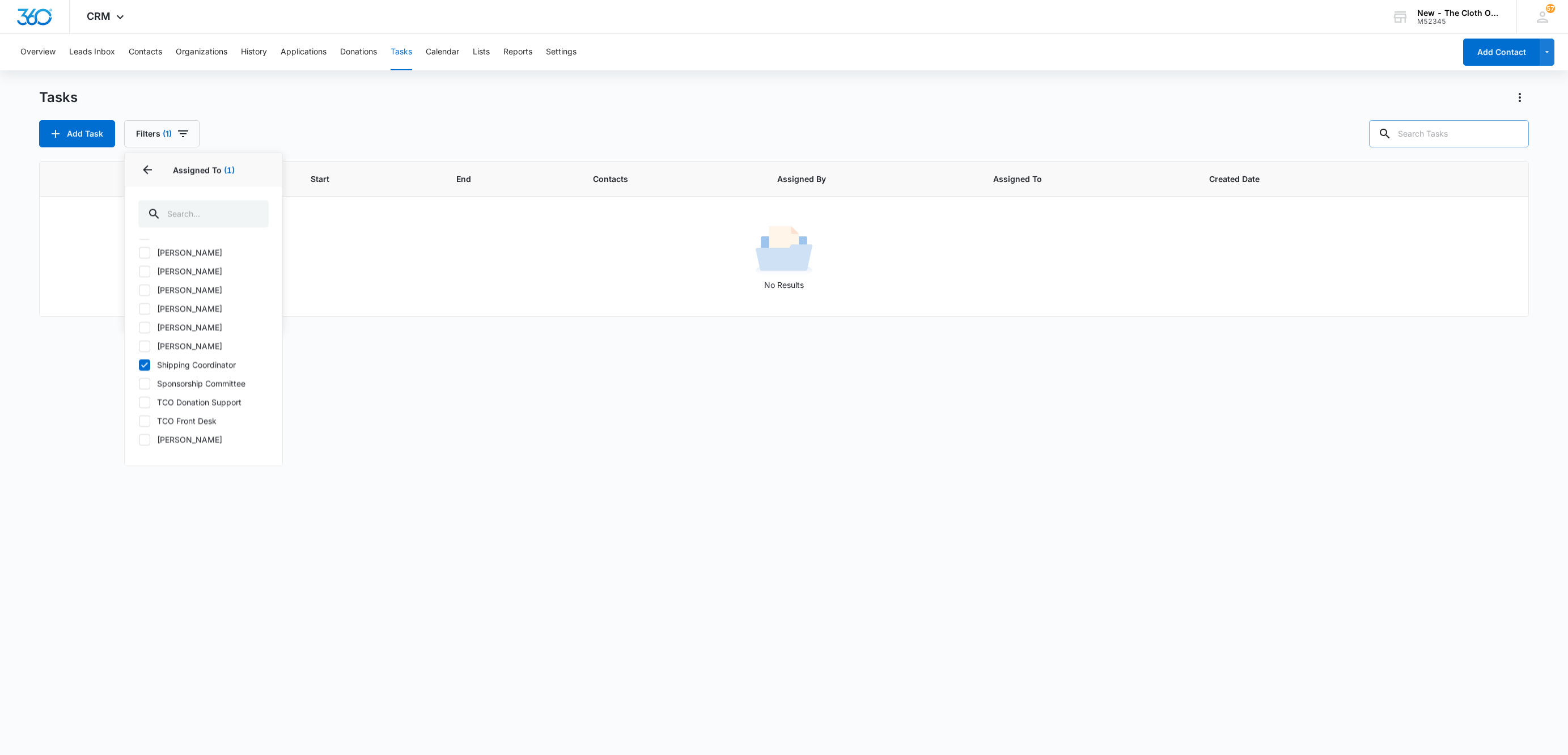
click at [142, 364] on icon at bounding box center [144, 365] width 10 height 10
click at [139, 365] on input "Shipping Coordinator" at bounding box center [138, 365] width 1 height 1
checkbox input "false"
click at [149, 46] on button "Contacts" at bounding box center [146, 52] width 33 height 37
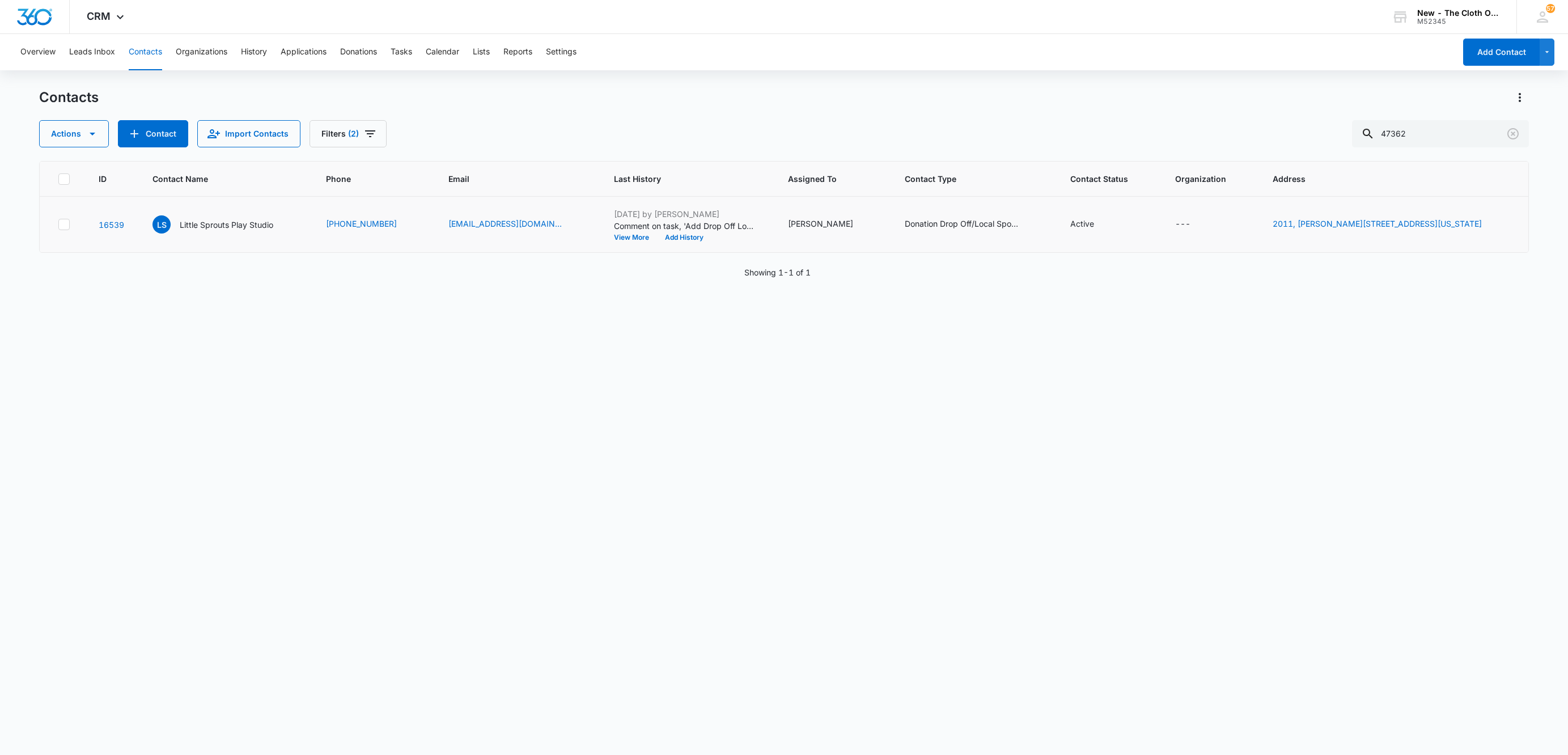
click at [1495, 224] on div "2011, [PERSON_NAME][STREET_ADDRESS][US_STATE]" at bounding box center [1392, 224] width 238 height 14
click at [1489, 224] on icon "Address - 2011, Bundy Ave #2, New Castle, Indiana, 47362, United States - Selec…" at bounding box center [1496, 224] width 14 height 14
click at [1384, 536] on button "Cancel" at bounding box center [1392, 534] width 40 height 22
click at [233, 226] on p "Little Sprouts Play Studio" at bounding box center [226, 224] width 94 height 12
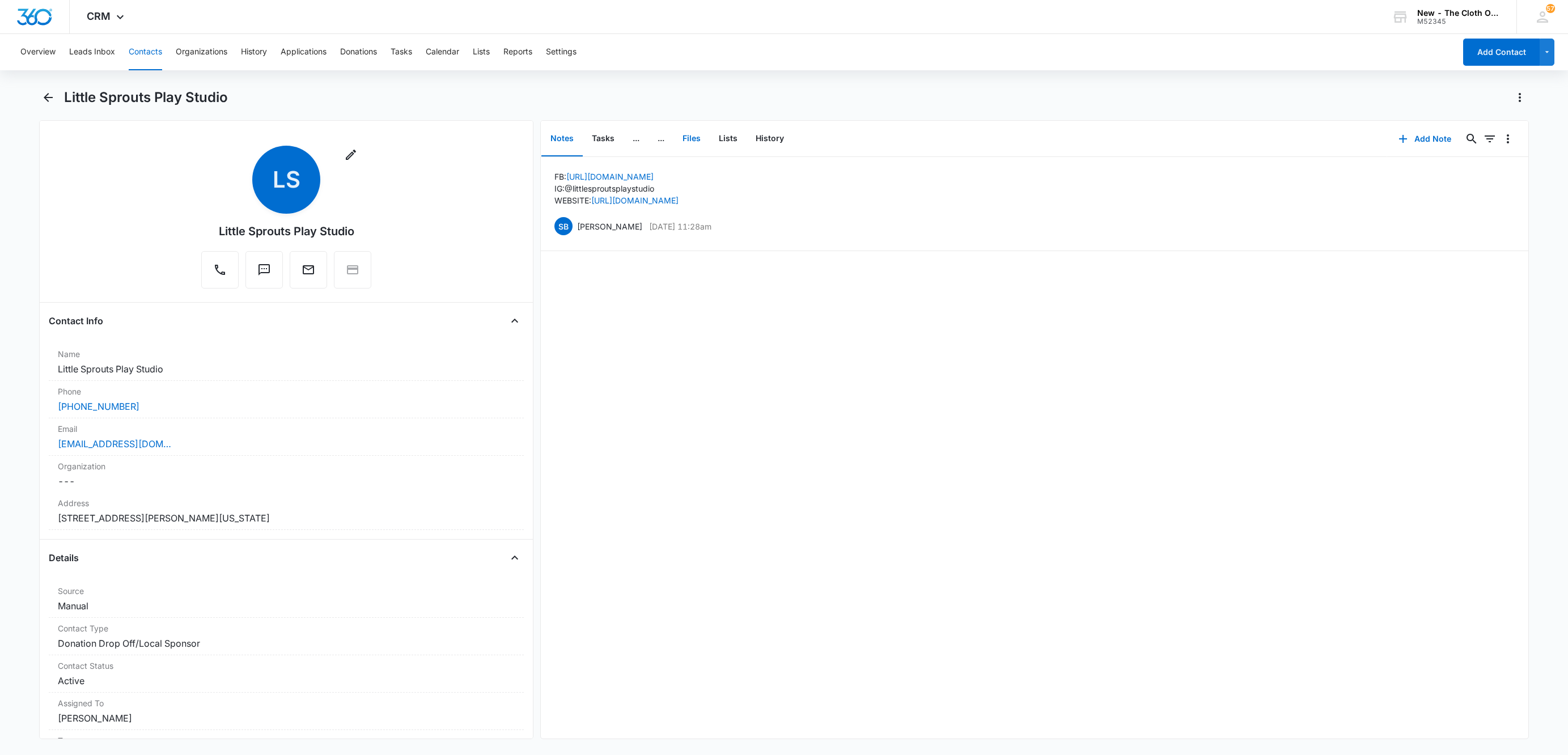
click at [692, 137] on button "Files" at bounding box center [691, 139] width 37 height 35
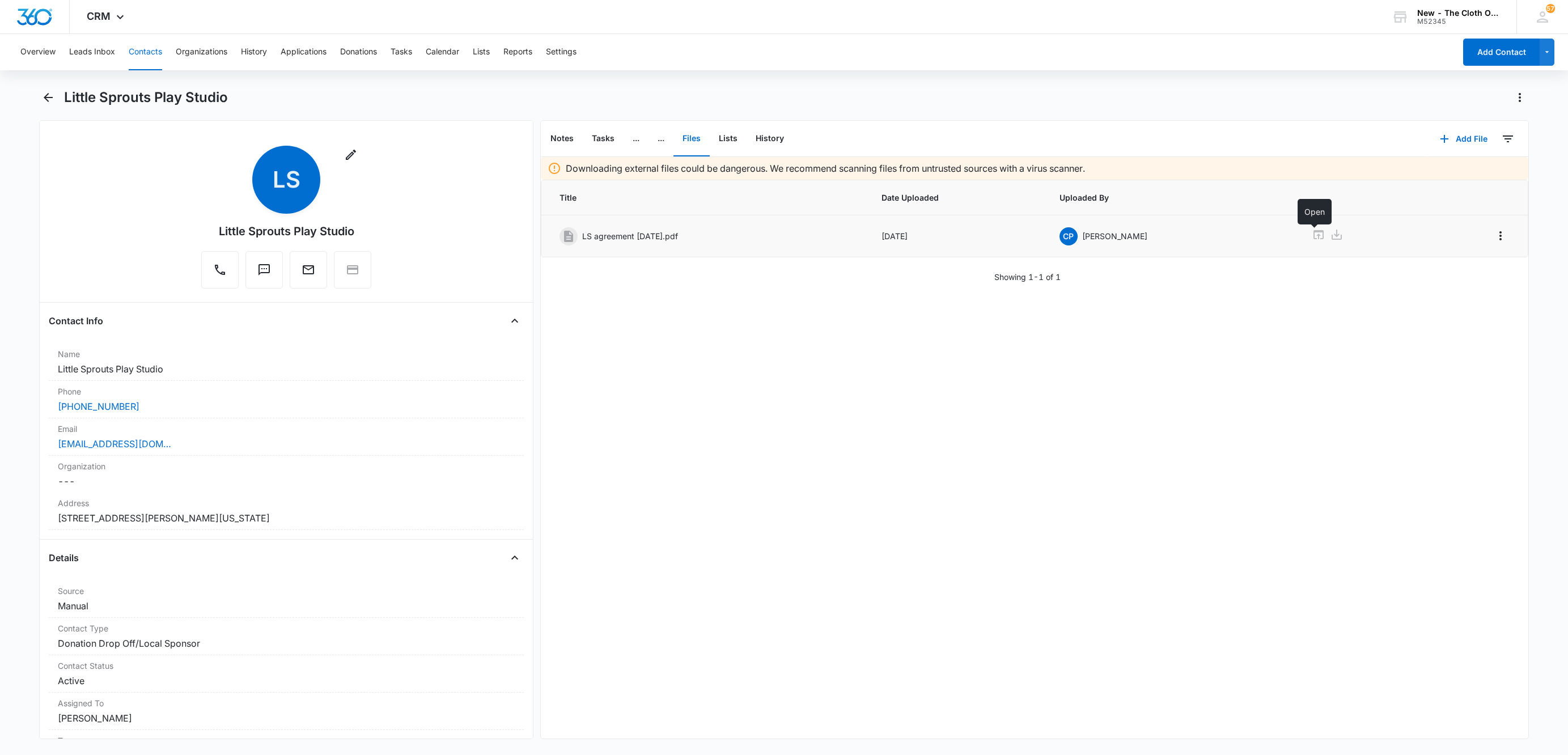
click at [1313, 237] on icon at bounding box center [1318, 235] width 14 height 14
click at [149, 521] on dd "Cancel Save Changes 2011 Bundy Ave #2 New Castle Indiana 47362 United States" at bounding box center [286, 518] width 457 height 14
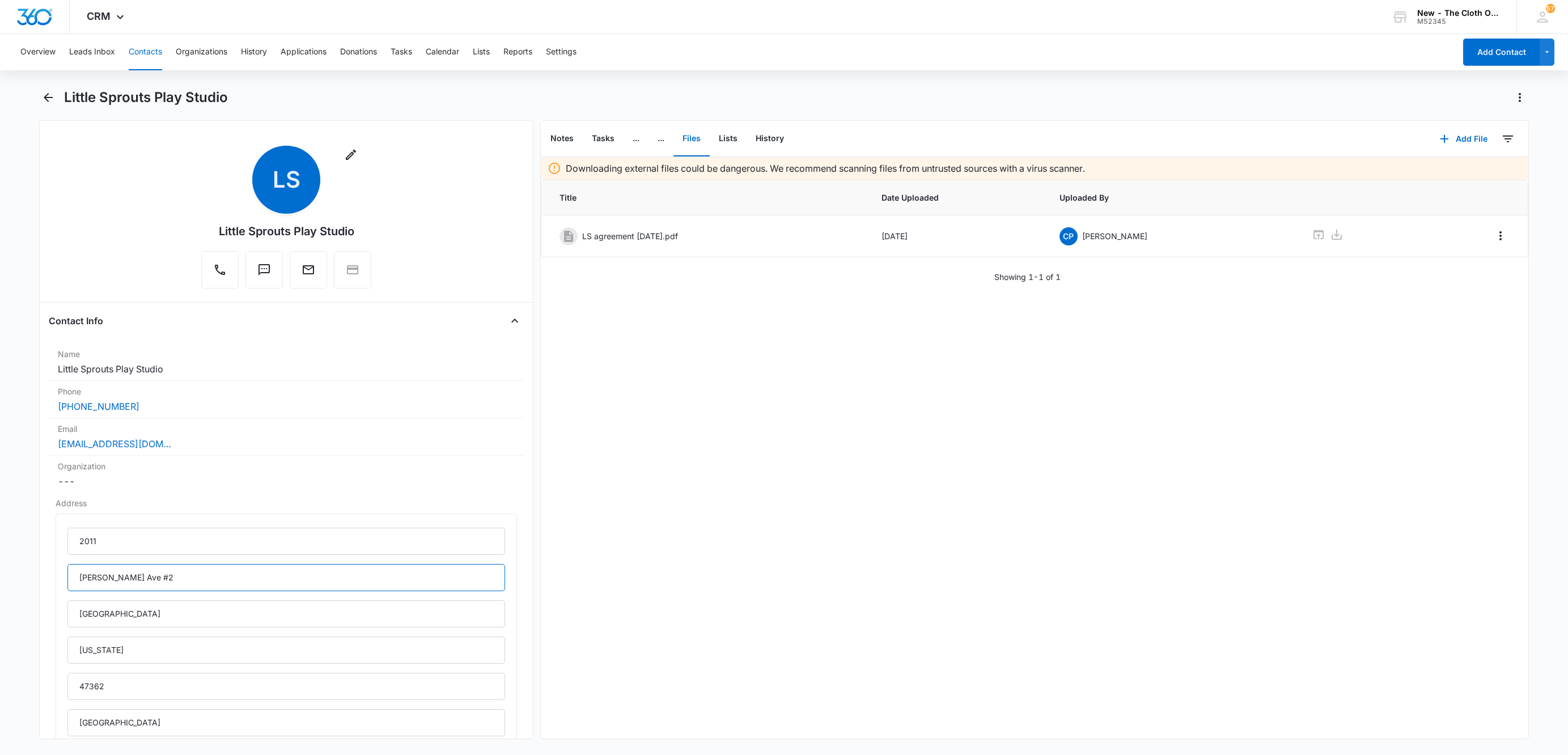
drag, startPoint x: 119, startPoint y: 579, endPoint x: 37, endPoint y: 587, distance: 82.4
click at [37, 587] on main "Little Sprouts Play Studio Remove LS Little Sprouts Play Studio Contact Info Na…" at bounding box center [784, 421] width 1568 height 665
type input "#2"
click at [150, 541] on input "2011" at bounding box center [286, 541] width 438 height 27
paste input "Bundy Ave"
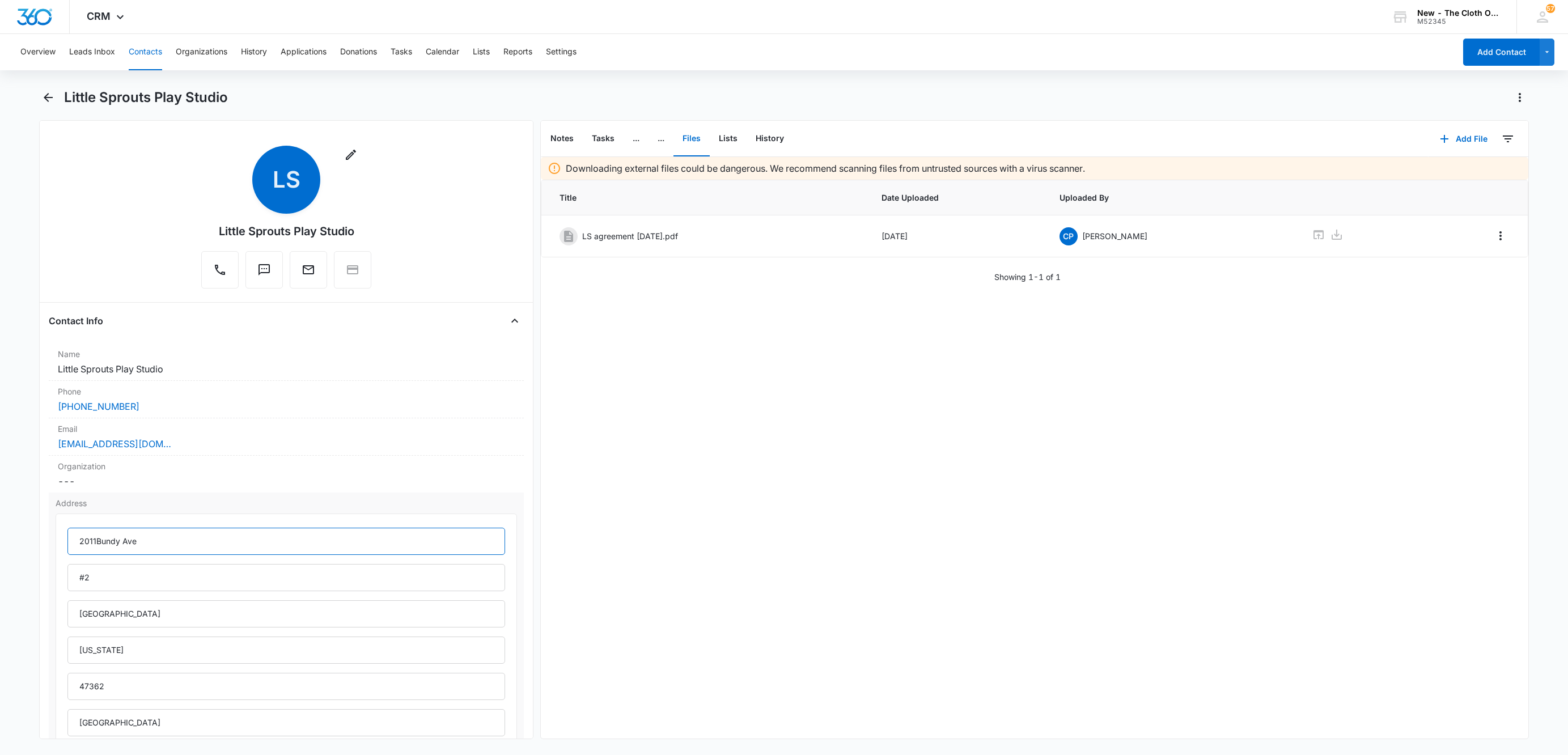
click at [97, 543] on input "2011Bundy Ave" at bounding box center [286, 541] width 438 height 27
type input "2011 Bundy Ave"
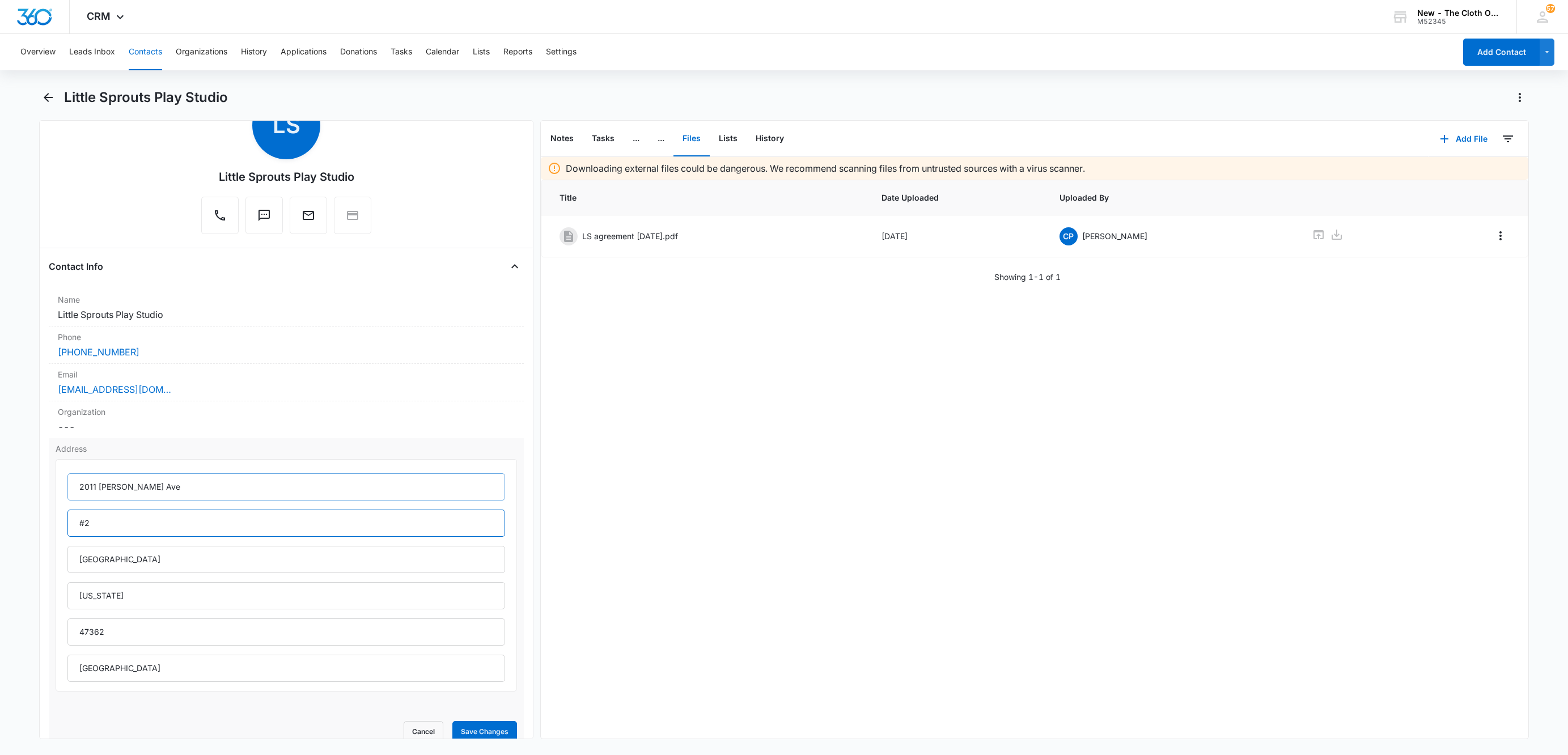
scroll to position [85, 0]
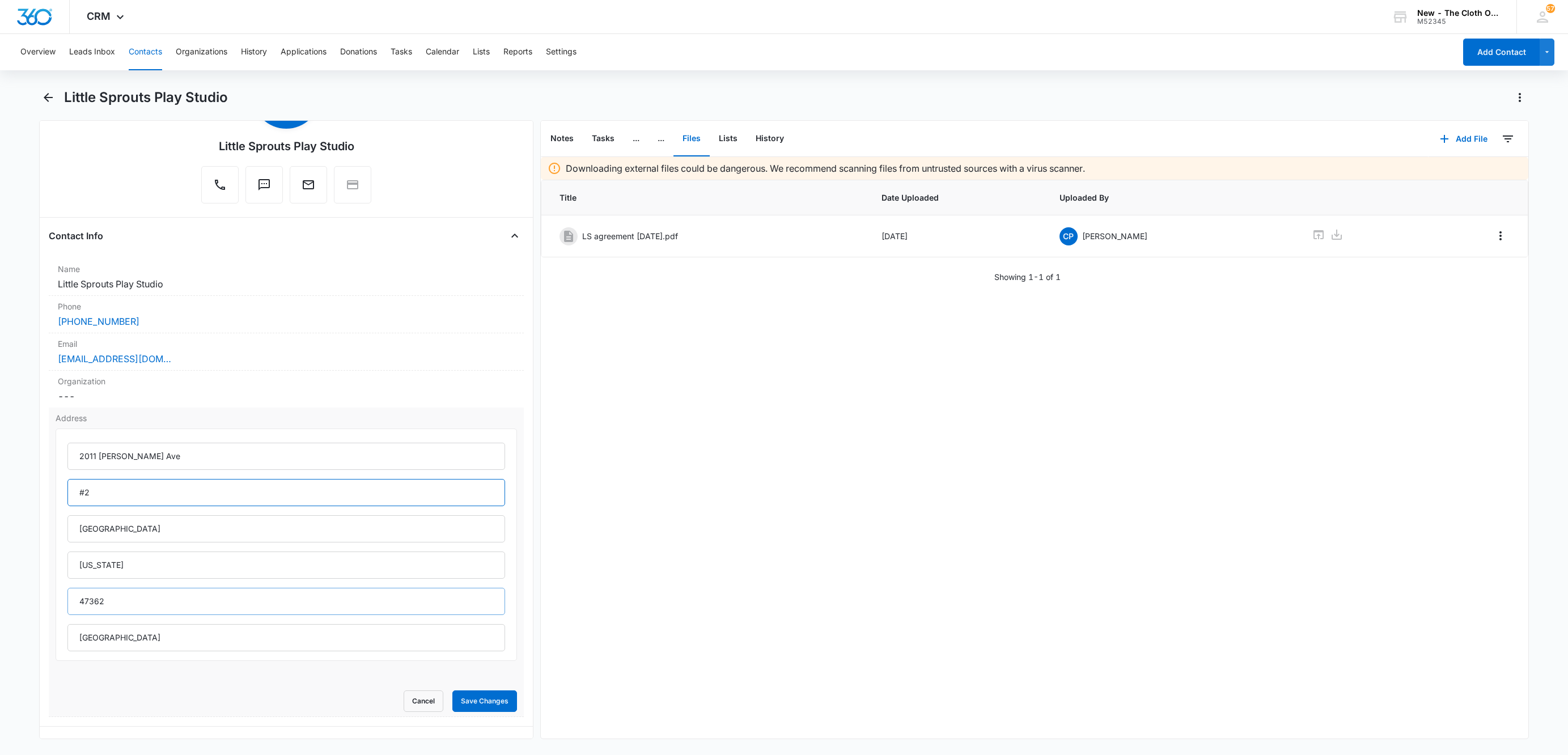
type input "#2"
drag, startPoint x: 126, startPoint y: 603, endPoint x: 94, endPoint y: 611, distance: 33.0
click at [92, 614] on input "47362" at bounding box center [286, 601] width 438 height 27
click at [150, 645] on input "United States" at bounding box center [286, 638] width 438 height 27
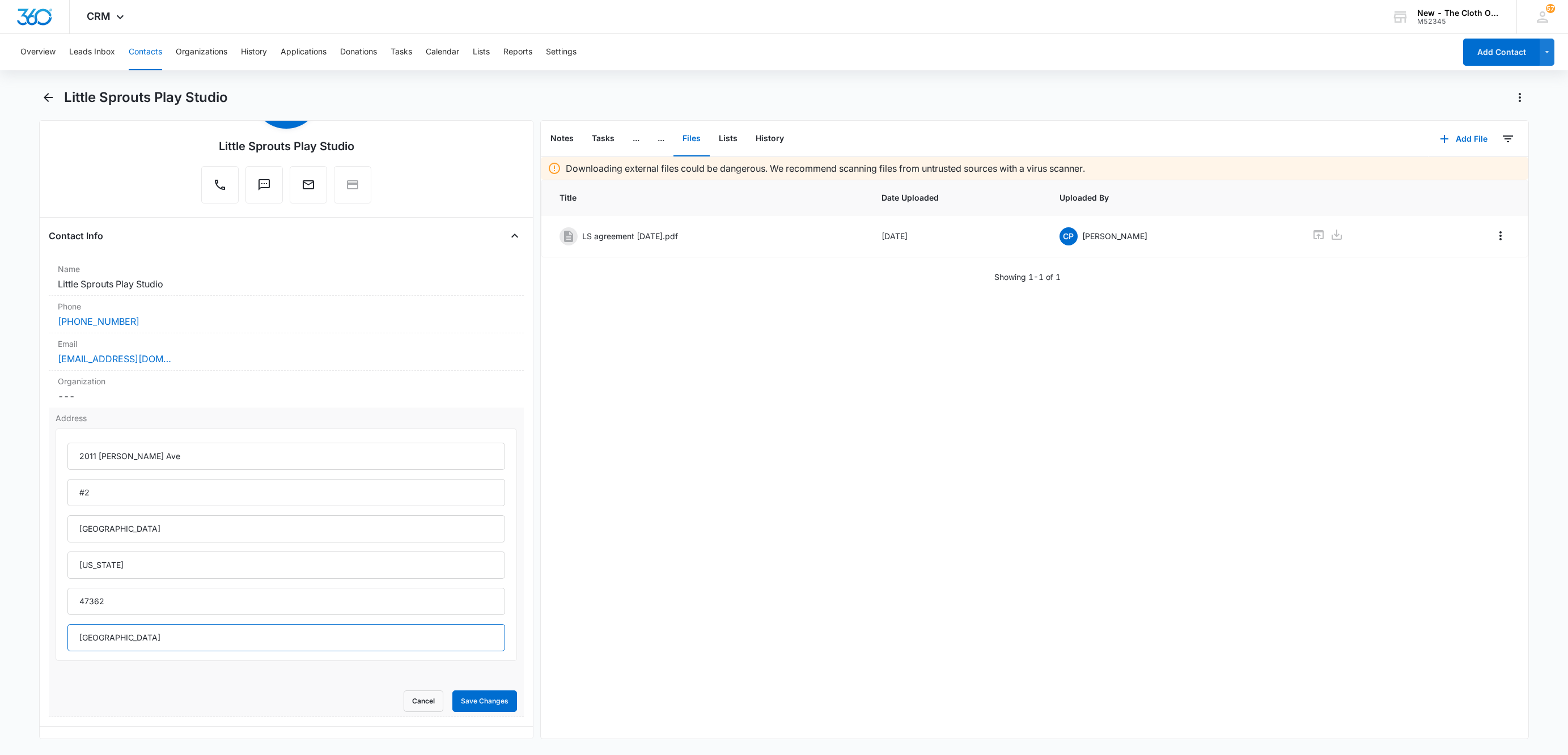
click at [150, 645] on input "United States" at bounding box center [286, 638] width 438 height 27
click at [456, 701] on button "Save Changes" at bounding box center [484, 701] width 64 height 22
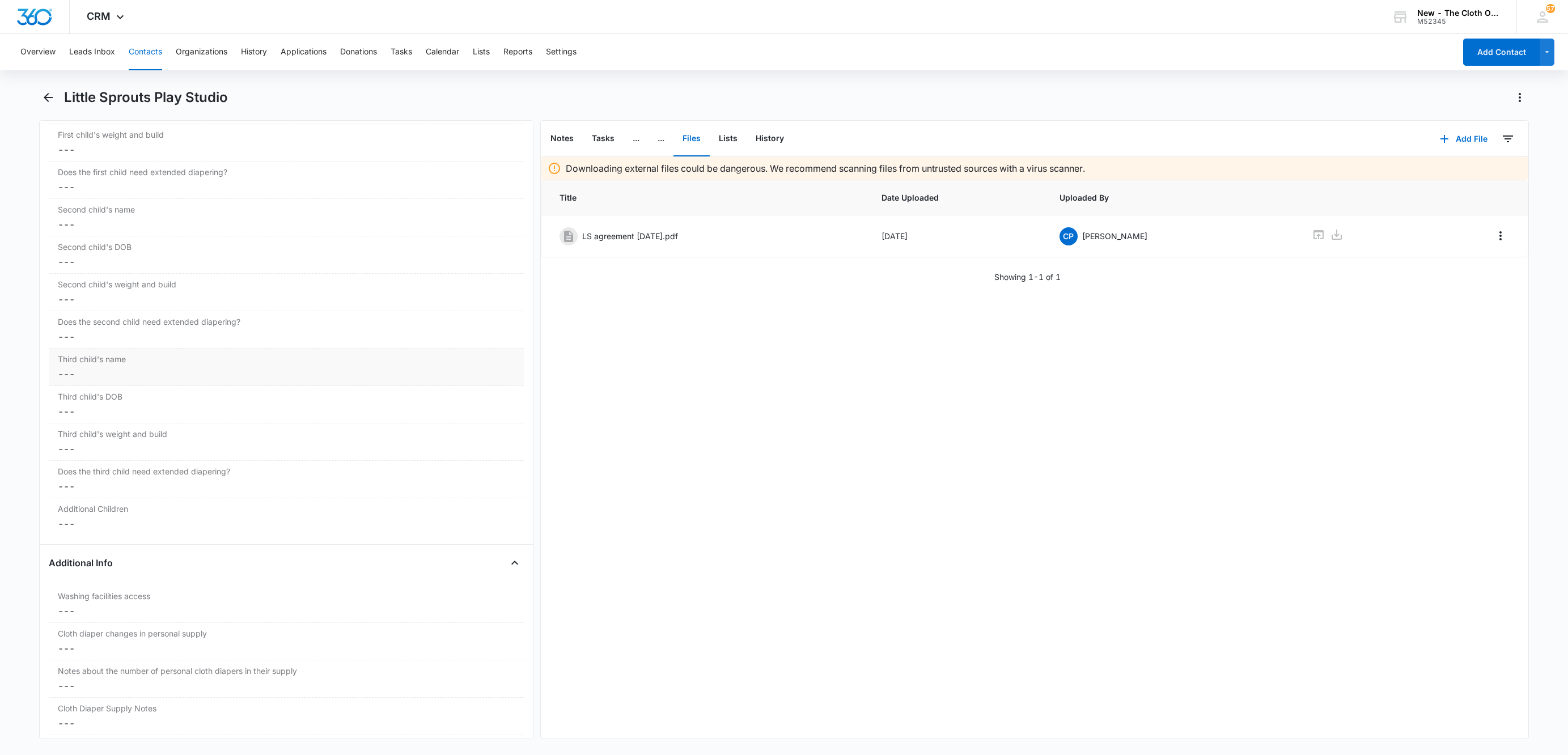
scroll to position [1530, 0]
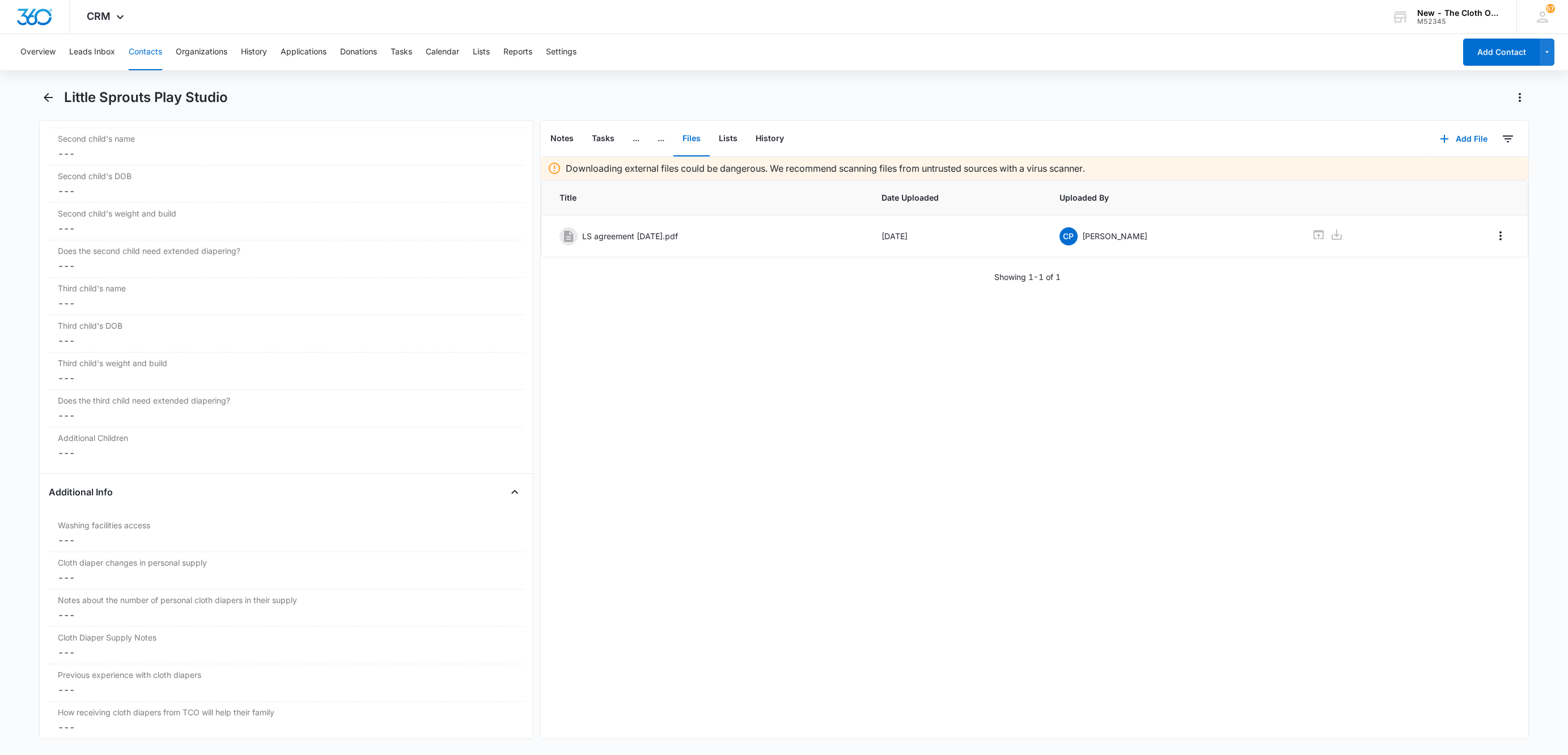
click at [136, 55] on button "Contacts" at bounding box center [146, 52] width 33 height 37
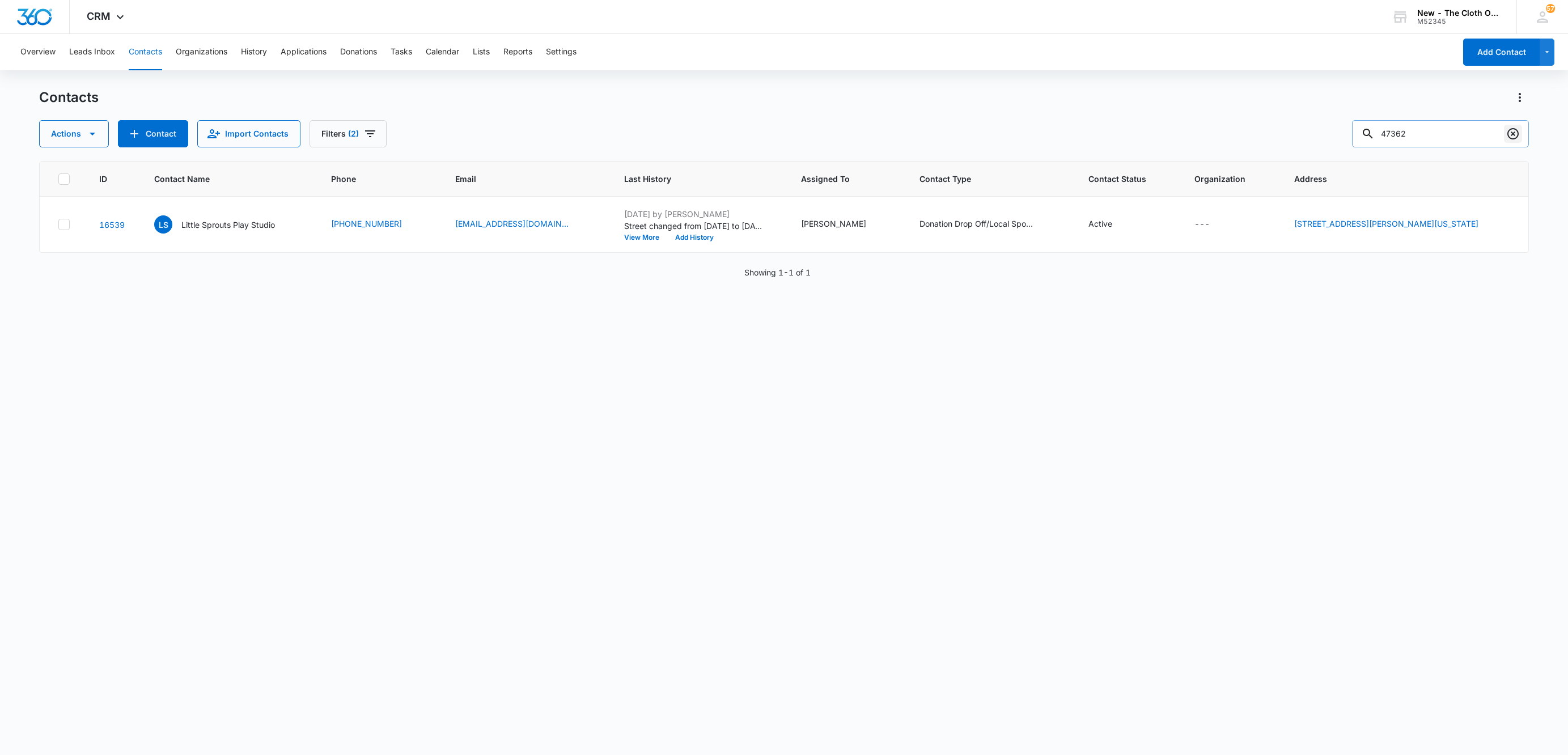
click at [1505, 137] on button "Clear" at bounding box center [1512, 133] width 18 height 18
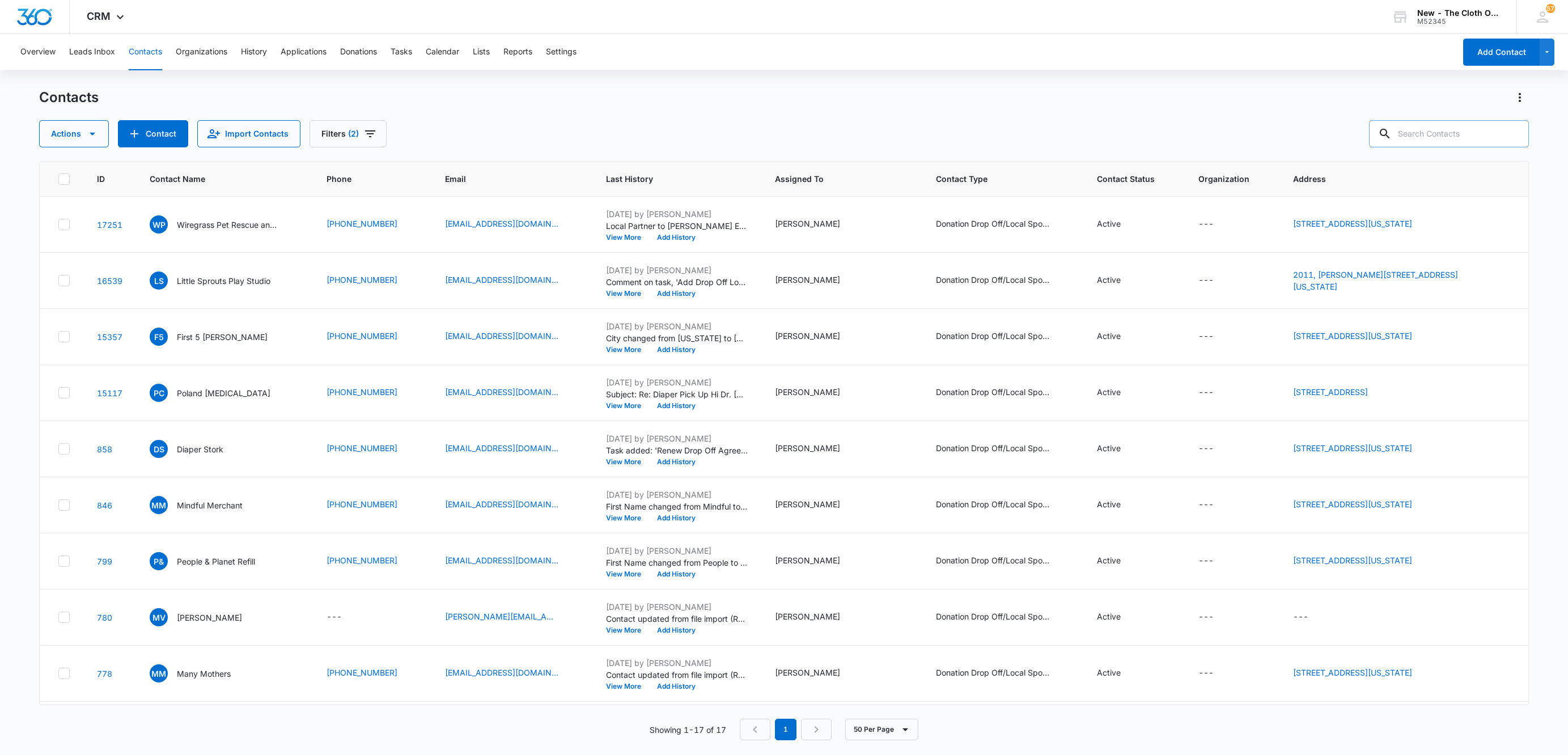
click at [1442, 134] on input "text" at bounding box center [1448, 134] width 160 height 27
type input "davenport"
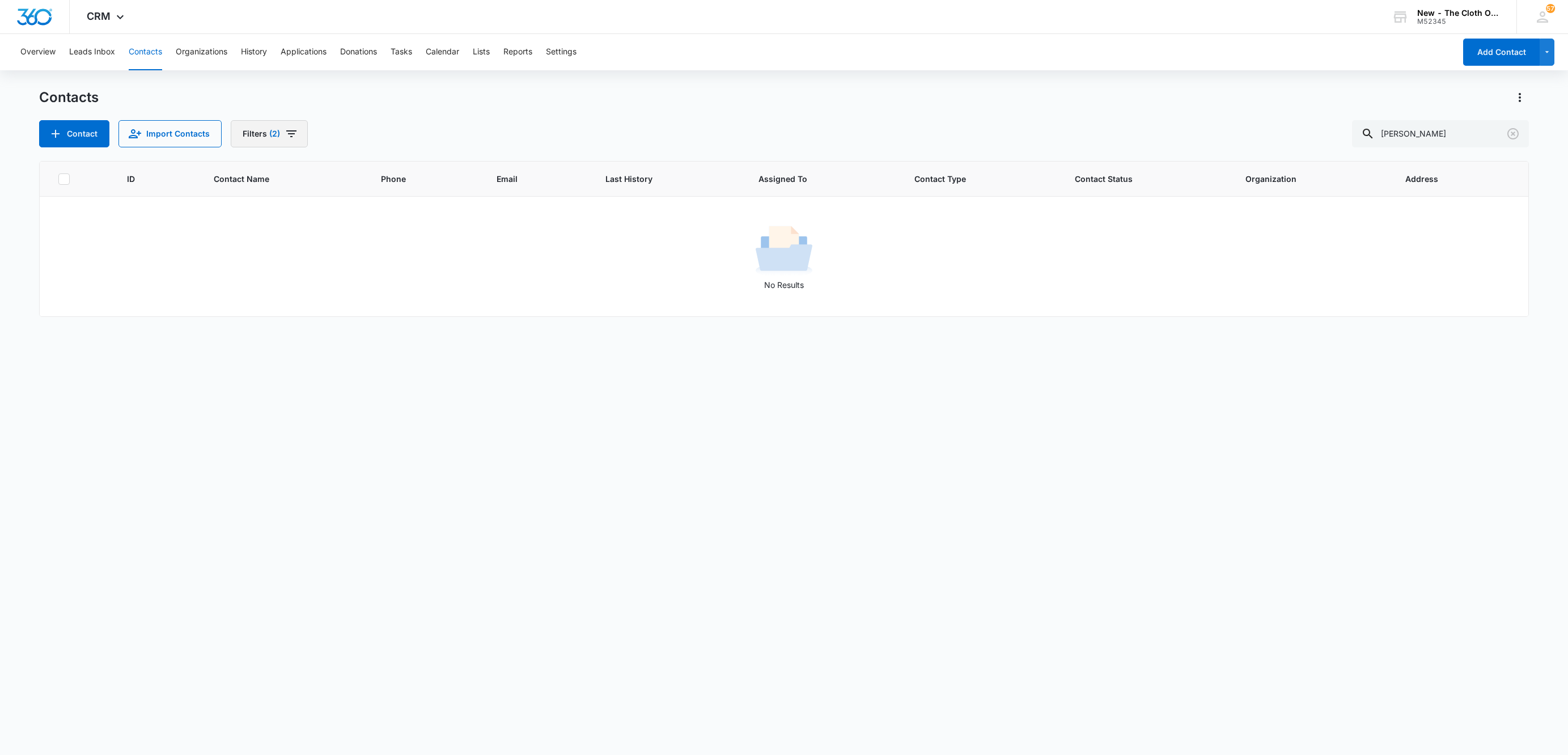
click at [286, 139] on icon "Filters" at bounding box center [291, 134] width 14 height 14
click at [342, 365] on button "Clear All" at bounding box center [310, 364] width 131 height 22
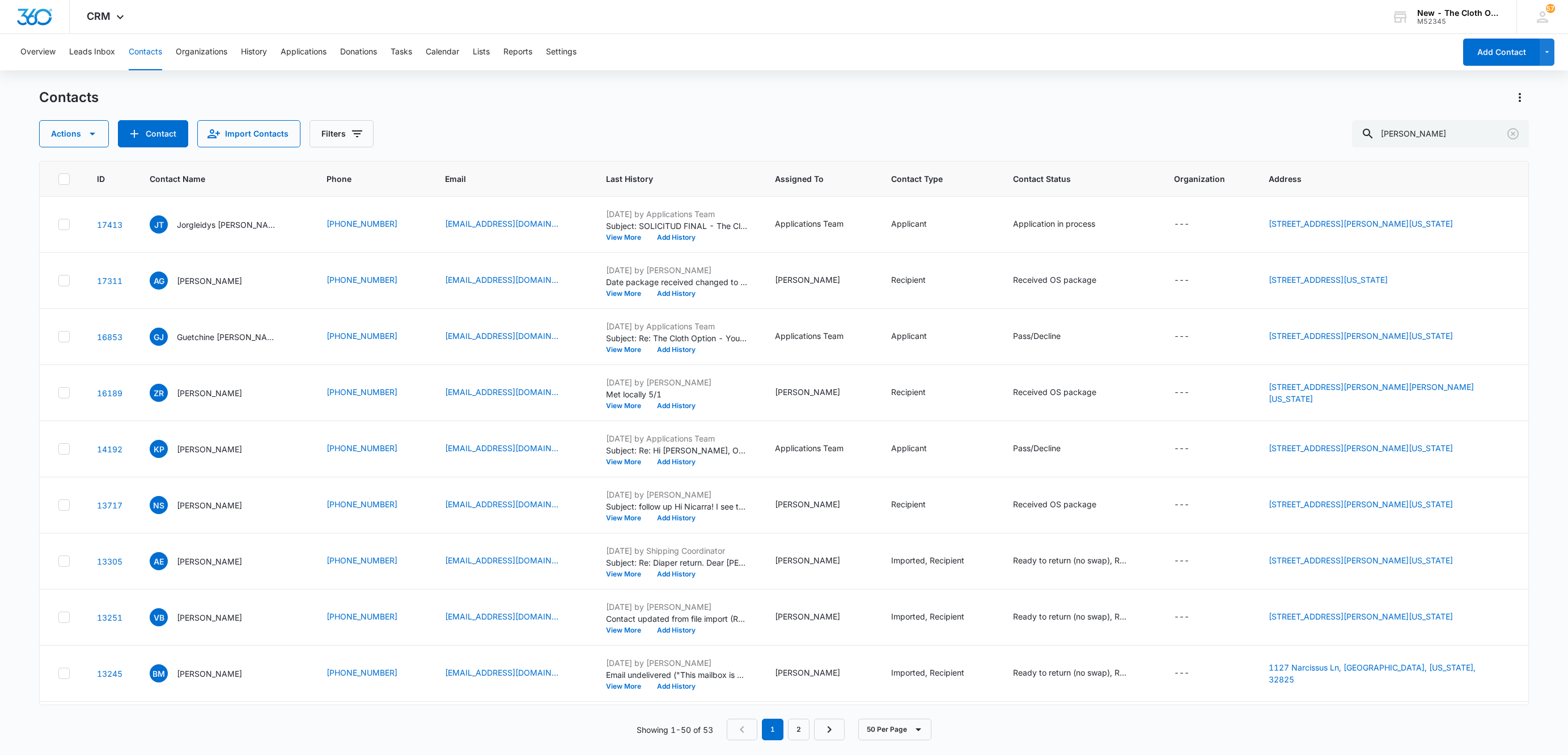
click at [1017, 99] on div "Contacts" at bounding box center [783, 97] width 1489 height 18
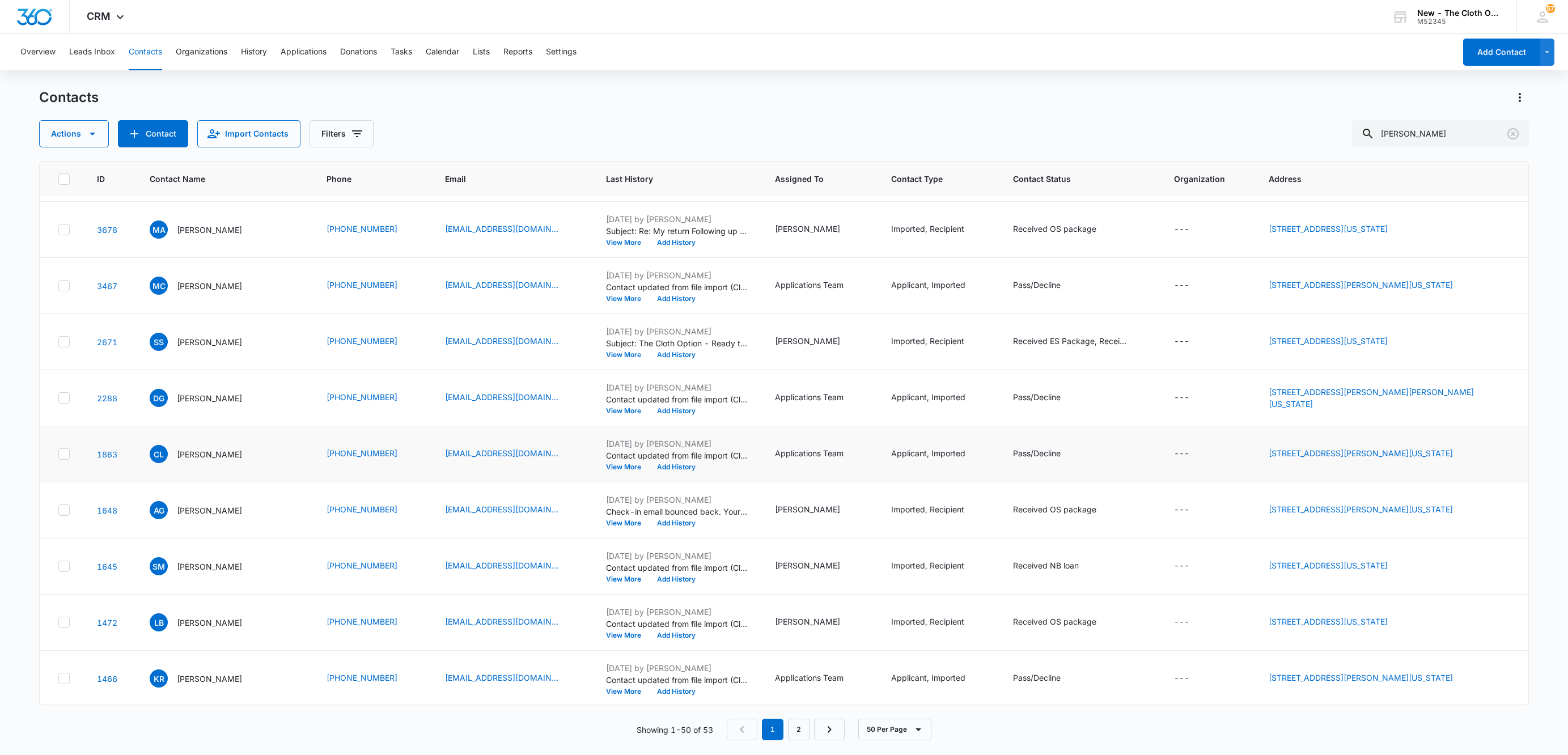
scroll to position [2310, 0]
click at [794, 737] on link "2" at bounding box center [798, 730] width 22 height 22
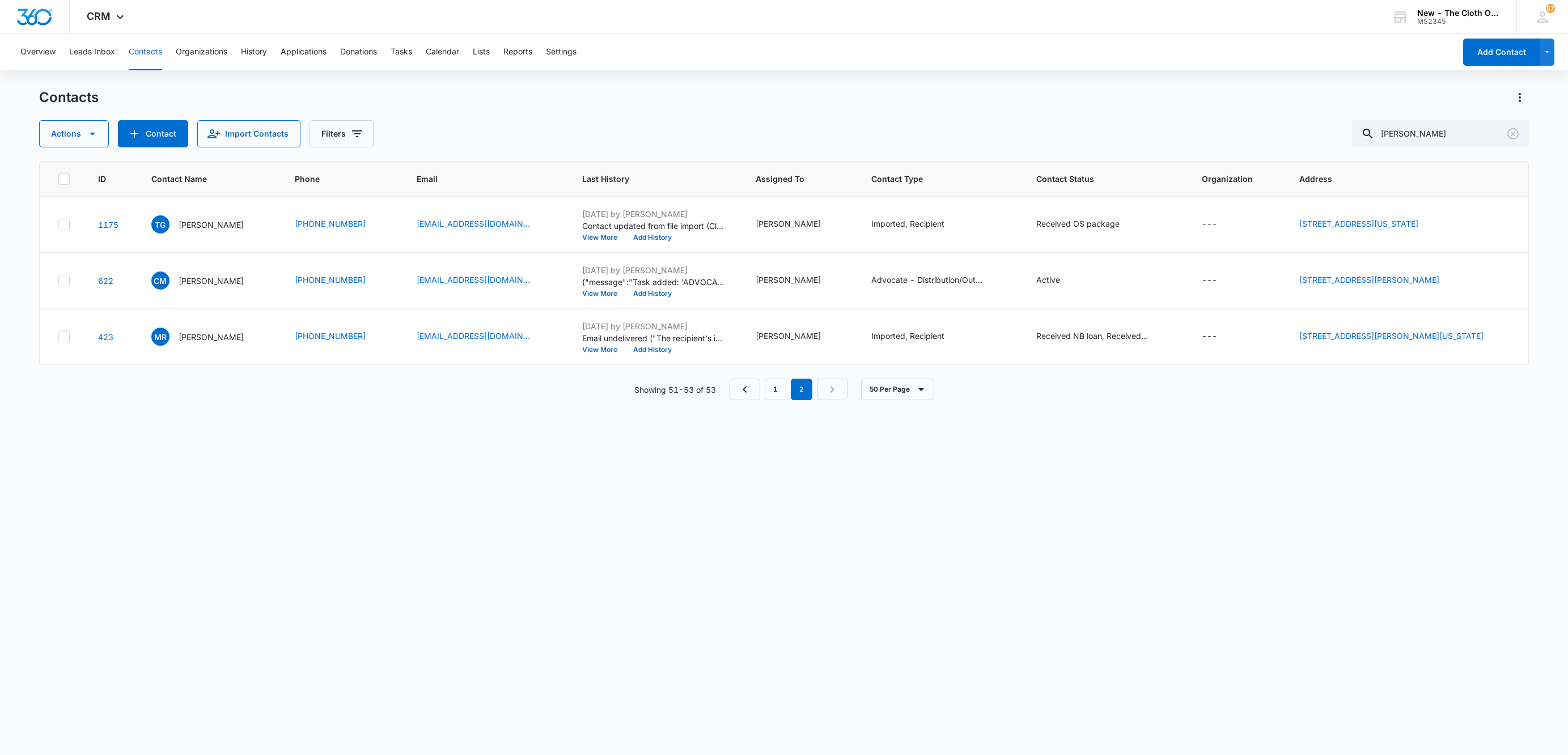
scroll to position [0, 0]
click at [208, 282] on p "[PERSON_NAME]" at bounding box center [211, 281] width 65 height 12
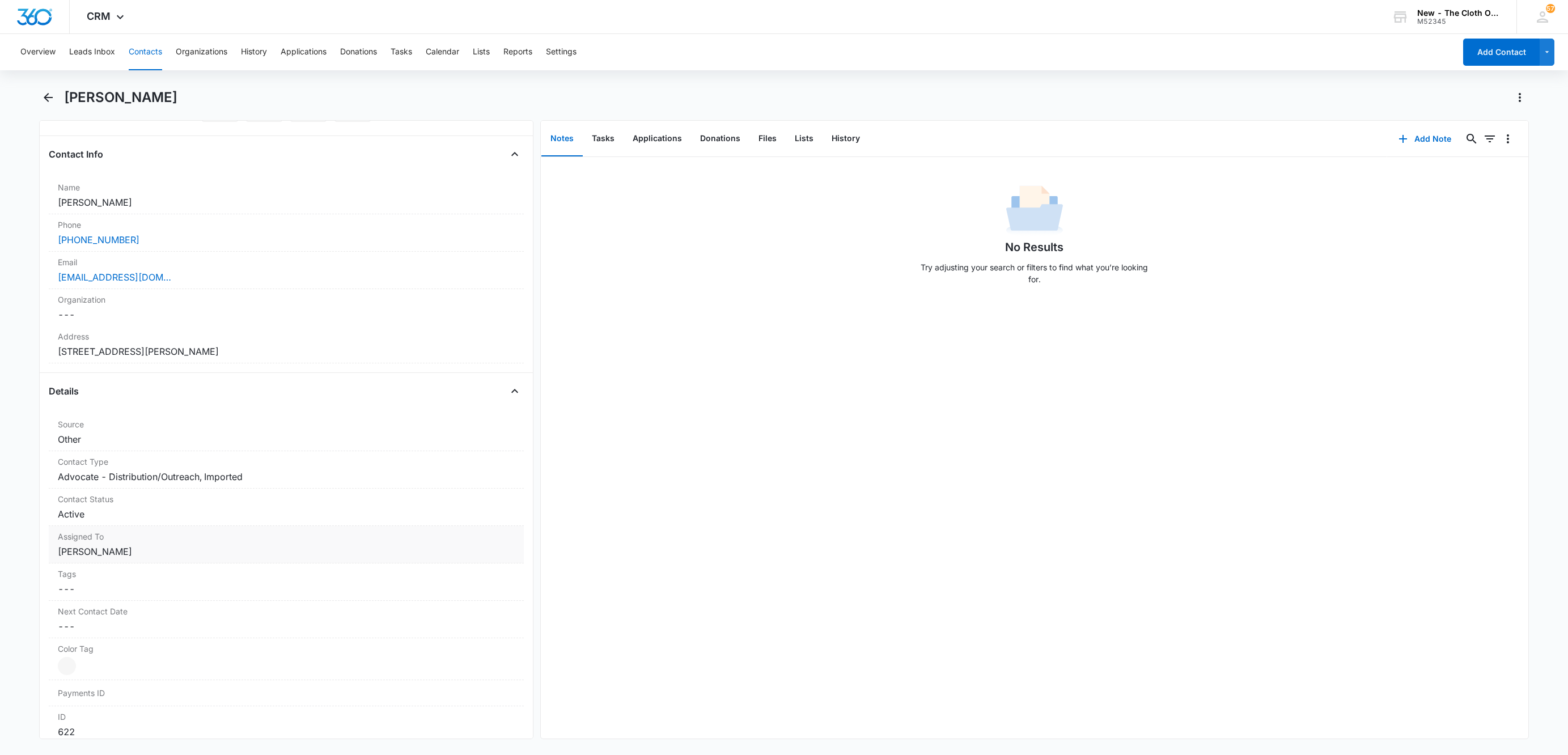
scroll to position [170, 0]
drag, startPoint x: 320, startPoint y: 352, endPoint x: 36, endPoint y: 354, distance: 284.0
click at [36, 354] on main "Chelsea Moerles Remove CM Chelsea Moerles Contact Info Name Cancel Save Changes…" at bounding box center [784, 421] width 1568 height 665
copy dd "112 Whirlaway Drive Davenport FL 33837 United States"
click at [1396, 141] on icon "button" at bounding box center [1403, 139] width 14 height 14
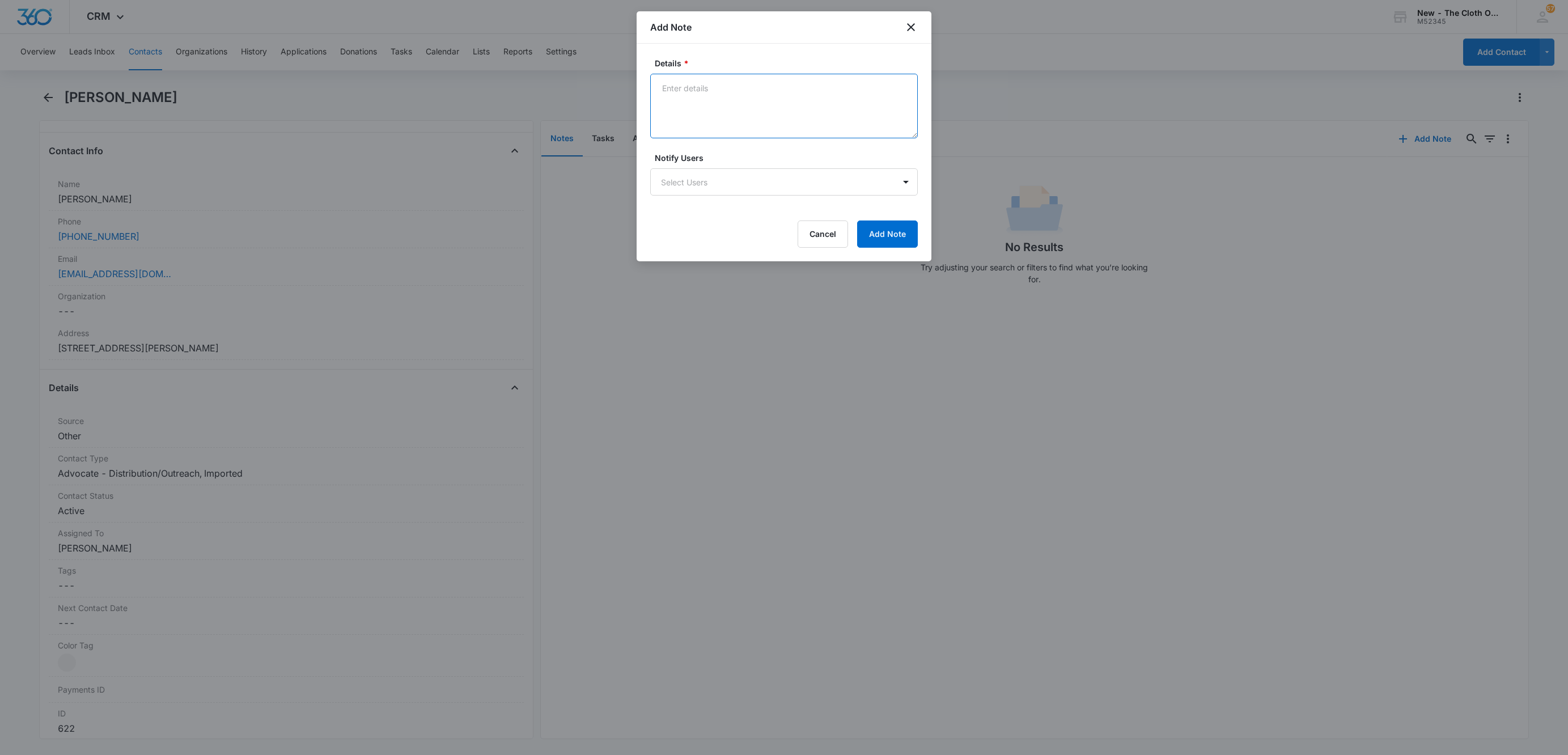
click at [708, 112] on textarea "Details *" at bounding box center [784, 106] width 268 height 64
paste textarea "112 Whirlaway Drive Davenport FL 33837 United States"
type textarea "10/01/25 - Moved. Previous address: 112 Whirlaway Drive, Davenport, FL 33837"
click at [878, 235] on button "Add Note" at bounding box center [887, 234] width 61 height 27
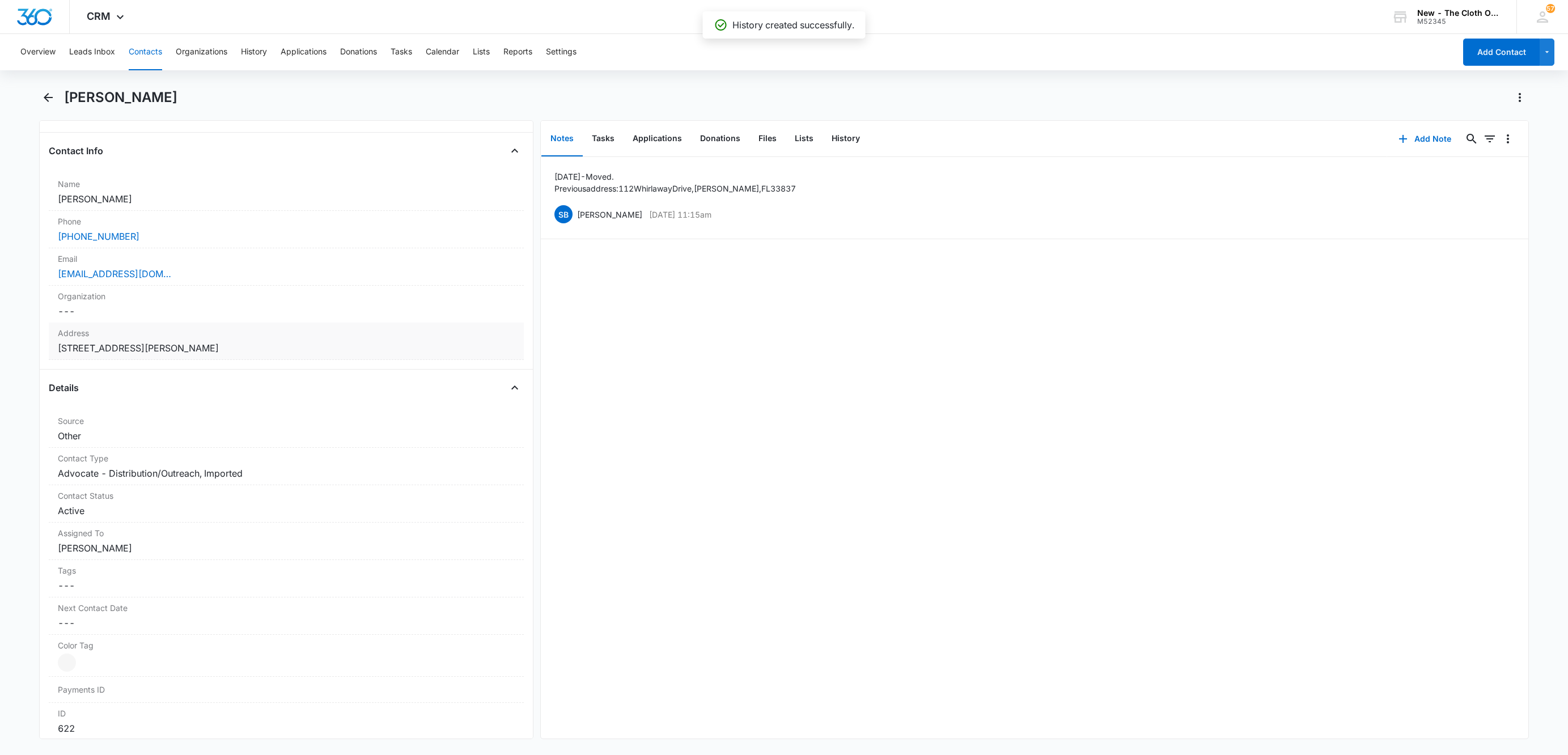
click at [354, 352] on dd "Cancel Save Changes 112 Whirlaway Drive Davenport FL 33837 United States" at bounding box center [286, 348] width 457 height 14
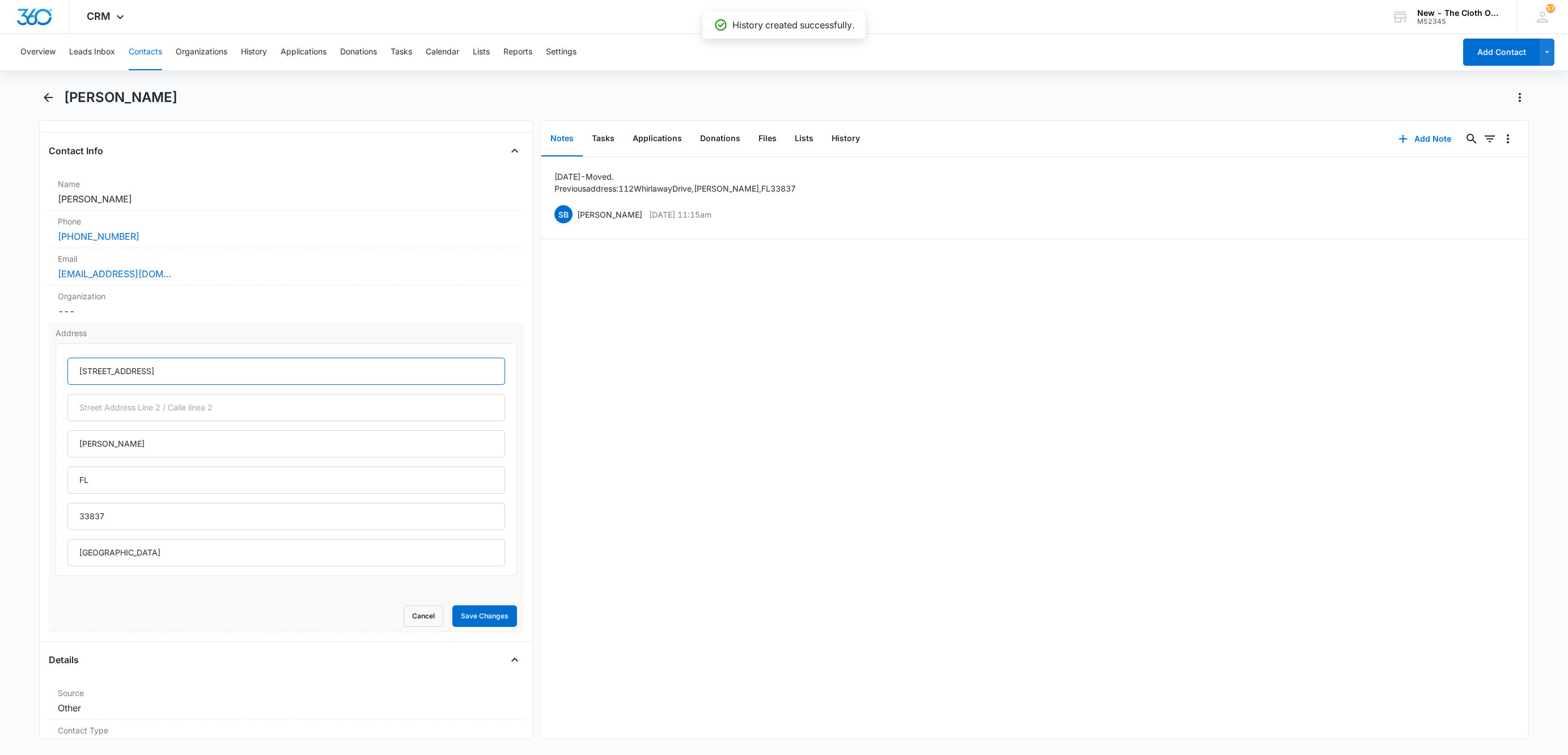
click at [184, 372] on input "112 Whirlaway Drive" at bounding box center [286, 372] width 438 height 27
drag, startPoint x: 137, startPoint y: 359, endPoint x: 135, endPoint y: 366, distance: 7.3
click at [137, 362] on input "text" at bounding box center [286, 372] width 438 height 27
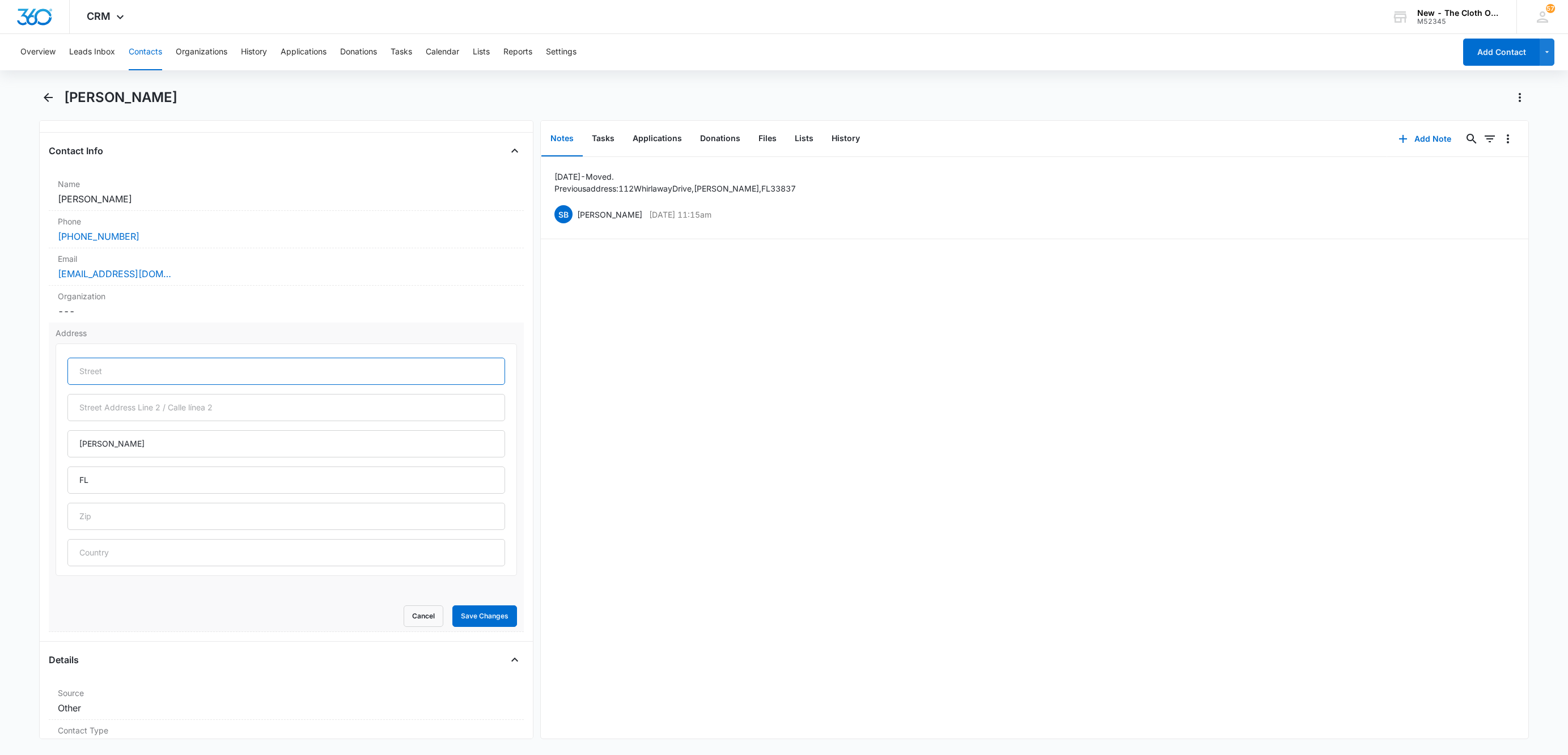
paste input "1211 Deen Still Rd"
type input "1211 Deen Still Rd"
click at [111, 415] on input "text" at bounding box center [286, 408] width 438 height 27
click at [153, 519] on input "text" at bounding box center [286, 517] width 438 height 27
paste input "33897"
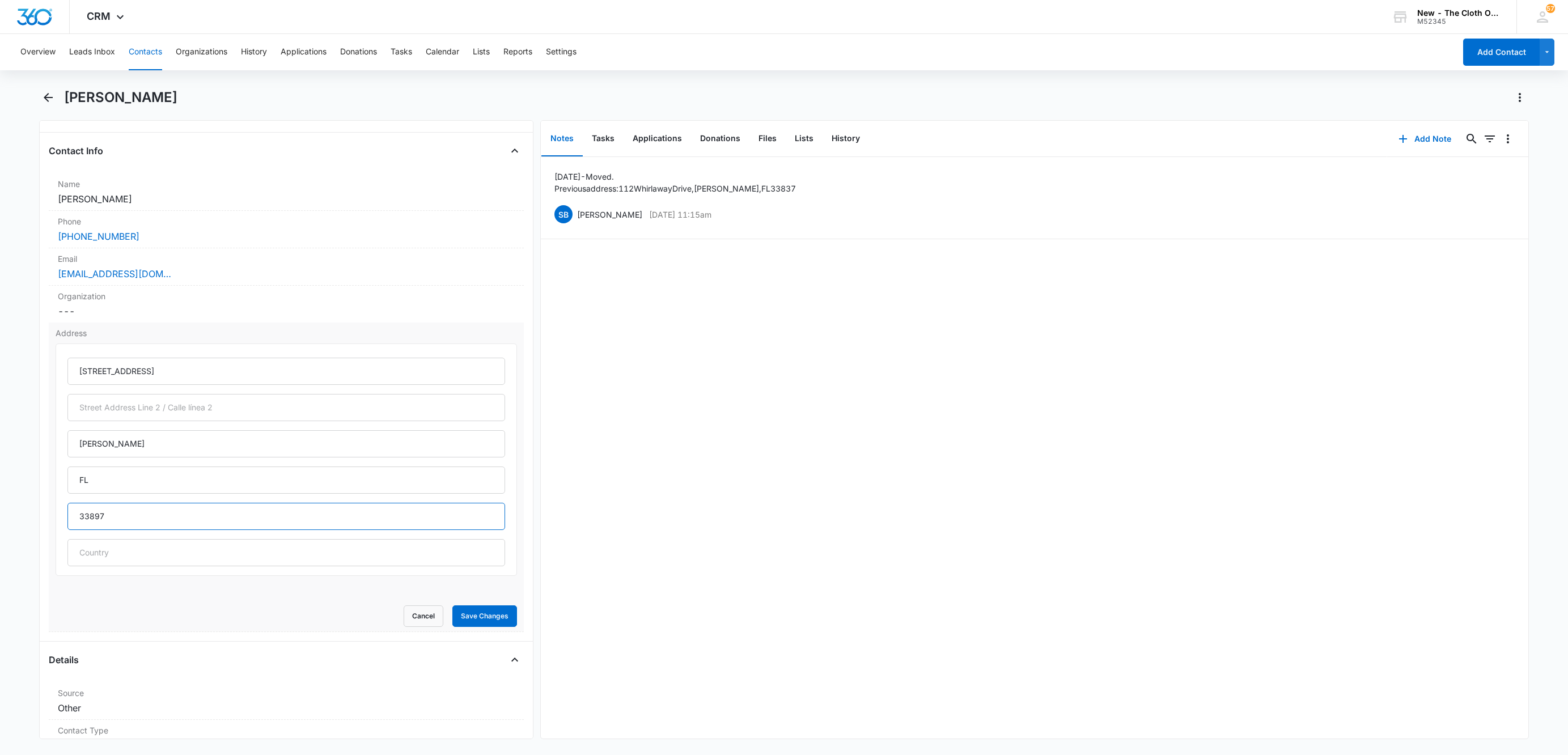
type input "33897"
click at [452, 606] on button "Save Changes" at bounding box center [484, 616] width 64 height 22
